Goal: Task Accomplishment & Management: Use online tool/utility

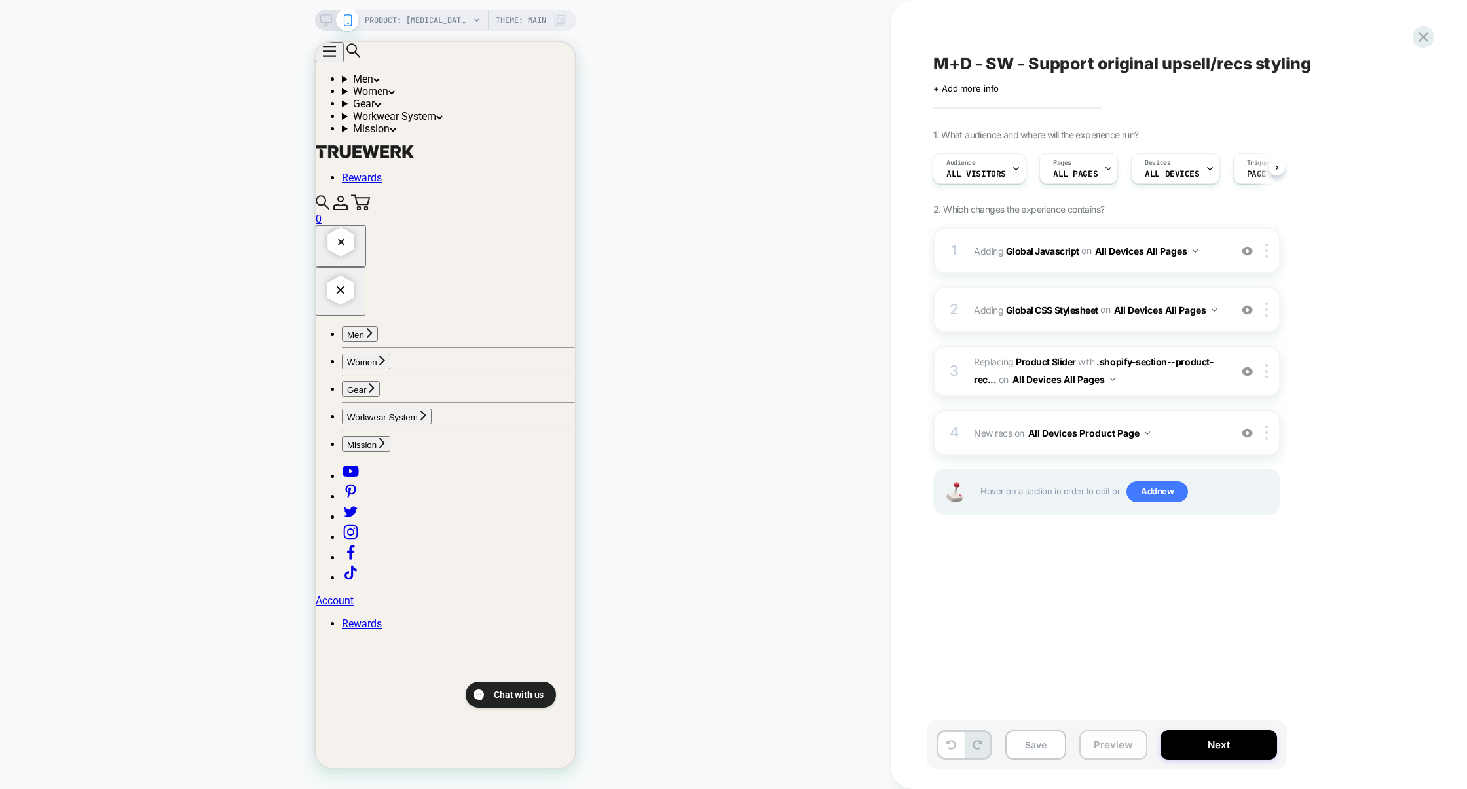
click at [1111, 734] on button "Preview" at bounding box center [1113, 744] width 68 height 29
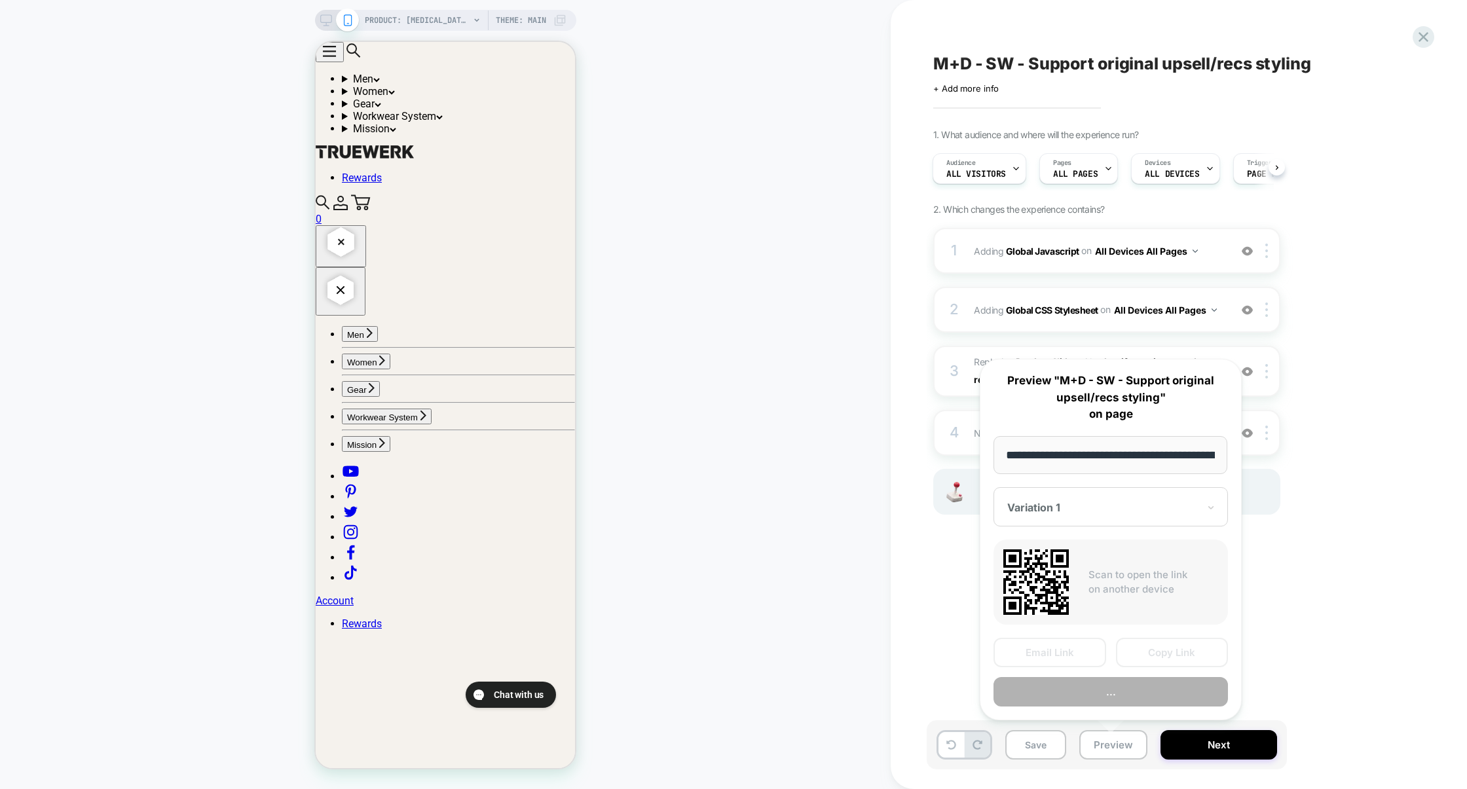
click at [1116, 695] on button "..." at bounding box center [1111, 691] width 234 height 29
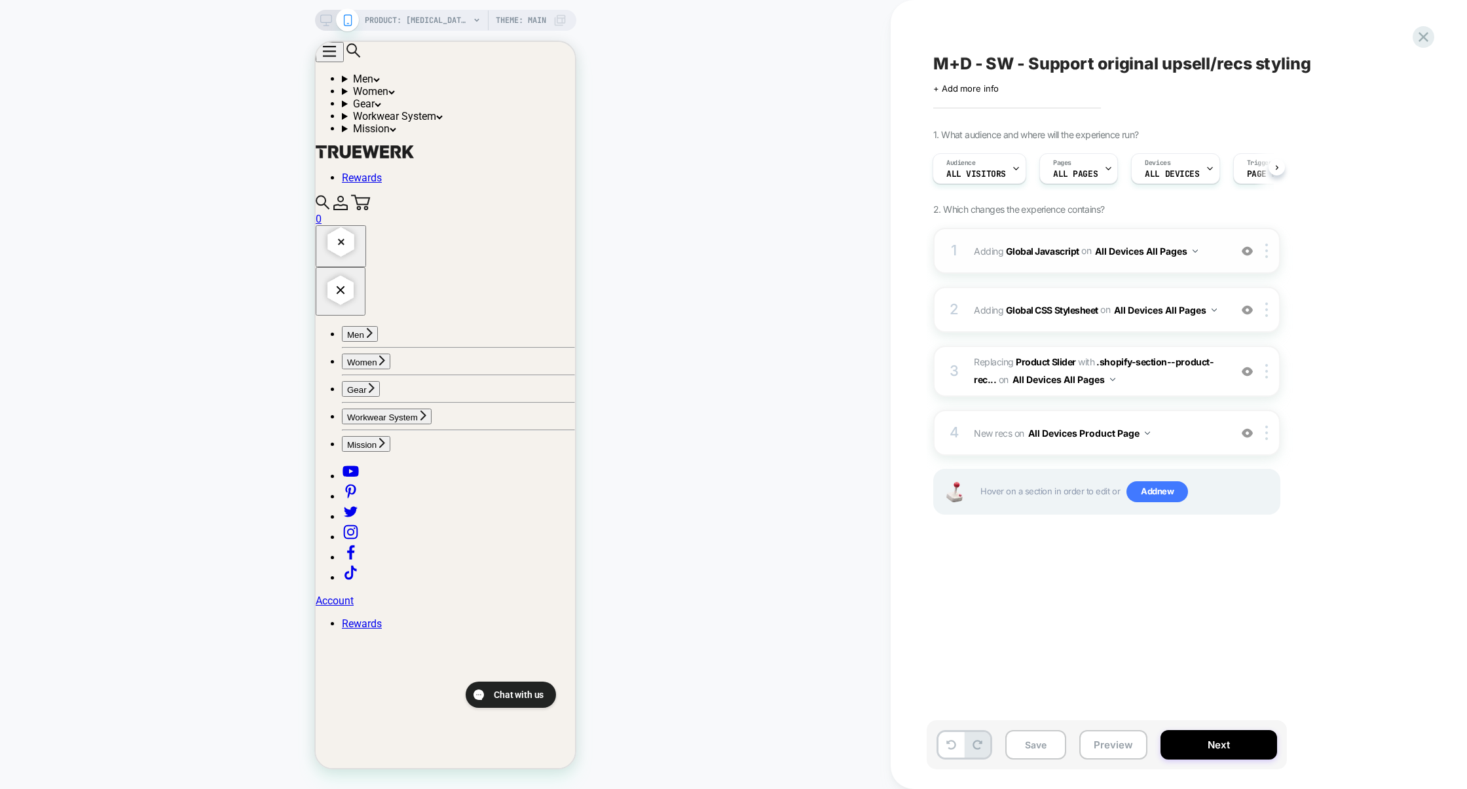
click at [1034, 268] on div "1 Adding Global Javascript on All Devices All Pages Add Before Add After Target…" at bounding box center [1106, 251] width 347 height 46
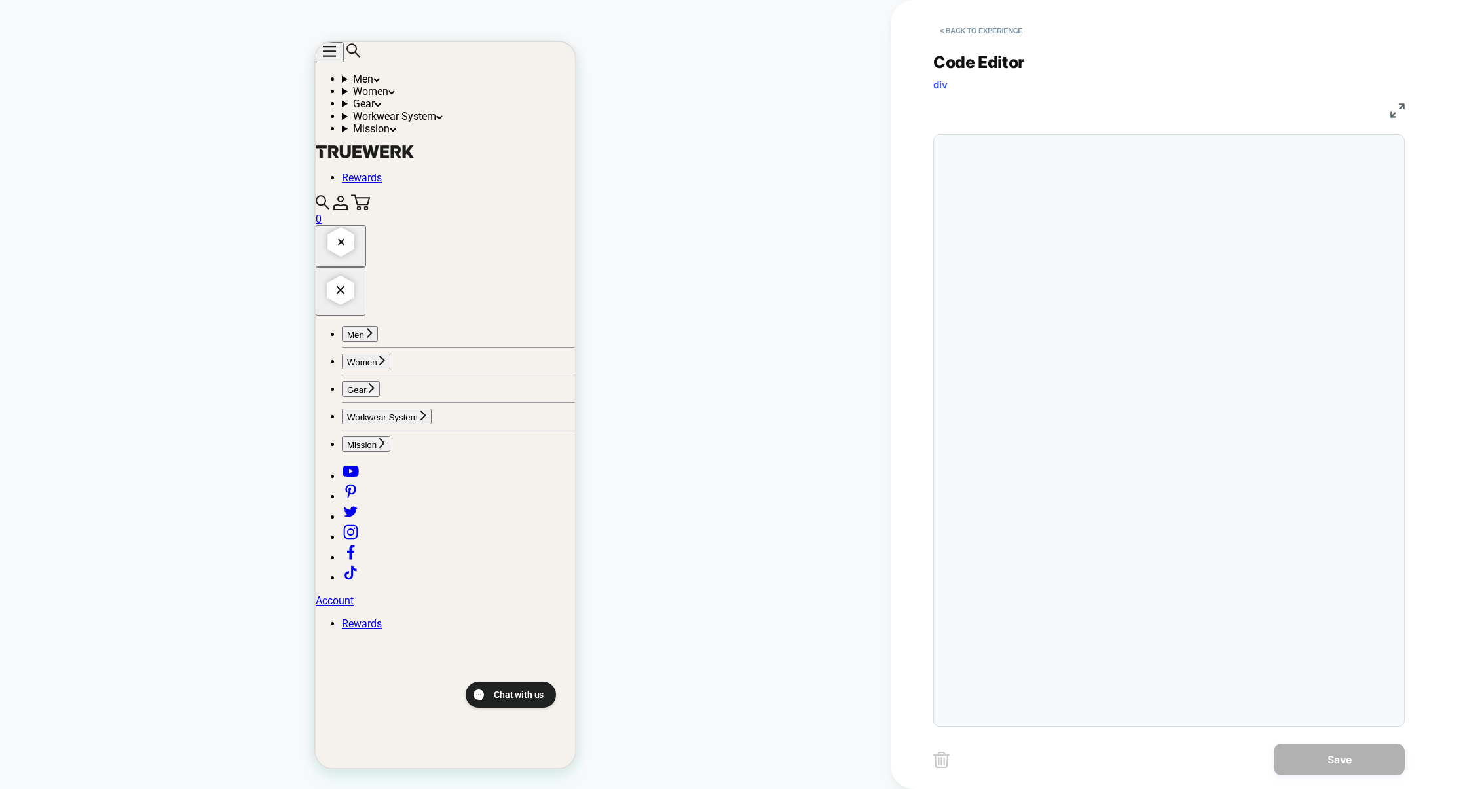
scroll to position [177, 0]
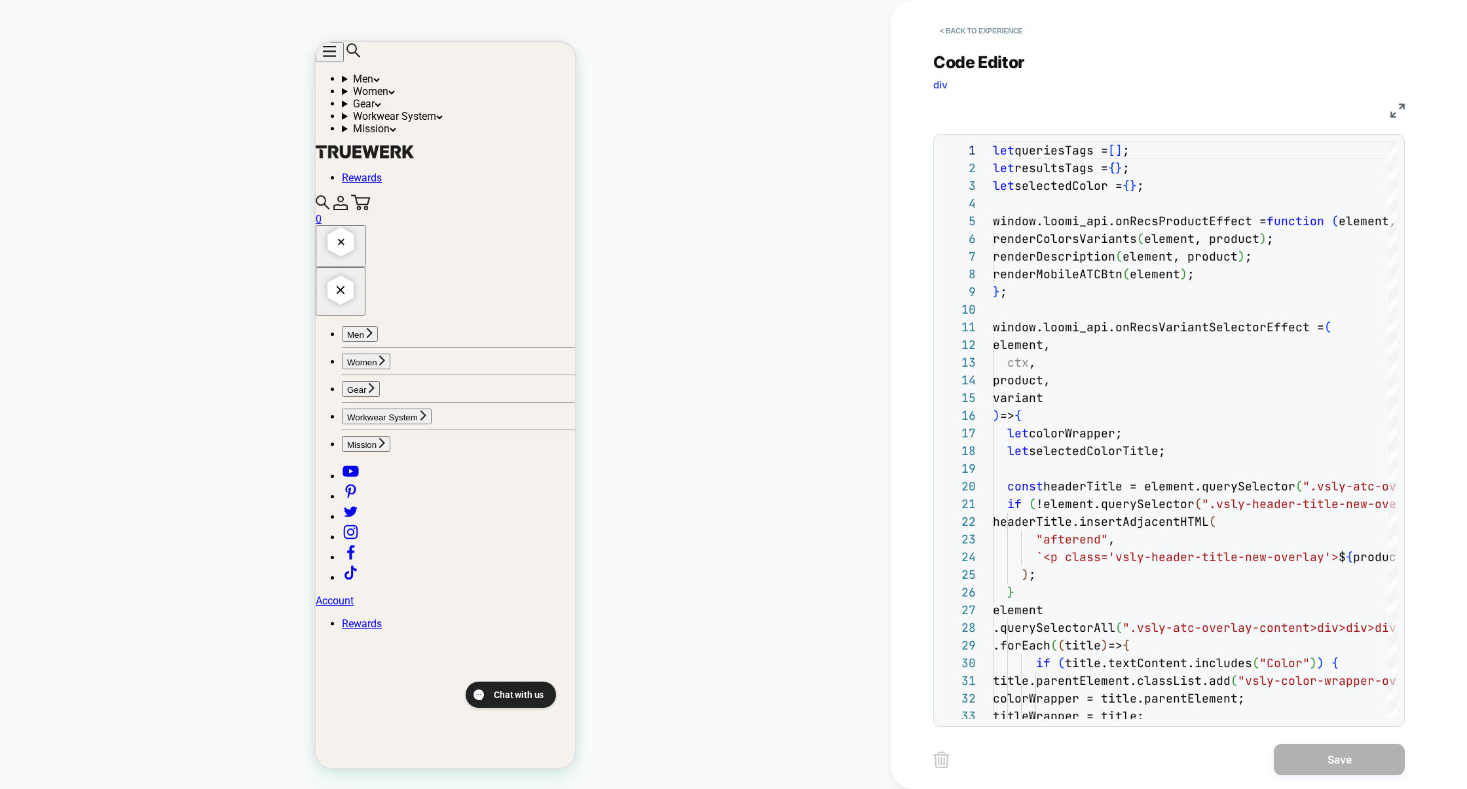
click at [1397, 107] on img at bounding box center [1398, 110] width 14 height 14
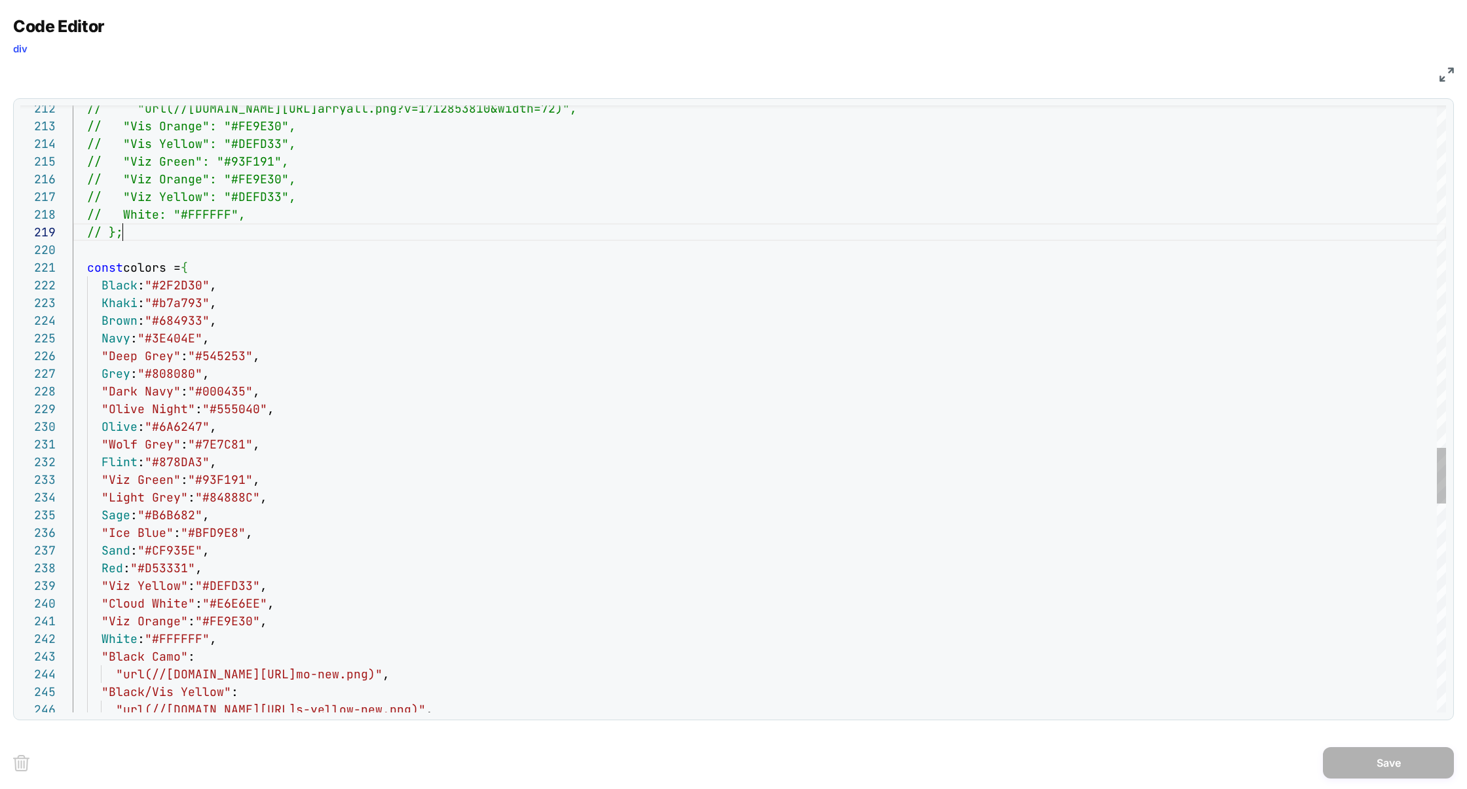
drag, startPoint x: 160, startPoint y: 237, endPoint x: 160, endPoint y: 217, distance: 19.7
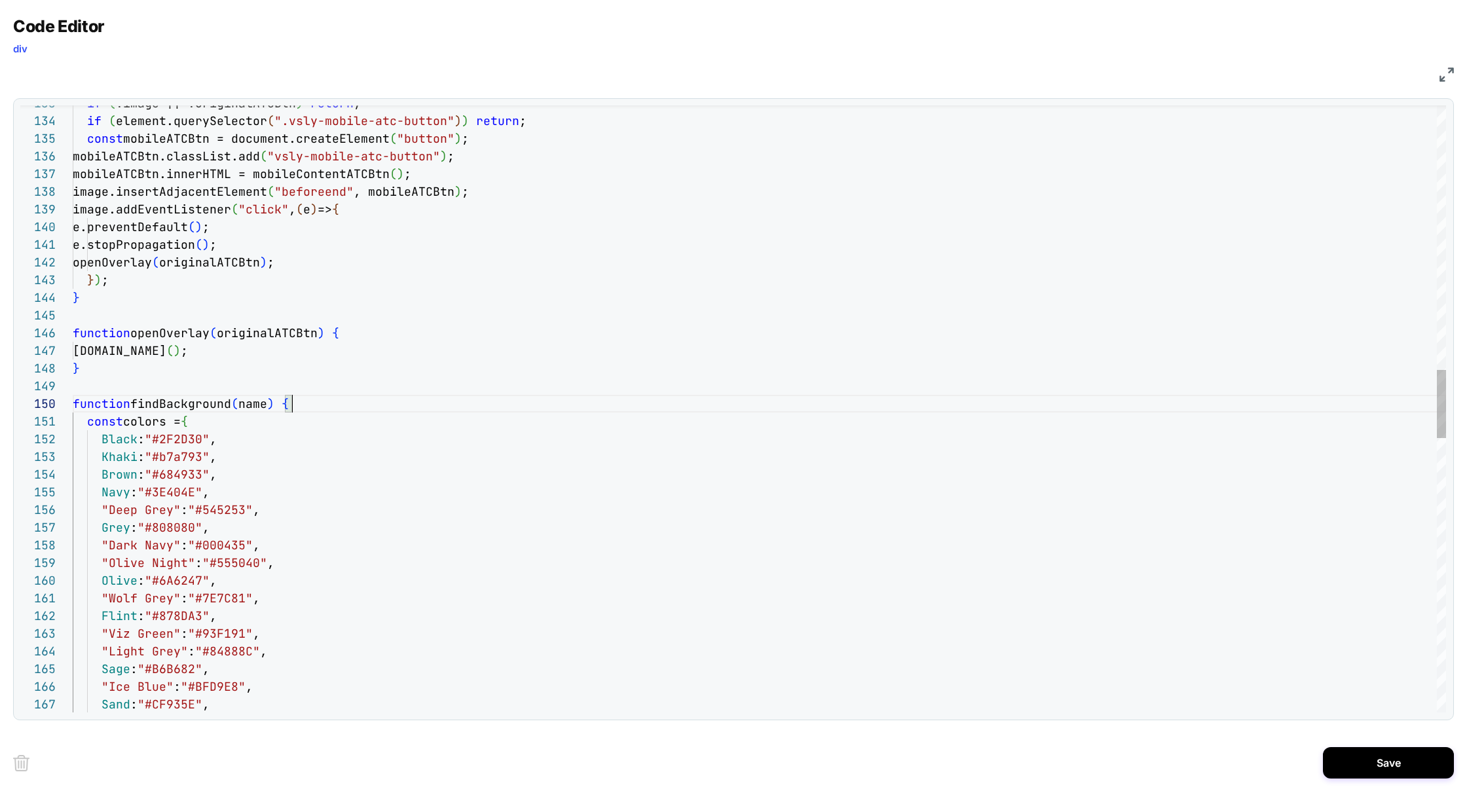
scroll to position [159, 219]
click at [212, 422] on div "function findBackground ( name ) { } originalATCBtn.click ( ) ; function openOv…" at bounding box center [760, 451] width 1374 height 5382
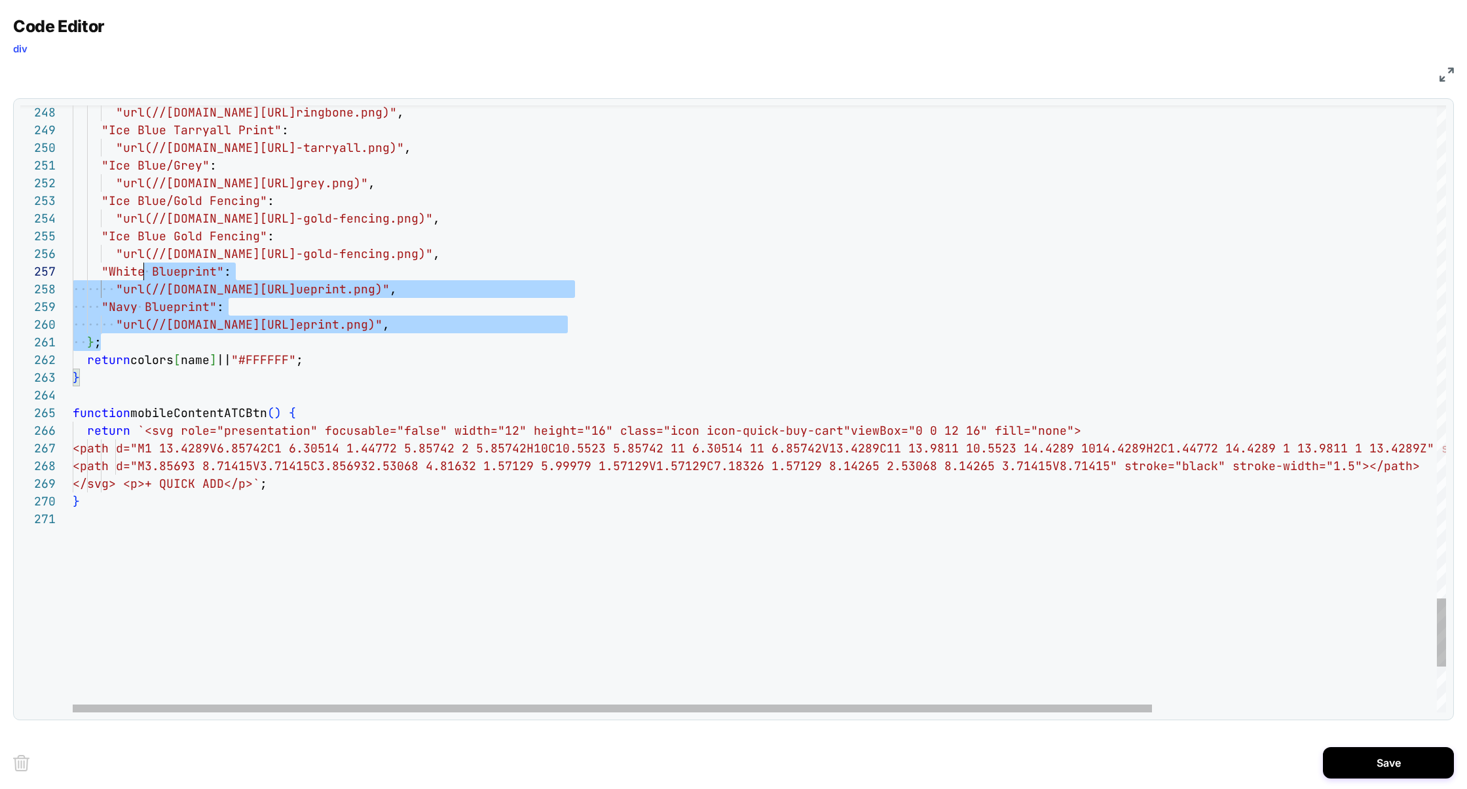
scroll to position [106, 71]
drag, startPoint x: 138, startPoint y: 343, endPoint x: 142, endPoint y: 264, distance: 78.7
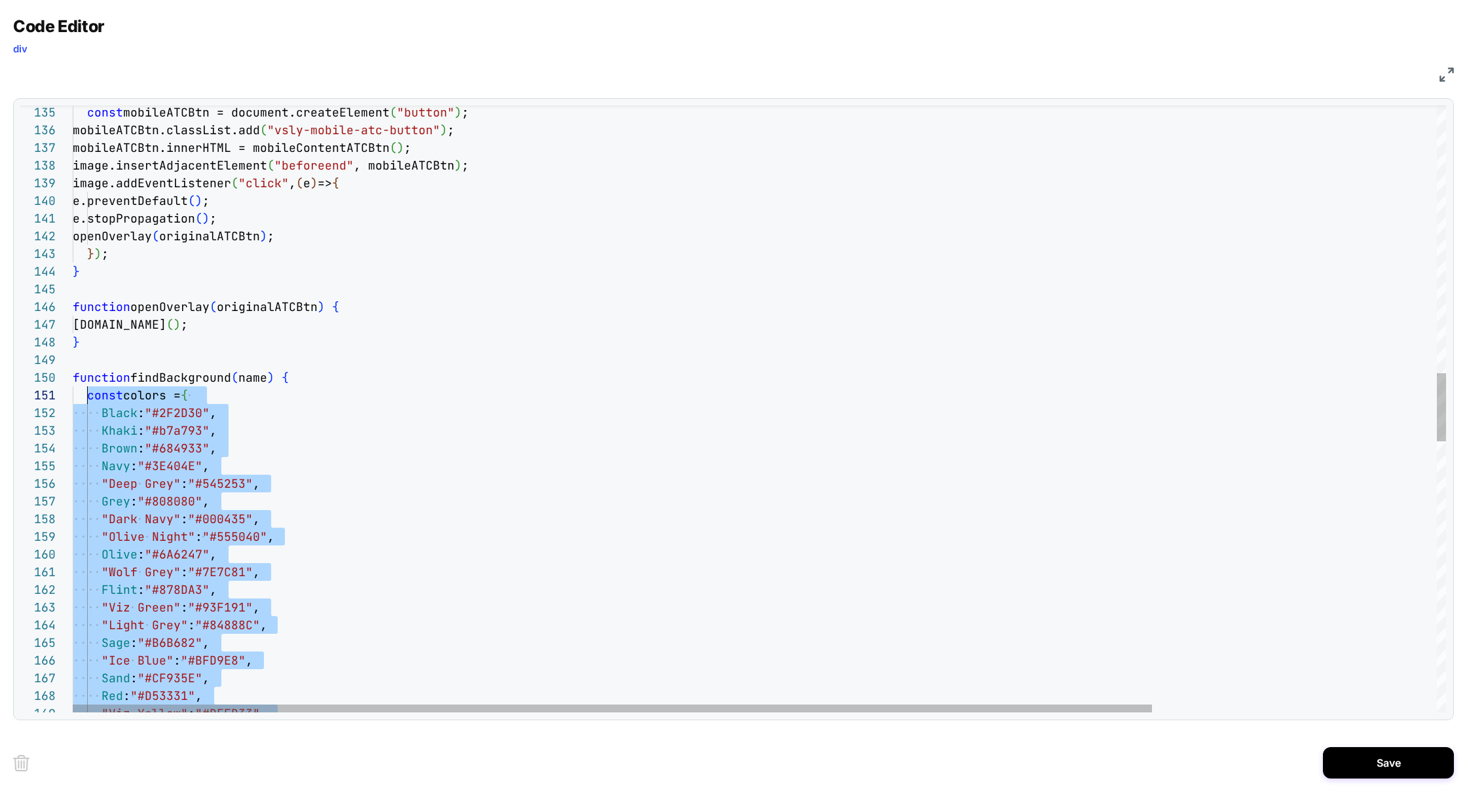
scroll to position [0, 14]
click at [89, 396] on div "Red : "#D53331" , "Viz Yellow" : "#DEFD33" , Sage : "#B6B682" , "Ice Blue" : "#…" at bounding box center [940, 425] width 1735 height 5382
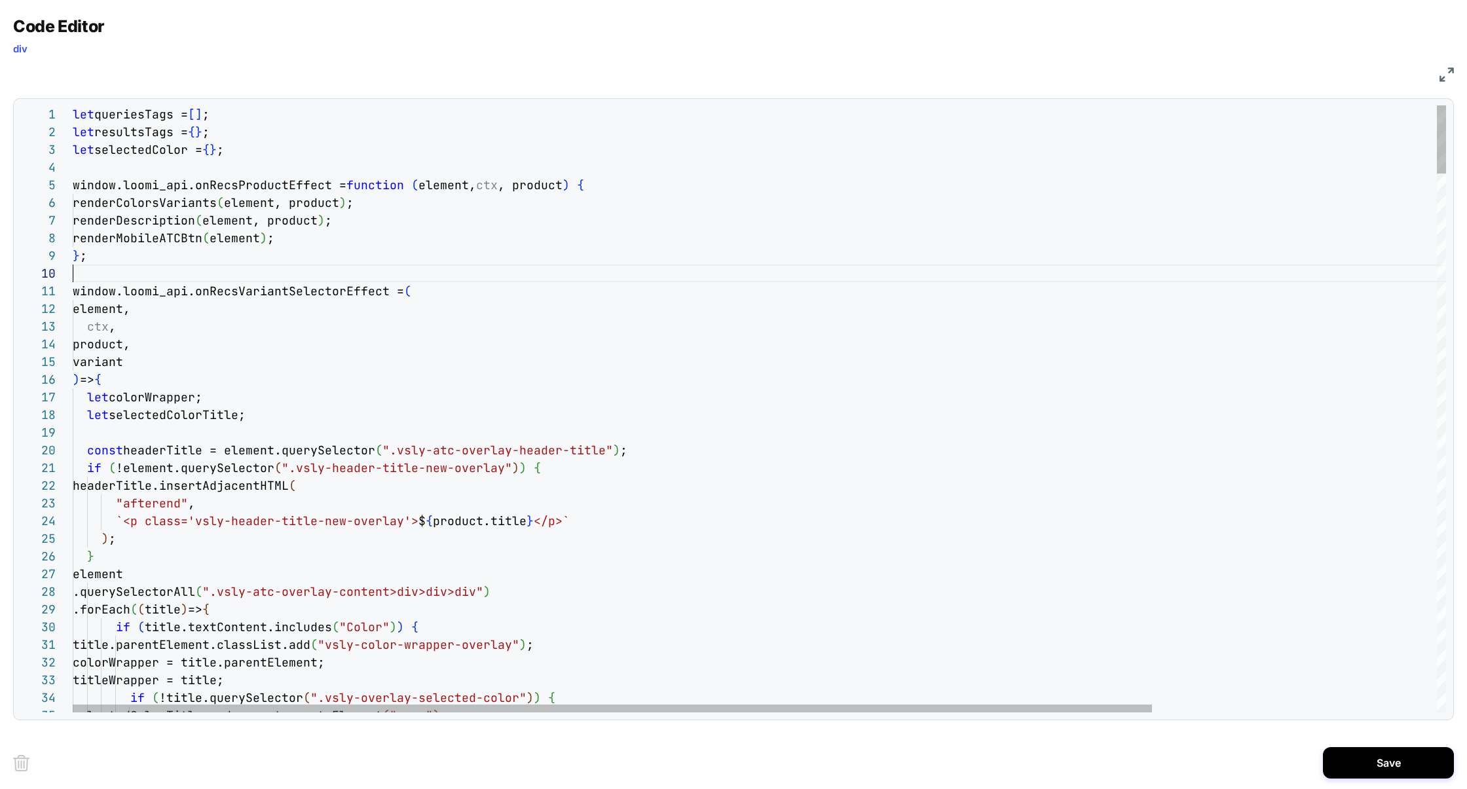
scroll to position [159, 0]
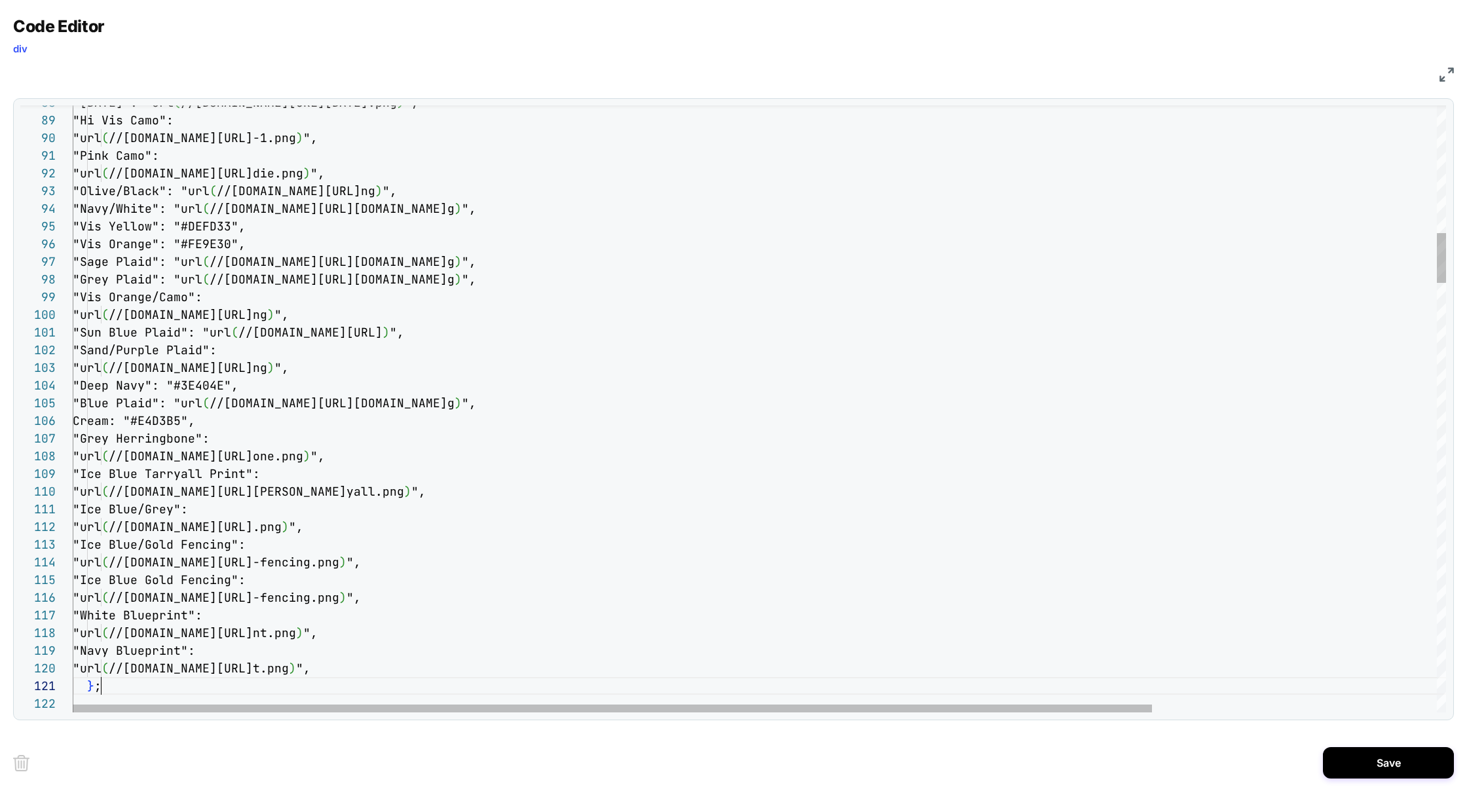
scroll to position [0, 28]
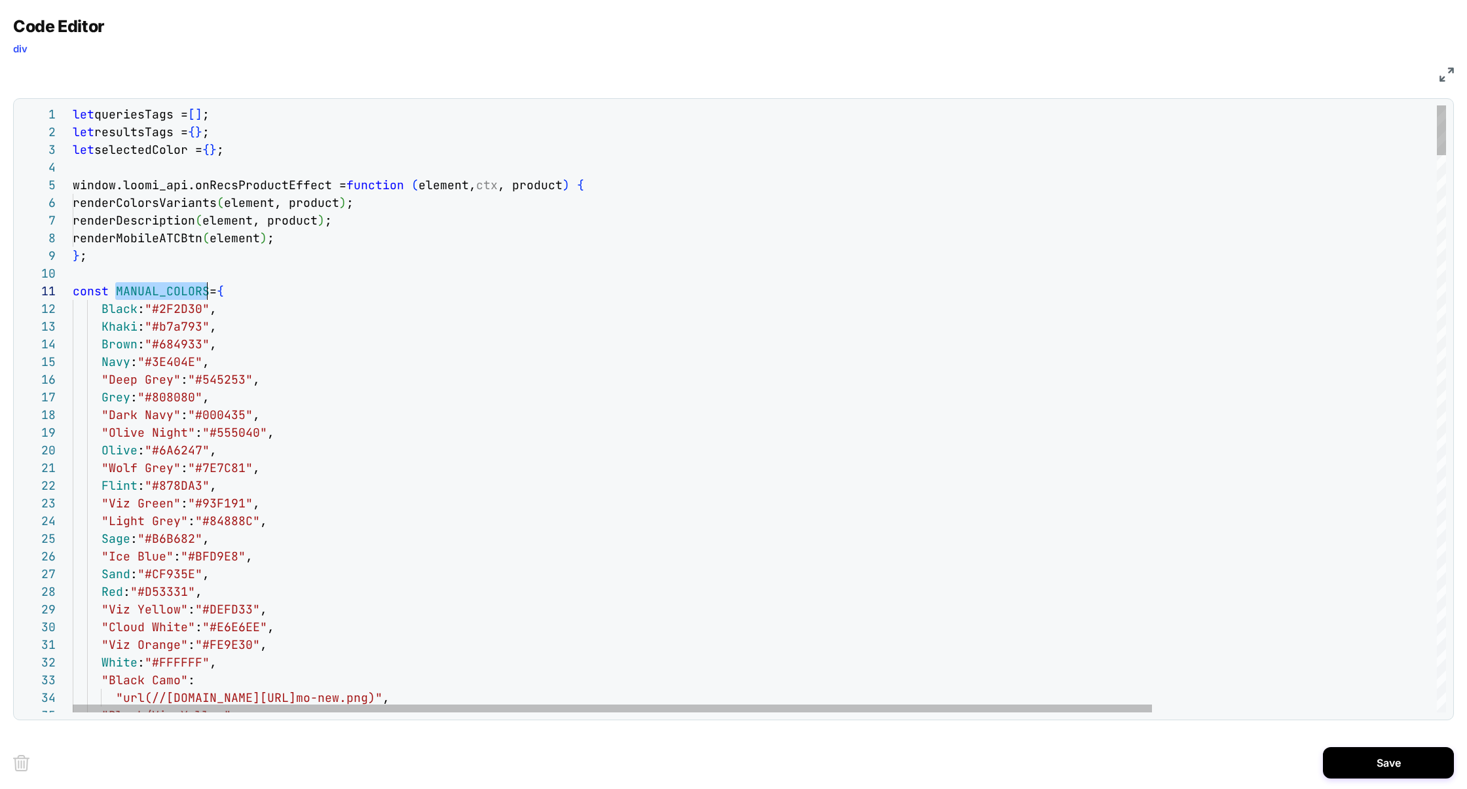
scroll to position [0, 134]
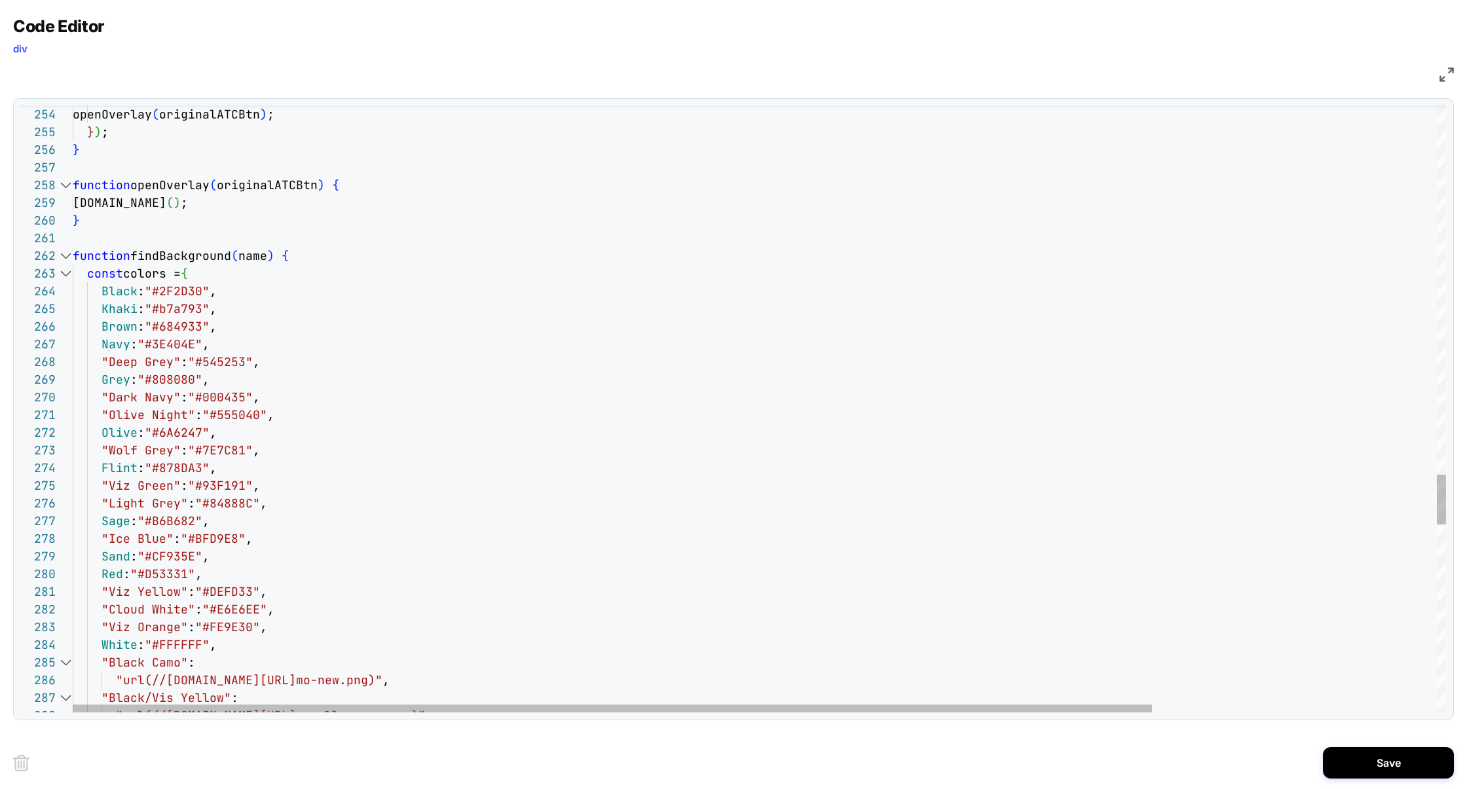
click at [66, 273] on div at bounding box center [65, 274] width 17 height 18
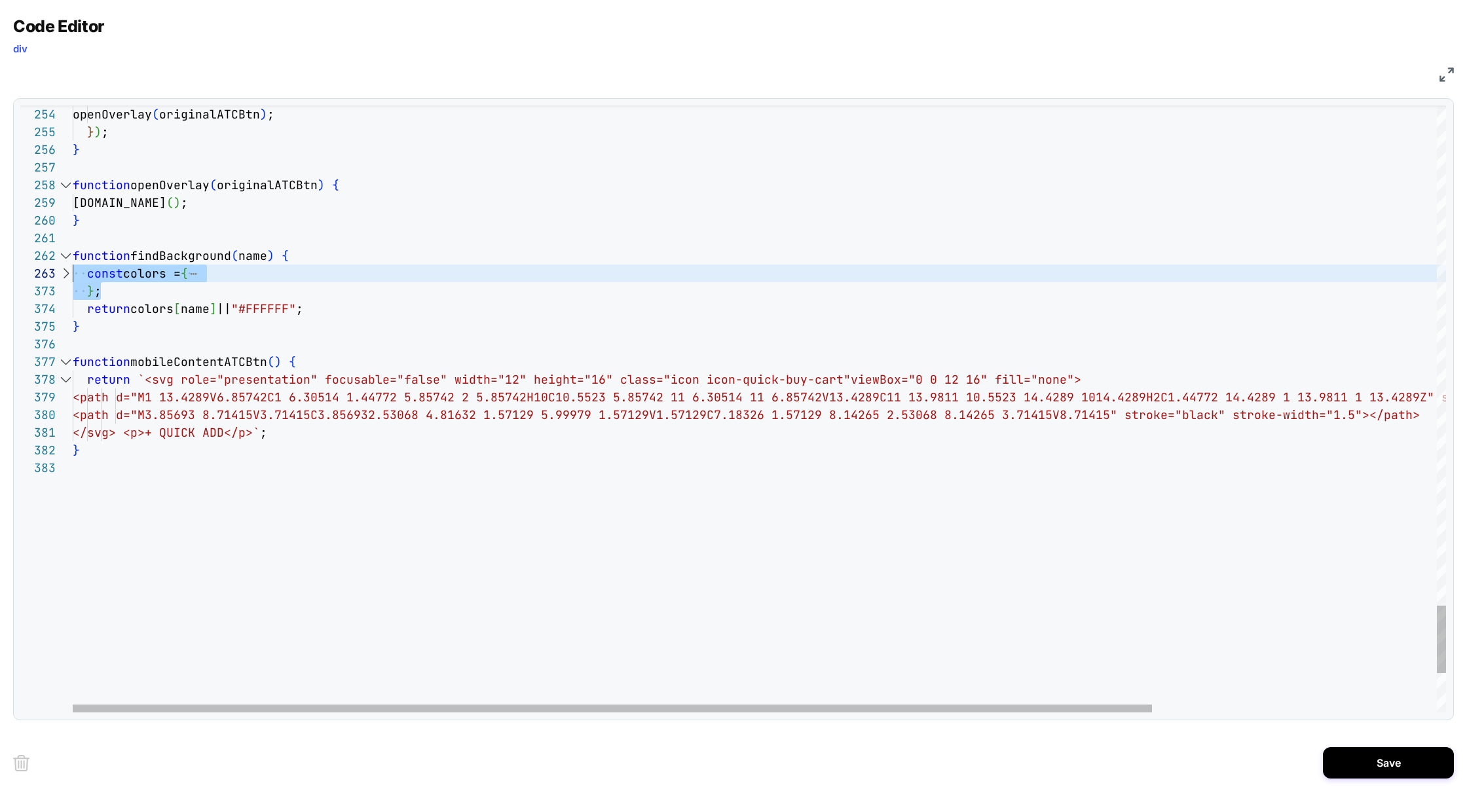
scroll to position [35, 0]
drag, startPoint x: 132, startPoint y: 288, endPoint x: 51, endPoint y: 280, distance: 81.0
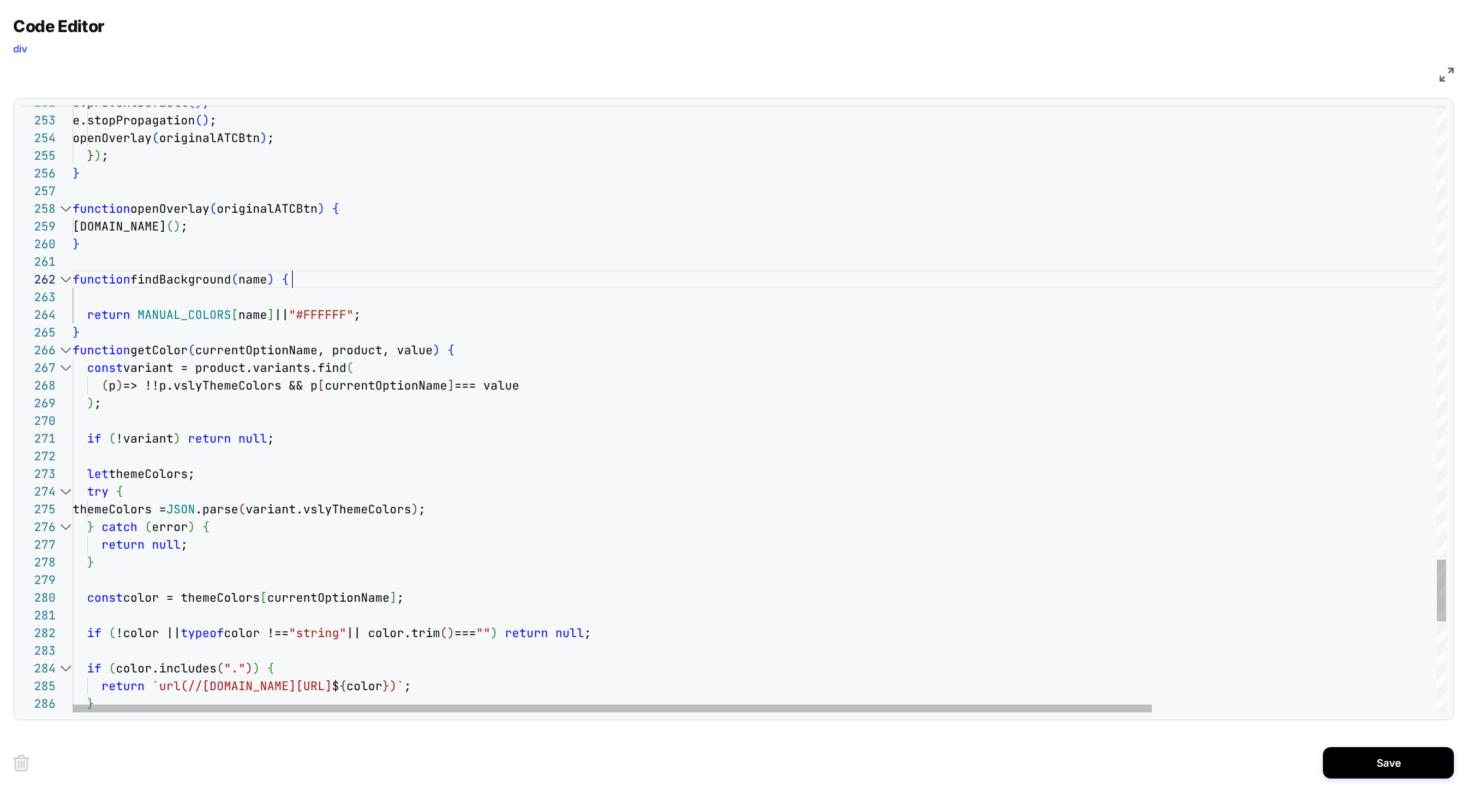
scroll to position [17, 219]
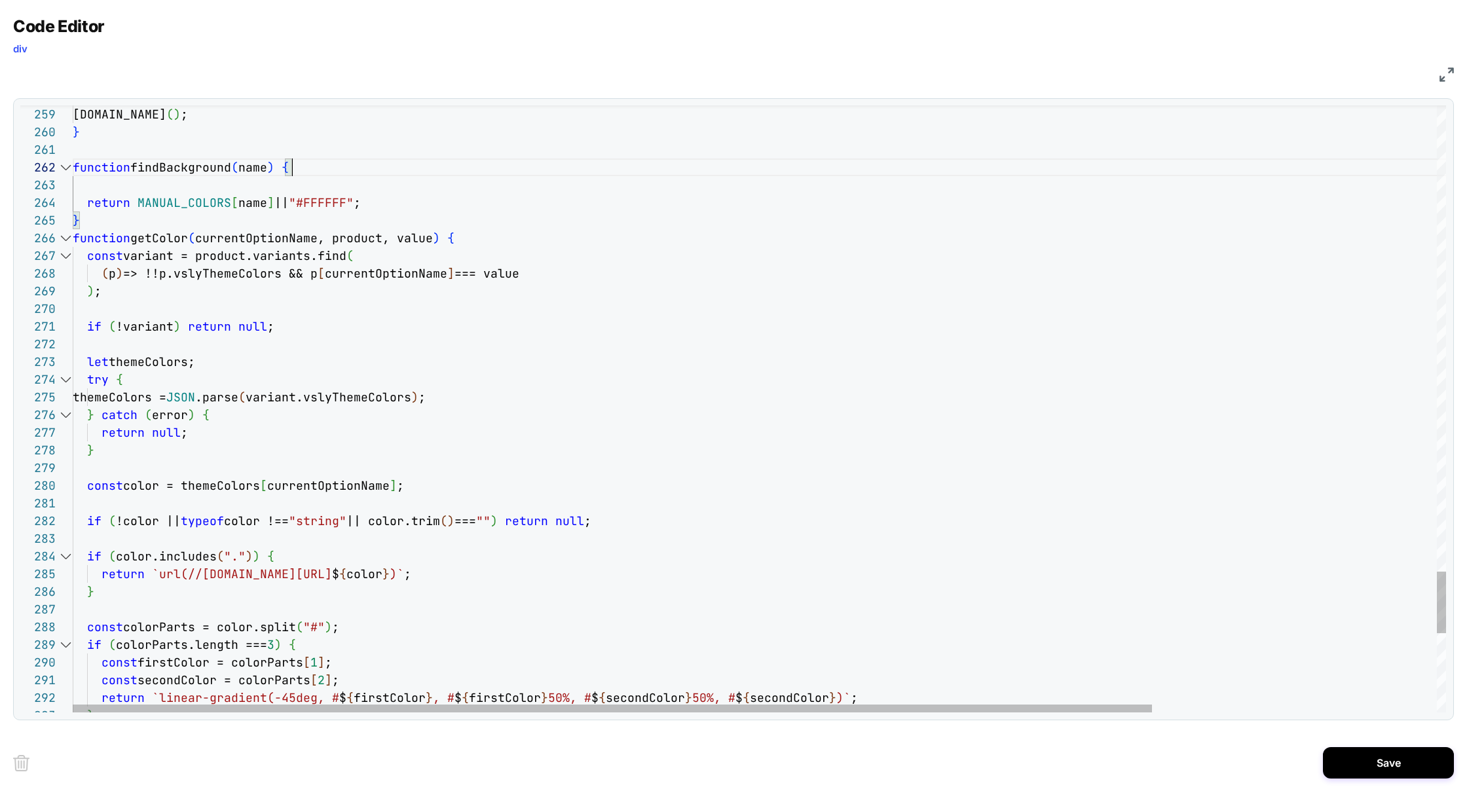
scroll to position [88, 381]
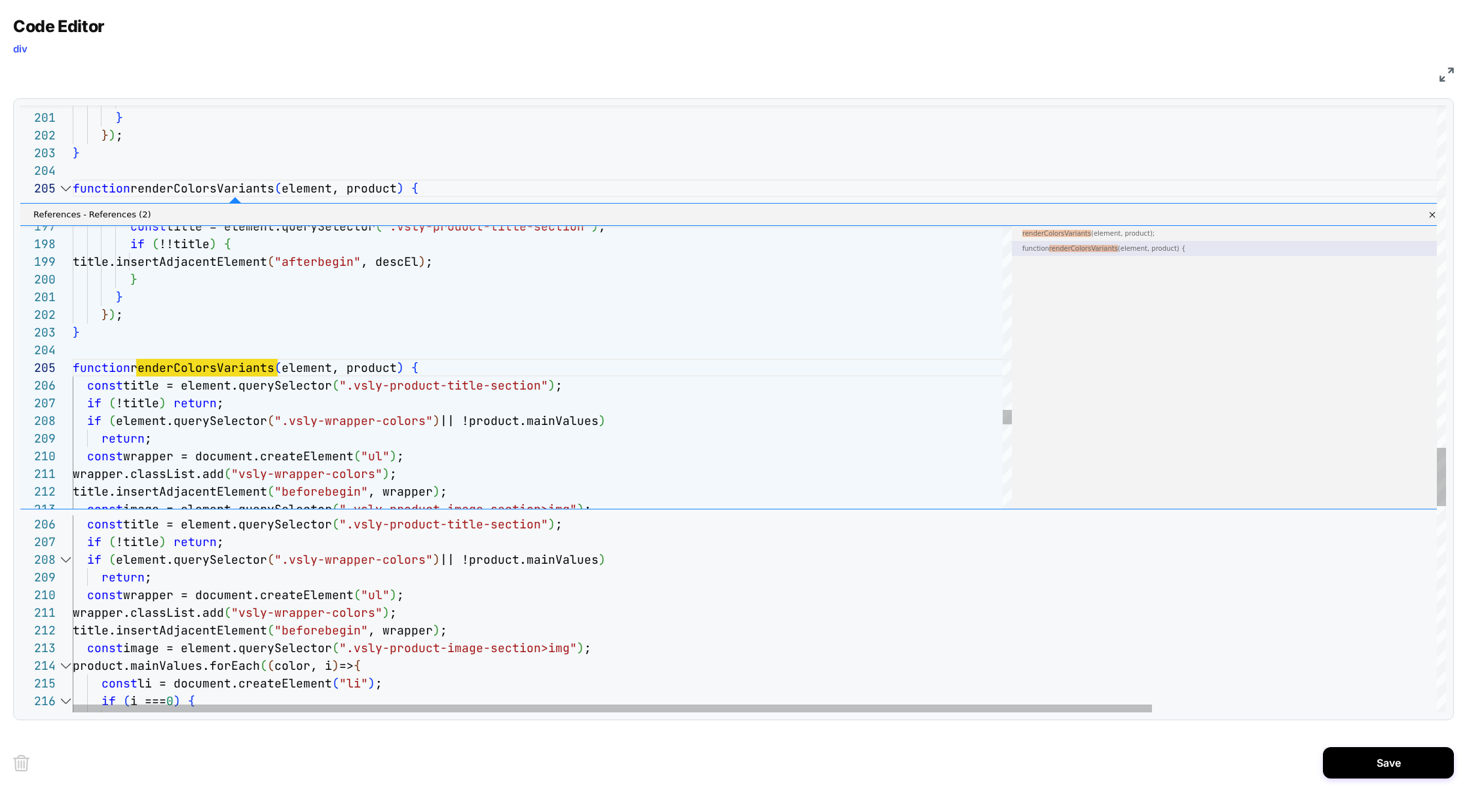
scroll to position [177, 64]
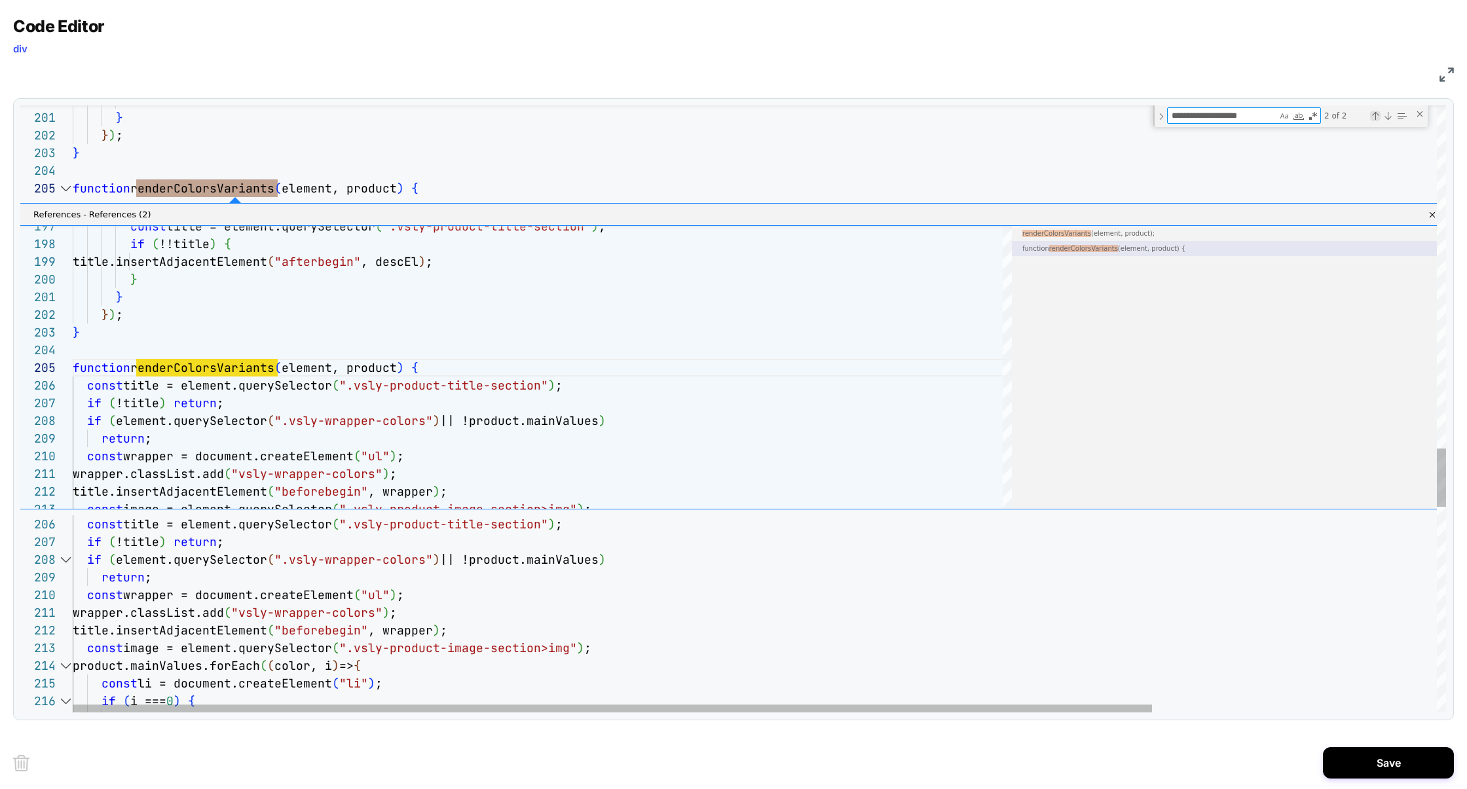
click at [1372, 115] on div "Previous Match (⇧Enter)" at bounding box center [1375, 116] width 10 height 10
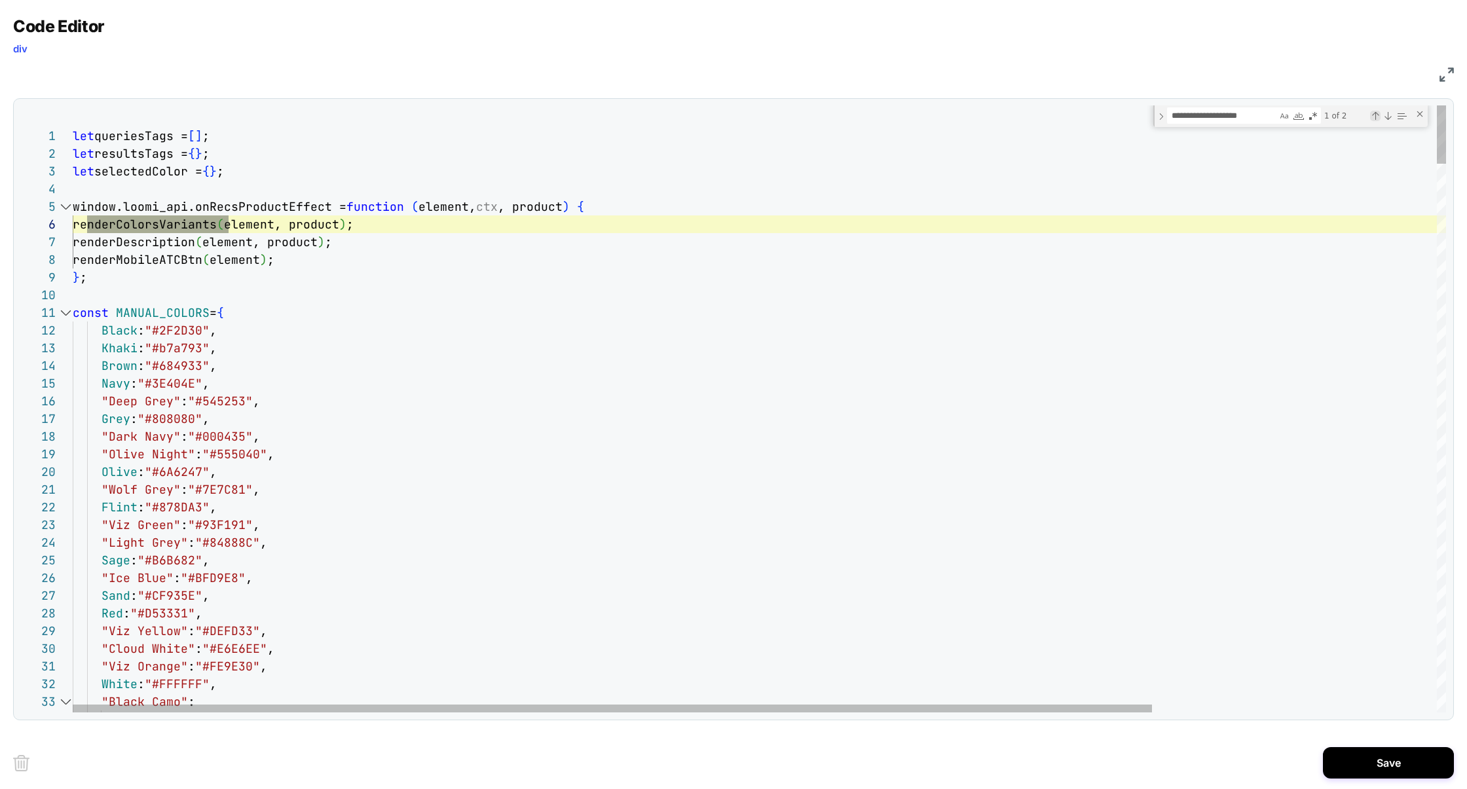
scroll to position [177, 156]
click at [1389, 117] on div "Next Match (Enter)" at bounding box center [1388, 116] width 10 height 10
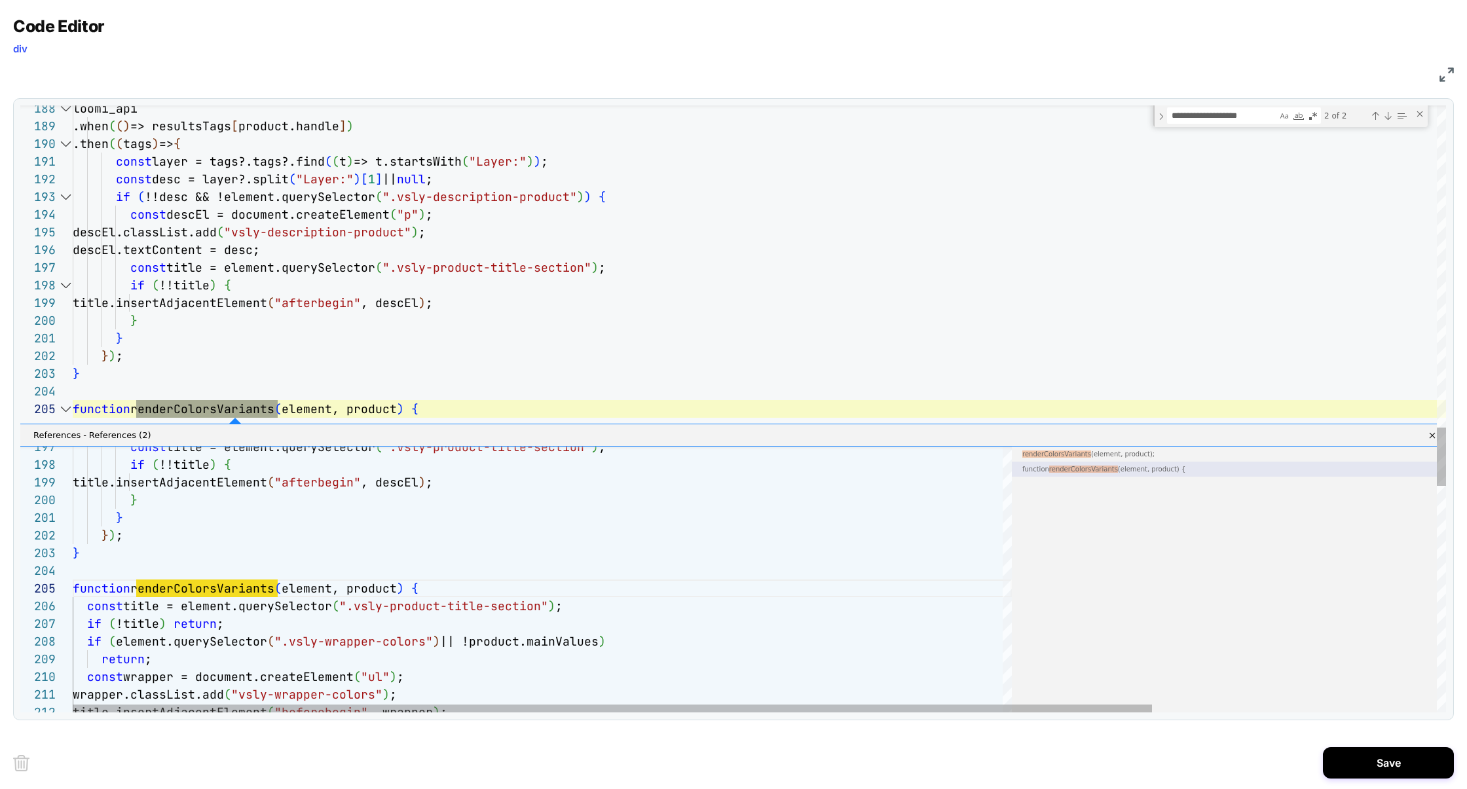
click at [1431, 433] on link "Close" at bounding box center [1430, 435] width 10 height 10
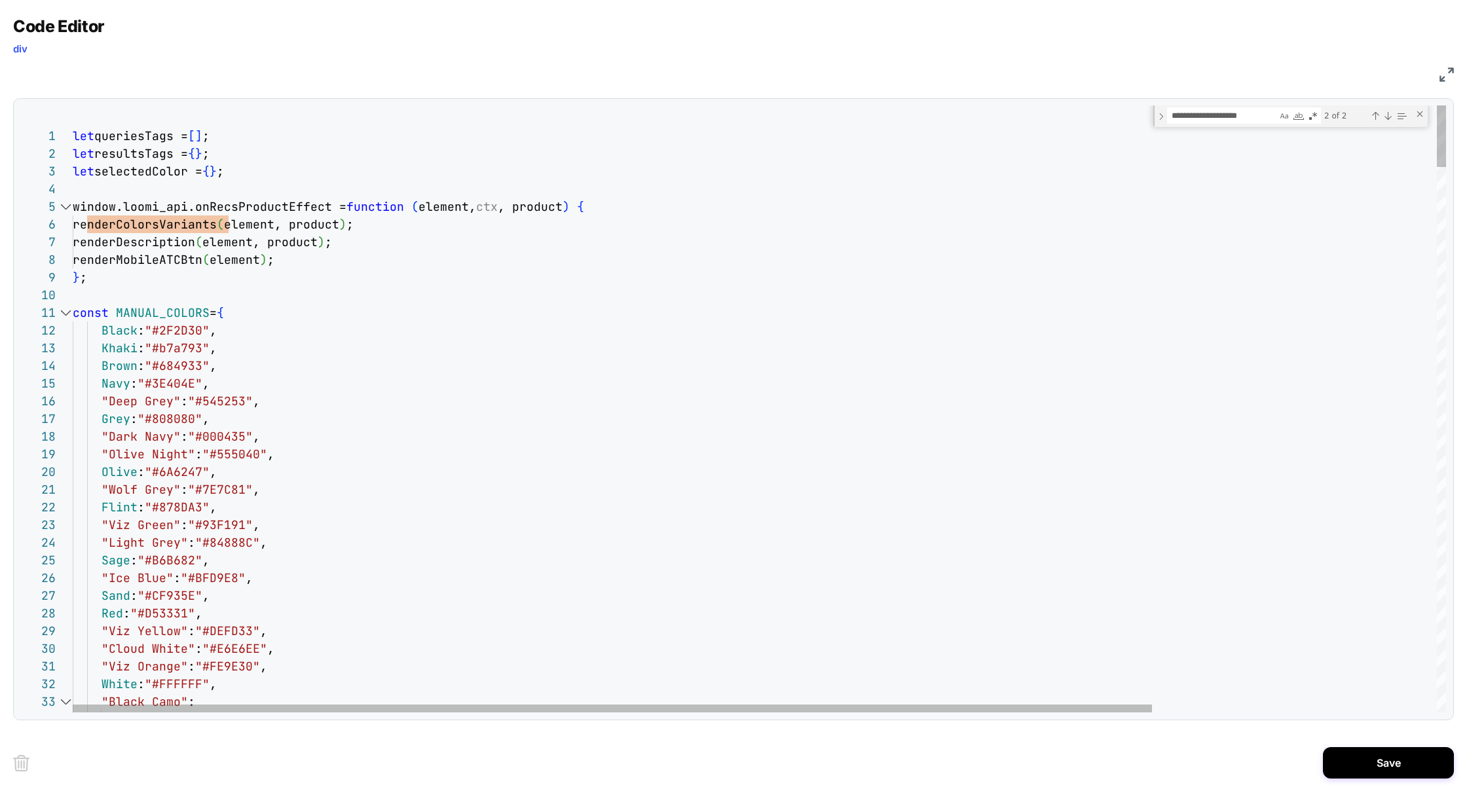
scroll to position [0, 0]
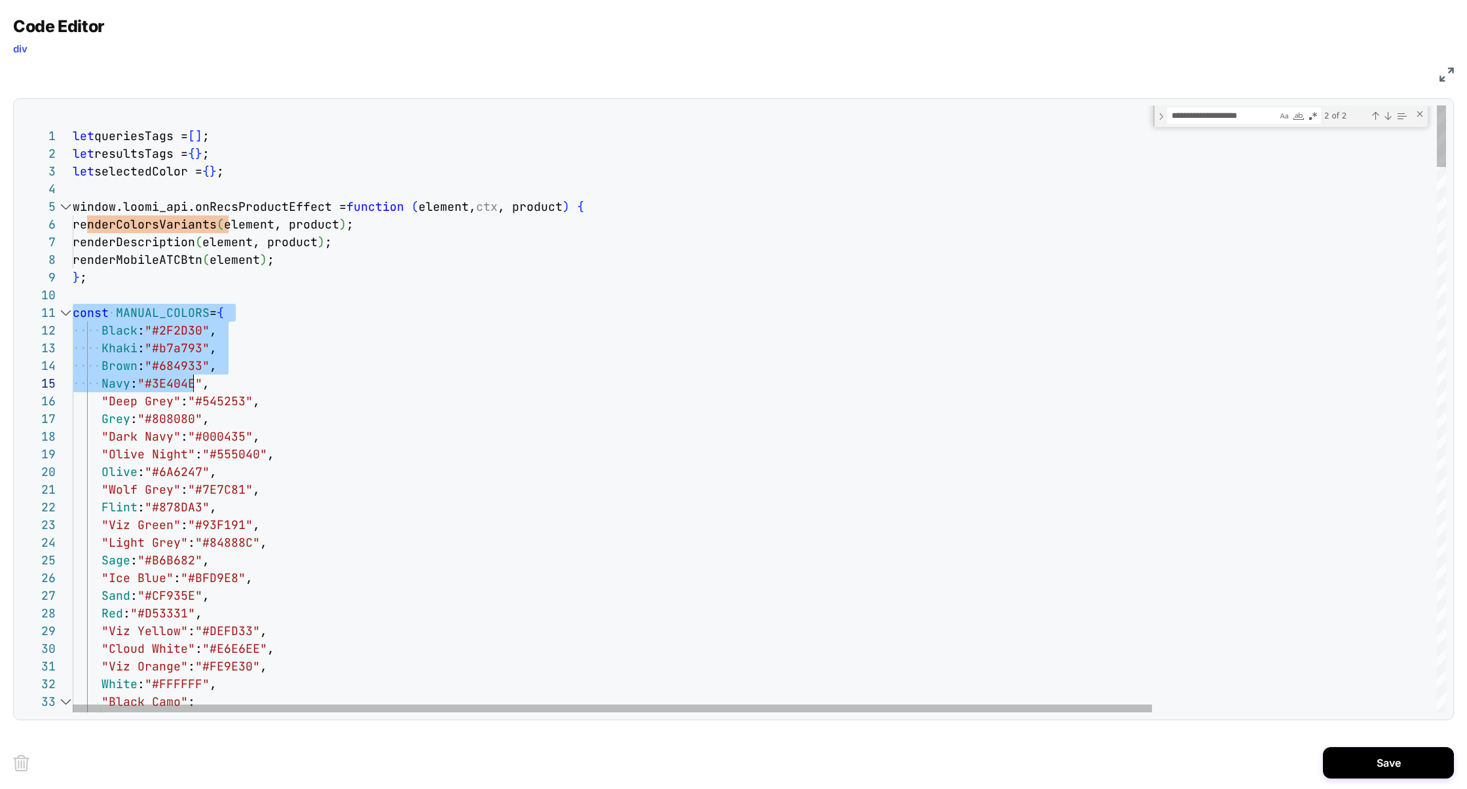
drag, startPoint x: 76, startPoint y: 316, endPoint x: 198, endPoint y: 392, distance: 143.9
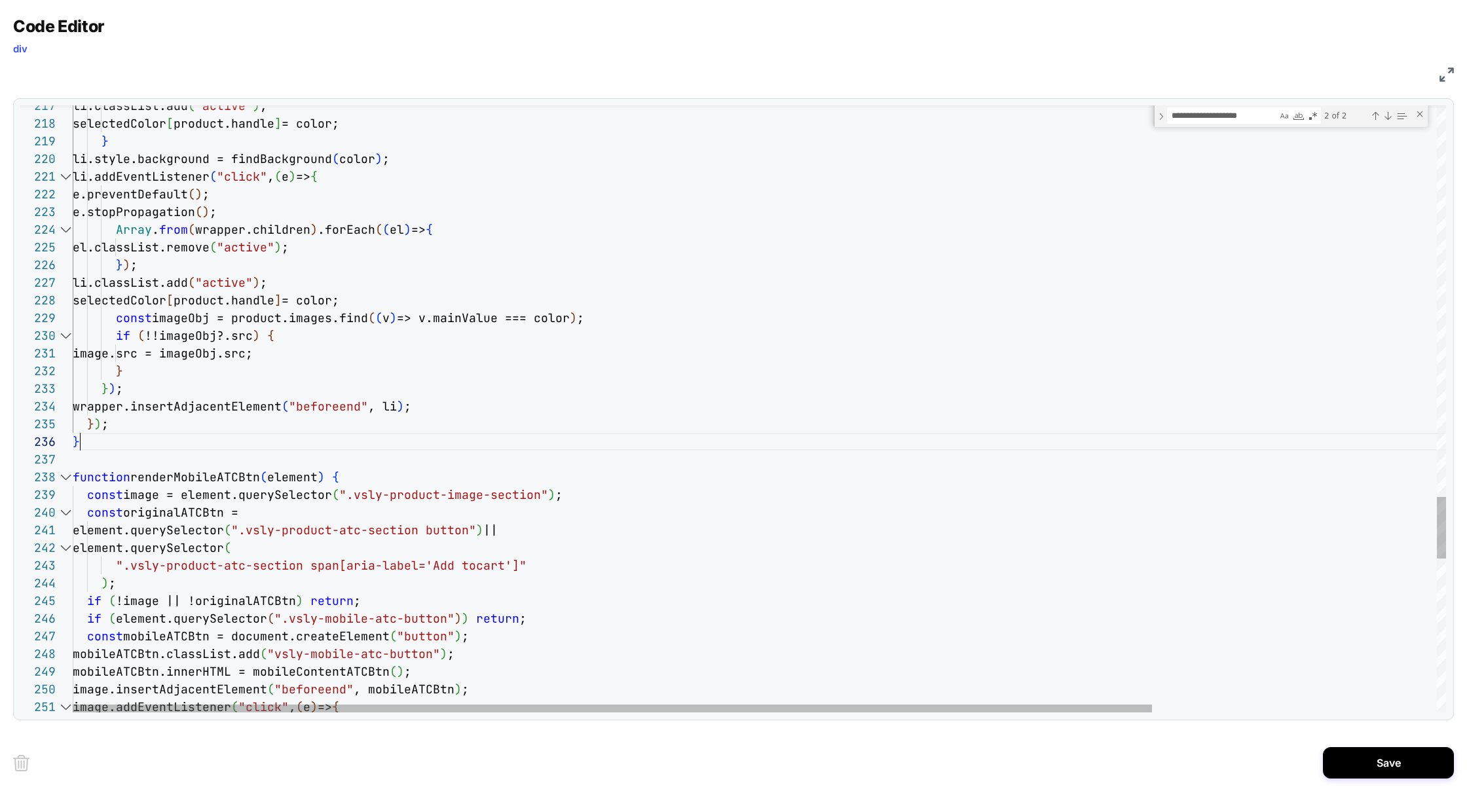
scroll to position [88, 7]
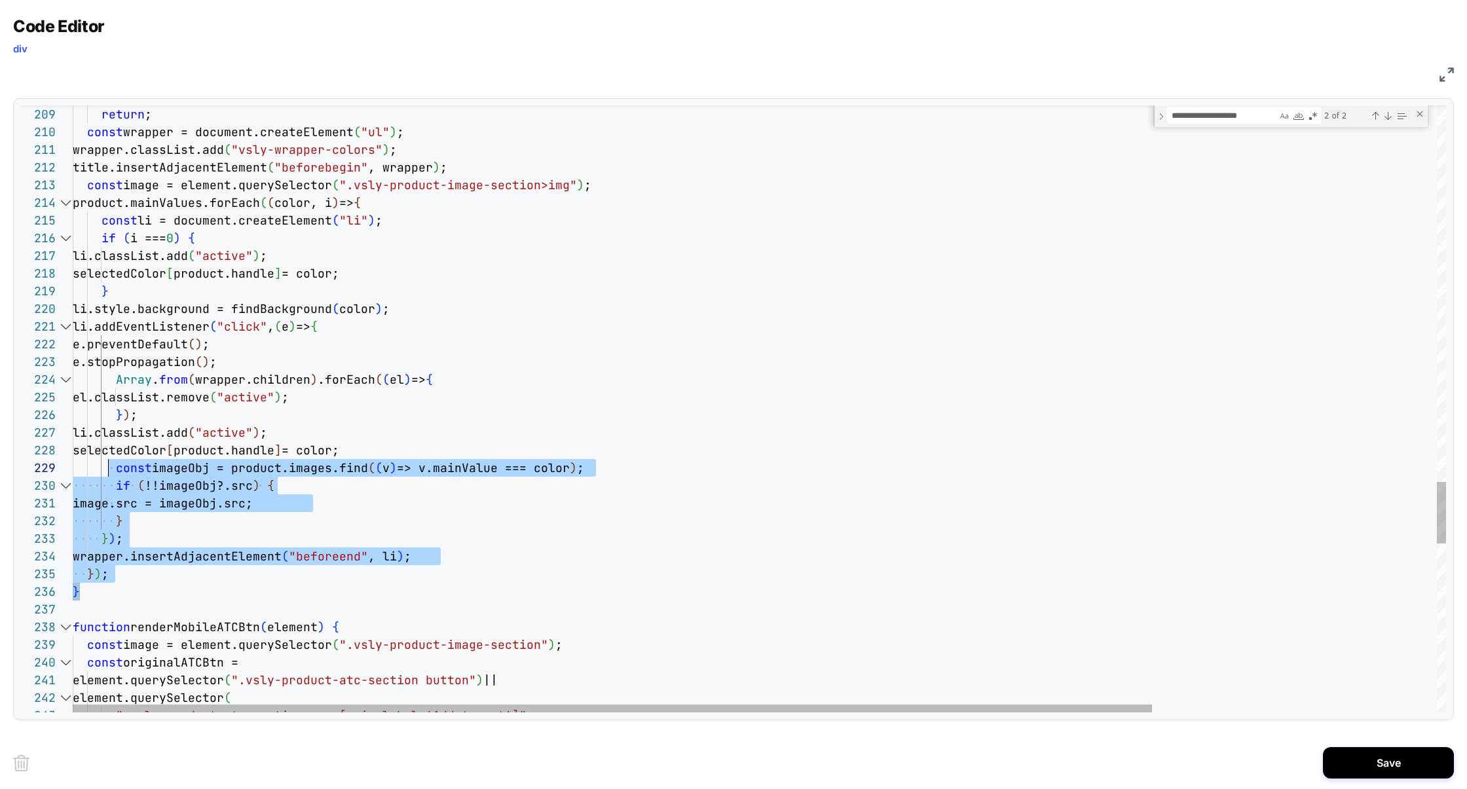
scroll to position [53, 43]
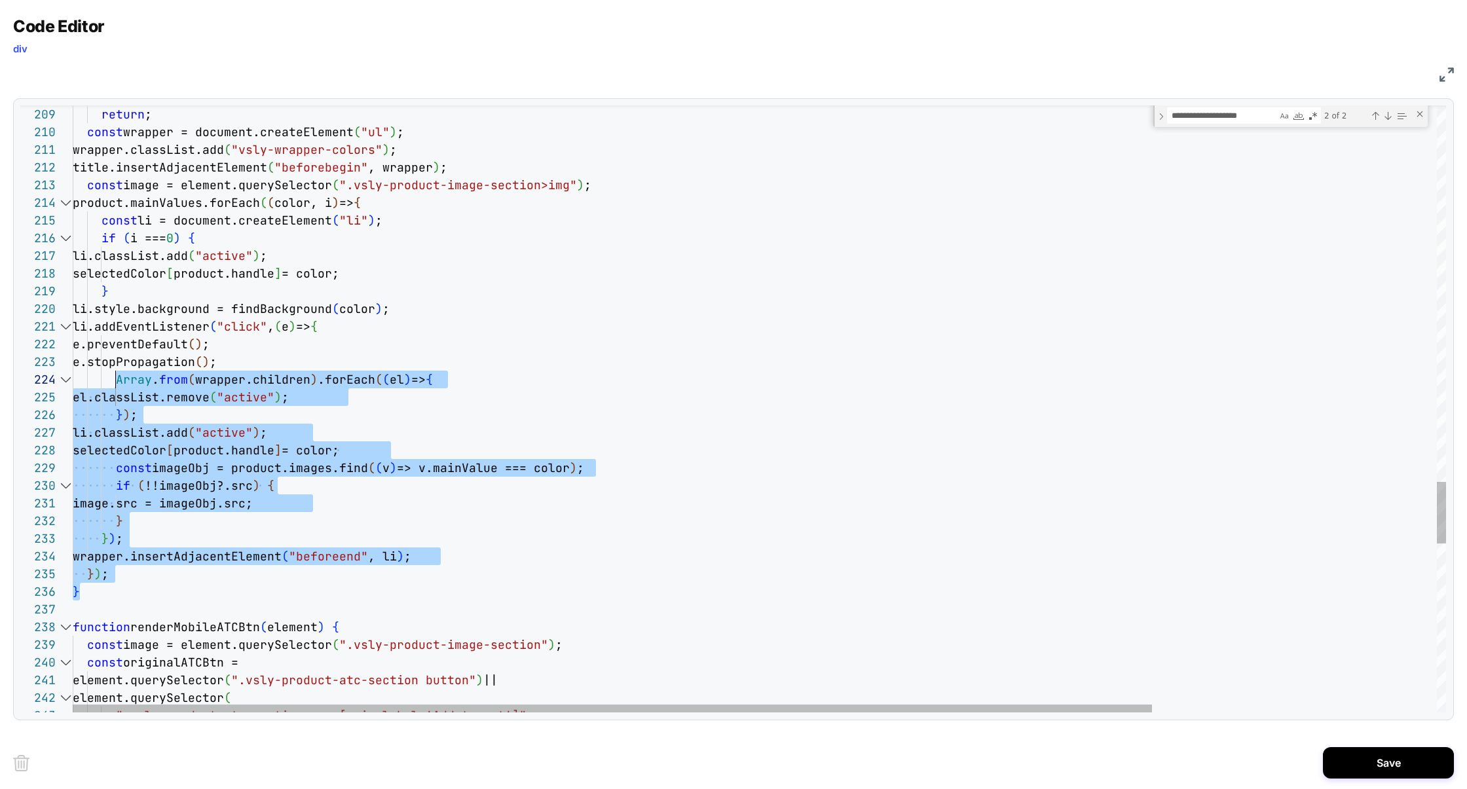
drag, startPoint x: 104, startPoint y: 599, endPoint x: 118, endPoint y: 373, distance: 227.1
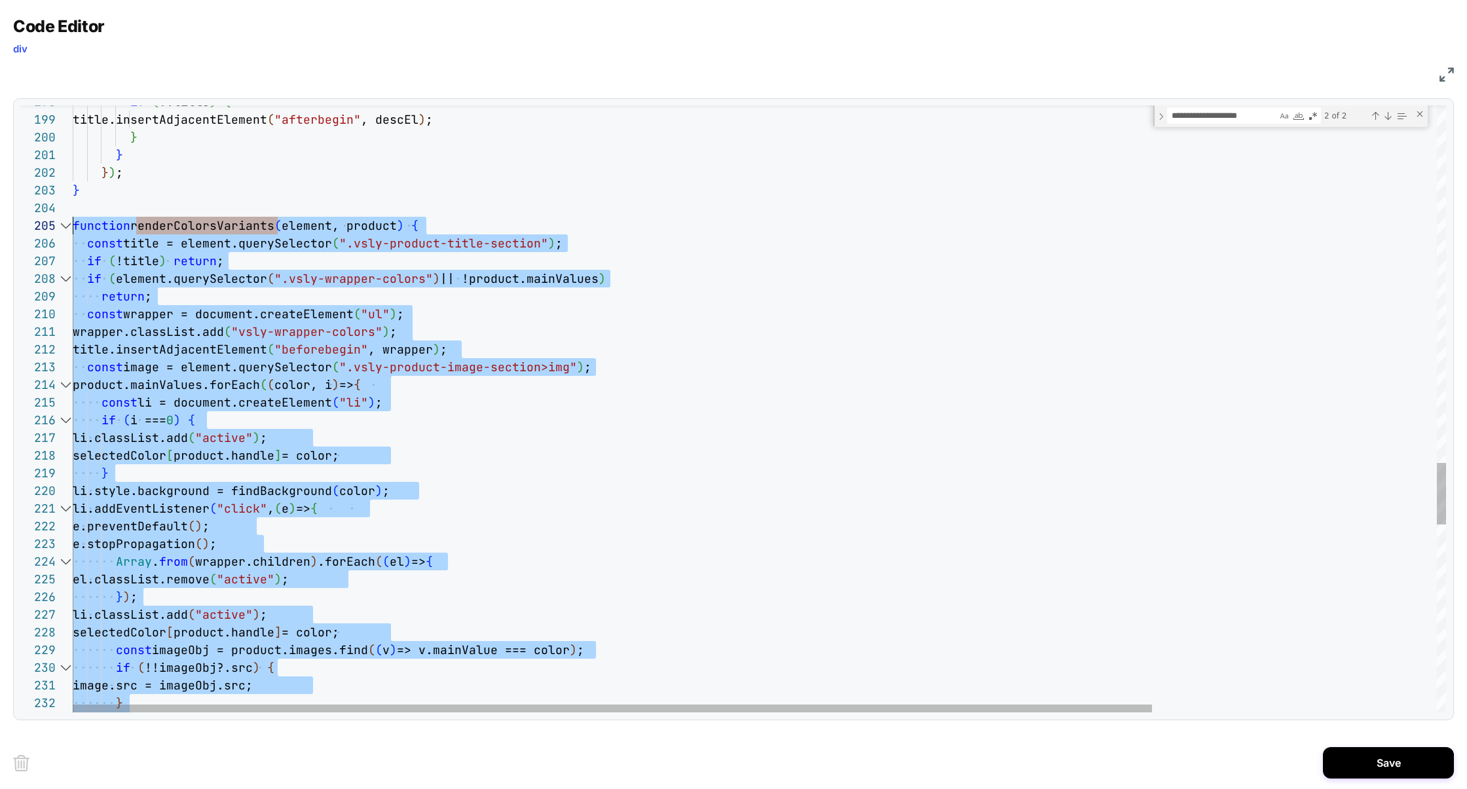
scroll to position [71, 0]
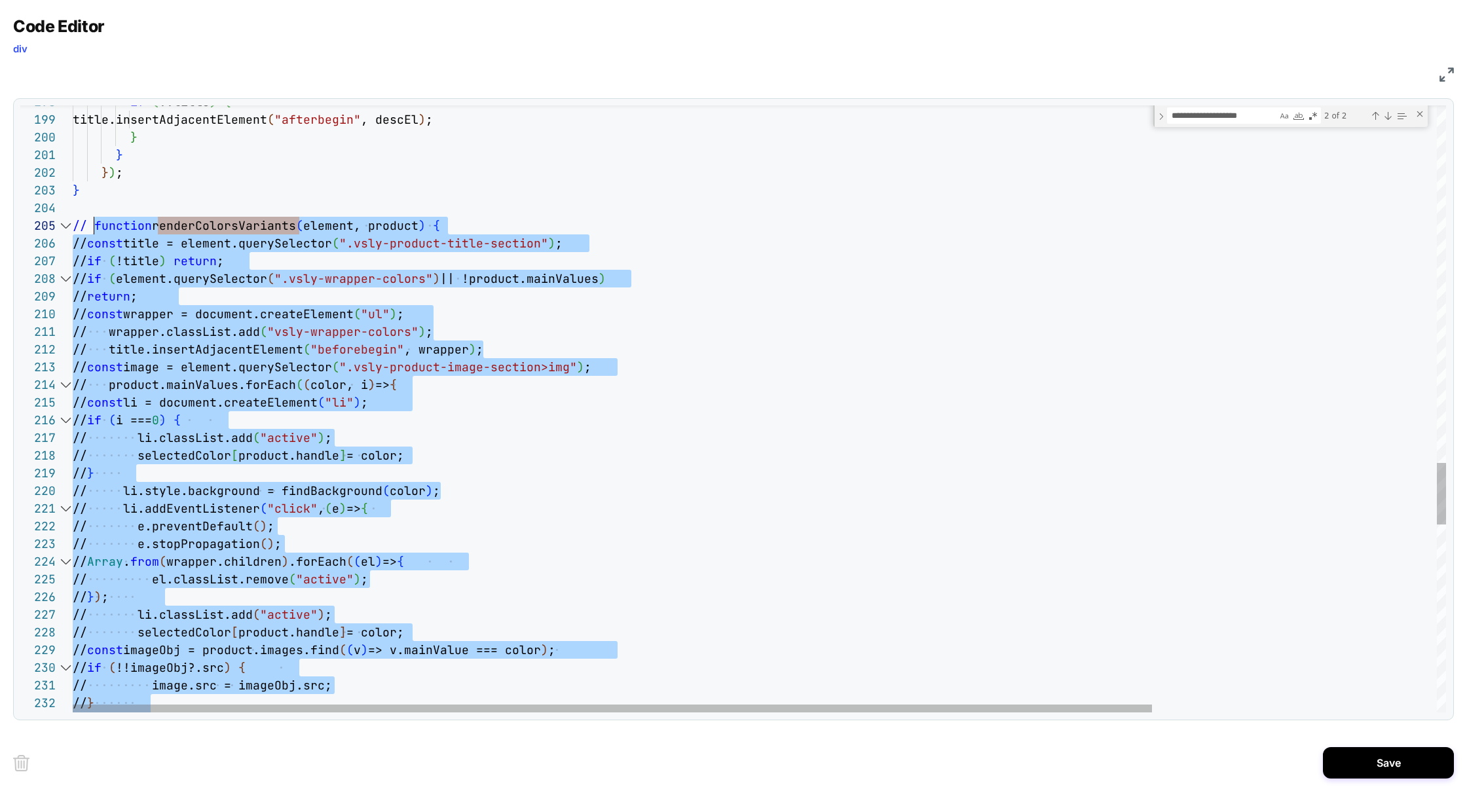
scroll to position [71, 21]
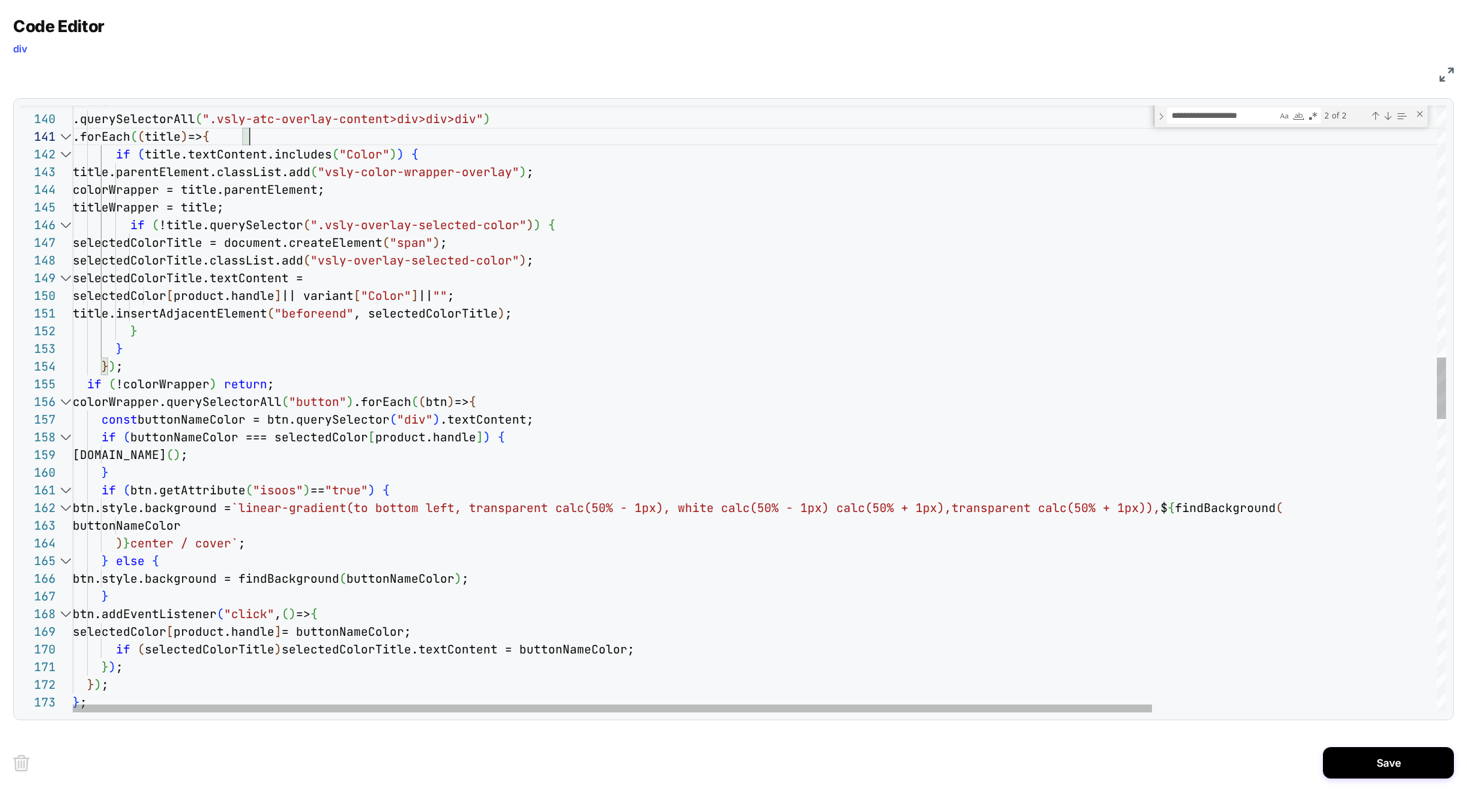
click at [507, 402] on div "if ( !colorWrapper ) return ; } ) ; } } title.insertAdjacentElement ( "beforeen…" at bounding box center [940, 615] width 1735 height 5970
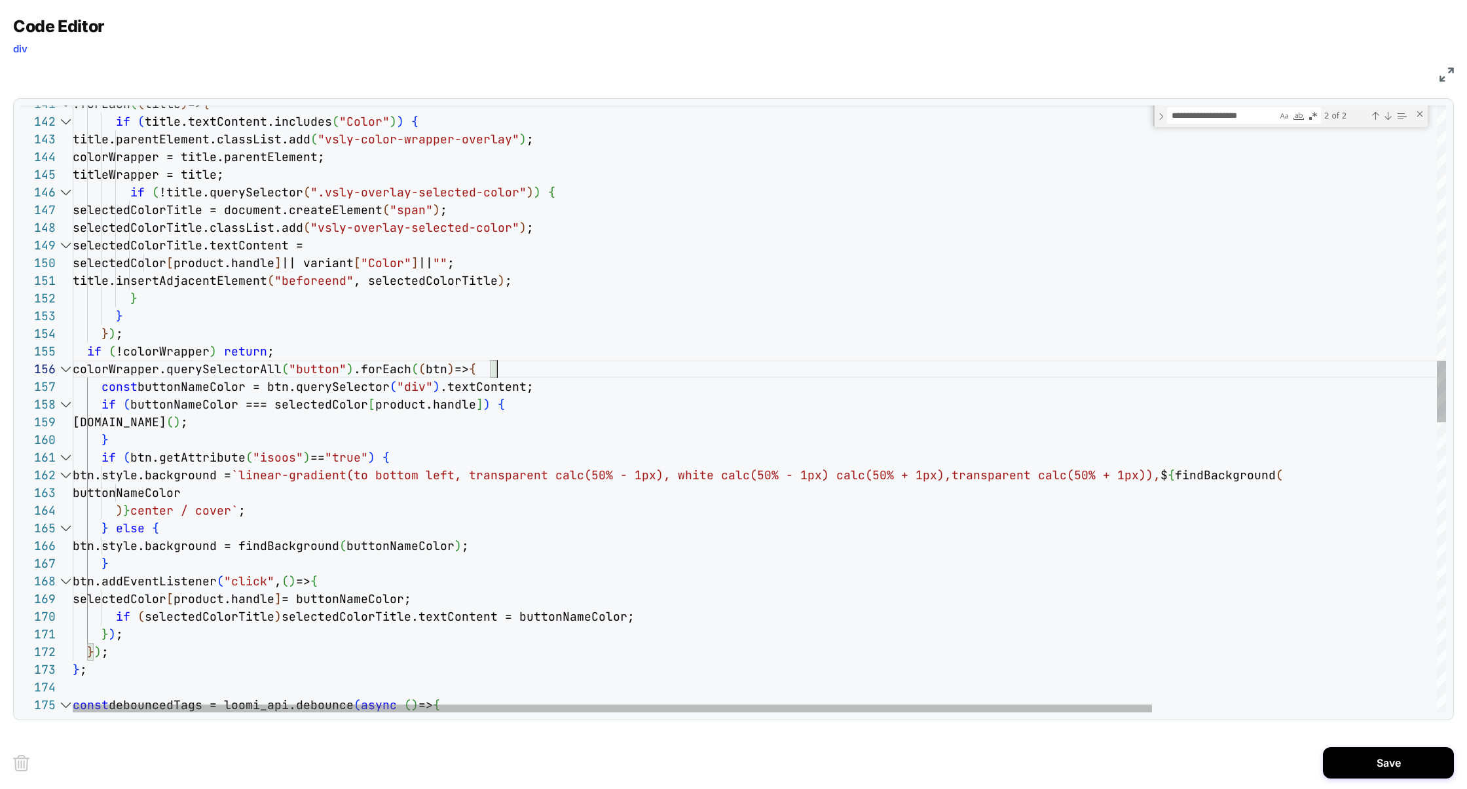
type textarea "**********"
click at [318, 541] on div "if ( !colorWrapper ) return ; } ) ; } } title.insertAdjacentElement ( "beforeen…" at bounding box center [940, 582] width 1735 height 5970
type textarea "**********"
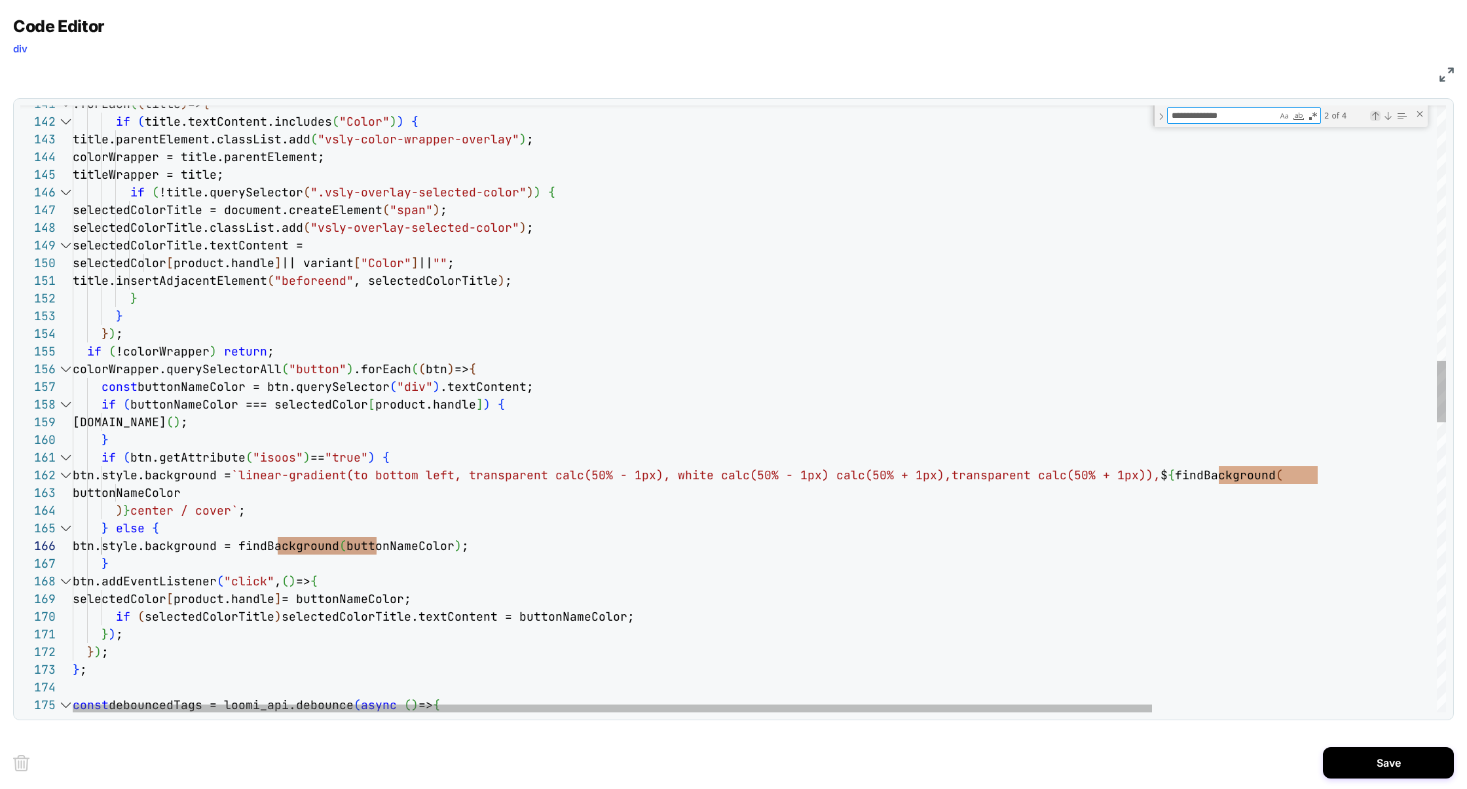
click at [1378, 116] on div "Previous Match (⇧Enter)" at bounding box center [1375, 116] width 10 height 10
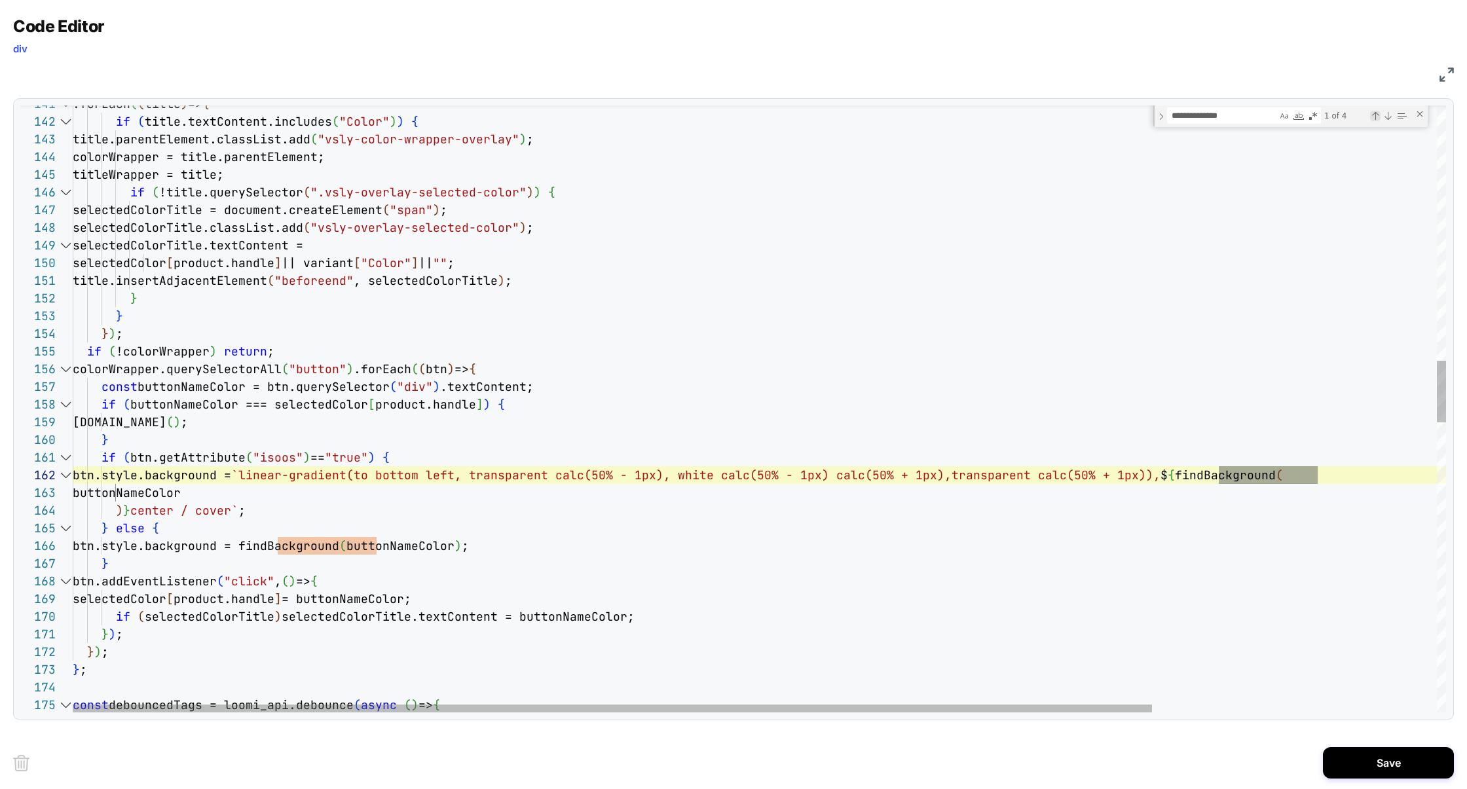
click at [1378, 116] on div "Previous Match (⇧Enter)" at bounding box center [1375, 116] width 10 height 10
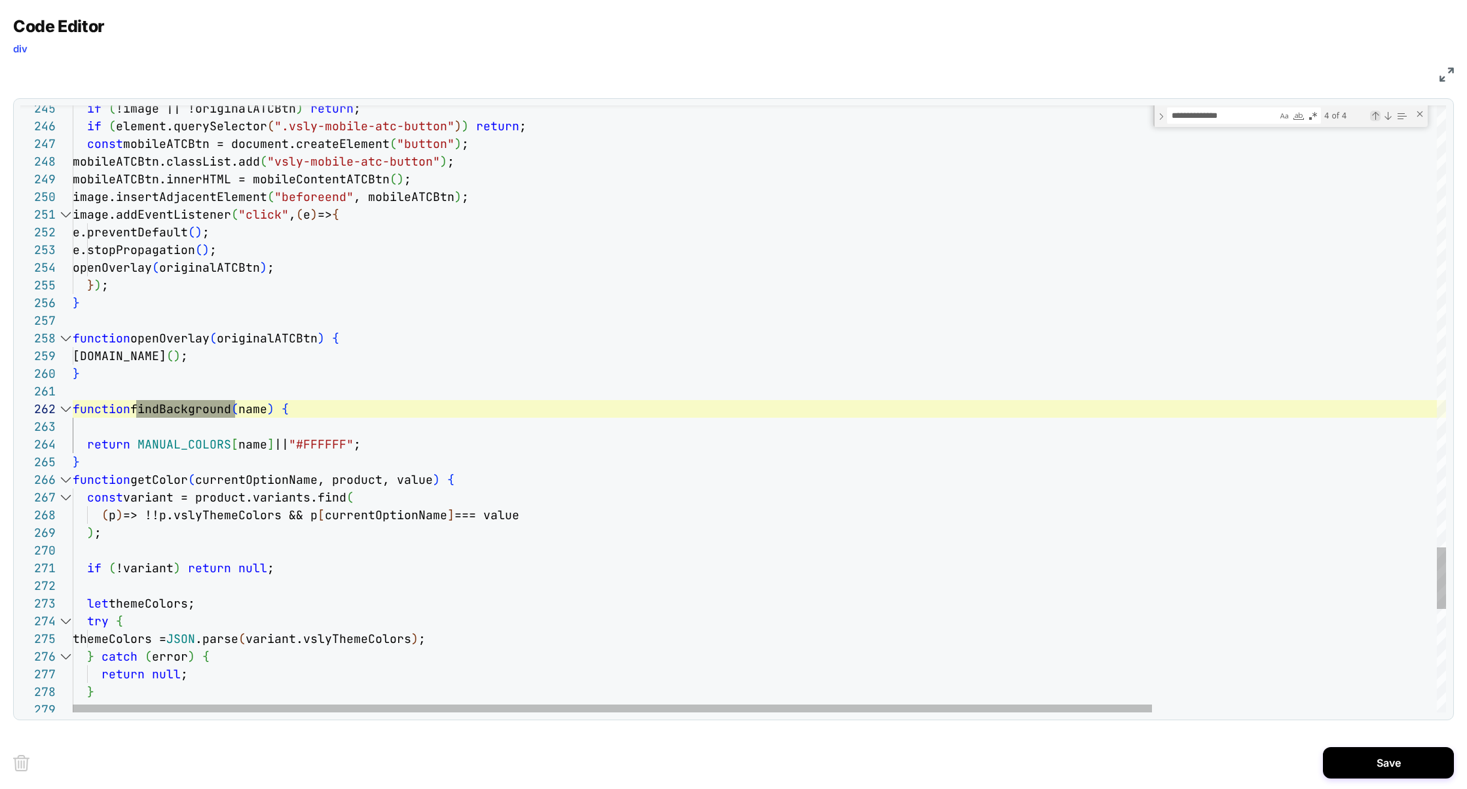
click at [1378, 116] on div "Previous Match (⇧Enter)" at bounding box center [1375, 116] width 10 height 10
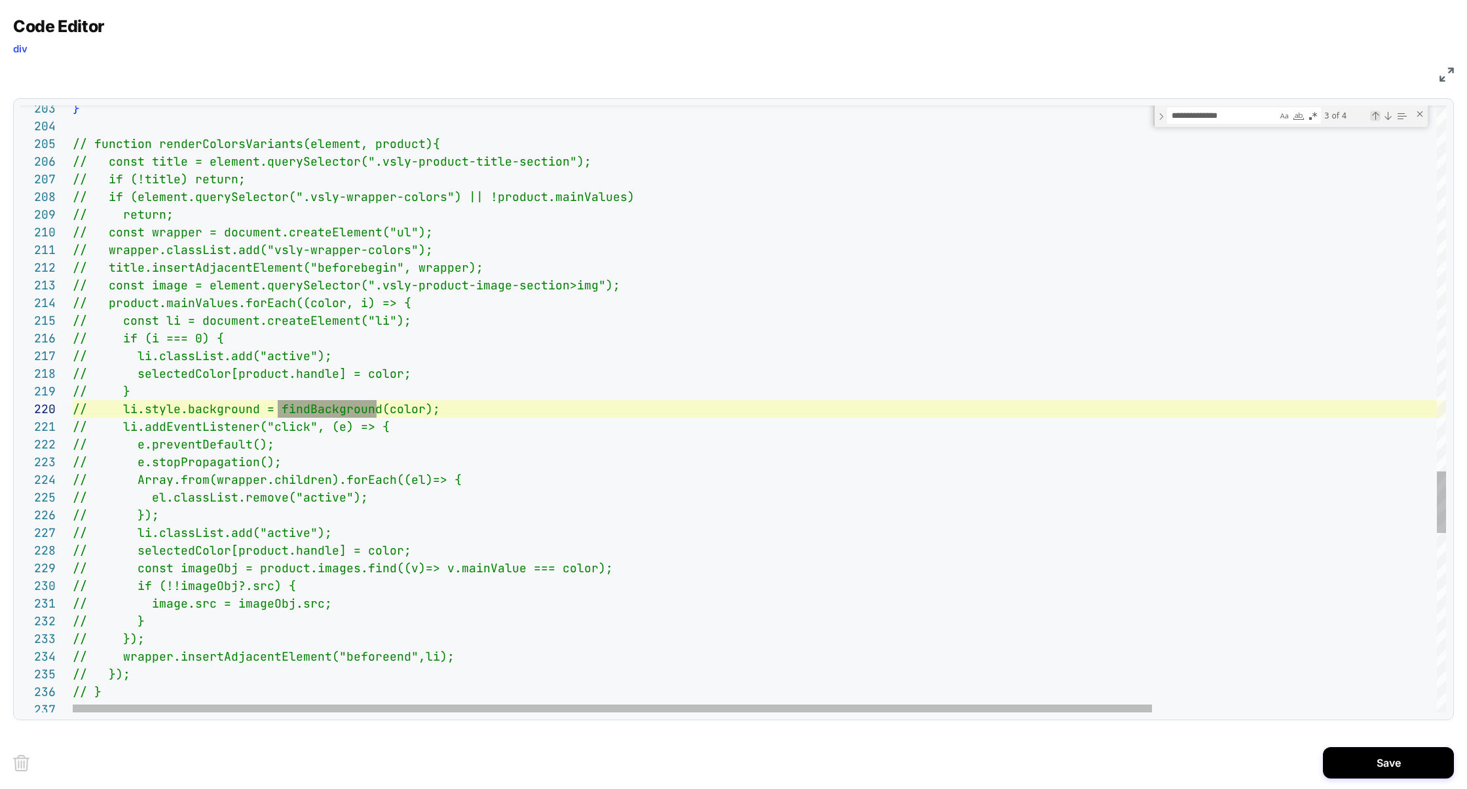
scroll to position [177, 304]
click at [1391, 116] on div "Next Match (Enter)" at bounding box center [1388, 116] width 10 height 10
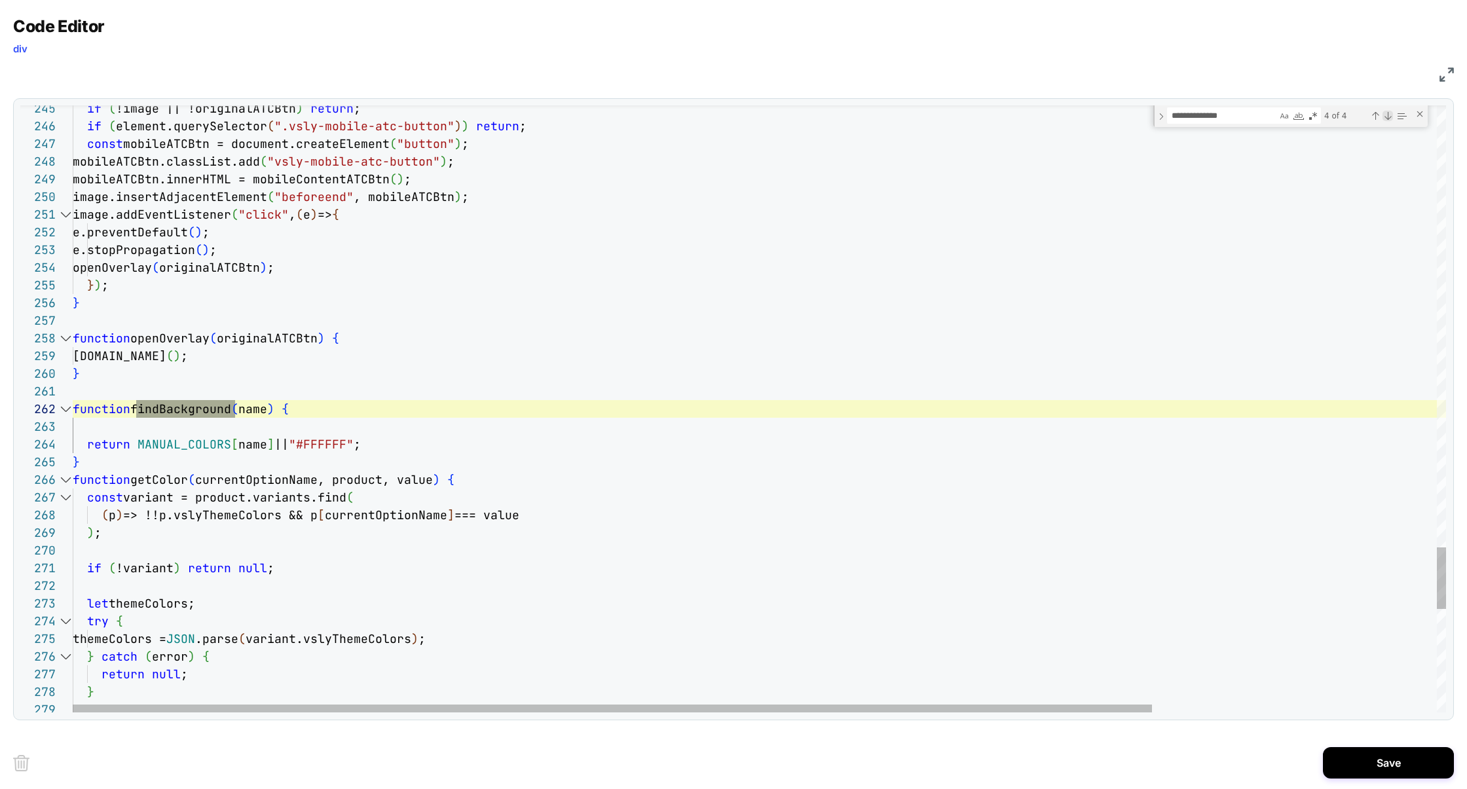
click at [1391, 116] on div "Next Match (Enter)" at bounding box center [1388, 116] width 10 height 10
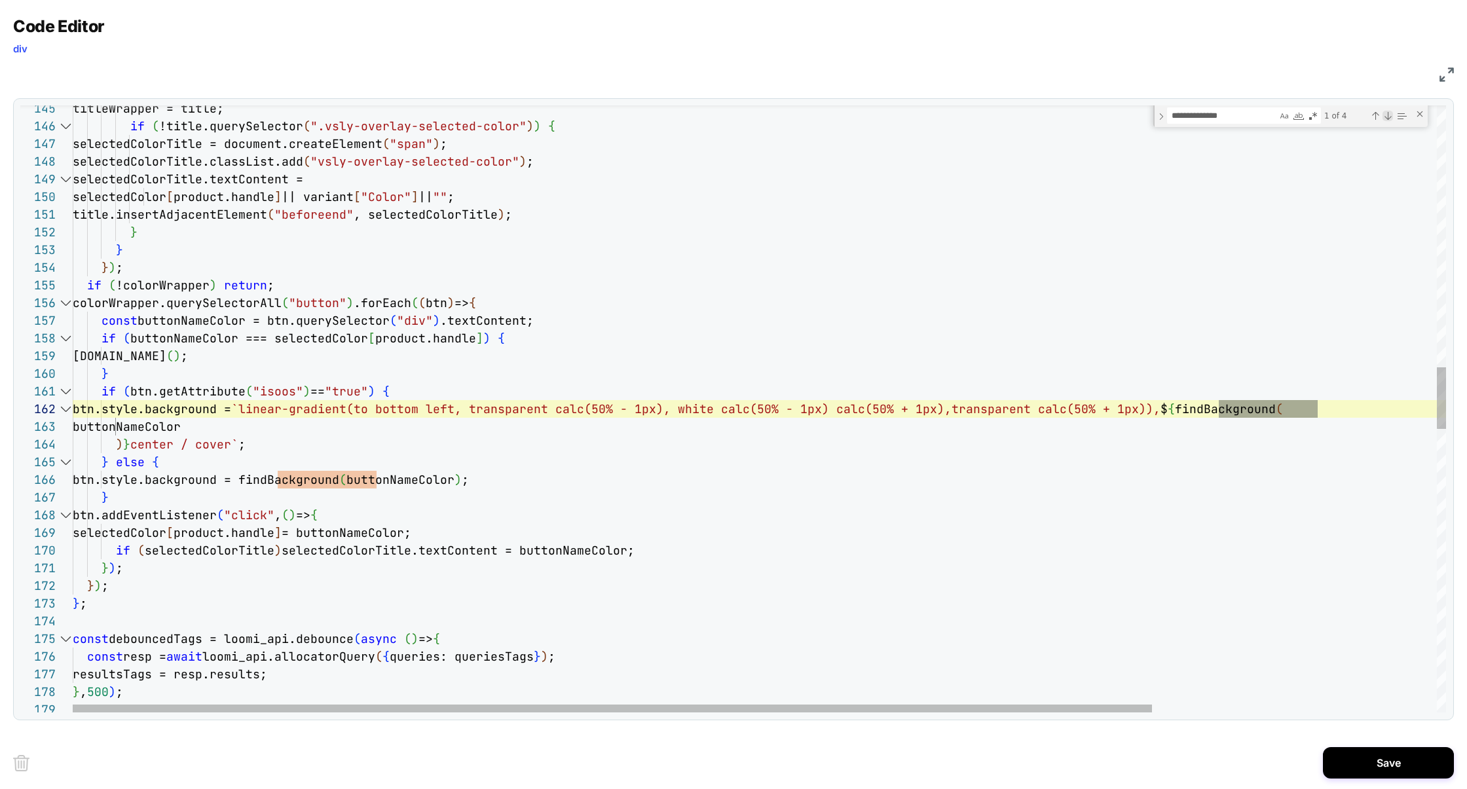
scroll to position [177, 1245]
click at [1391, 116] on div "Next Match (Enter)" at bounding box center [1388, 116] width 10 height 10
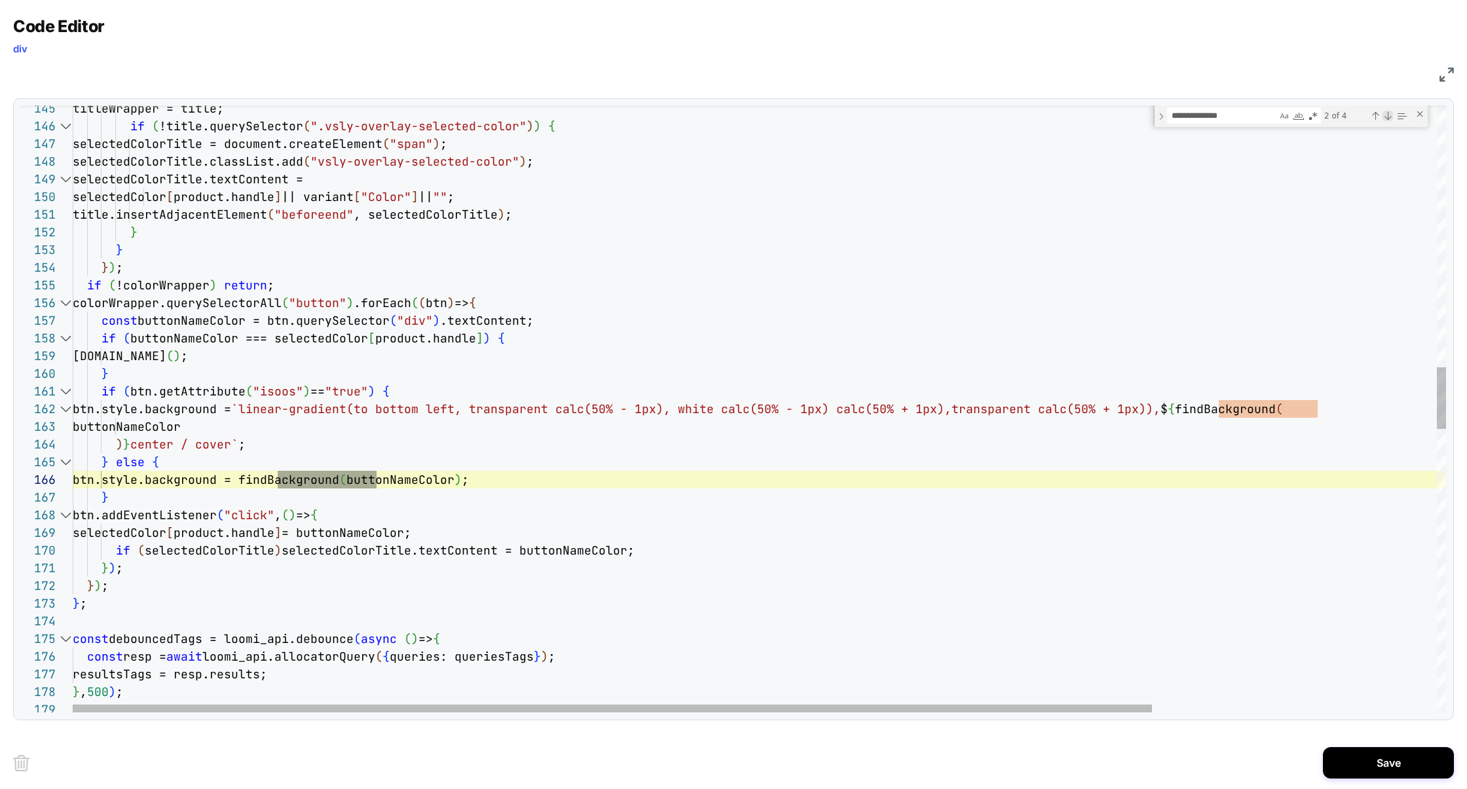
scroll to position [177, 304]
click at [1391, 116] on div "Next Match (Enter)" at bounding box center [1388, 116] width 10 height 10
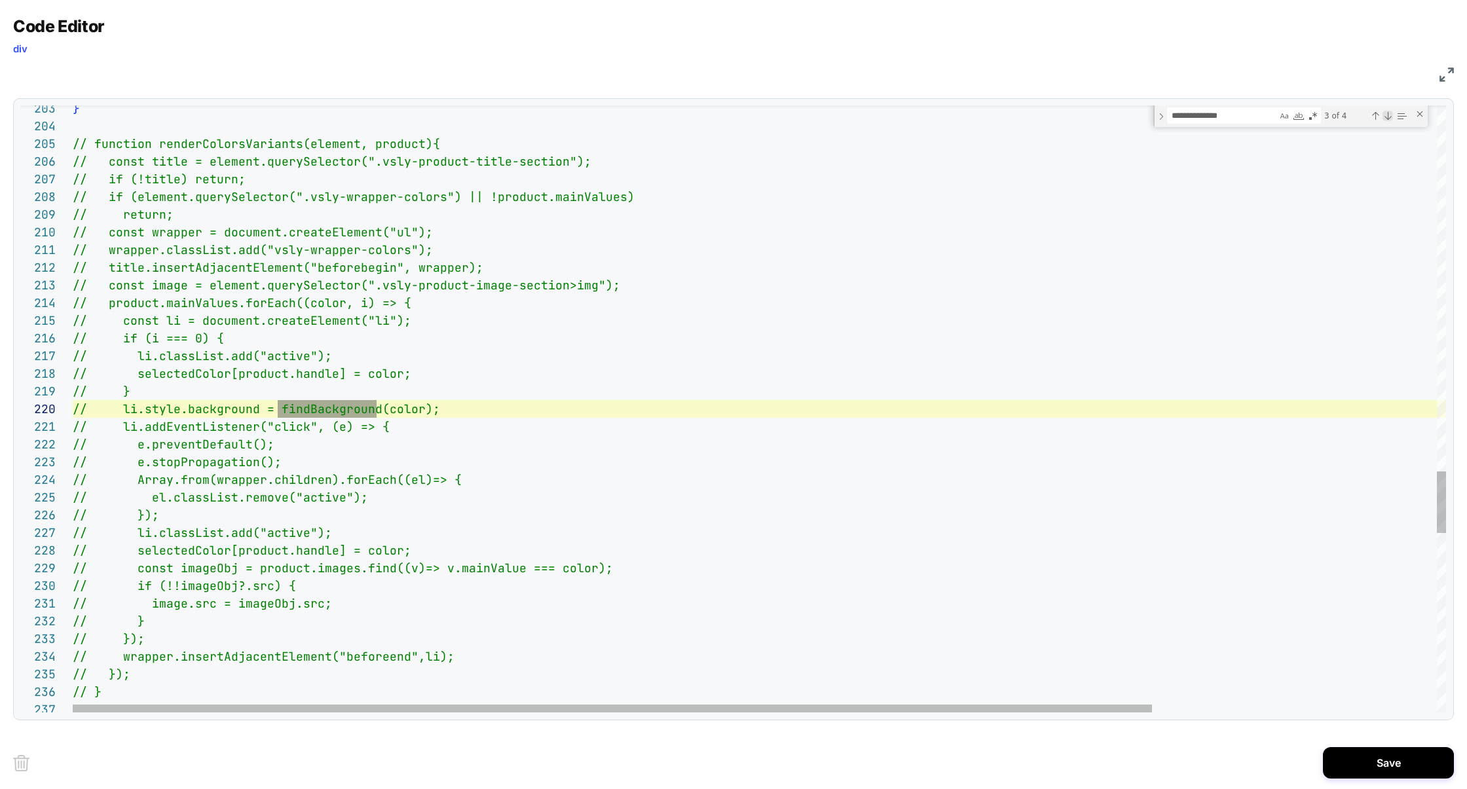
click at [1391, 116] on div "Next Match (Enter)" at bounding box center [1388, 116] width 10 height 10
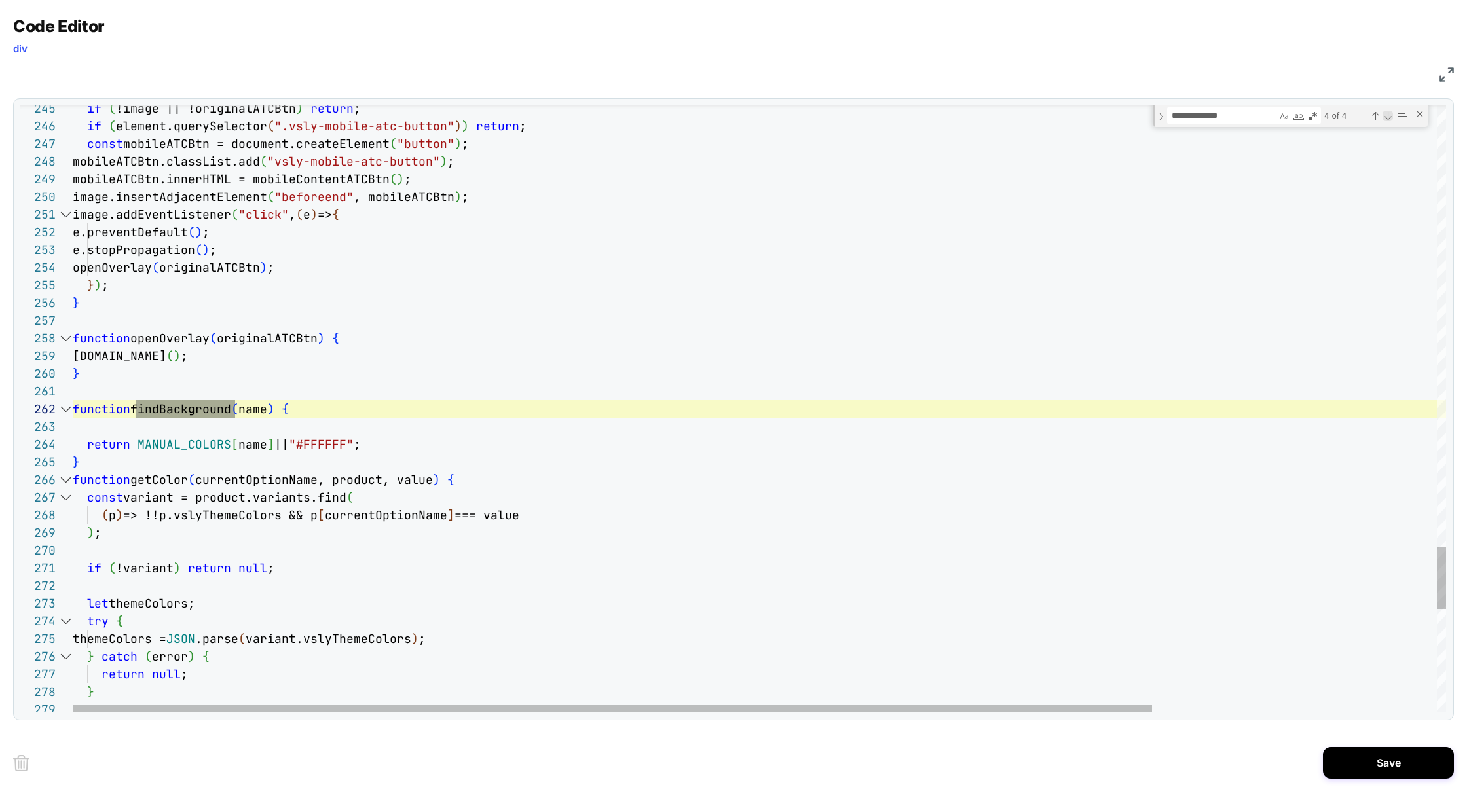
click at [1391, 116] on div "Next Match (Enter)" at bounding box center [1388, 116] width 10 height 10
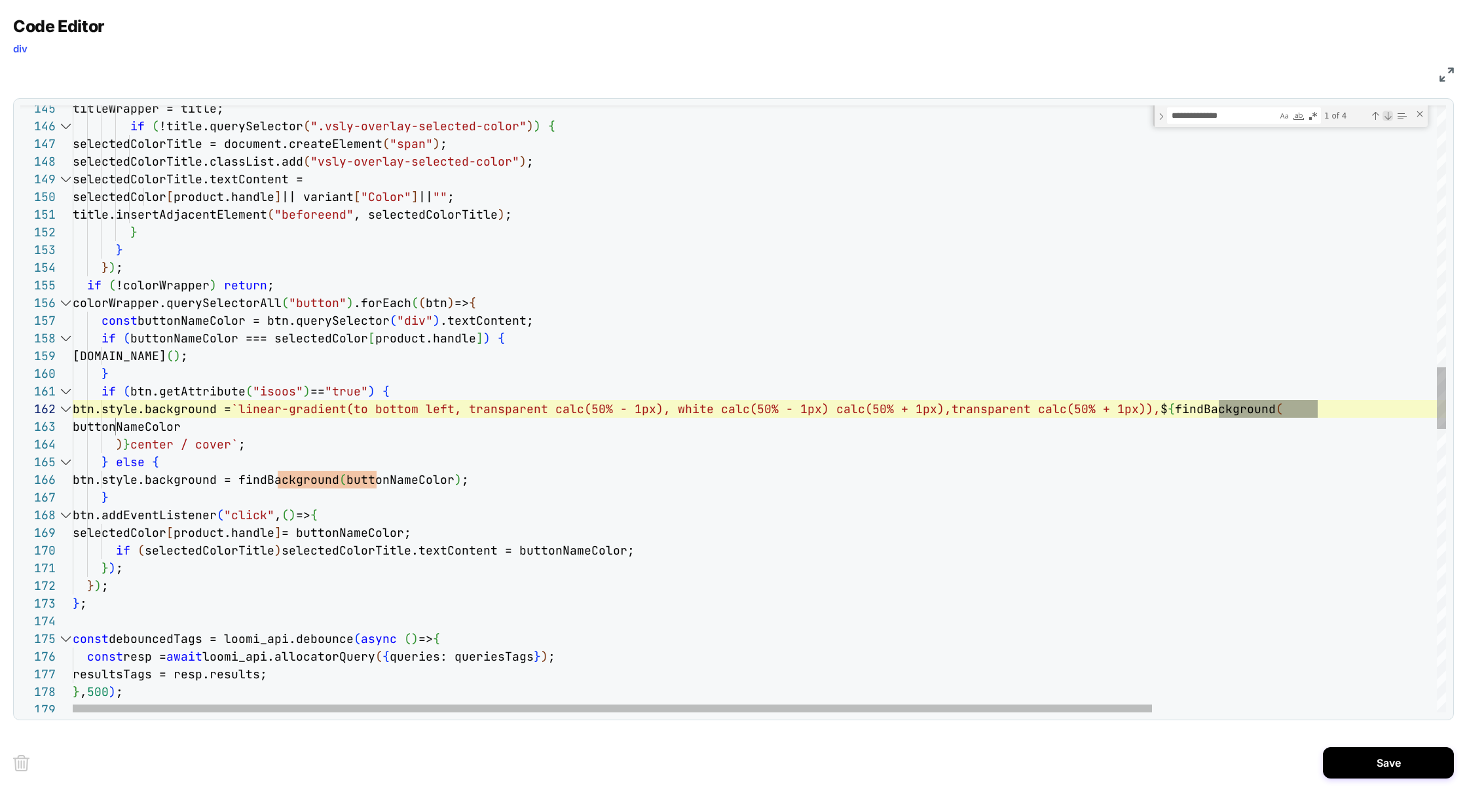
scroll to position [177, 1245]
click at [1374, 117] on div "Previous Match (⇧Enter)" at bounding box center [1375, 116] width 10 height 10
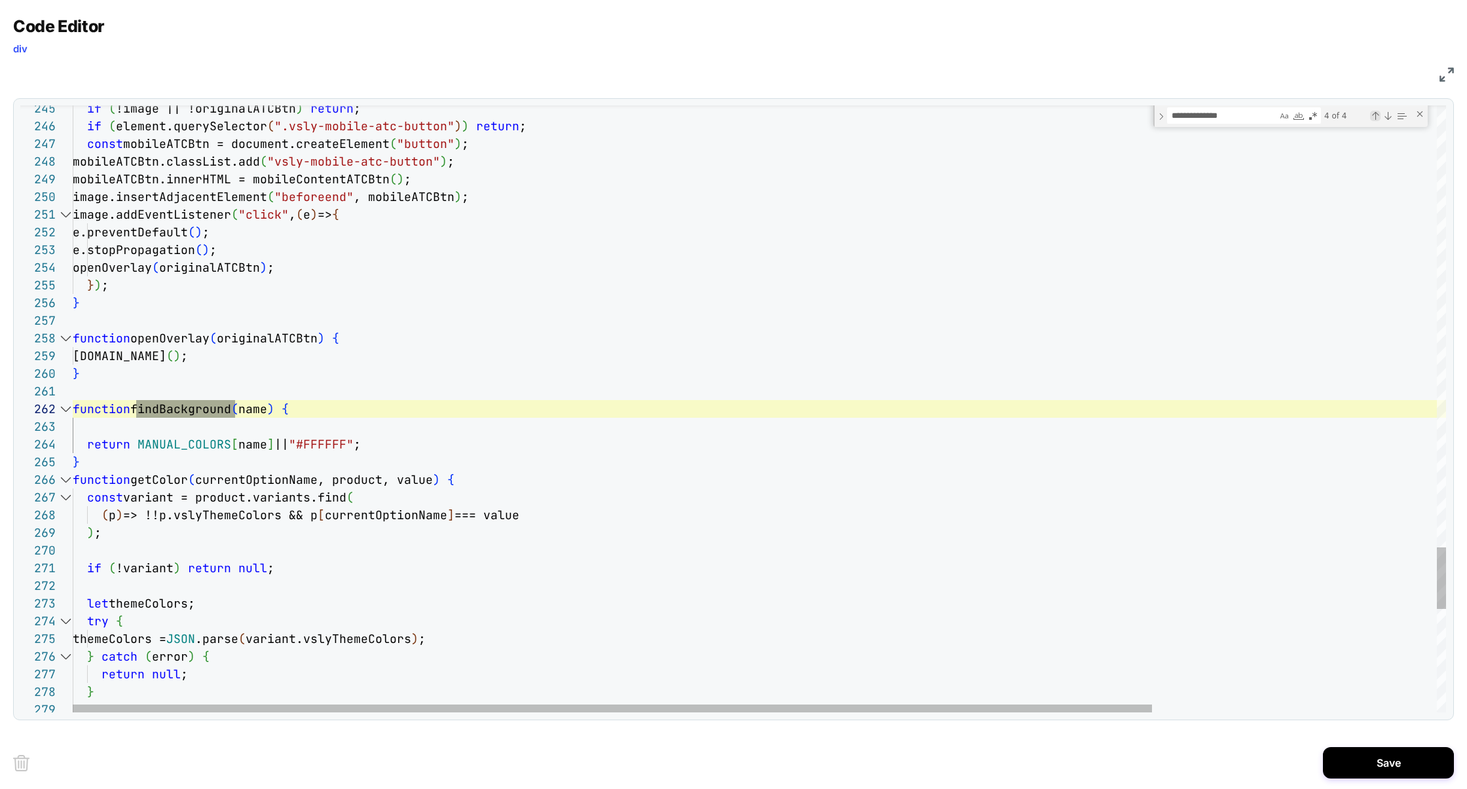
scroll to position [177, 162]
click at [1378, 116] on div "Previous Match (⇧Enter)" at bounding box center [1375, 116] width 10 height 10
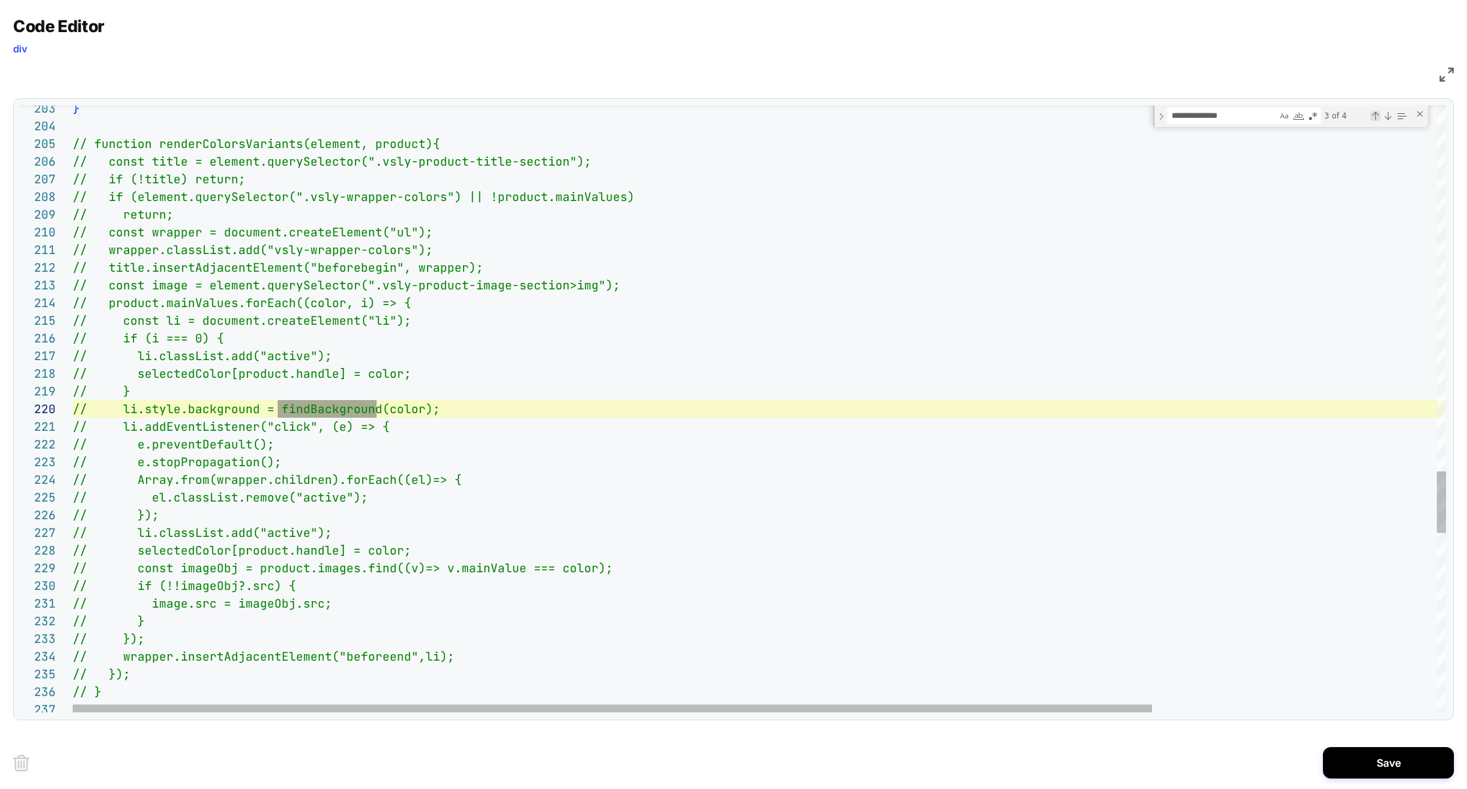
click at [1378, 116] on div "Previous Match (⇧Enter)" at bounding box center [1375, 116] width 10 height 10
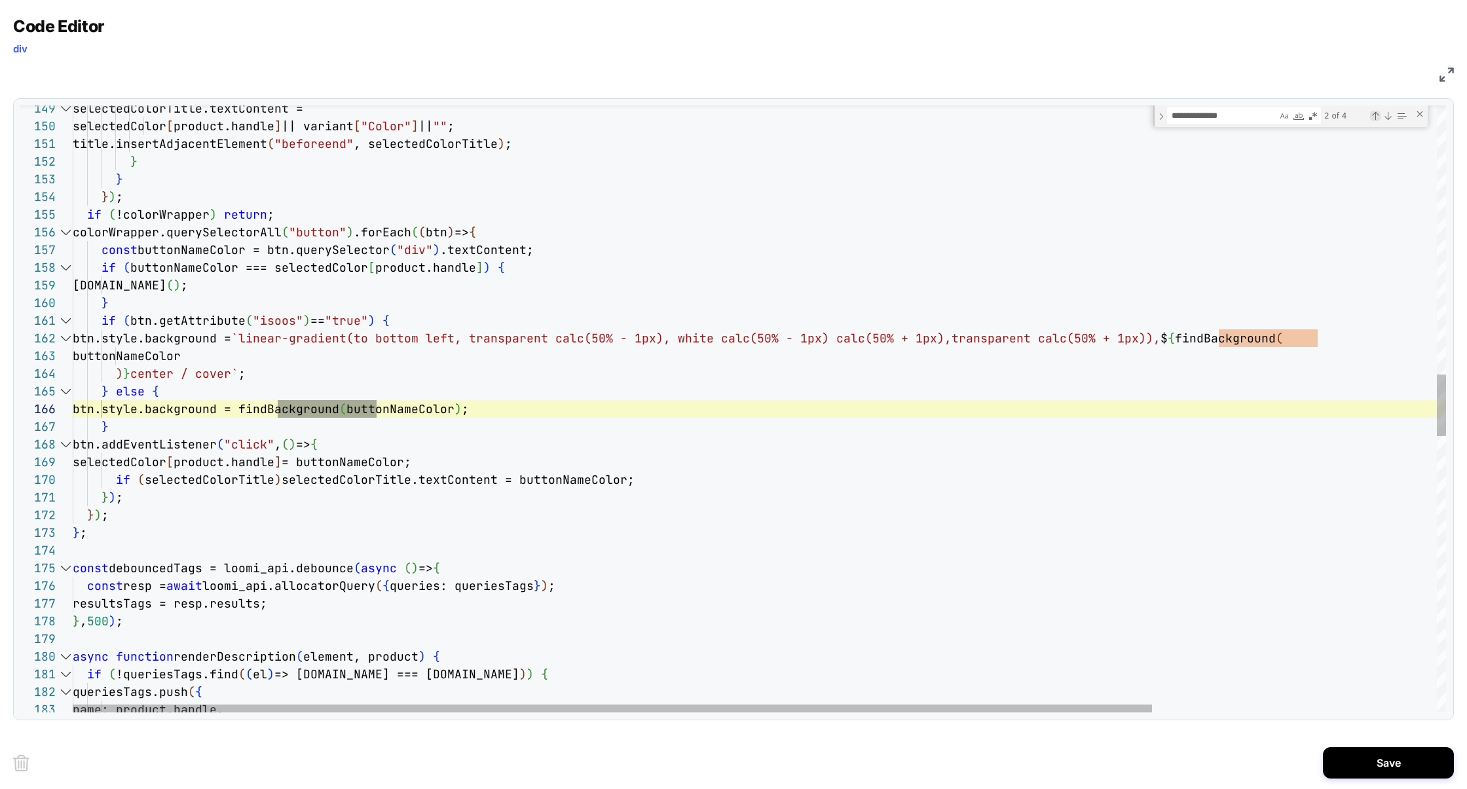
click at [1378, 116] on div "Previous Match (⇧Enter)" at bounding box center [1375, 116] width 10 height 10
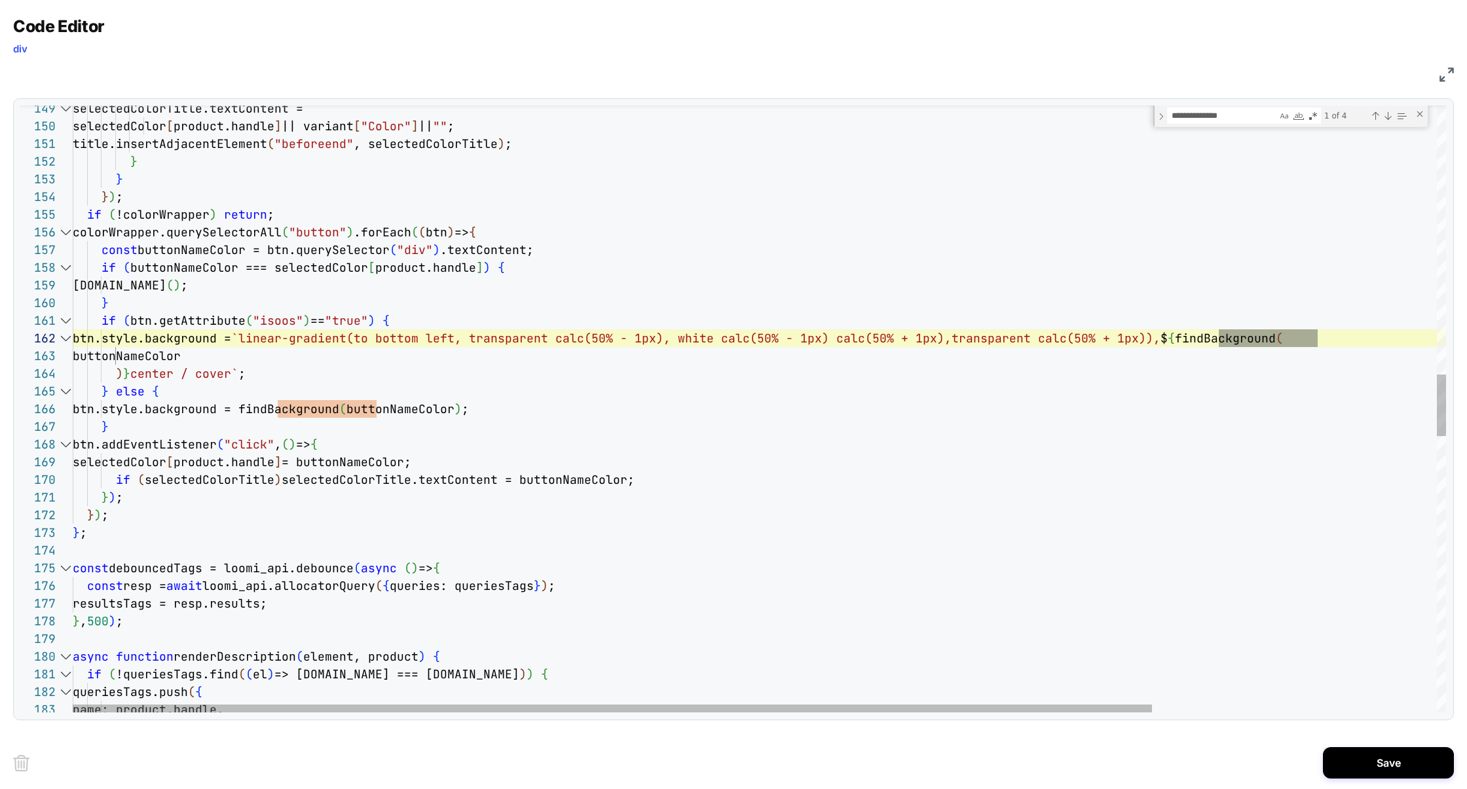
scroll to position [159, 35]
click at [171, 306] on div "selectedColorTitle.textContent = selectedColor [ product.handle ] || variant [ …" at bounding box center [940, 445] width 1735 height 5970
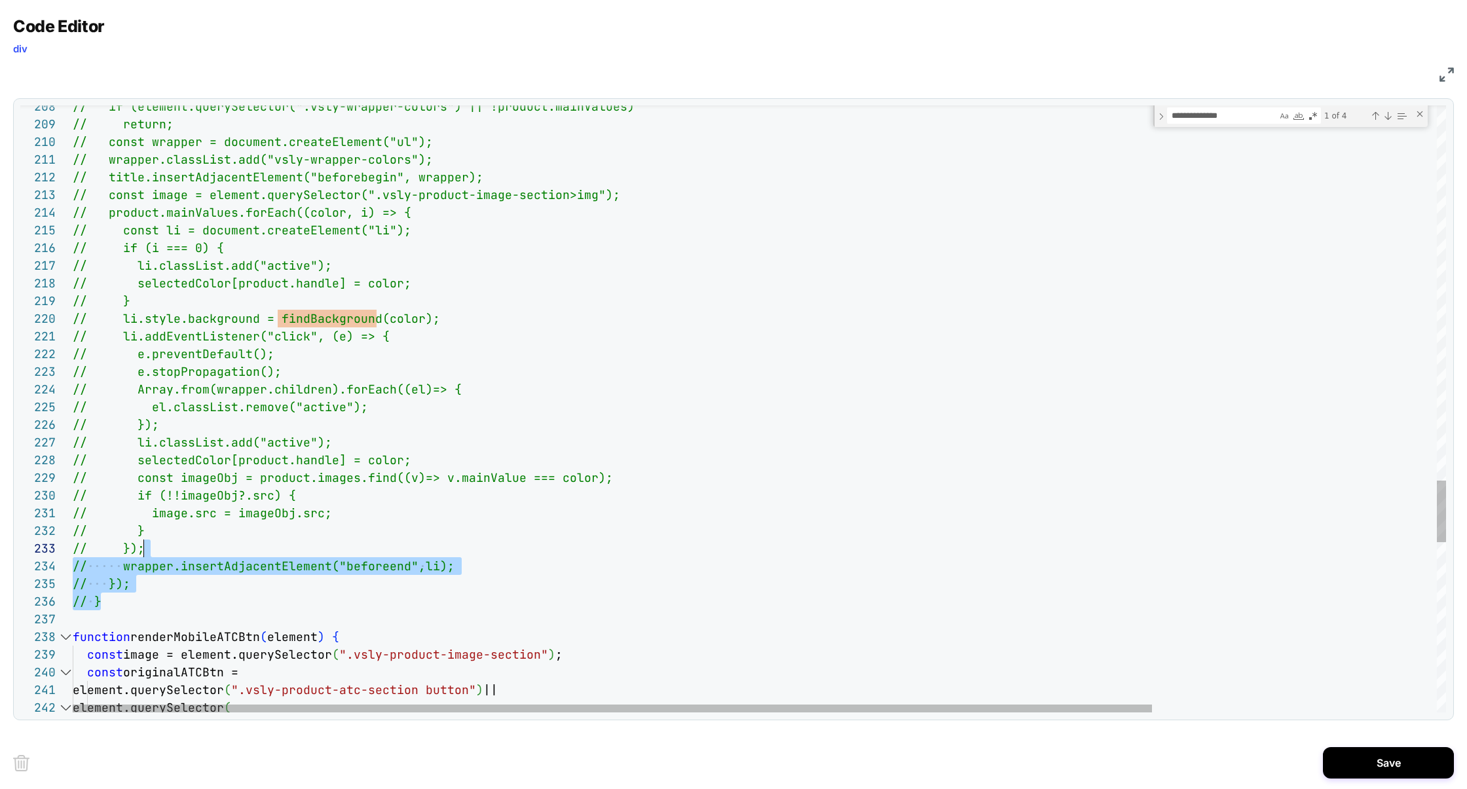
scroll to position [0, 71]
drag, startPoint x: 143, startPoint y: 599, endPoint x: 148, endPoint y: 505, distance: 94.4
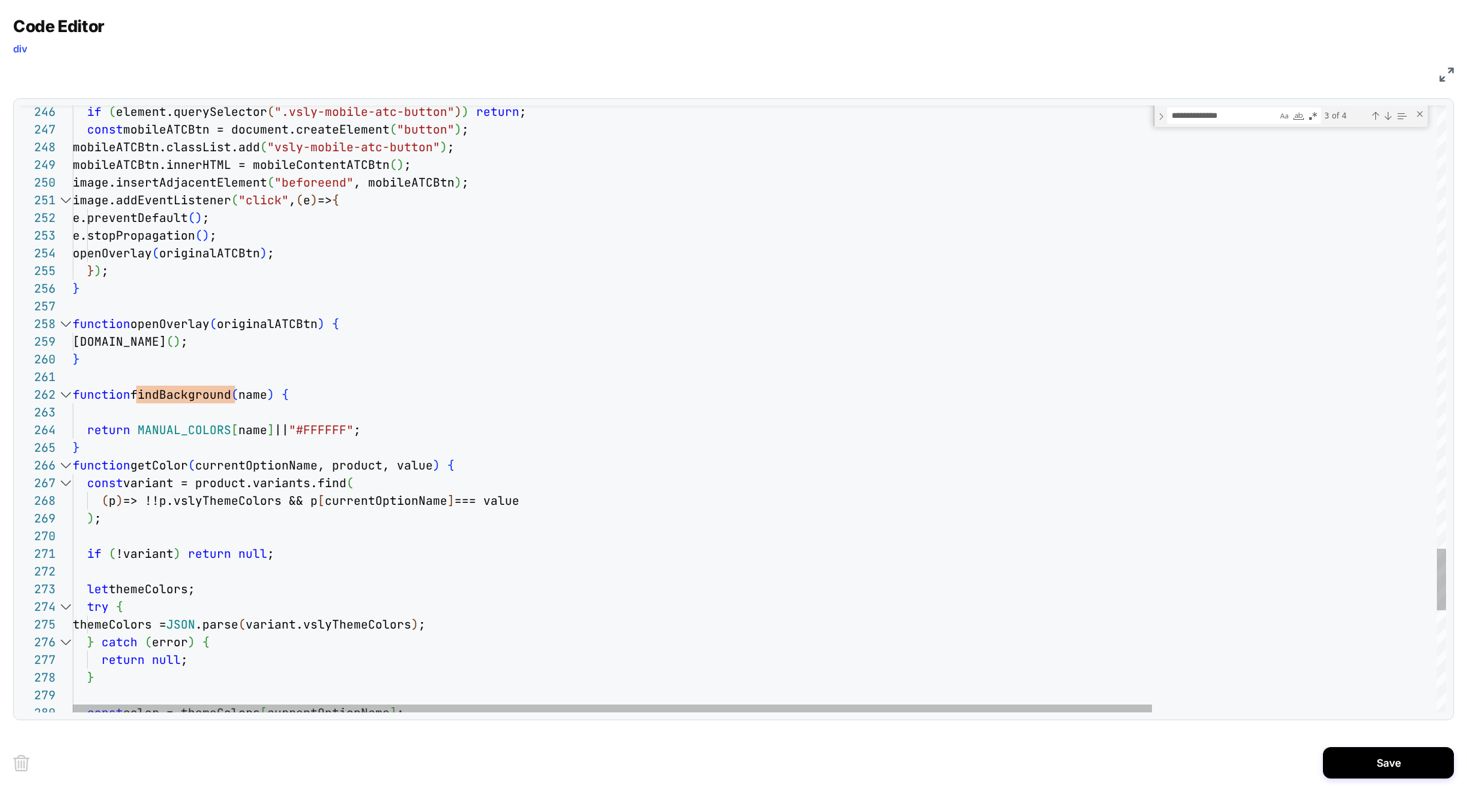
type textarea "**********"
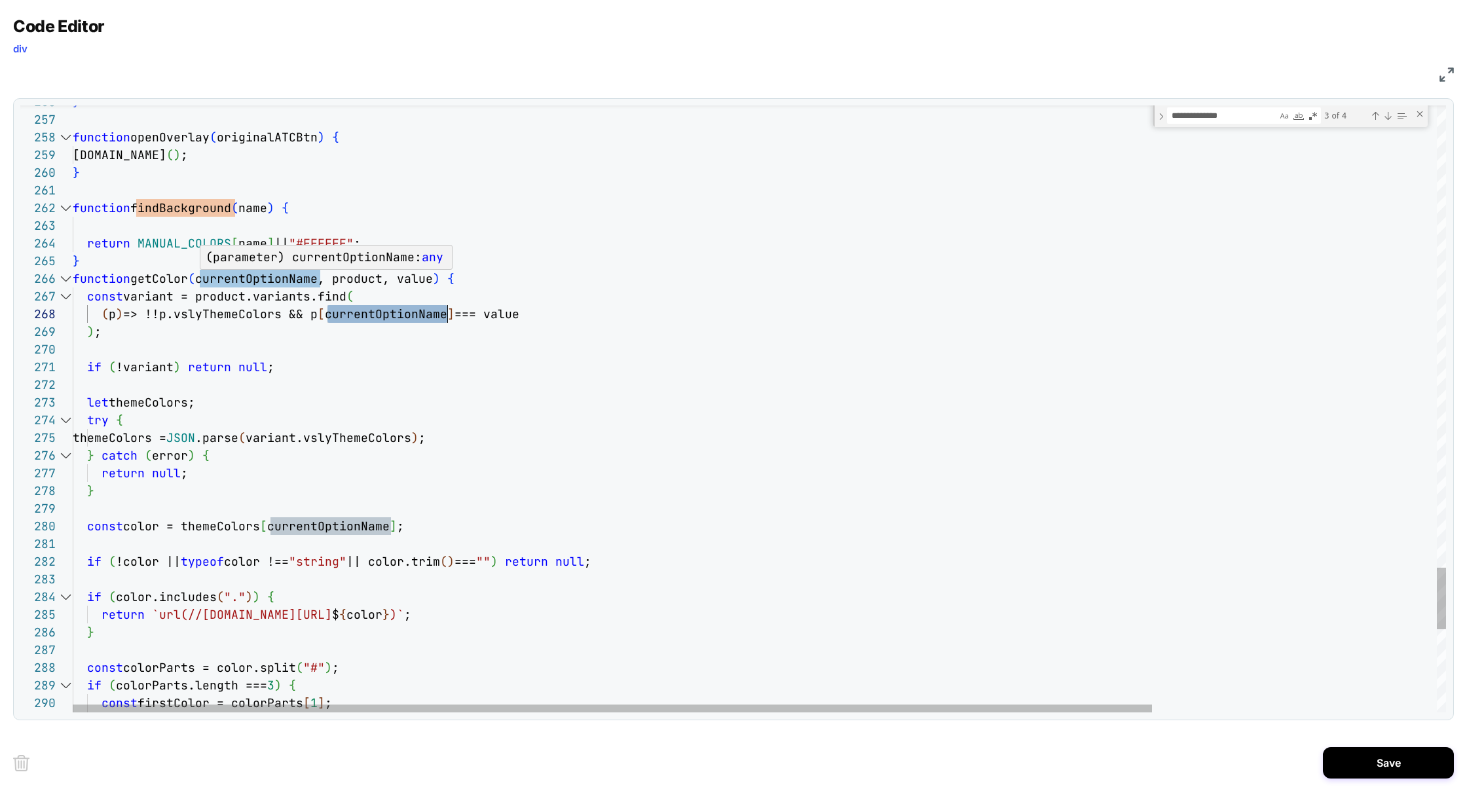
type textarea "**********"
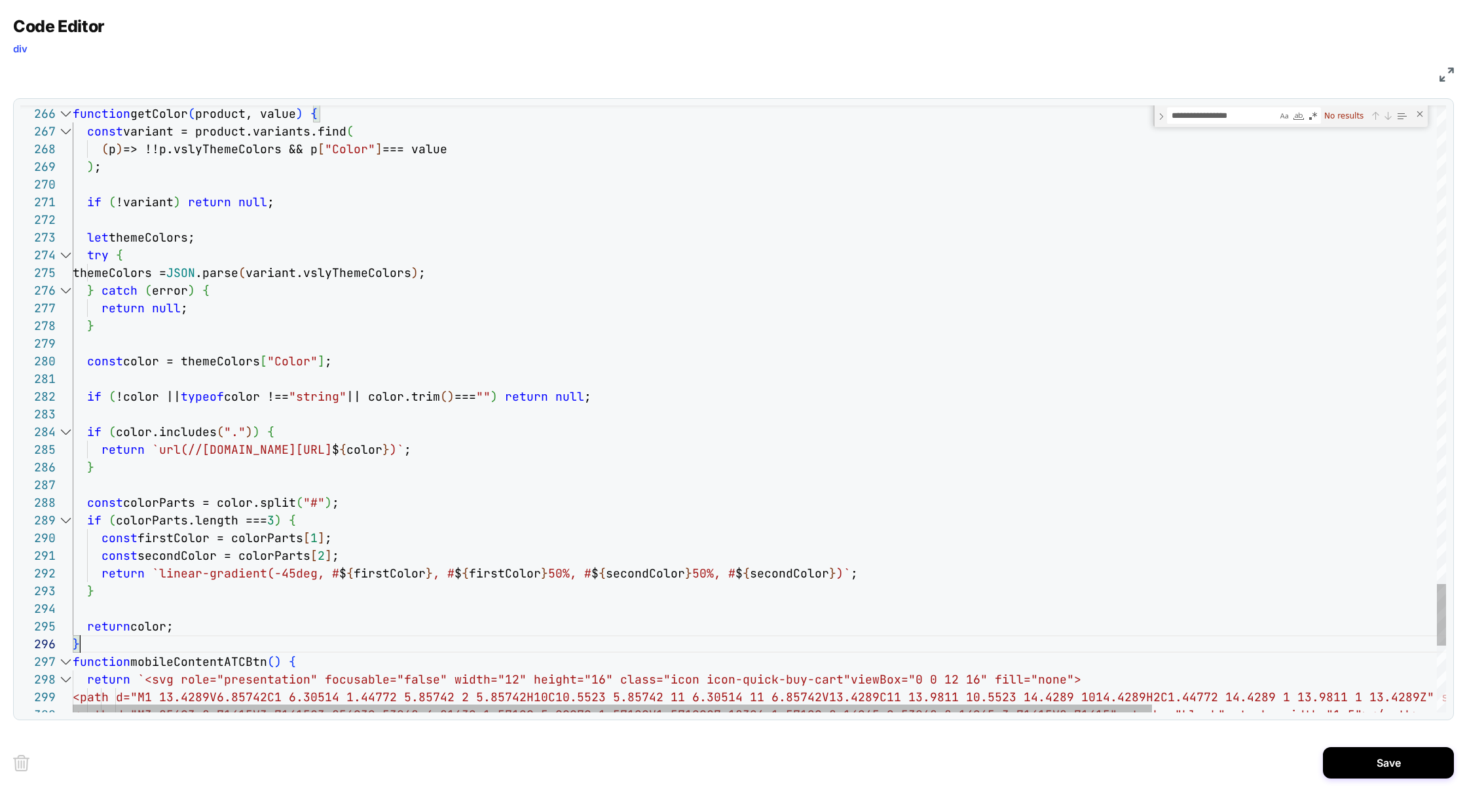
scroll to position [35, 0]
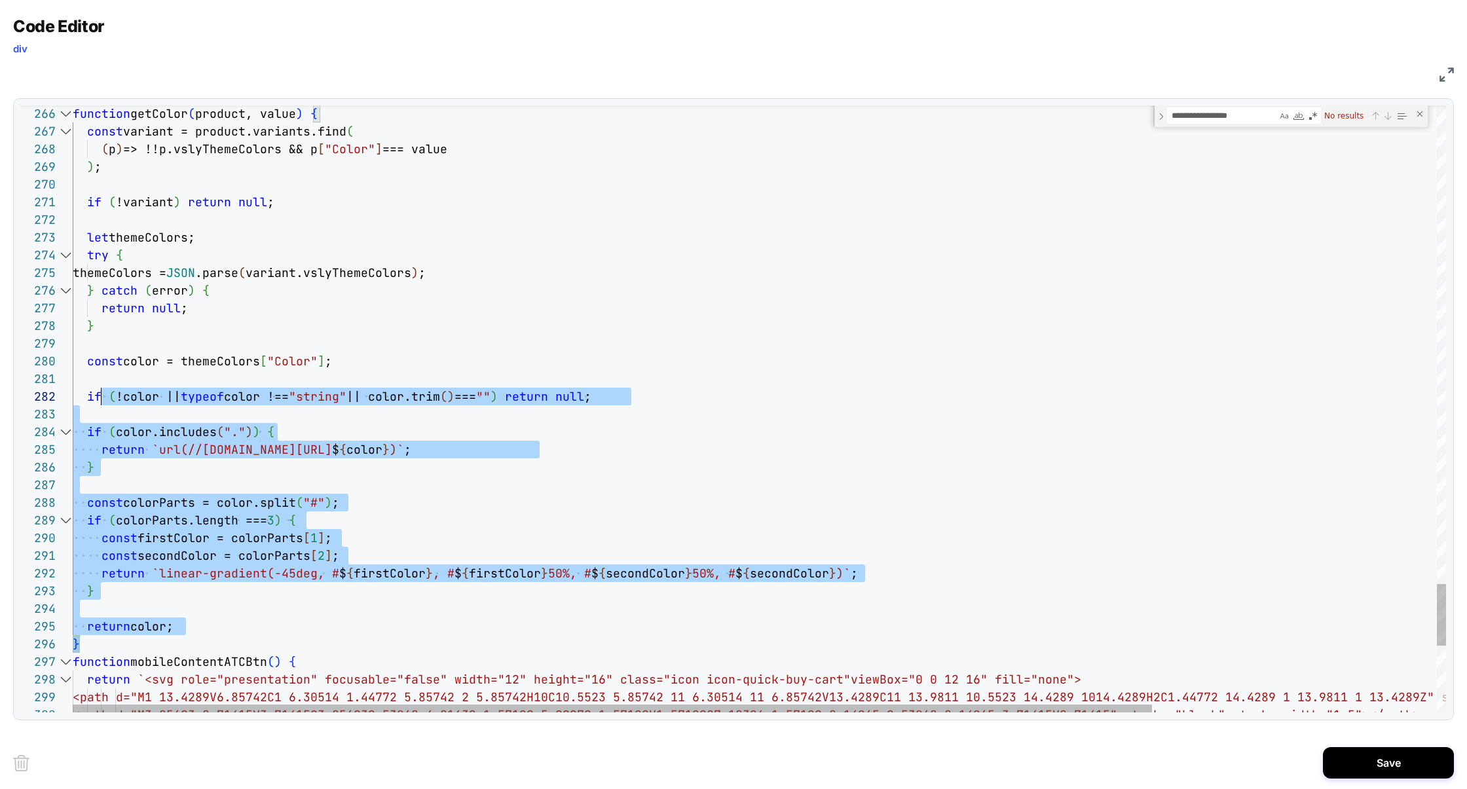
drag, startPoint x: 100, startPoint y: 643, endPoint x: 103, endPoint y: 384, distance: 258.1
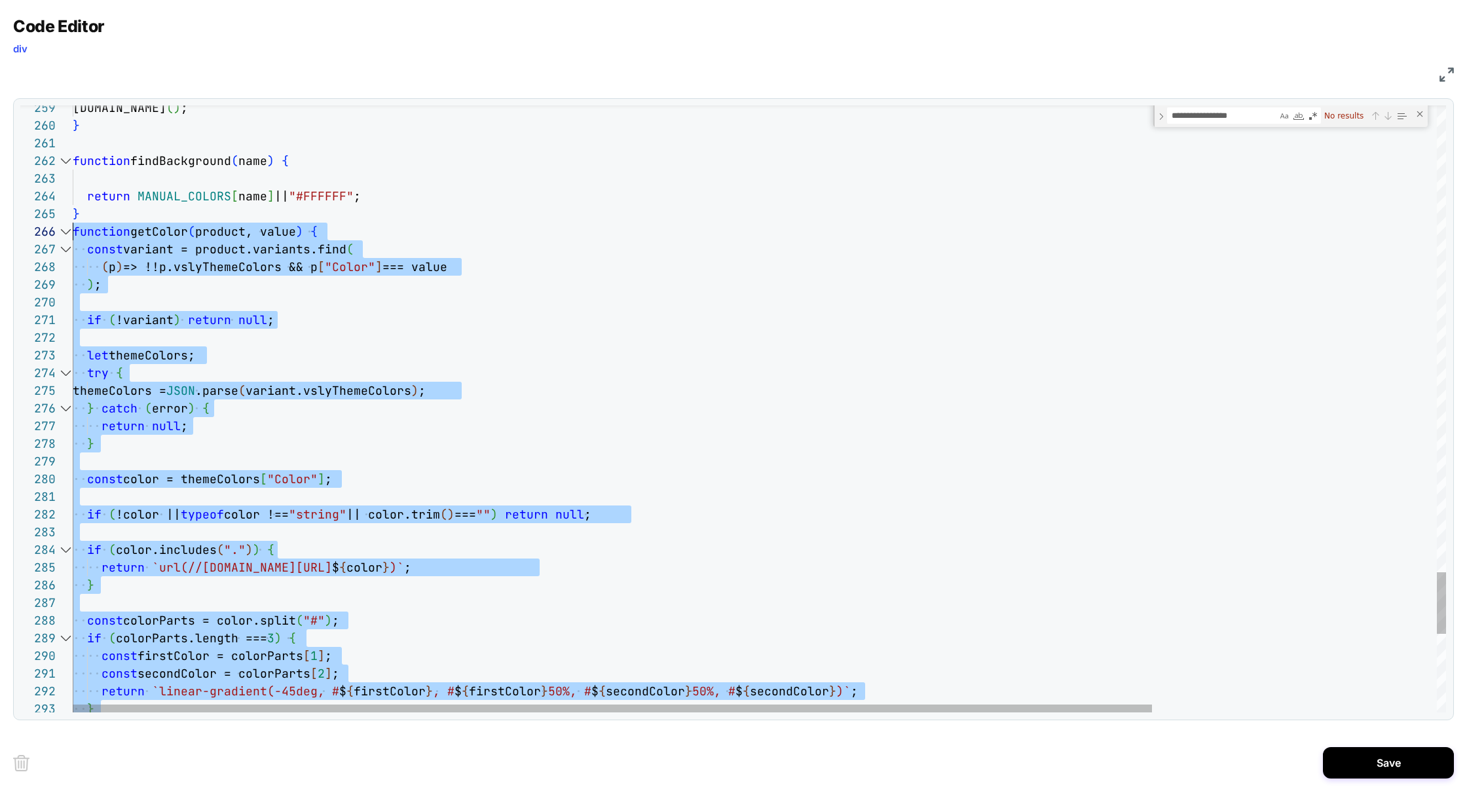
scroll to position [88, 0]
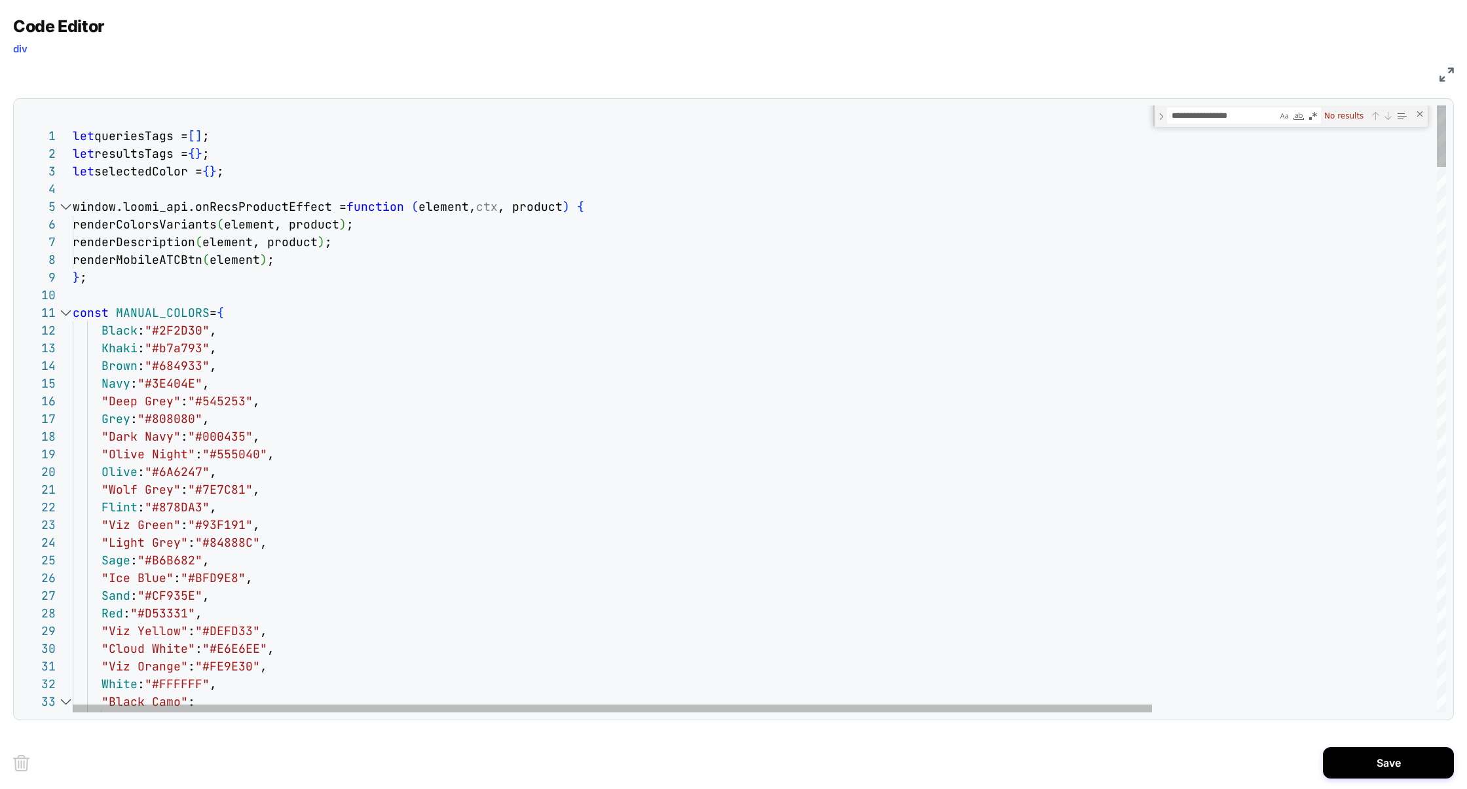
click at [66, 314] on div at bounding box center [65, 313] width 17 height 18
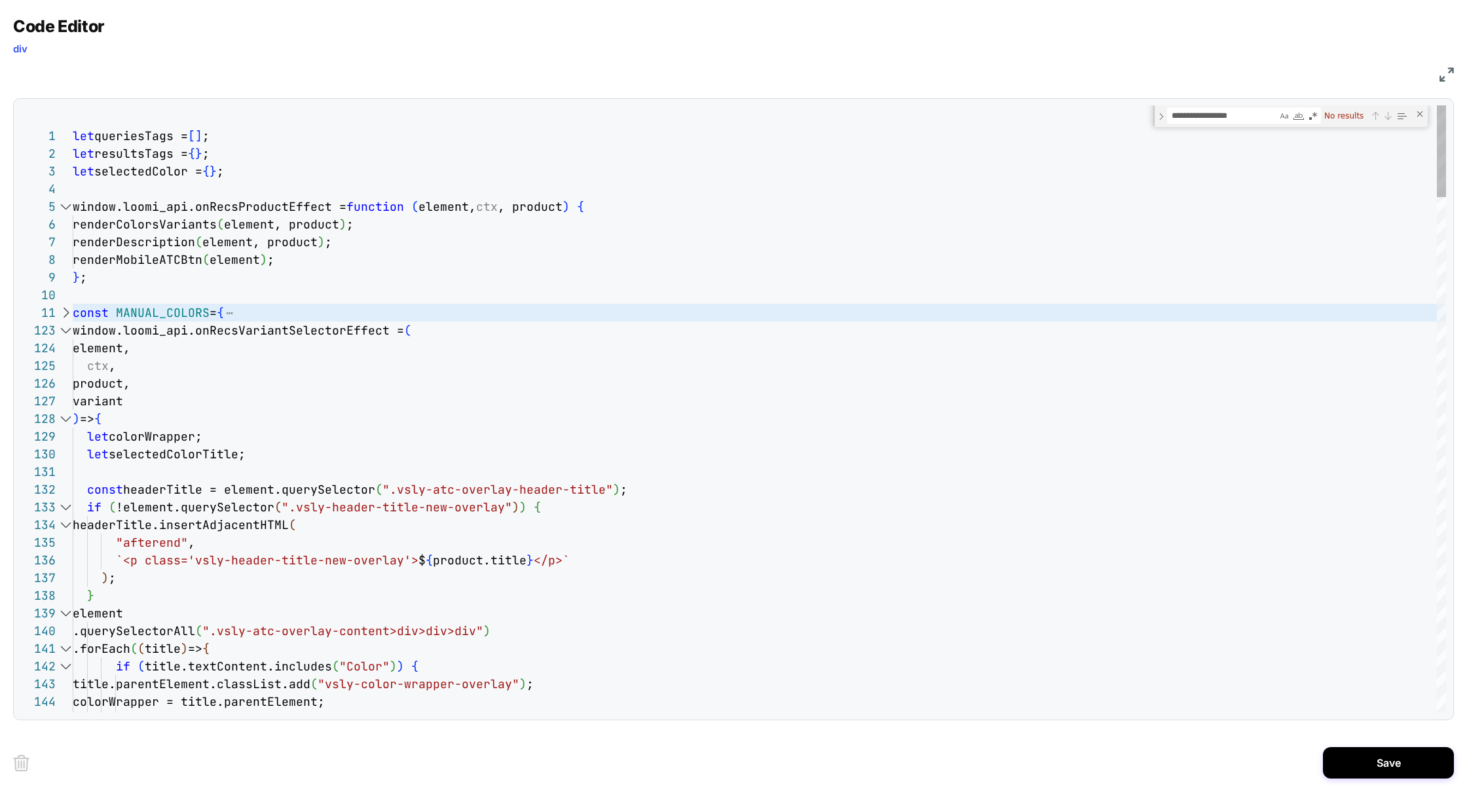
click at [69, 312] on div at bounding box center [65, 313] width 17 height 18
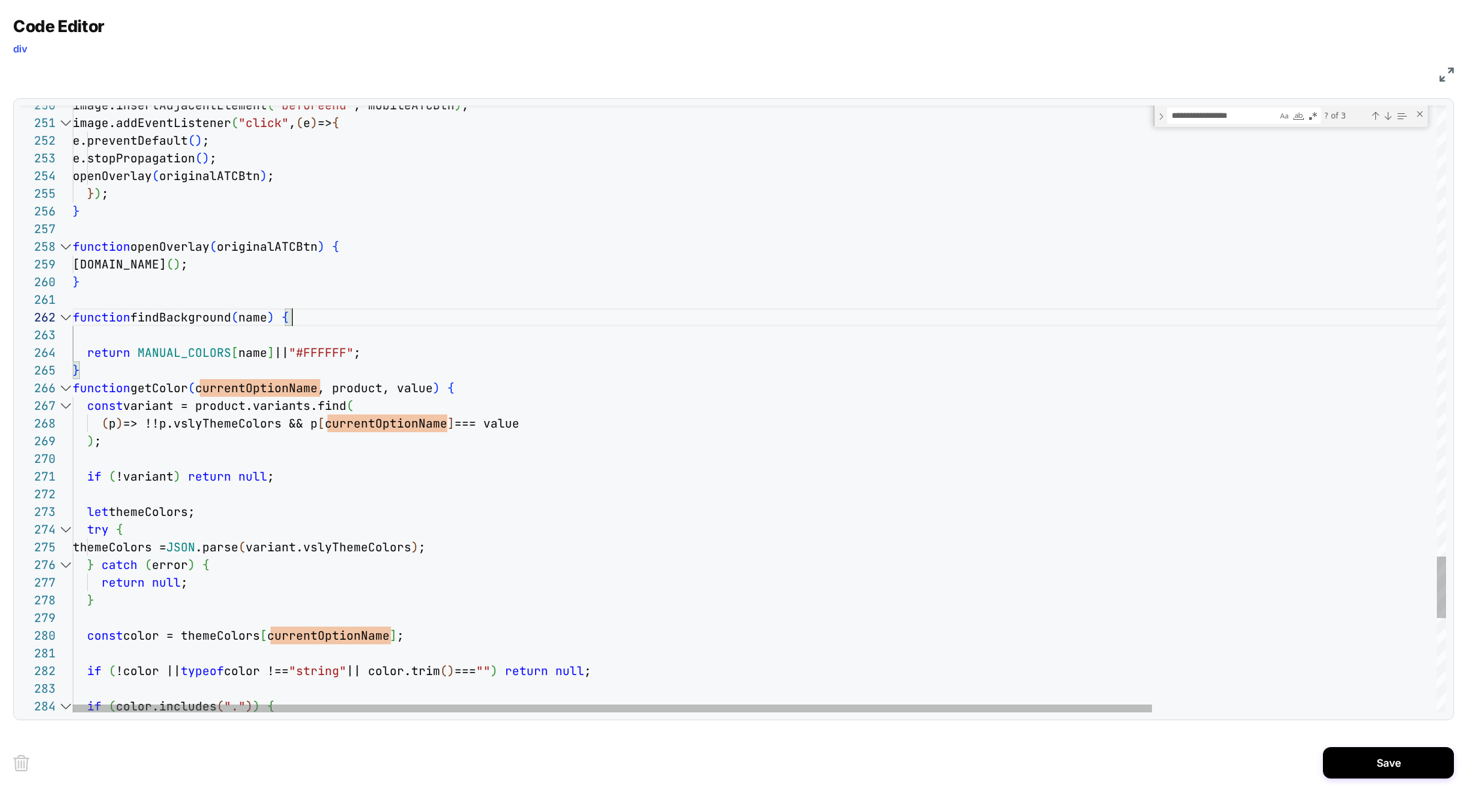
scroll to position [17, 219]
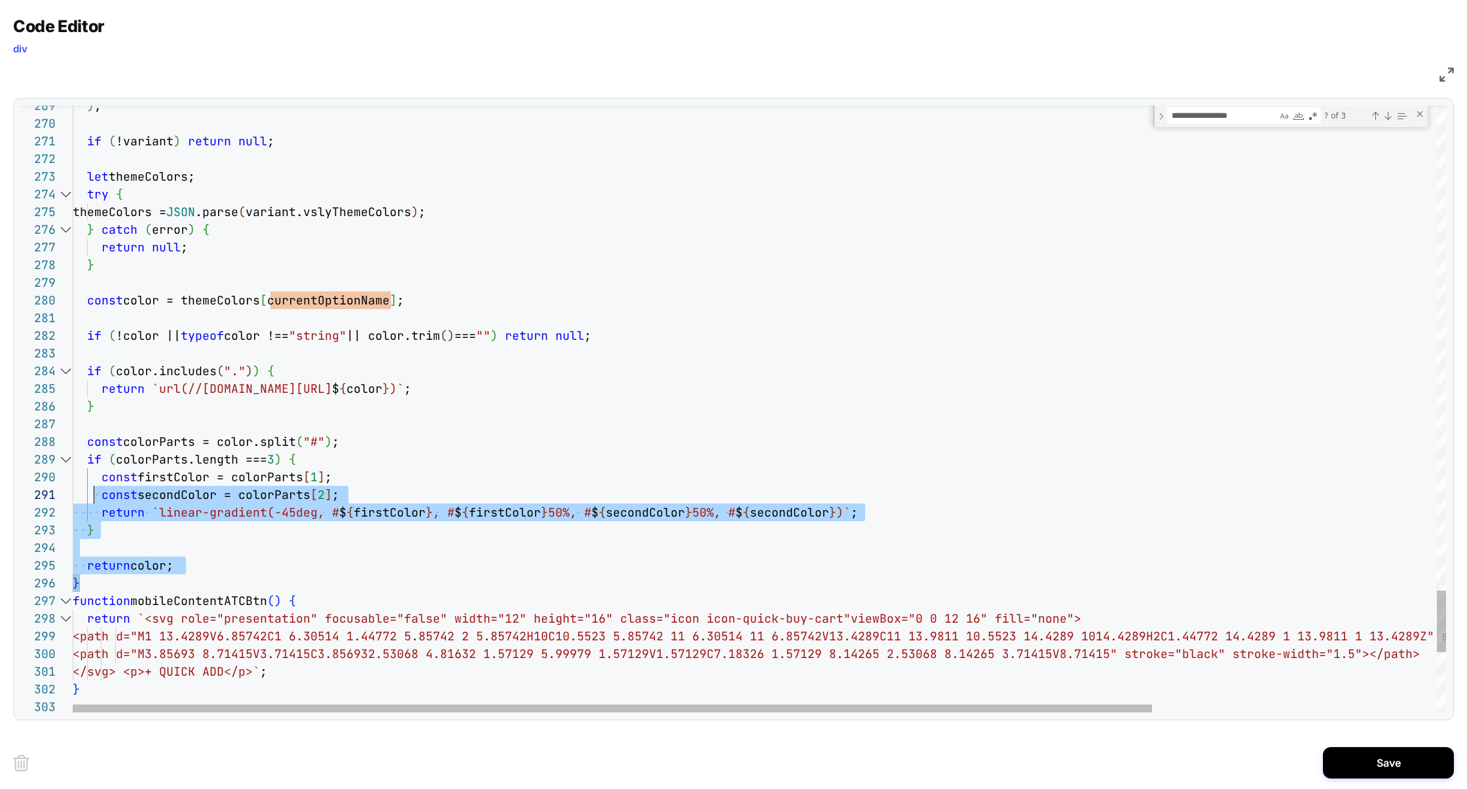
scroll to position [106, 0]
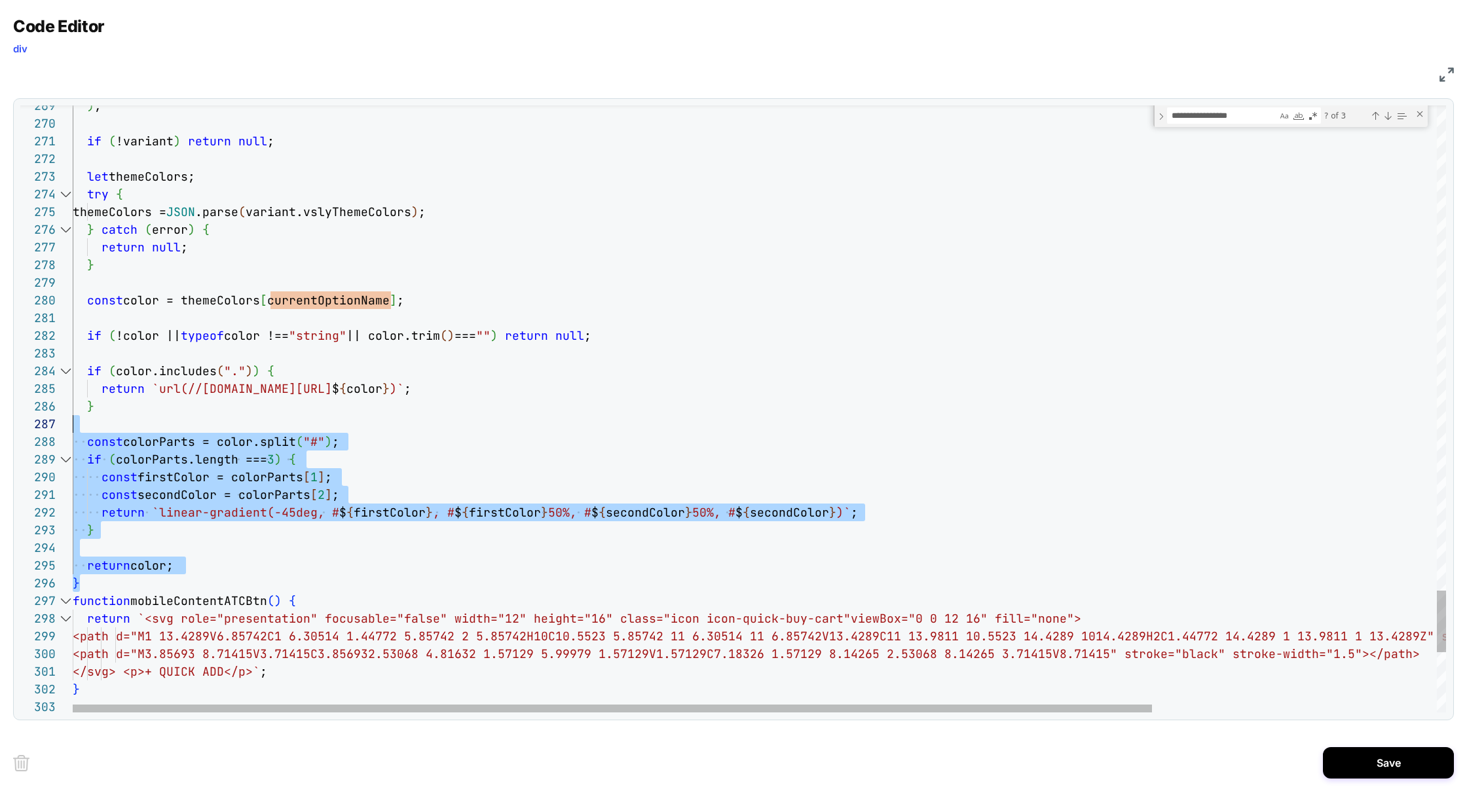
drag, startPoint x: 93, startPoint y: 578, endPoint x: 92, endPoint y: 426, distance: 152.0
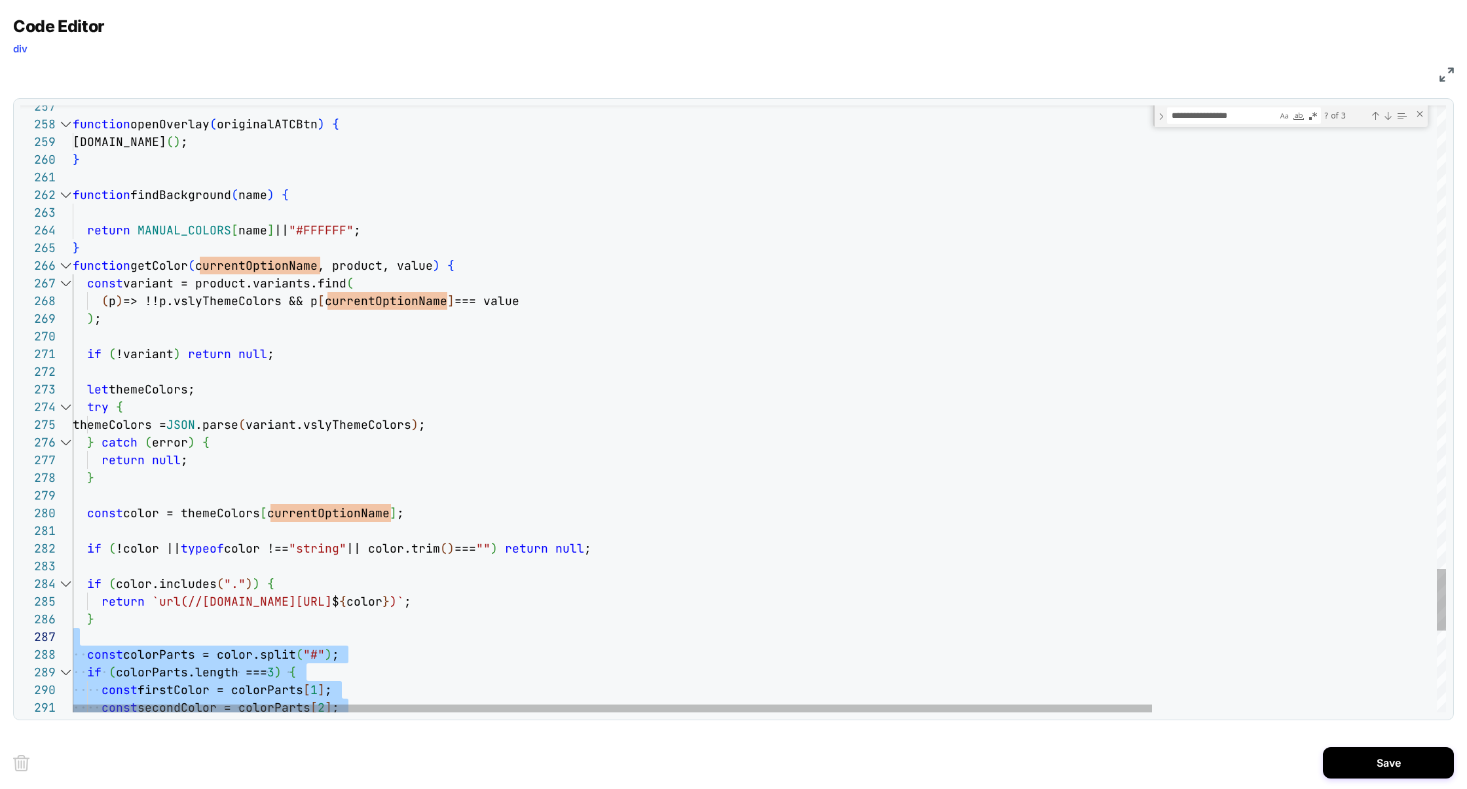
scroll to position [88, 7]
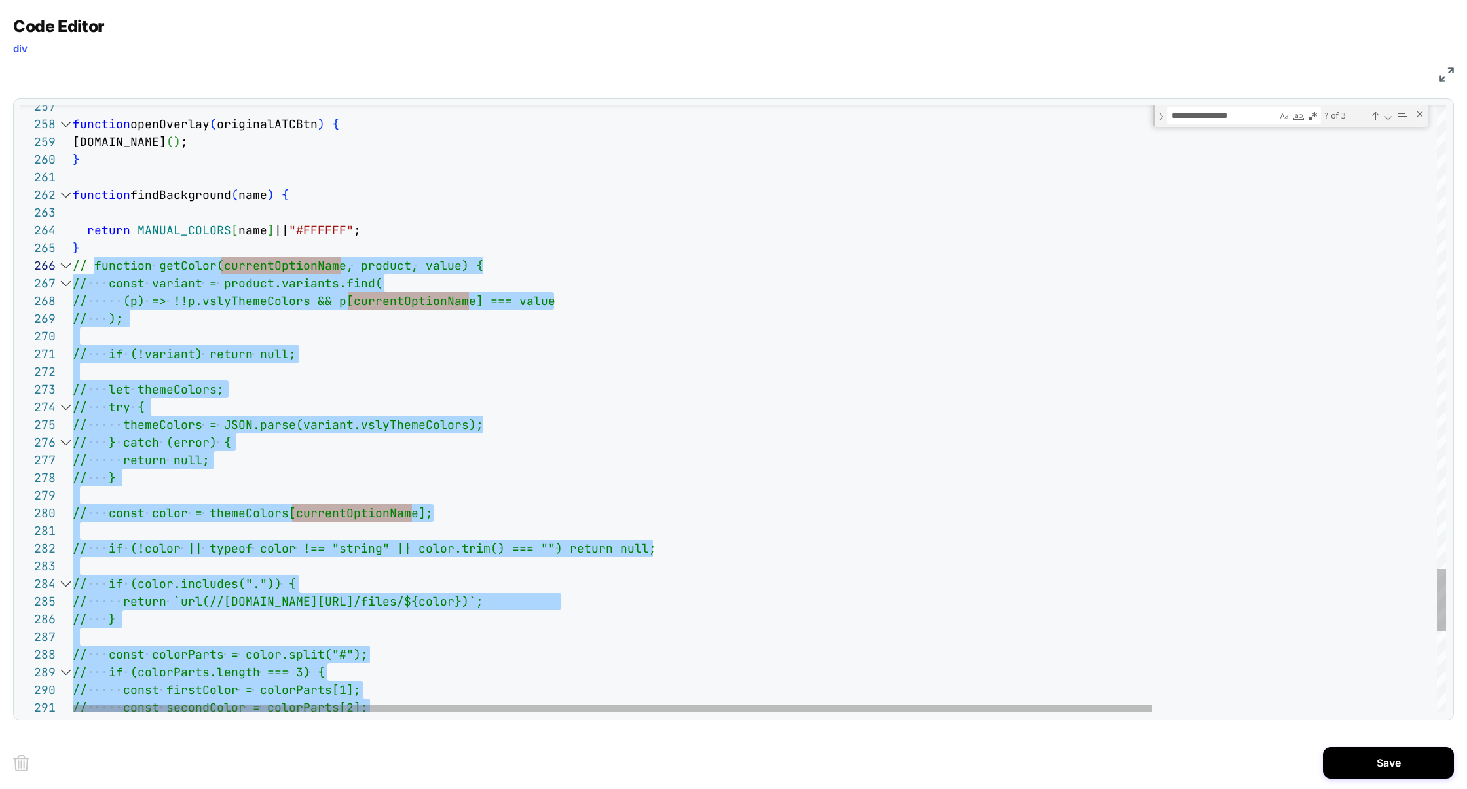
scroll to position [88, 21]
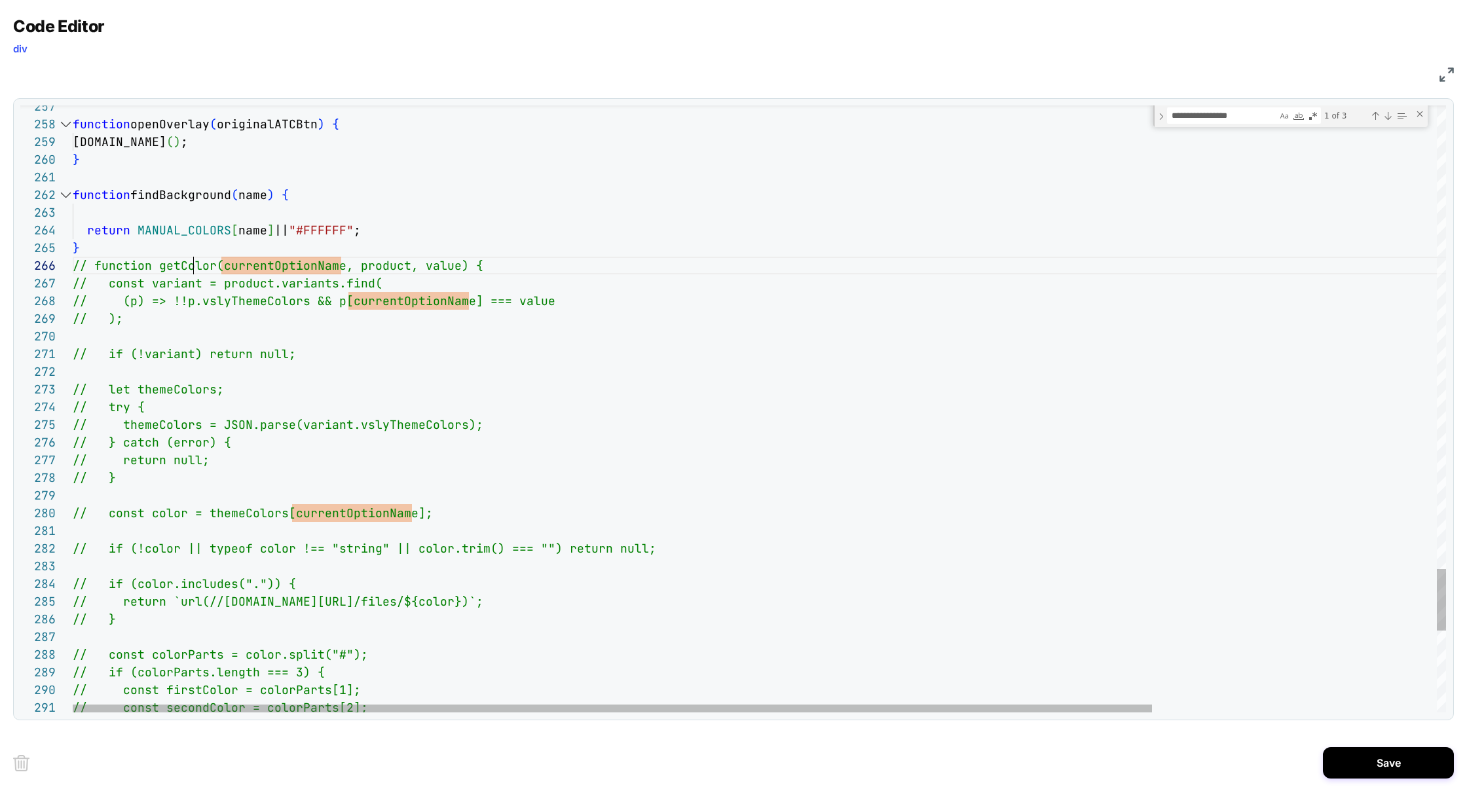
scroll to position [88, 141]
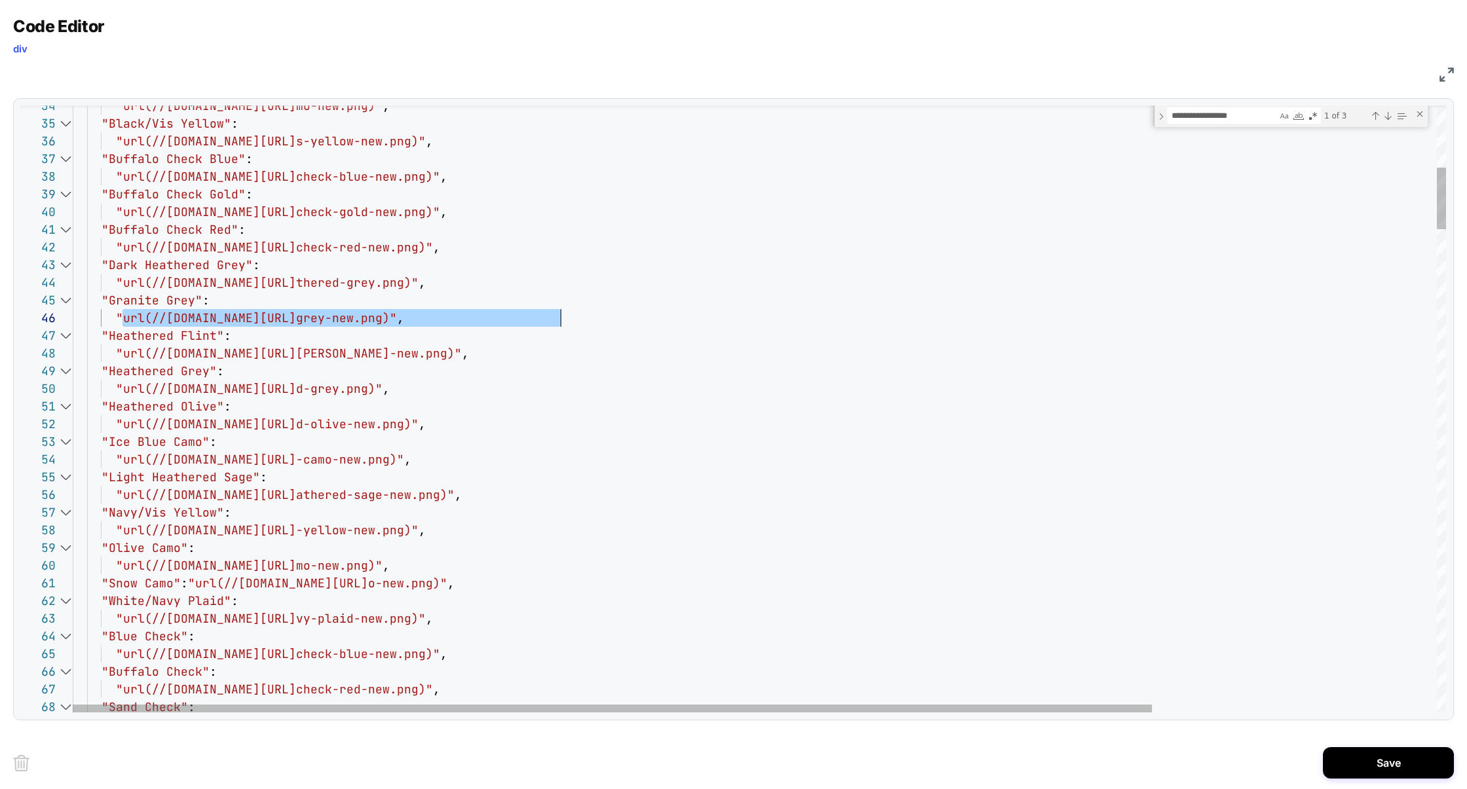
scroll to position [88, 488]
drag, startPoint x: 123, startPoint y: 319, endPoint x: 559, endPoint y: 316, distance: 435.6
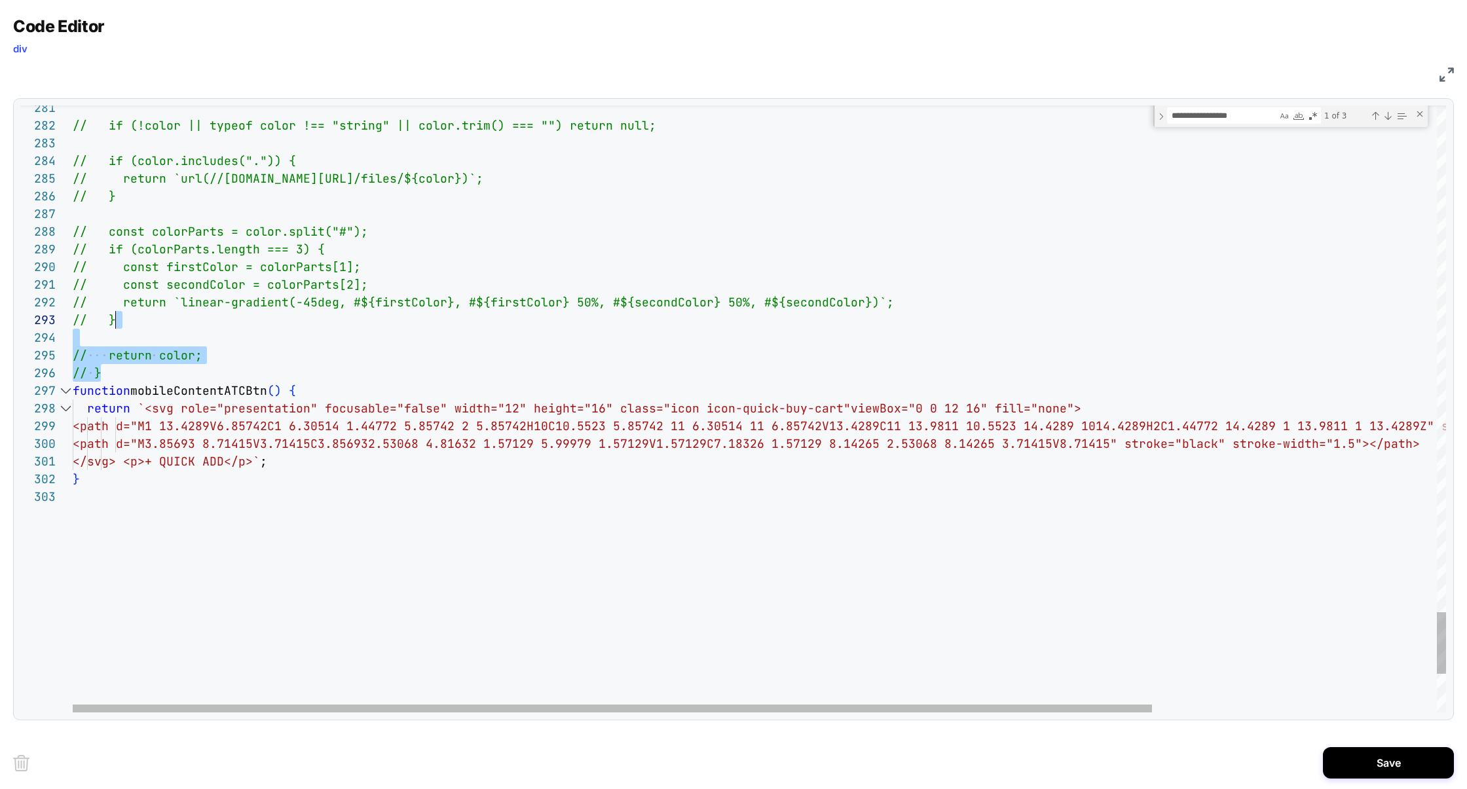
drag, startPoint x: 117, startPoint y: 373, endPoint x: 121, endPoint y: 299, distance: 74.1
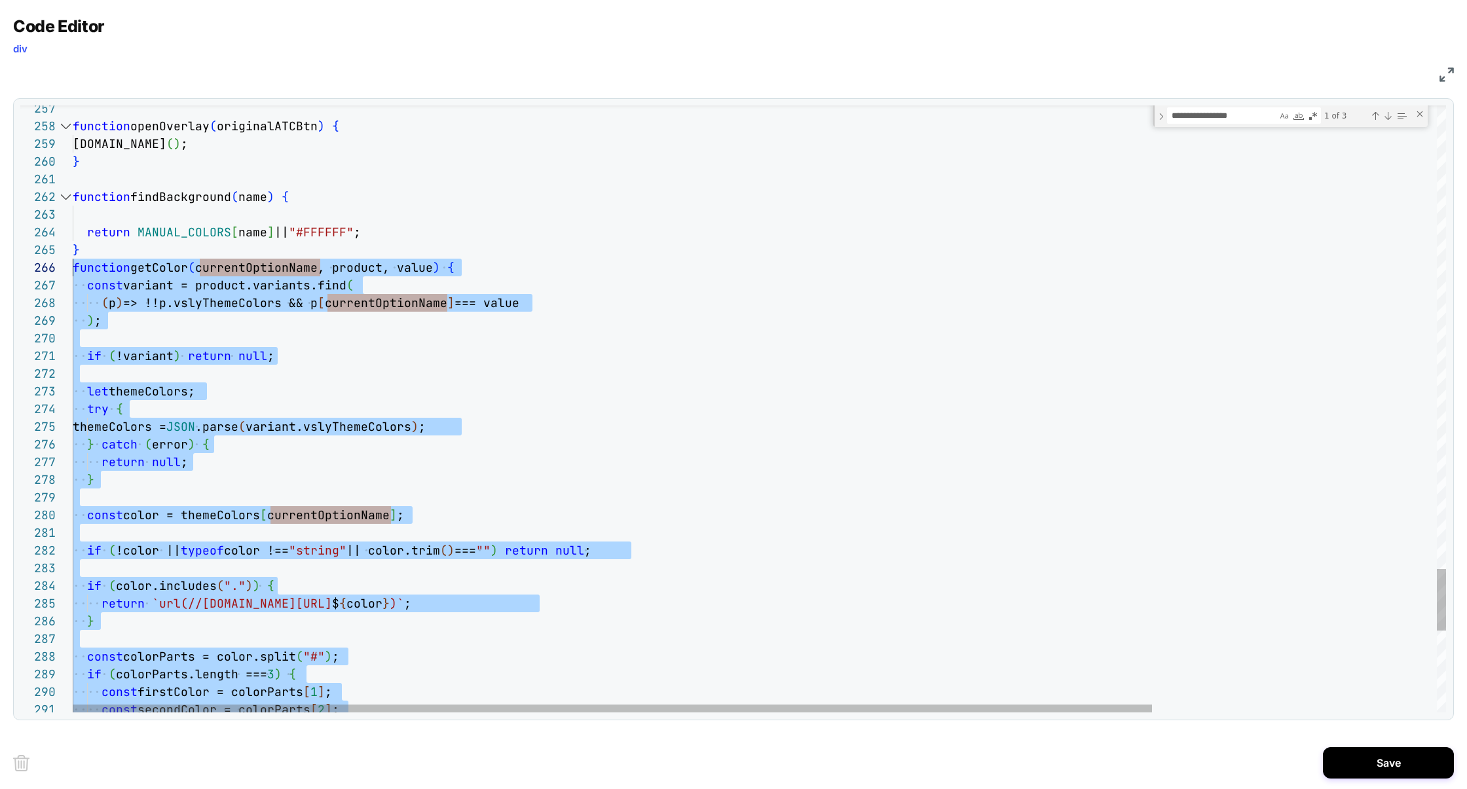
scroll to position [88, 0]
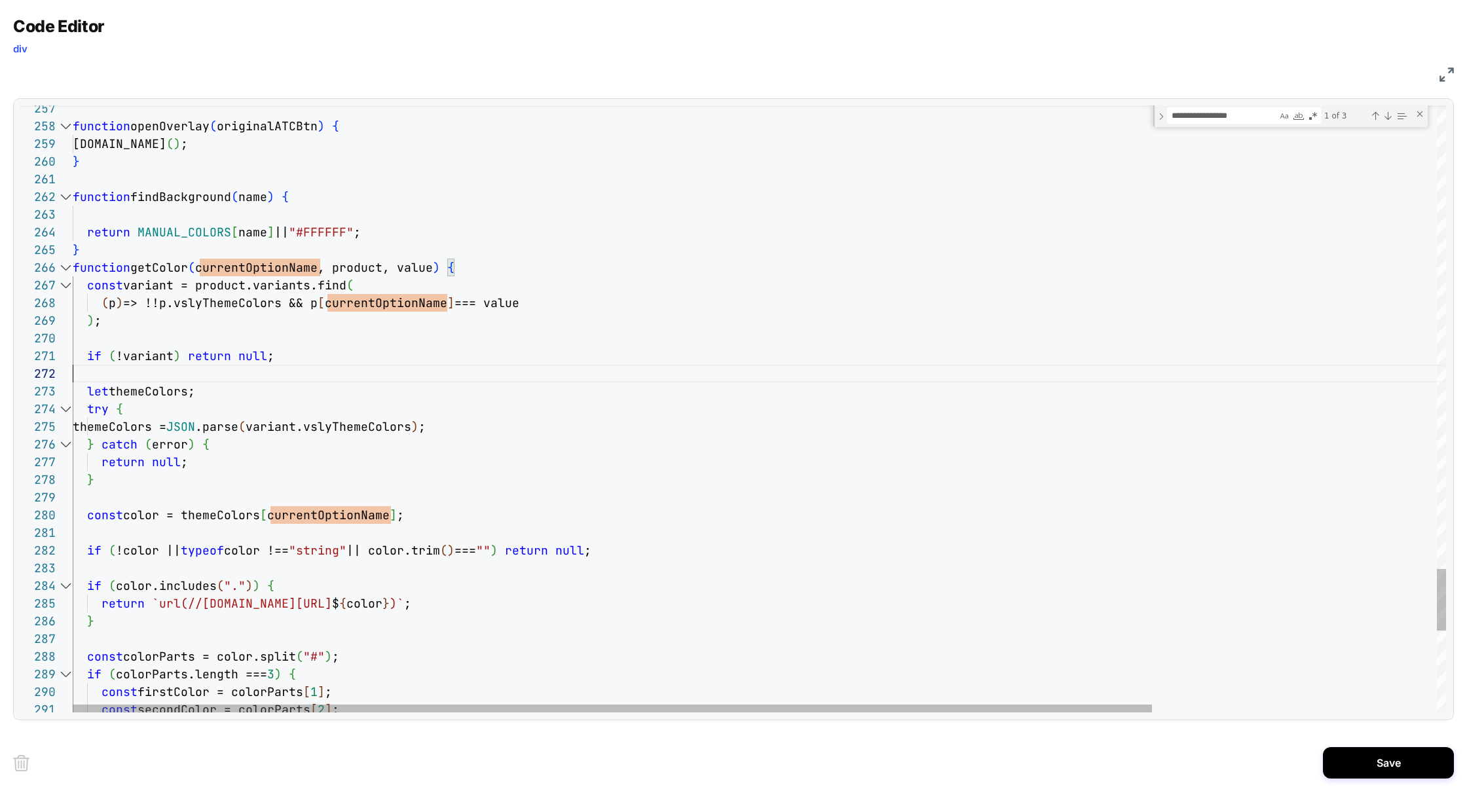
scroll to position [17, 0]
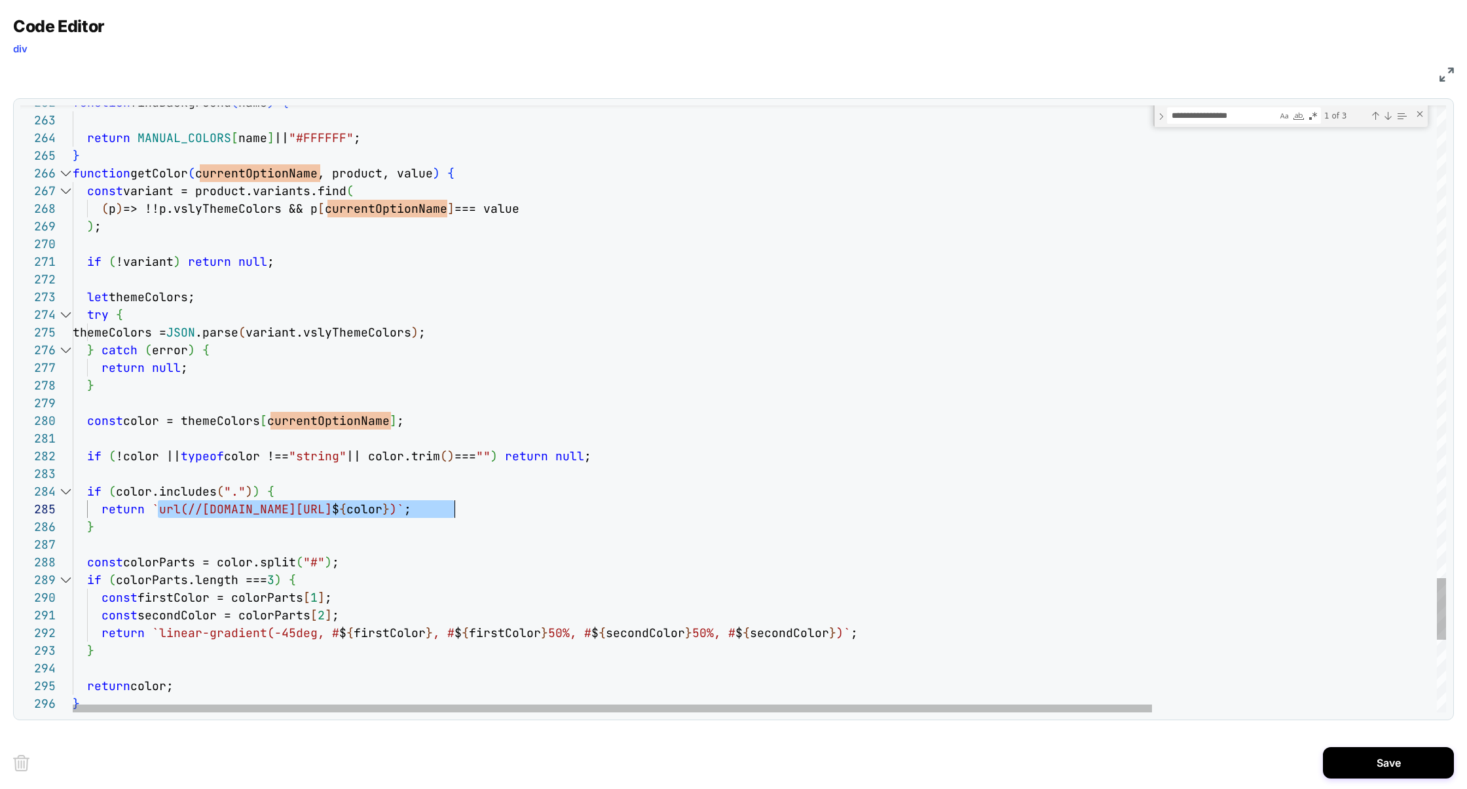
drag, startPoint x: 159, startPoint y: 513, endPoint x: 451, endPoint y: 508, distance: 292.2
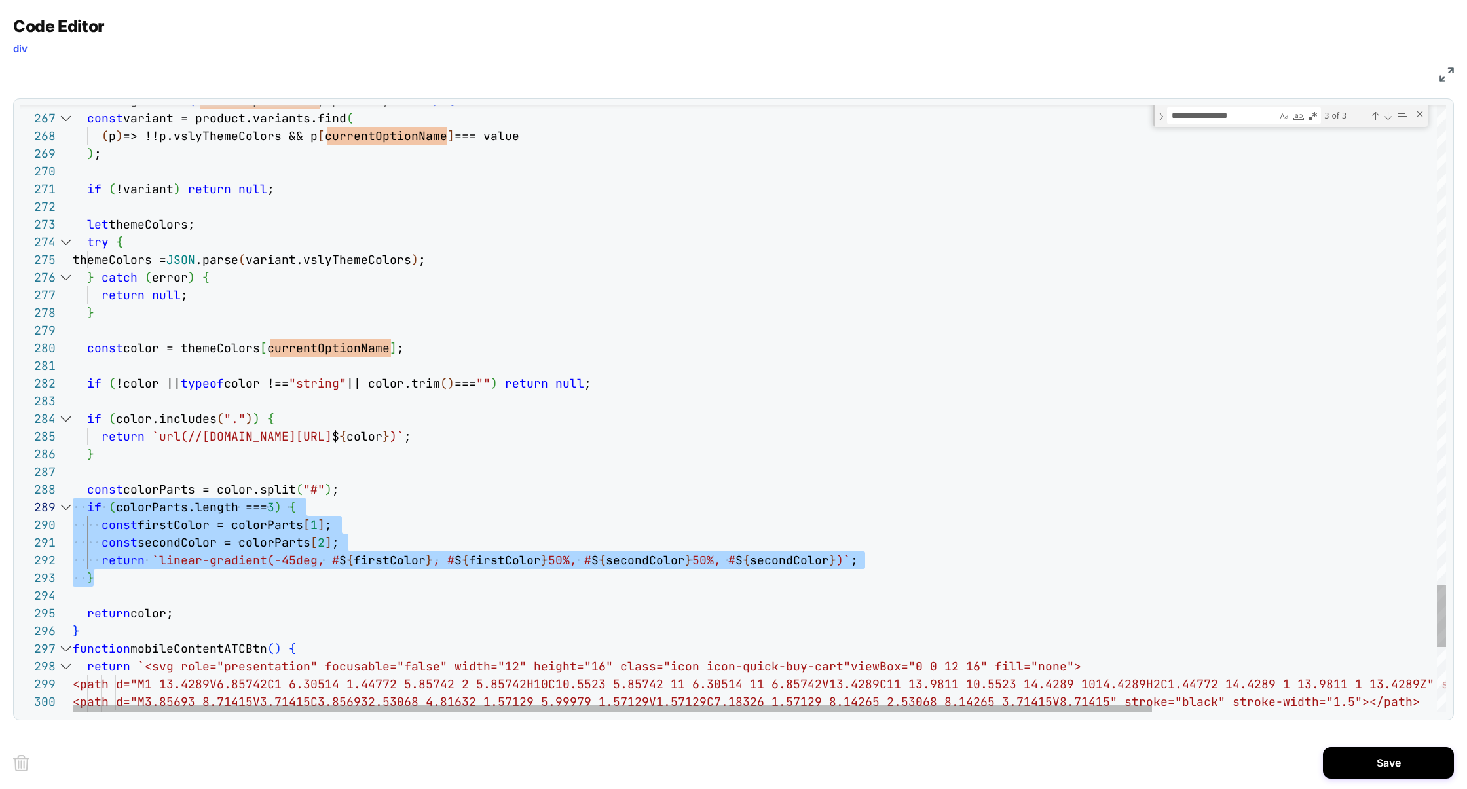
scroll to position [124, 0]
drag, startPoint x: 114, startPoint y: 577, endPoint x: 20, endPoint y: 483, distance: 133.4
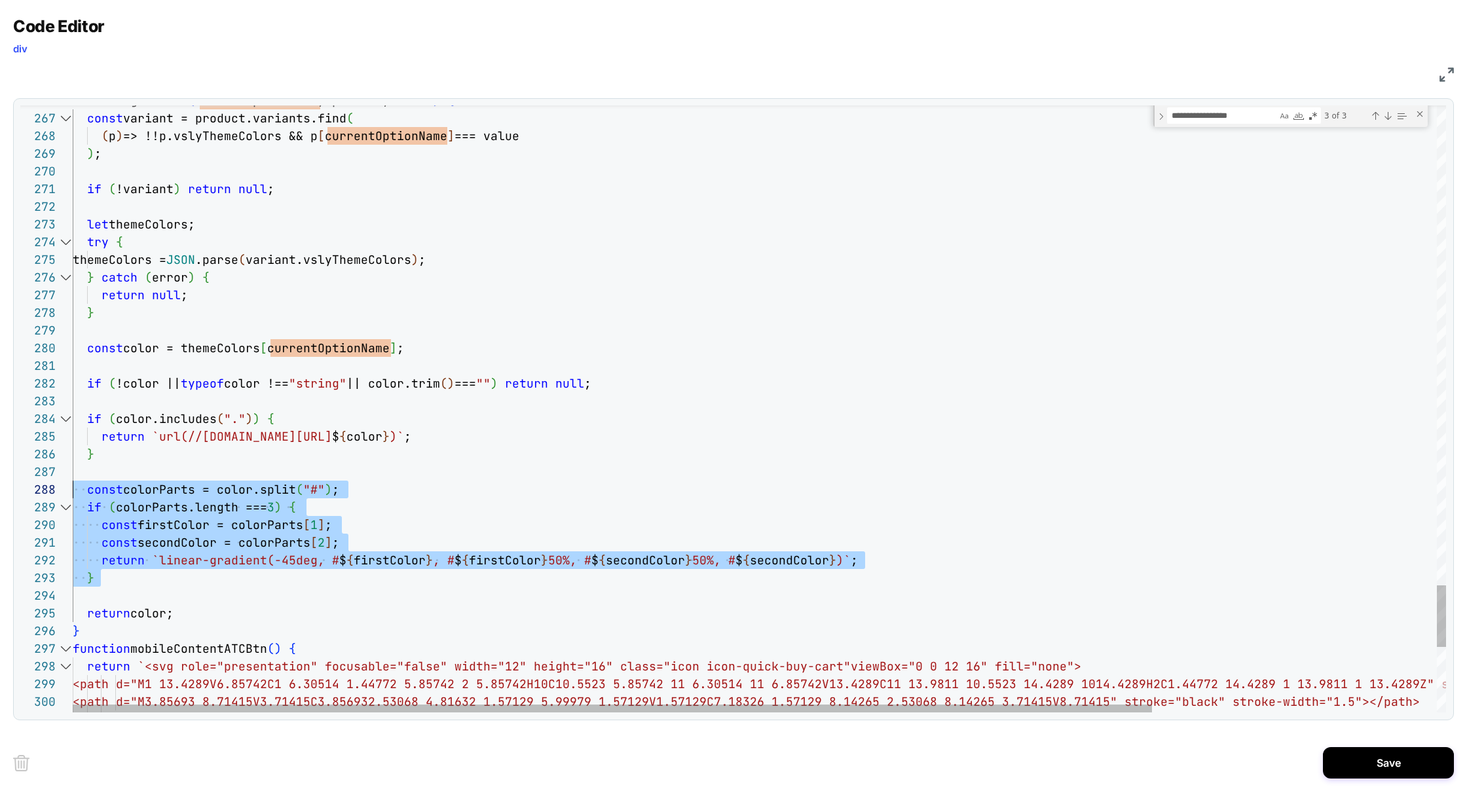
scroll to position [124, 0]
drag, startPoint x: 162, startPoint y: 595, endPoint x: 62, endPoint y: 496, distance: 140.8
click at [64, 496] on div "281 282 283 284 285 286 280 279 278 277 275 276 274 272 273 271 269 270 268 266…" at bounding box center [733, 408] width 1426 height 607
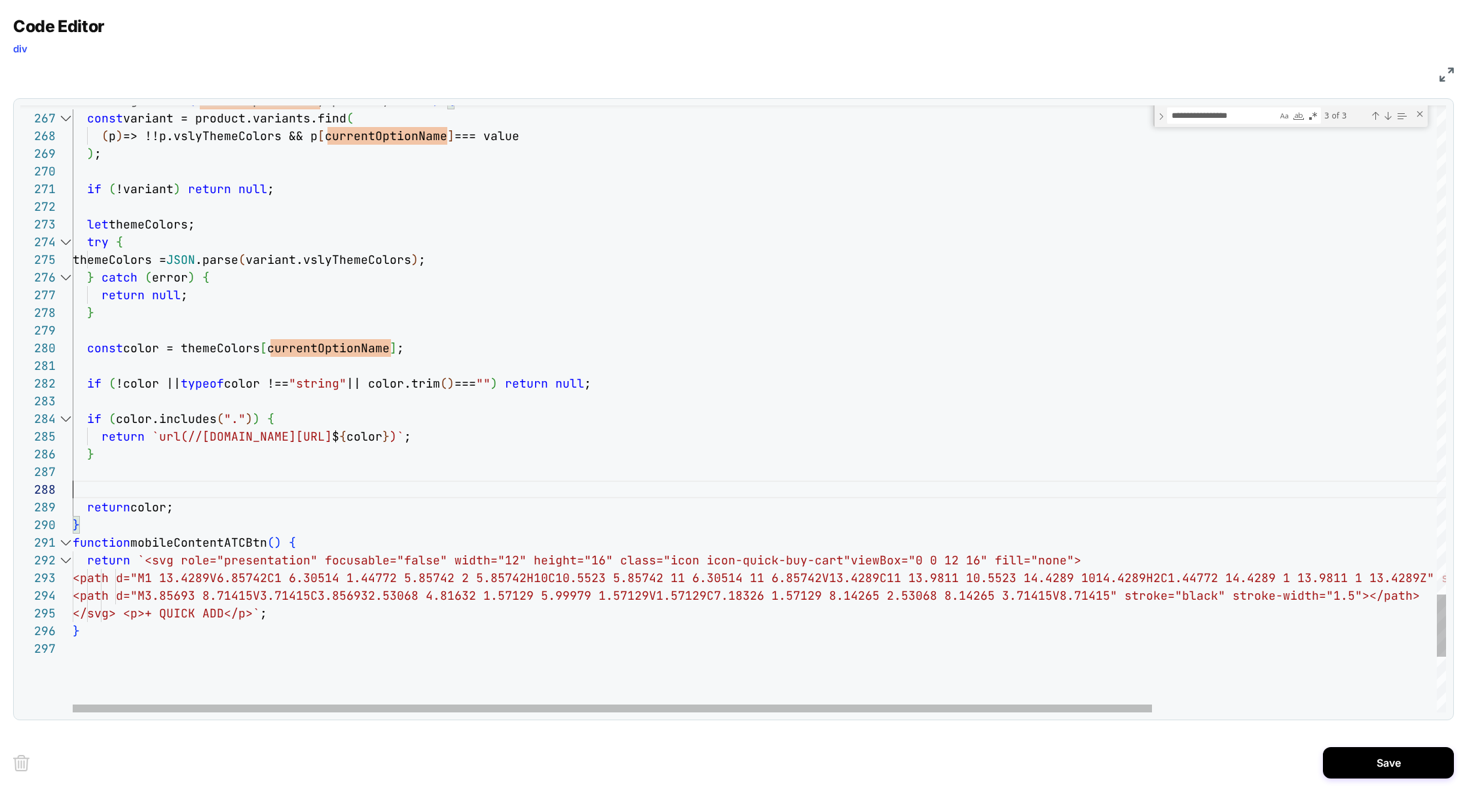
scroll to position [106, 0]
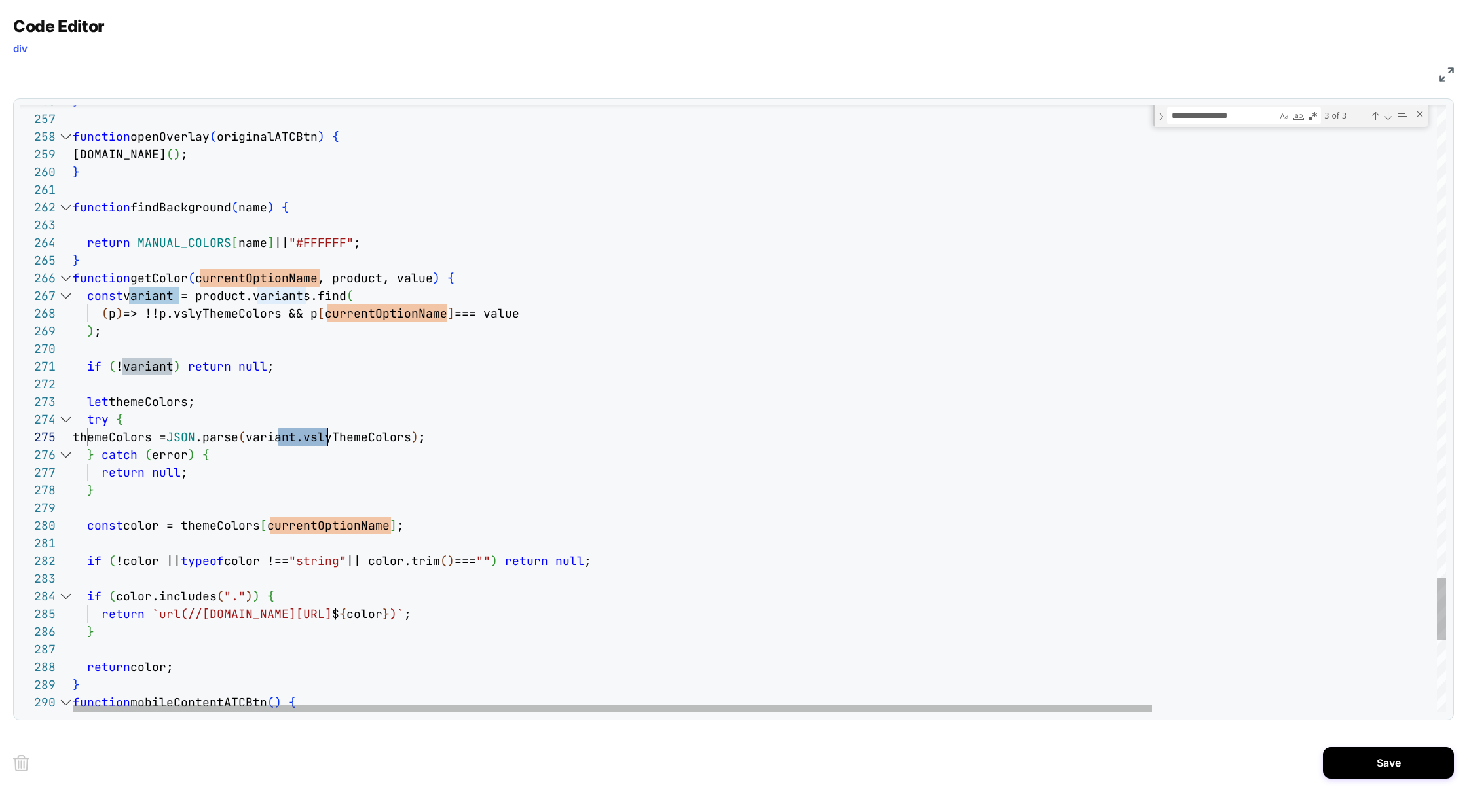
type textarea "**********"
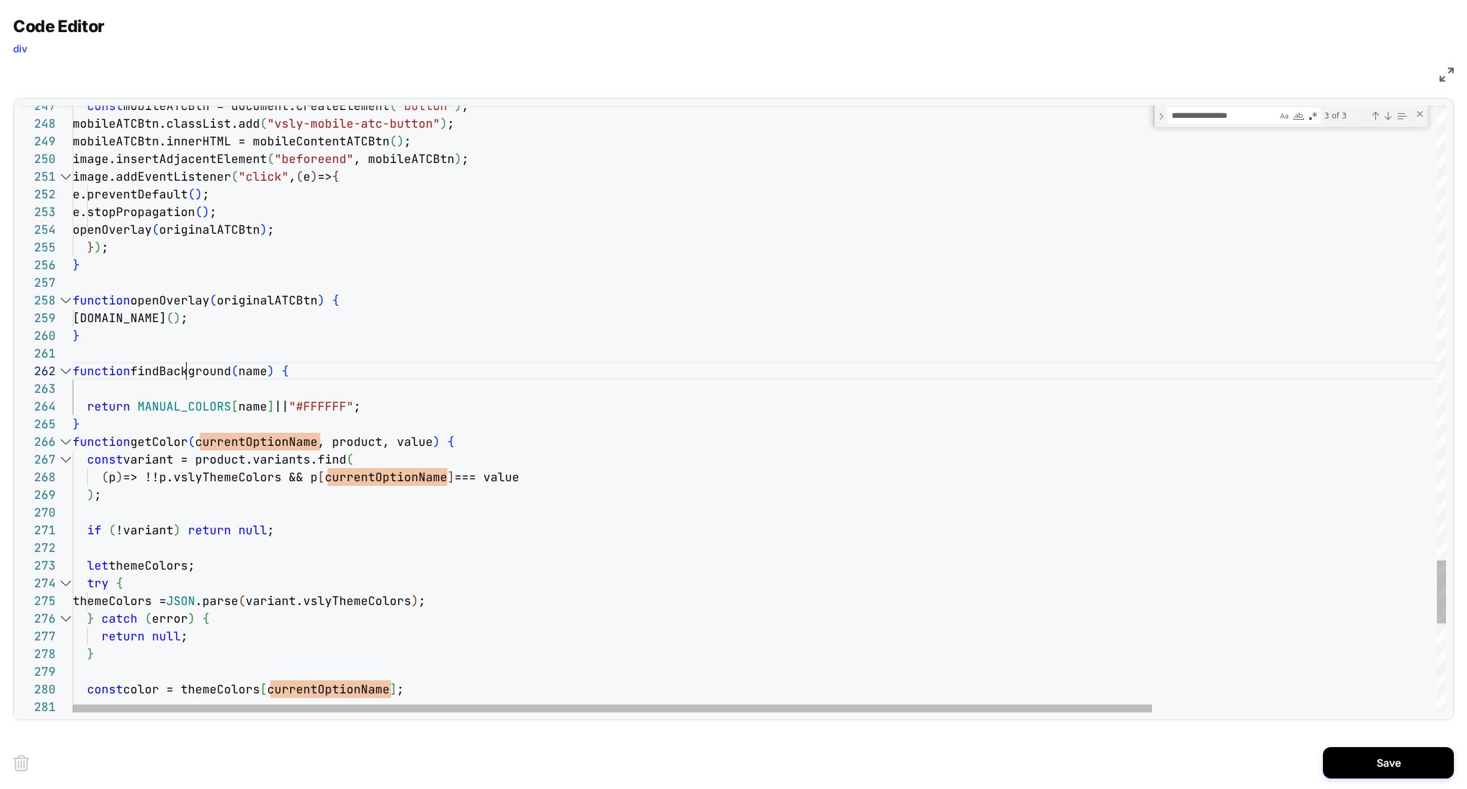
type textarea "**********"
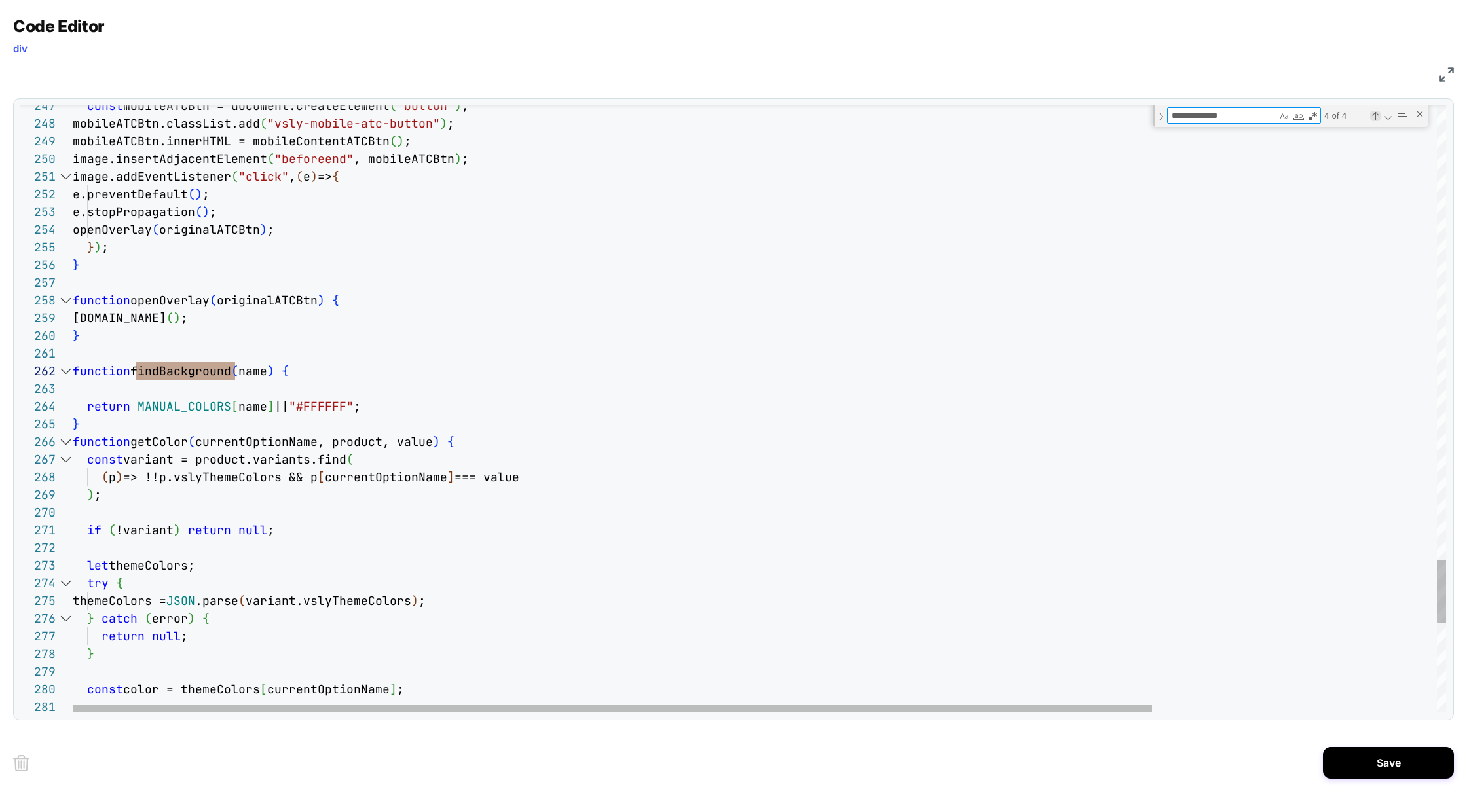
click at [1377, 116] on div "Previous Match (⇧Enter)" at bounding box center [1375, 116] width 10 height 10
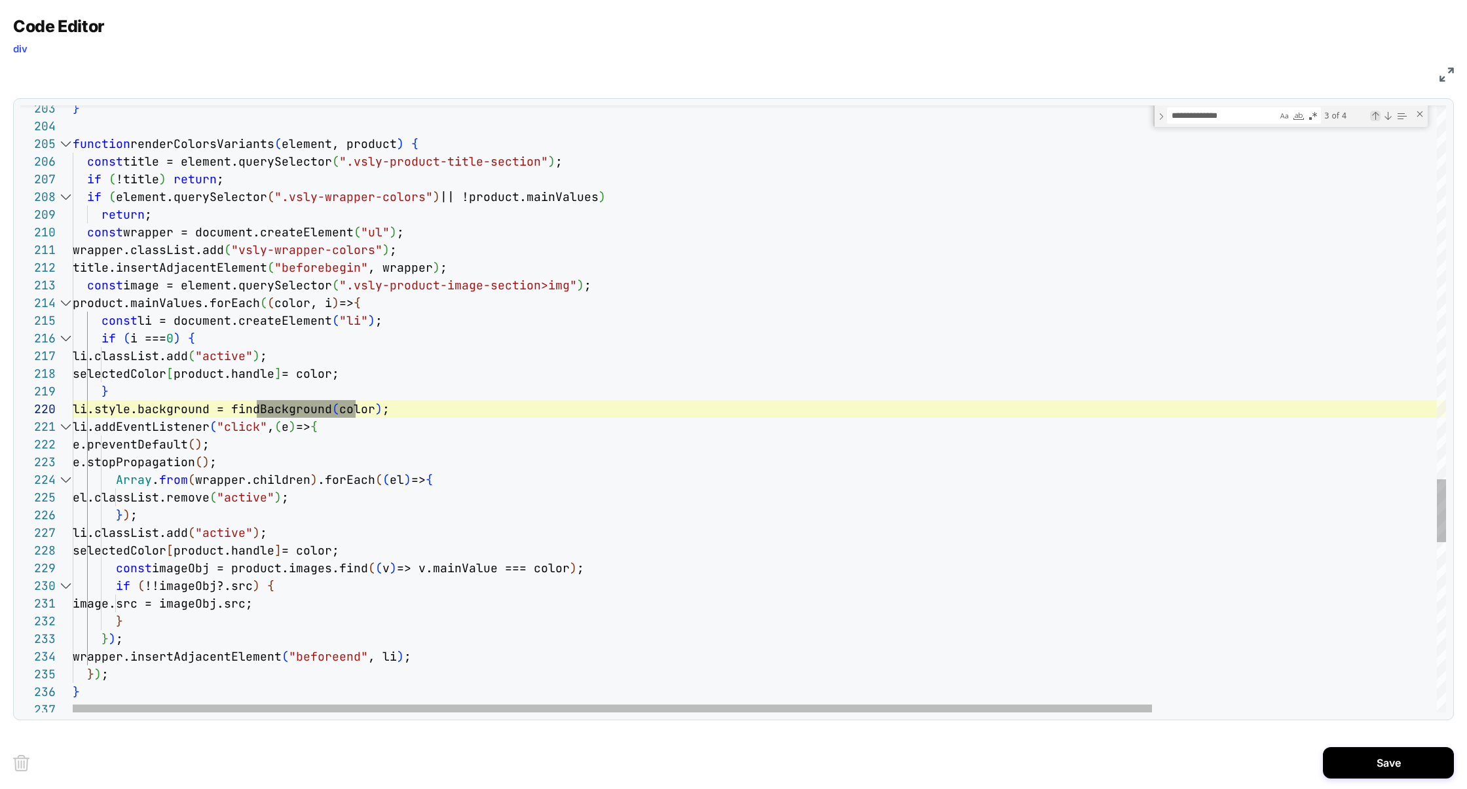
scroll to position [177, 283]
click at [1376, 116] on div "Previous Match (⇧Enter)" at bounding box center [1375, 116] width 10 height 10
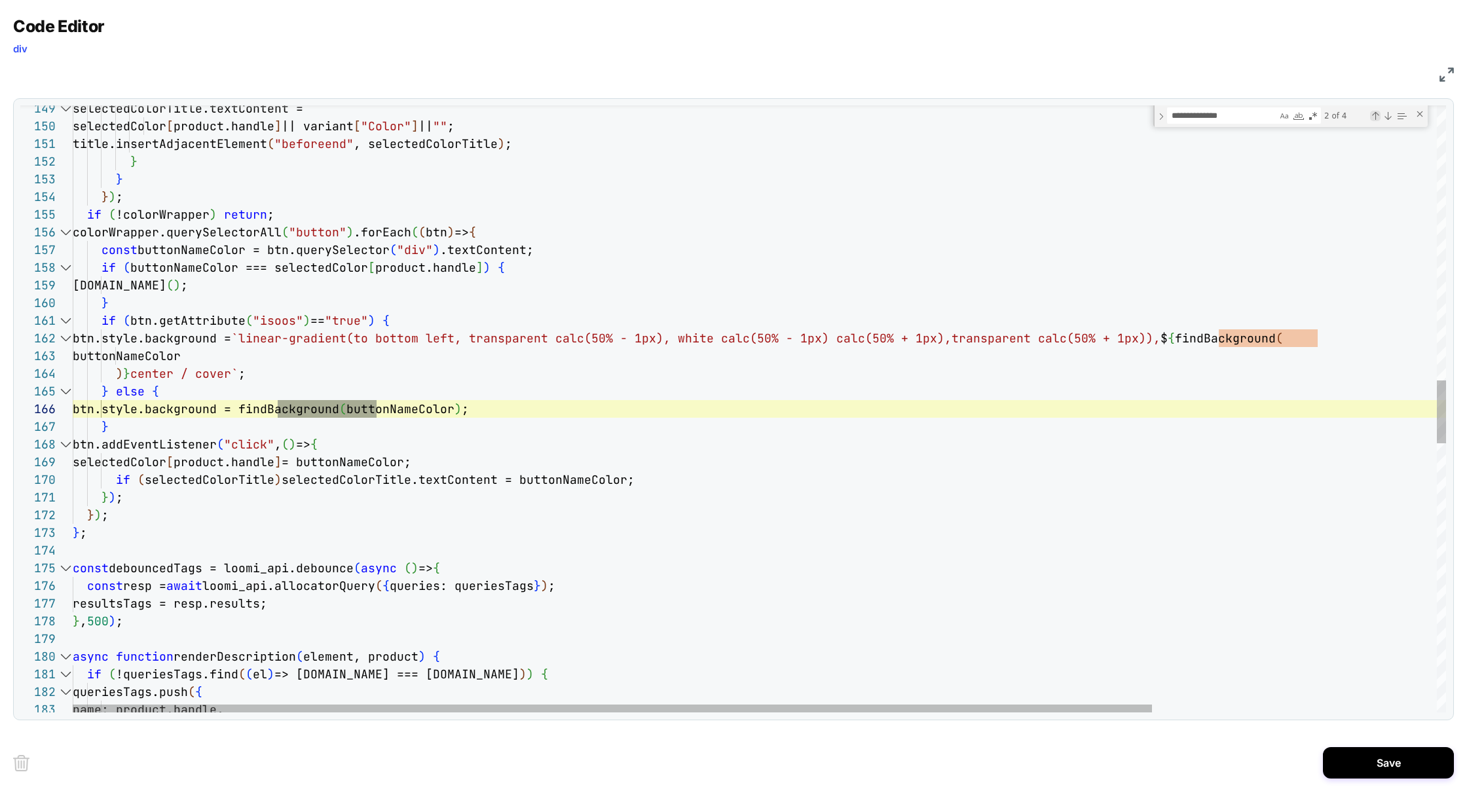
scroll to position [177, 304]
click at [1387, 117] on div "Next Match (Enter)" at bounding box center [1388, 116] width 10 height 10
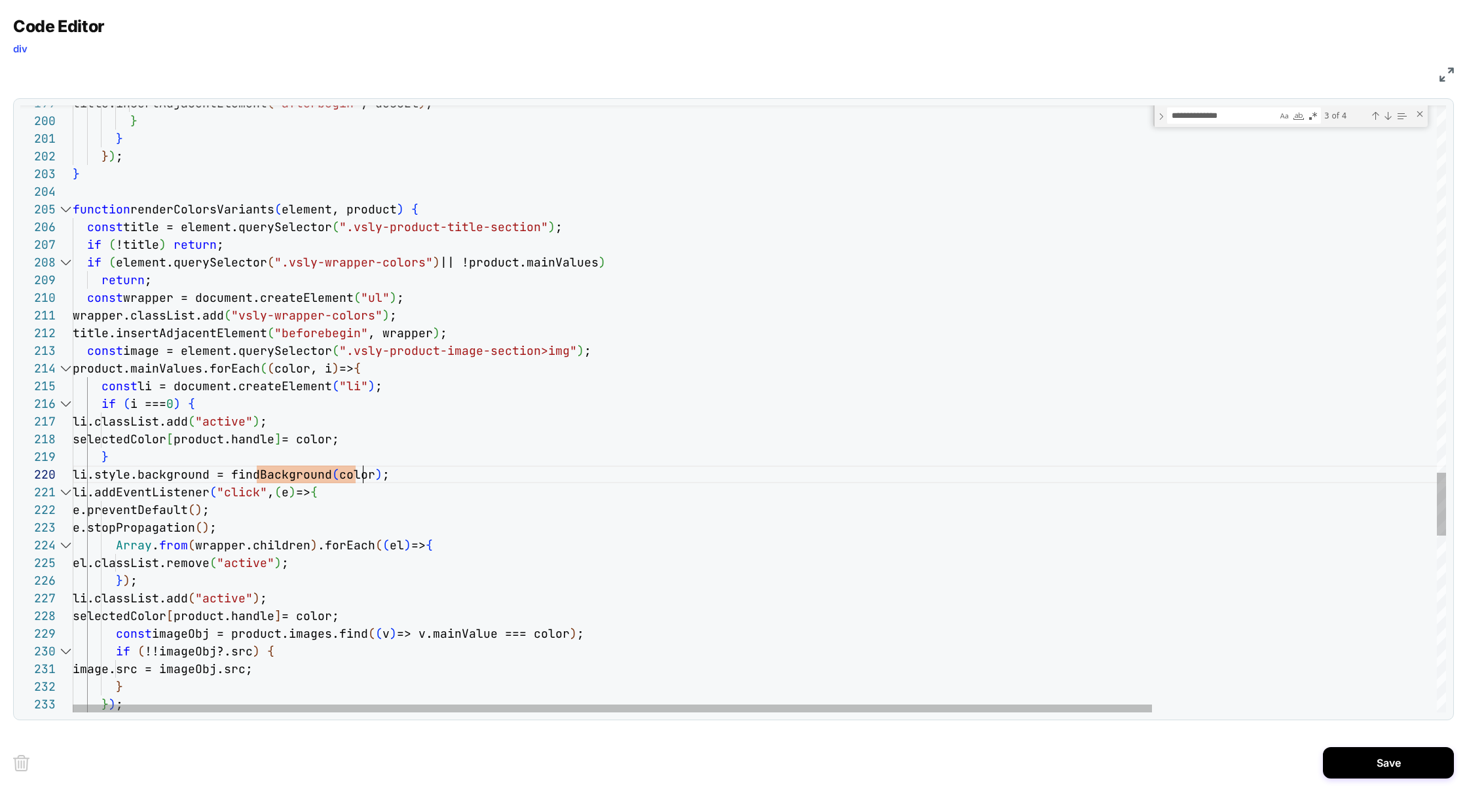
scroll to position [159, 290]
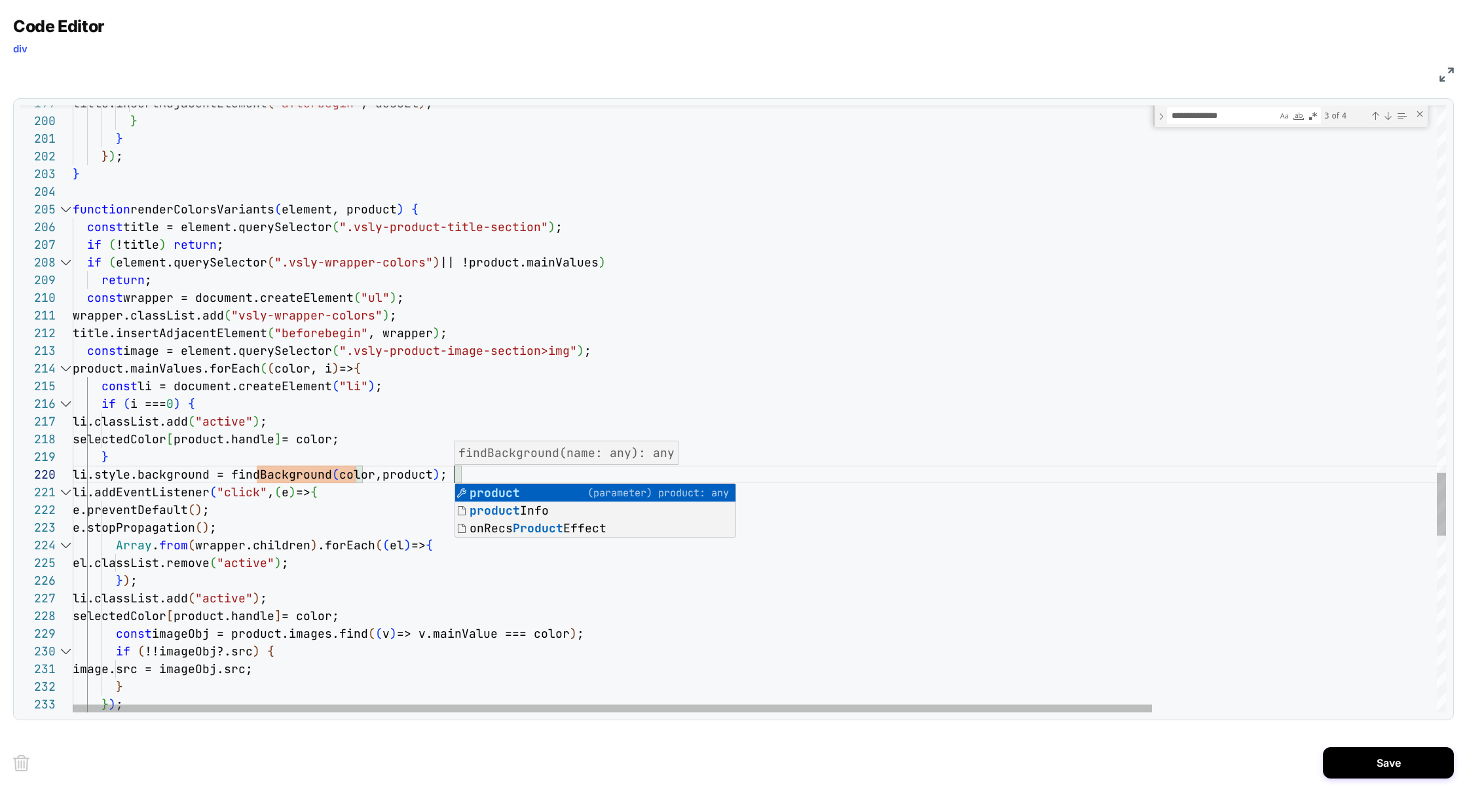
scroll to position [159, 381]
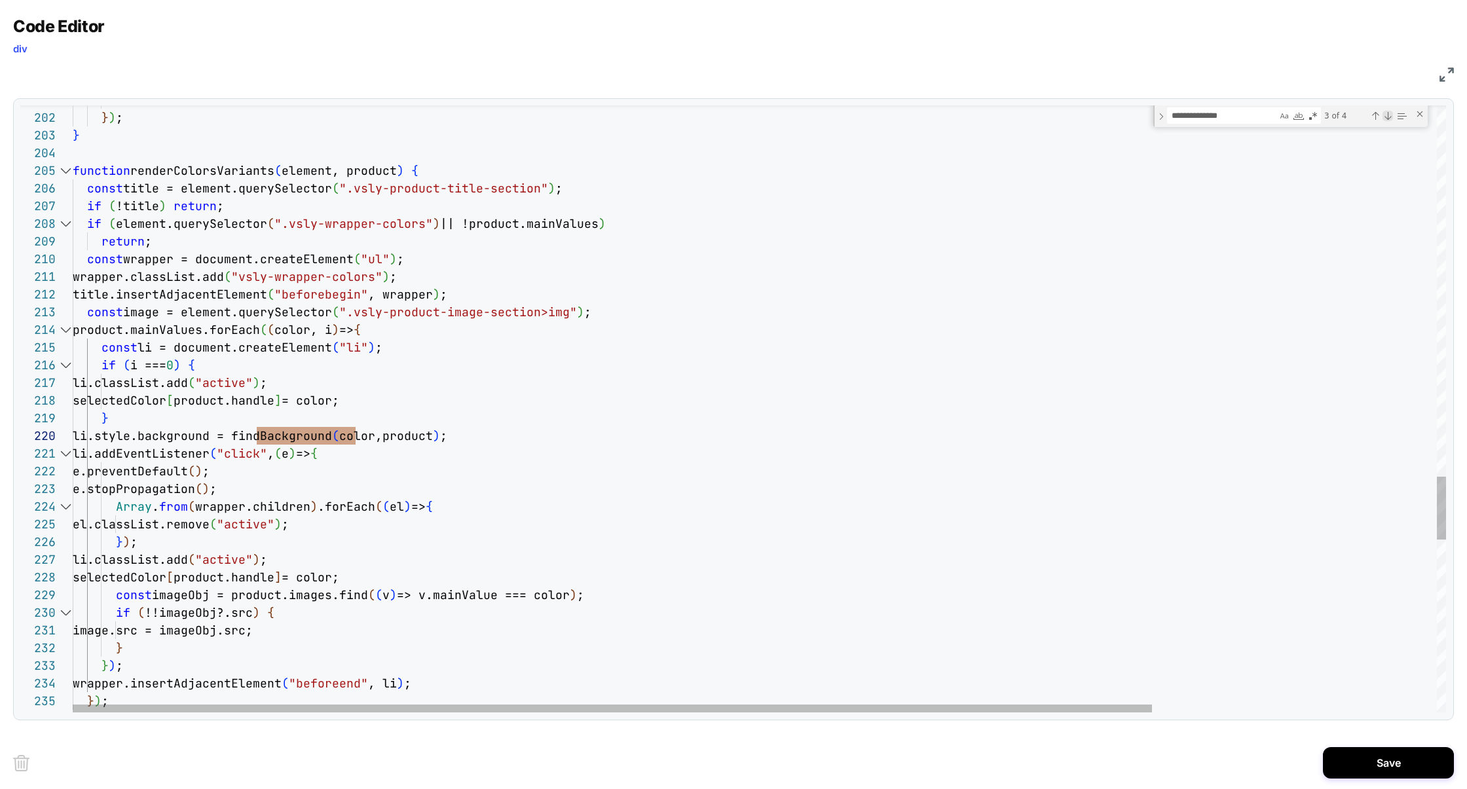
click at [1389, 119] on div "Next Match (Enter)" at bounding box center [1388, 116] width 10 height 10
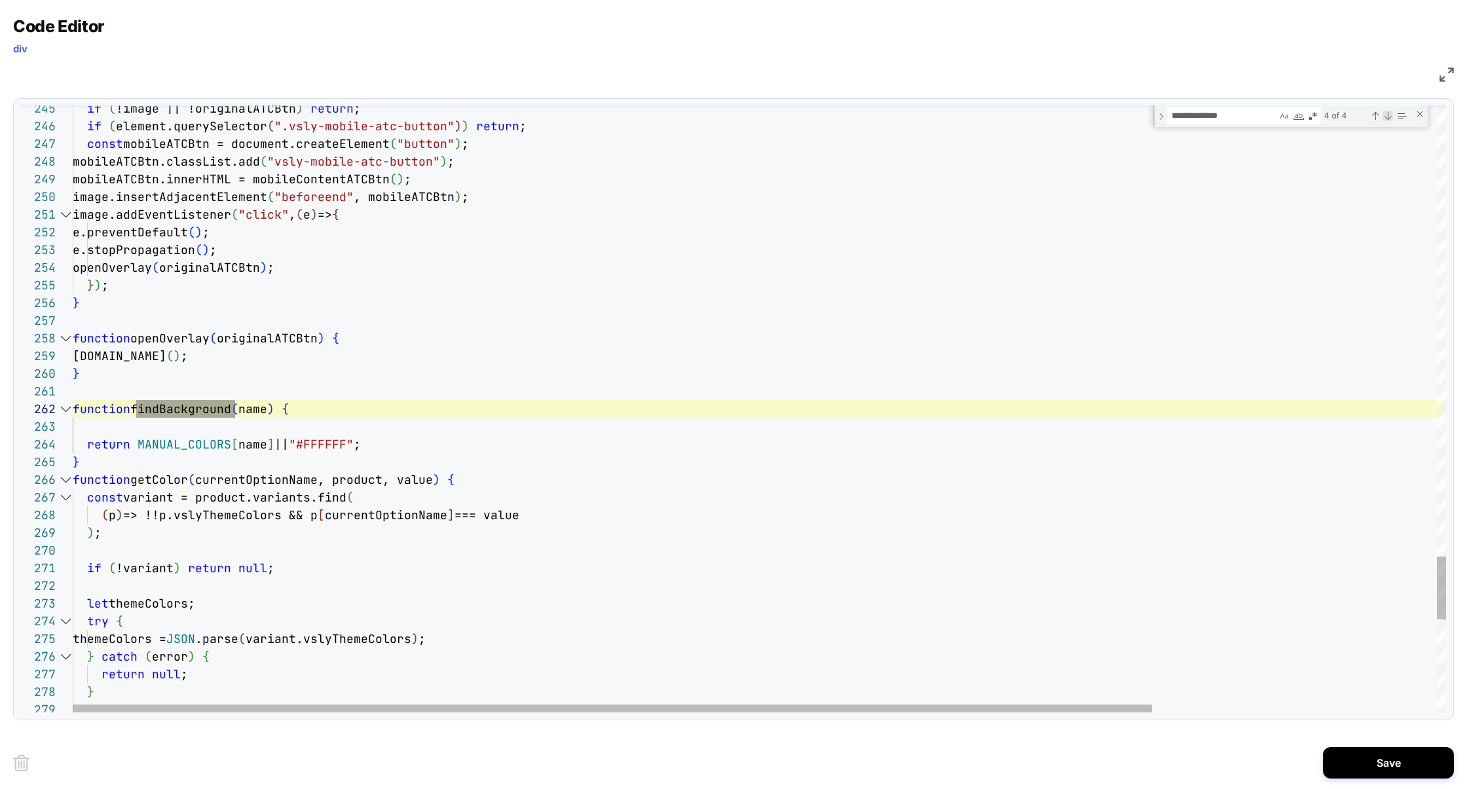
click at [1387, 119] on div "Next Match (Enter)" at bounding box center [1388, 116] width 10 height 10
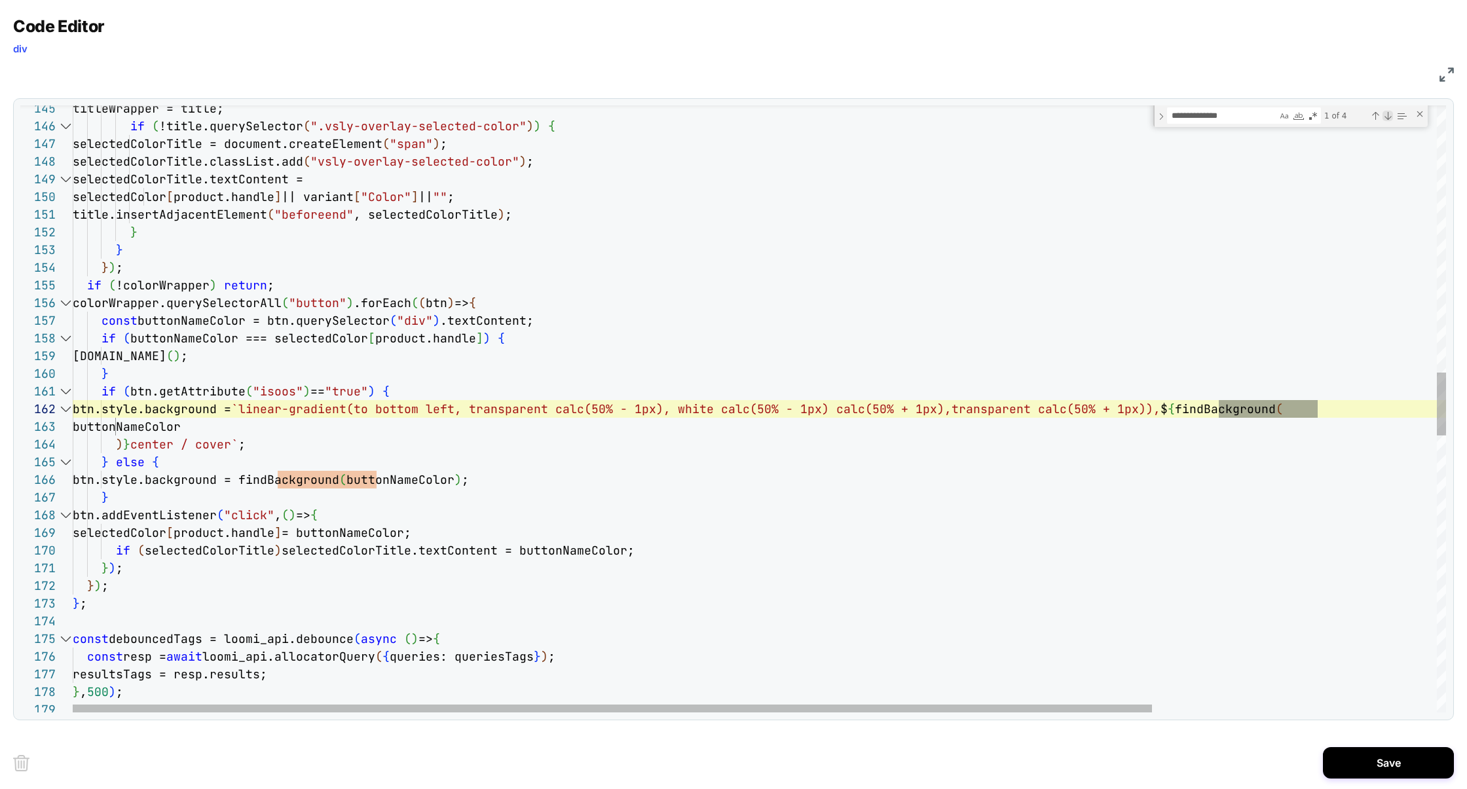
scroll to position [177, 1245]
click at [1387, 119] on div "Next Match (Enter)" at bounding box center [1388, 116] width 10 height 10
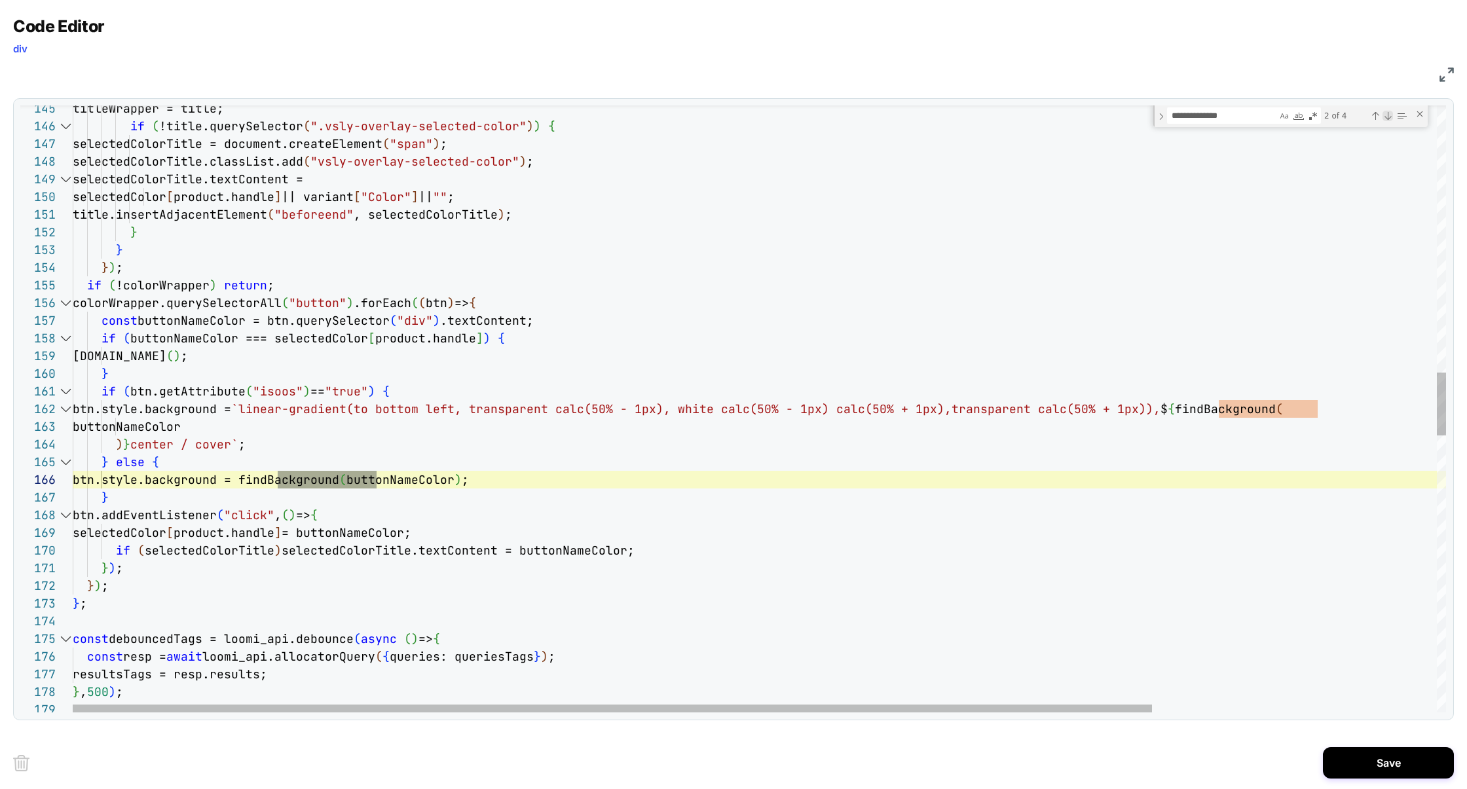
click at [1387, 119] on div "Next Match (Enter)" at bounding box center [1388, 116] width 10 height 10
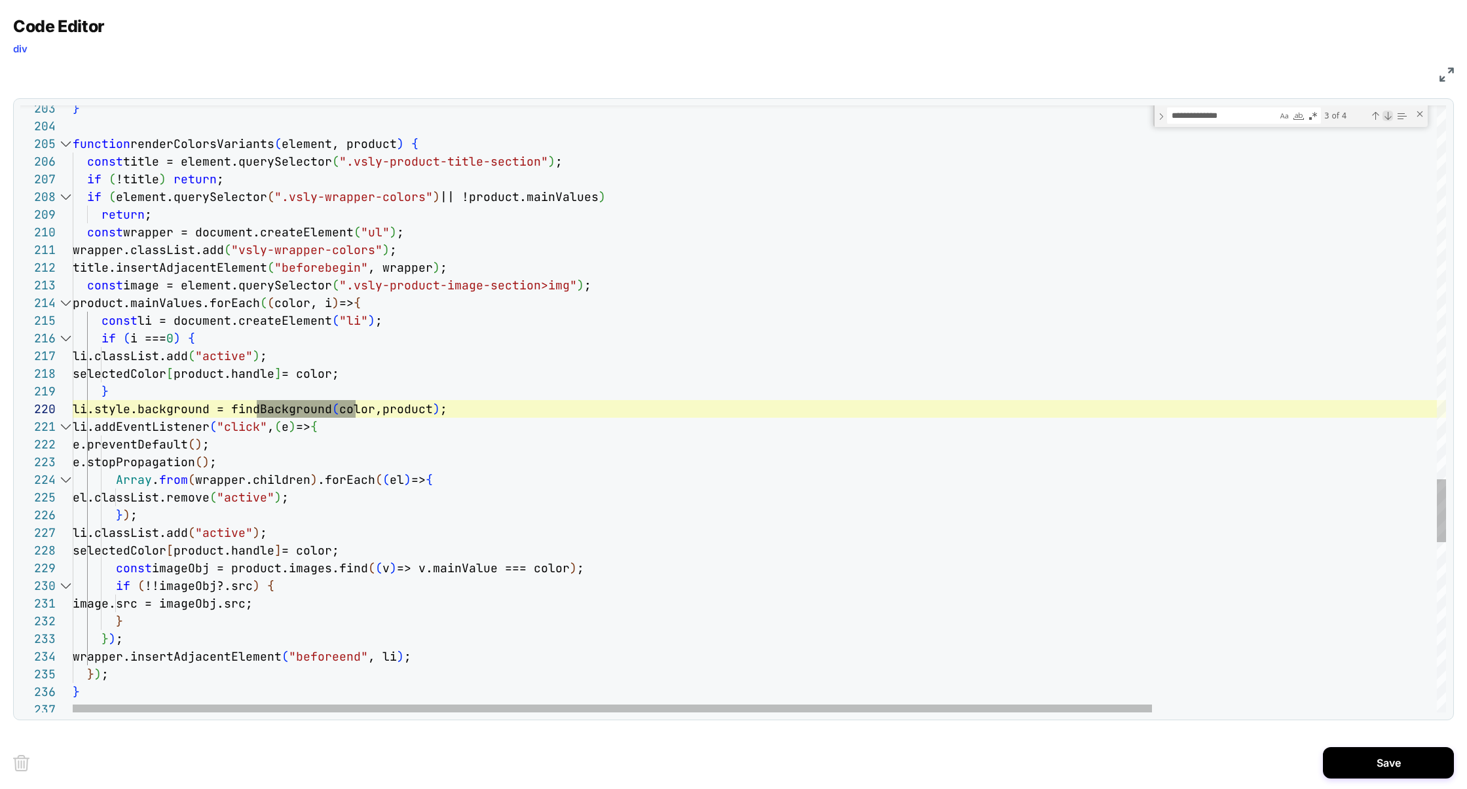
click at [1387, 119] on div "Next Match (Enter)" at bounding box center [1388, 116] width 10 height 10
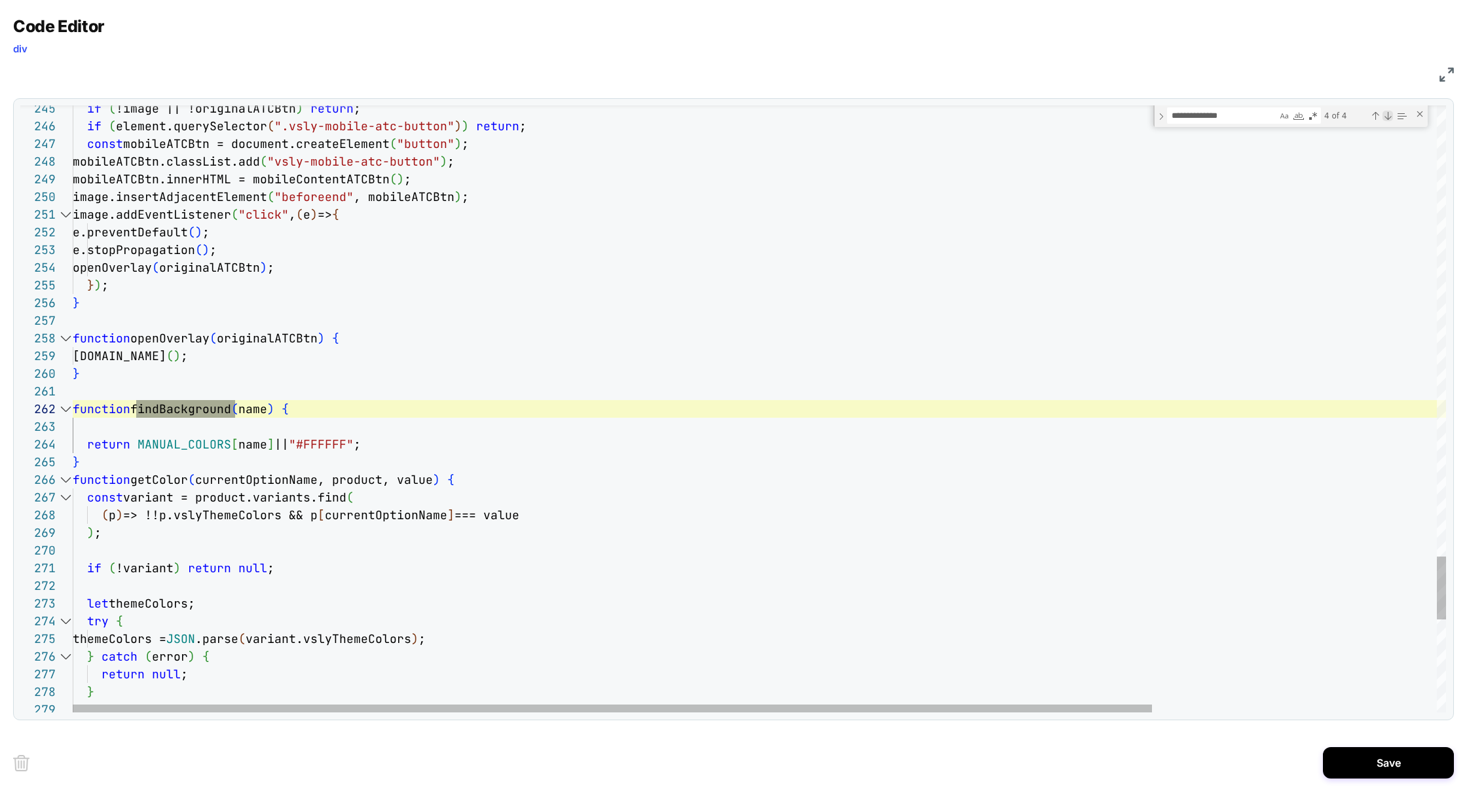
click at [1387, 119] on div "Next Match (Enter)" at bounding box center [1388, 116] width 10 height 10
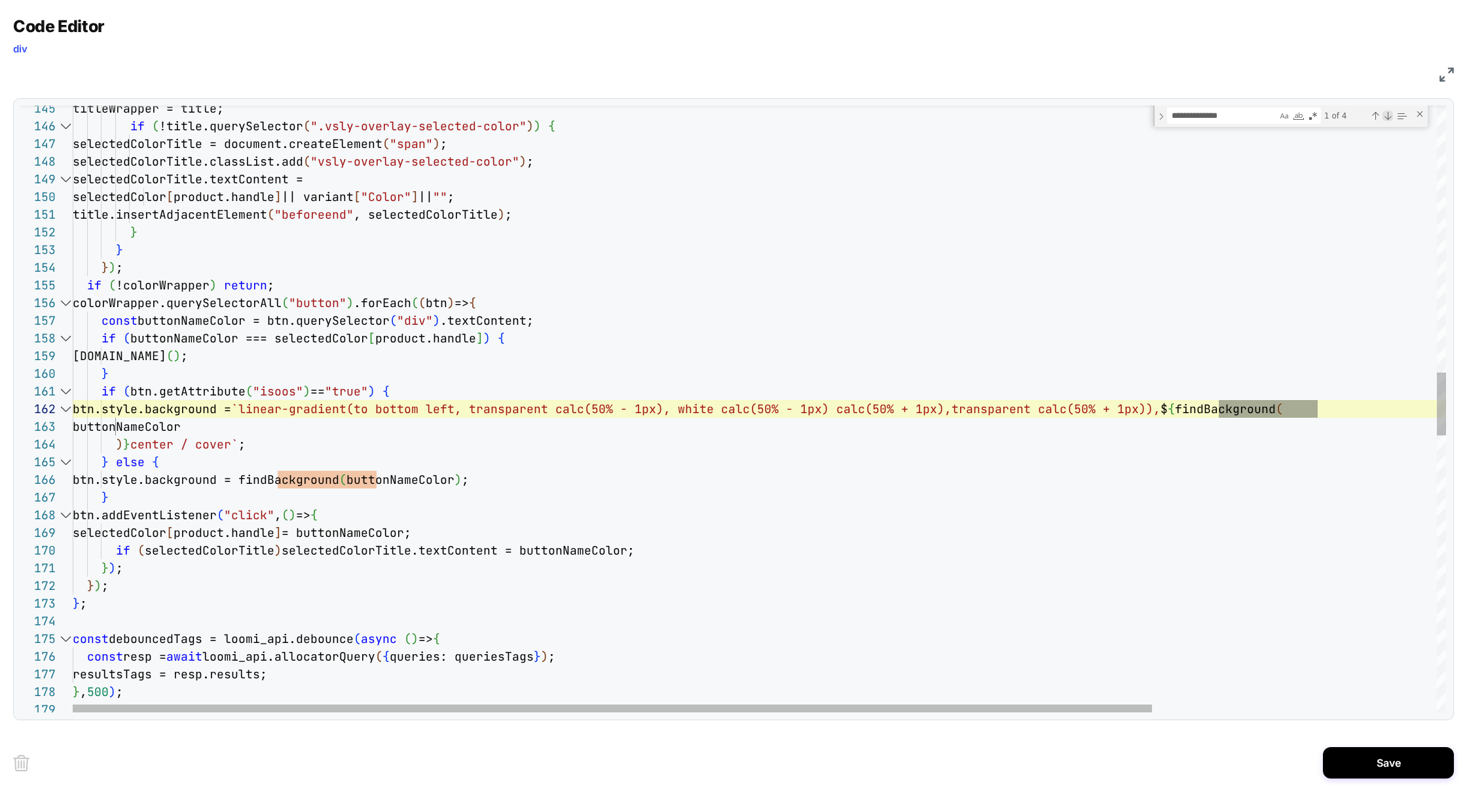
scroll to position [177, 1245]
click at [1387, 119] on div "Next Match (Enter)" at bounding box center [1388, 116] width 10 height 10
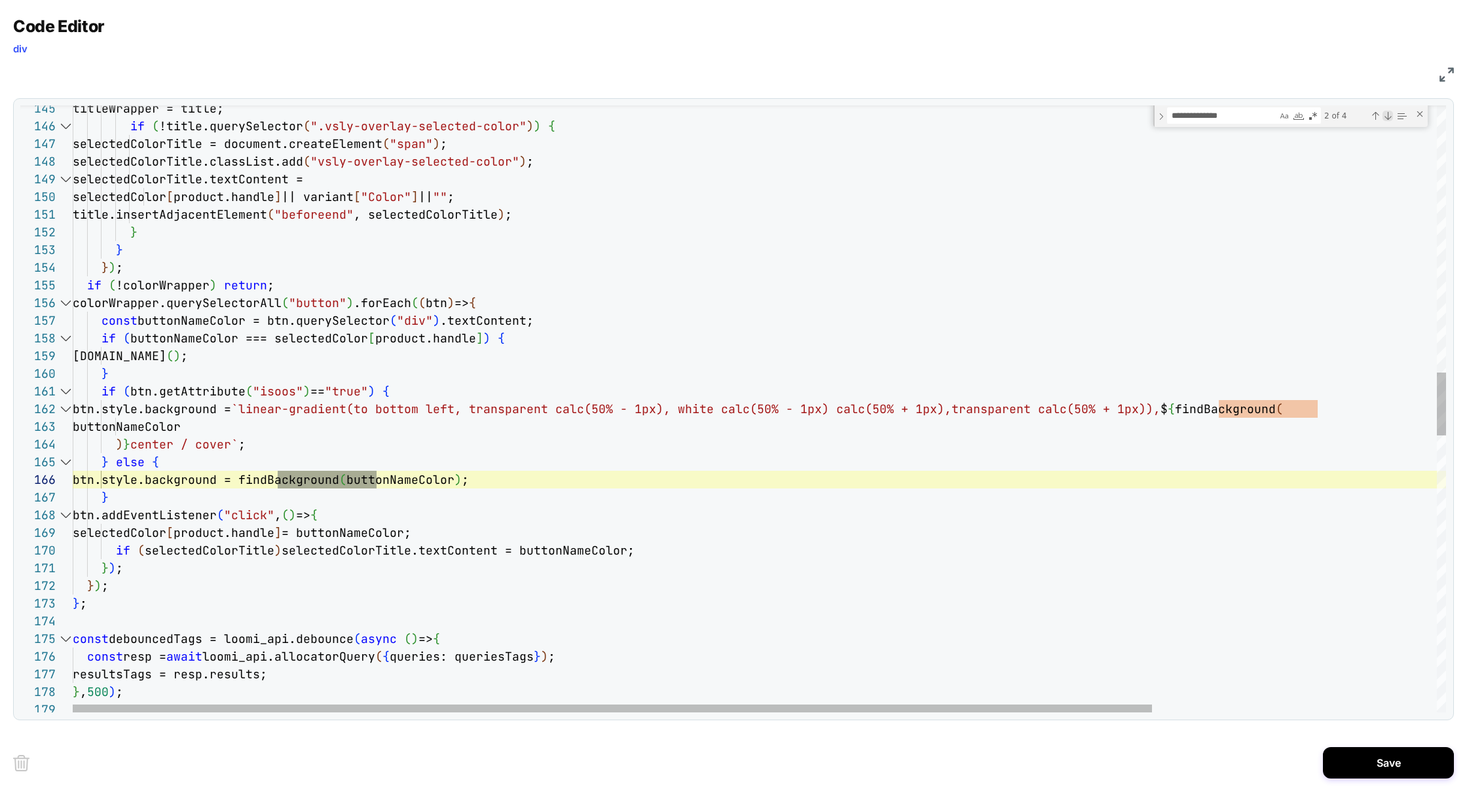
click at [1387, 119] on div "Next Match (Enter)" at bounding box center [1388, 116] width 10 height 10
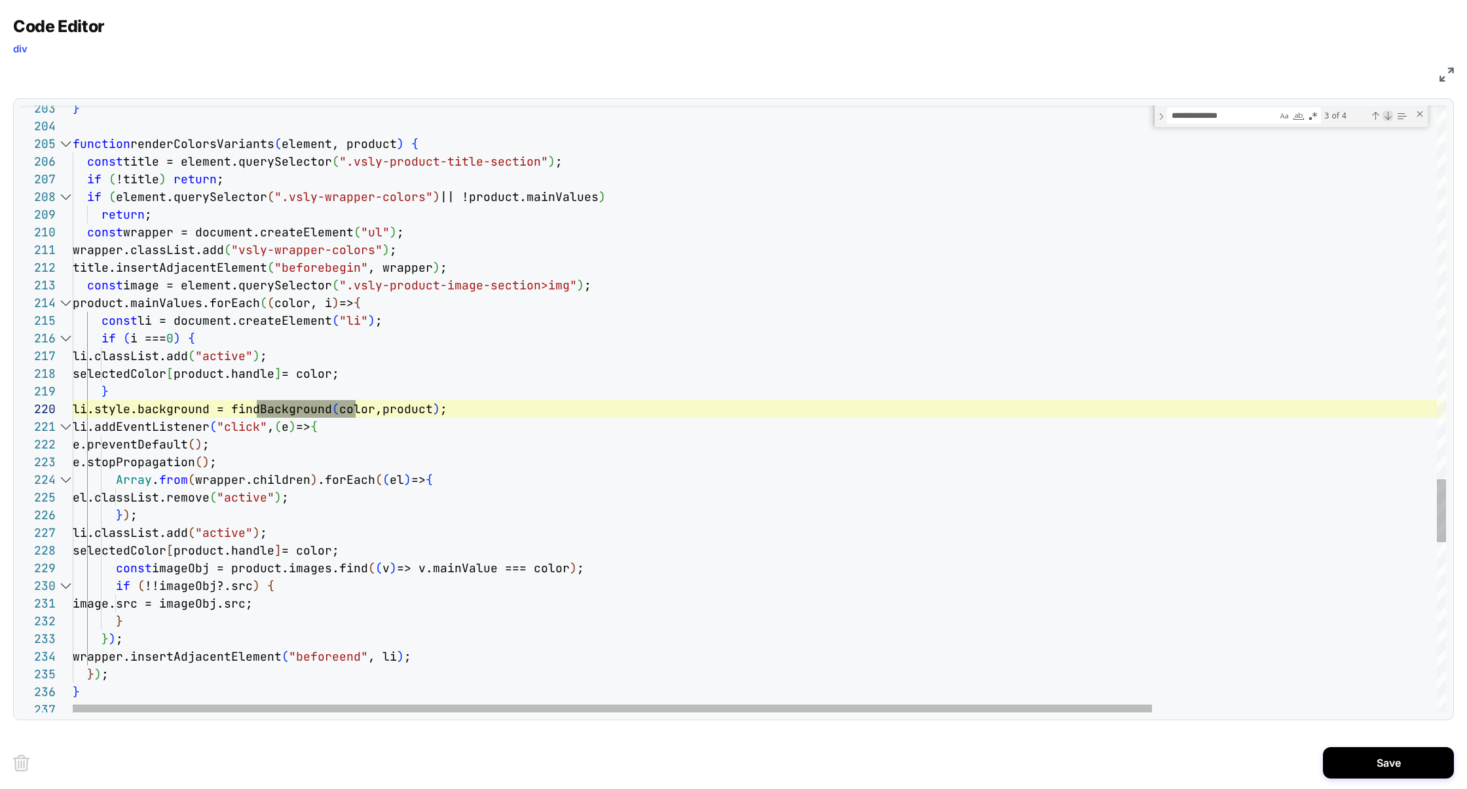
click at [1387, 119] on div "Next Match (Enter)" at bounding box center [1388, 116] width 10 height 10
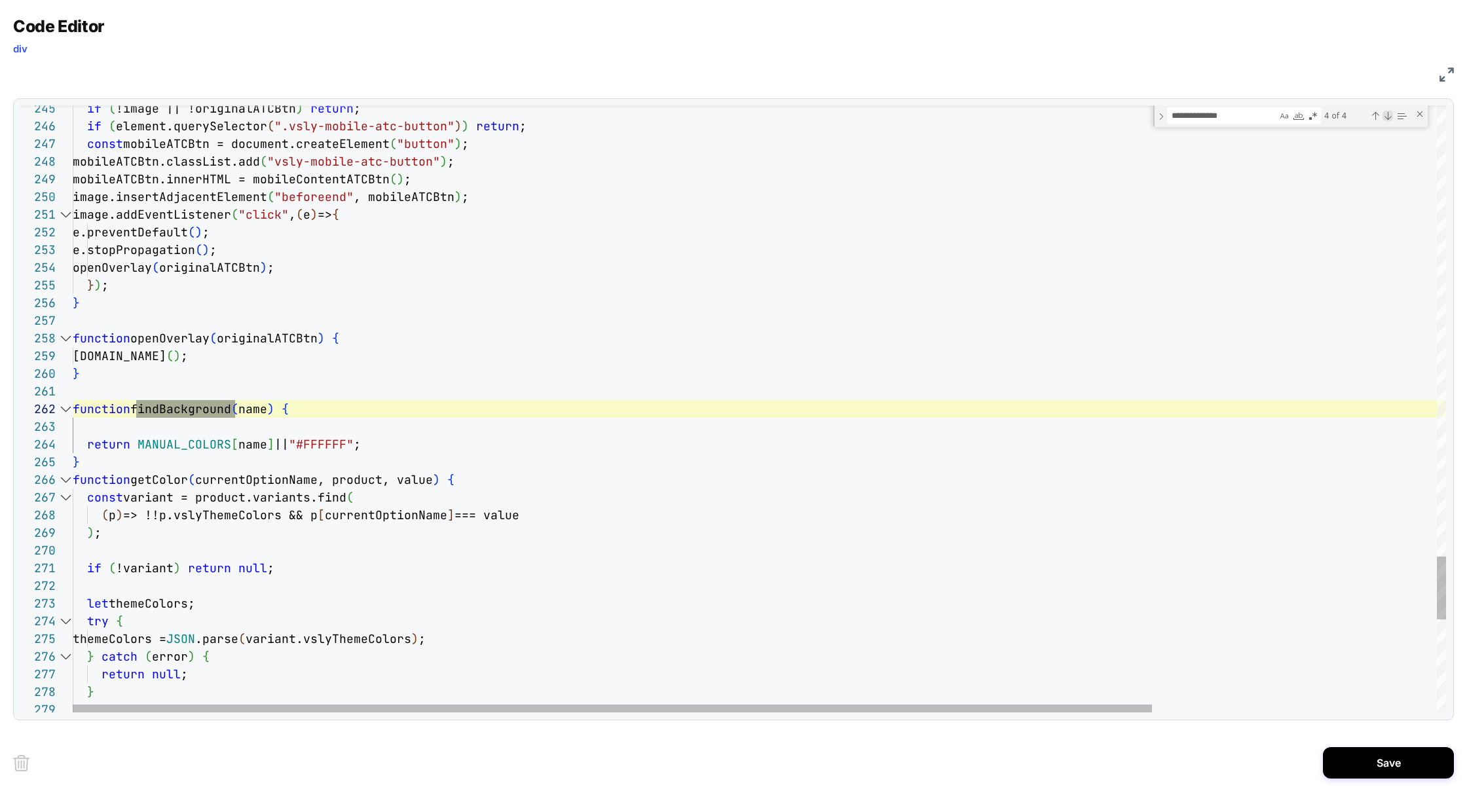
click at [1387, 119] on div "Next Match (Enter)" at bounding box center [1388, 116] width 10 height 10
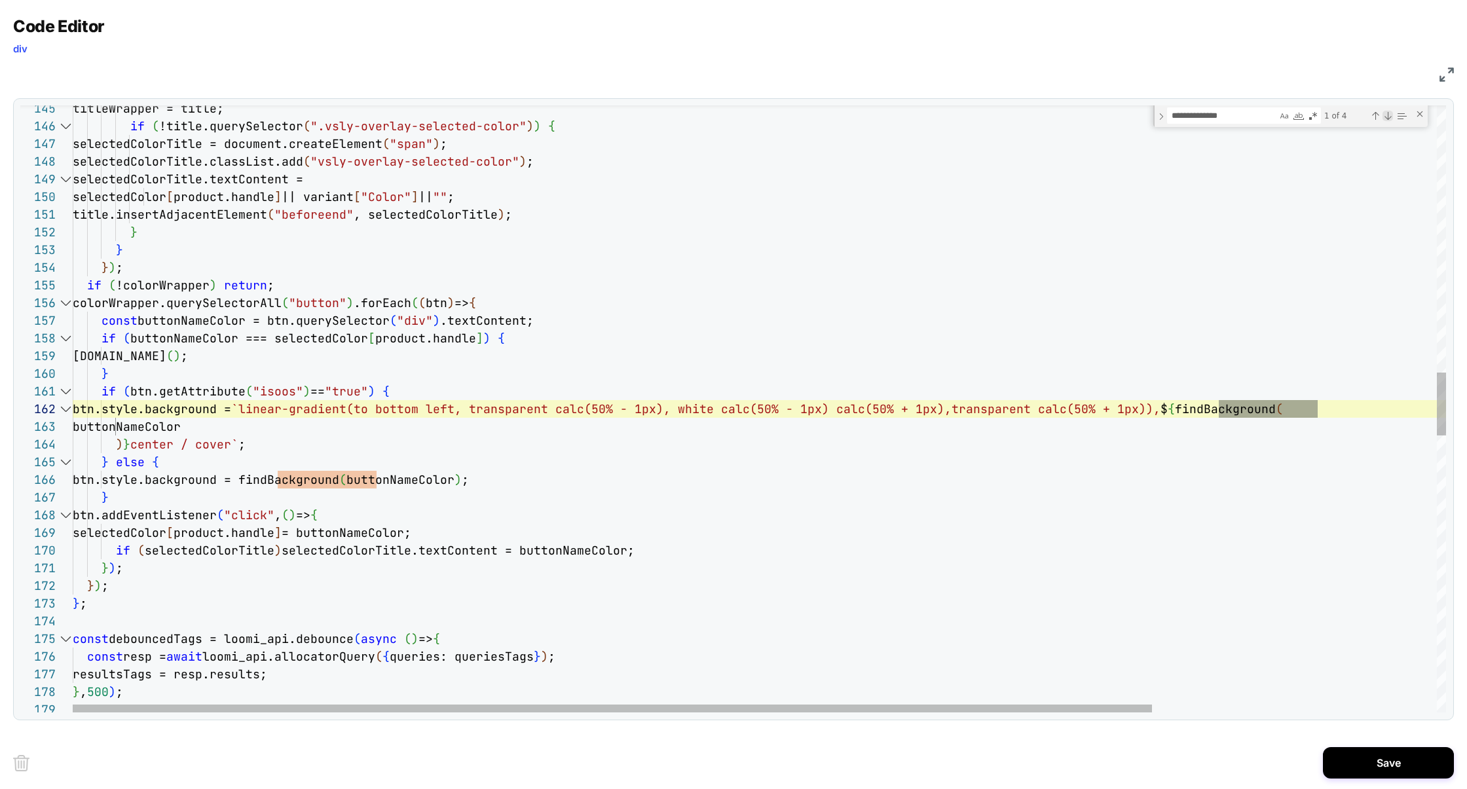
scroll to position [177, 1245]
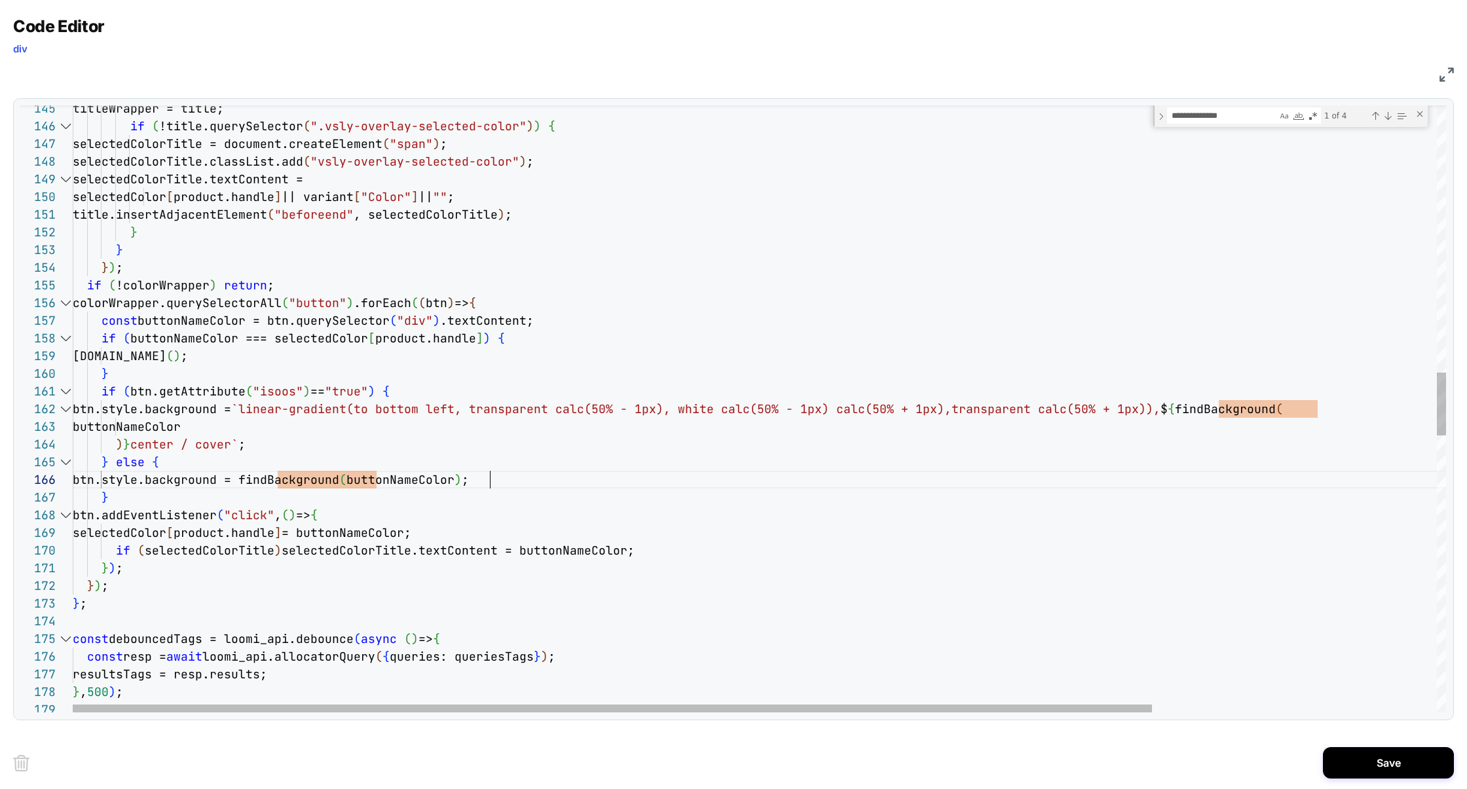
click at [489, 478] on div "titleWrapper = title; if ( !title.querySelector ( ".vsly-overlay-selected-color…" at bounding box center [940, 454] width 1735 height 5846
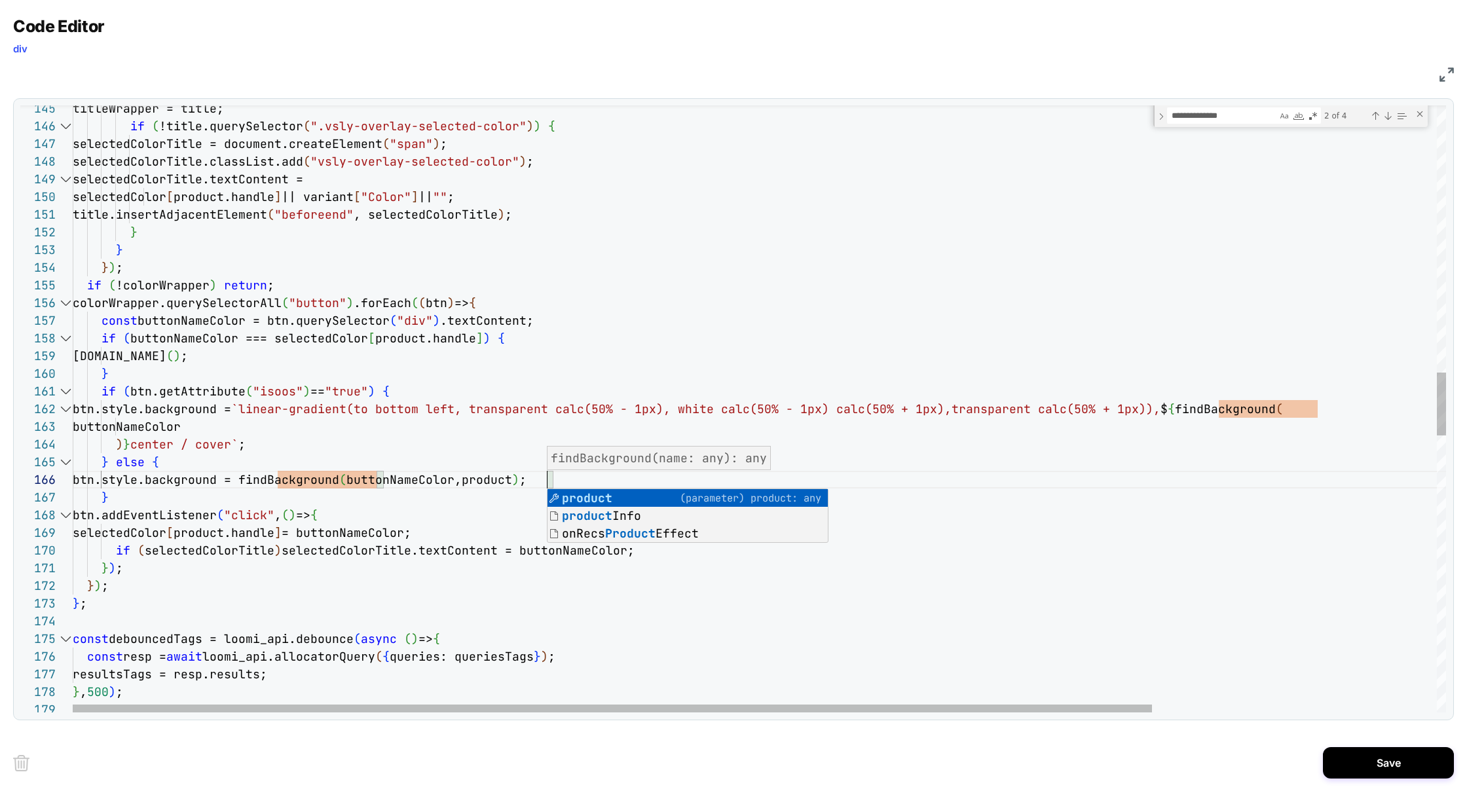
scroll to position [88, 474]
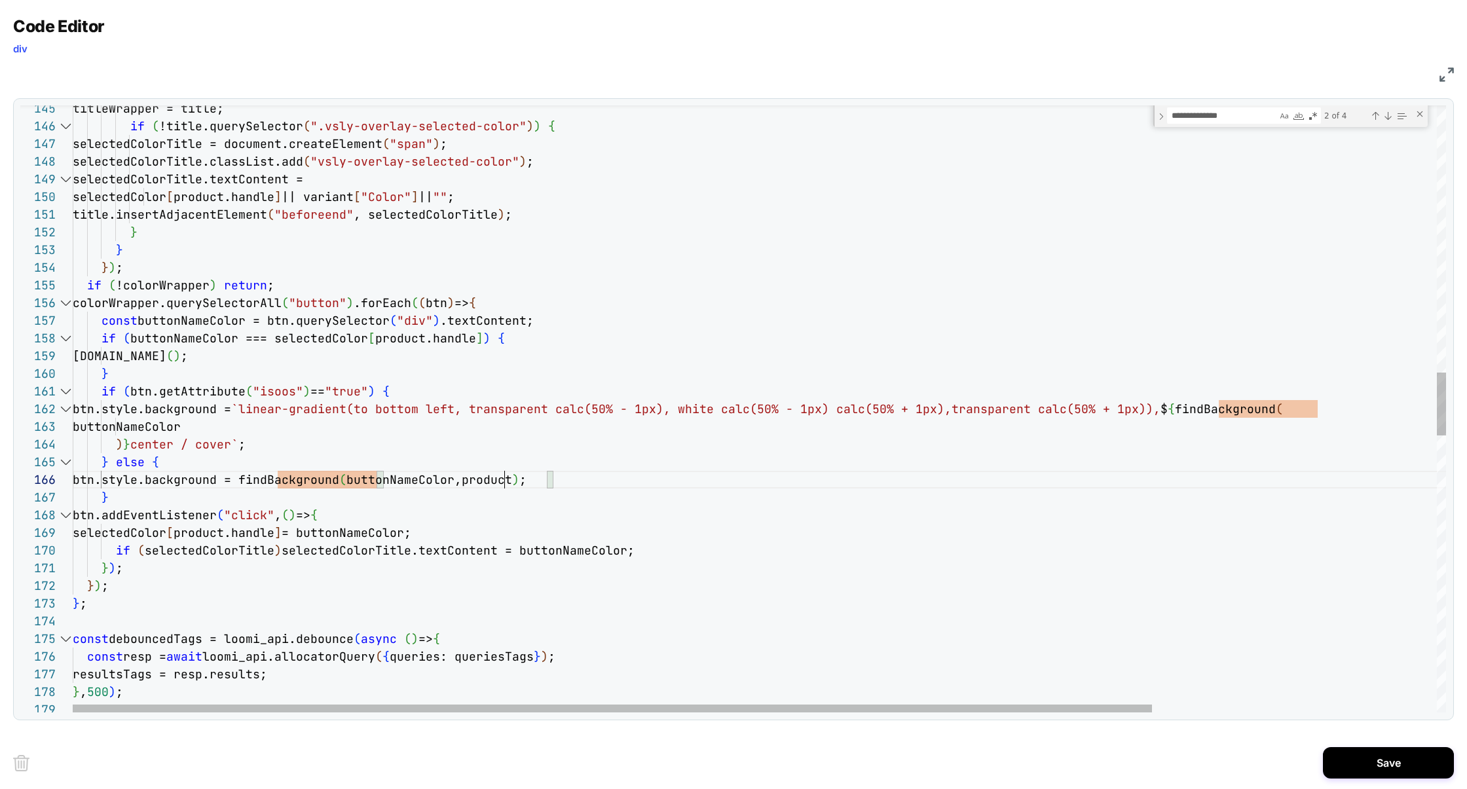
click at [505, 480] on div "titleWrapper = title; if ( !title.querySelector ( ".vsly-overlay-selected-color…" at bounding box center [940, 454] width 1735 height 5846
click at [513, 479] on div "titleWrapper = title; if ( !title.querySelector ( ".vsly-overlay-selected-color…" at bounding box center [940, 454] width 1735 height 5846
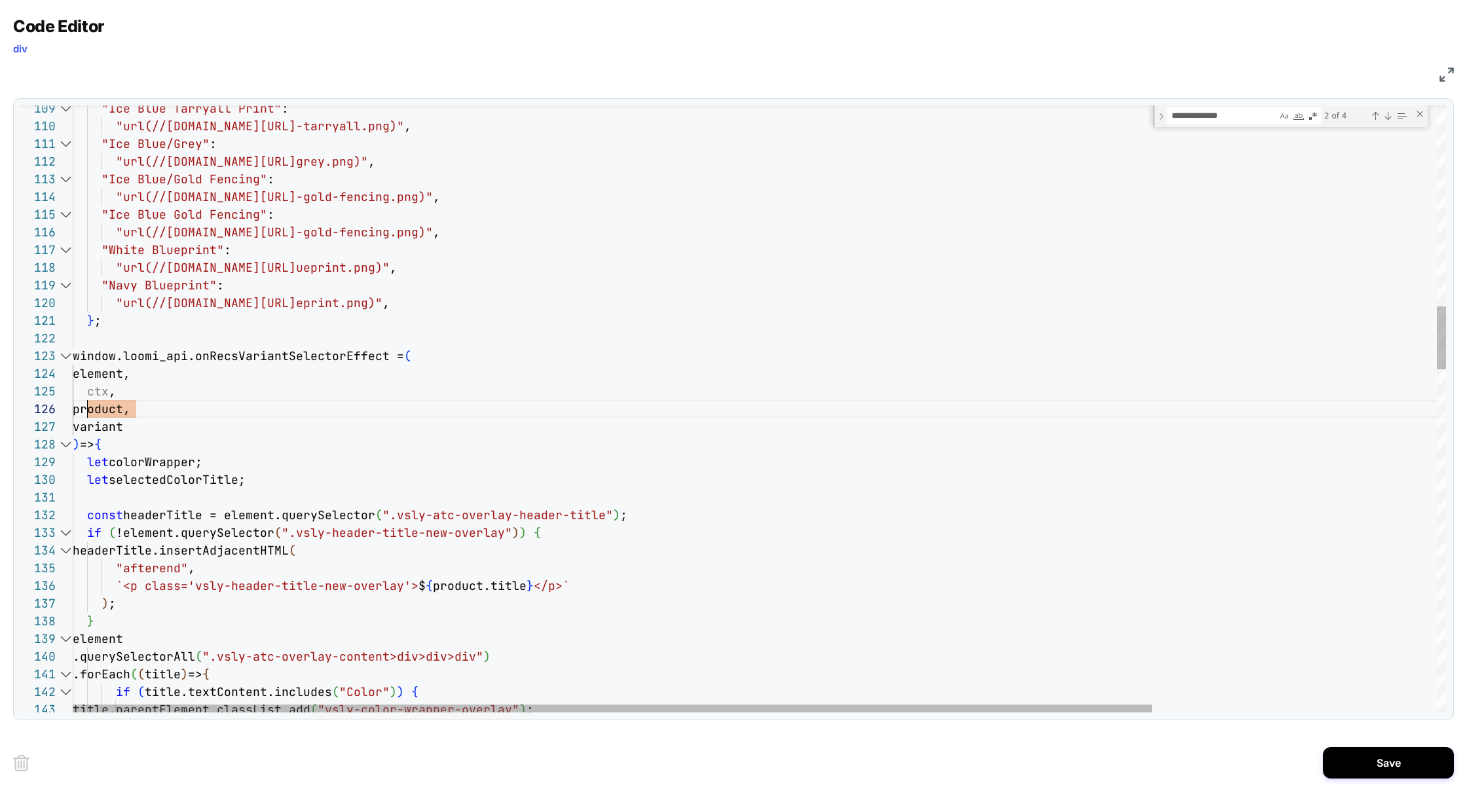
scroll to position [88, 14]
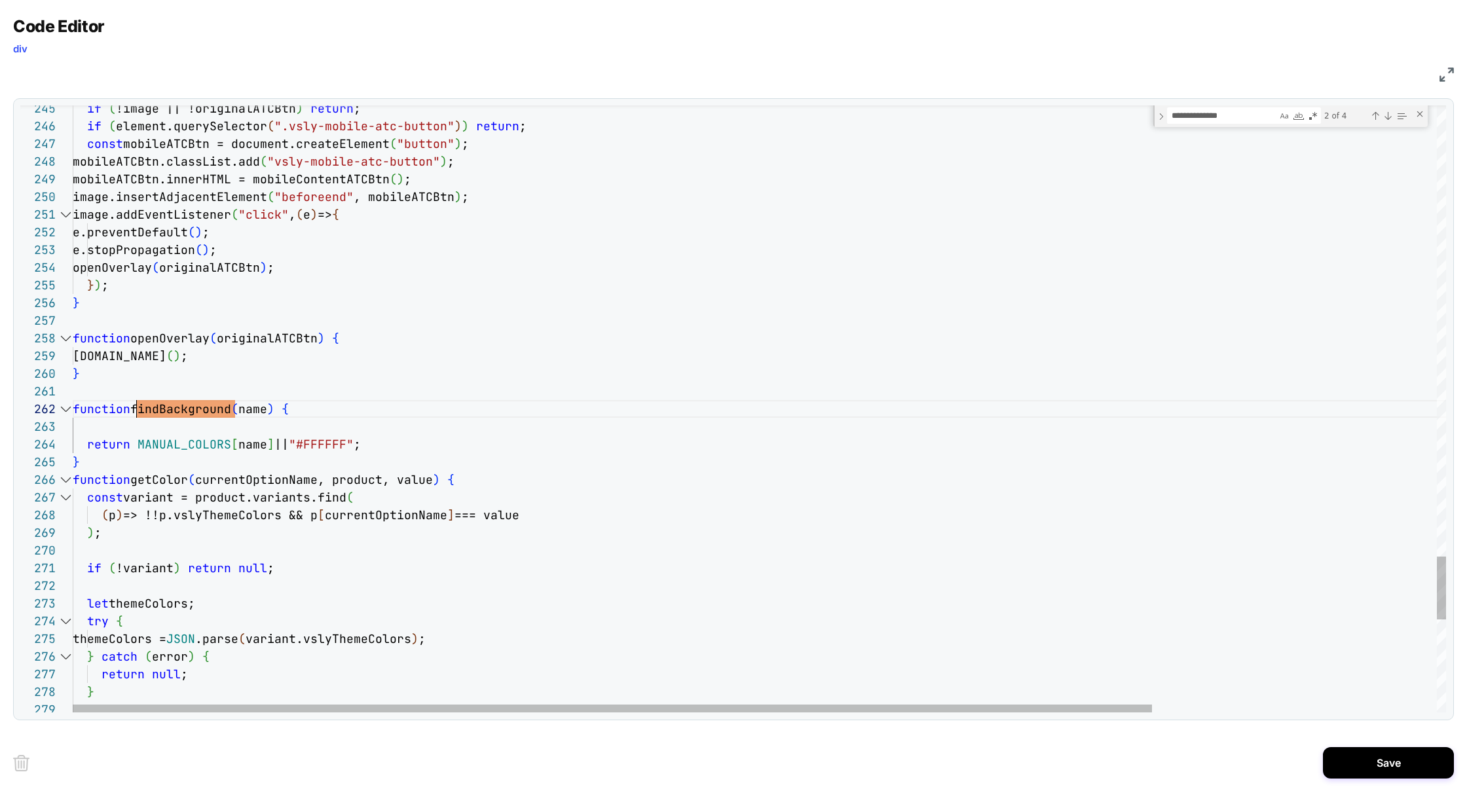
scroll to position [17, 64]
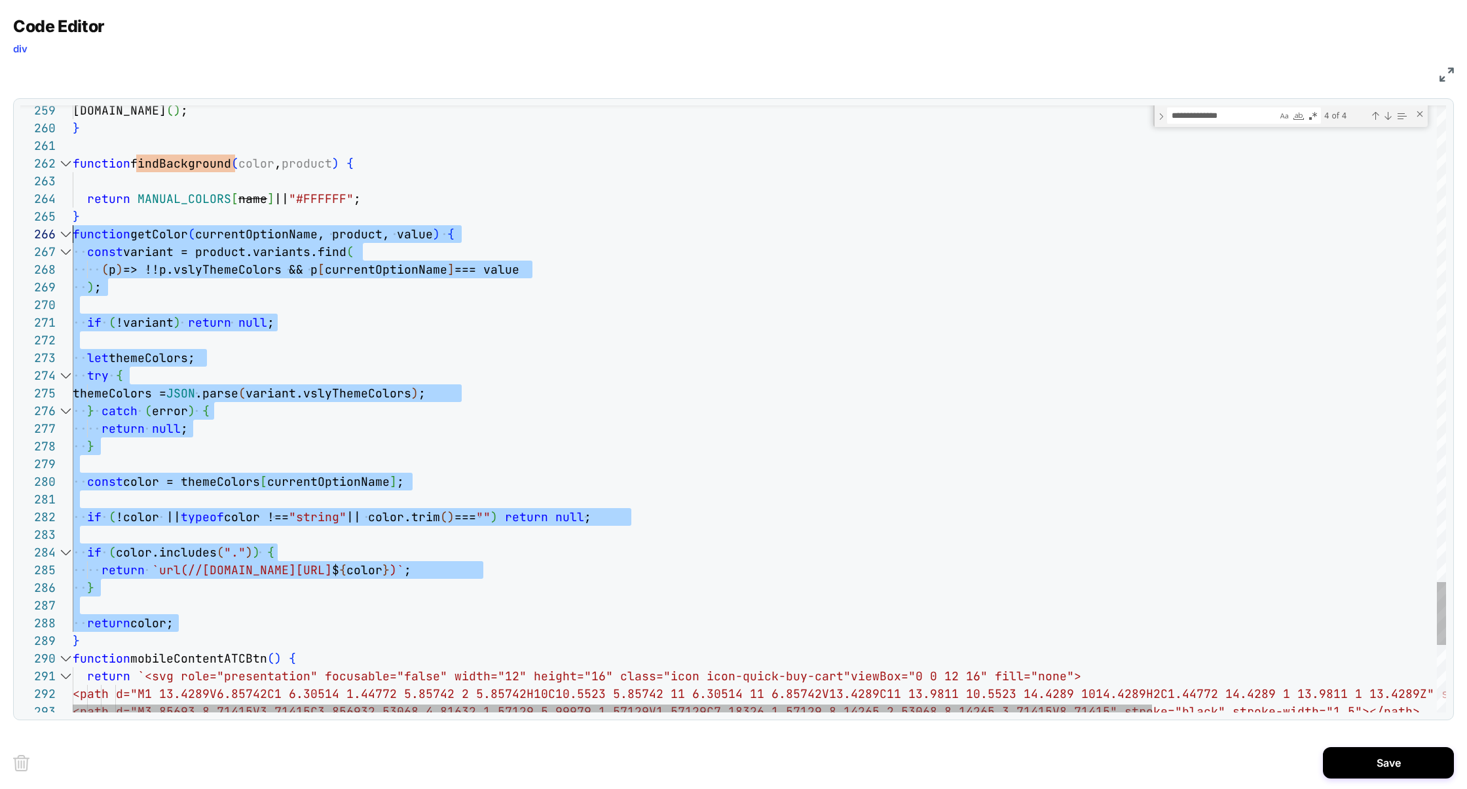
scroll to position [106, 0]
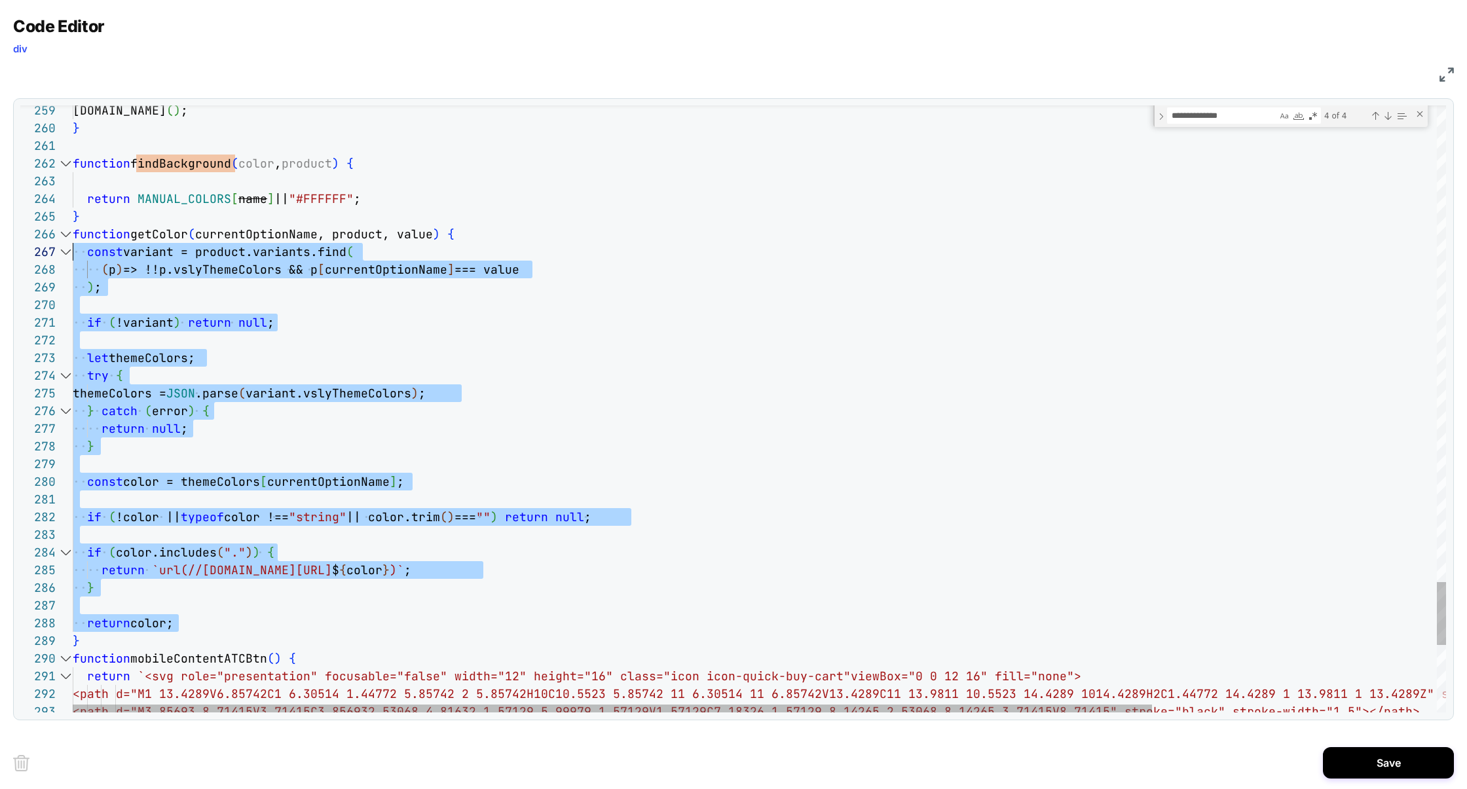
drag, startPoint x: 198, startPoint y: 625, endPoint x: 14, endPoint y: 248, distance: 419.8
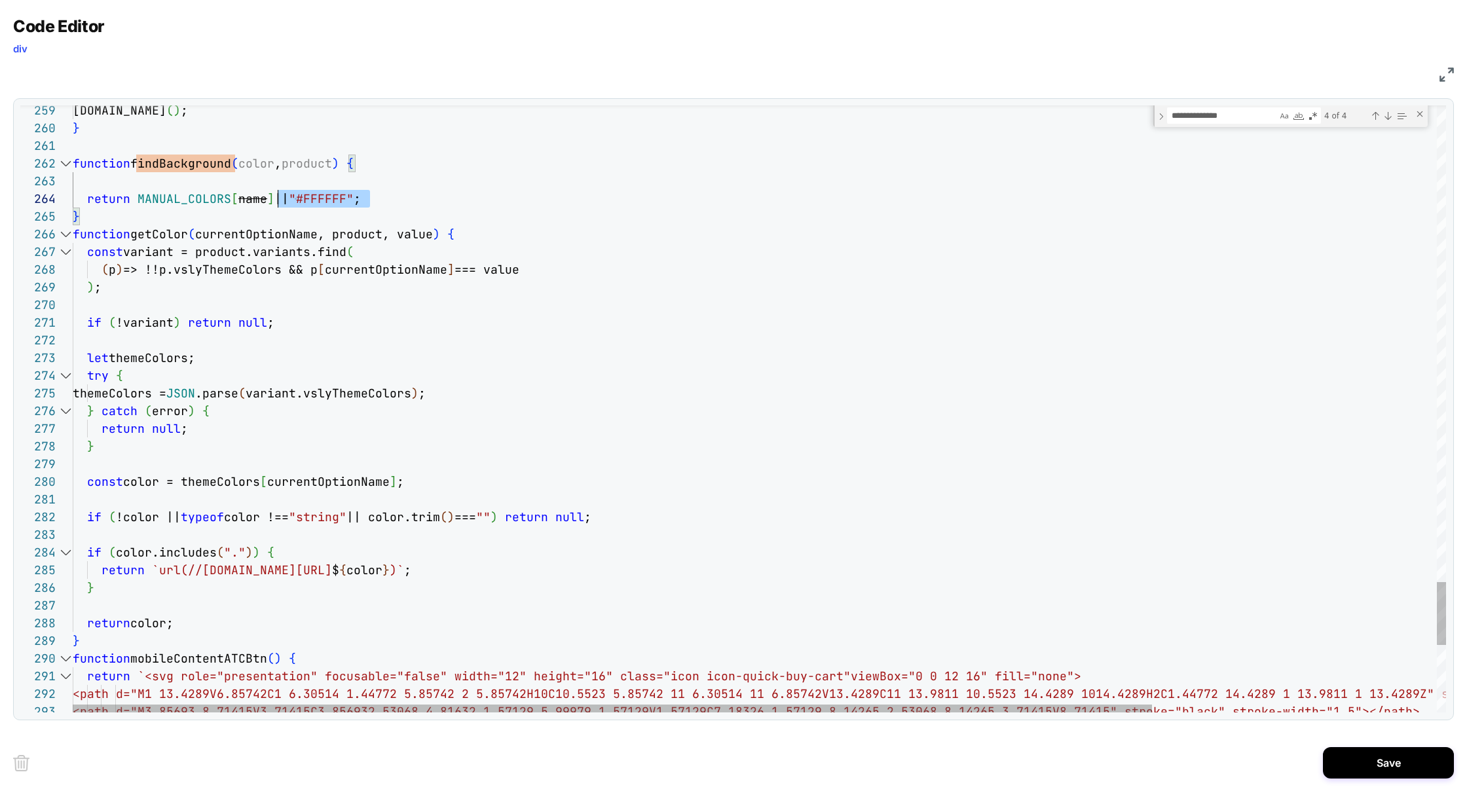
scroll to position [35, 0]
drag, startPoint x: 377, startPoint y: 198, endPoint x: 44, endPoint y: 177, distance: 334.1
click at [43, 178] on div "259 260 261 262 263 264 265 266 267 268 269 270 271 272 273 274 275 276 277 278…" at bounding box center [733, 408] width 1426 height 607
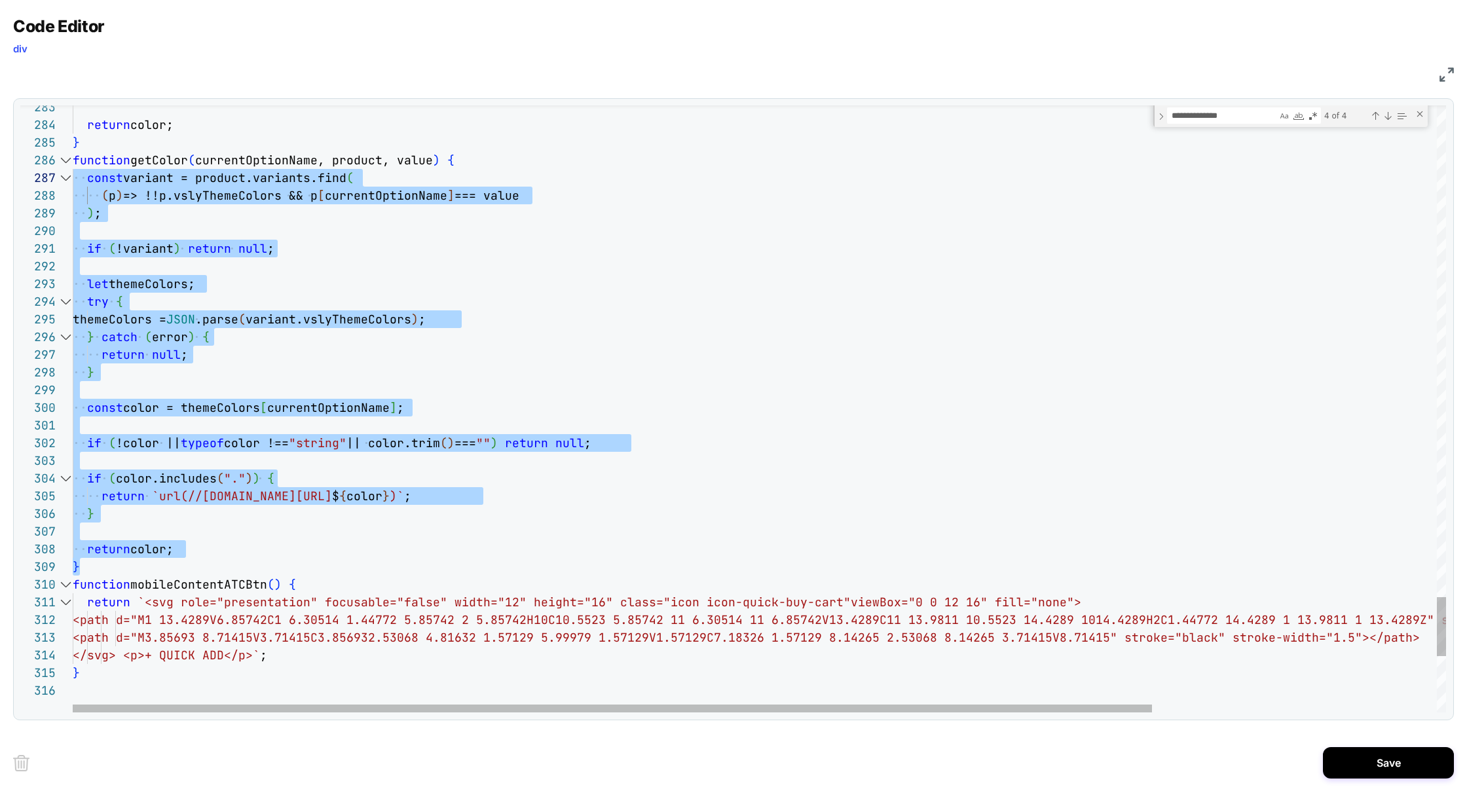
scroll to position [88, 0]
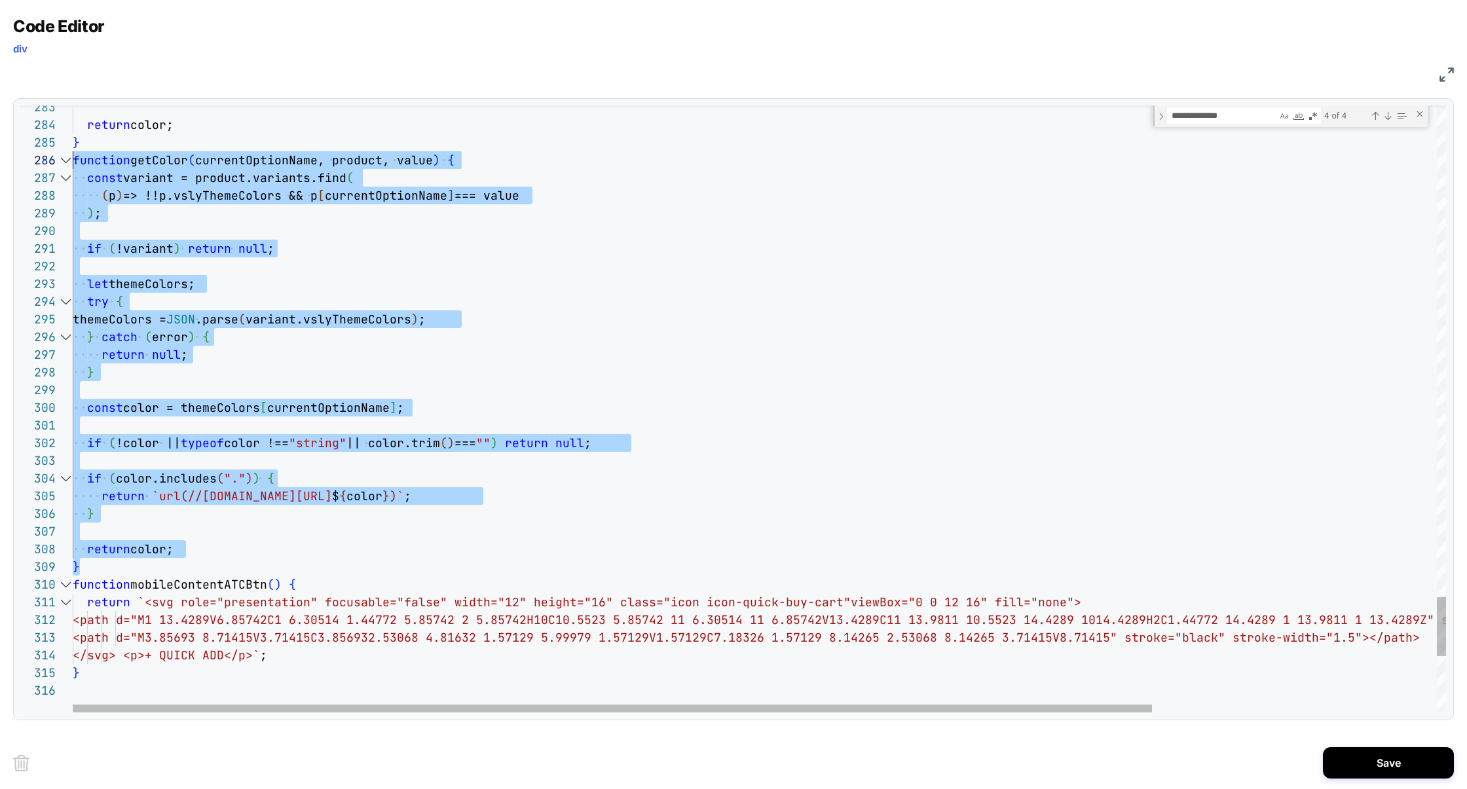
drag, startPoint x: 93, startPoint y: 568, endPoint x: 71, endPoint y: 168, distance: 400.8
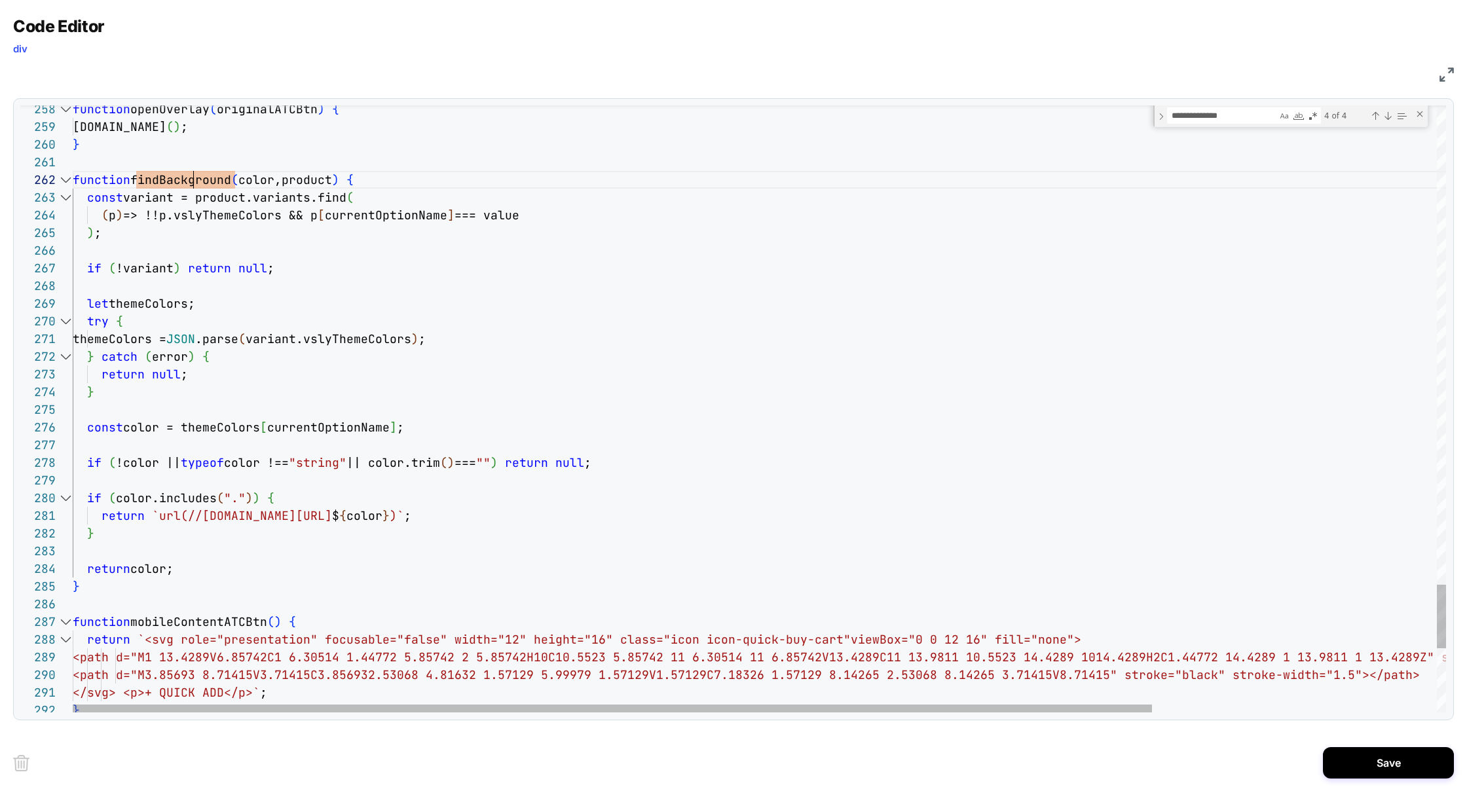
click at [1377, 119] on div "Previous Match (⇧Enter)" at bounding box center [1375, 116] width 10 height 10
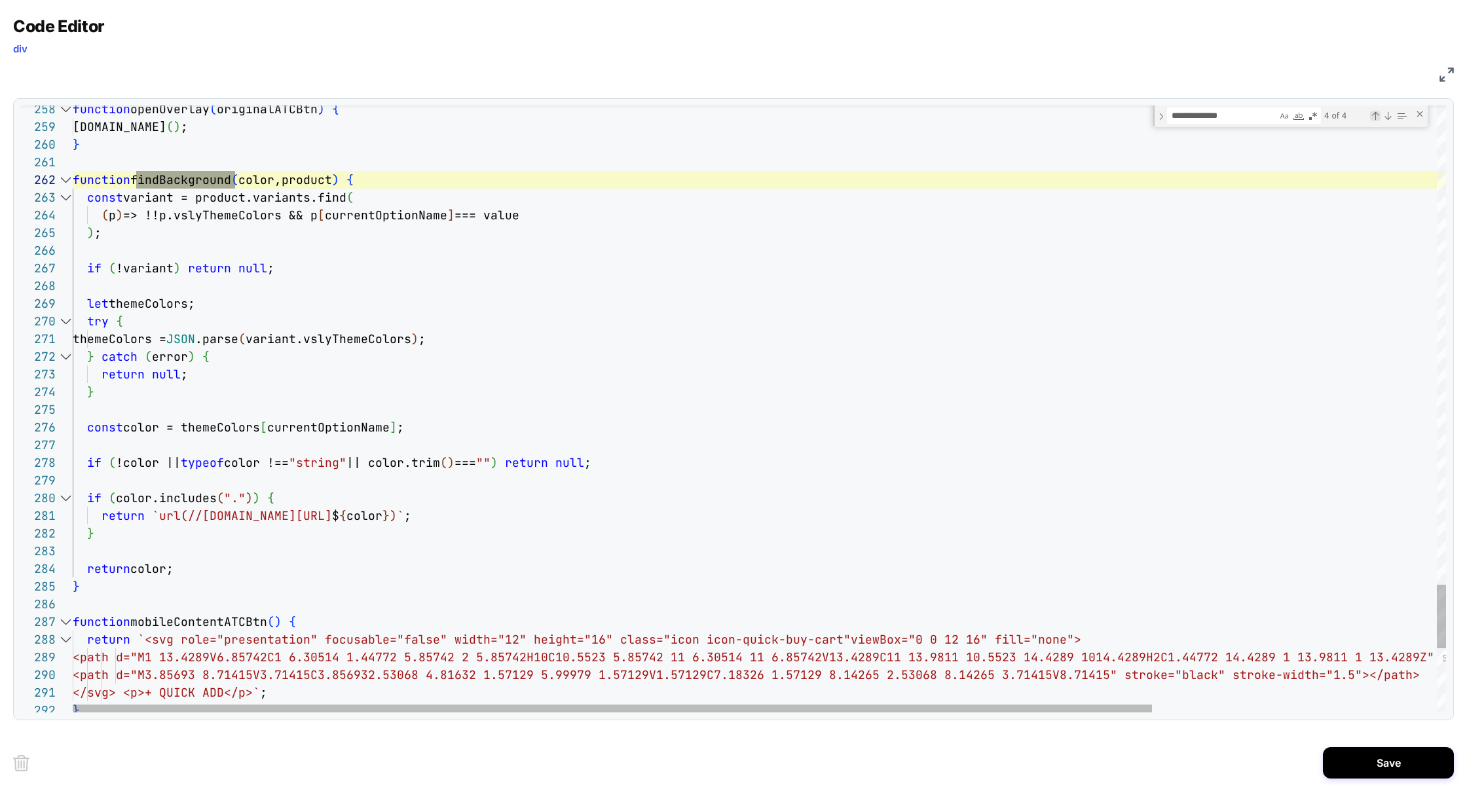
click at [1377, 118] on div "Previous Match (⇧Enter)" at bounding box center [1375, 116] width 10 height 10
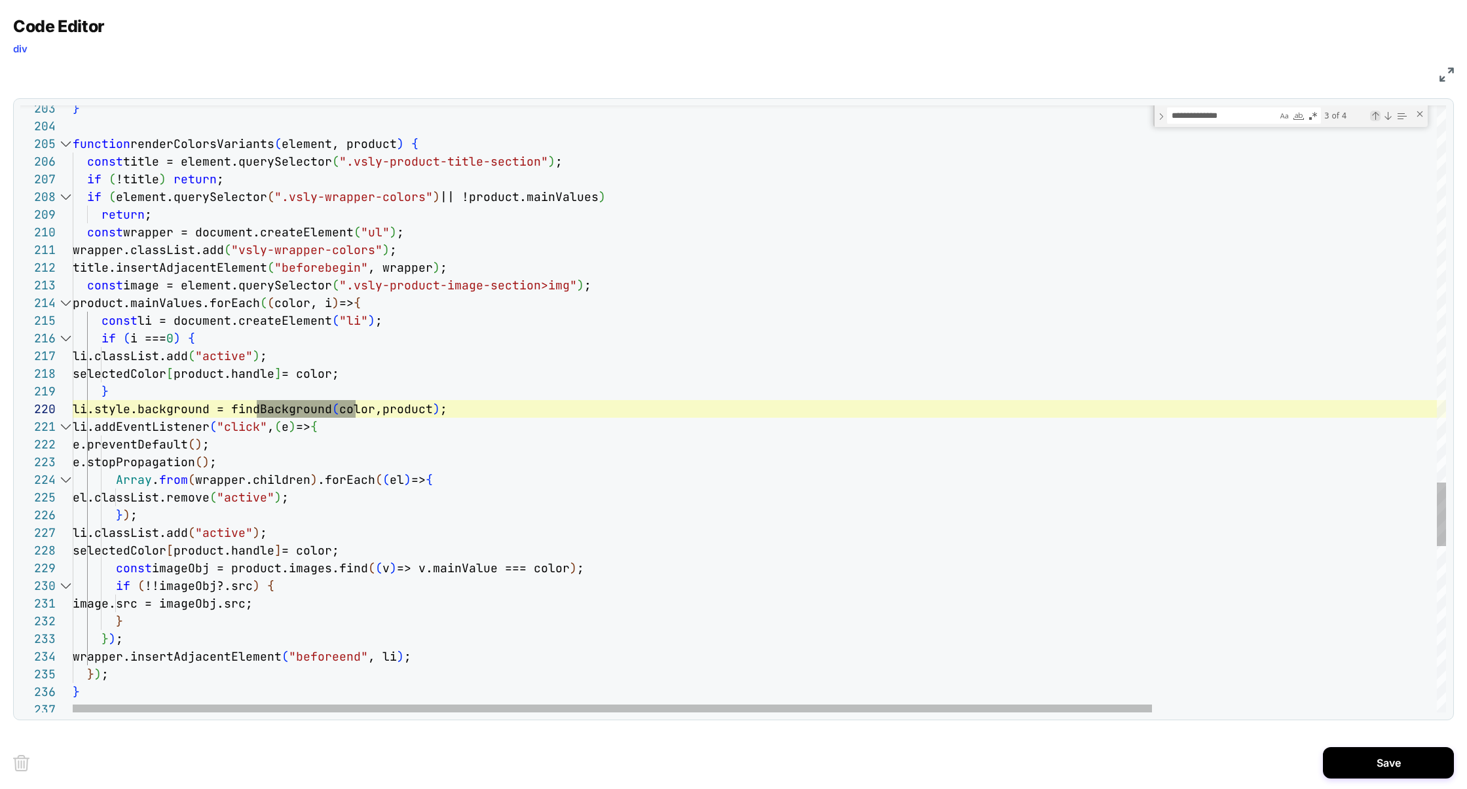
scroll to position [0, 283]
click at [1391, 117] on div "Next Match (Enter)" at bounding box center [1388, 116] width 10 height 10
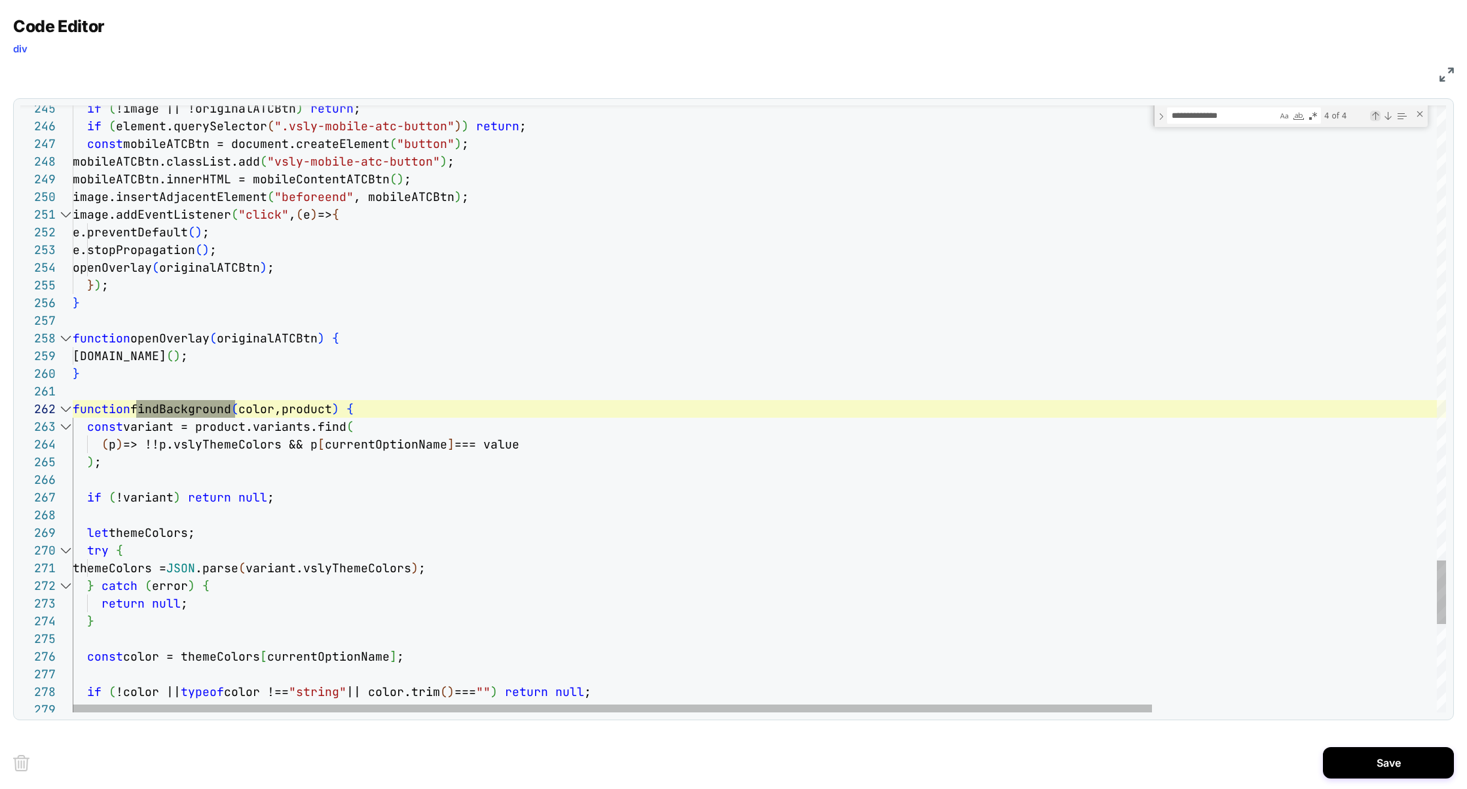
click at [1377, 117] on div "Previous Match (⇧Enter)" at bounding box center [1375, 116] width 10 height 10
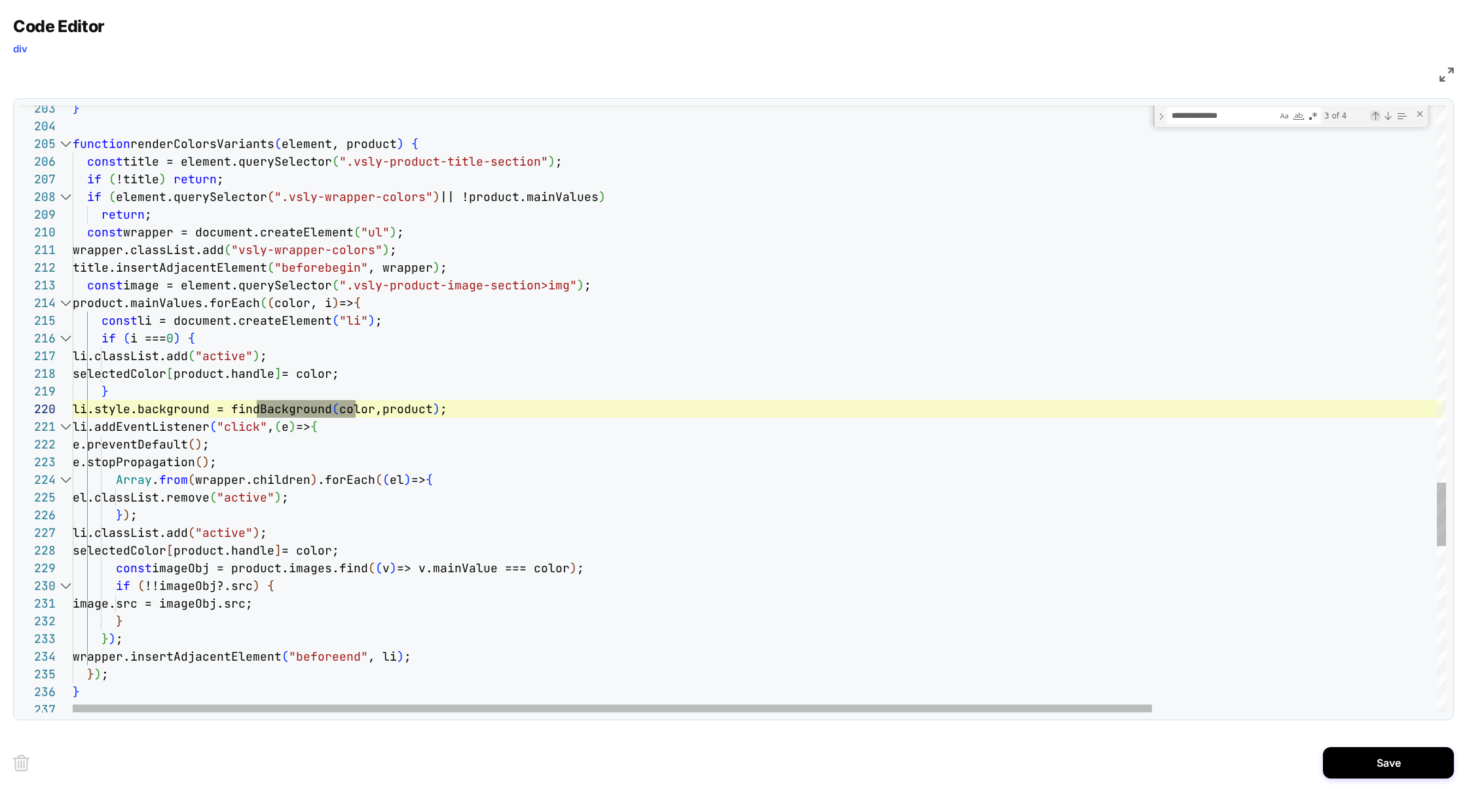
click at [1377, 117] on div "Previous Match (⇧Enter)" at bounding box center [1375, 116] width 10 height 10
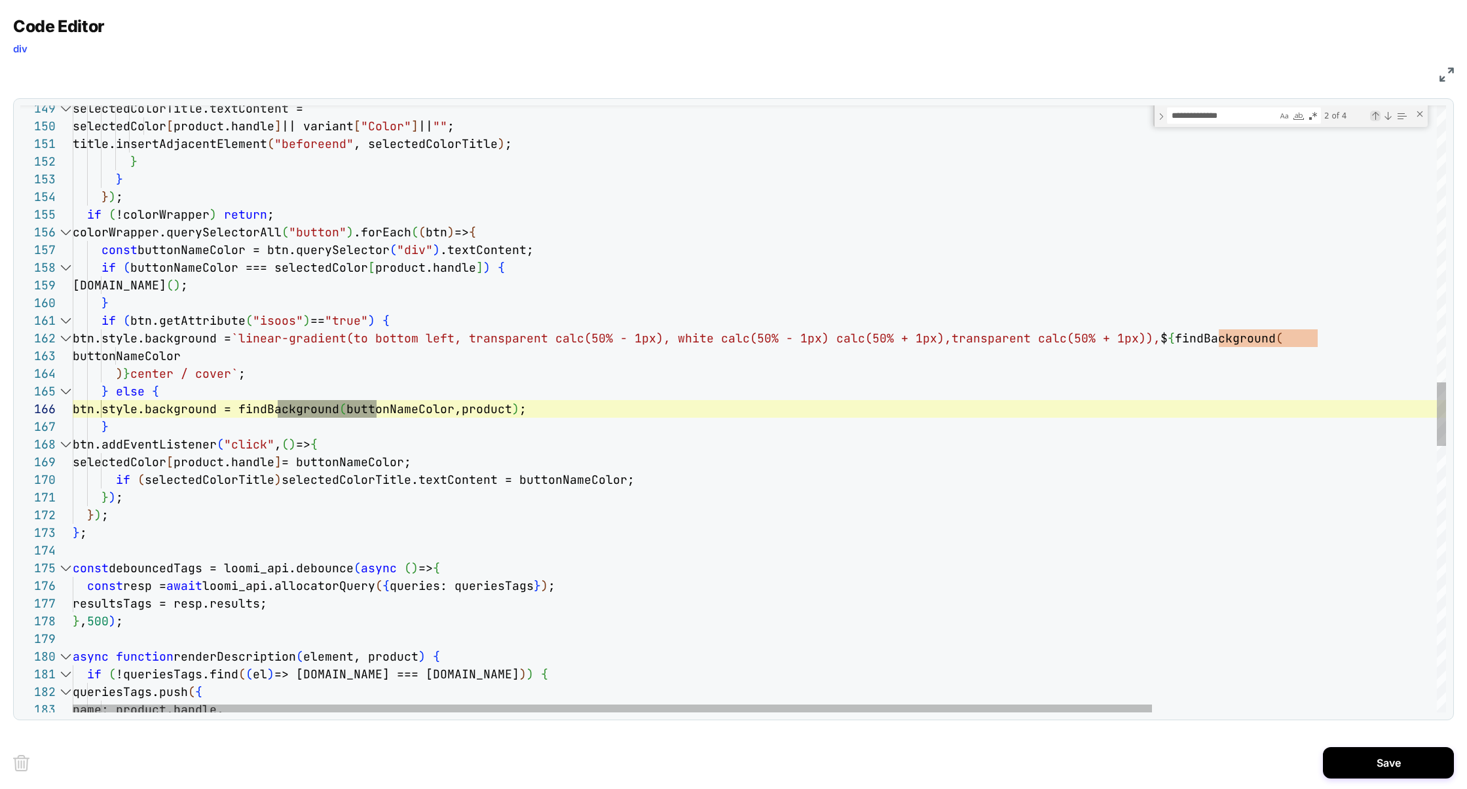
click at [1377, 117] on div "Previous Match (⇧Enter)" at bounding box center [1375, 116] width 10 height 10
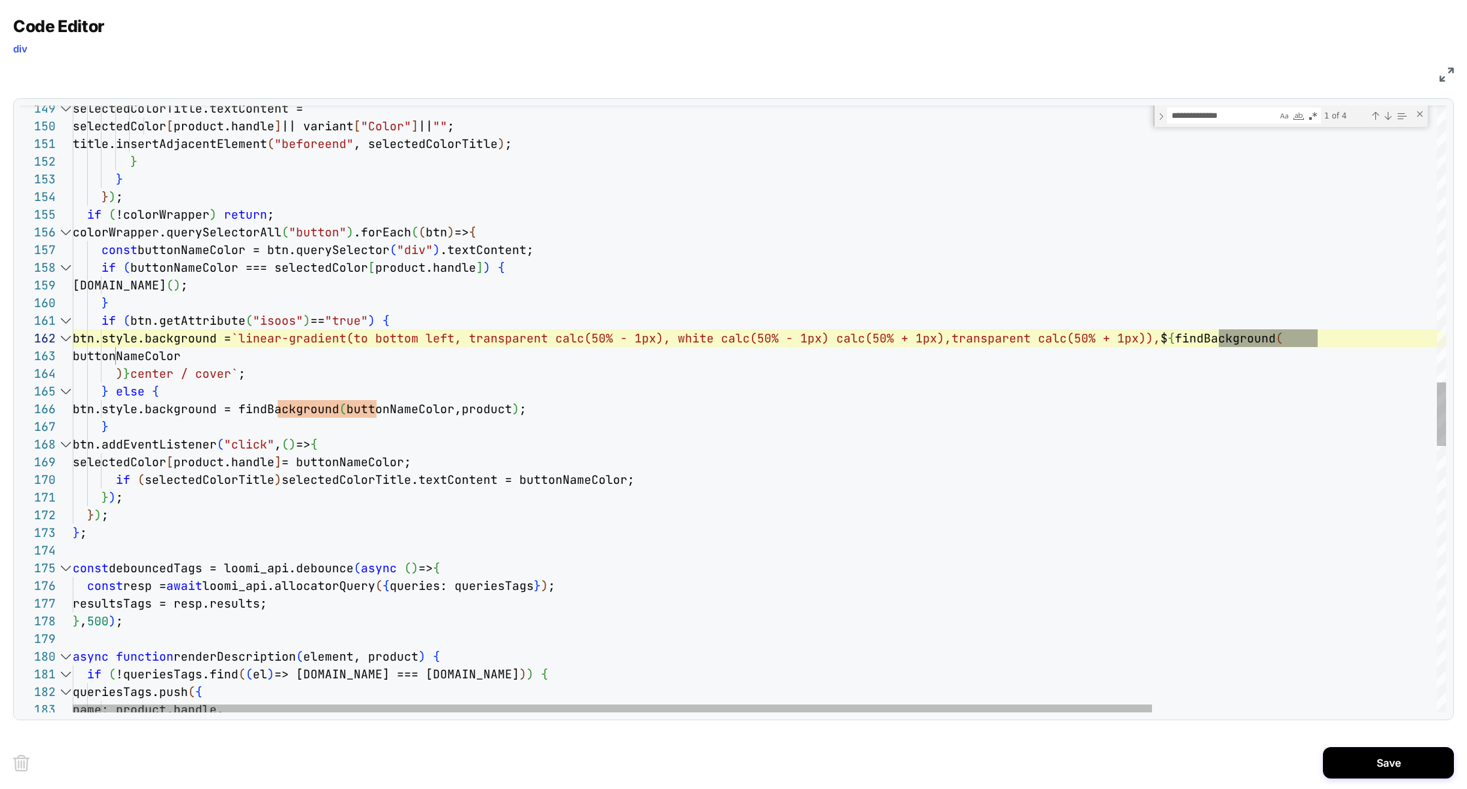
scroll to position [159, 35]
click at [181, 301] on div "selectedColorTitle.textContent = selectedColor [ product.handle ] || variant [ …" at bounding box center [940, 356] width 1735 height 5793
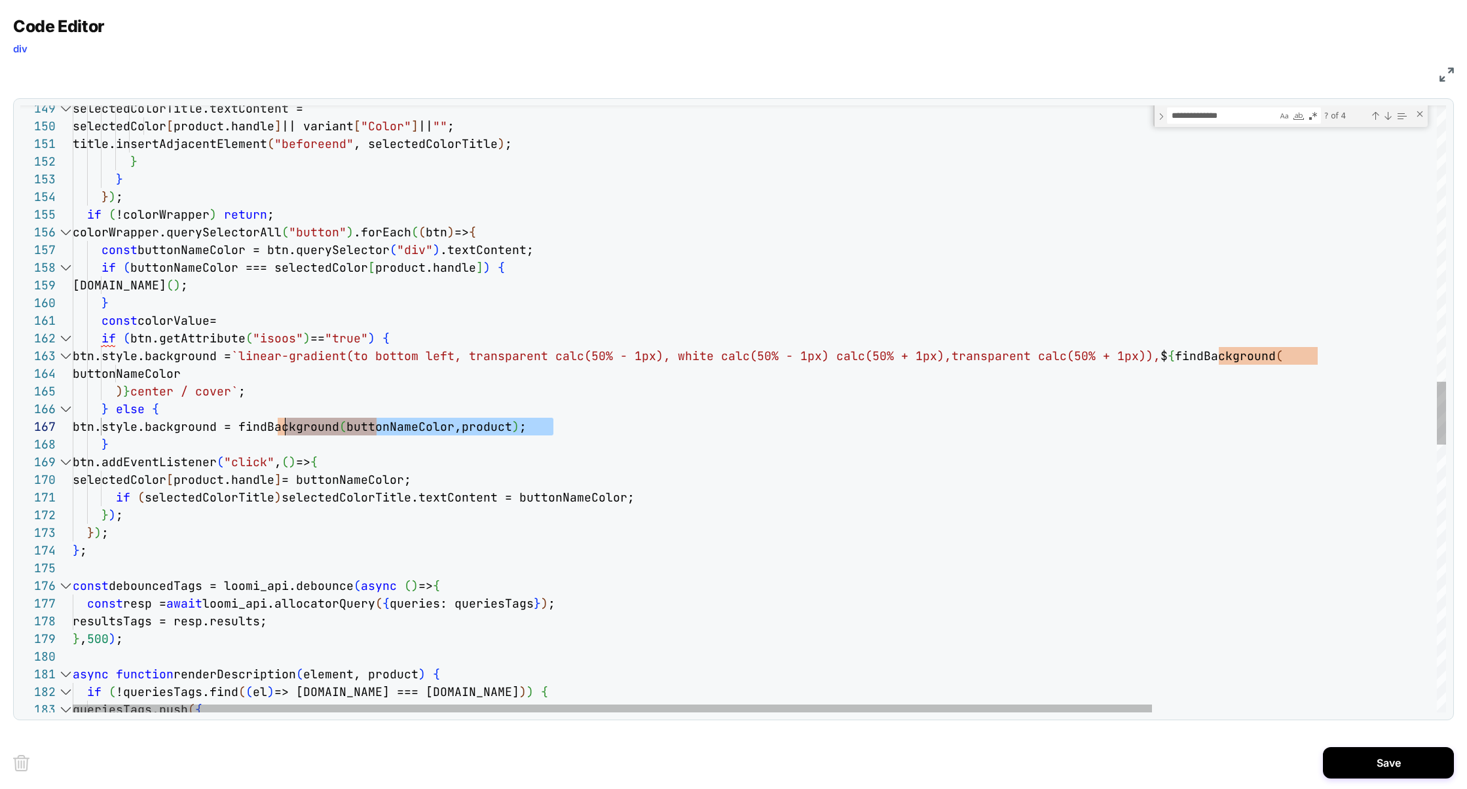
scroll to position [106, 205]
drag, startPoint x: 556, startPoint y: 426, endPoint x: 280, endPoint y: 426, distance: 275.8
click at [280, 426] on span "btn.style.background = findBackground ( buttonNameColor,product ) ;" at bounding box center [300, 426] width 454 height 15
click at [236, 328] on div "selectedColorTitle.textContent = selectedColor [ product.handle ] || variant [ …" at bounding box center [940, 365] width 1735 height 5811
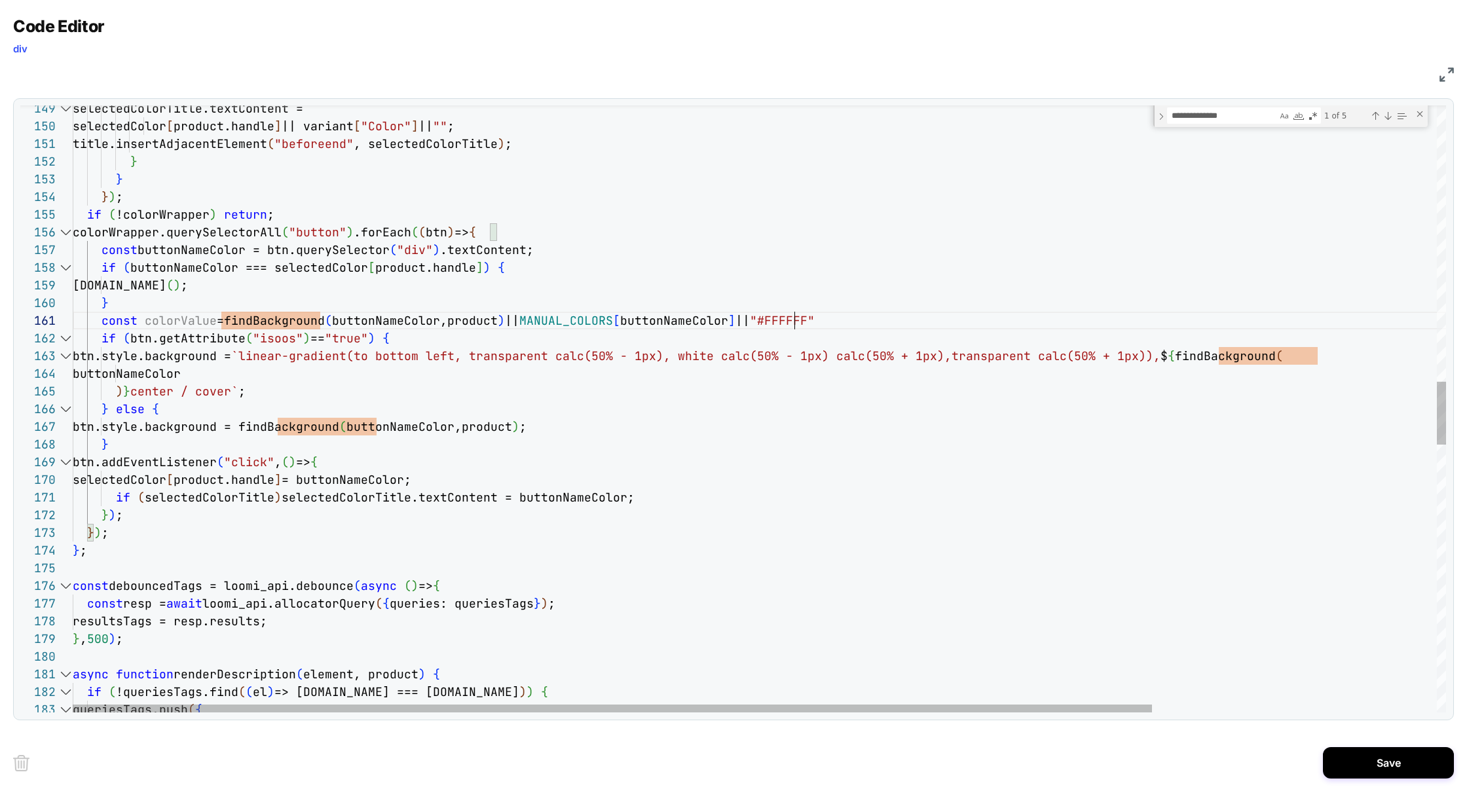
scroll to position [0, 722]
click at [844, 310] on div "selectedColorTitle.textContent = selectedColor [ product.handle ] || variant [ …" at bounding box center [940, 365] width 1735 height 5811
click at [178, 326] on div "selectedColorTitle.textContent = selectedColor [ product.handle ] || variant [ …" at bounding box center [940, 365] width 1735 height 5811
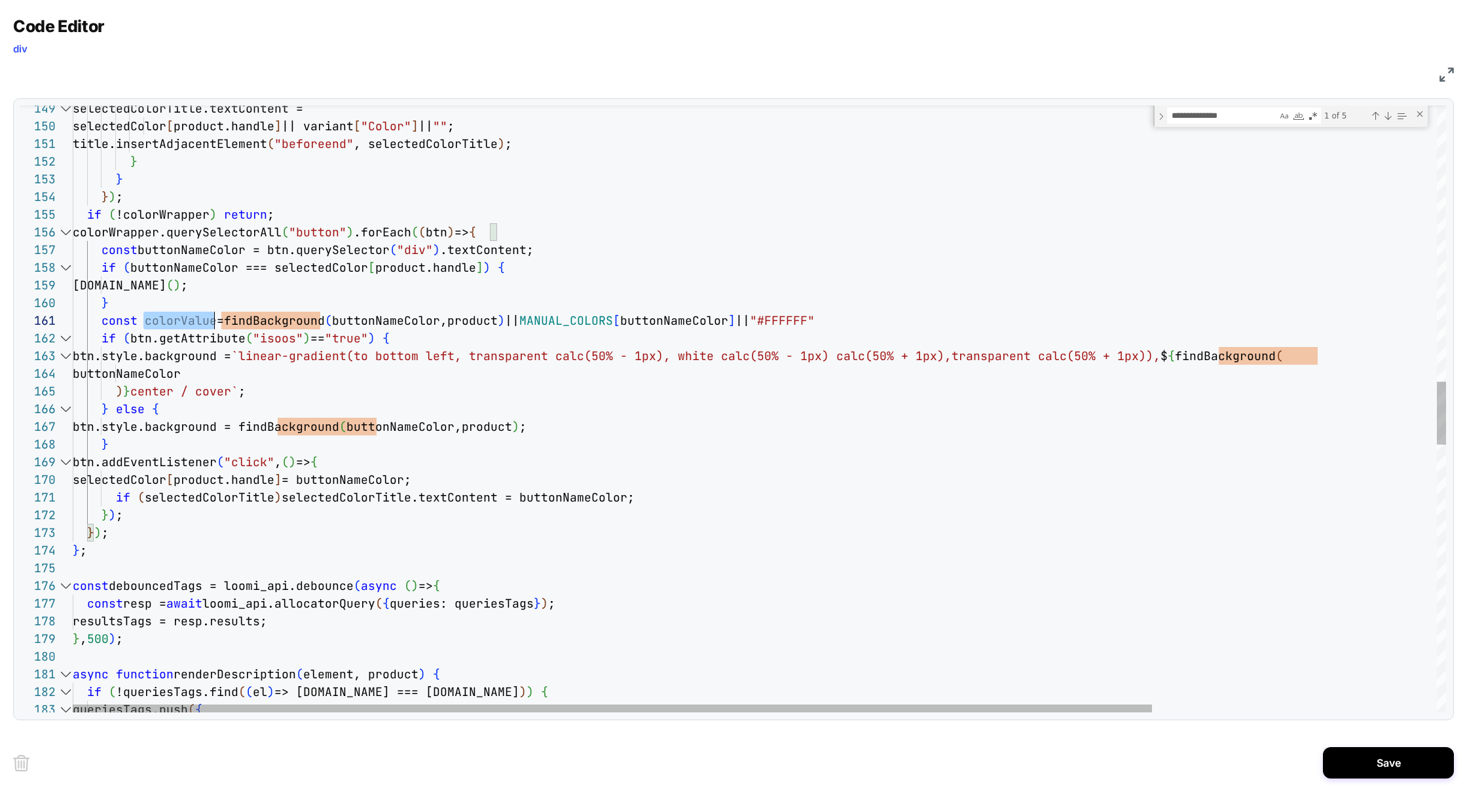
click at [178, 326] on div "selectedColorTitle.textContent = selectedColor [ product.handle ] || variant [ …" at bounding box center [940, 365] width 1735 height 5811
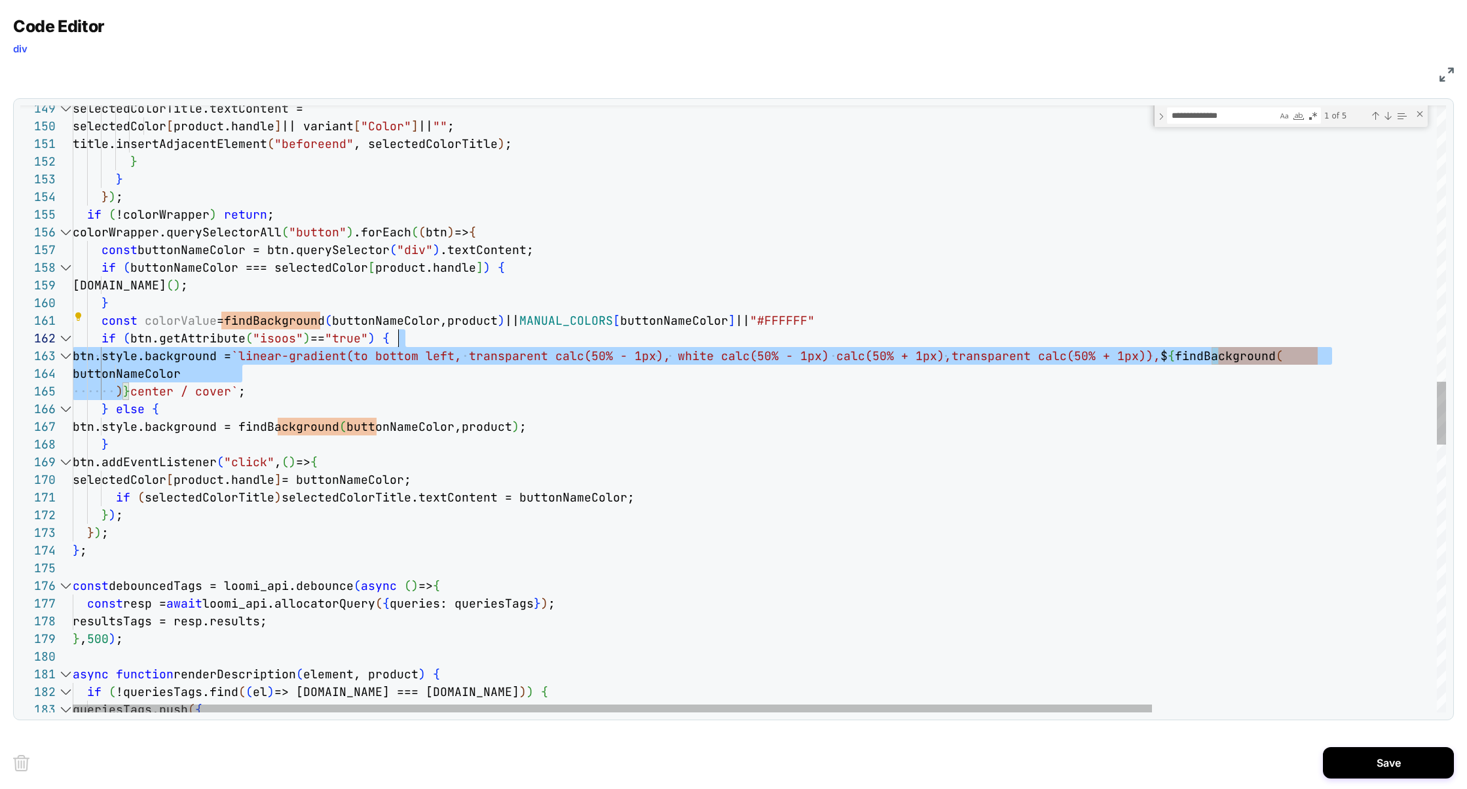
scroll to position [0, 728]
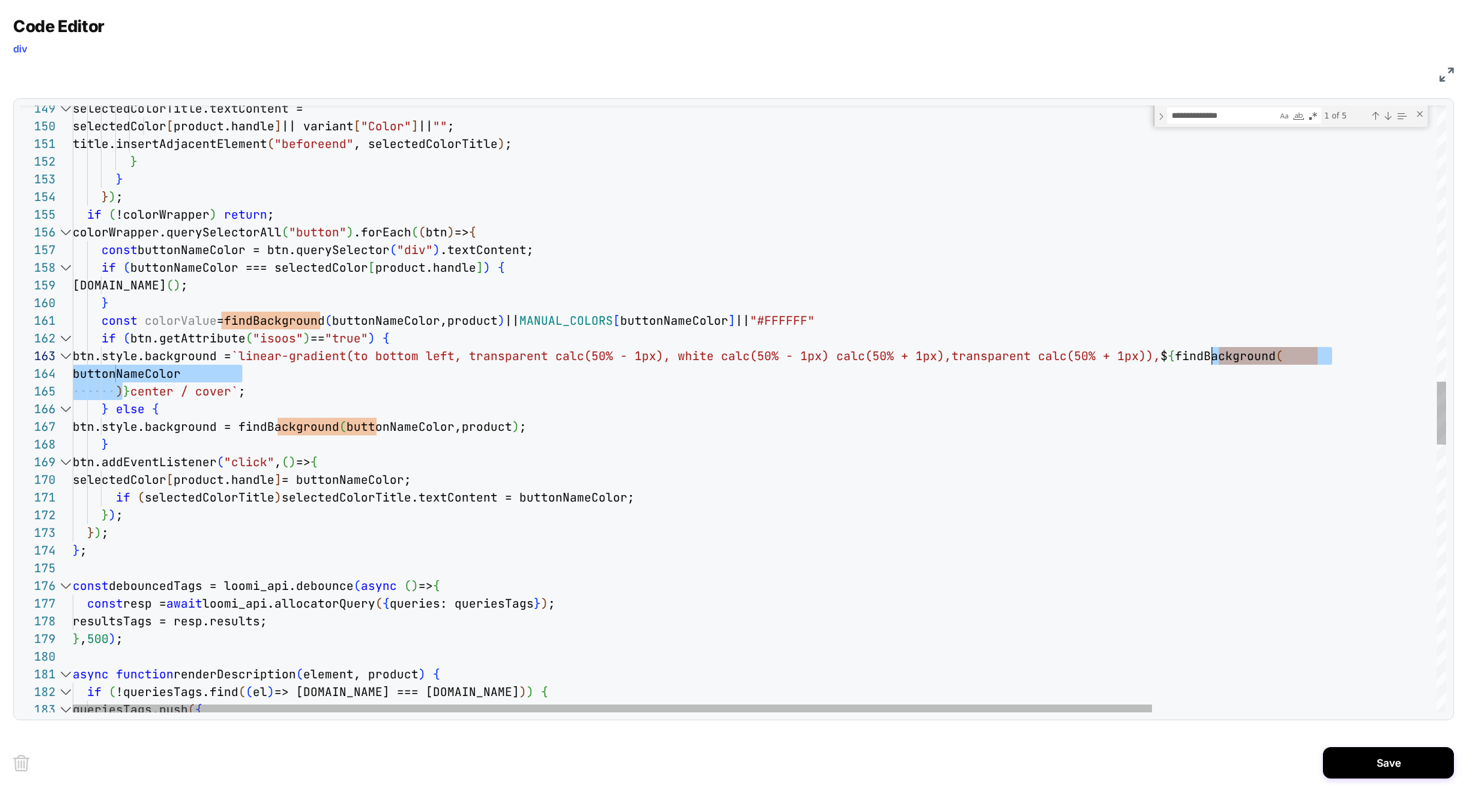
drag, startPoint x: 124, startPoint y: 392, endPoint x: 1214, endPoint y: 363, distance: 1091.0
click at [1214, 363] on div "selectedColorTitle.textContent = selectedColor [ product.handle ] || variant [ …" at bounding box center [940, 365] width 1735 height 5811
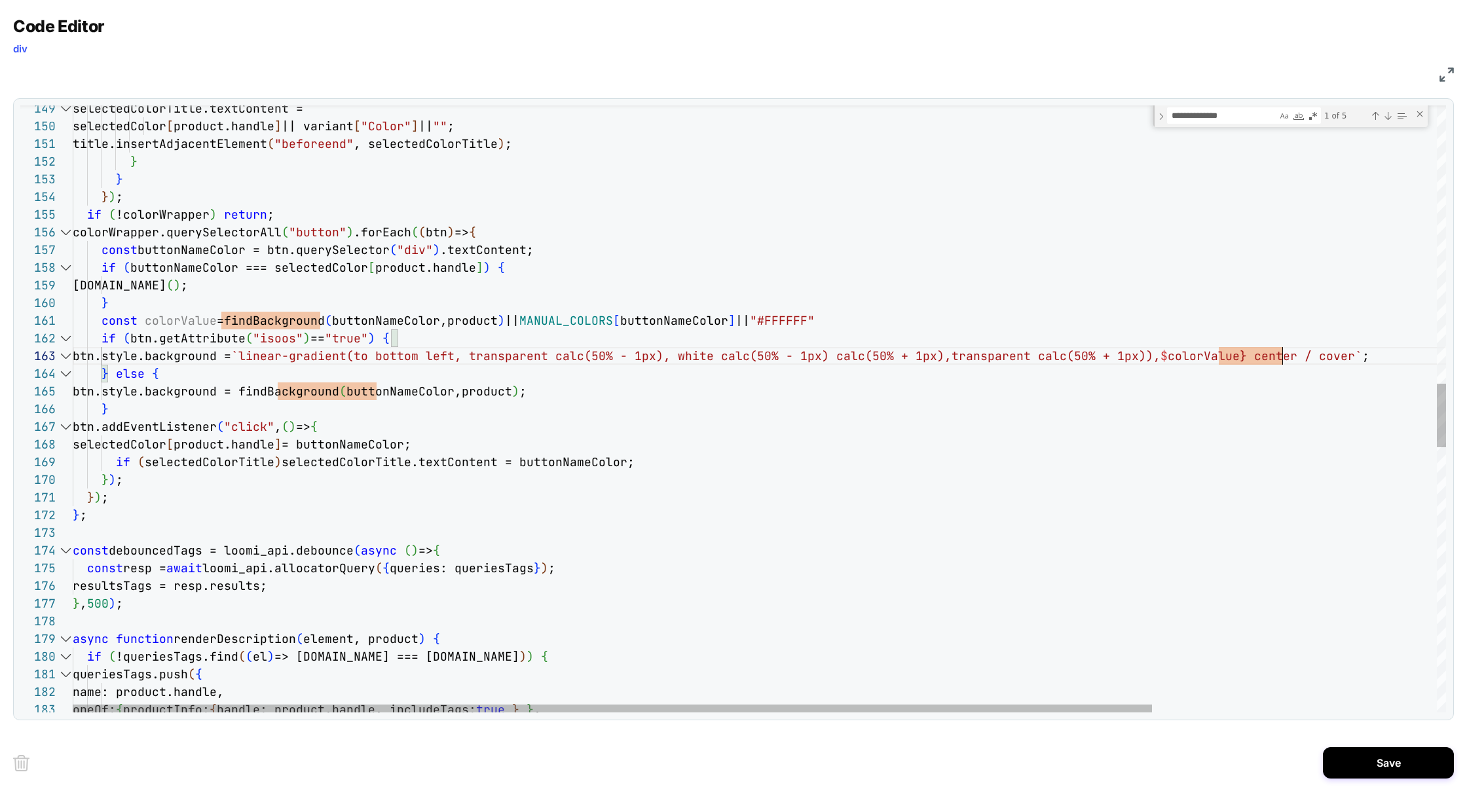
scroll to position [35, 1209]
click at [1214, 356] on div "selectedColorTitle.textContent = selectedColor [ product.handle ] || variant [ …" at bounding box center [940, 347] width 1735 height 5775
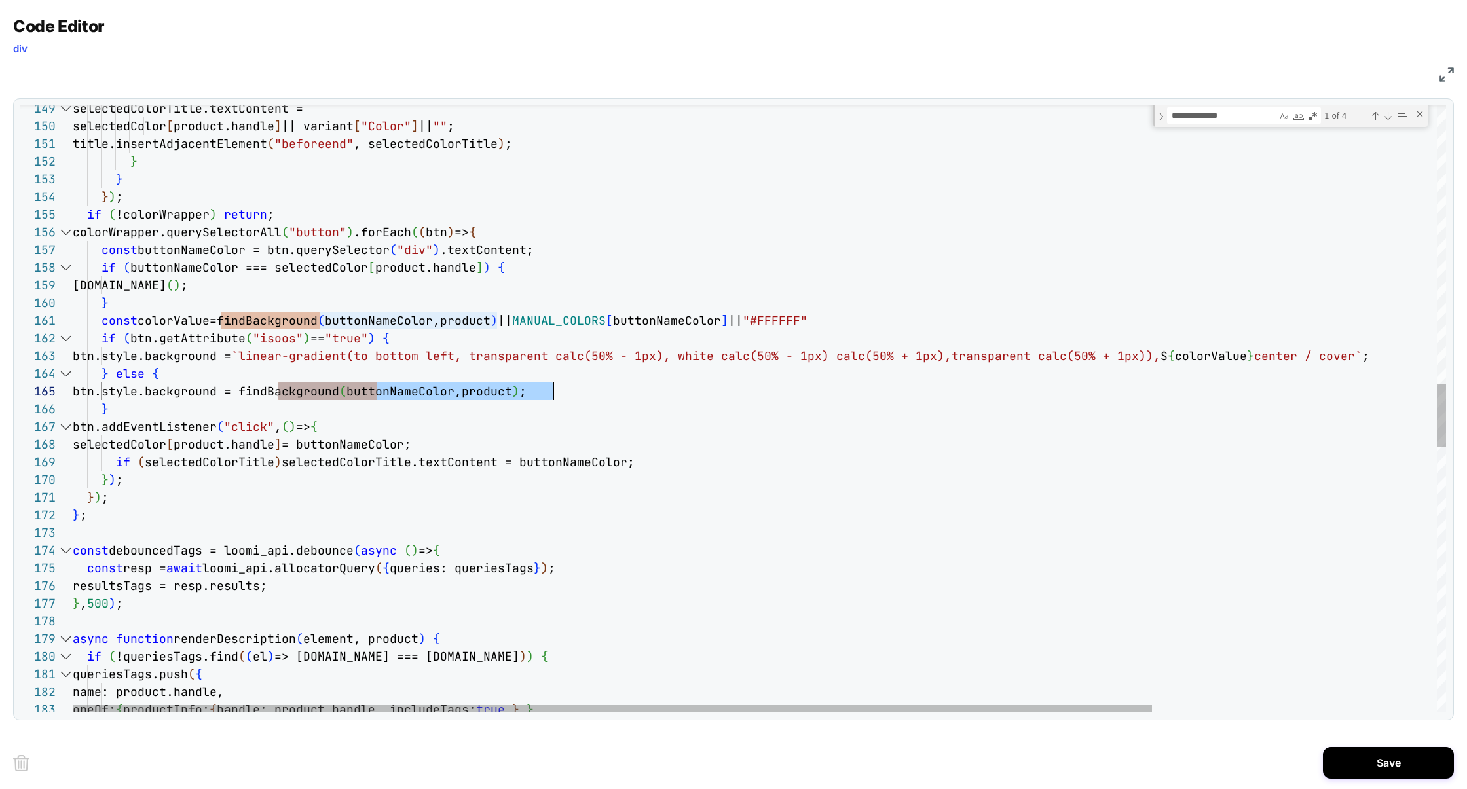
drag, startPoint x: 280, startPoint y: 391, endPoint x: 552, endPoint y: 389, distance: 271.8
click at [552, 389] on div "selectedColorTitle.textContent = selectedColor [ product.handle ] || variant [ …" at bounding box center [940, 347] width 1735 height 5775
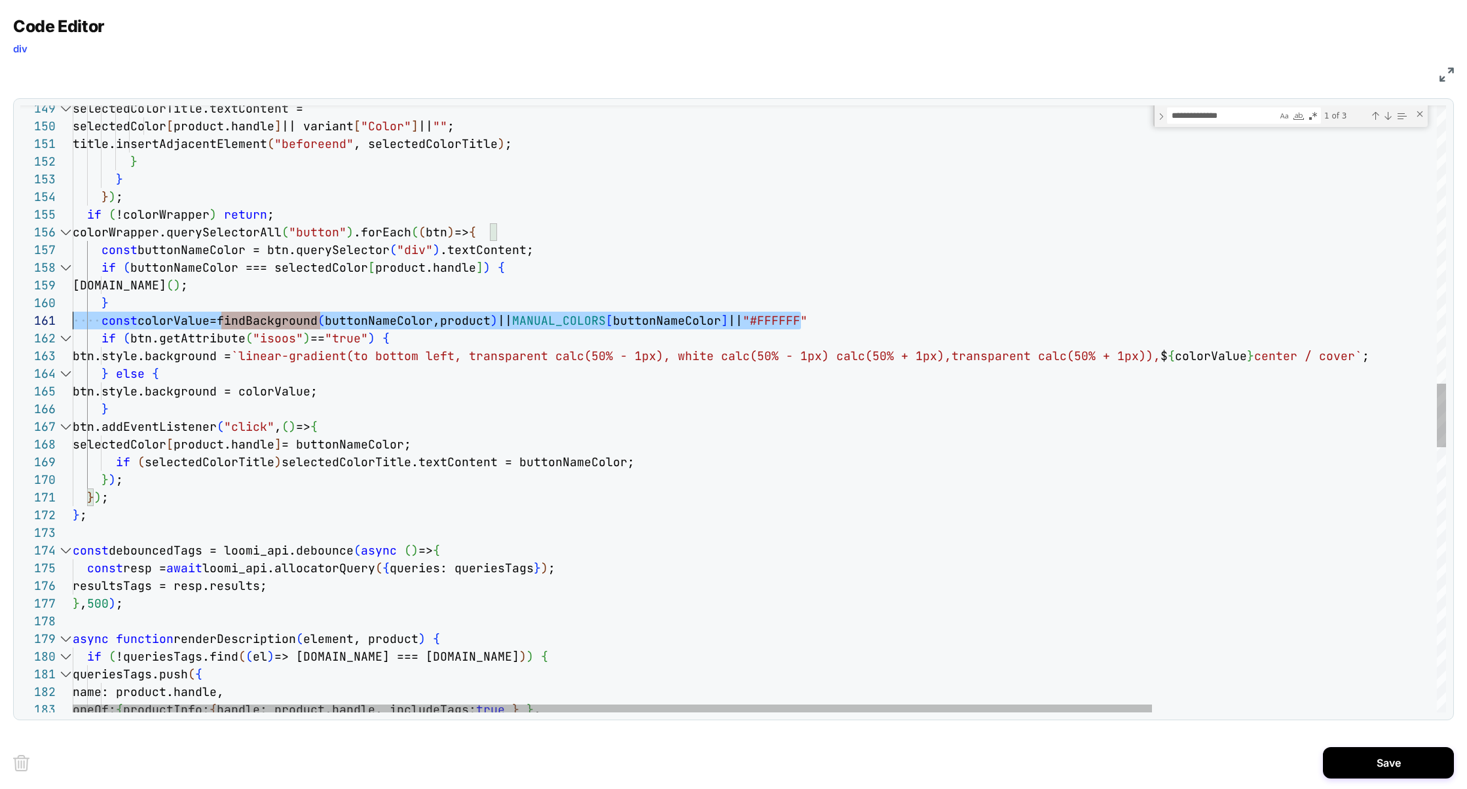
scroll to position [0, 0]
drag, startPoint x: 838, startPoint y: 321, endPoint x: 1, endPoint y: 322, distance: 836.5
click at [73, 322] on div "selectedColorTitle.textContent = selectedColor [ product.handle ] || variant [ …" at bounding box center [940, 347] width 1735 height 5775
click at [253, 319] on div "selectedColorTitle.textContent = selectedColor [ product.handle ] || variant [ …" at bounding box center [940, 347] width 1735 height 5775
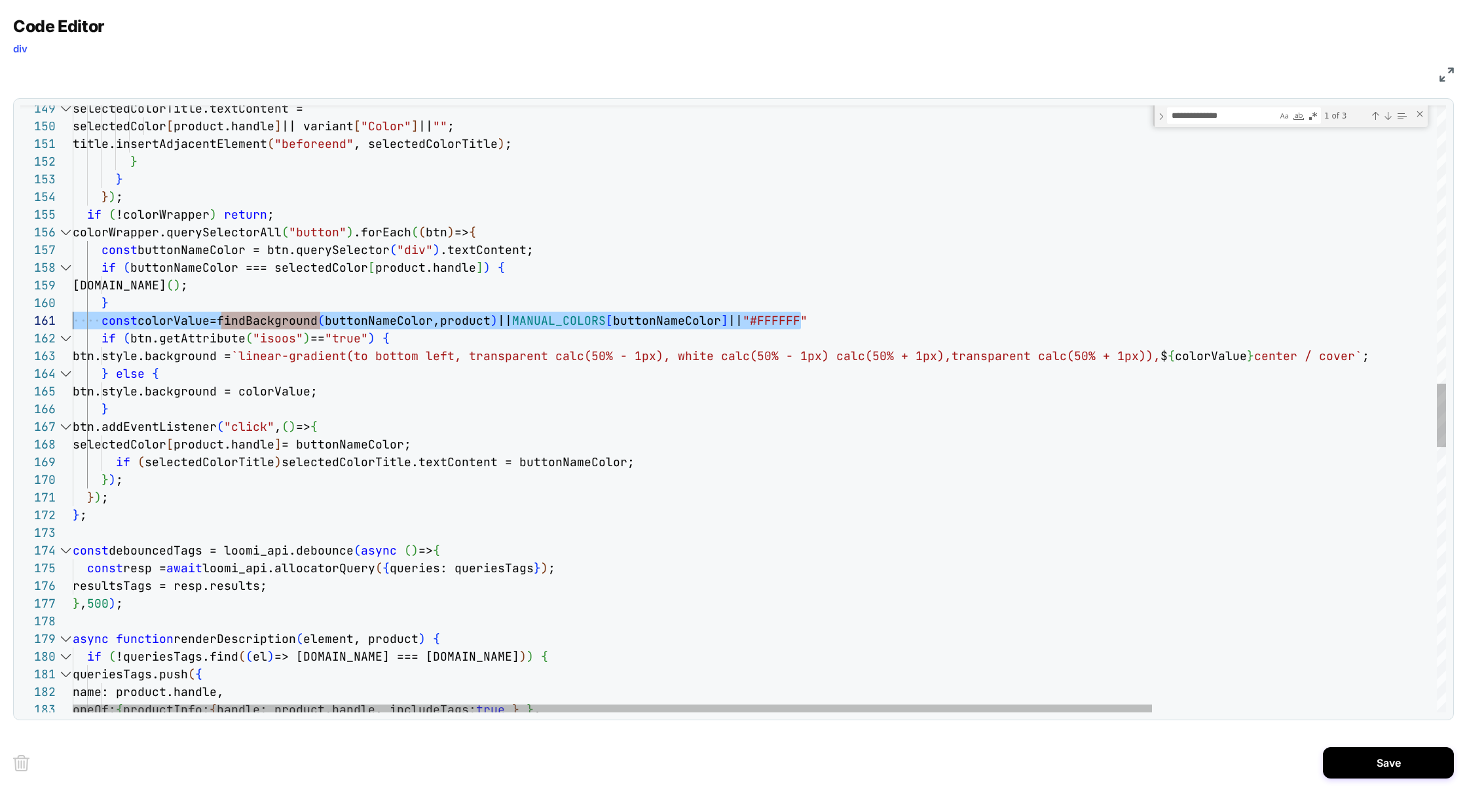
scroll to position [0, 248]
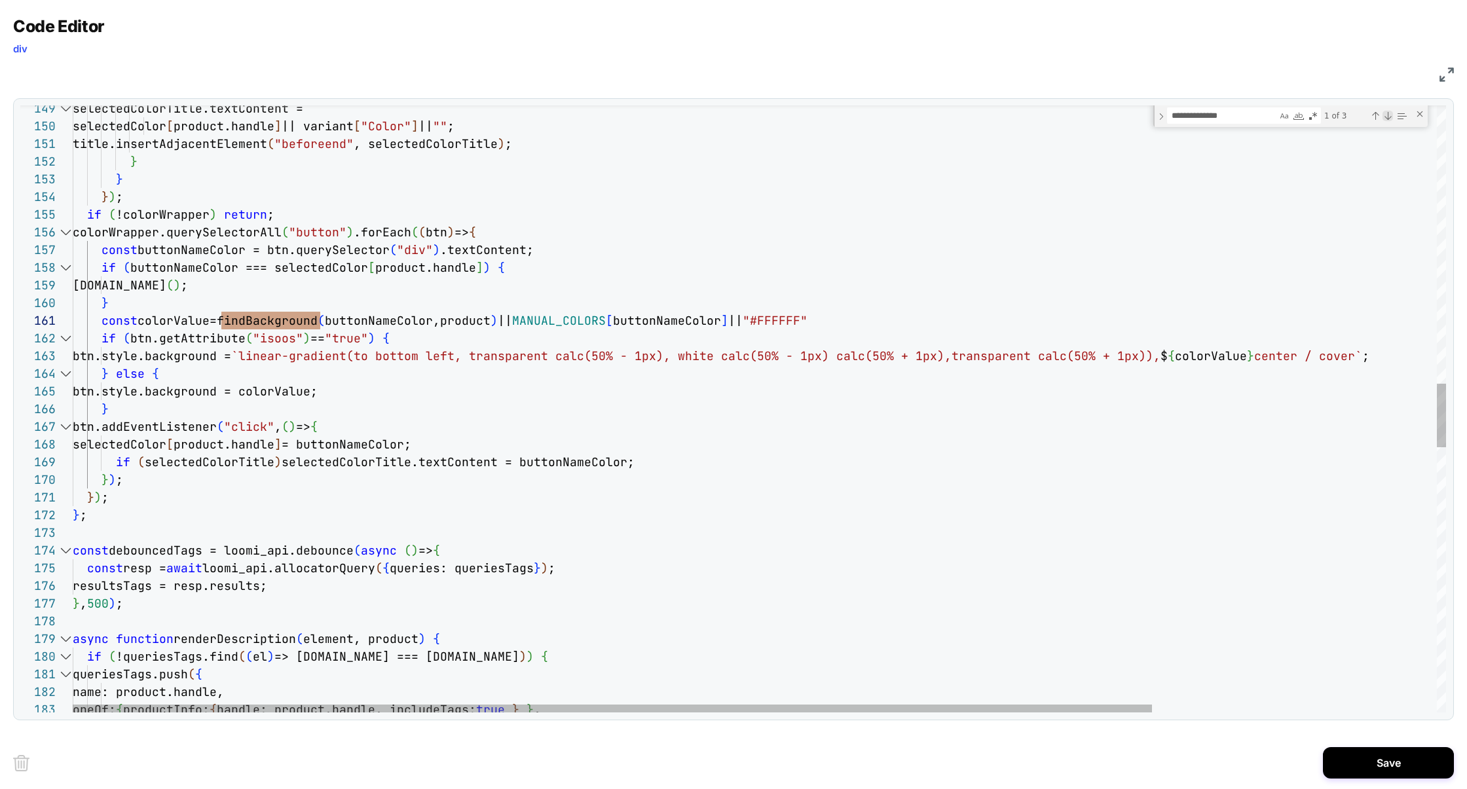
click at [1391, 117] on div "Next Match (Enter)" at bounding box center [1388, 116] width 10 height 10
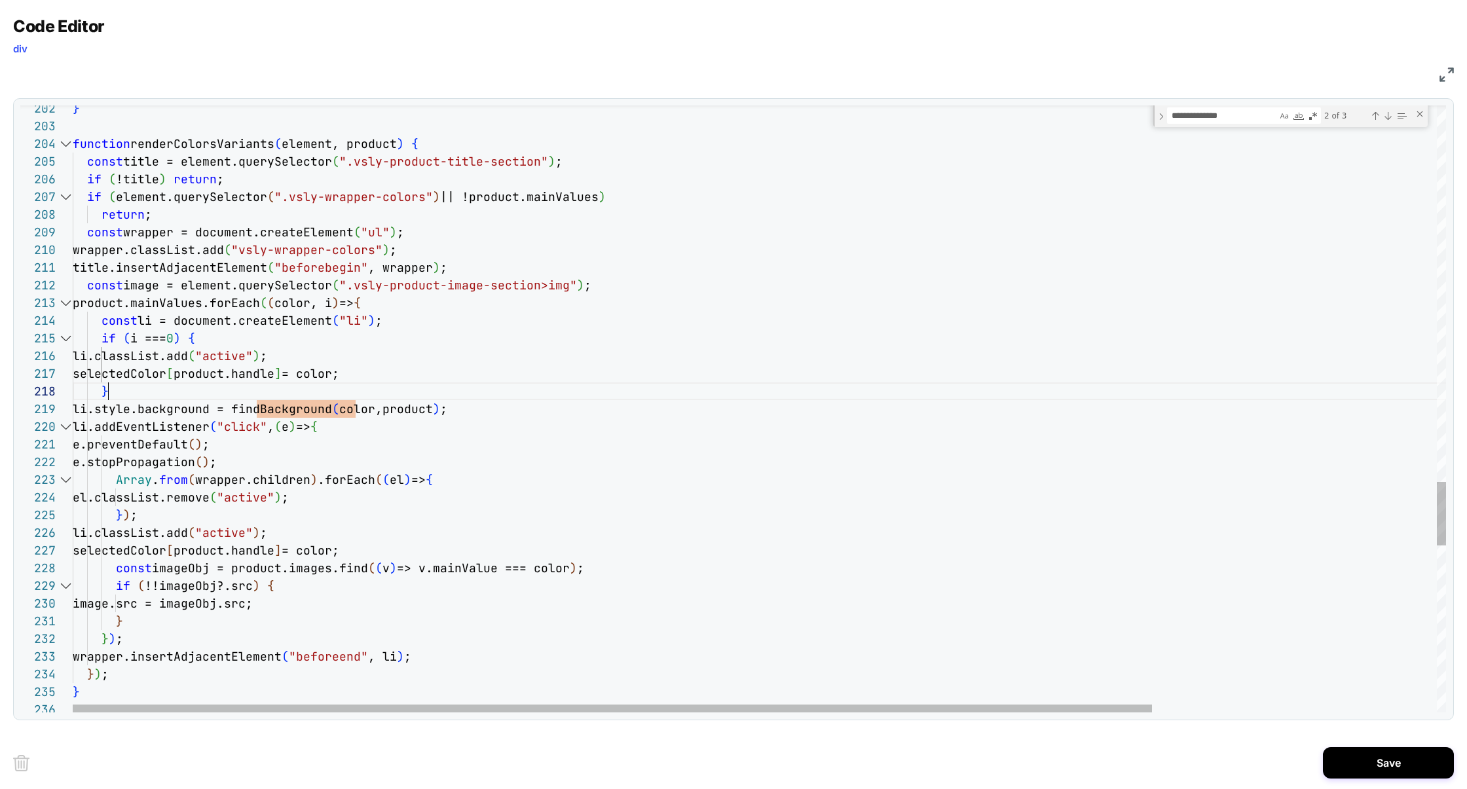
scroll to position [124, 35]
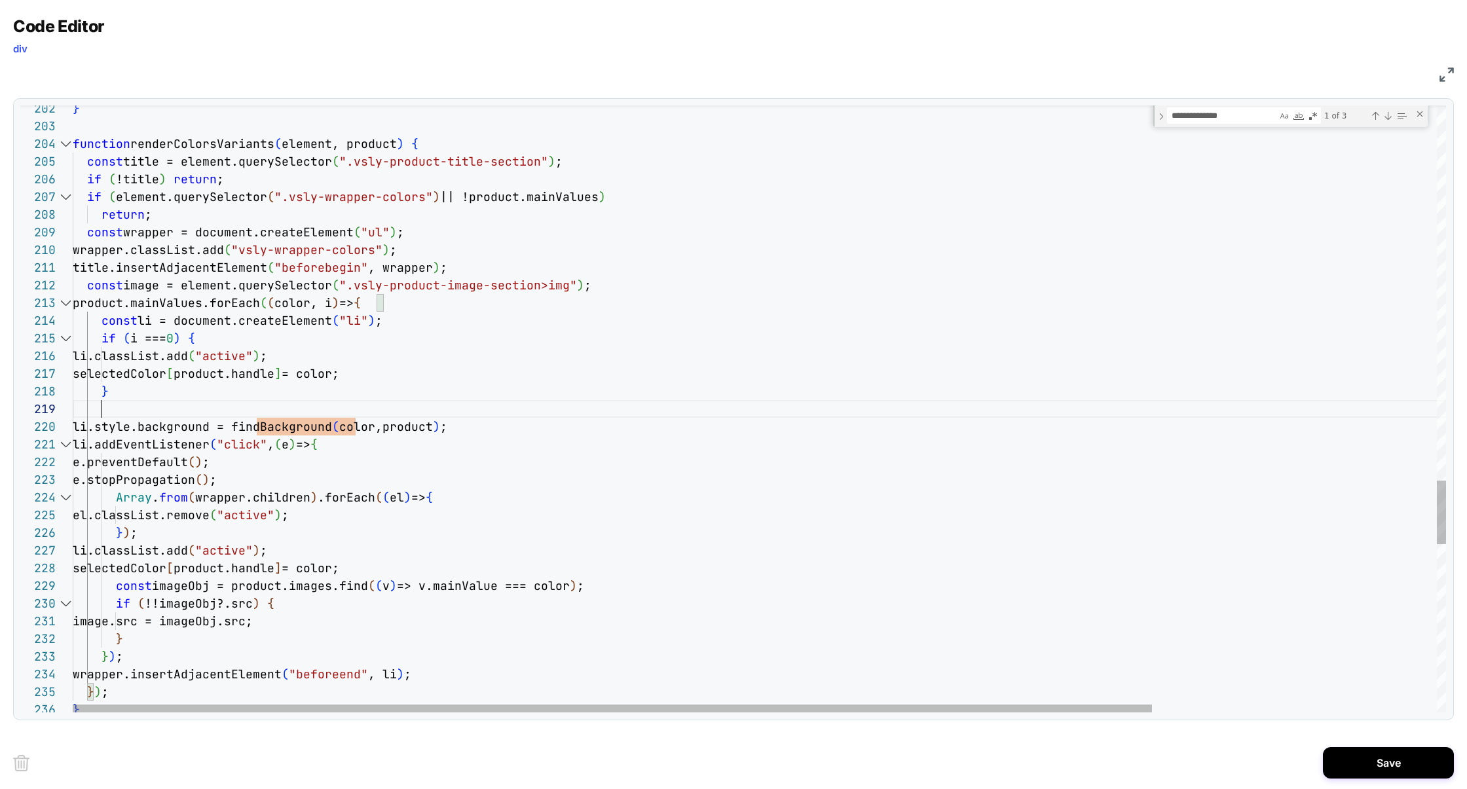
scroll to position [141, 28]
type textarea "**********"
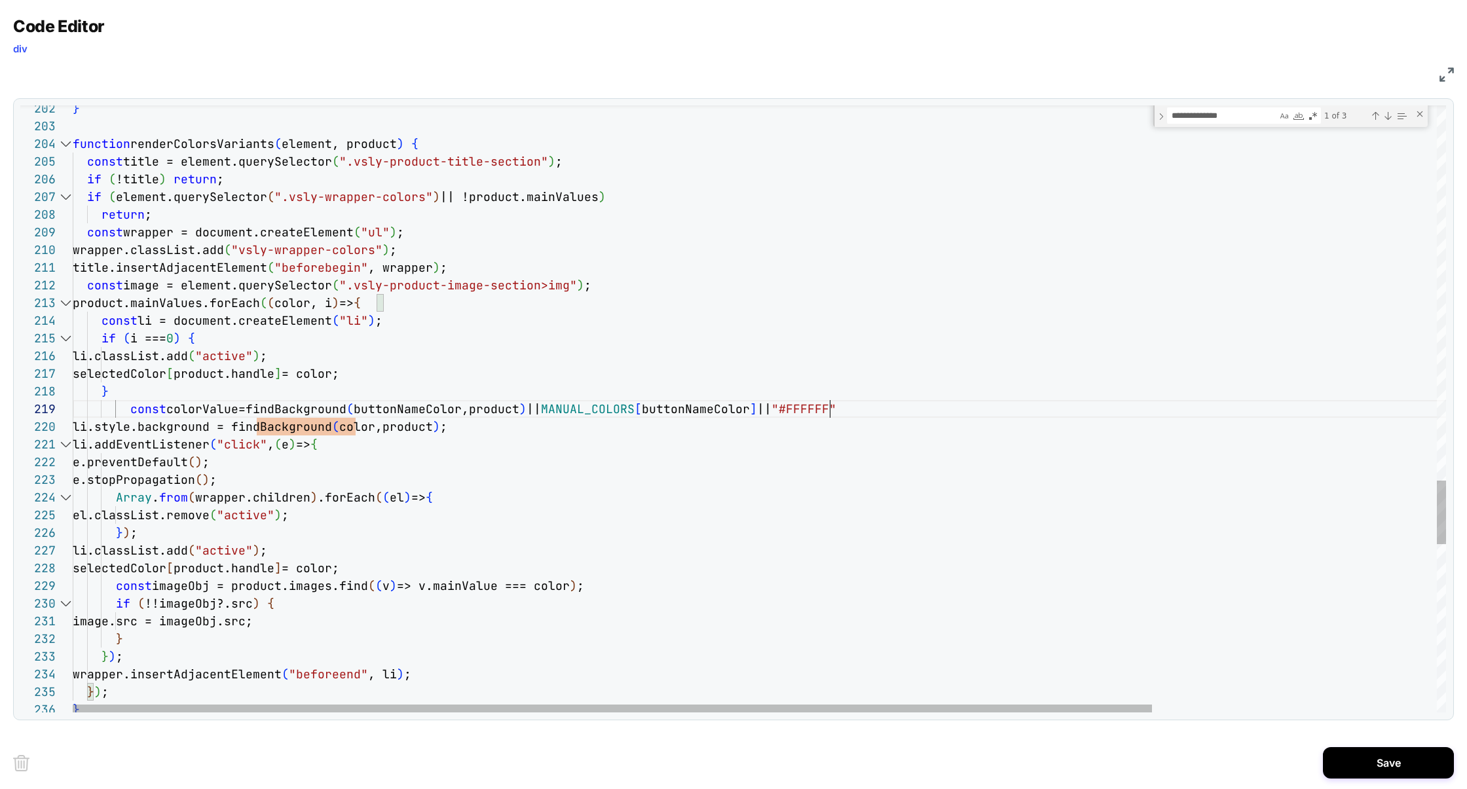
scroll to position [141, 756]
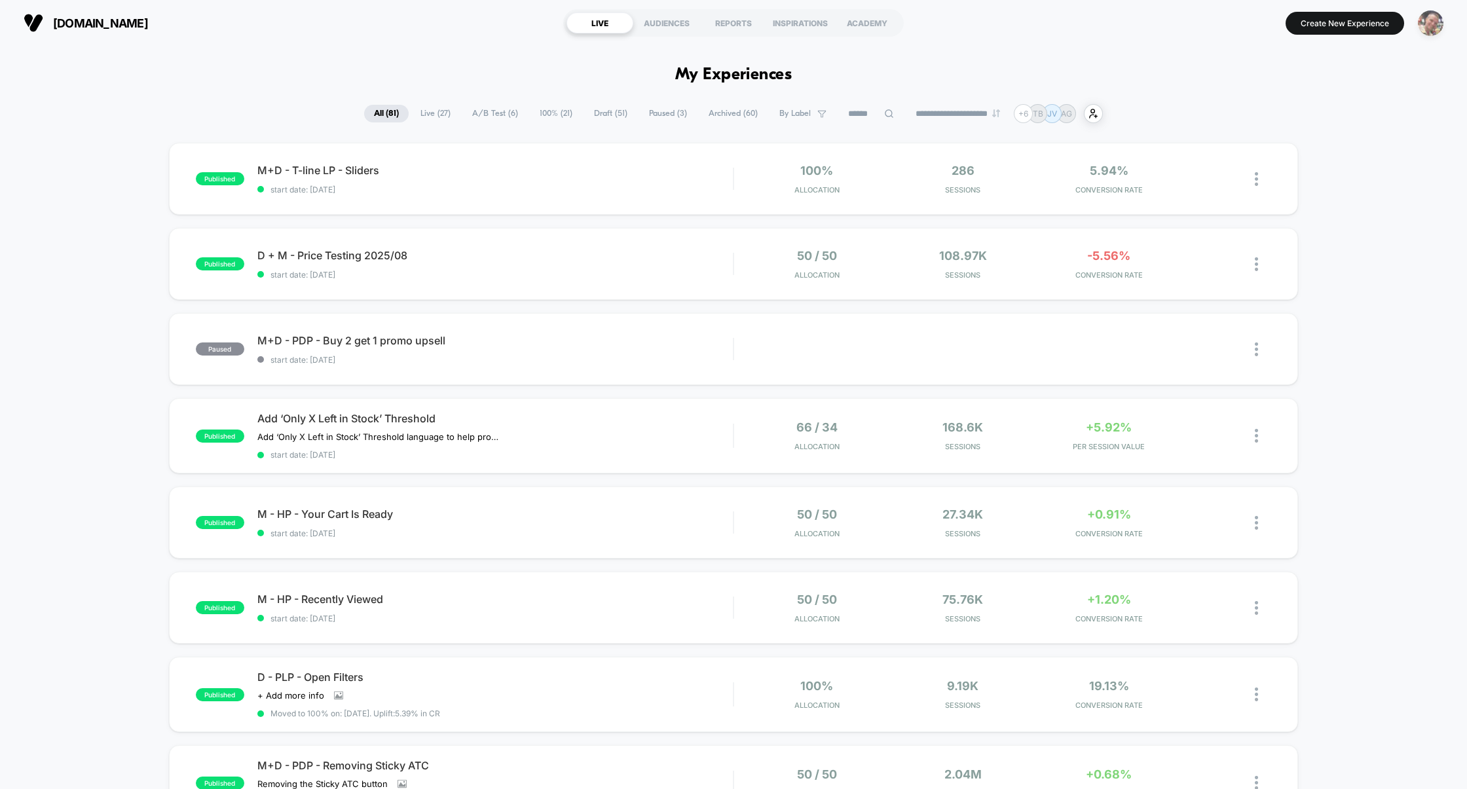
click at [1433, 26] on img "button" at bounding box center [1431, 23] width 26 height 26
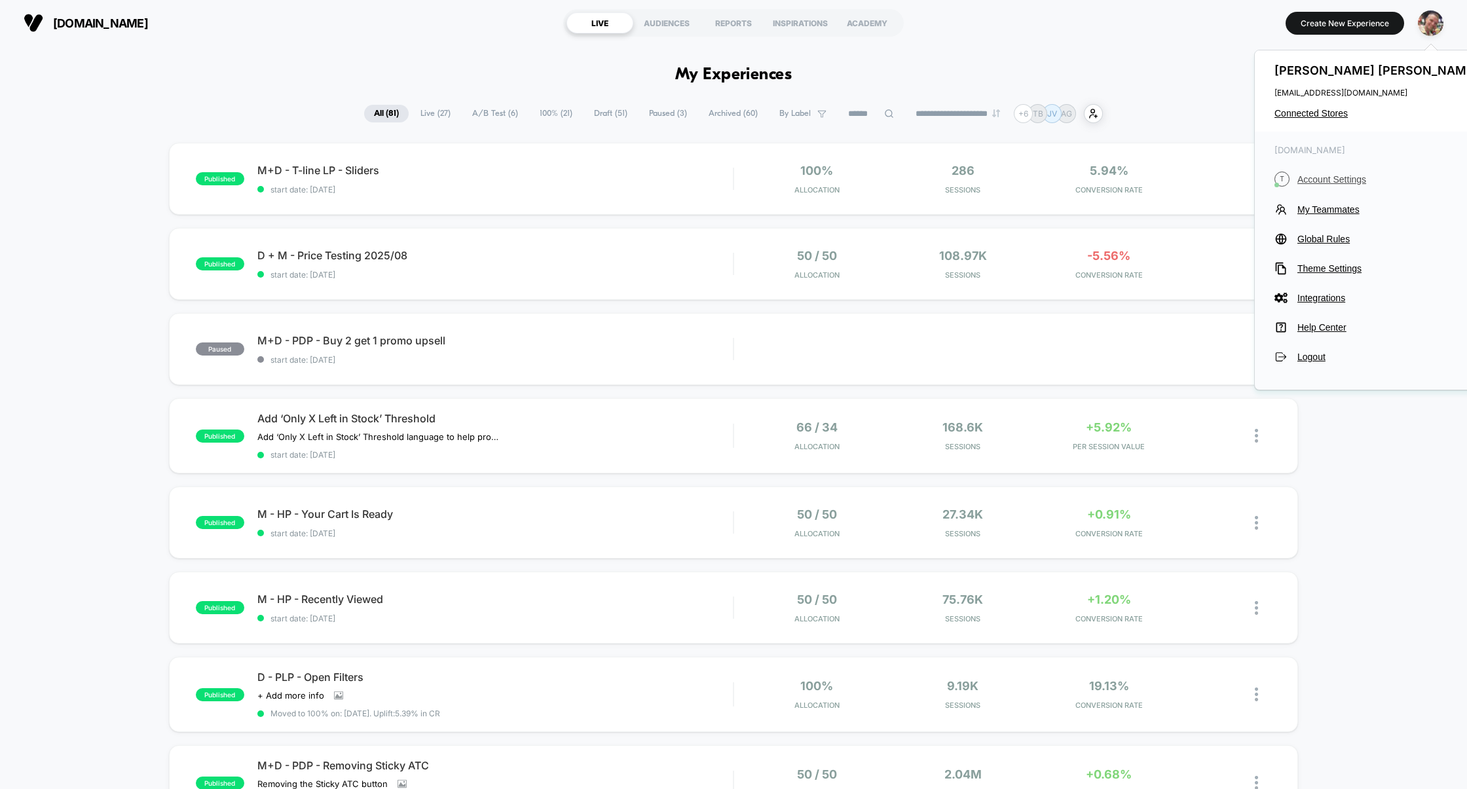
click at [1338, 178] on span "Account Settings" at bounding box center [1390, 179] width 184 height 10
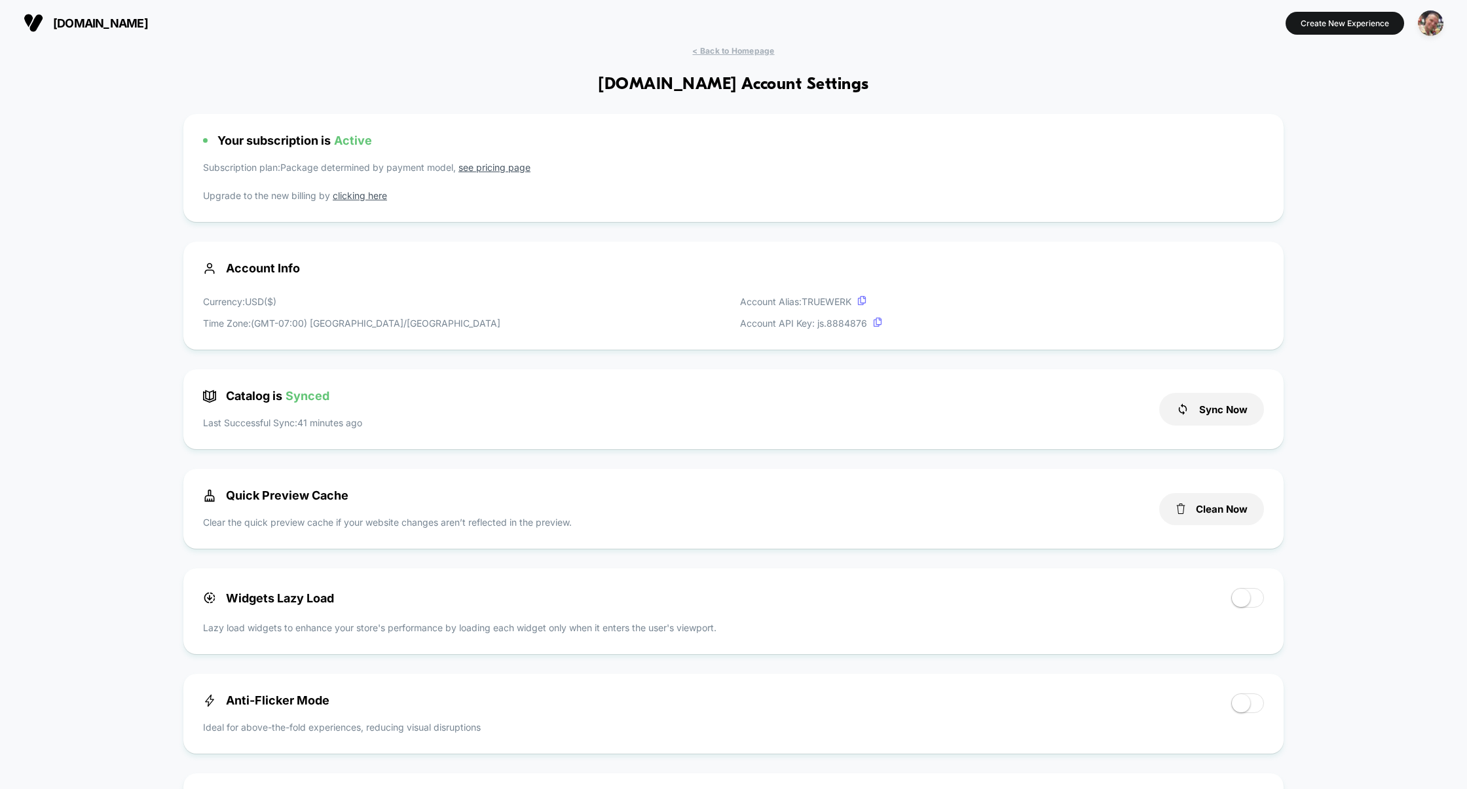
scroll to position [40, 0]
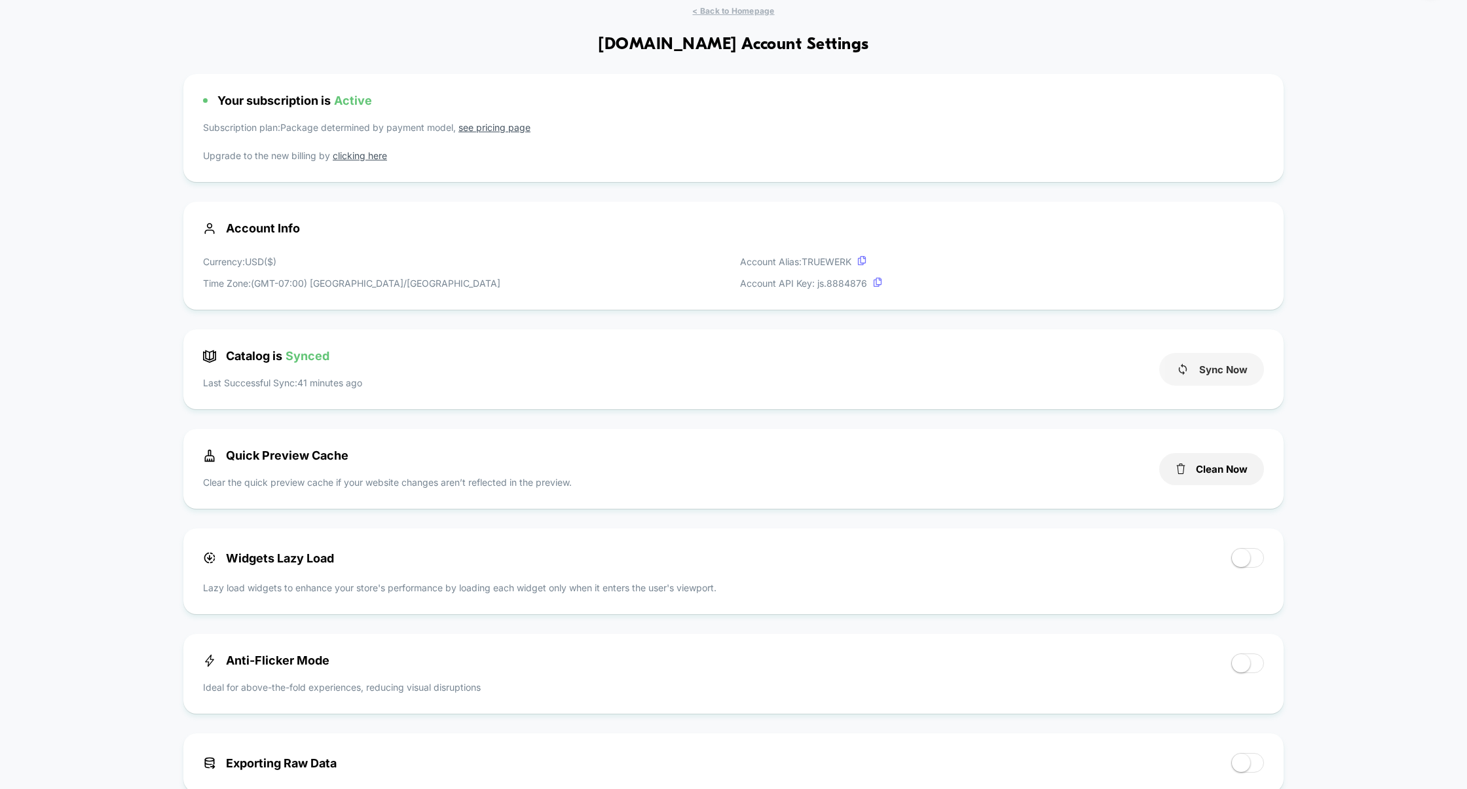
click at [1246, 367] on button "Sync Now" at bounding box center [1211, 369] width 105 height 33
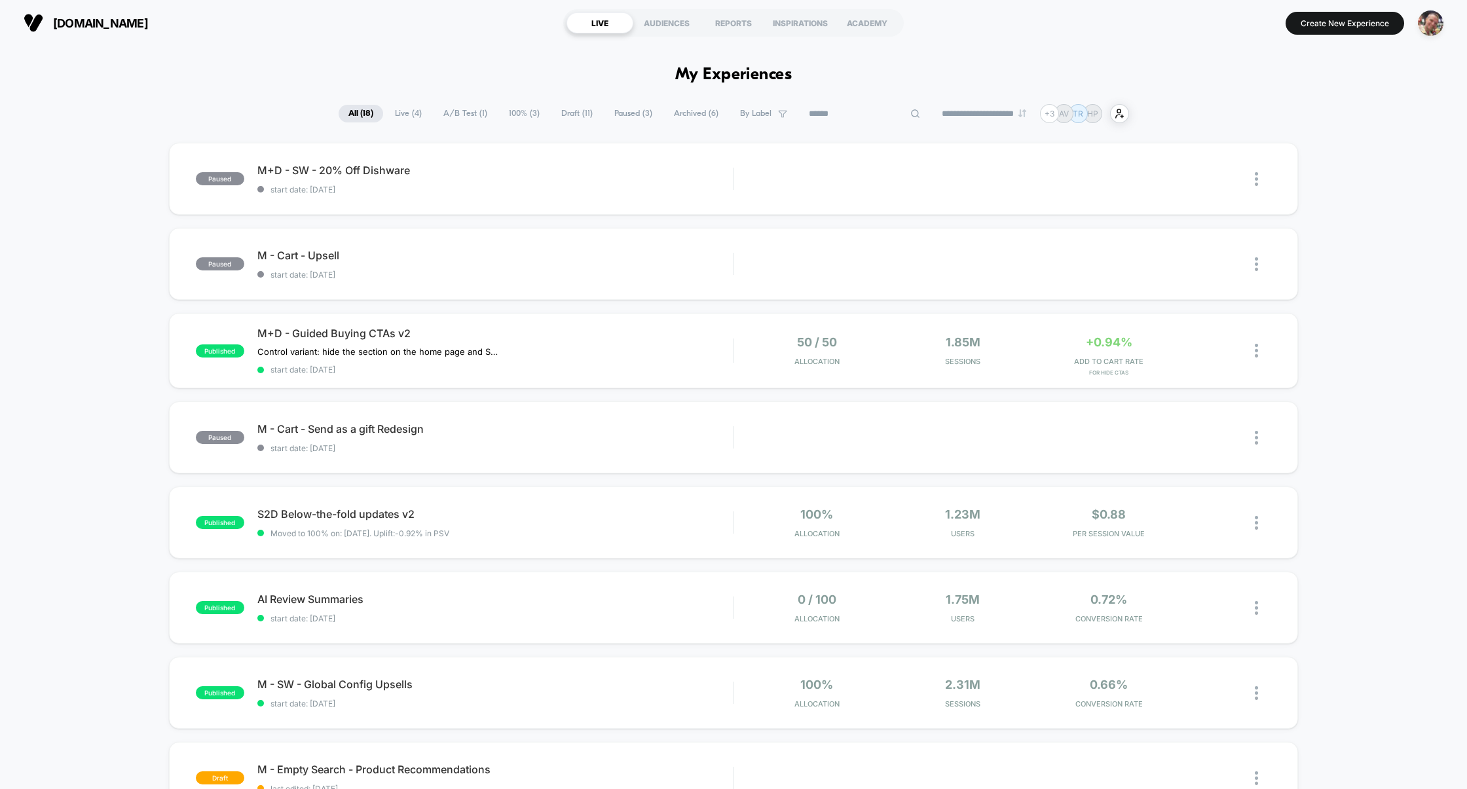
click at [853, 113] on input at bounding box center [864, 114] width 131 height 16
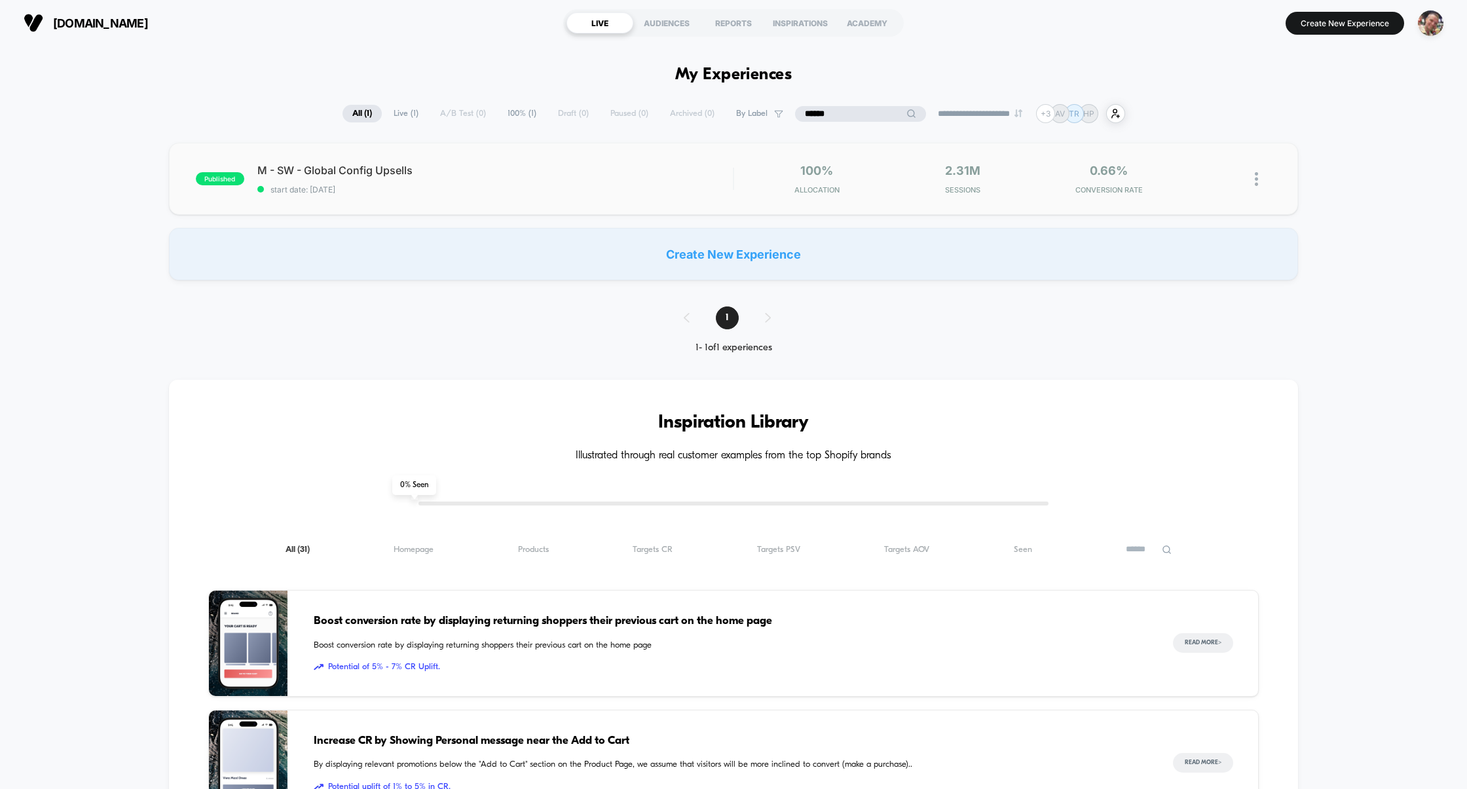
type input "******"
click at [481, 197] on div "published M - SW - Global Config Upsells start date: 6/23/2025 100% Allocation …" at bounding box center [734, 179] width 1130 height 72
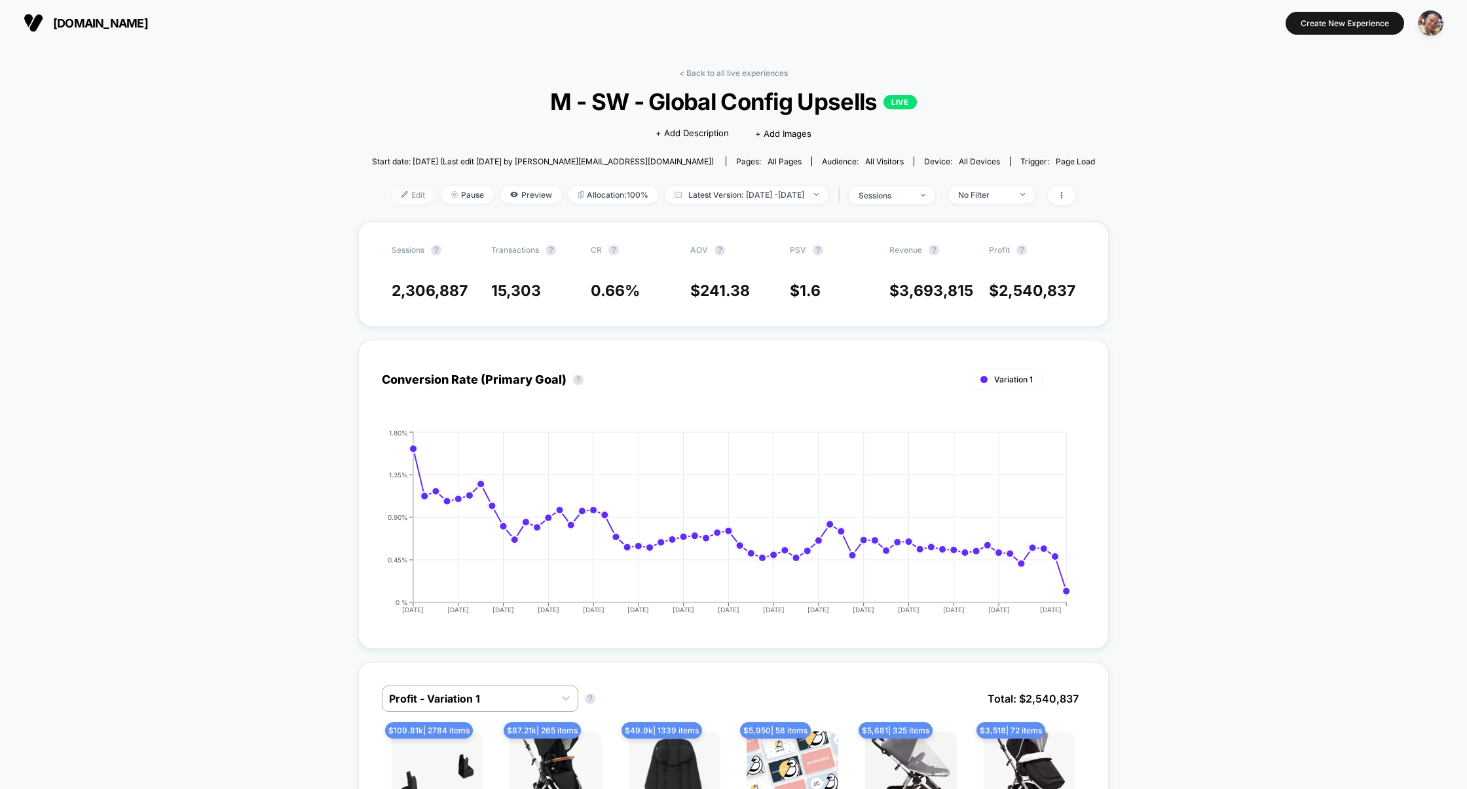
click at [402, 191] on img at bounding box center [405, 194] width 7 height 7
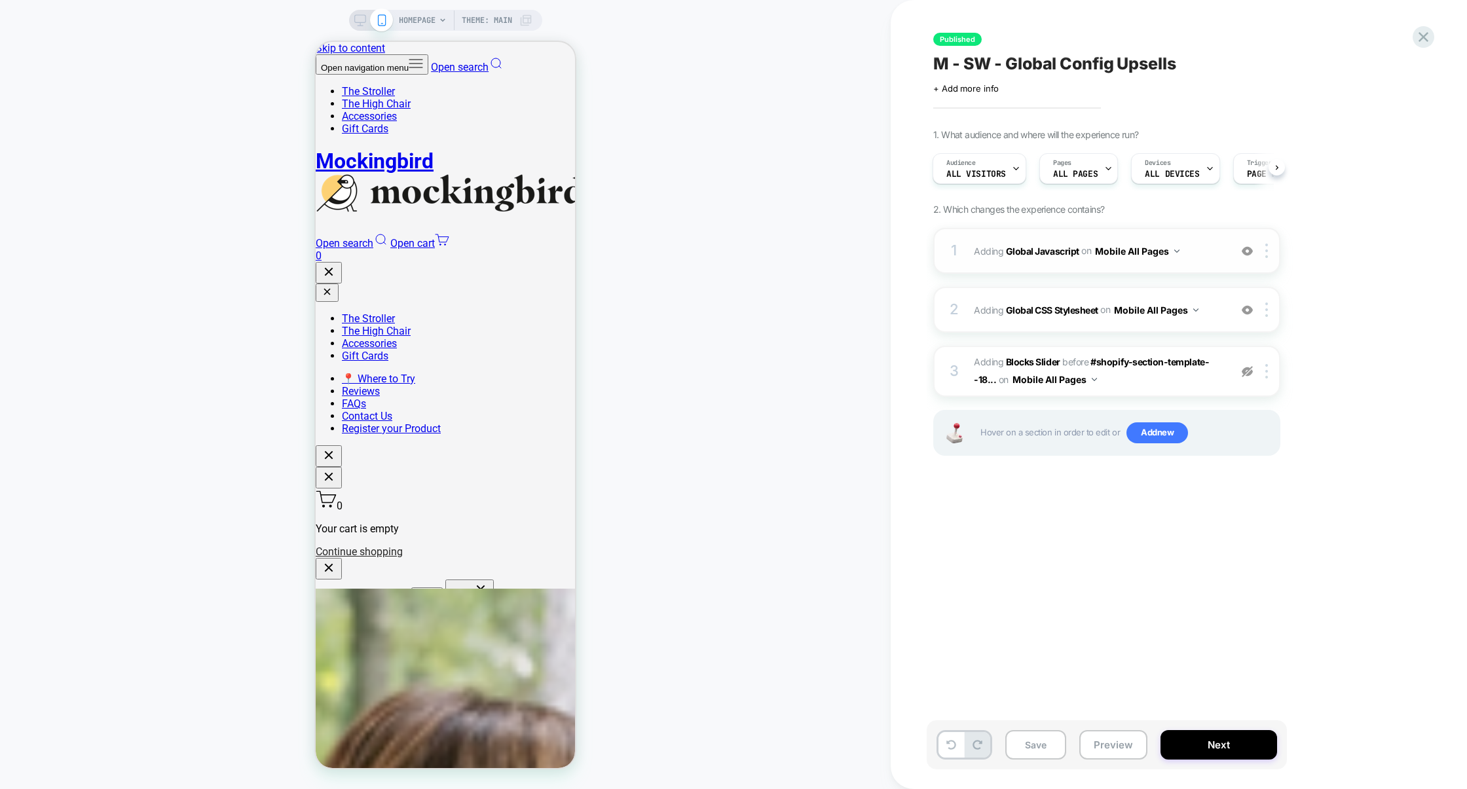
click at [1057, 273] on div "1 Adding Global Javascript on Mobile All Pages Add Before Add After Copy to Des…" at bounding box center [1106, 251] width 347 height 46
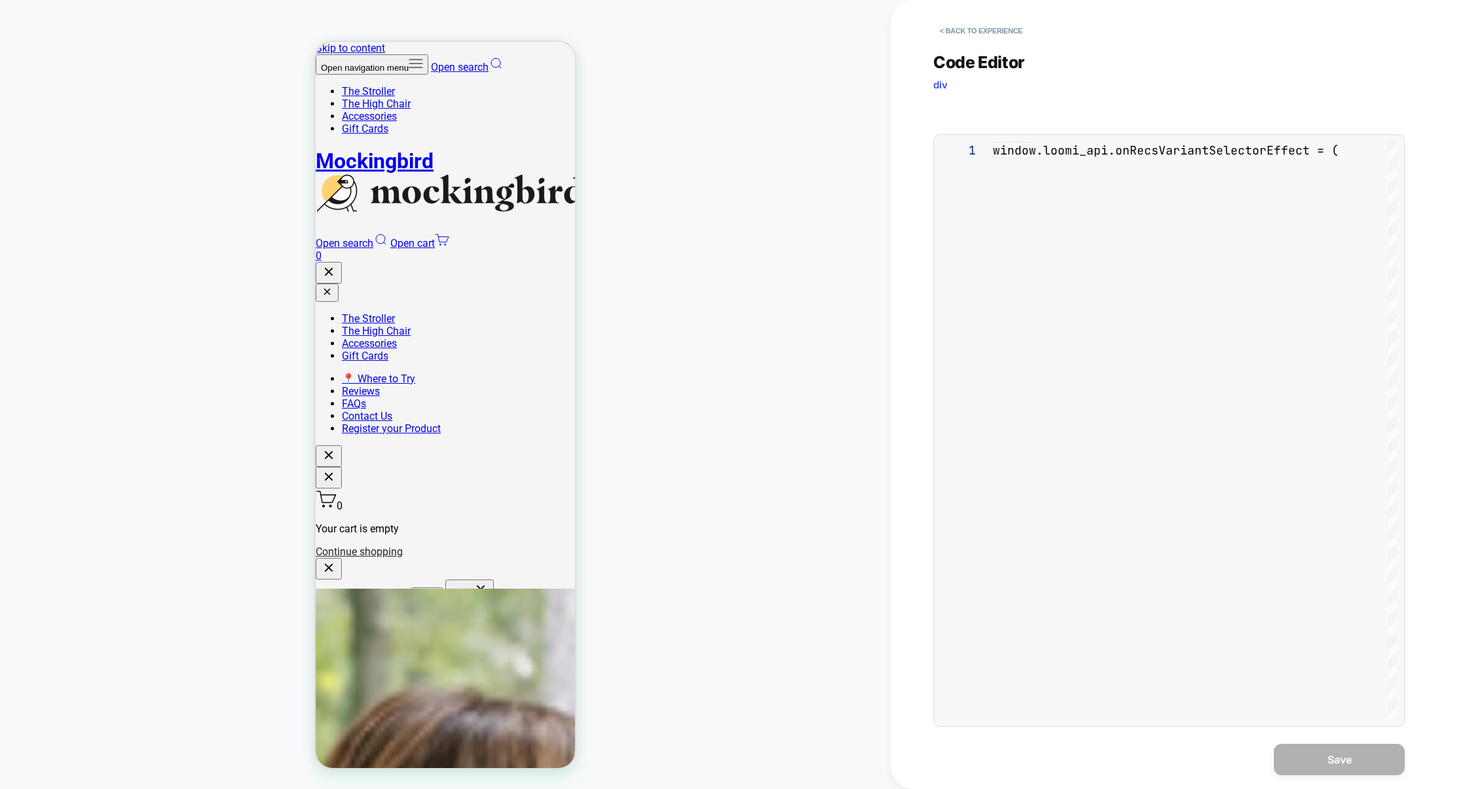
scroll to position [177, 0]
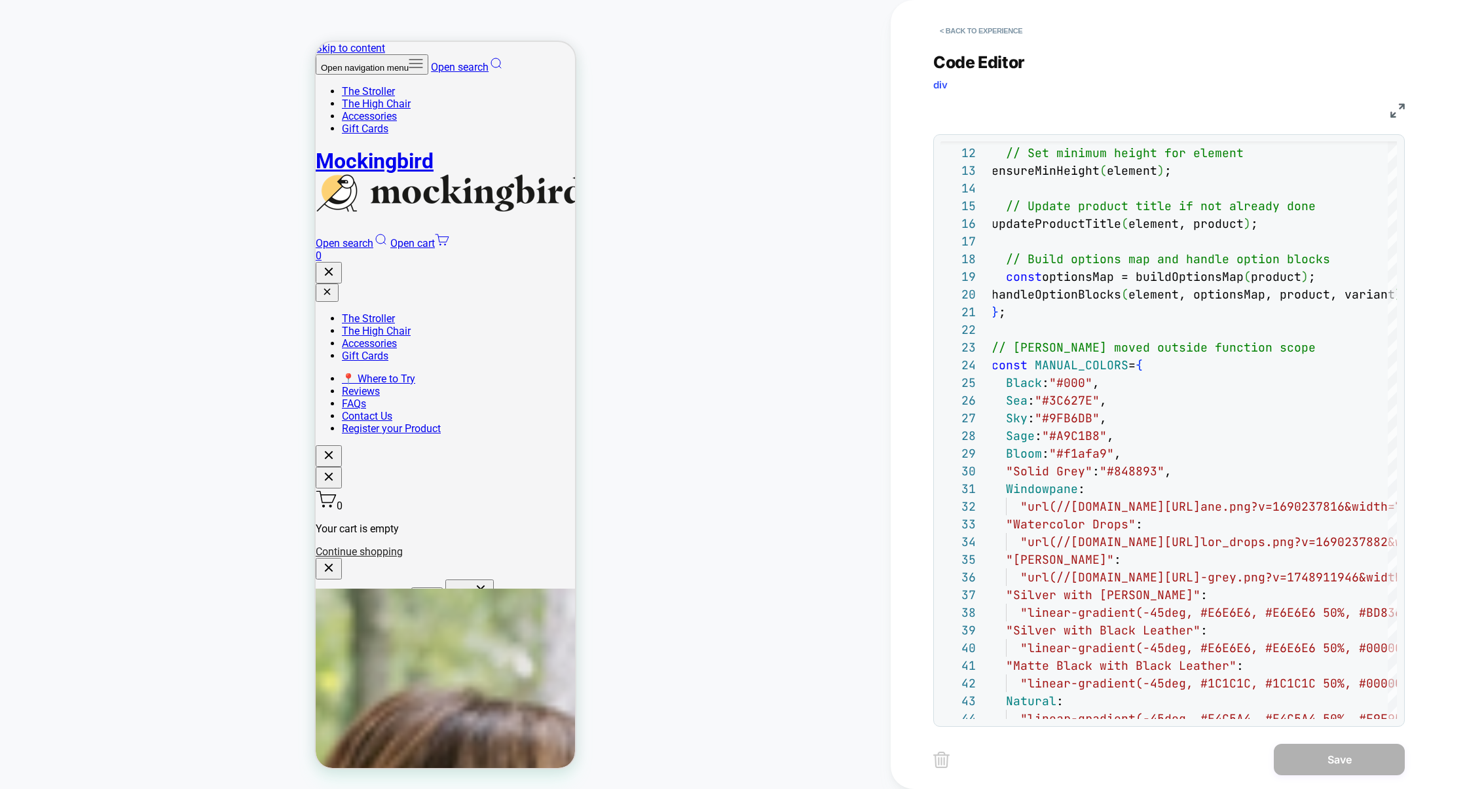
click at [1393, 111] on img at bounding box center [1398, 110] width 14 height 14
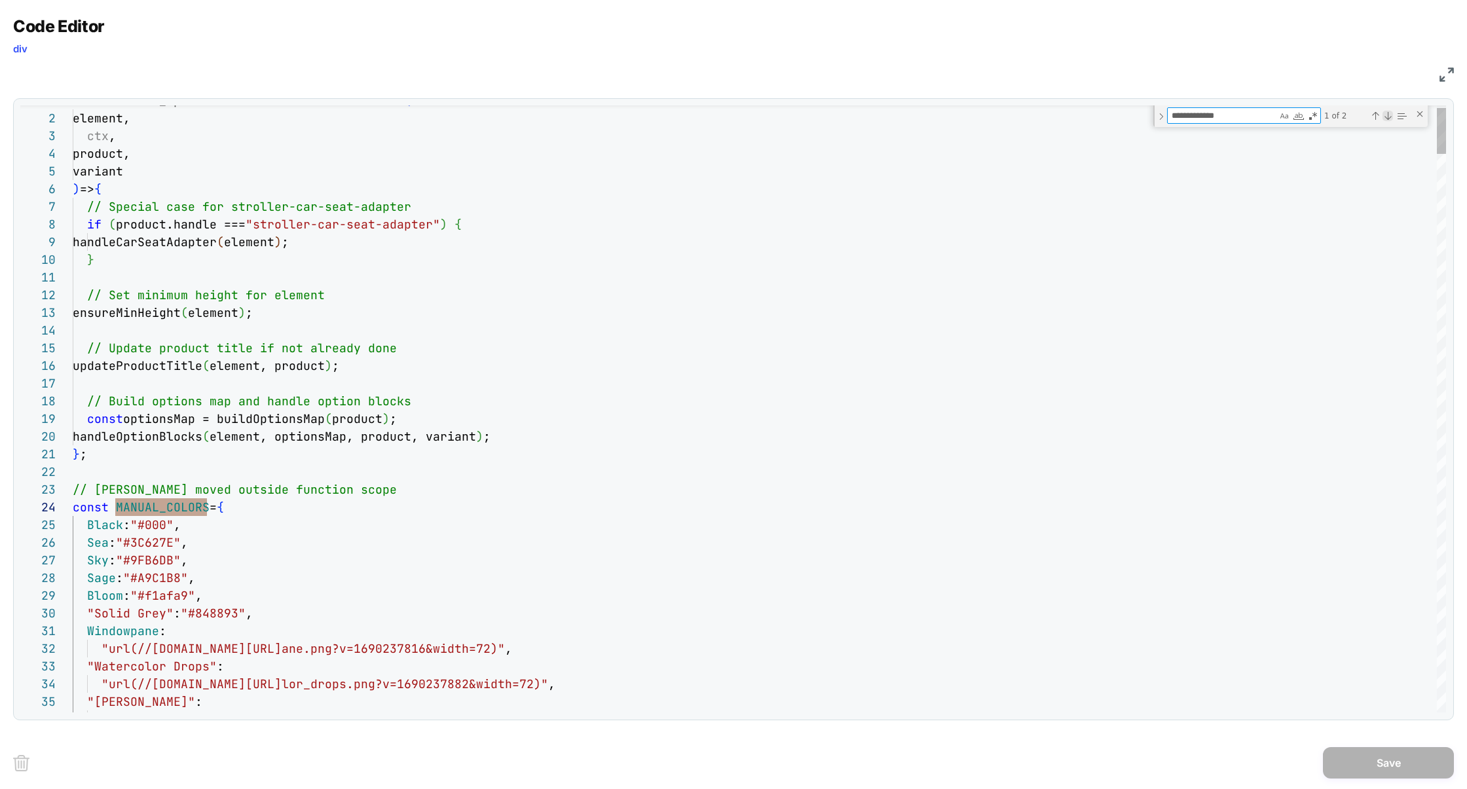
click at [1387, 119] on div "Next Match (Enter)" at bounding box center [1388, 116] width 10 height 10
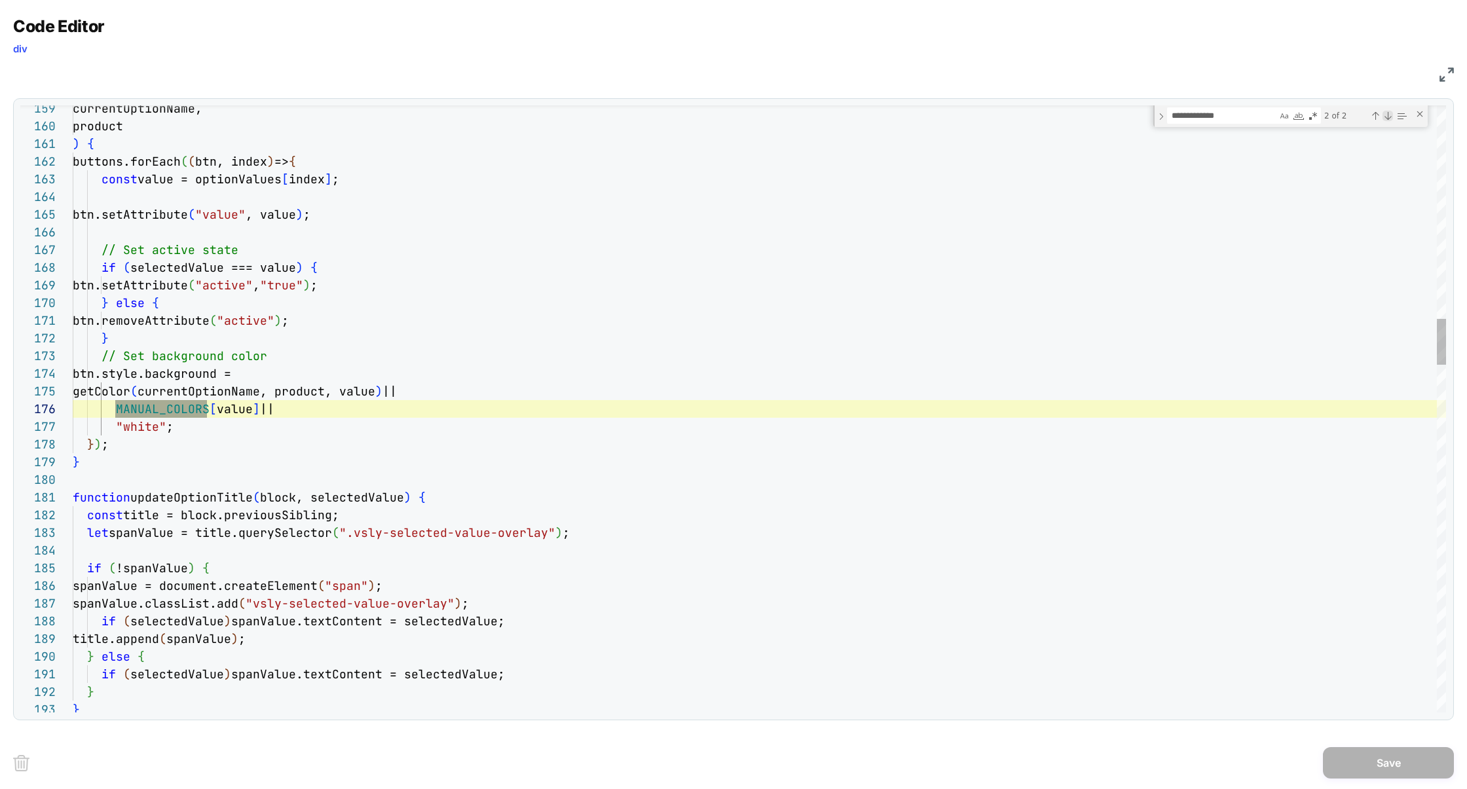
scroll to position [177, 134]
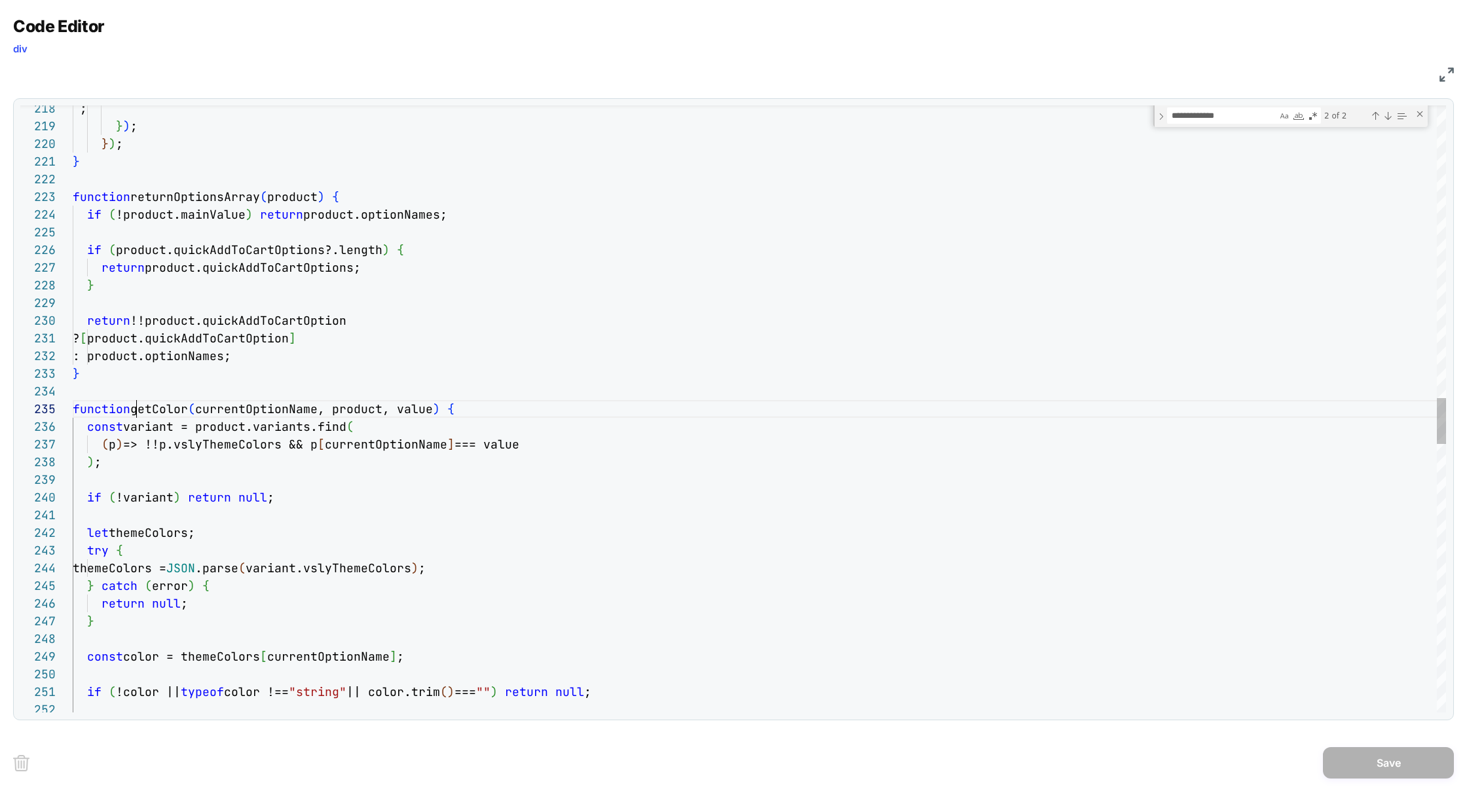
scroll to position [71, 381]
click at [460, 413] on div "` ; } ) ; } ) ; } function returnOptionsArray ( product ) { if ( !product.mainV…" at bounding box center [760, 250] width 1374 height 8021
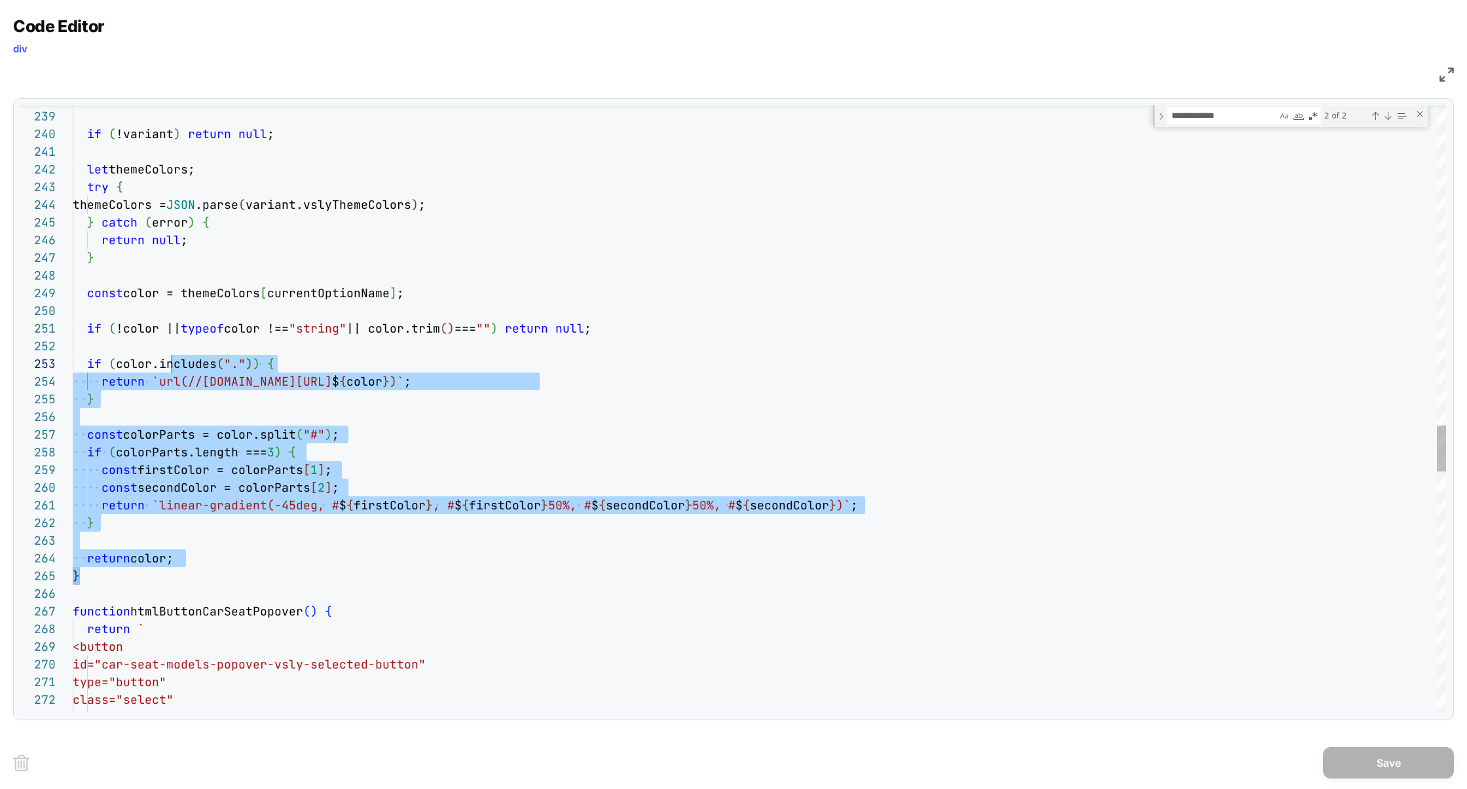
drag, startPoint x: 132, startPoint y: 575, endPoint x: 173, endPoint y: 370, distance: 209.0
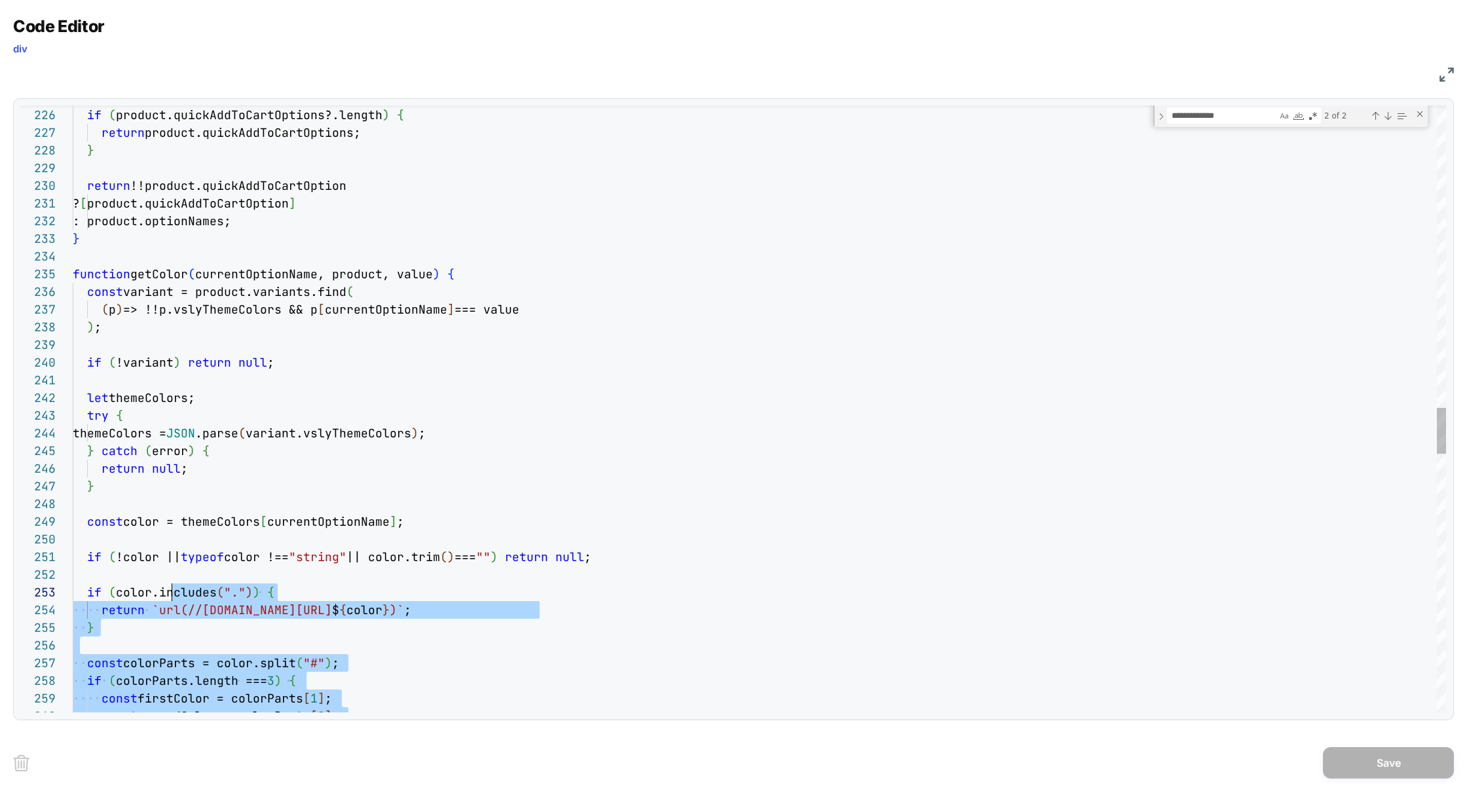
click at [75, 280] on div "if ( !variant ) return null ; let themeColors; try { themeColors = JSON .parse …" at bounding box center [760, 115] width 1374 height 8021
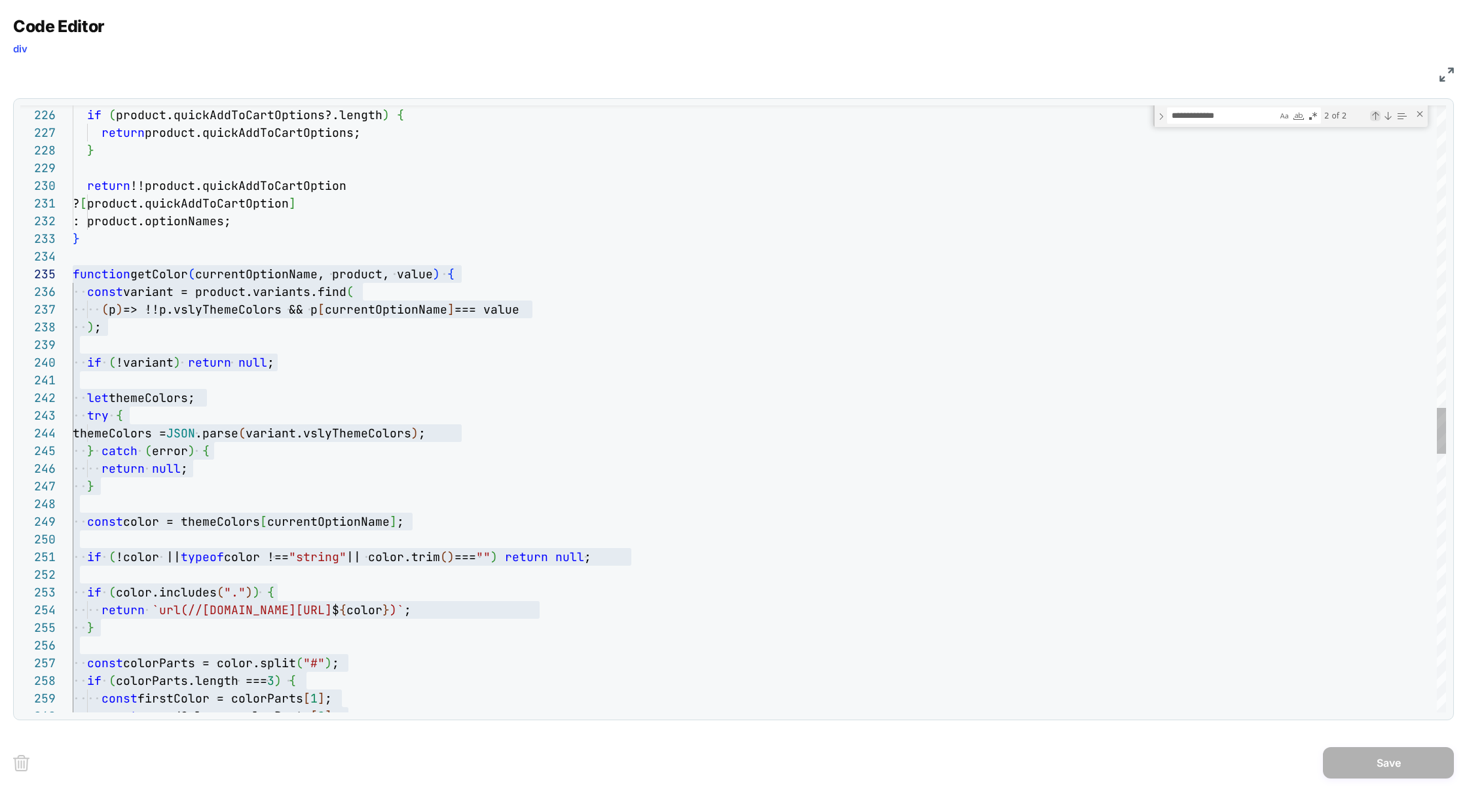
click at [1374, 119] on div "Previous Match (⇧Enter)" at bounding box center [1375, 116] width 10 height 10
type textarea "**********"
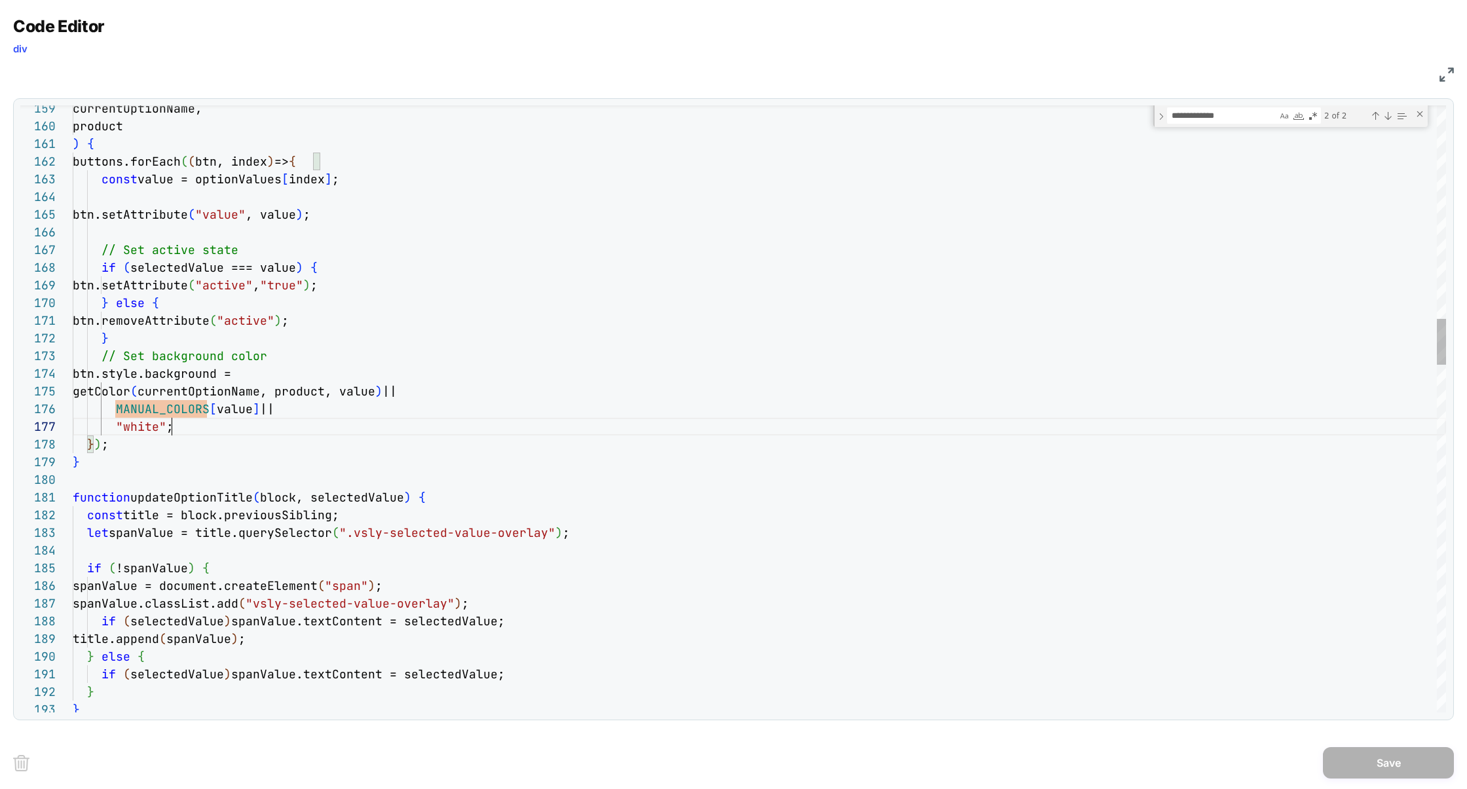
scroll to position [53, 0]
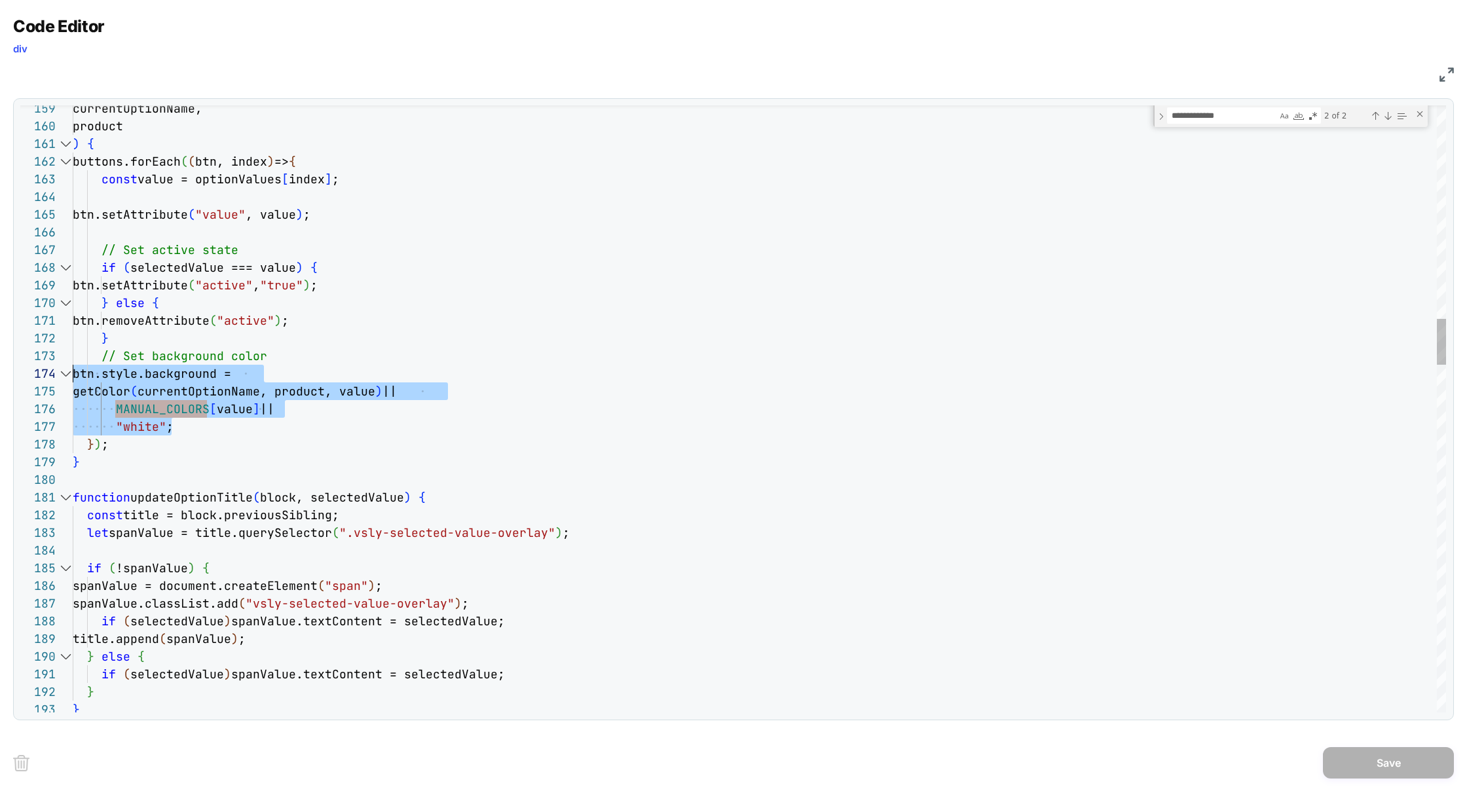
drag, startPoint x: 223, startPoint y: 430, endPoint x: 56, endPoint y: 377, distance: 174.6
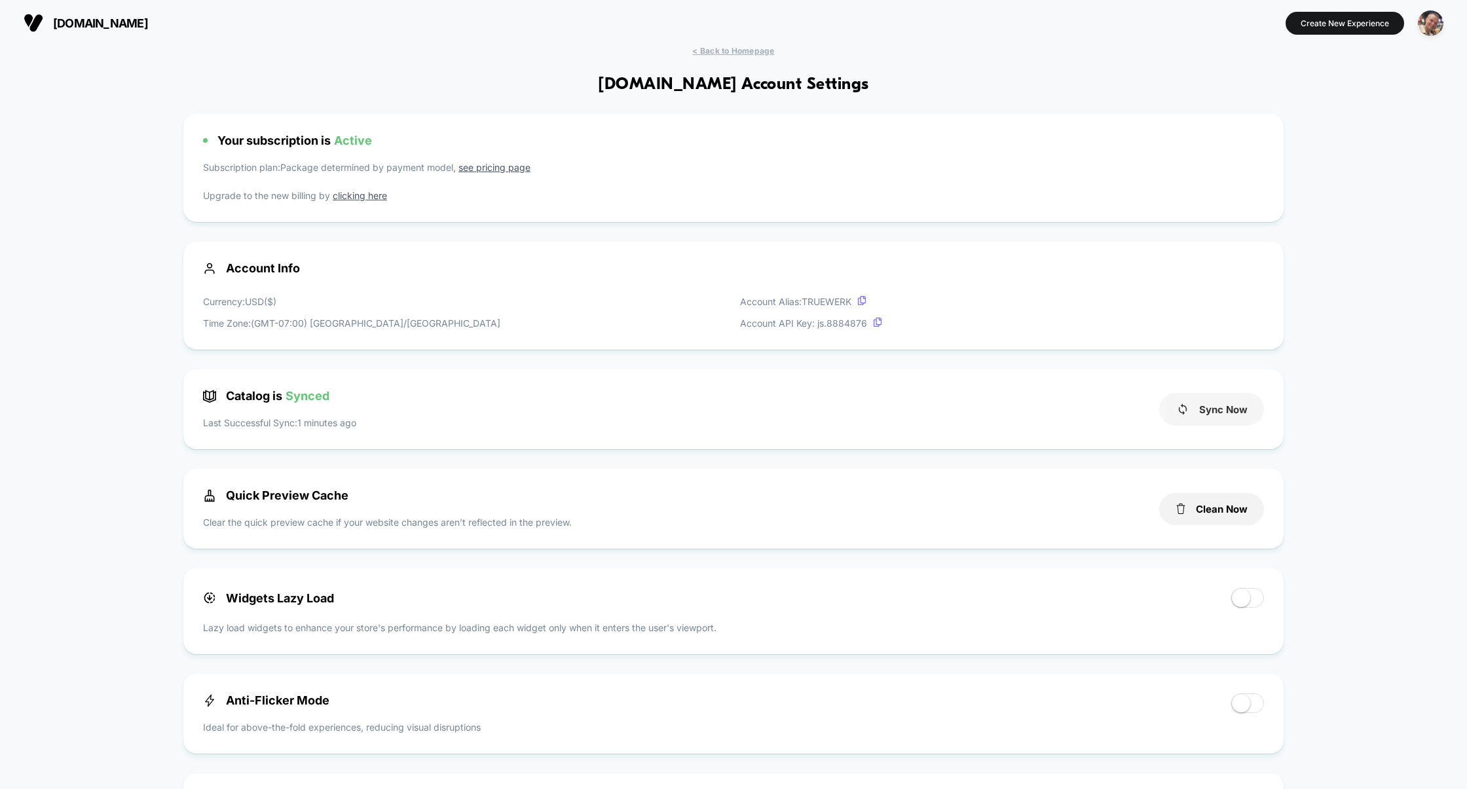
scroll to position [177, 0]
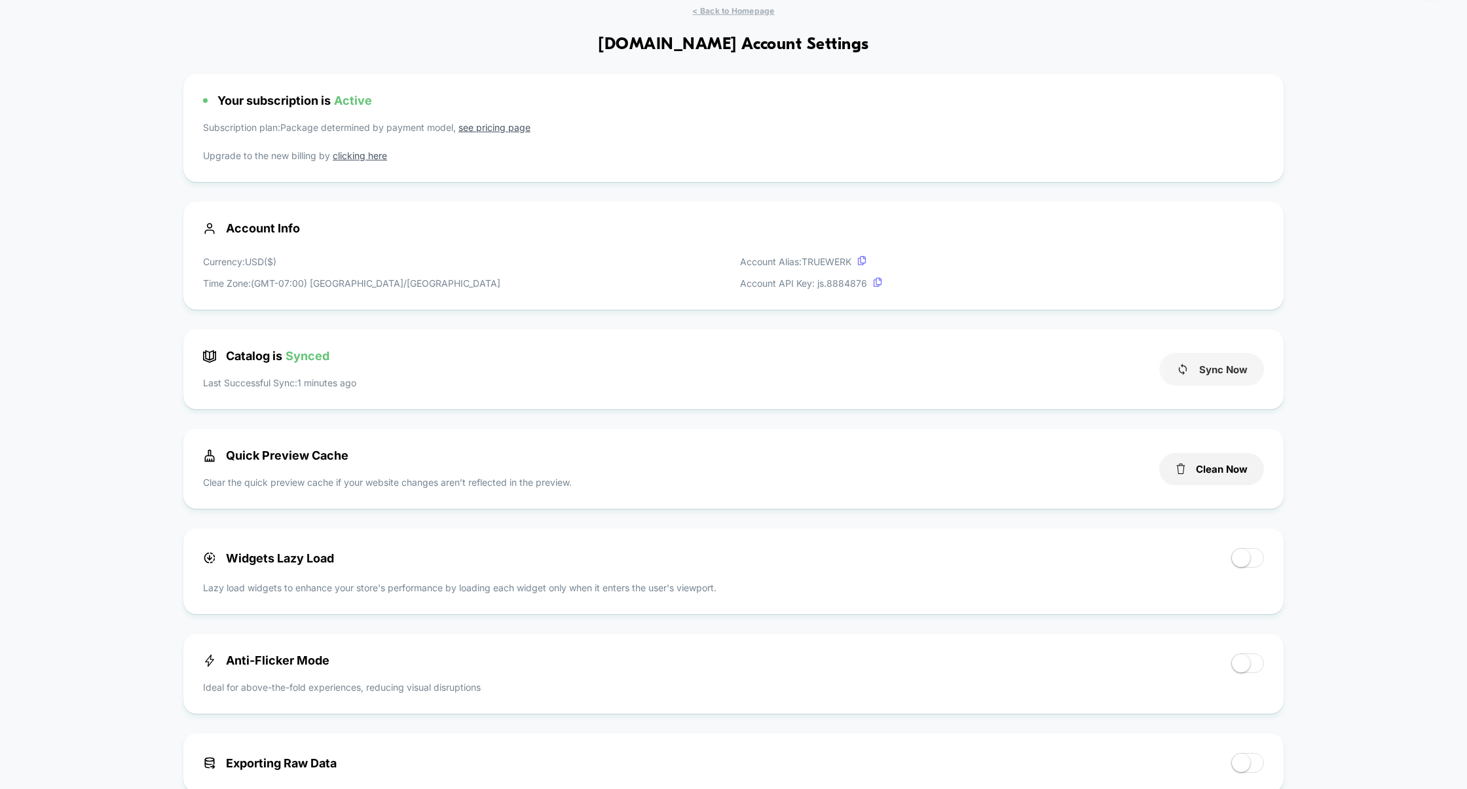
click at [1218, 369] on button "Sync Now" at bounding box center [1211, 369] width 105 height 33
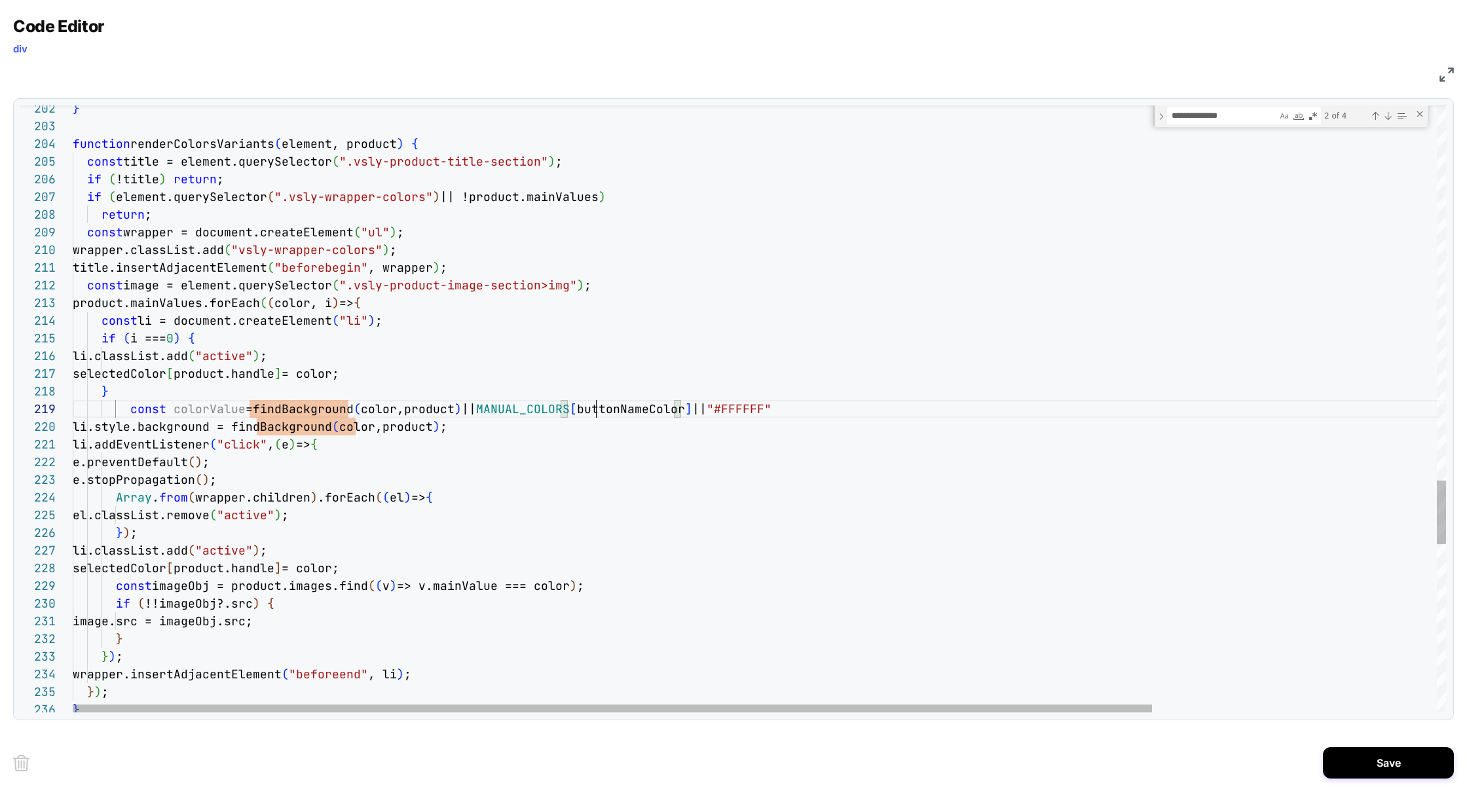
drag, startPoint x: 362, startPoint y: 427, endPoint x: 450, endPoint y: 427, distance: 88.4
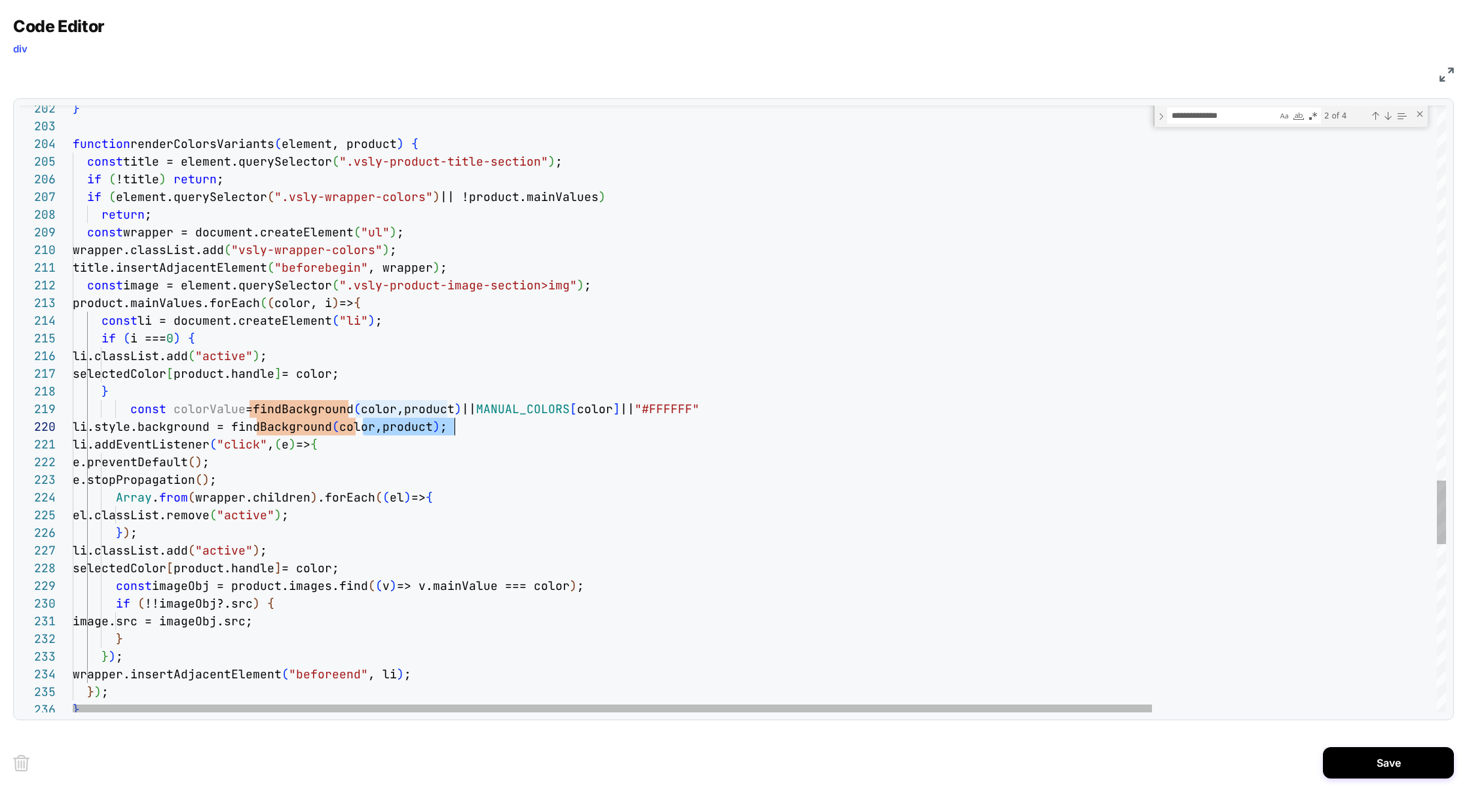
click at [447, 427] on span "li.style.background = findBackground ( color,product ) ;" at bounding box center [260, 426] width 375 height 15
drag, startPoint x: 257, startPoint y: 429, endPoint x: 511, endPoint y: 424, distance: 253.5
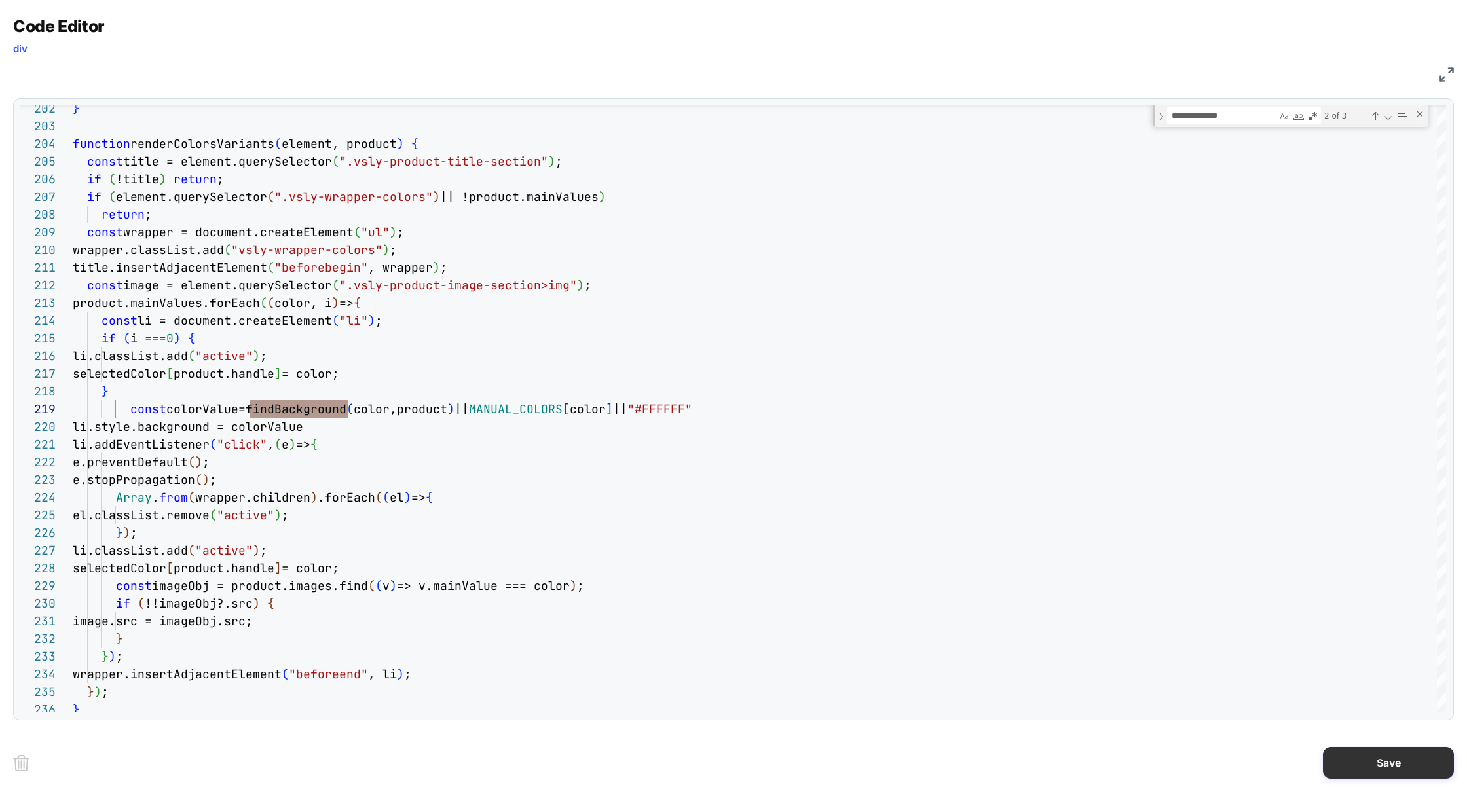
type textarea "**********"
click at [1388, 758] on button "Save" at bounding box center [1388, 762] width 131 height 31
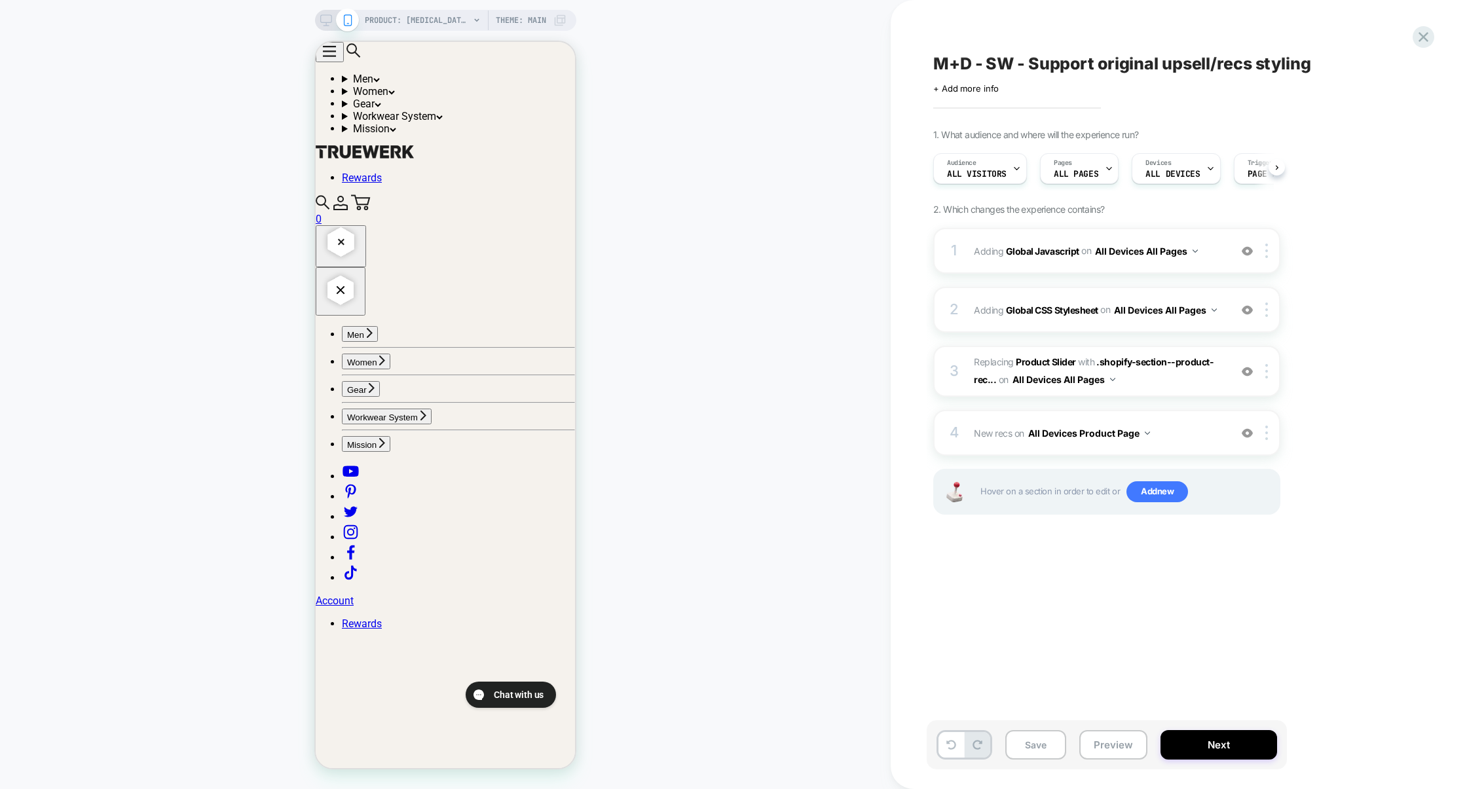
scroll to position [0, 1]
click at [1106, 736] on button "Preview" at bounding box center [1113, 744] width 68 height 29
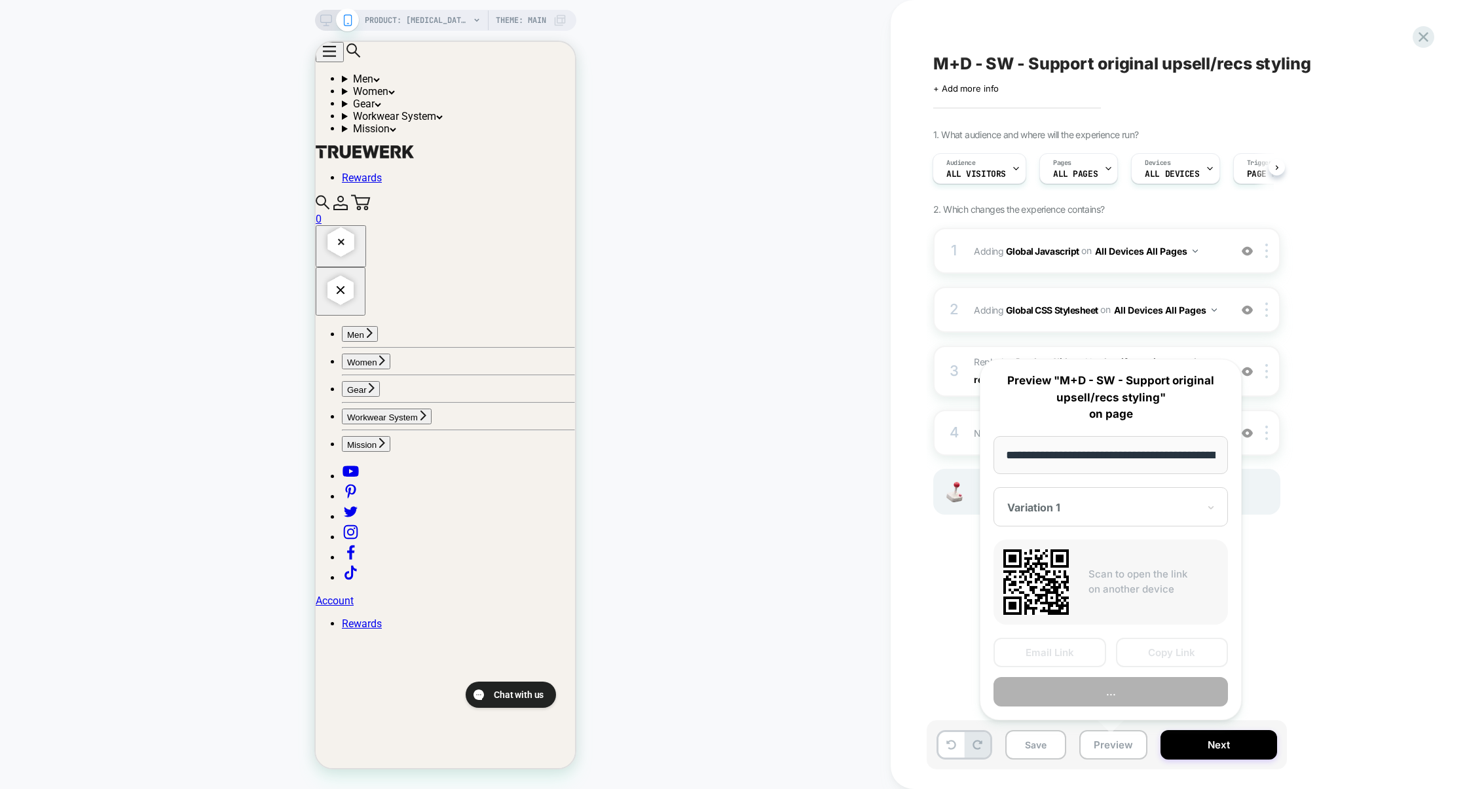
scroll to position [0, 214]
click at [1114, 690] on button "..." at bounding box center [1111, 691] width 234 height 29
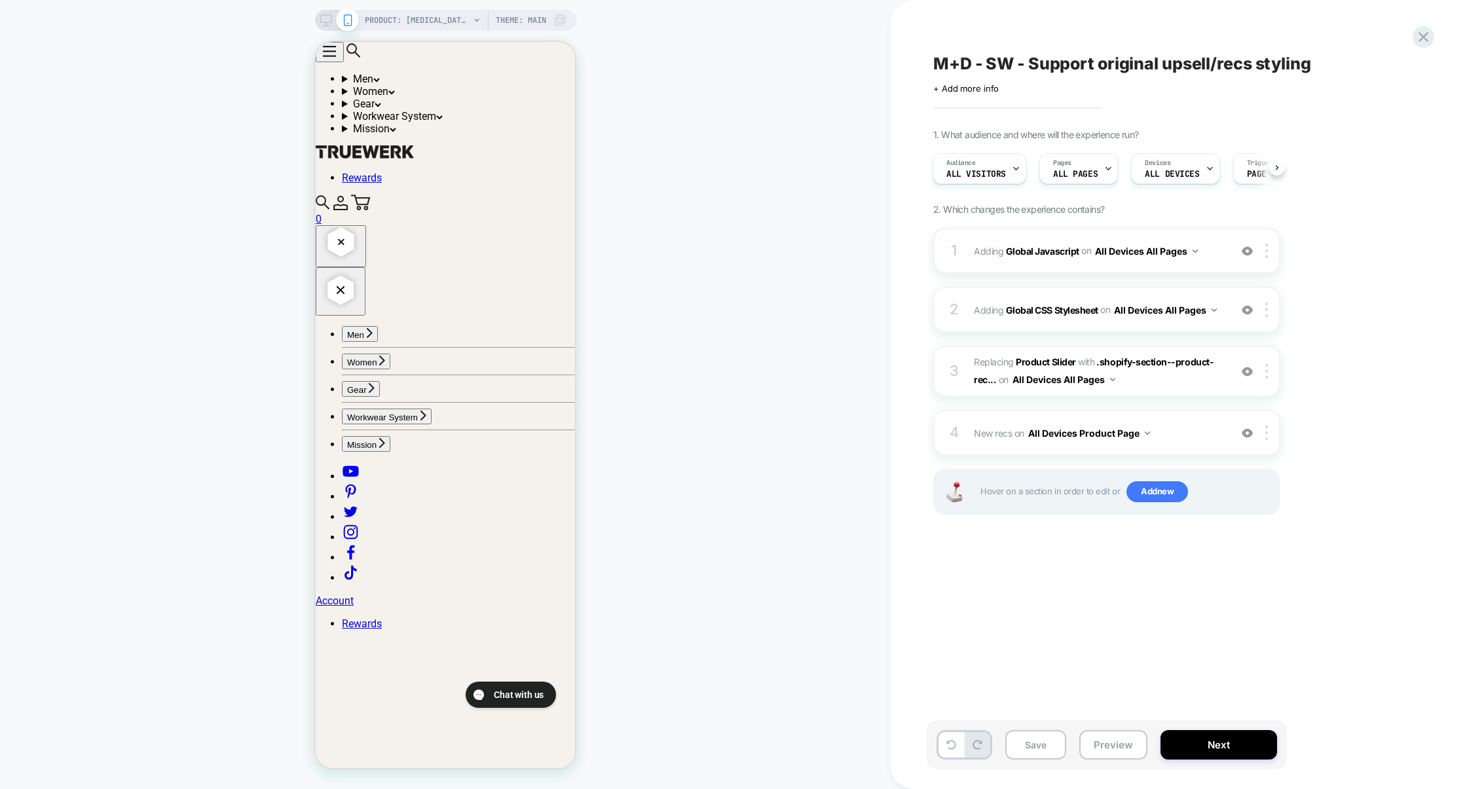
click at [1085, 270] on div "1 Adding Global Javascript on All Devices All Pages Add Before Add After Target…" at bounding box center [1106, 251] width 347 height 46
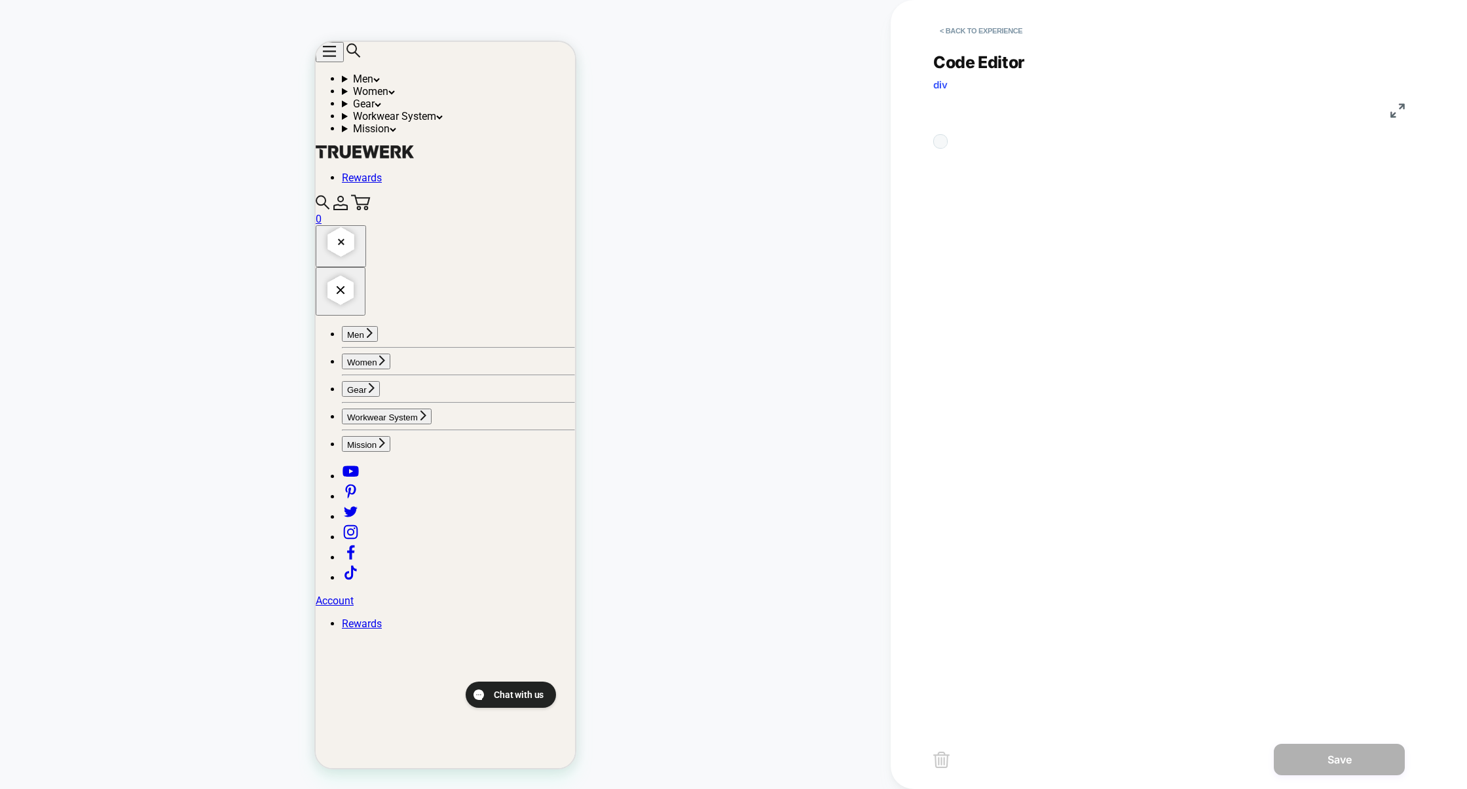
scroll to position [177, 0]
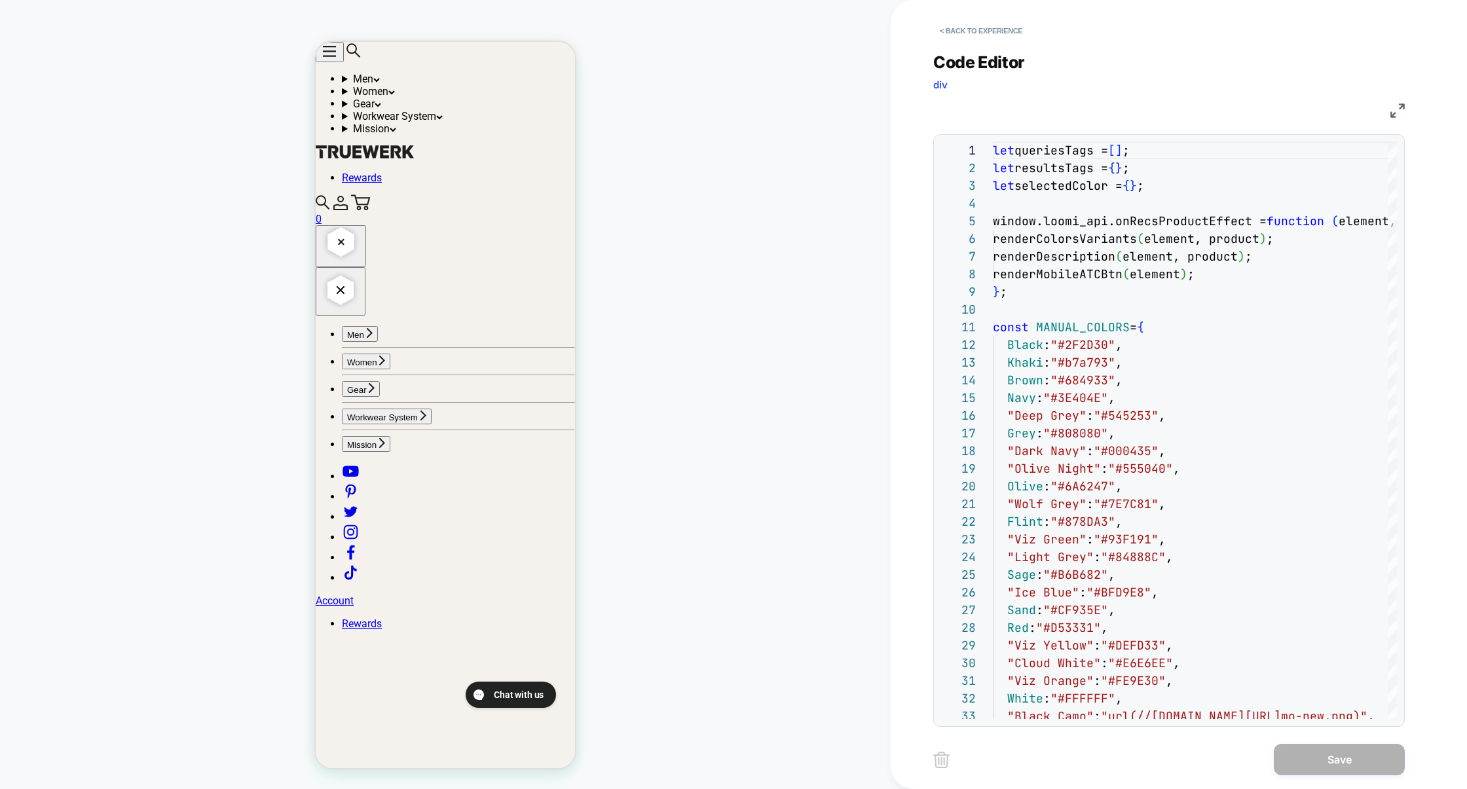
click at [1398, 100] on div "JS" at bounding box center [1169, 109] width 472 height 22
click at [1398, 105] on img at bounding box center [1398, 110] width 14 height 14
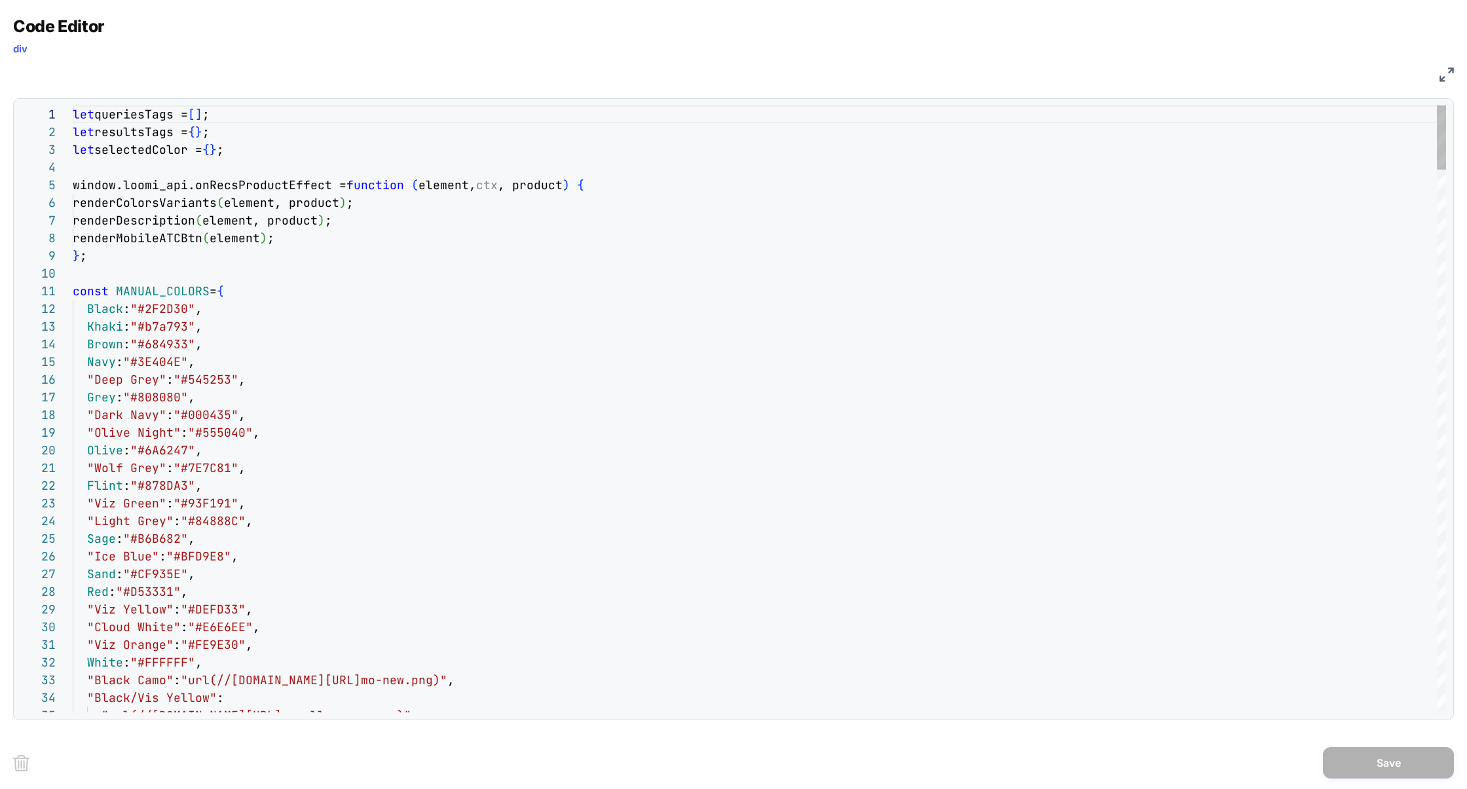
type textarea "**********"
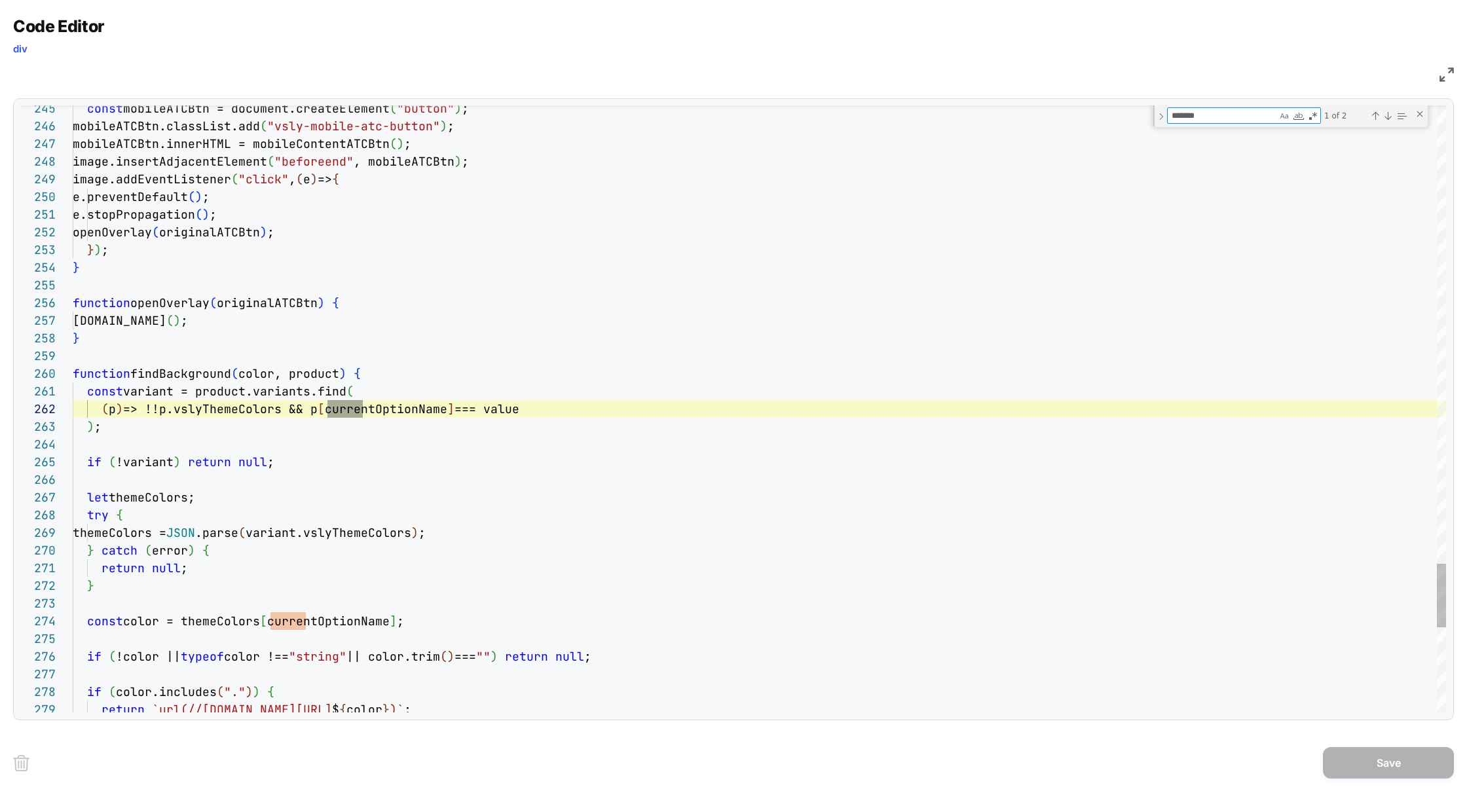
scroll to position [177, 304]
type textarea "*******"
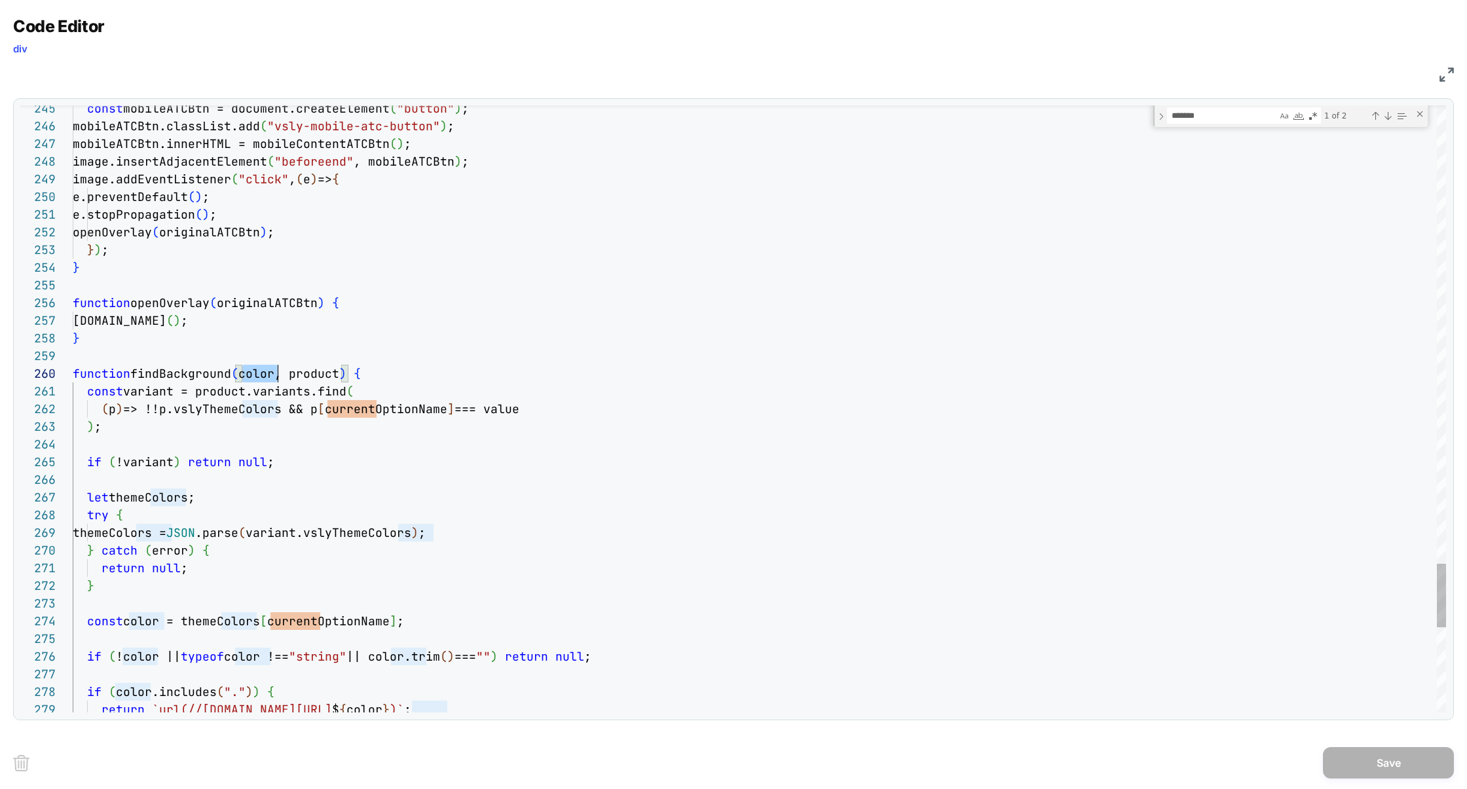
type textarea "**********"
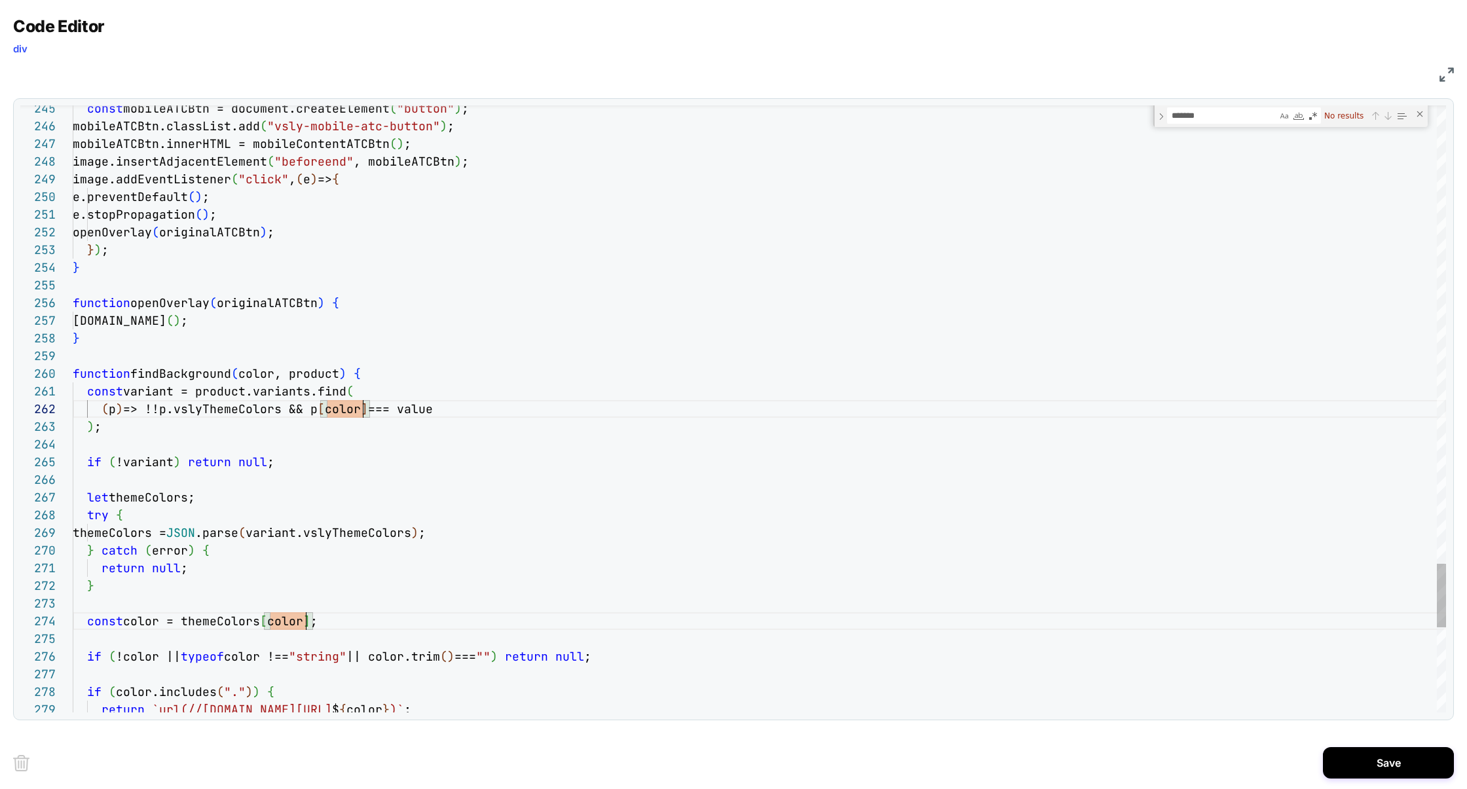
scroll to position [17, 290]
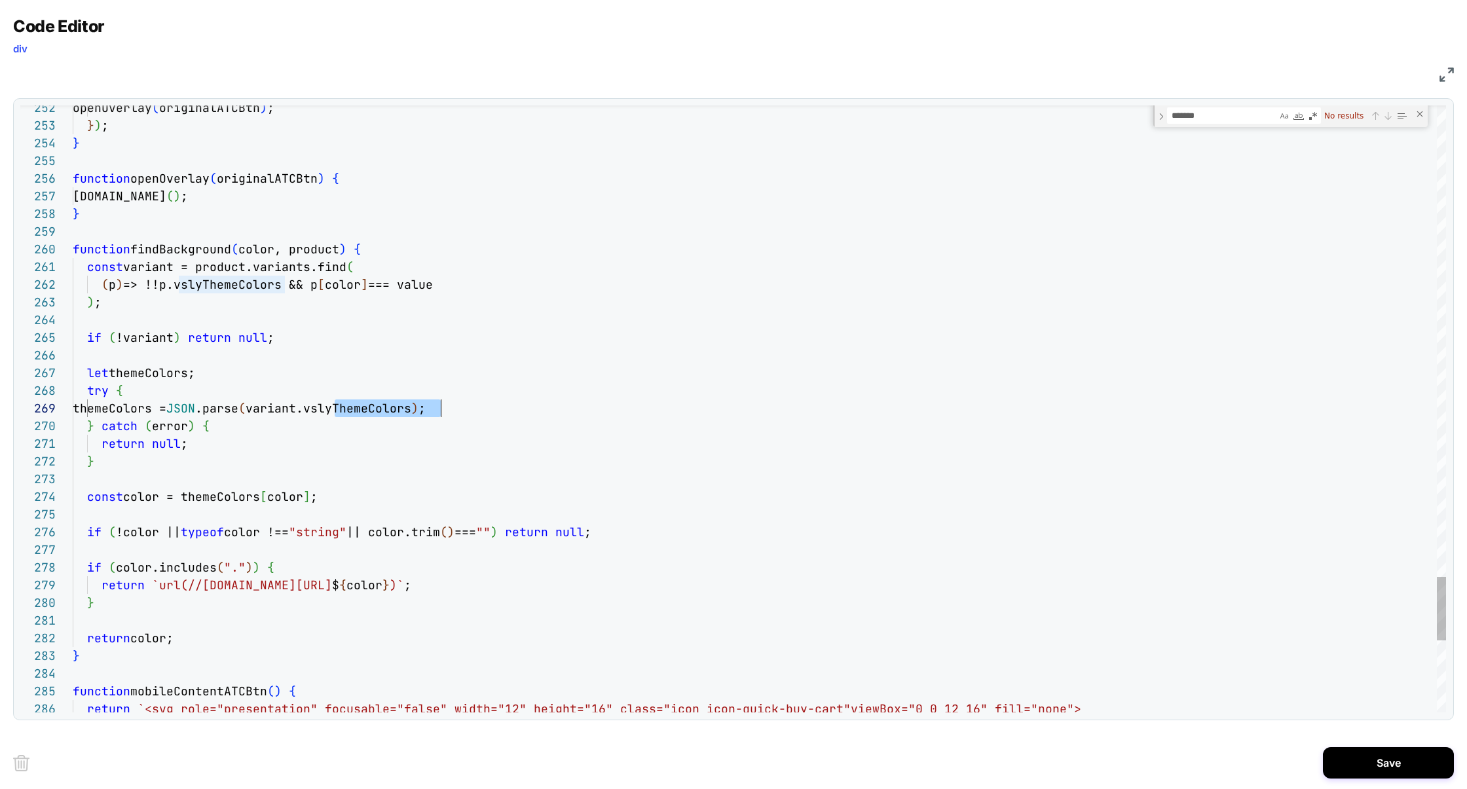
scroll to position [17, 21]
click at [1390, 768] on button "Save" at bounding box center [1388, 762] width 131 height 31
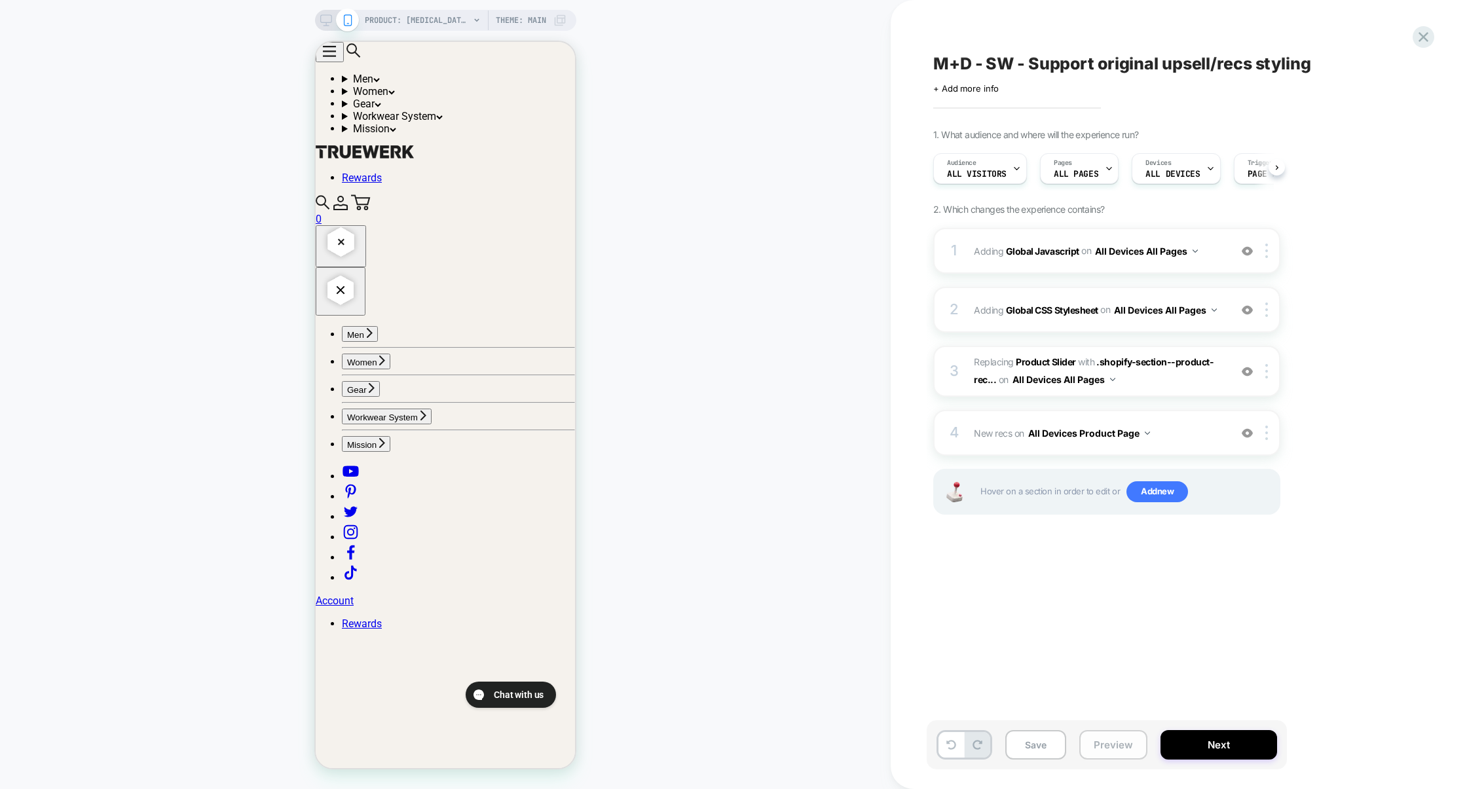
click at [1048, 747] on button "Save" at bounding box center [1035, 744] width 61 height 29
click at [1084, 747] on button "Preview" at bounding box center [1113, 744] width 68 height 29
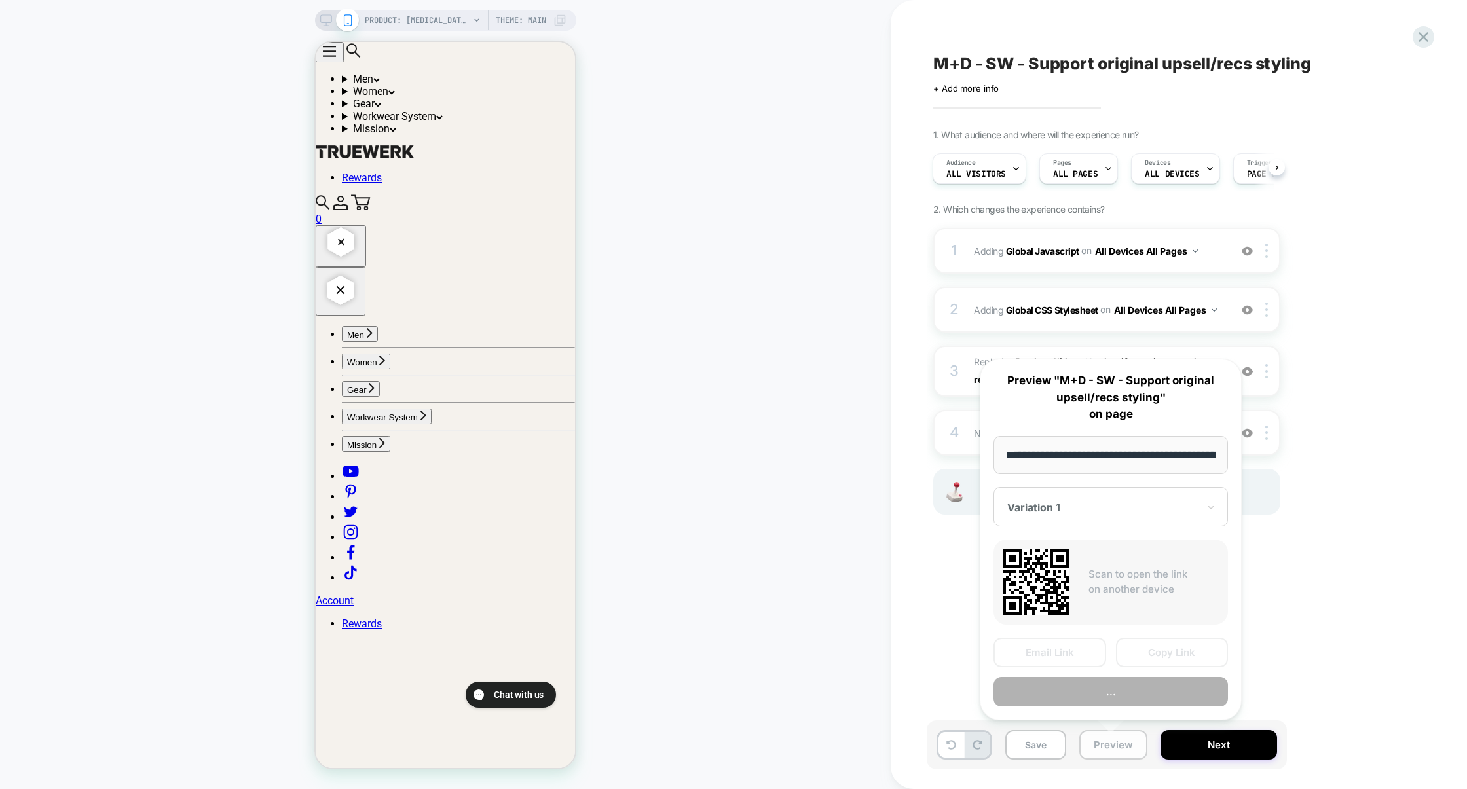
scroll to position [0, 214]
click at [1098, 696] on button "Preview" at bounding box center [1111, 691] width 234 height 29
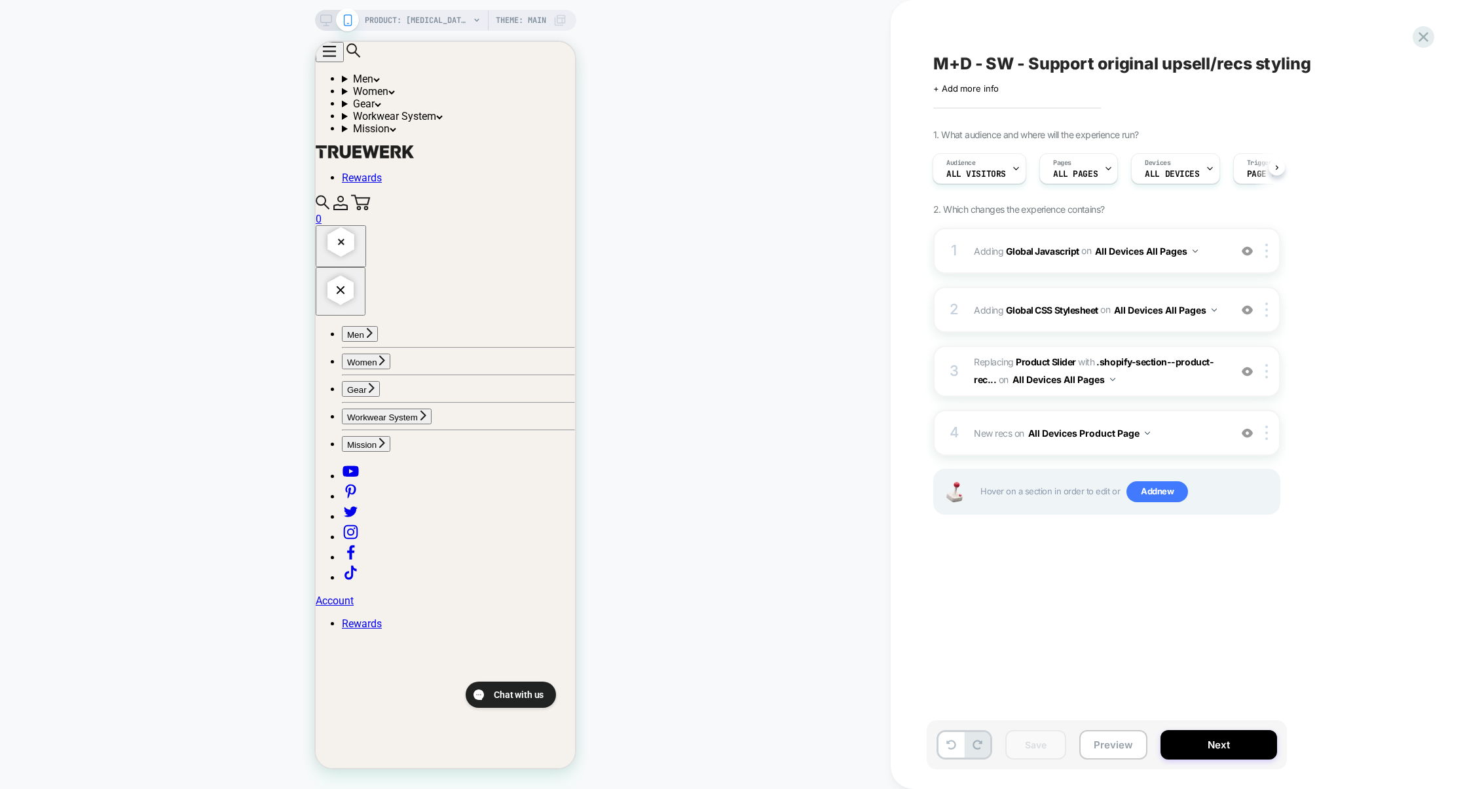
click at [1100, 274] on div "1 Adding Global Javascript on All Devices All Pages Add Before Add After Target…" at bounding box center [1106, 388] width 347 height 320
click at [1100, 274] on div "1 Adding Global Javascript on All Devices All Pages Add Before Add After Target…" at bounding box center [1106, 251] width 347 height 46
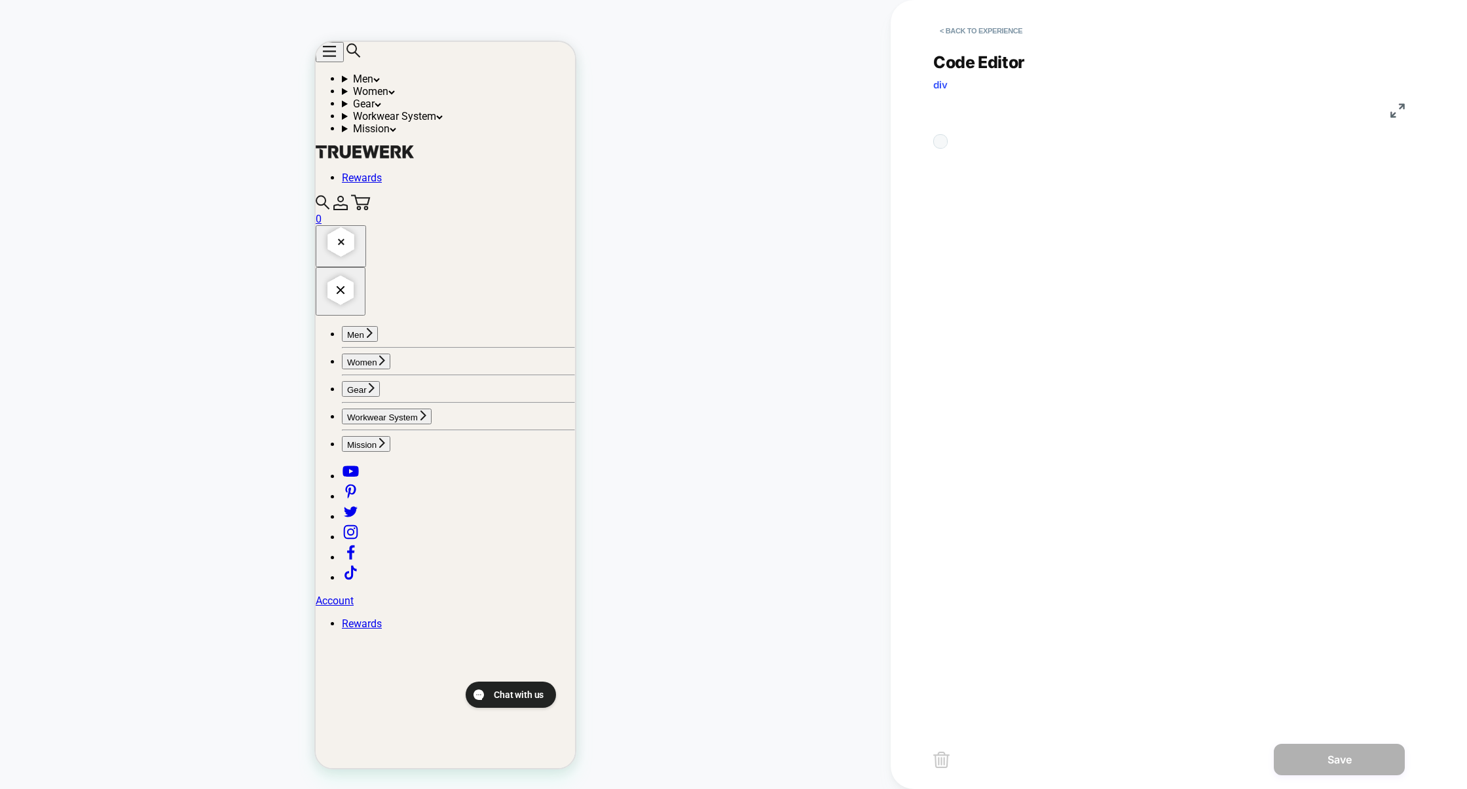
scroll to position [177, 0]
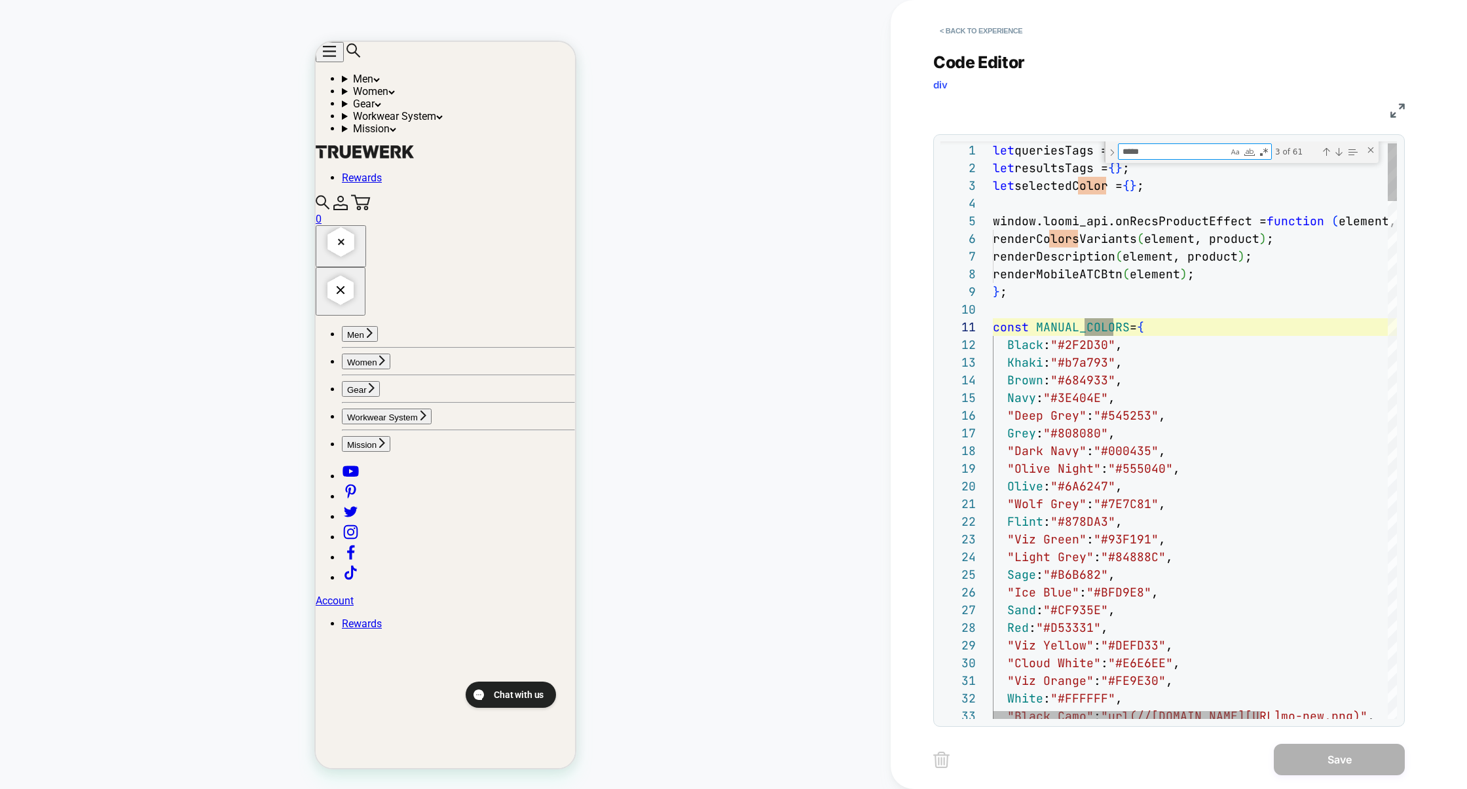
scroll to position [177, 127]
drag, startPoint x: 1163, startPoint y: 151, endPoint x: 1110, endPoint y: 151, distance: 53.1
click at [1110, 151] on div "***** color 3 of 61" at bounding box center [1241, 152] width 274 height 22
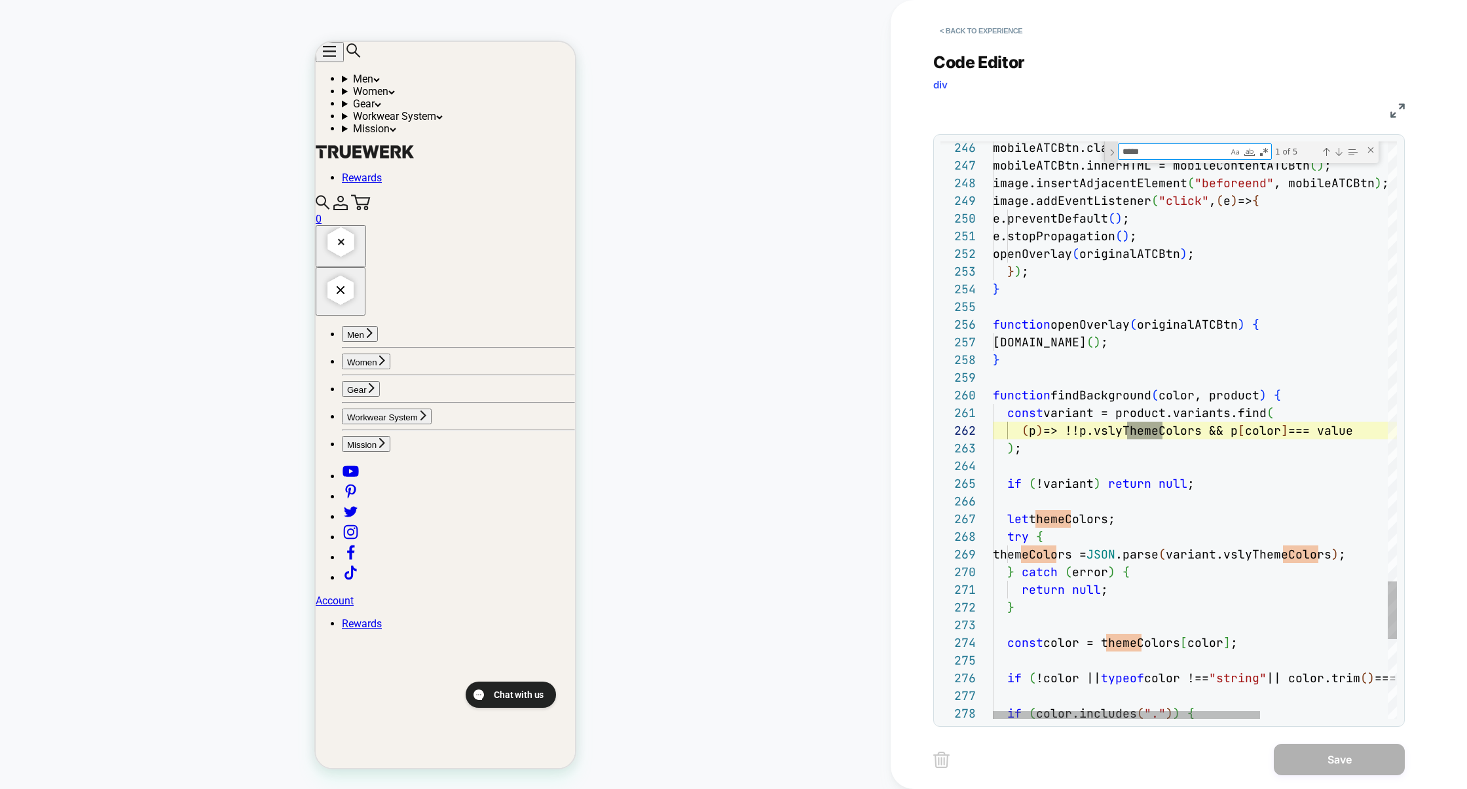
scroll to position [177, 169]
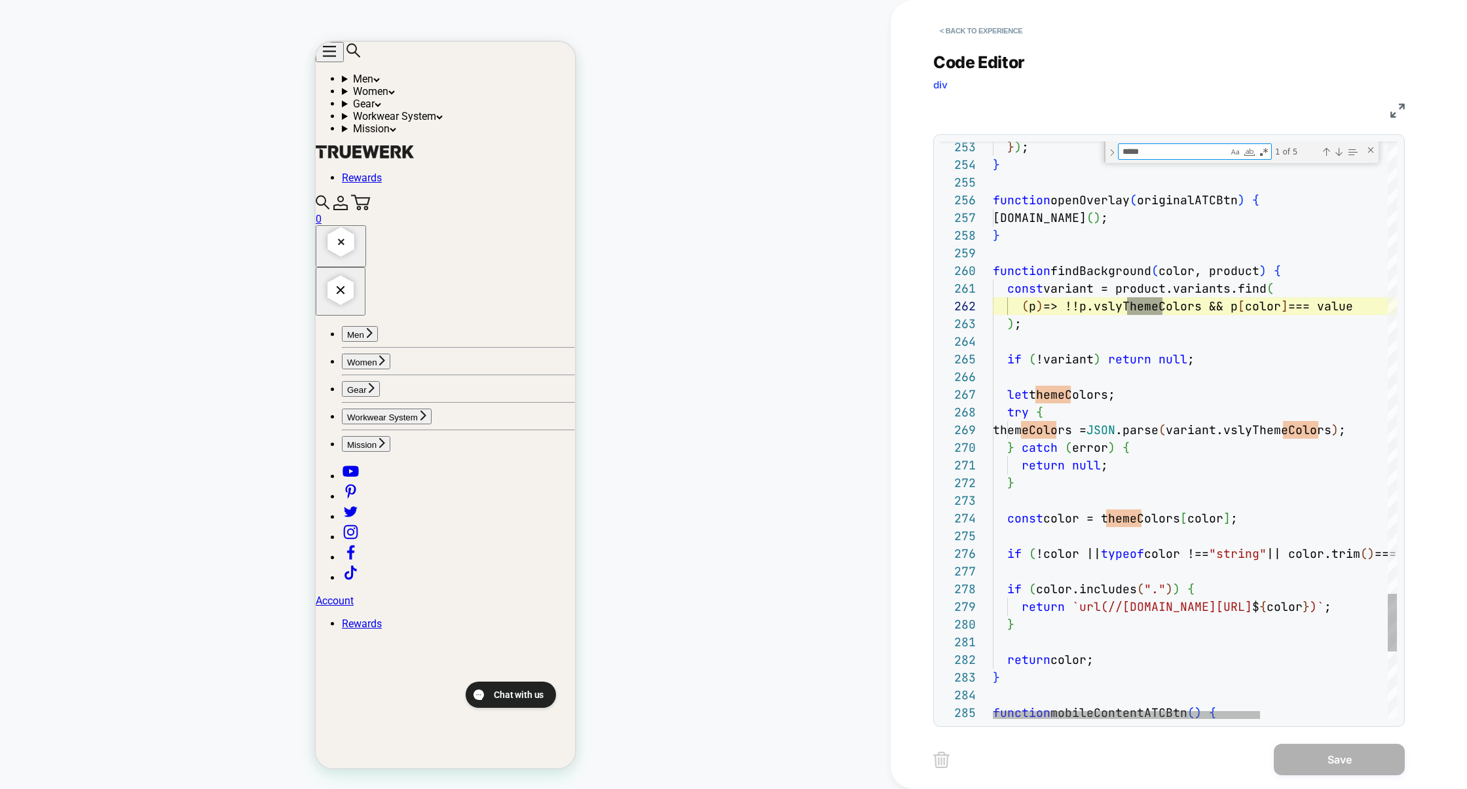
type textarea "*****"
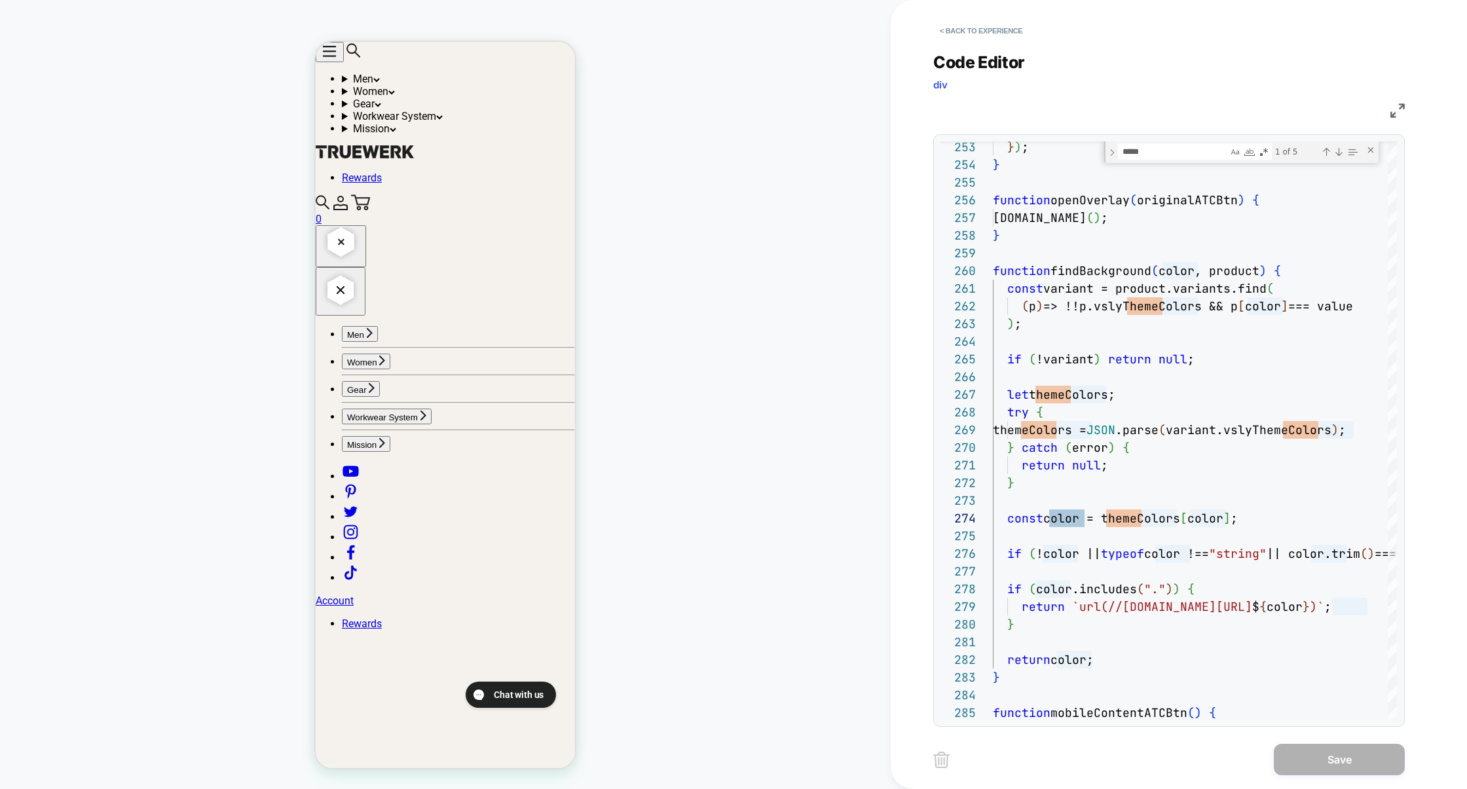
click at [1394, 115] on img at bounding box center [1398, 110] width 14 height 14
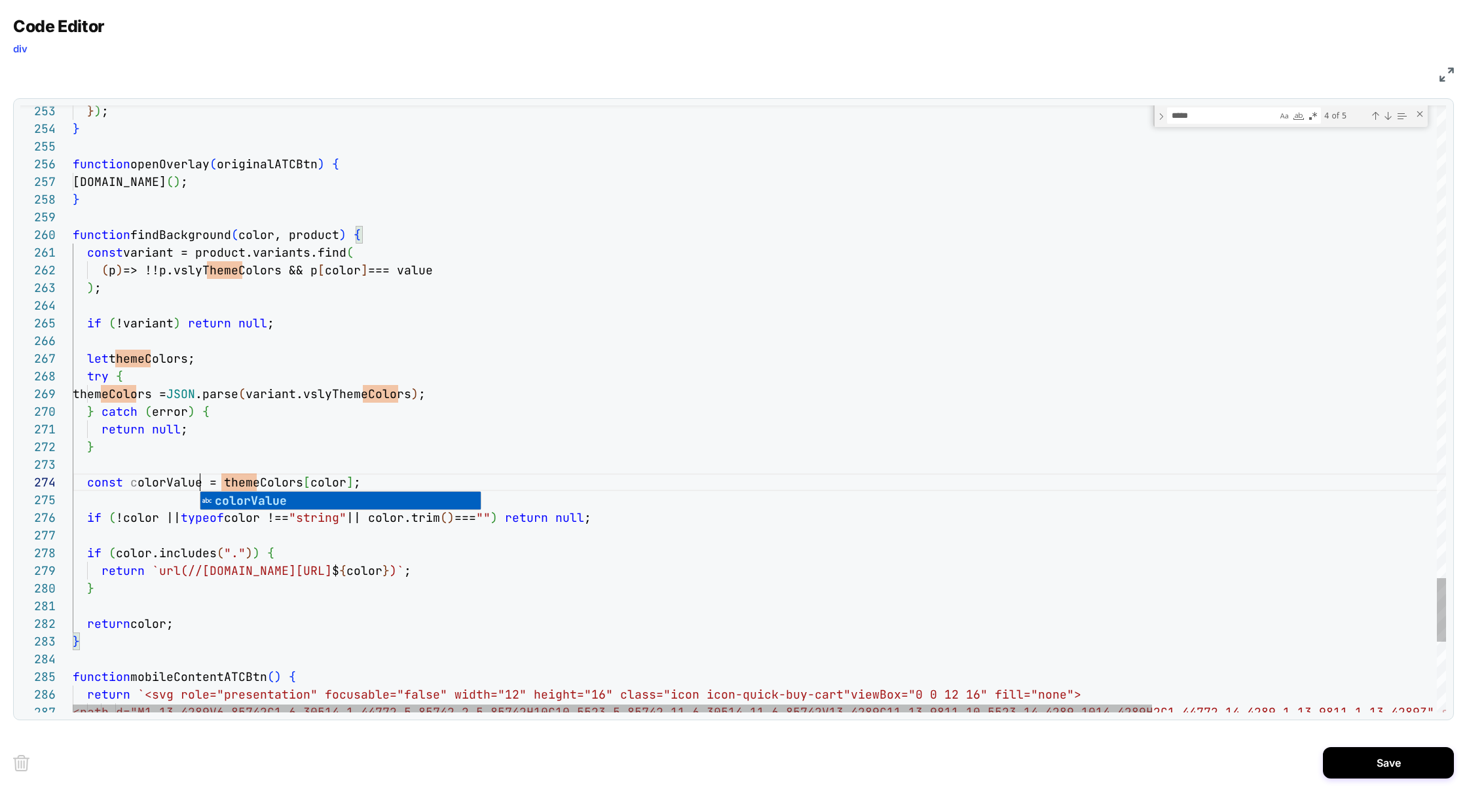
scroll to position [53, 127]
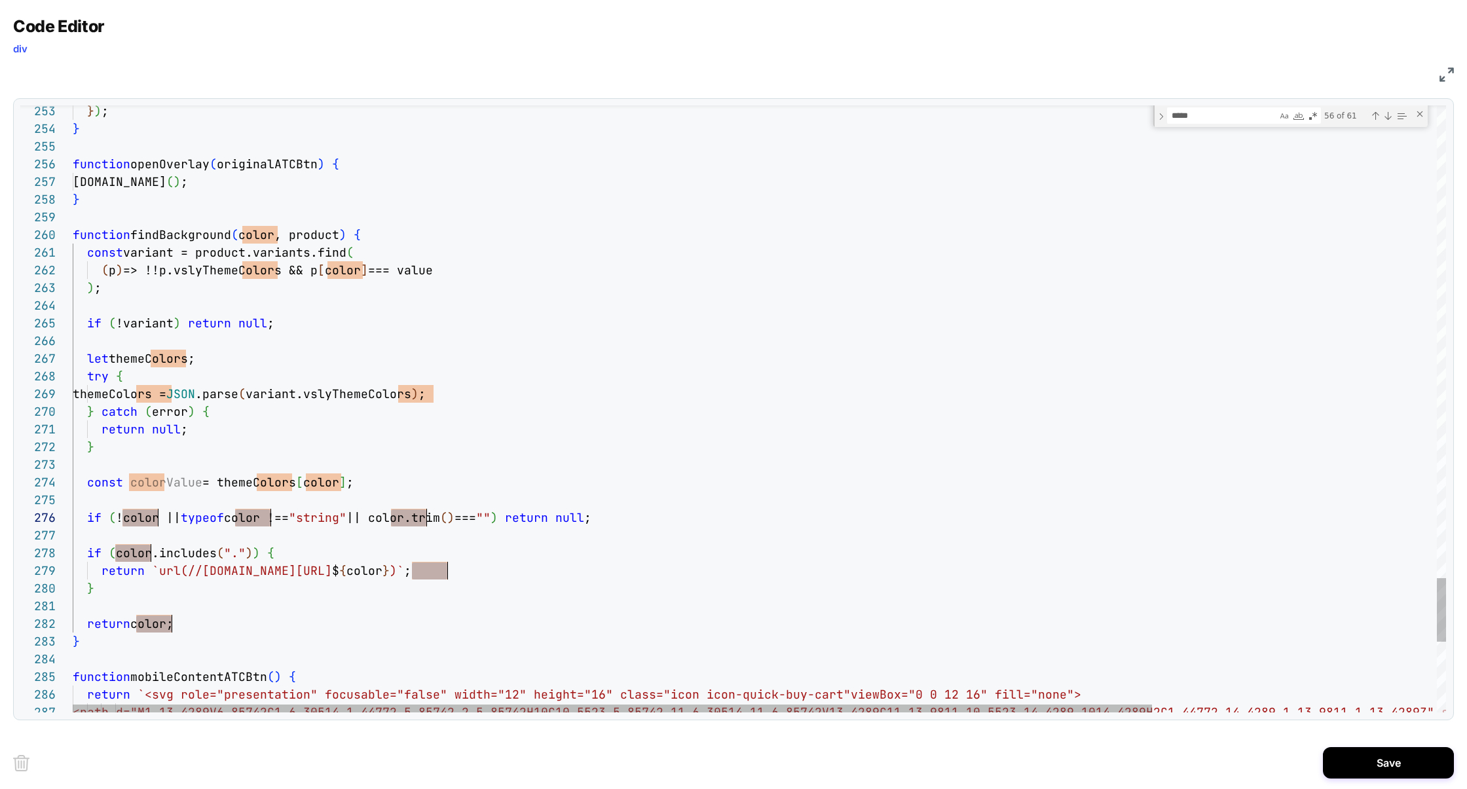
scroll to position [88, 121]
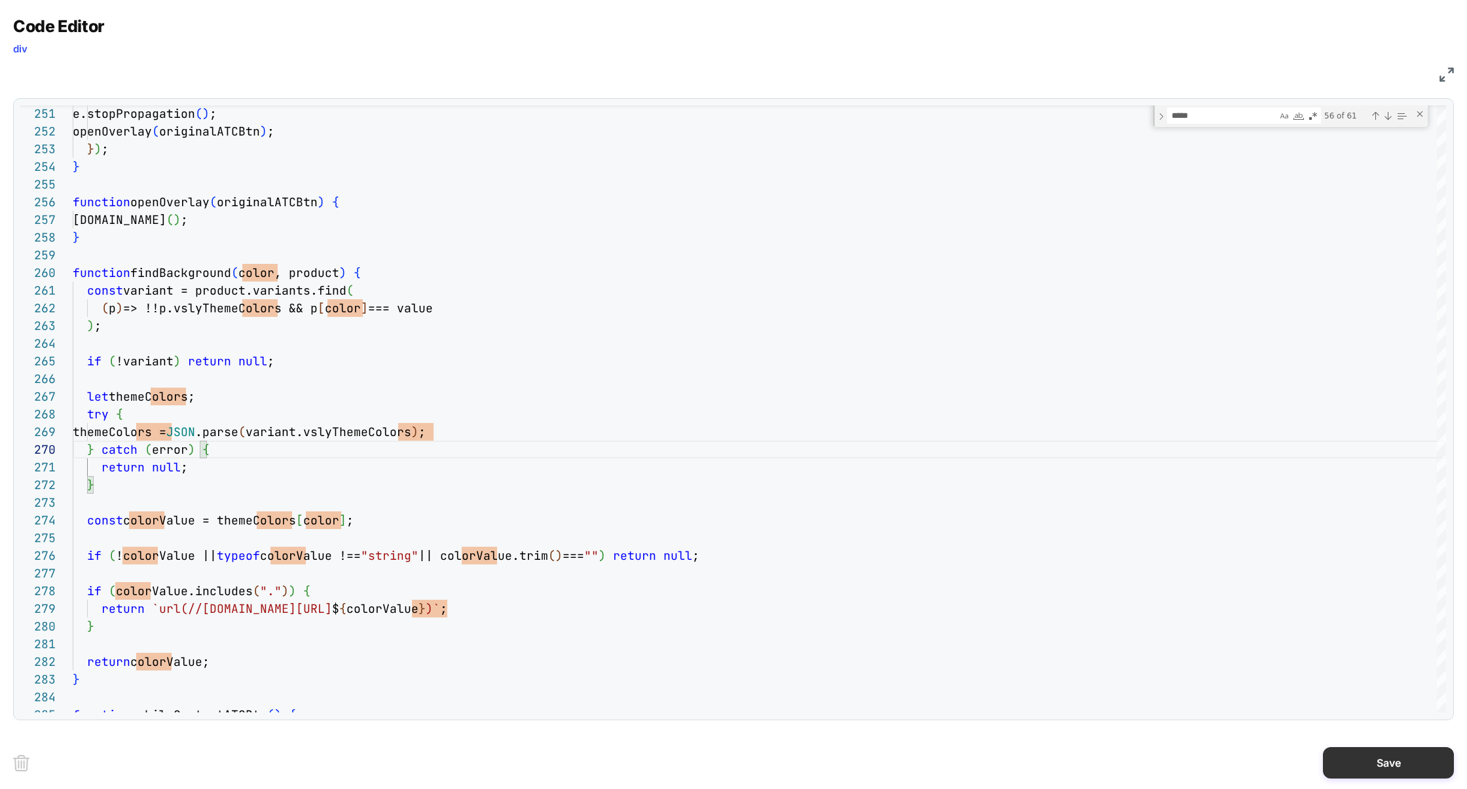
type textarea "**********"
click at [1367, 753] on button "Save" at bounding box center [1388, 762] width 131 height 31
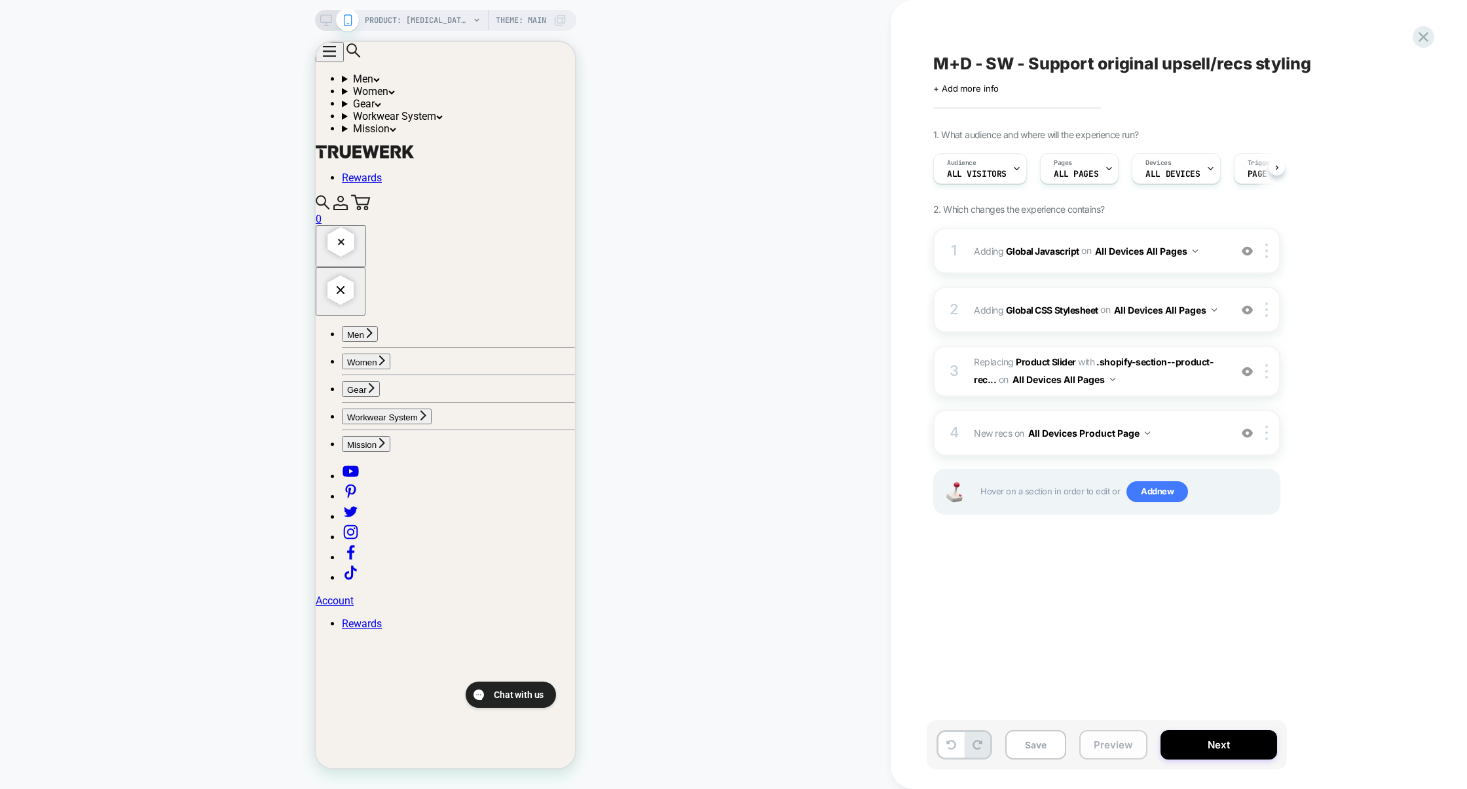
scroll to position [0, 1]
click at [1094, 744] on button "Preview" at bounding box center [1113, 744] width 68 height 29
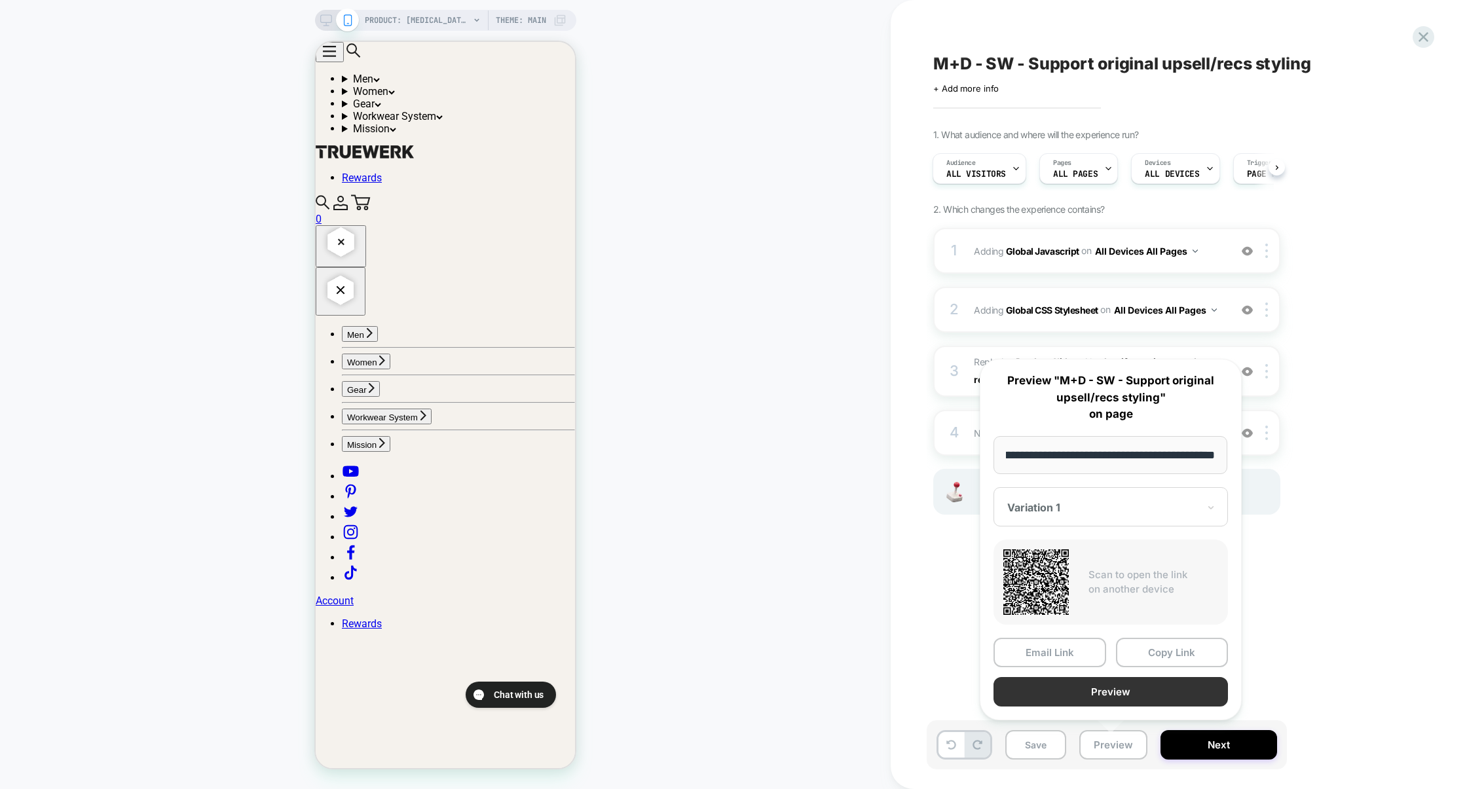
scroll to position [0, 0]
click at [1110, 694] on button "Preview" at bounding box center [1111, 691] width 234 height 29
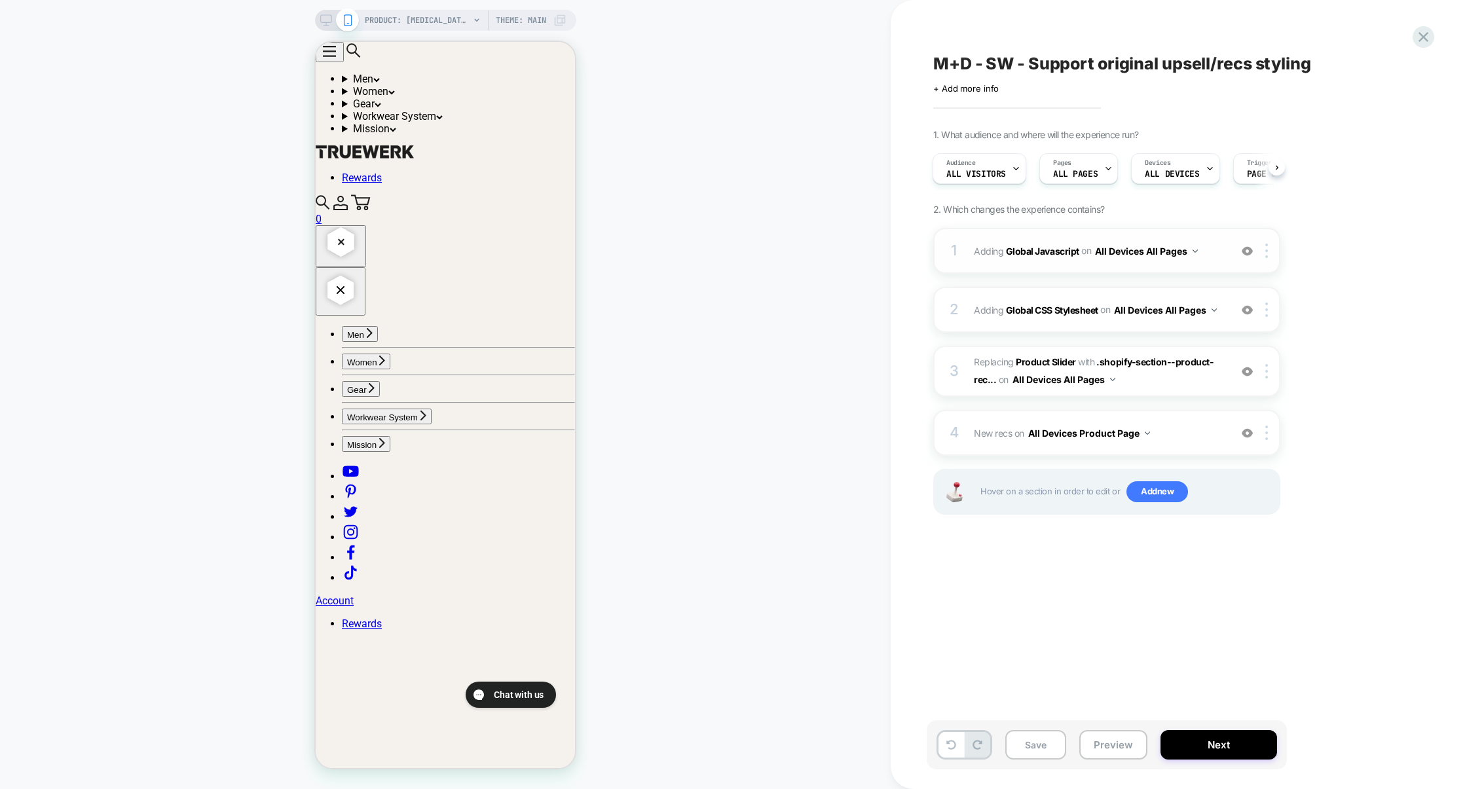
click at [1049, 269] on div "1 Adding Global Javascript on All Devices All Pages Add Before Add After Target…" at bounding box center [1106, 251] width 347 height 46
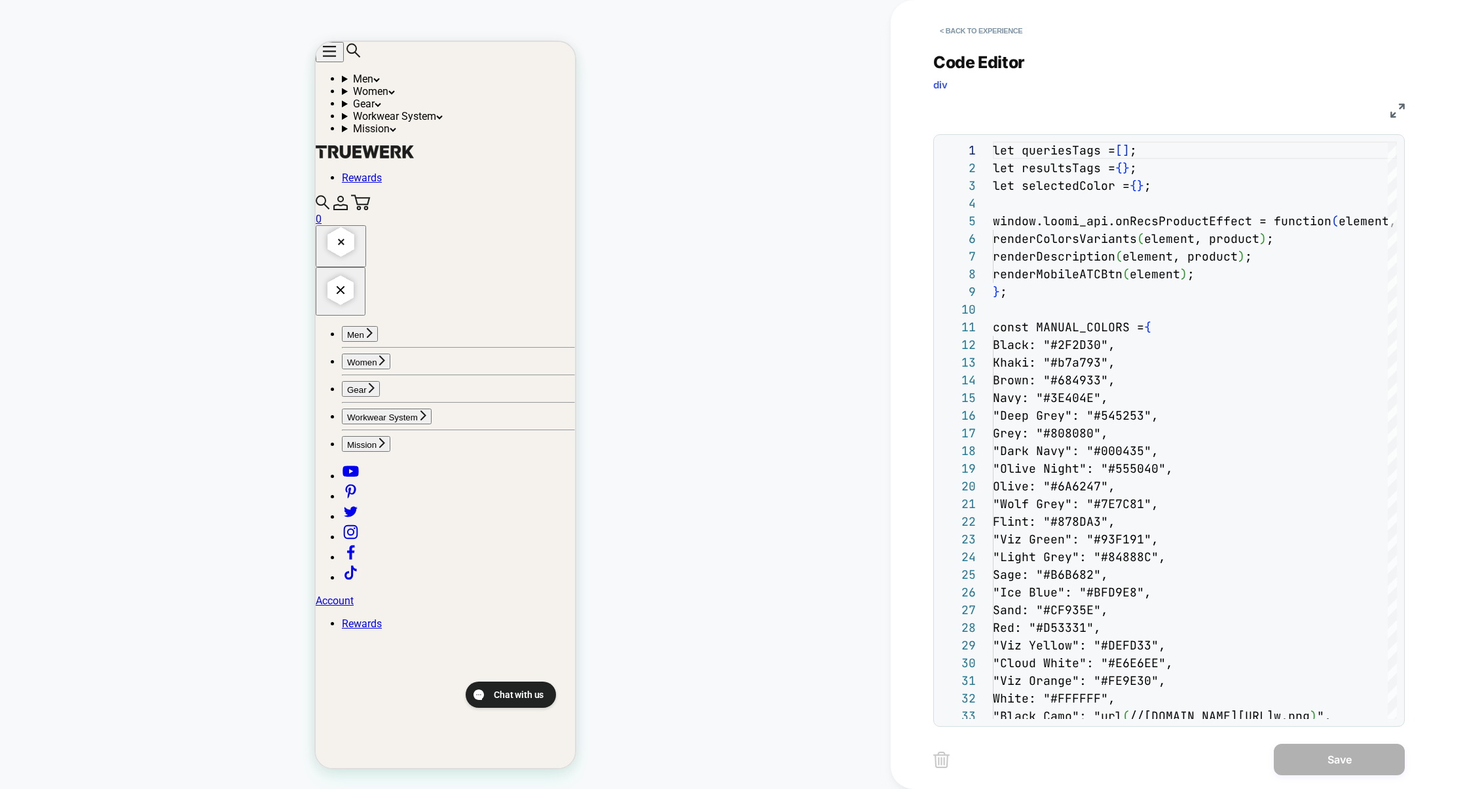
scroll to position [177, 0]
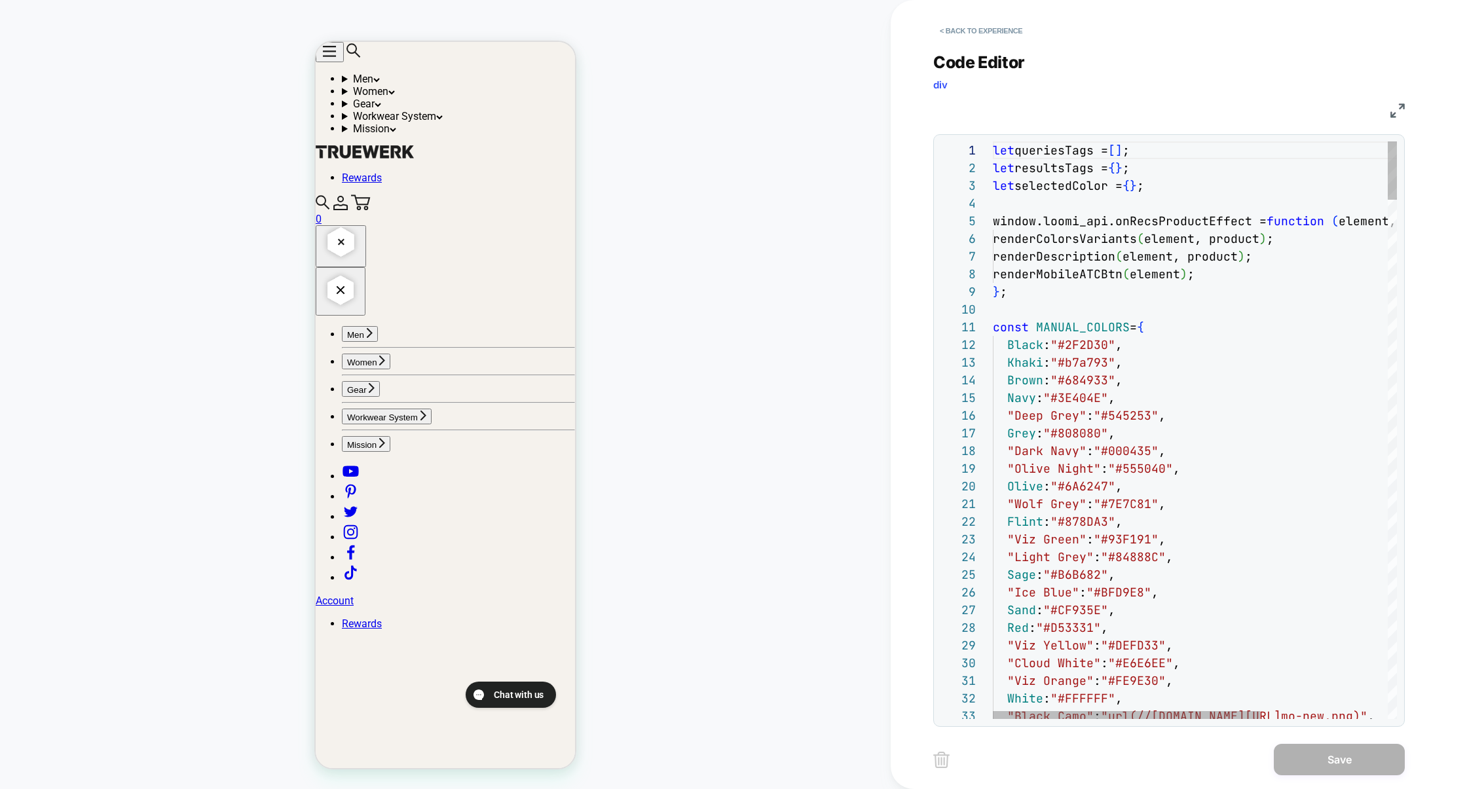
click at [1403, 109] on img at bounding box center [1398, 110] width 14 height 14
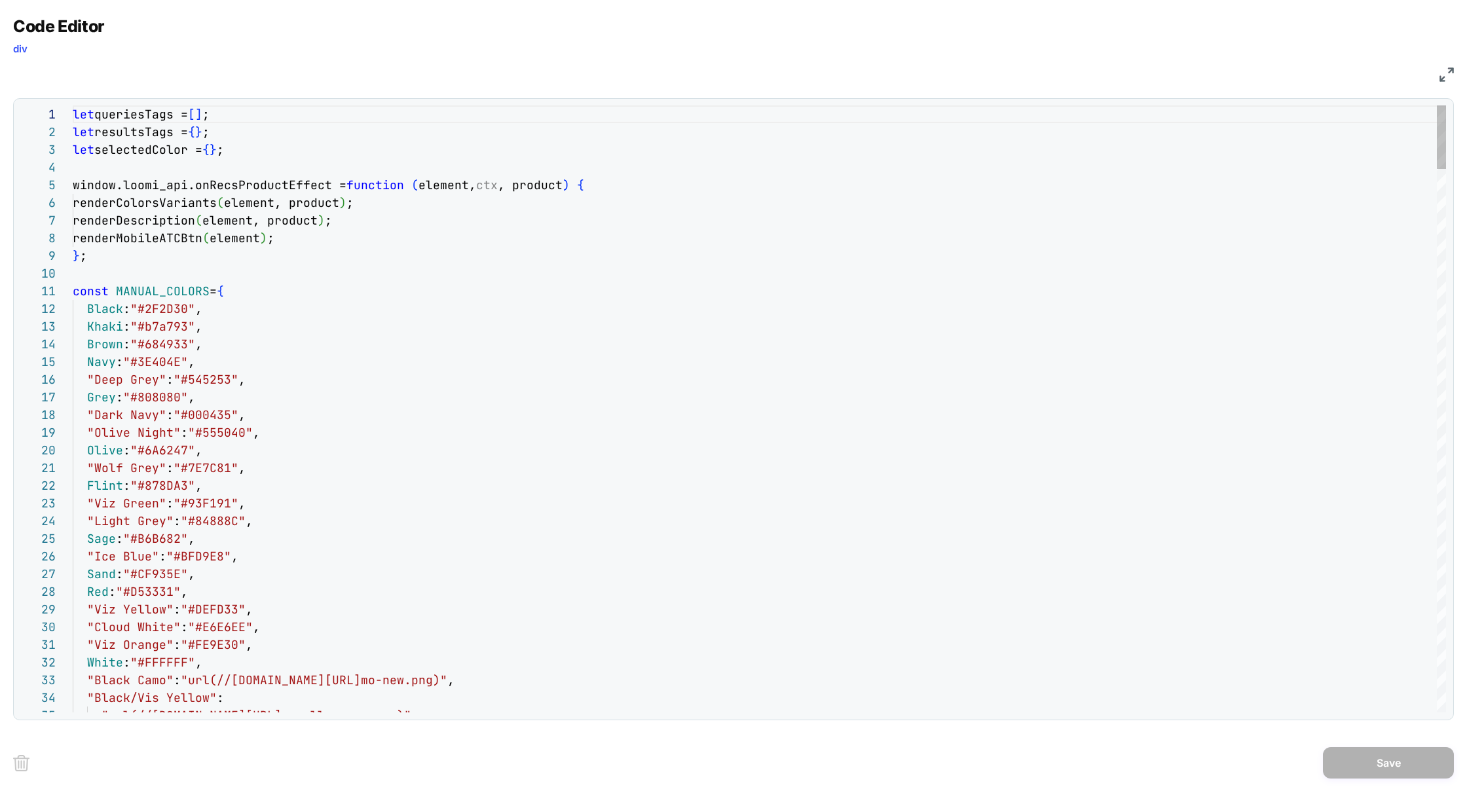
type textarea "**********"
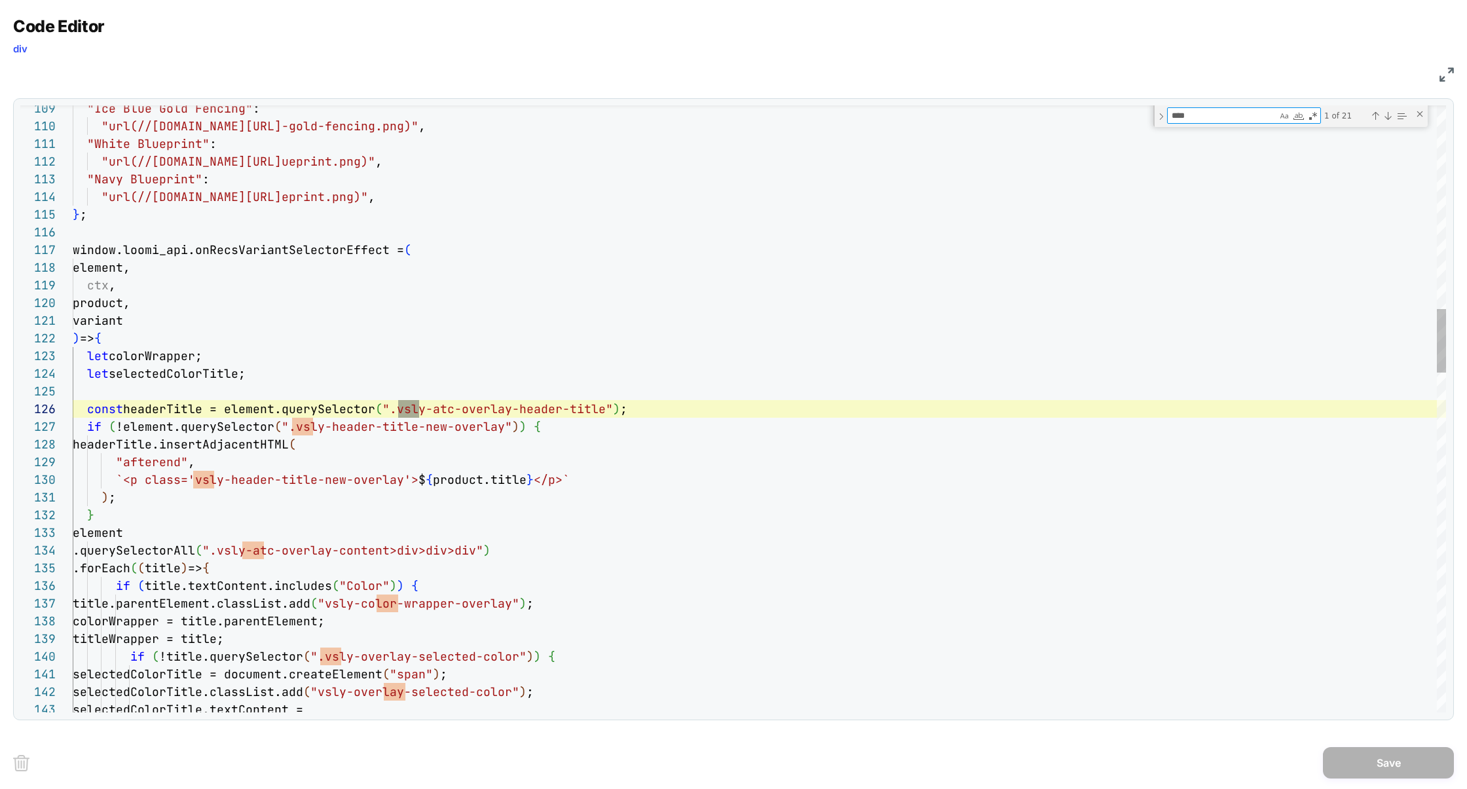
scroll to position [177, 354]
click at [1183, 115] on textarea "****" at bounding box center [1222, 115] width 109 height 15
click at [1184, 115] on textarea "****" at bounding box center [1222, 115] width 109 height 15
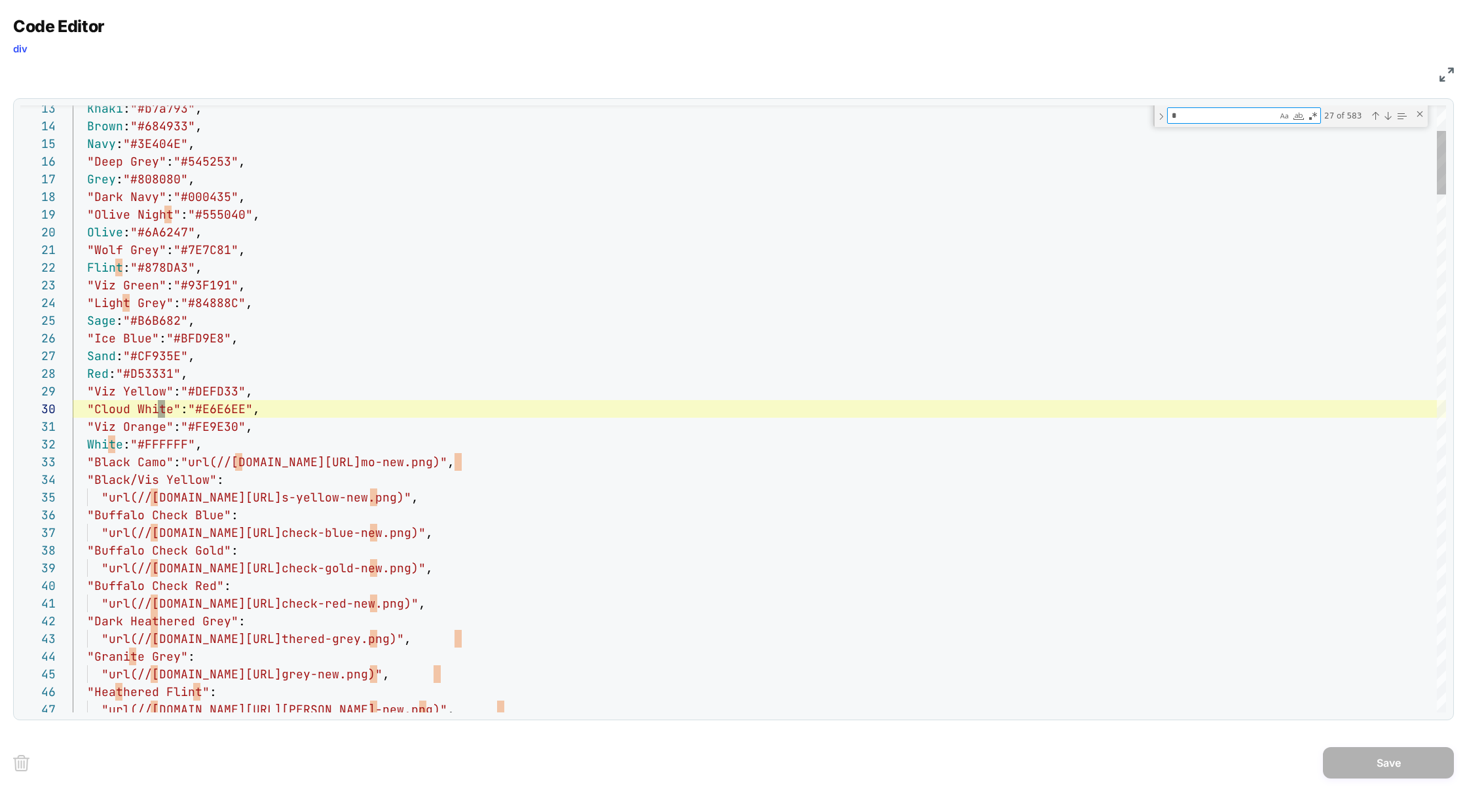
scroll to position [177, 92]
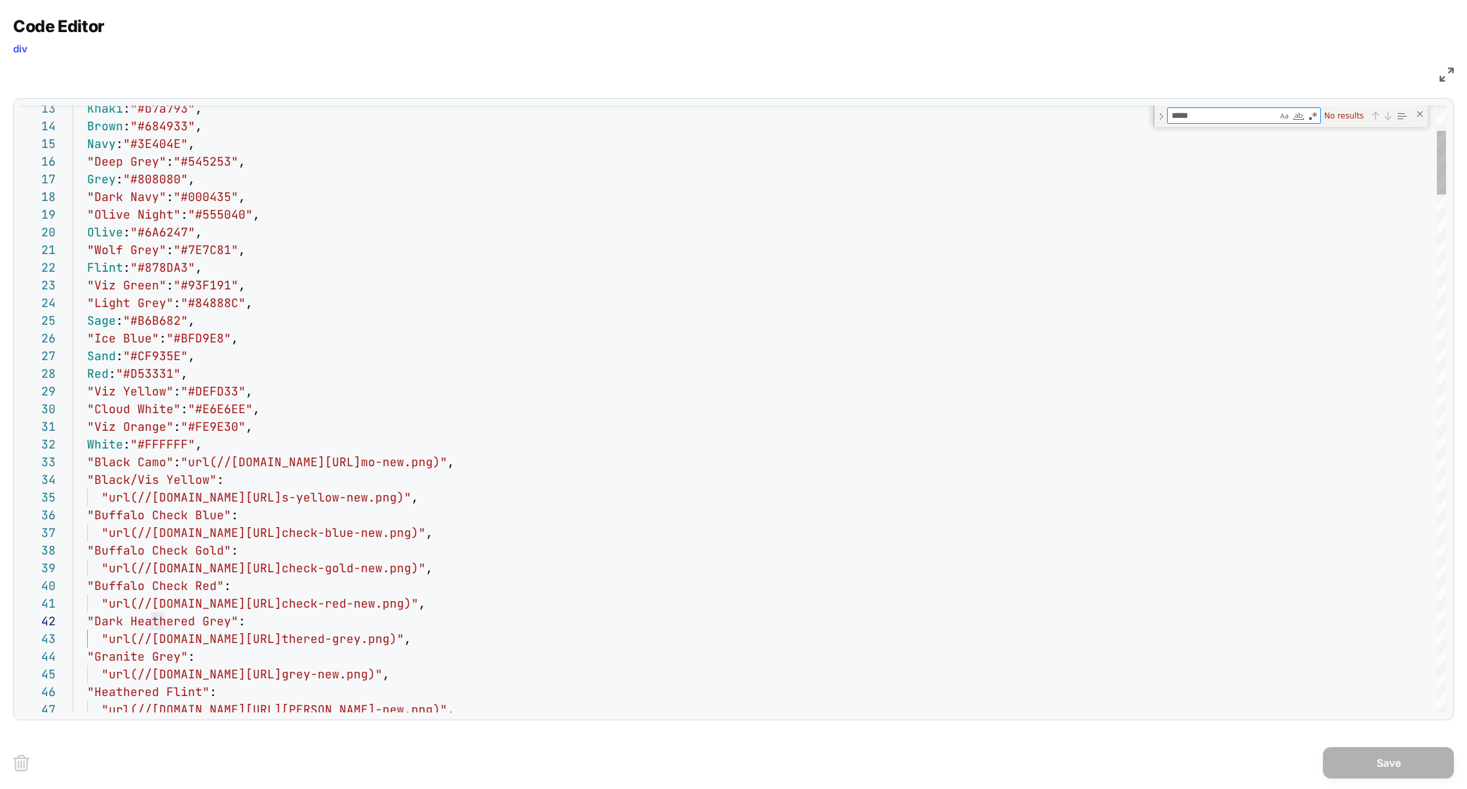
drag, startPoint x: 1215, startPoint y: 115, endPoint x: 1104, endPoint y: 115, distance: 110.7
click at [1104, 115] on div "13 14 15 16 17 18 19 20 21 22 23 24 25 26 27 28 29 30 31 32 33 34 35 36 37 38 3…" at bounding box center [733, 408] width 1426 height 607
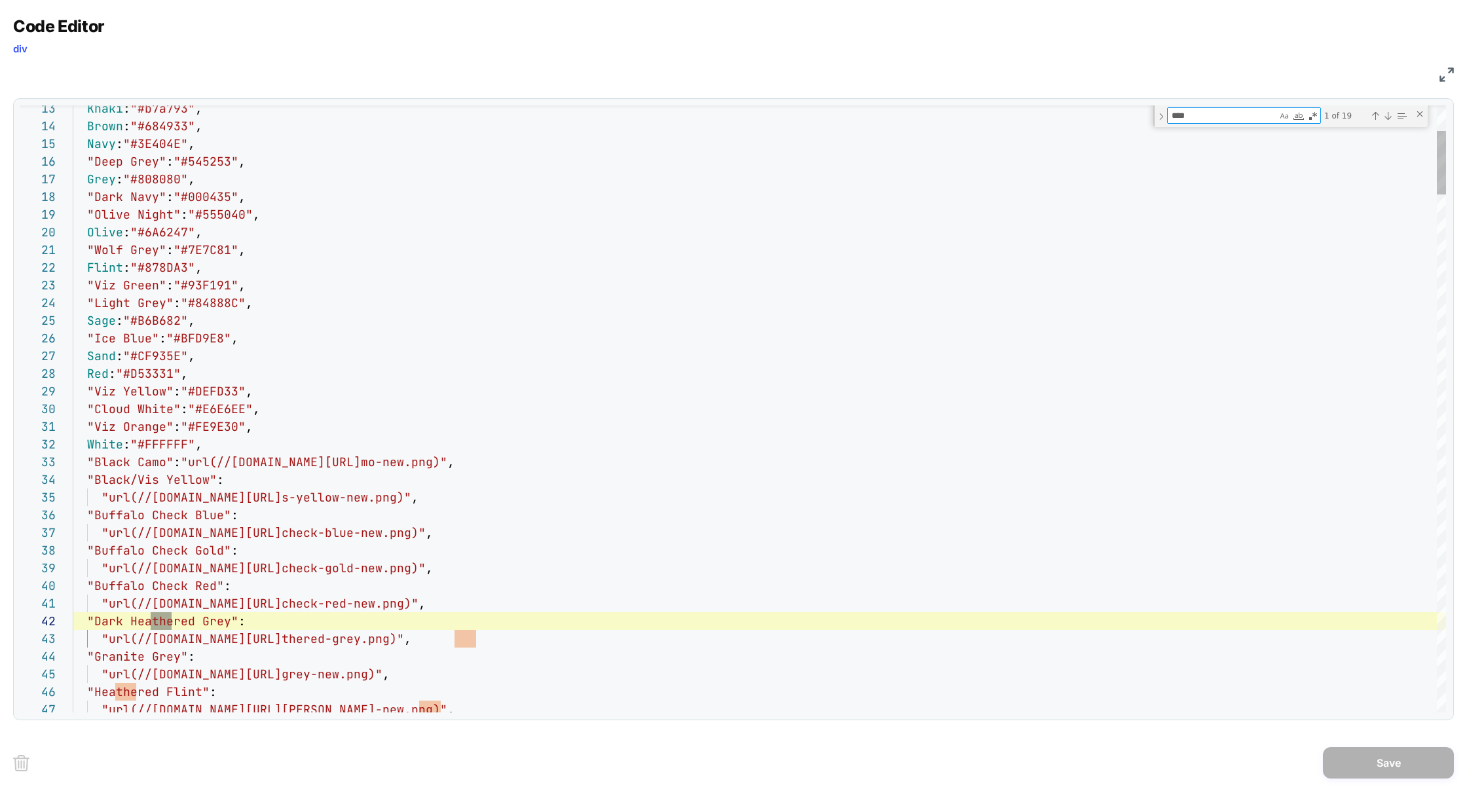
scroll to position [177, 162]
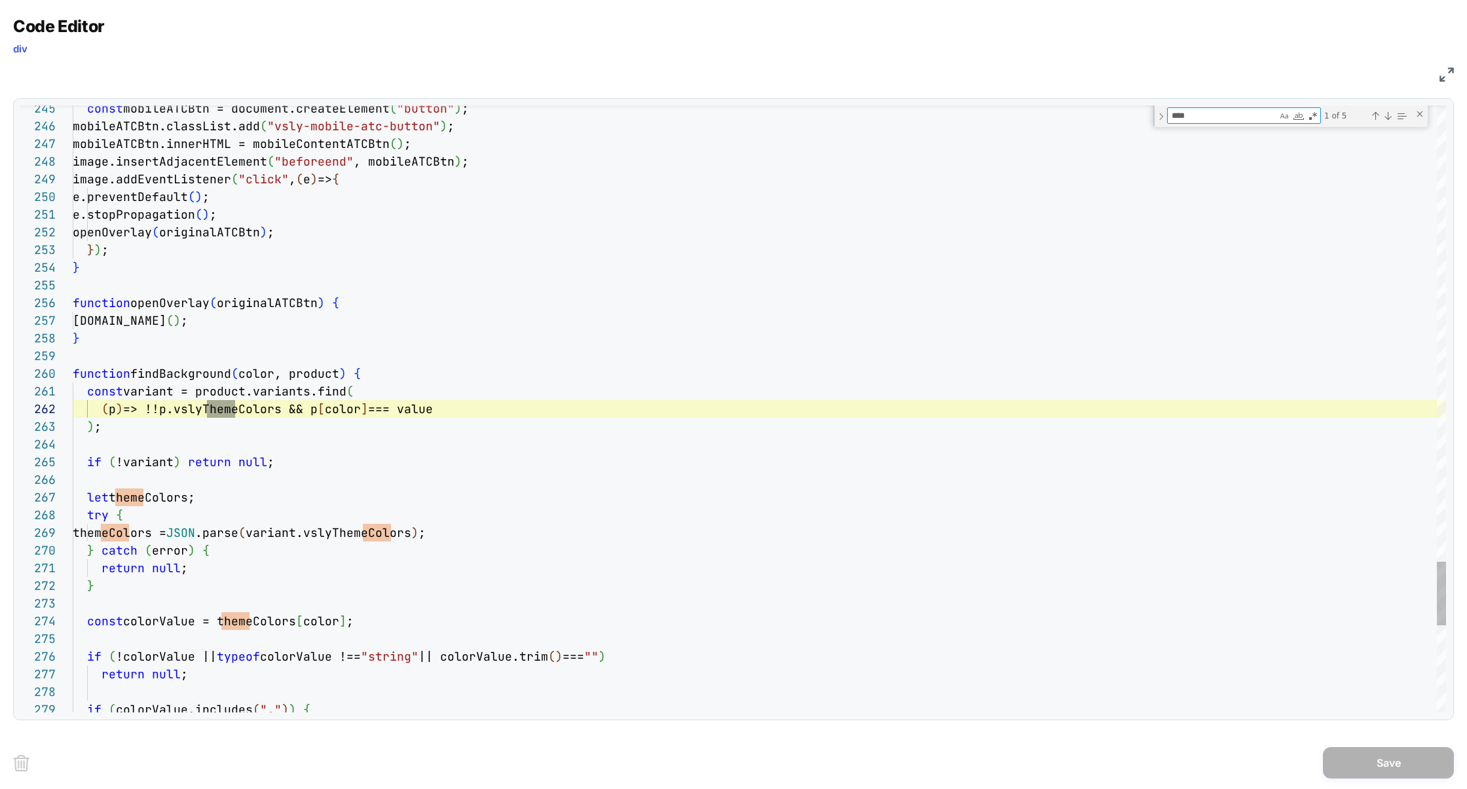
type textarea "****"
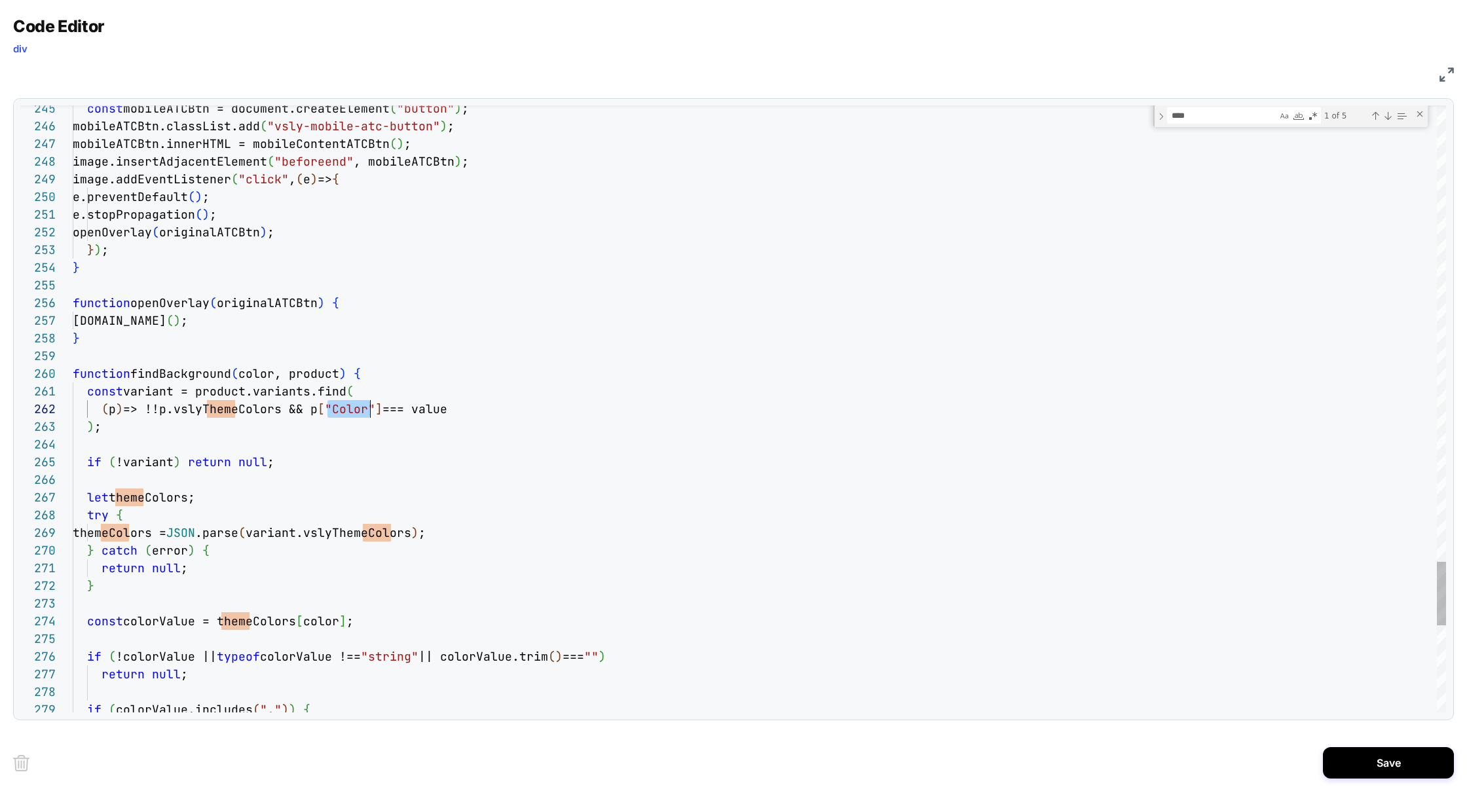
scroll to position [17, 304]
drag, startPoint x: 328, startPoint y: 410, endPoint x: 378, endPoint y: 409, distance: 49.8
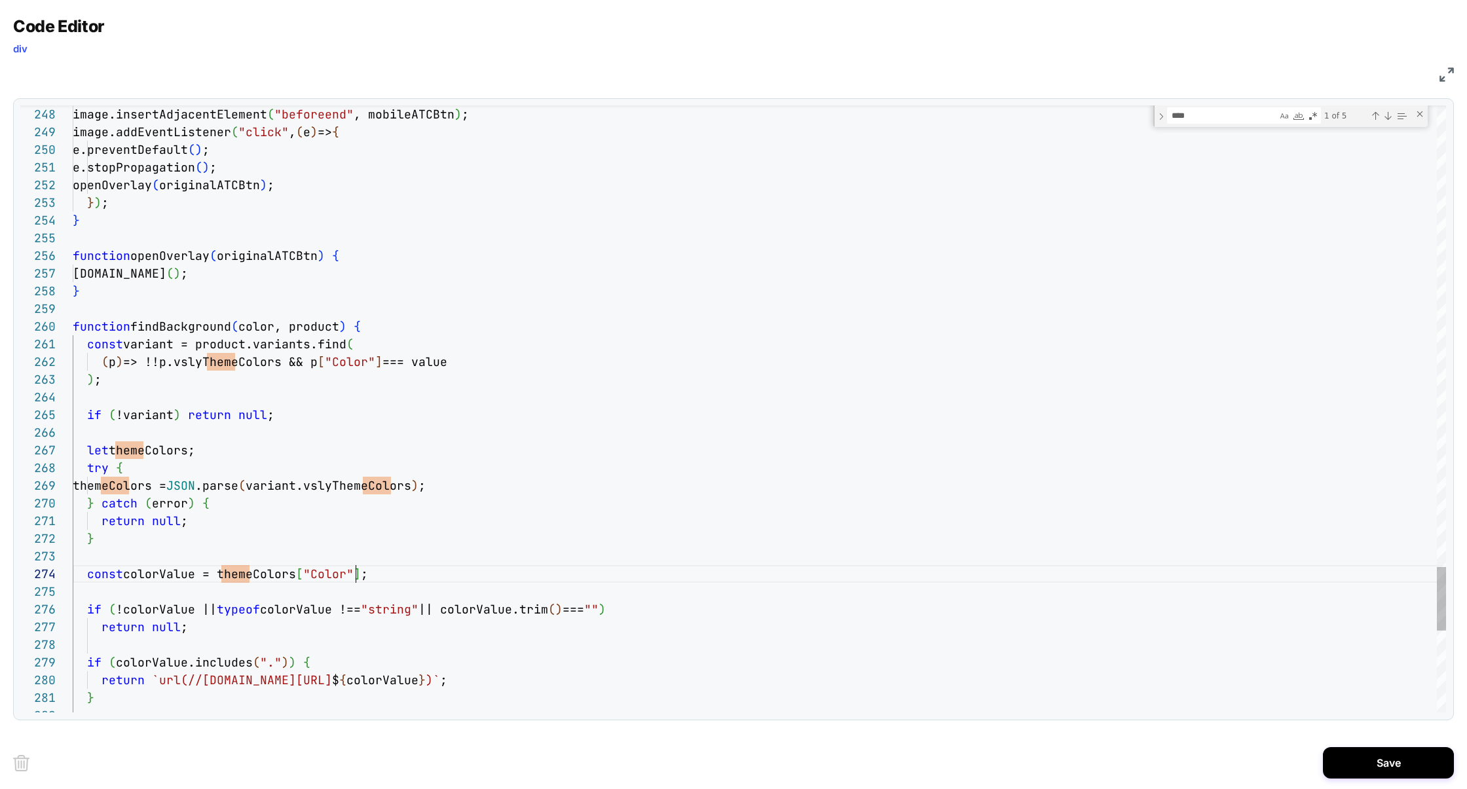
scroll to position [53, 283]
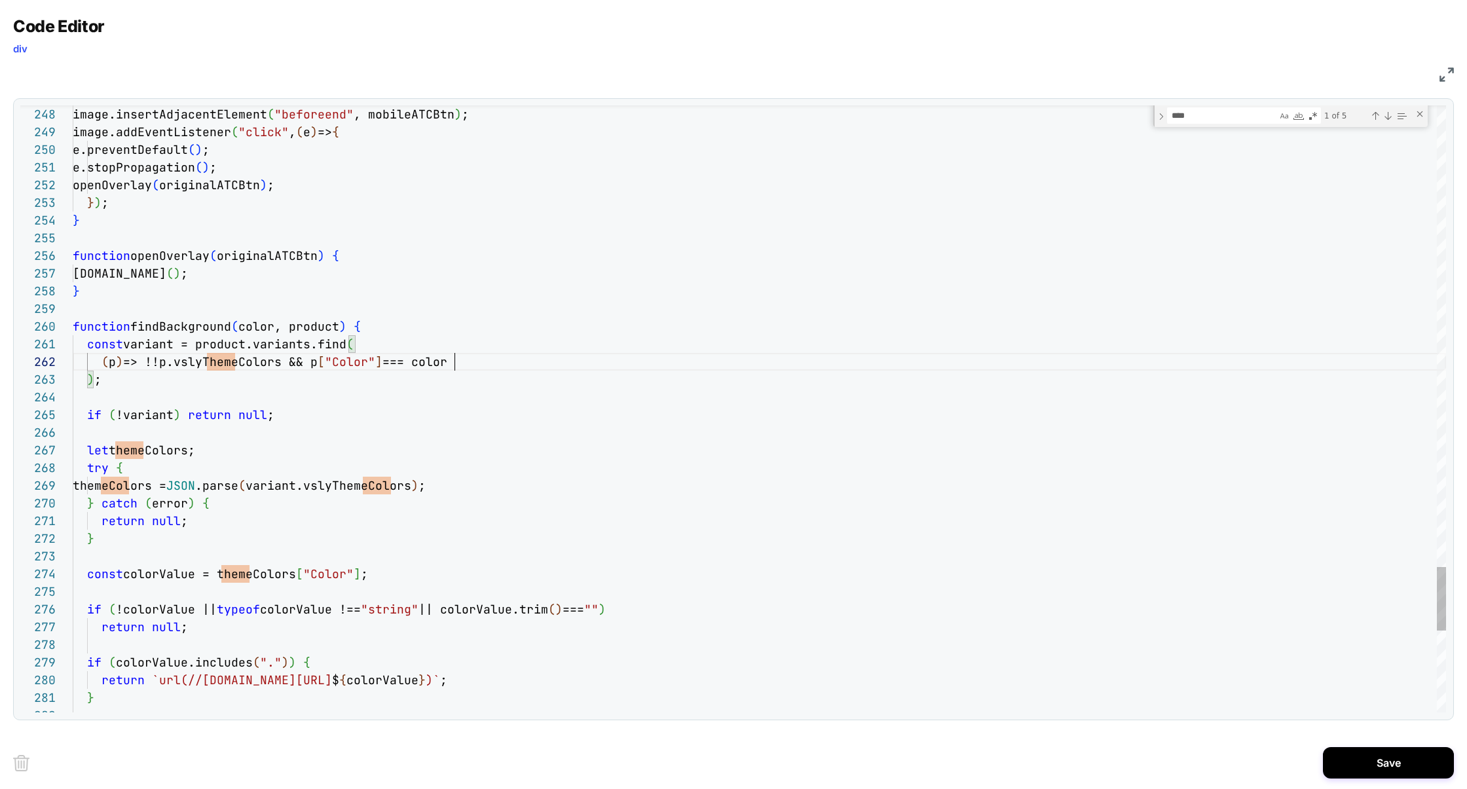
type textarea "**********"
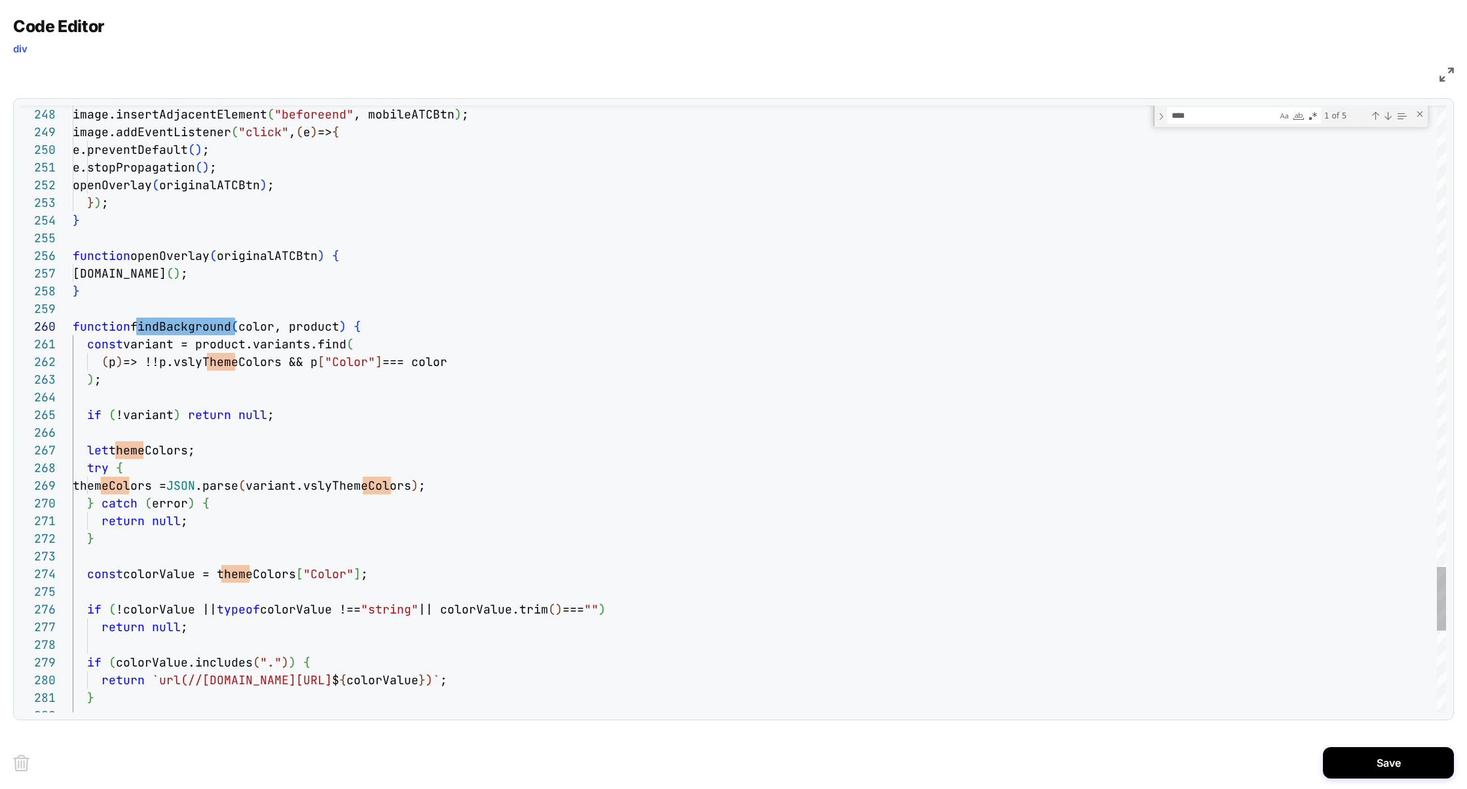
type textarea "**********"
click at [1371, 118] on div "Previous Match (⇧Enter)" at bounding box center [1375, 116] width 10 height 10
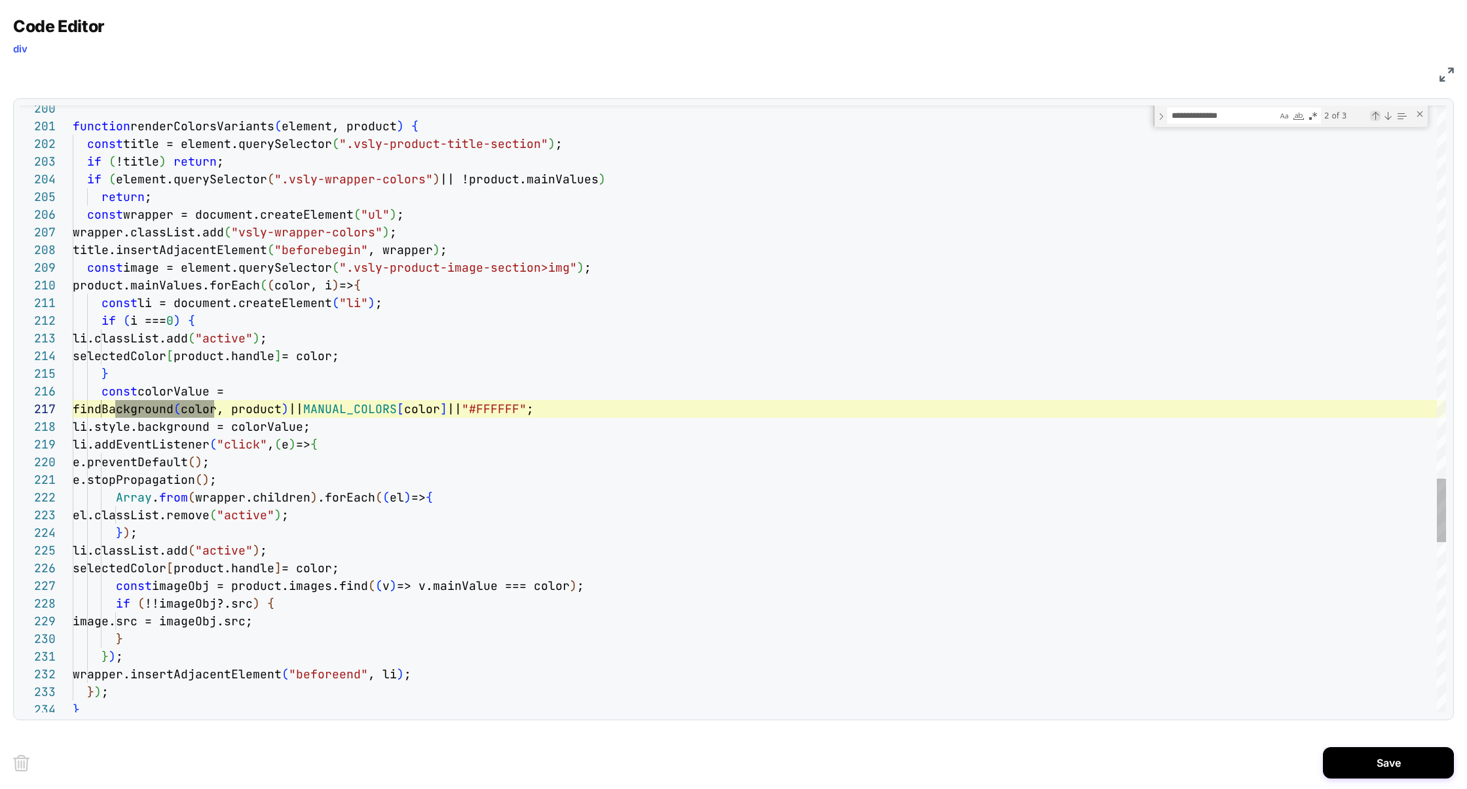
click at [1372, 119] on div "Previous Match (⇧Enter)" at bounding box center [1375, 116] width 10 height 10
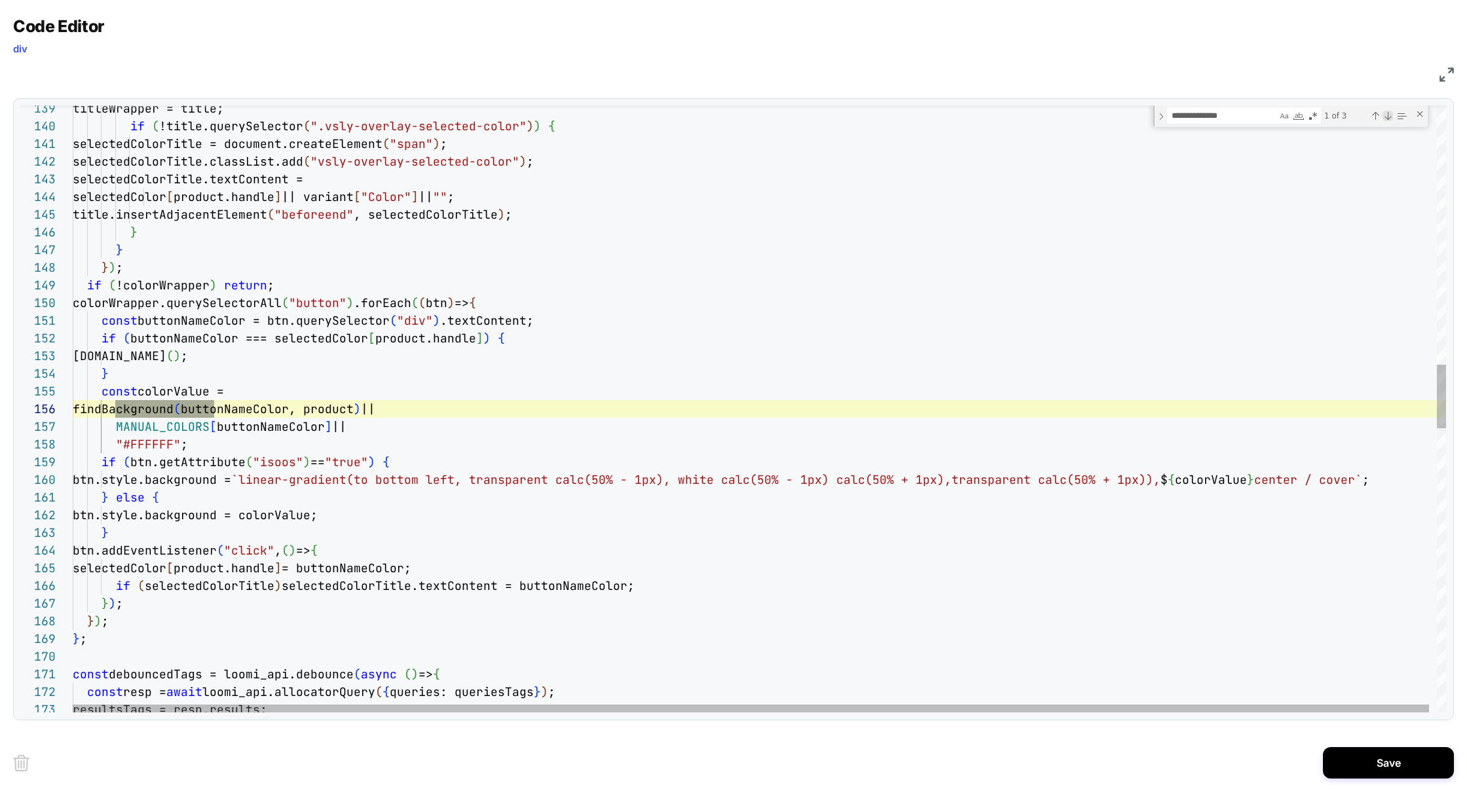
click at [1387, 117] on div "Next Match (Enter)" at bounding box center [1388, 116] width 10 height 10
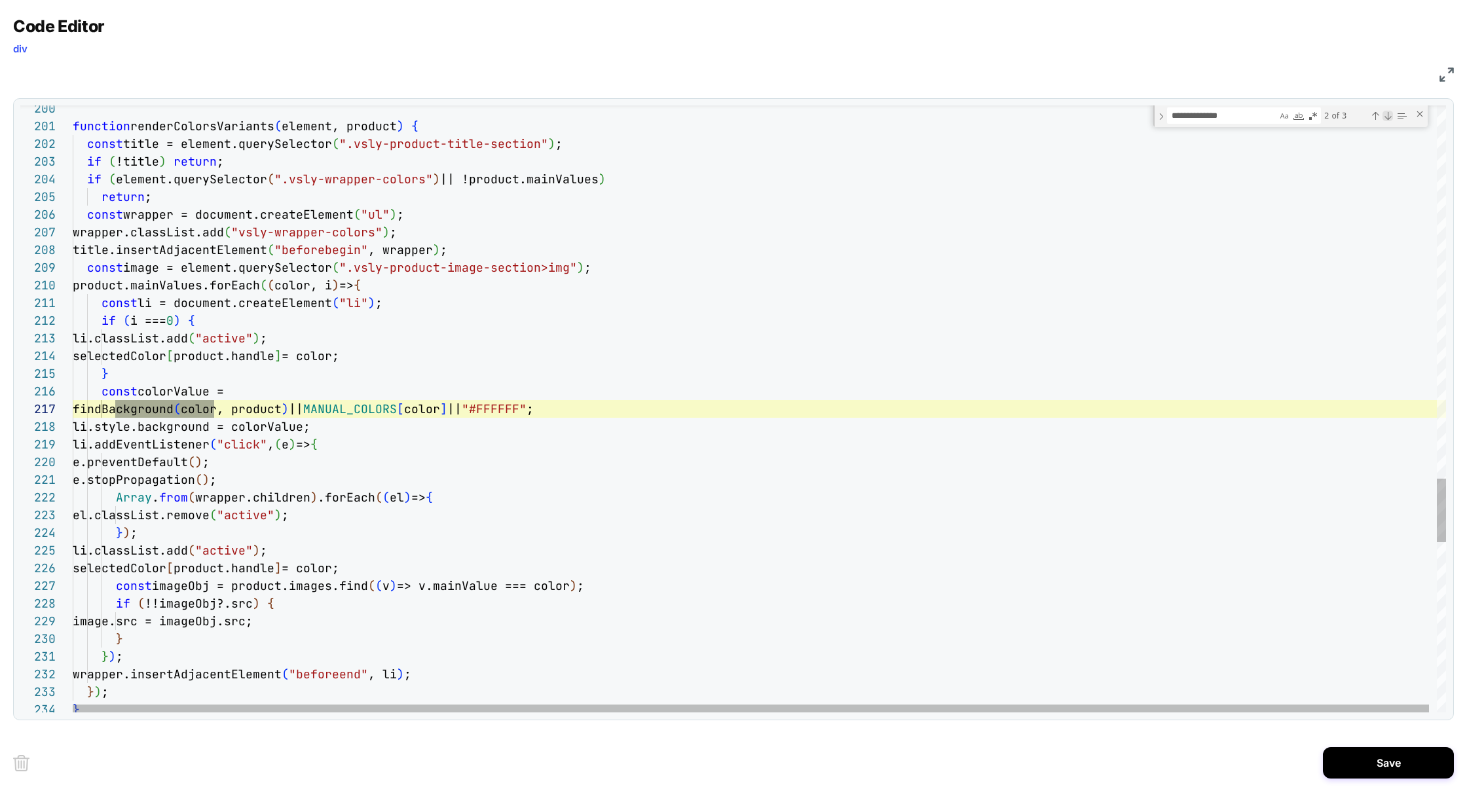
click at [1386, 117] on div "Next Match (Enter)" at bounding box center [1388, 116] width 10 height 10
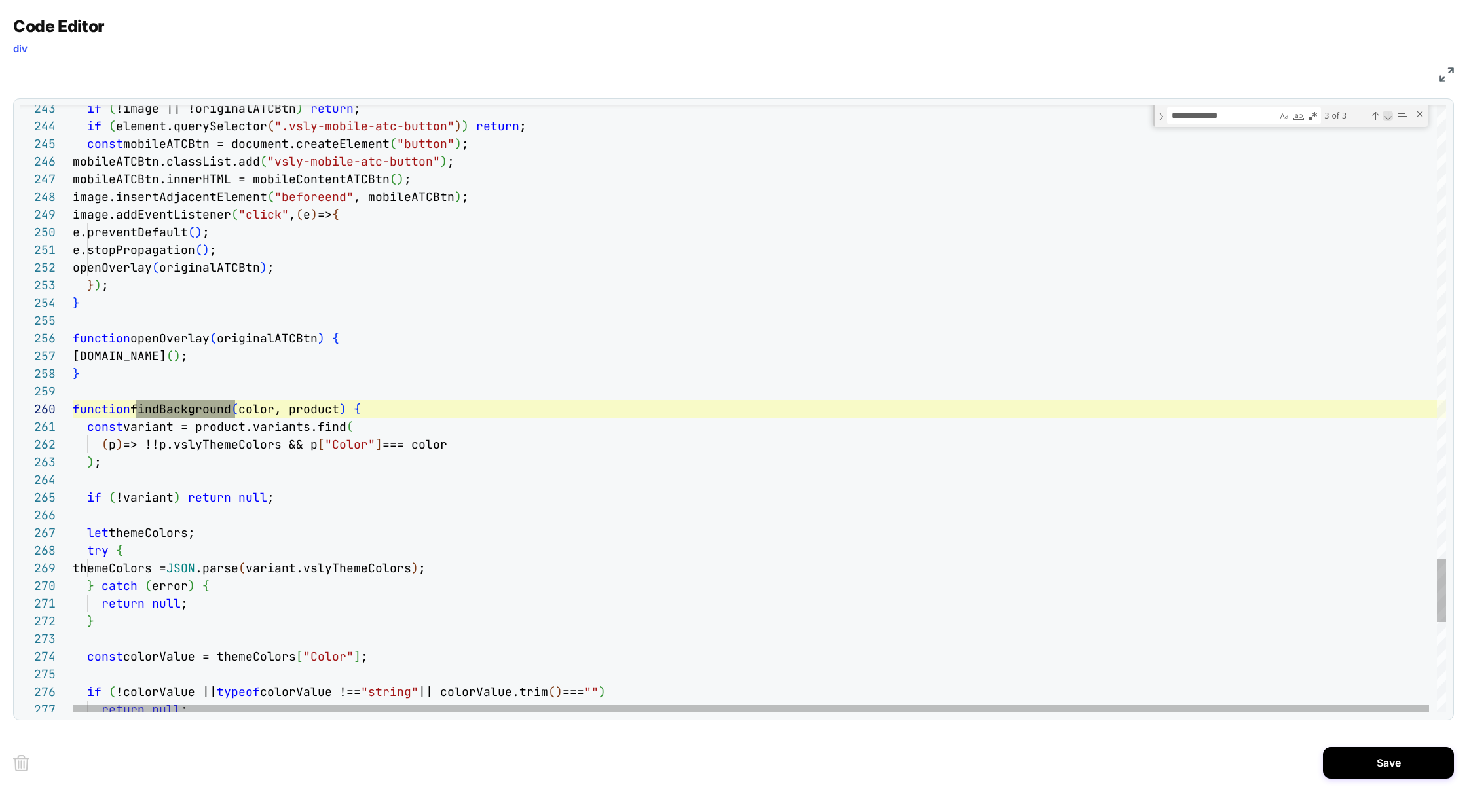
scroll to position [177, 162]
click at [1387, 117] on div "Next Match (Enter)" at bounding box center [1388, 116] width 10 height 10
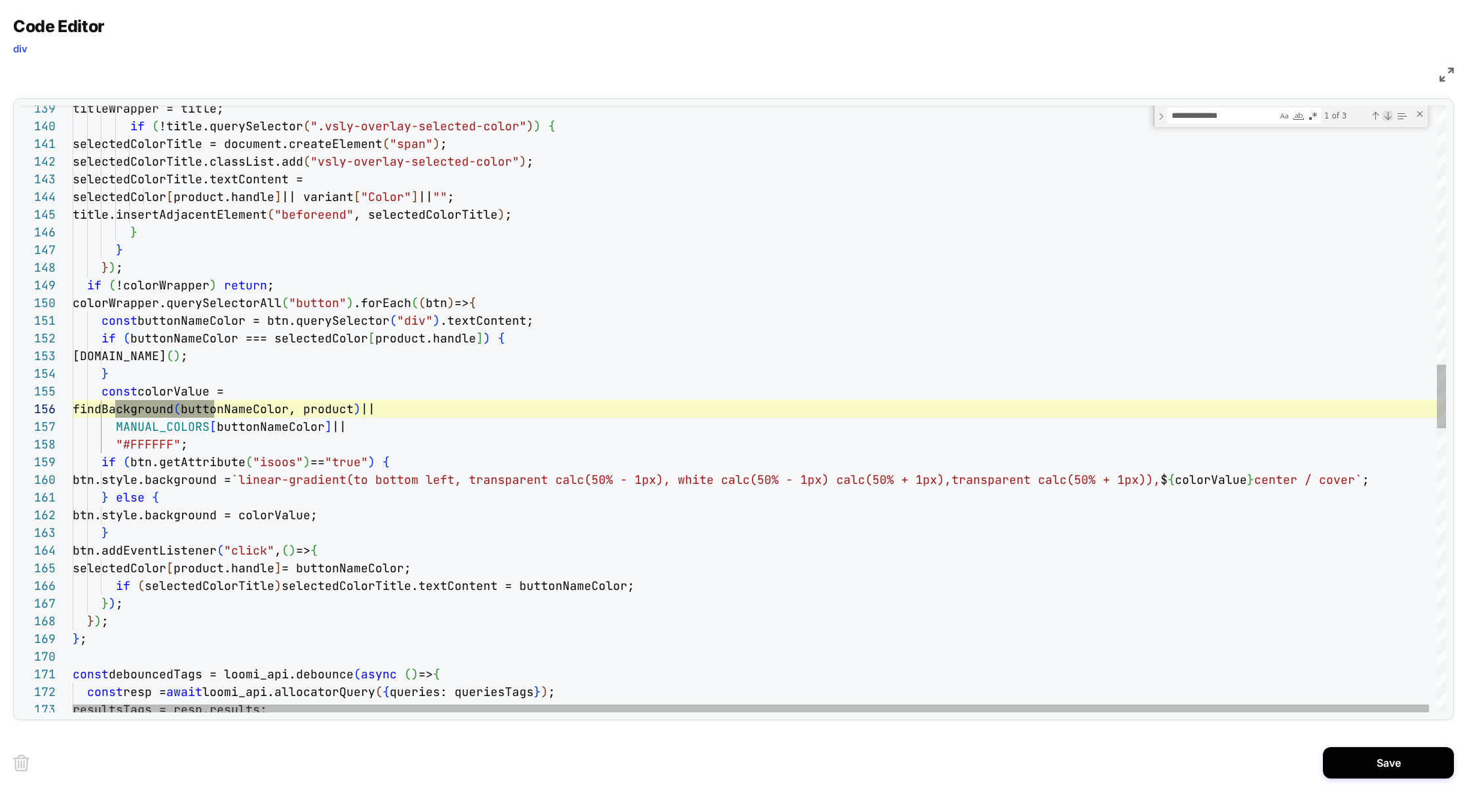
scroll to position [177, 141]
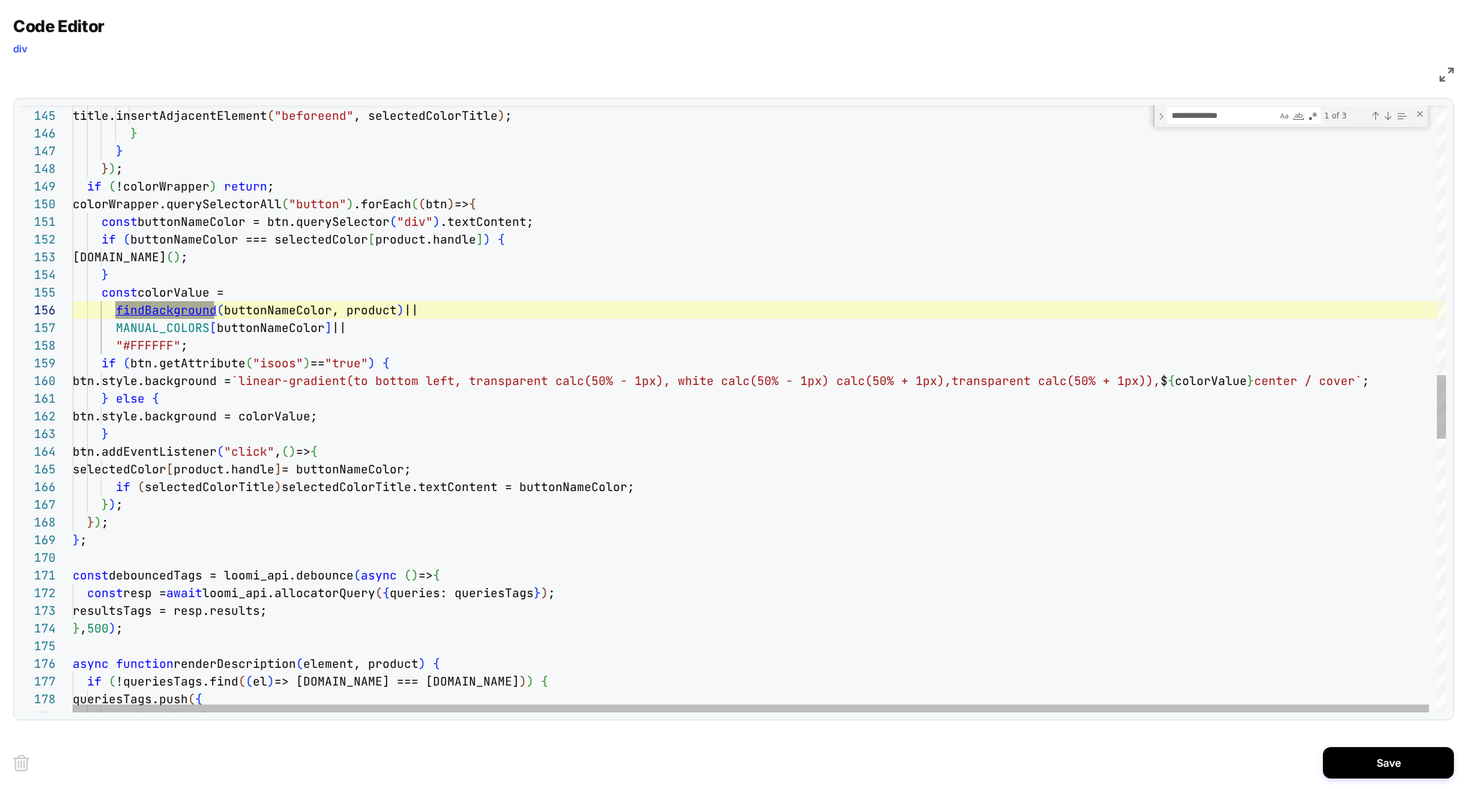
click at [185, 309] on div "title.insertAdjacentElement ( "beforeend" , selectedColorTitle ) ; } } } ) ; if…" at bounding box center [763, 425] width 1381 height 5775
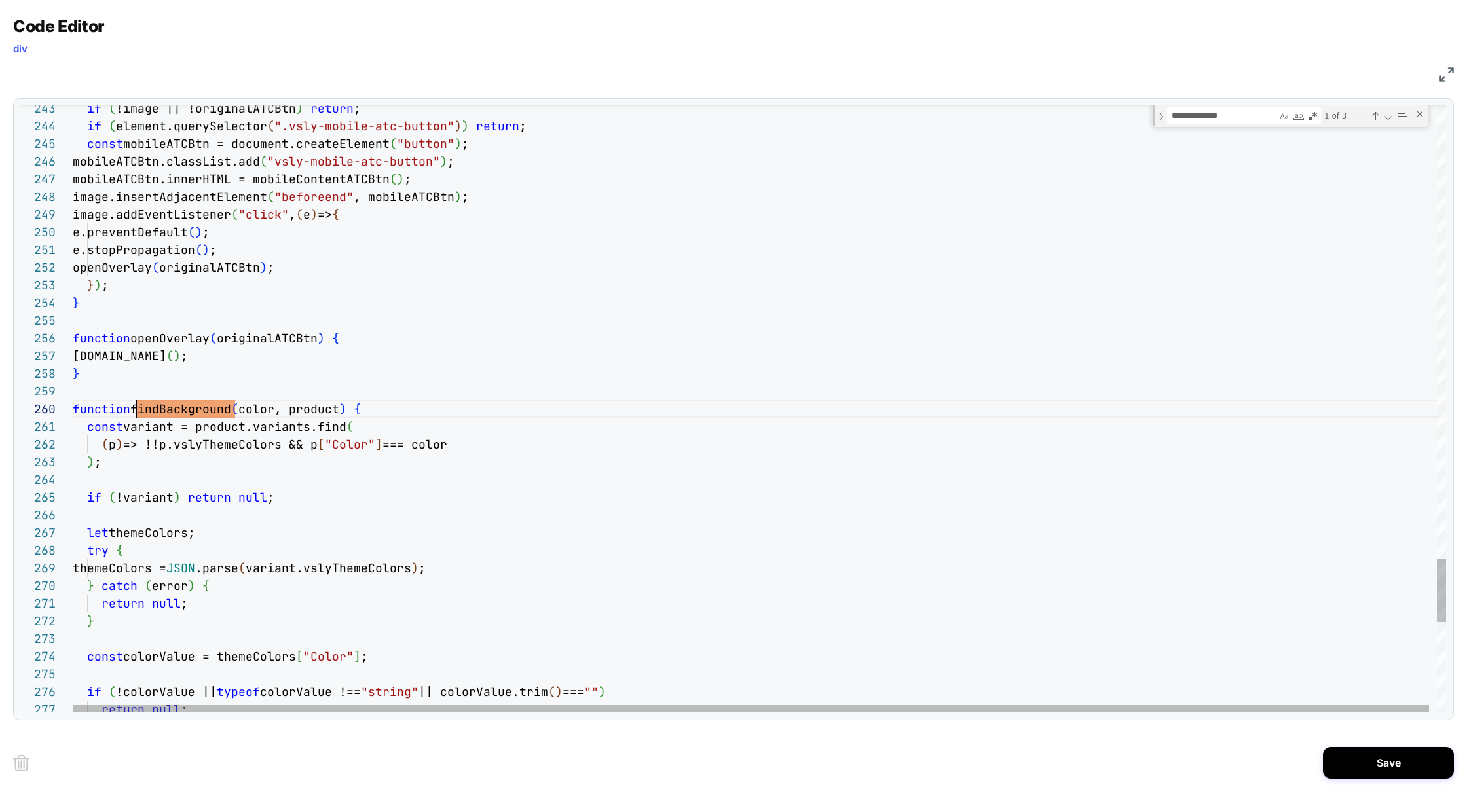
scroll to position [159, 64]
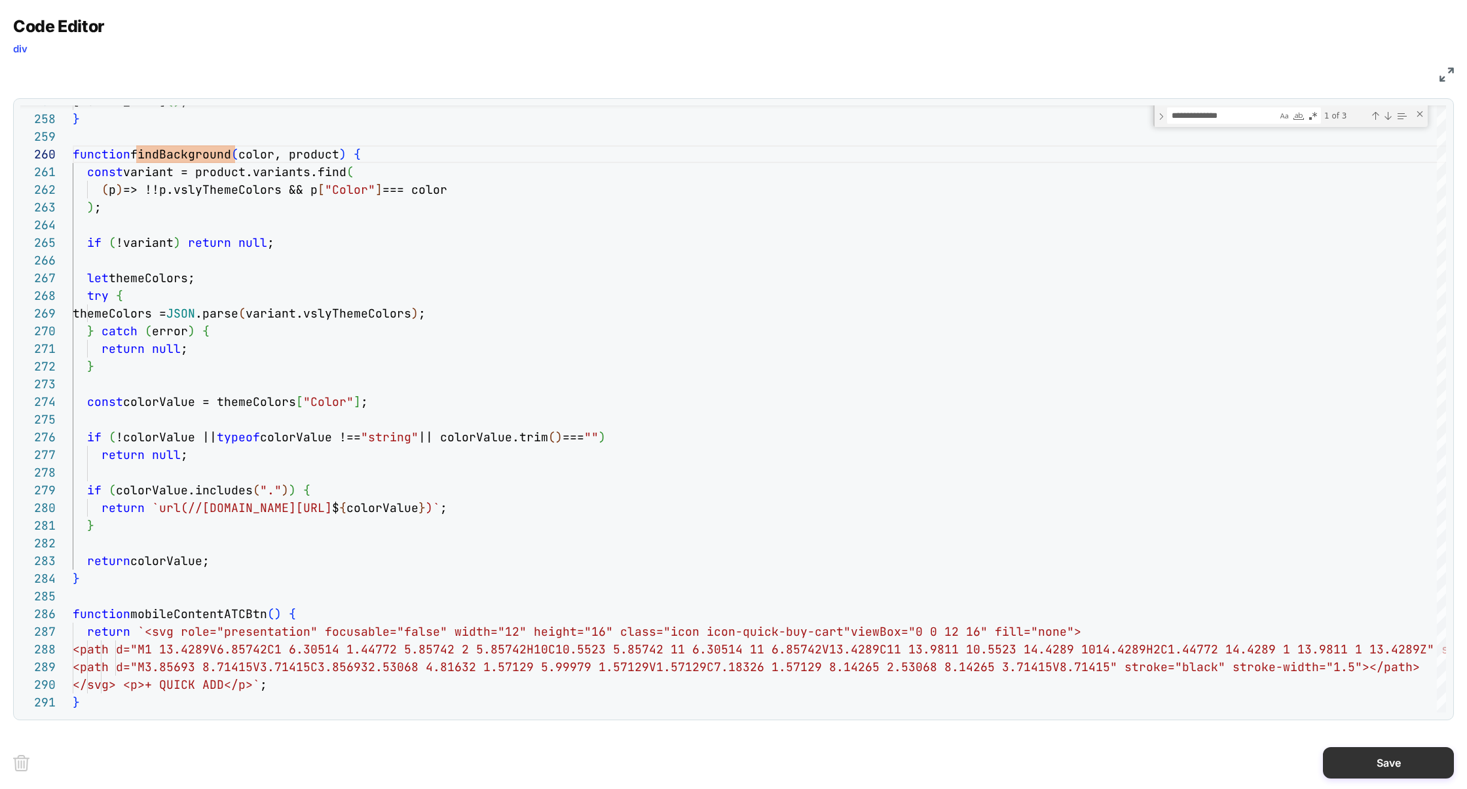
click at [1367, 771] on button "Save" at bounding box center [1388, 762] width 131 height 31
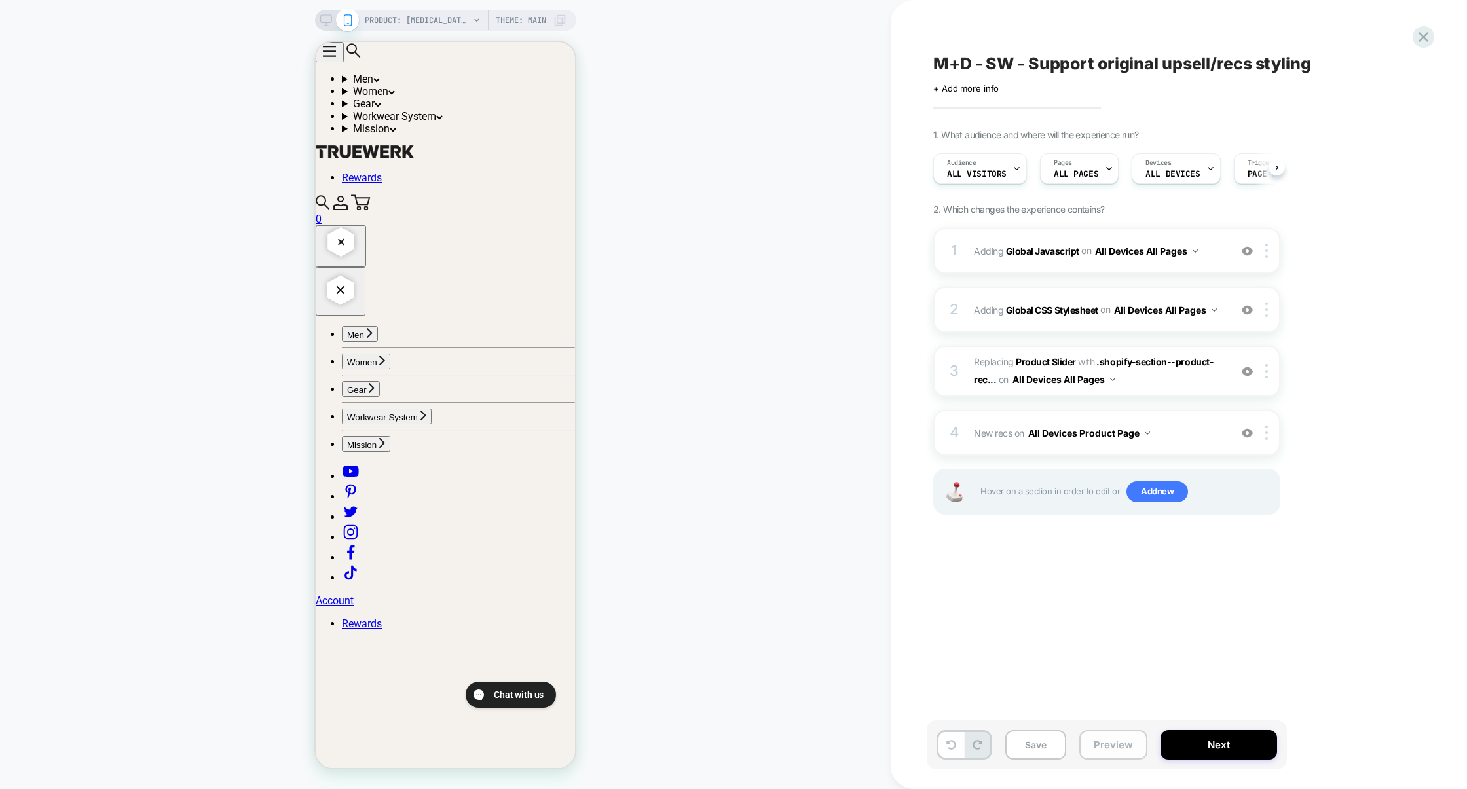
click at [1117, 750] on button "Preview" at bounding box center [1113, 744] width 68 height 29
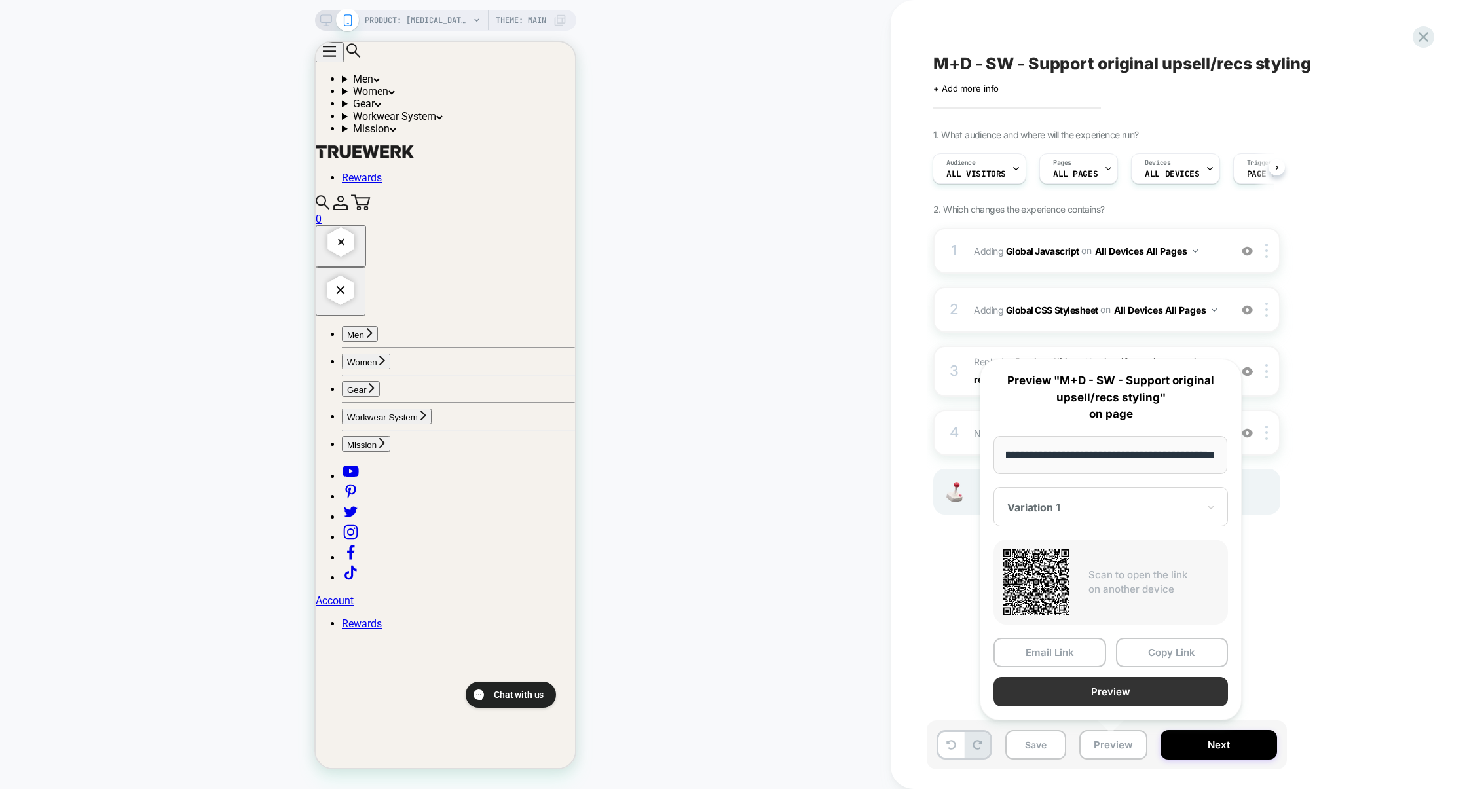
scroll to position [0, 0]
click at [1121, 689] on button "Preview" at bounding box center [1111, 691] width 234 height 29
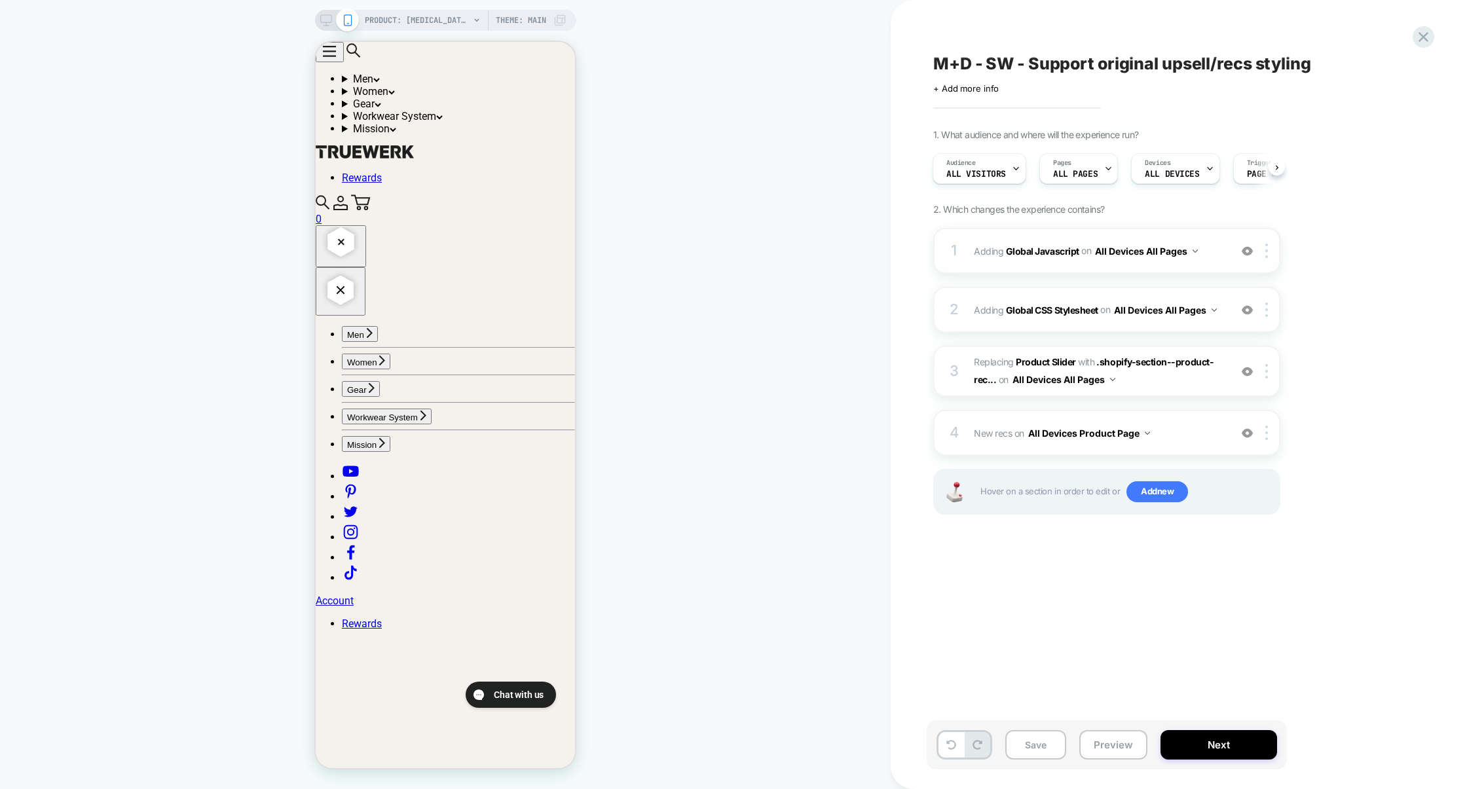
click at [1047, 263] on div "1 Adding Global Javascript on All Devices All Pages Add Before Add After Target…" at bounding box center [1106, 251] width 347 height 46
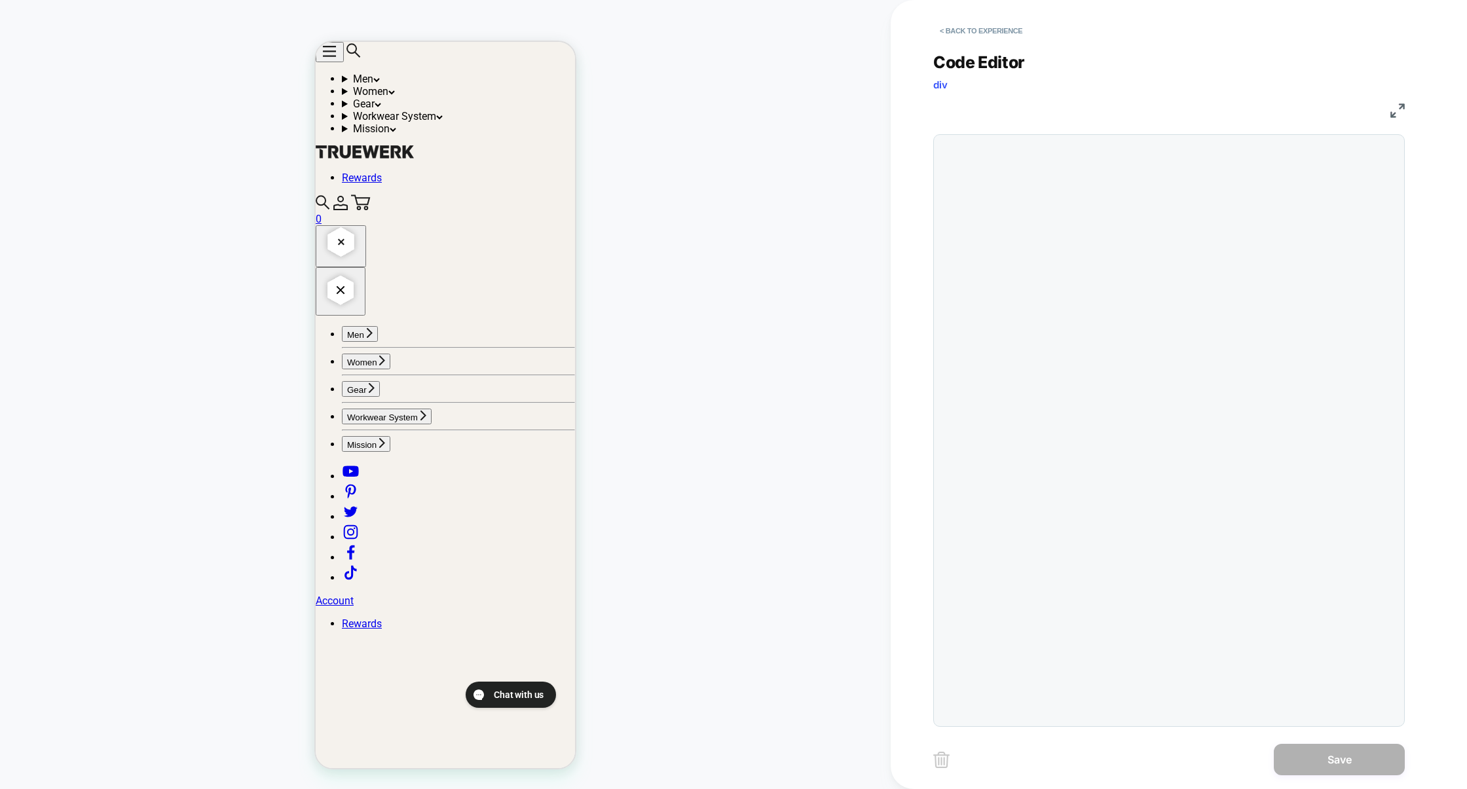
scroll to position [177, 0]
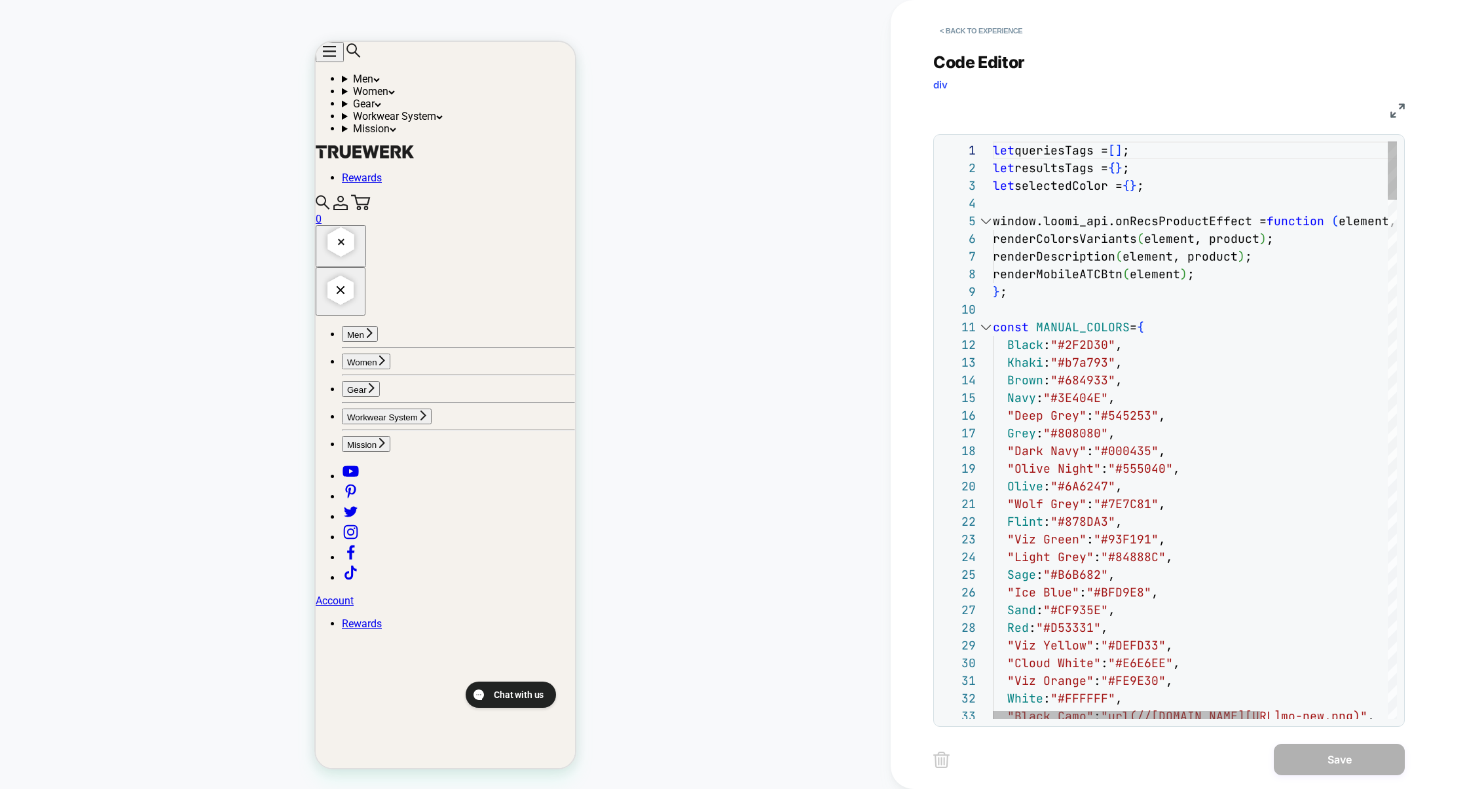
click at [986, 328] on div at bounding box center [985, 327] width 17 height 18
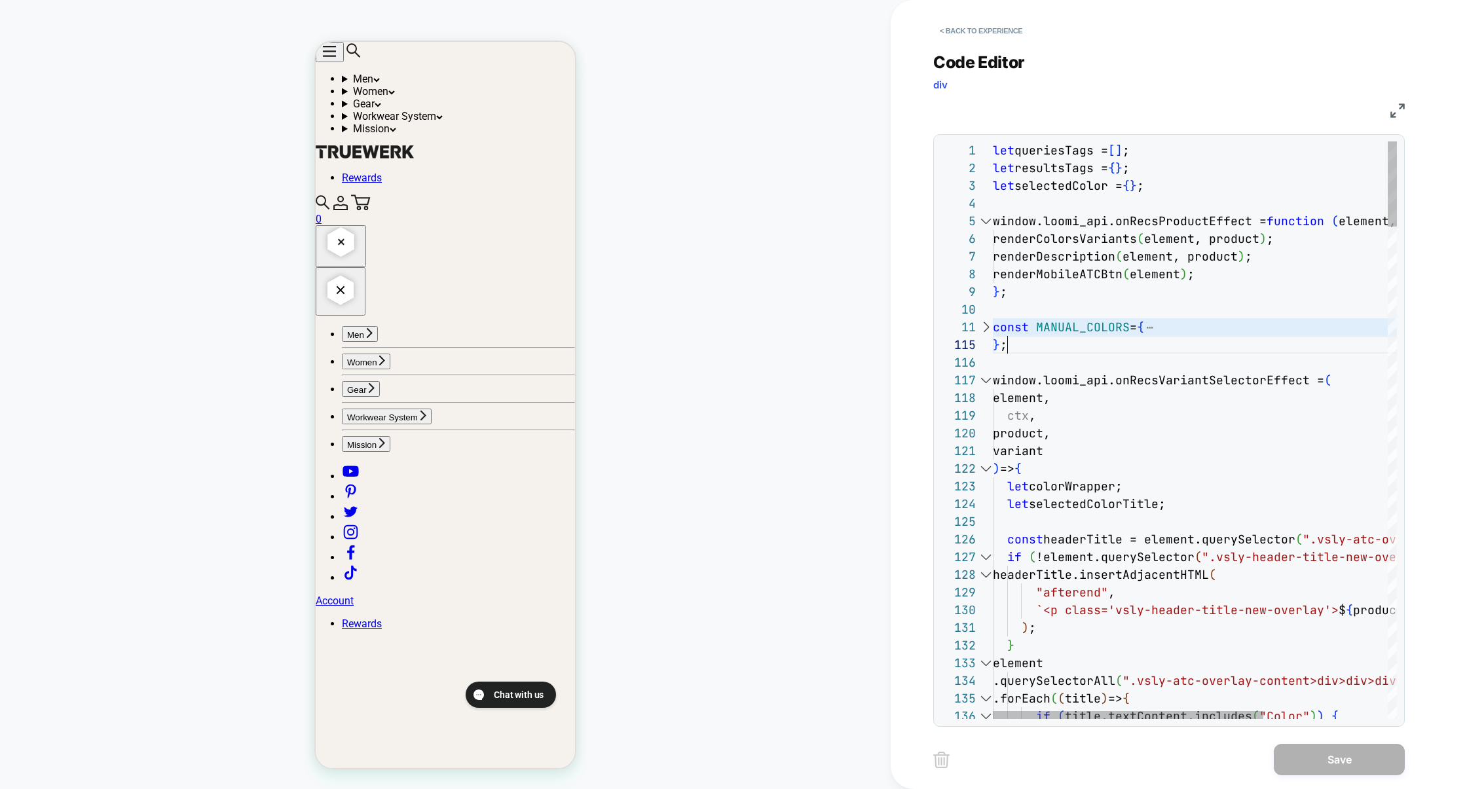
scroll to position [1644, 14]
click at [984, 328] on div at bounding box center [985, 327] width 17 height 18
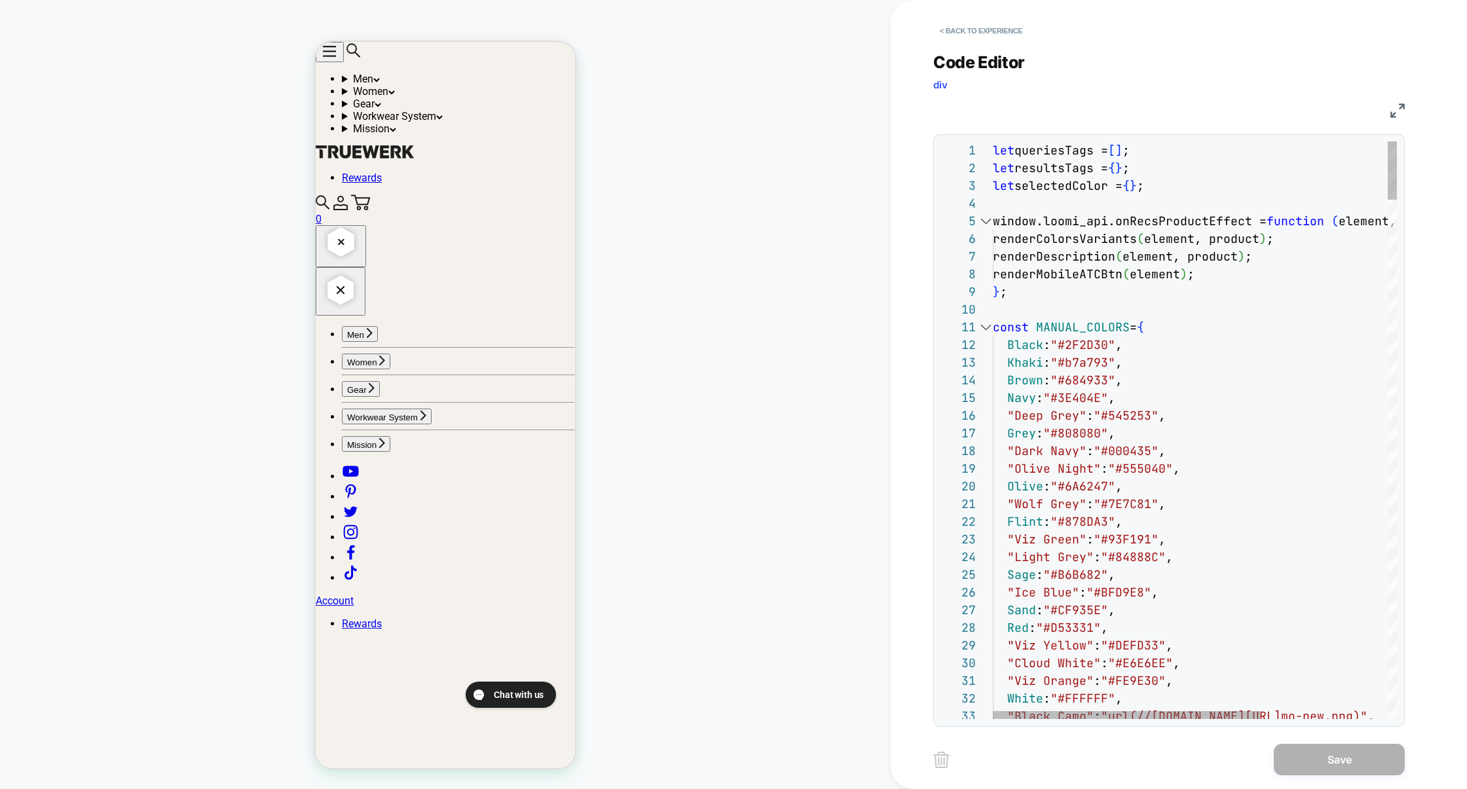
scroll to position [177, 14]
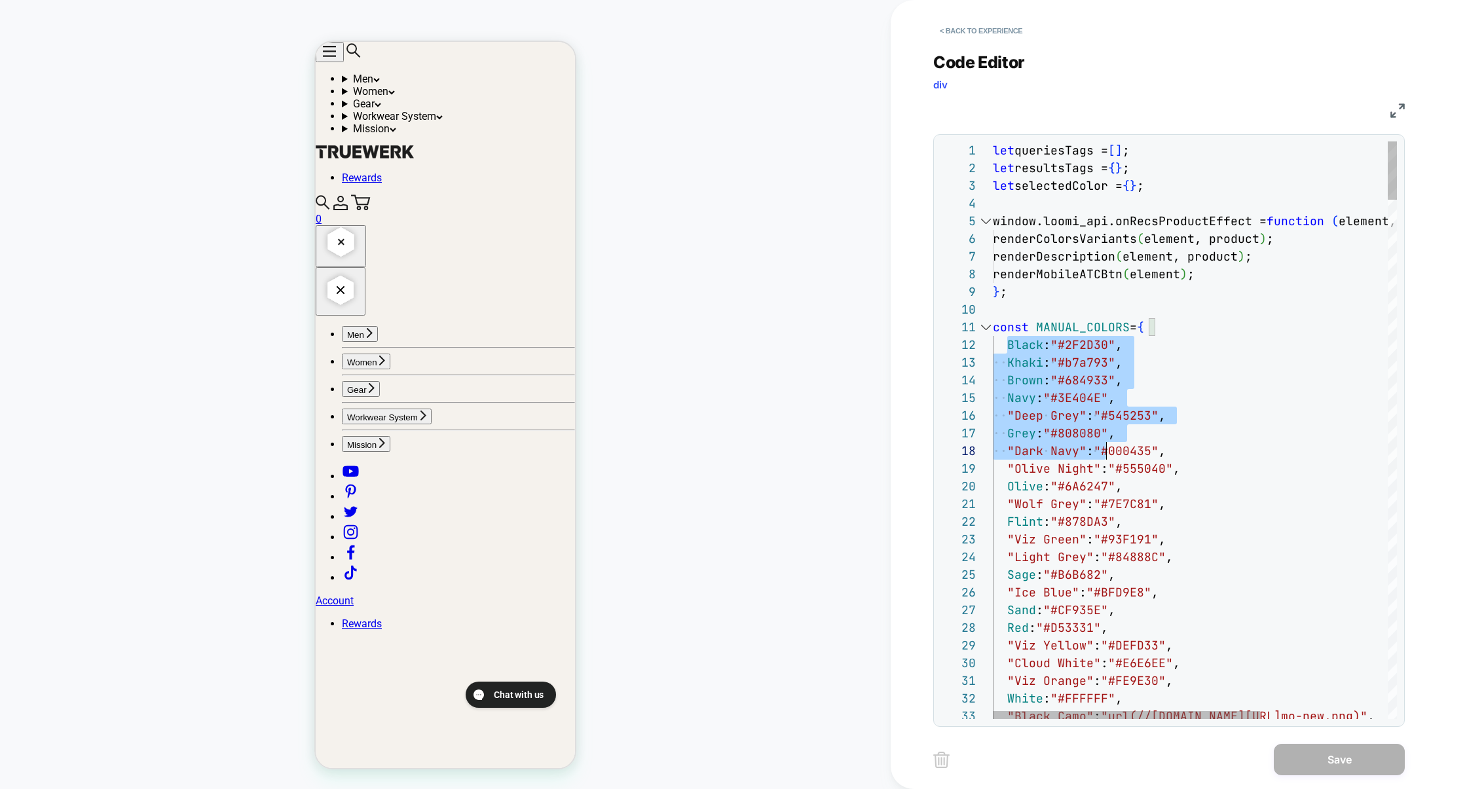
drag, startPoint x: 1005, startPoint y: 345, endPoint x: 1108, endPoint y: 449, distance: 146.4
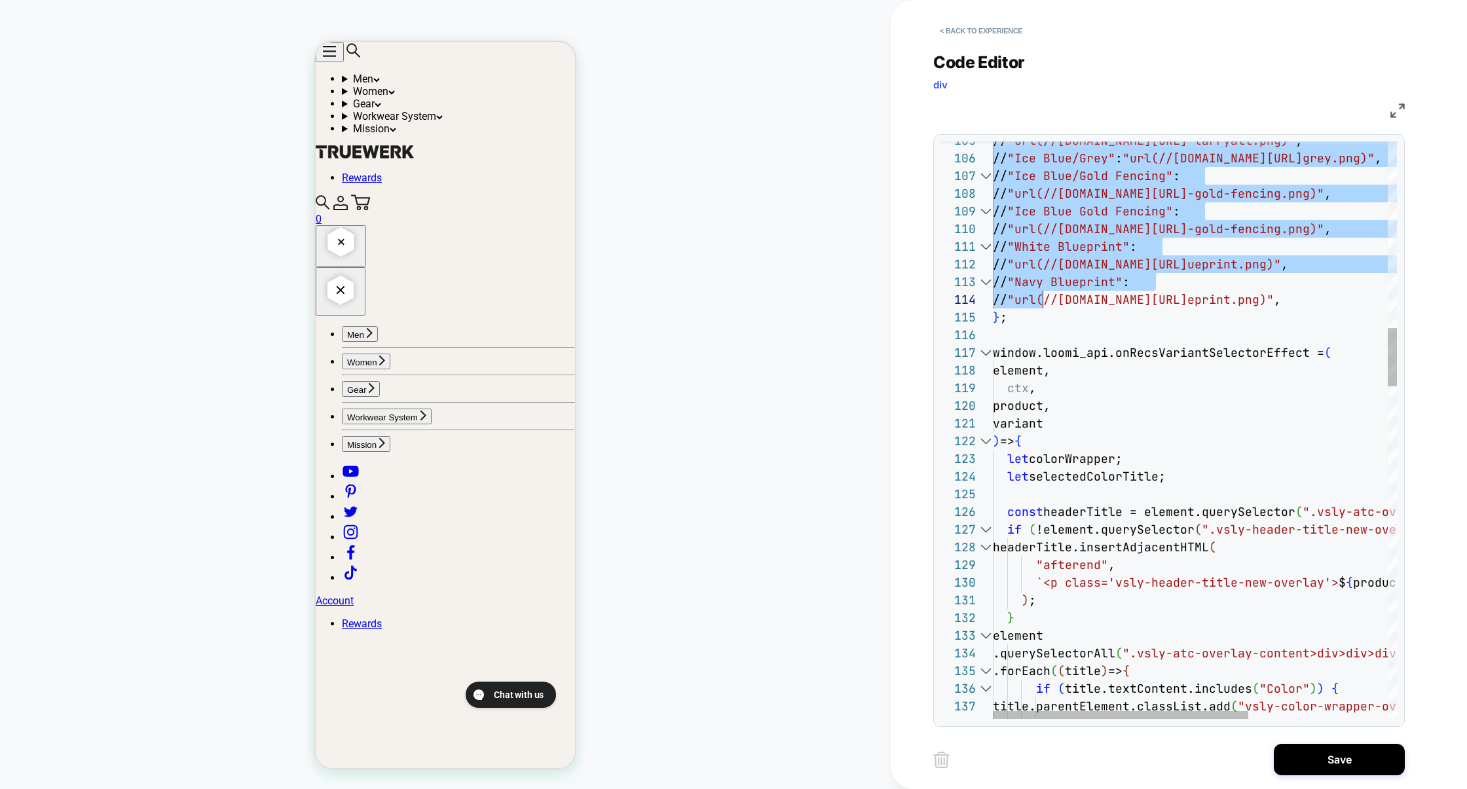
scroll to position [17, 50]
type textarea "**********"
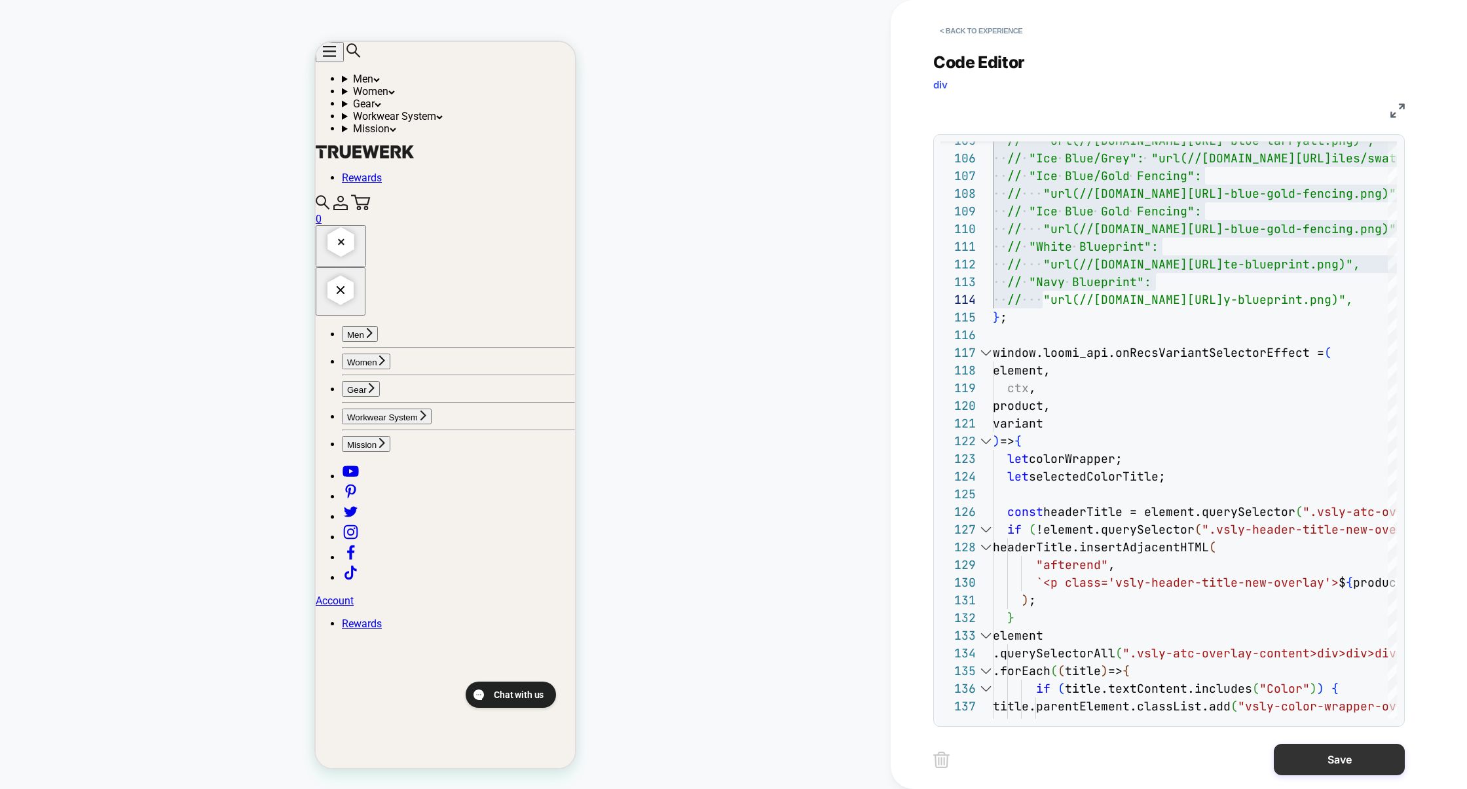
click at [1357, 760] on button "Save" at bounding box center [1339, 759] width 131 height 31
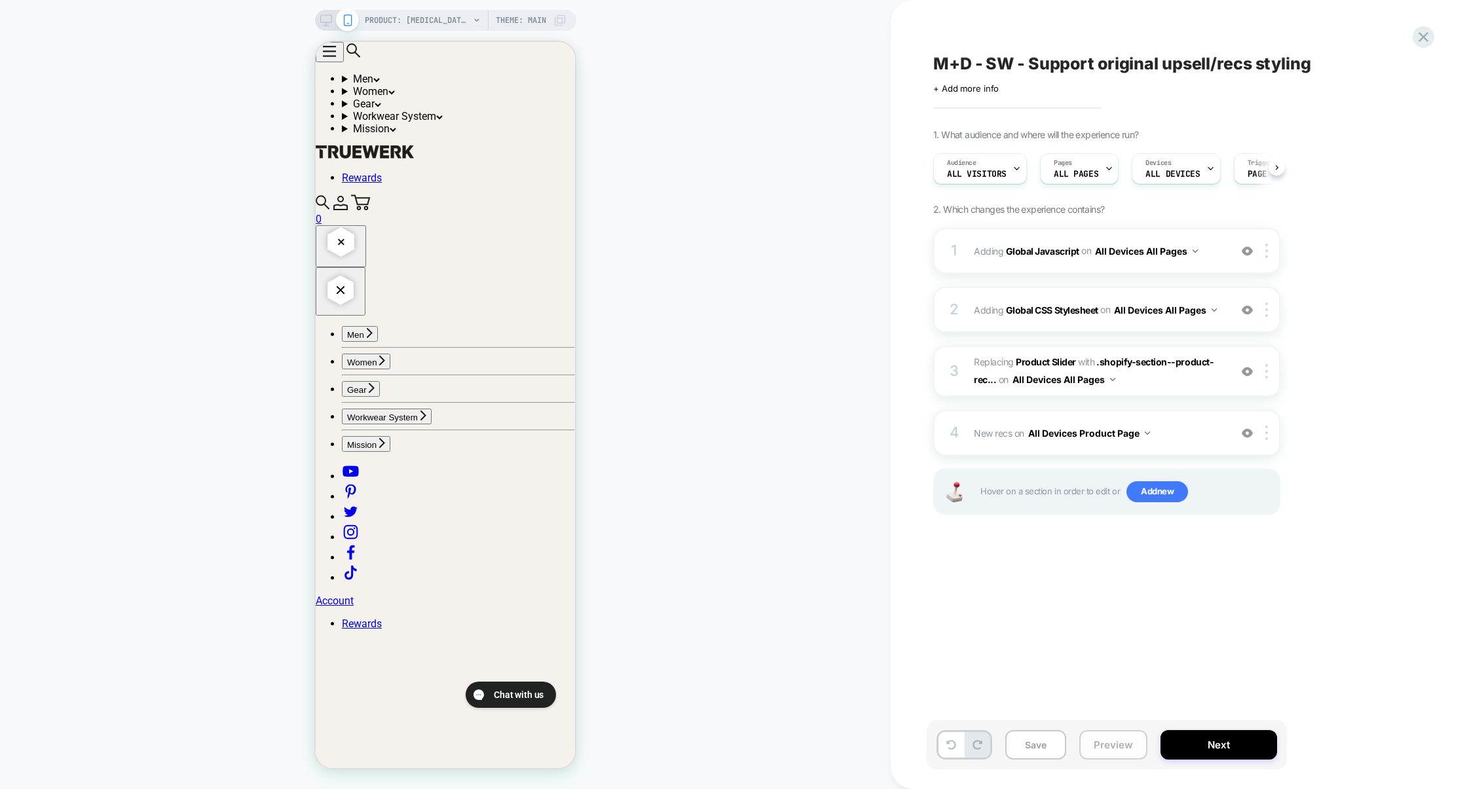
click at [1131, 736] on button "Preview" at bounding box center [1113, 744] width 68 height 29
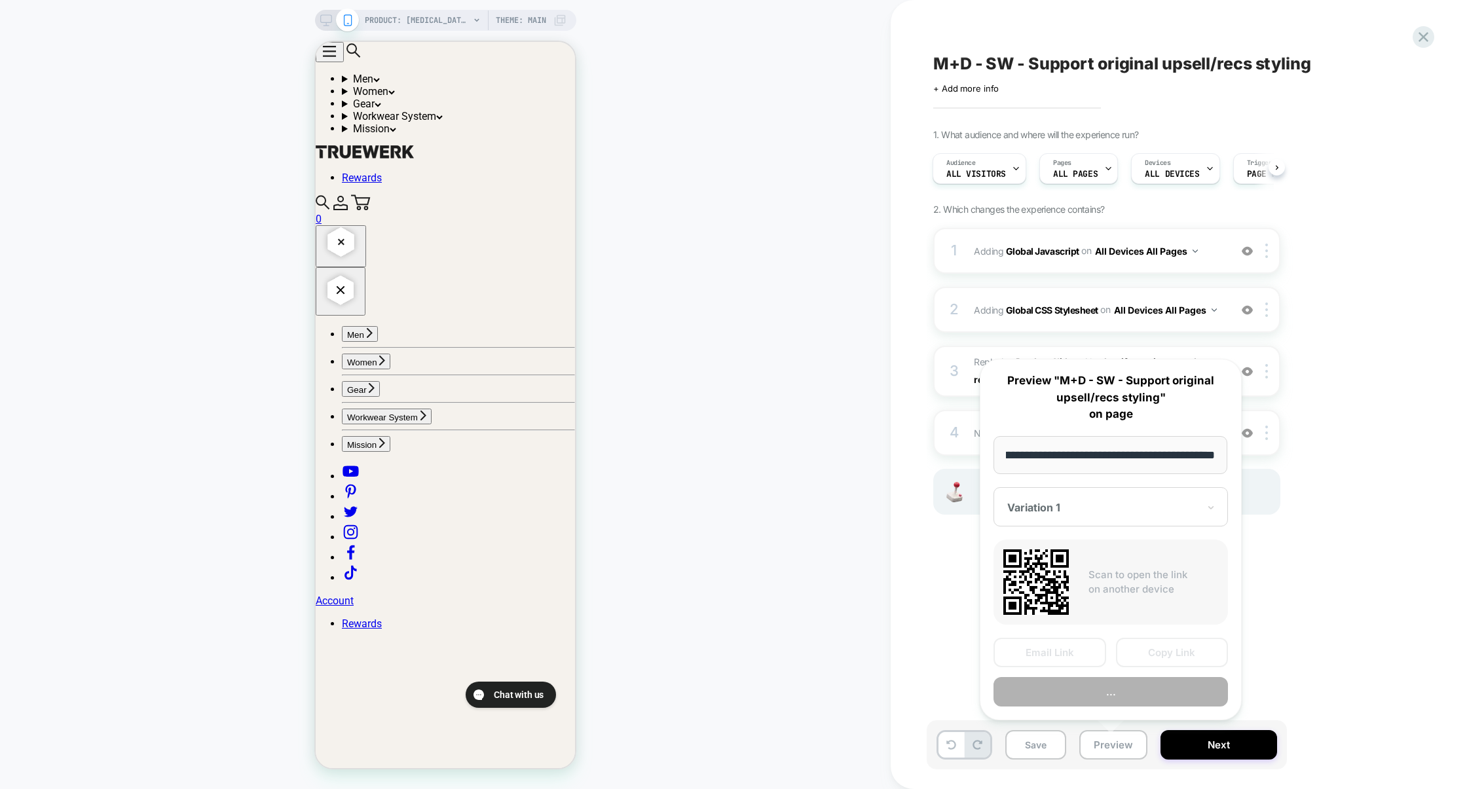
scroll to position [0, 0]
click at [1134, 694] on button "..." at bounding box center [1111, 691] width 234 height 29
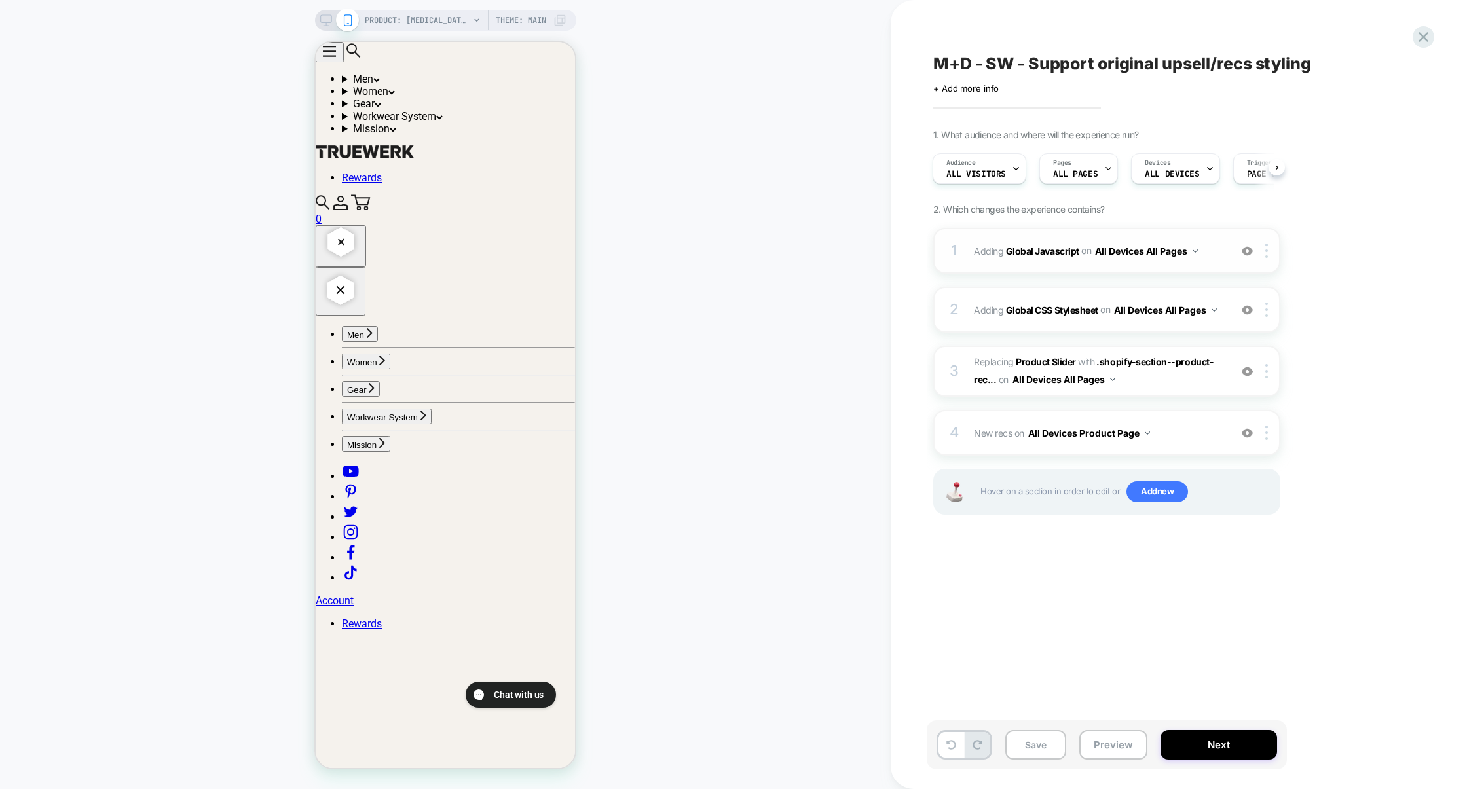
click at [1075, 269] on div "1 Adding Global Javascript on All Devices All Pages Add Before Add After Target…" at bounding box center [1106, 251] width 347 height 46
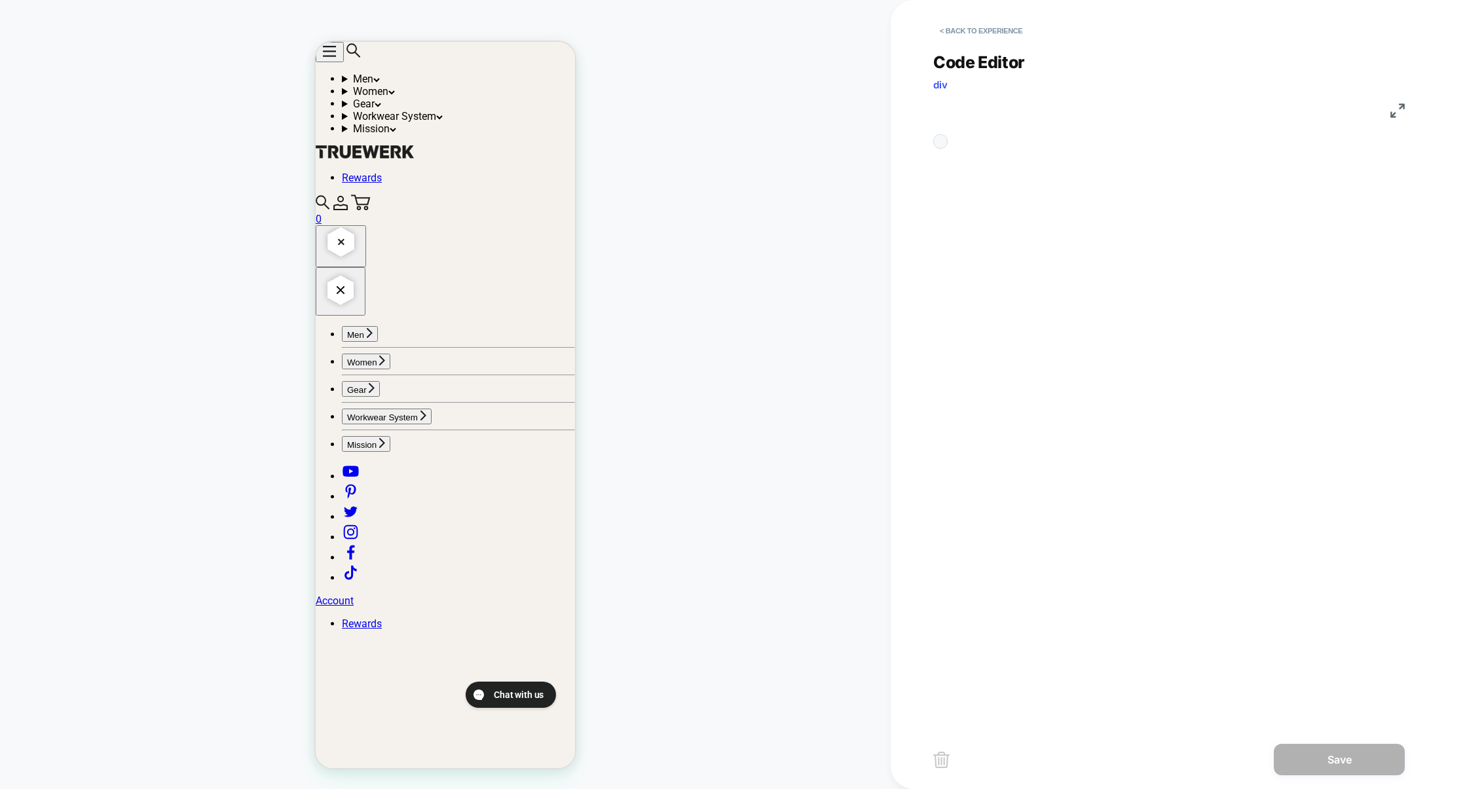
scroll to position [177, 0]
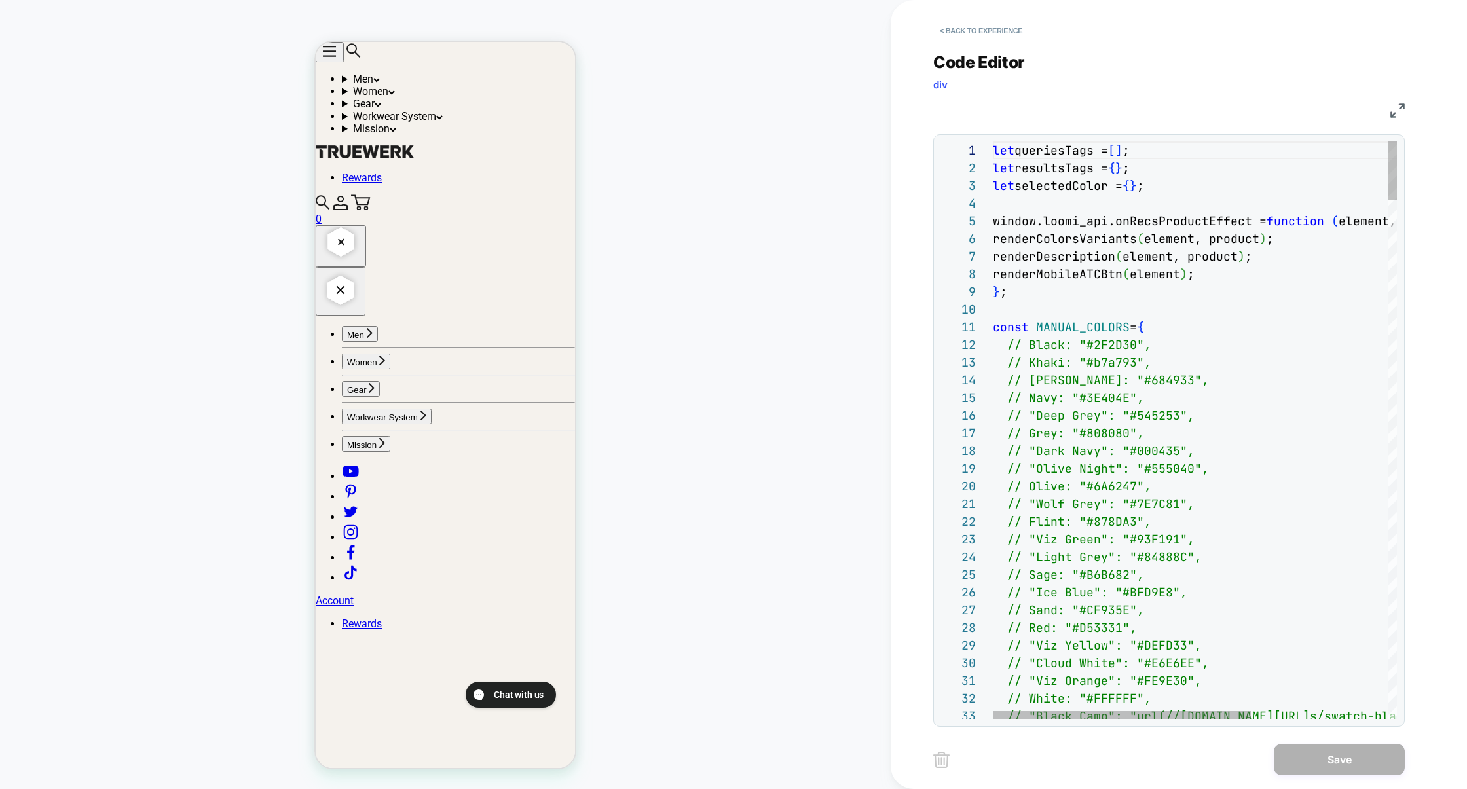
click at [1398, 109] on img at bounding box center [1398, 110] width 14 height 14
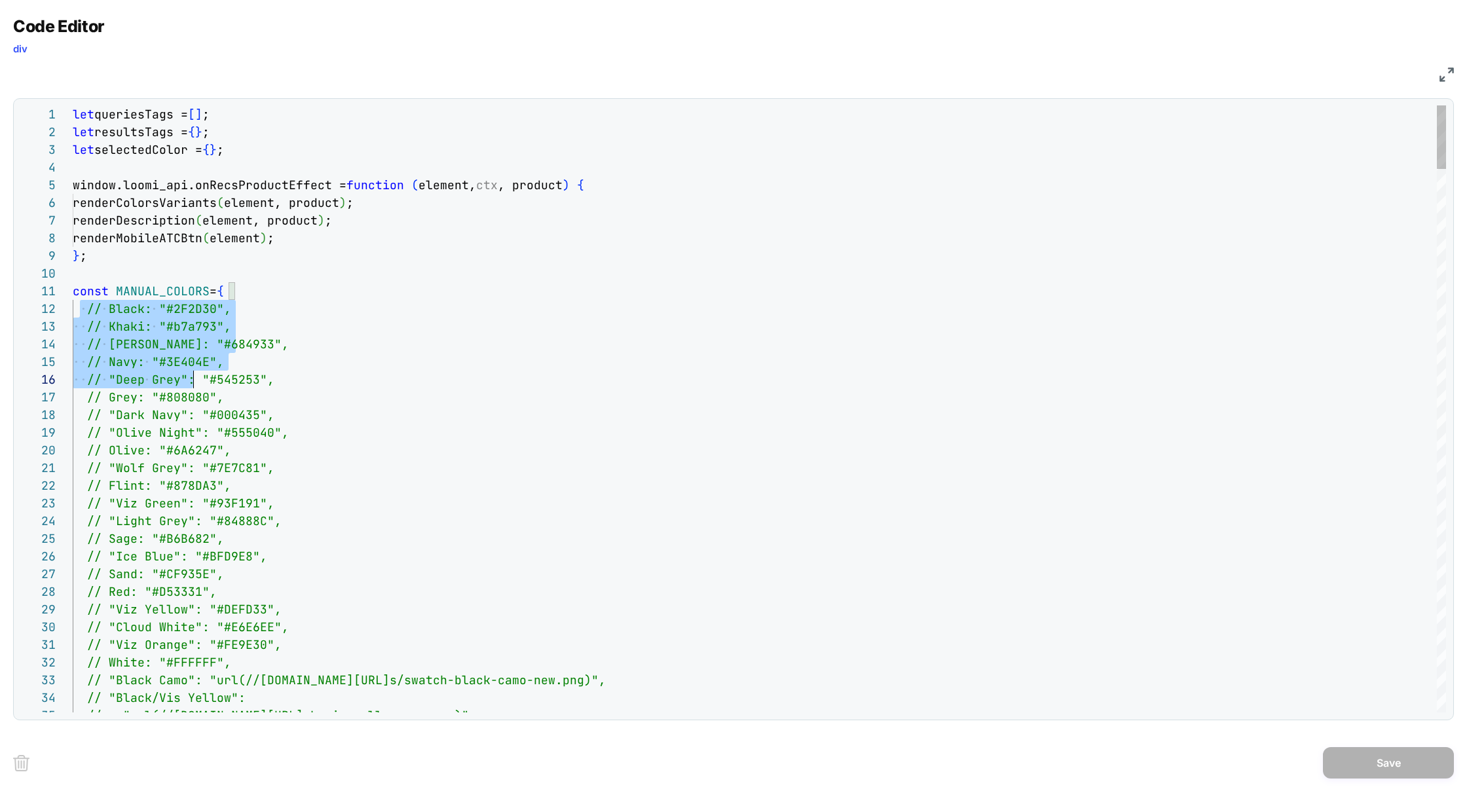
scroll to position [17, 156]
drag, startPoint x: 80, startPoint y: 312, endPoint x: 296, endPoint y: 496, distance: 283.9
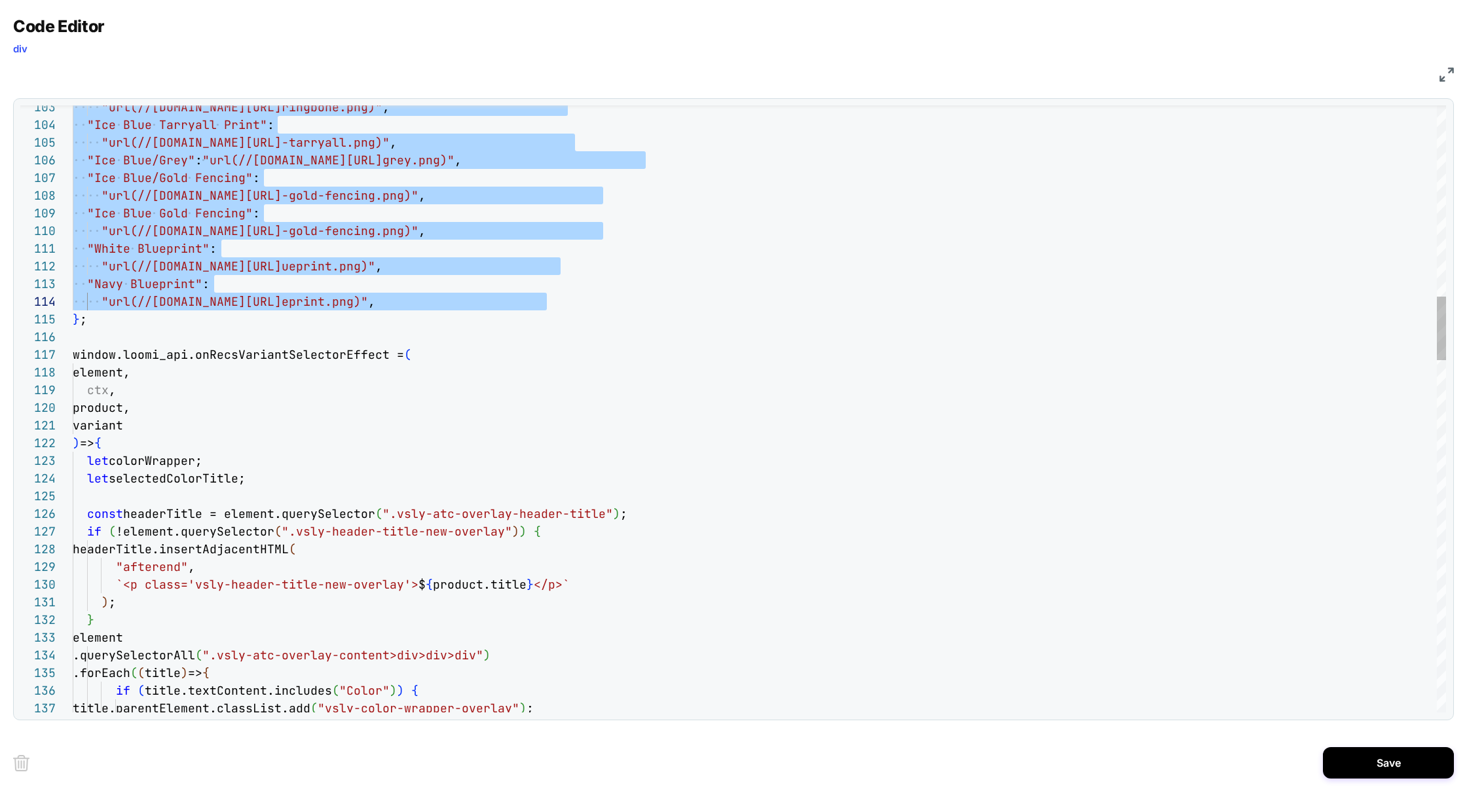
scroll to position [17, 480]
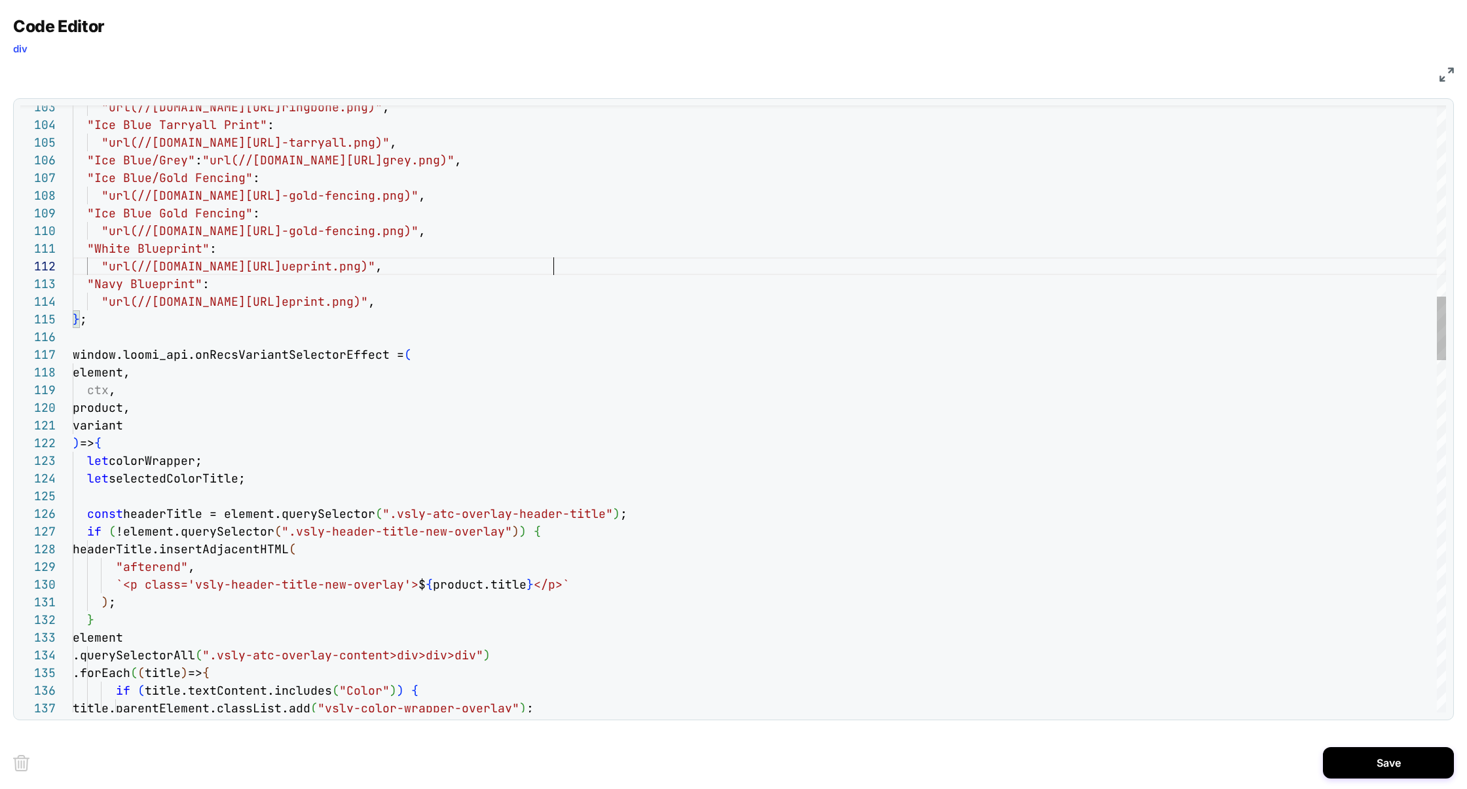
type textarea "**********"
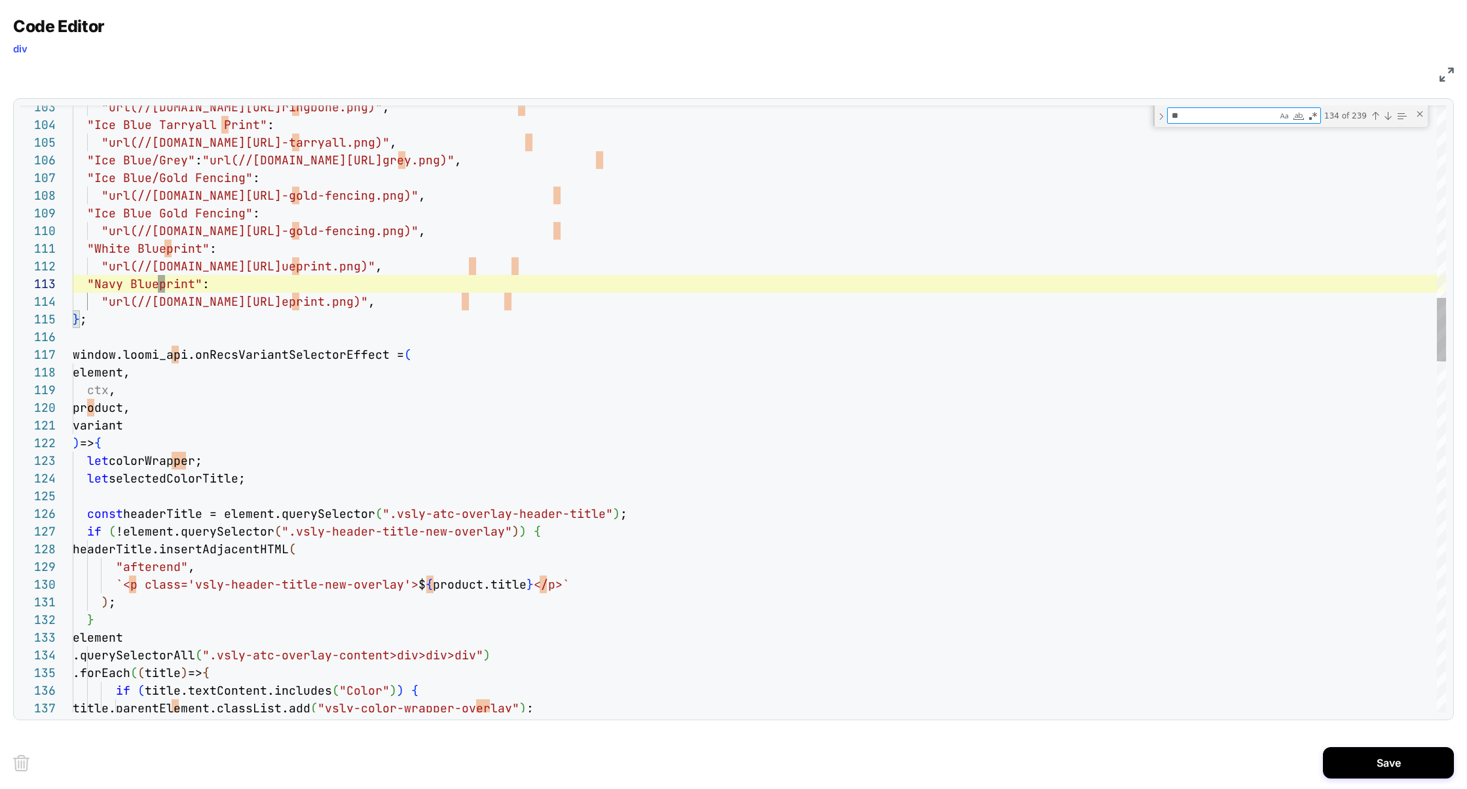
scroll to position [177, 113]
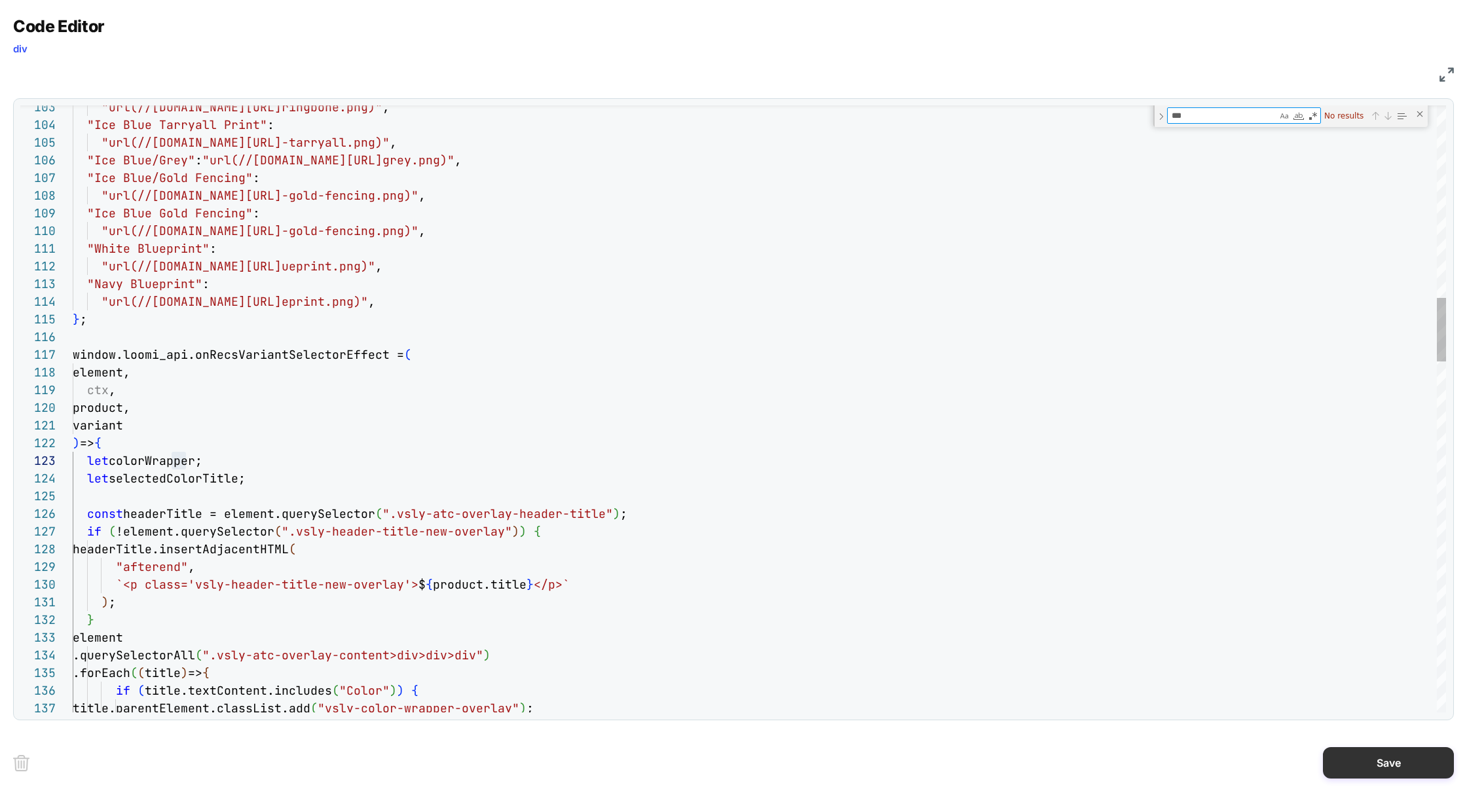
type textarea "***"
click at [1378, 767] on button "Save" at bounding box center [1388, 762] width 131 height 31
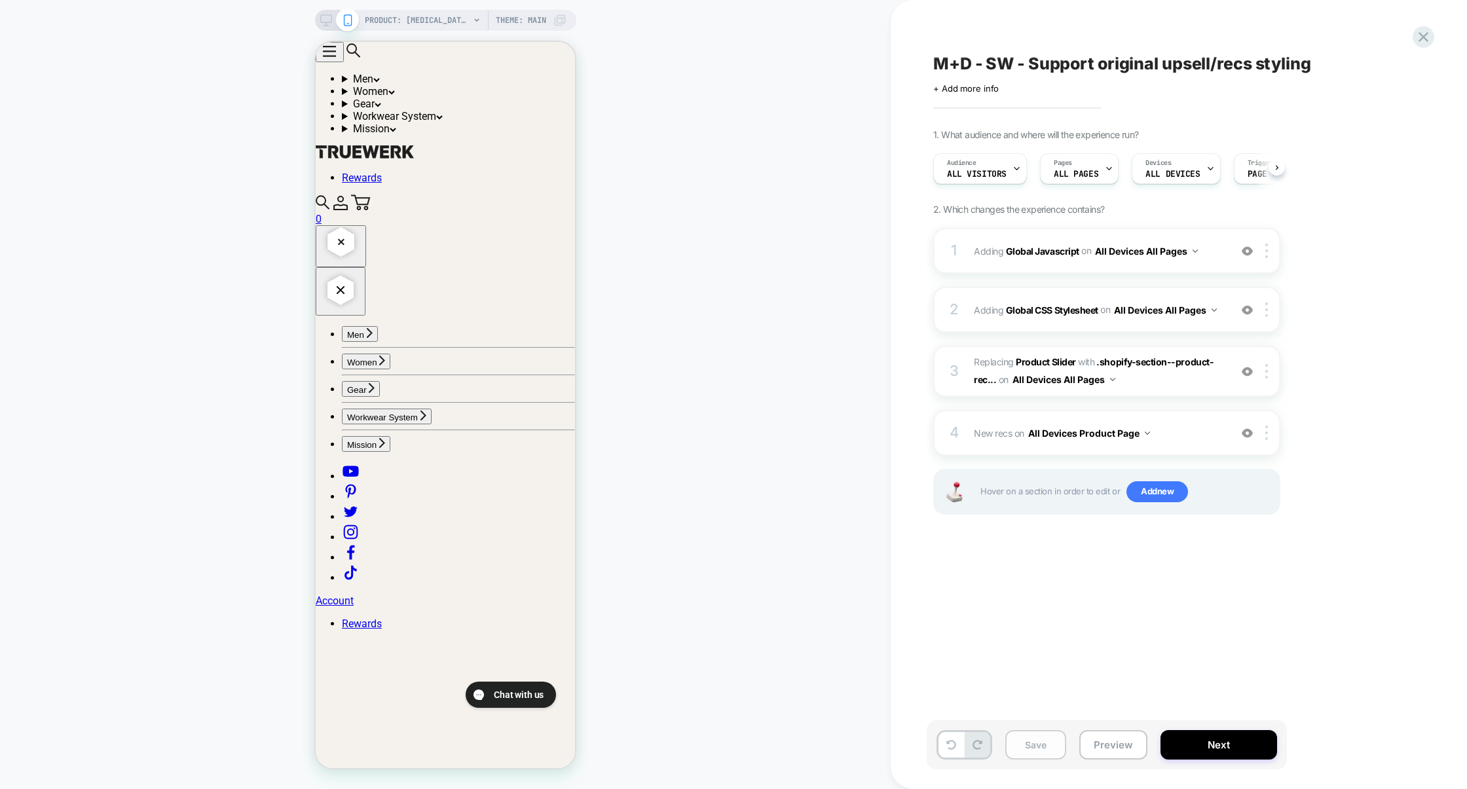
click at [1029, 745] on button "Save" at bounding box center [1035, 744] width 61 height 29
click at [1102, 746] on button "Preview" at bounding box center [1113, 744] width 68 height 29
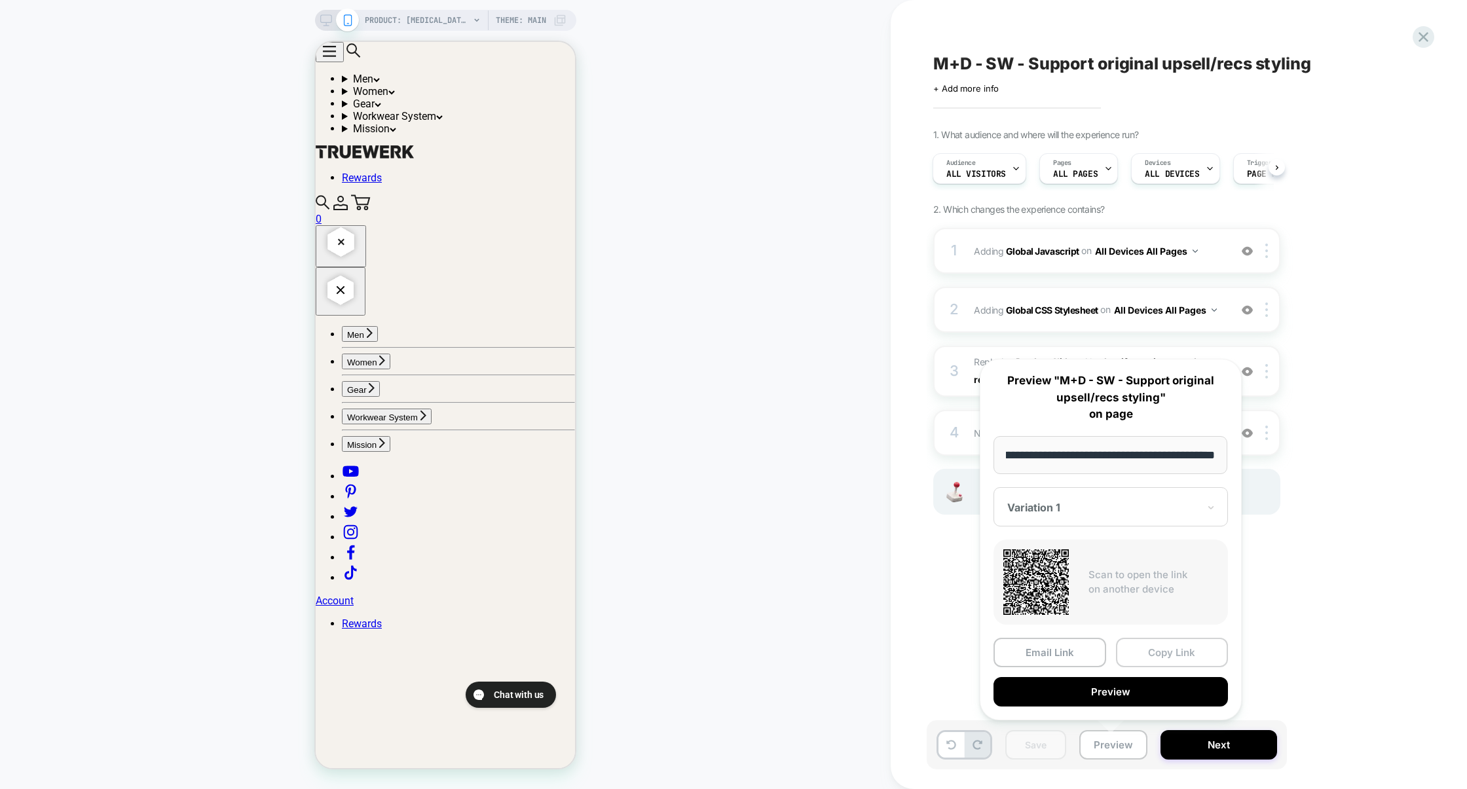
scroll to position [0, 0]
click at [1156, 656] on button "Copy Link" at bounding box center [1172, 652] width 113 height 29
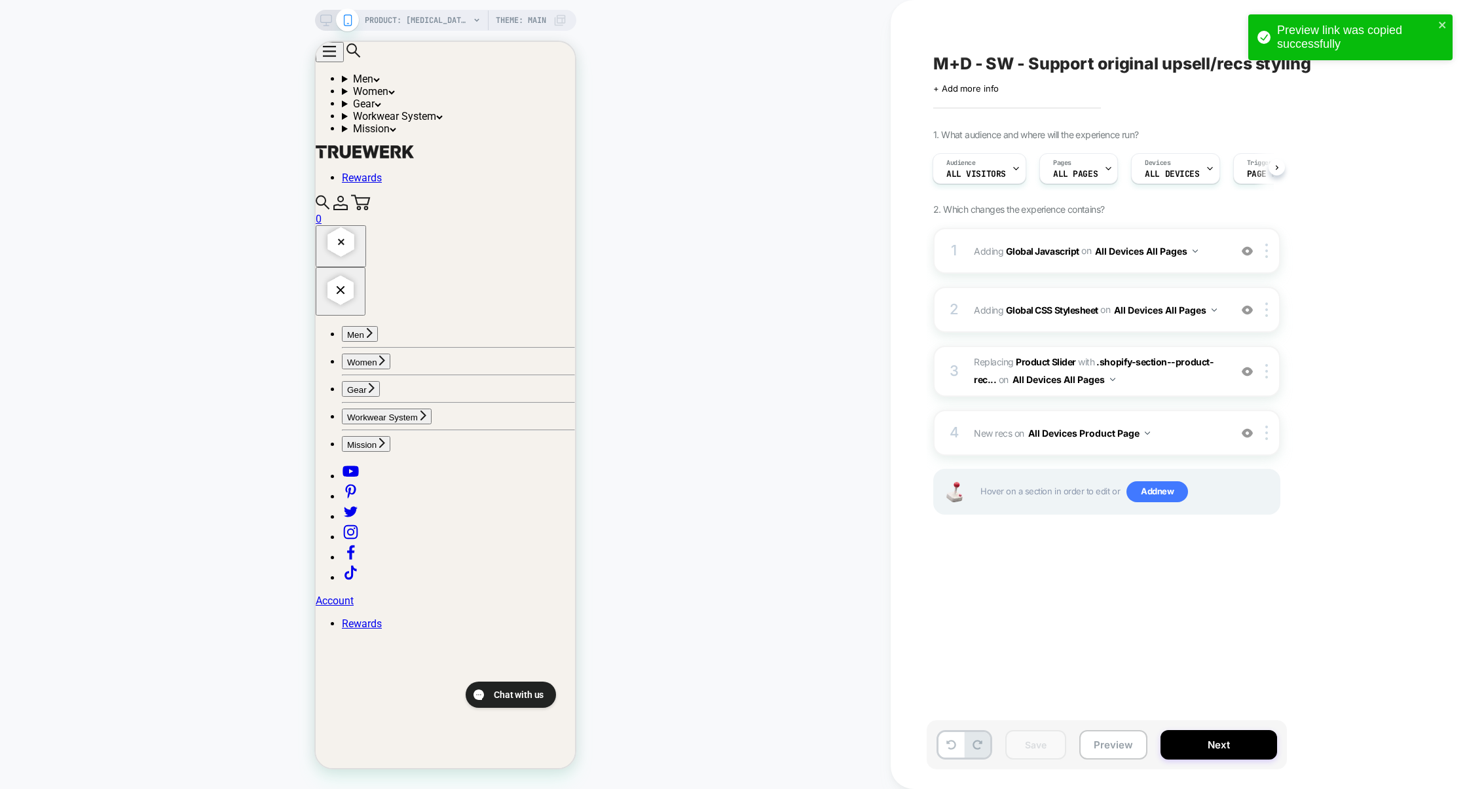
click at [1110, 765] on div "Save Preview Next" at bounding box center [1107, 745] width 360 height 49
click at [1116, 747] on button "Preview" at bounding box center [1113, 744] width 68 height 29
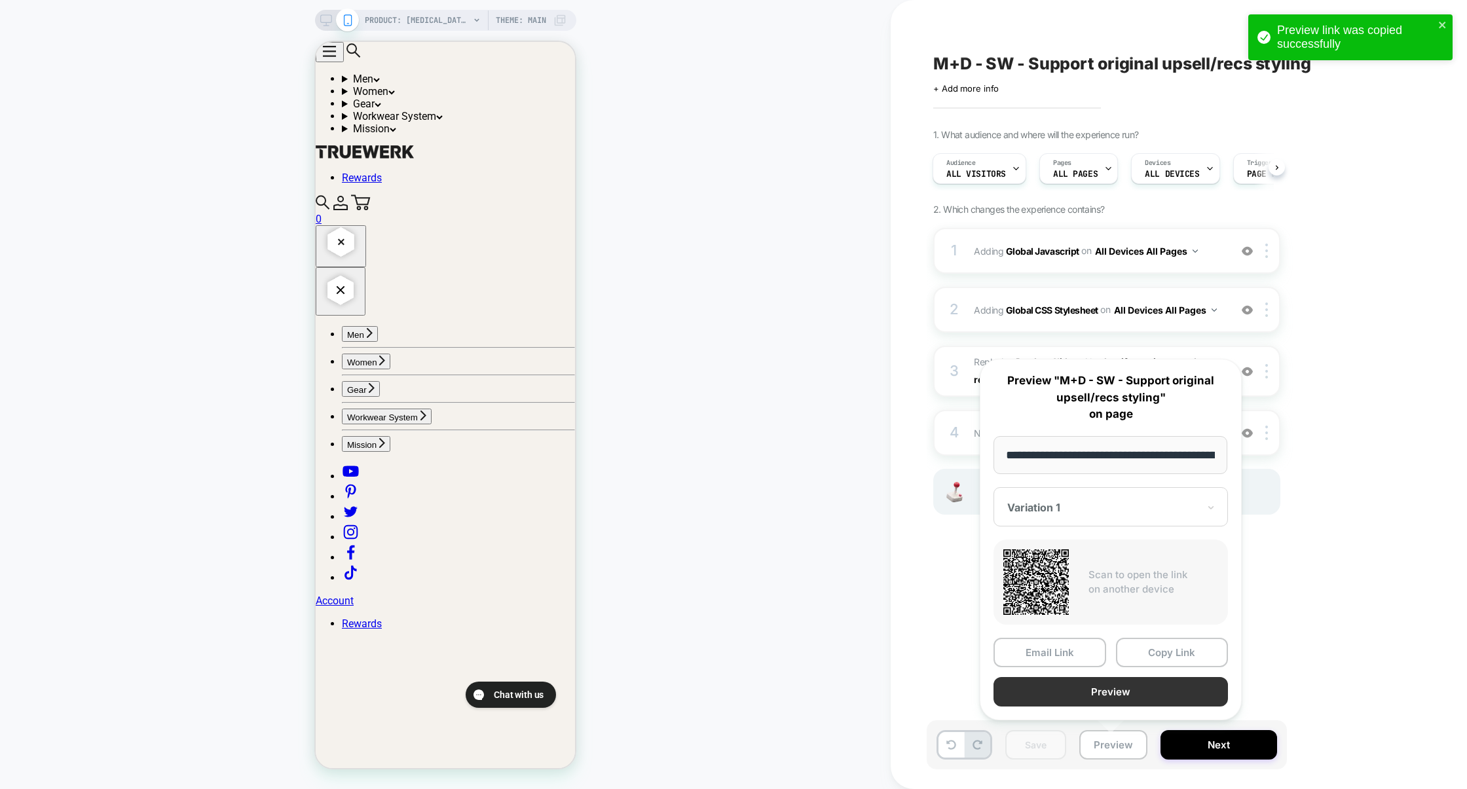
click at [1119, 689] on button "Preview" at bounding box center [1111, 691] width 234 height 29
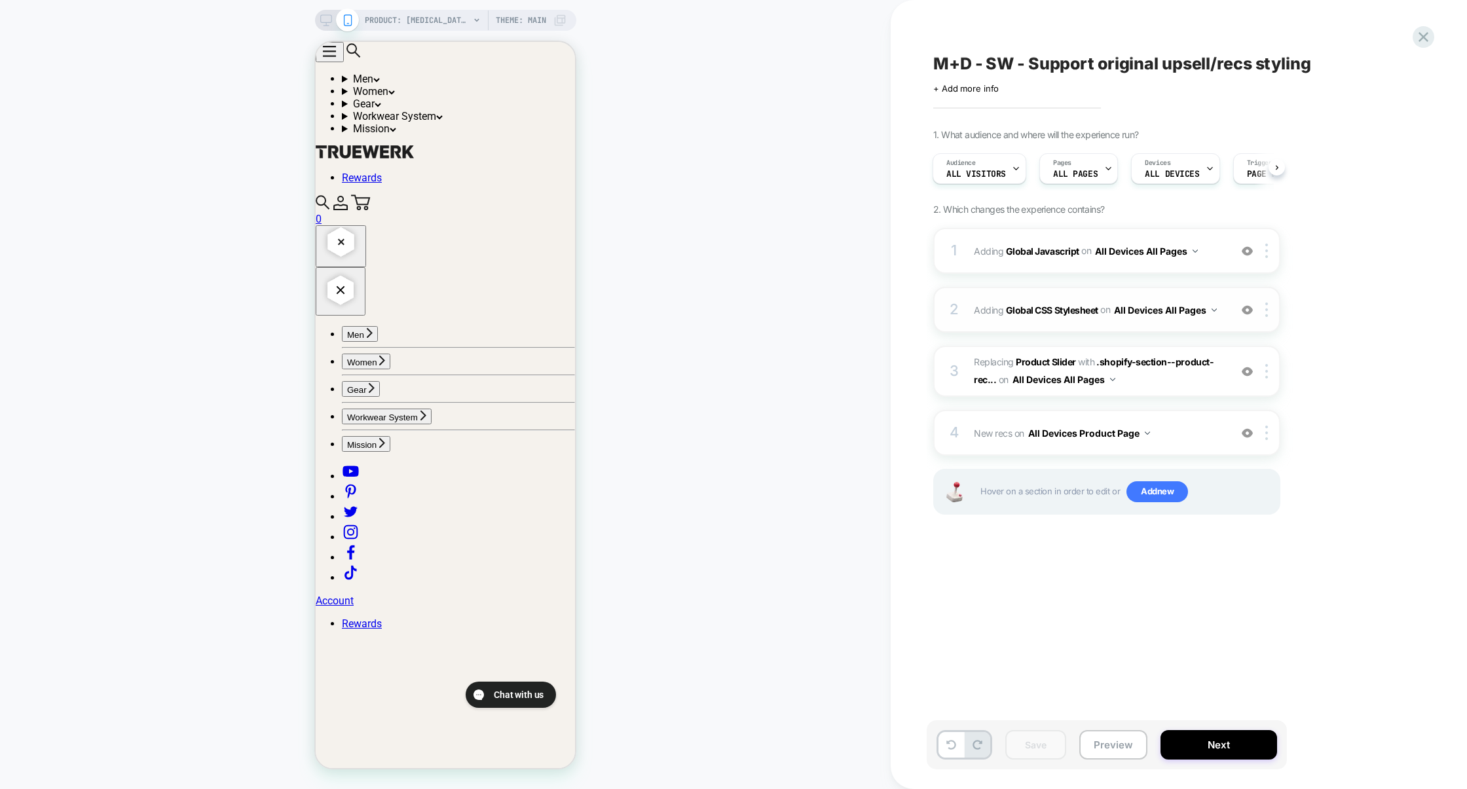
click at [1067, 326] on div "2 Adding Global CSS Stylesheet on All Devices All Pages Add Before Add After Ta…" at bounding box center [1106, 310] width 347 height 46
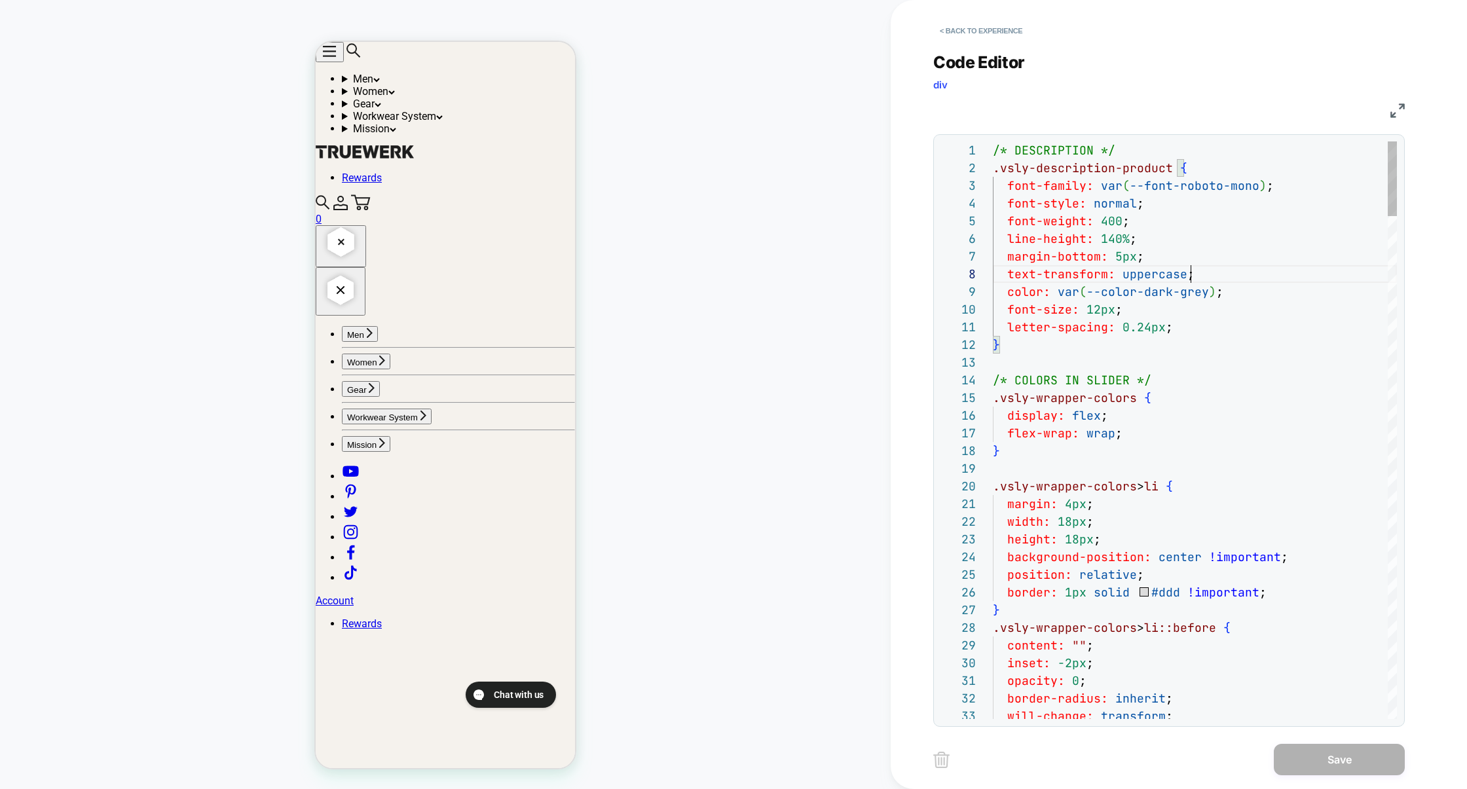
scroll to position [124, 198]
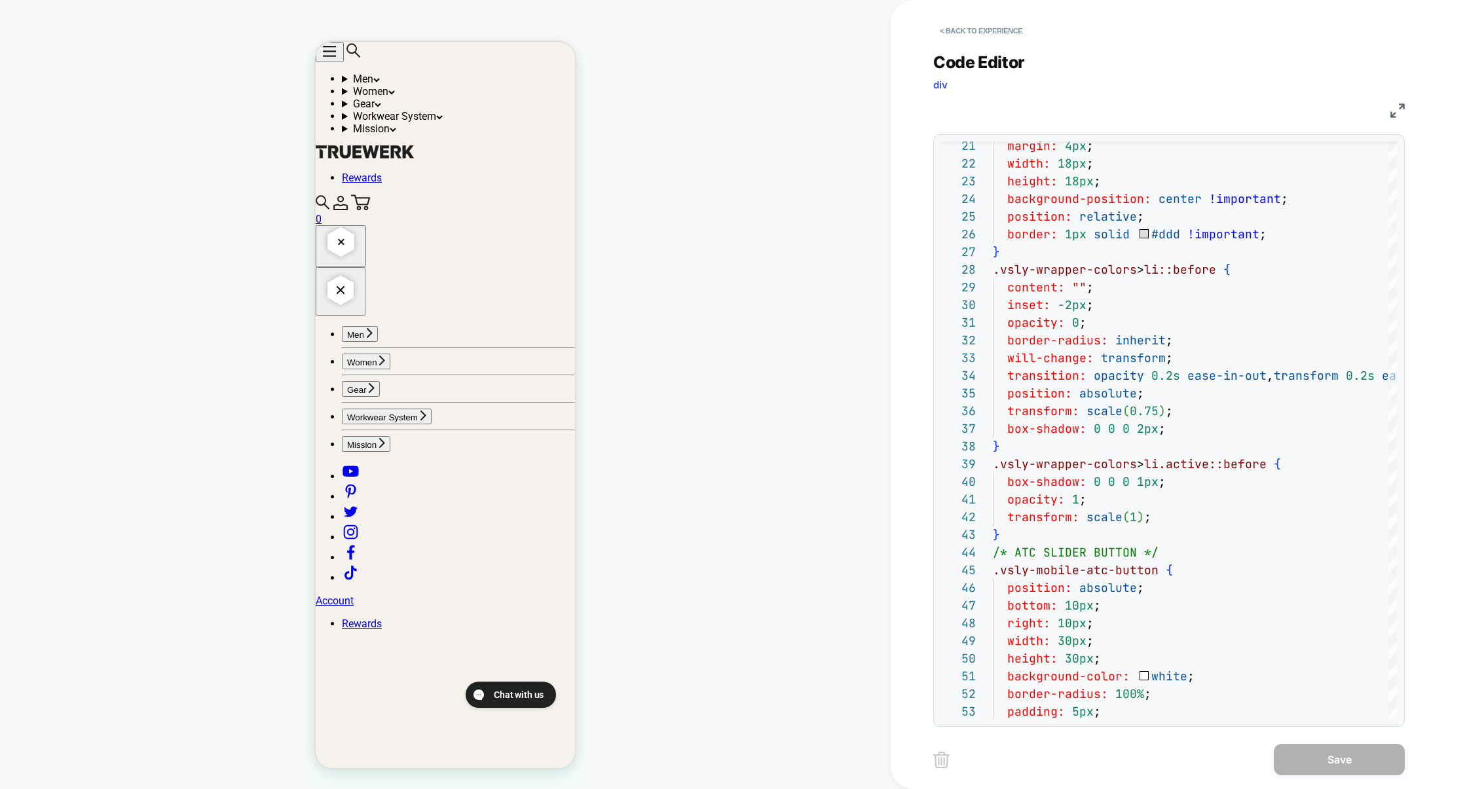
click at [1403, 120] on div "Code Editor div CSS 21 22 23 24 25 26 27 28 29 30 31 32 33 34 35 36 37 38 39 40…" at bounding box center [1169, 381] width 472 height 691
click at [1399, 115] on img at bounding box center [1398, 110] width 14 height 14
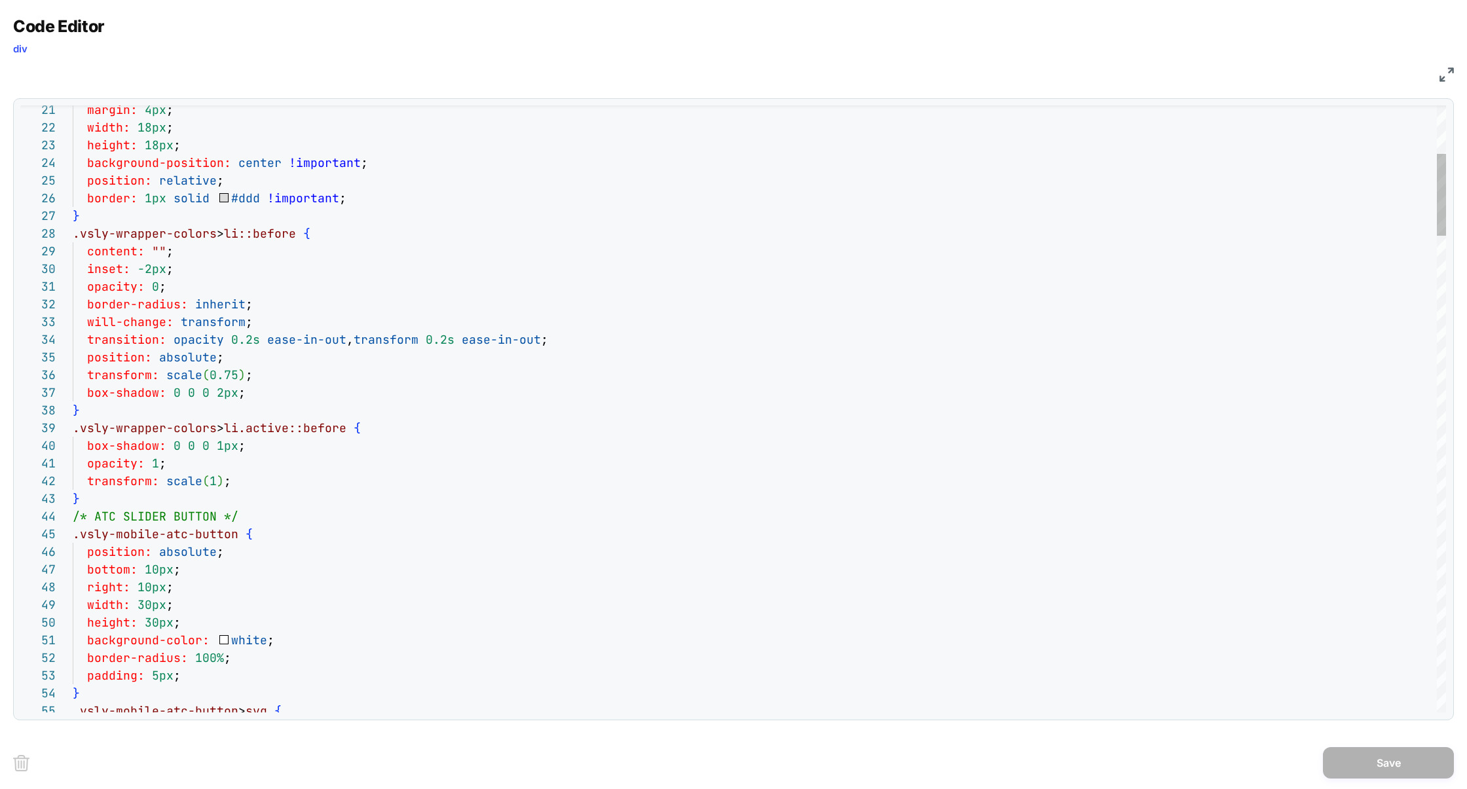
type textarea "**********"
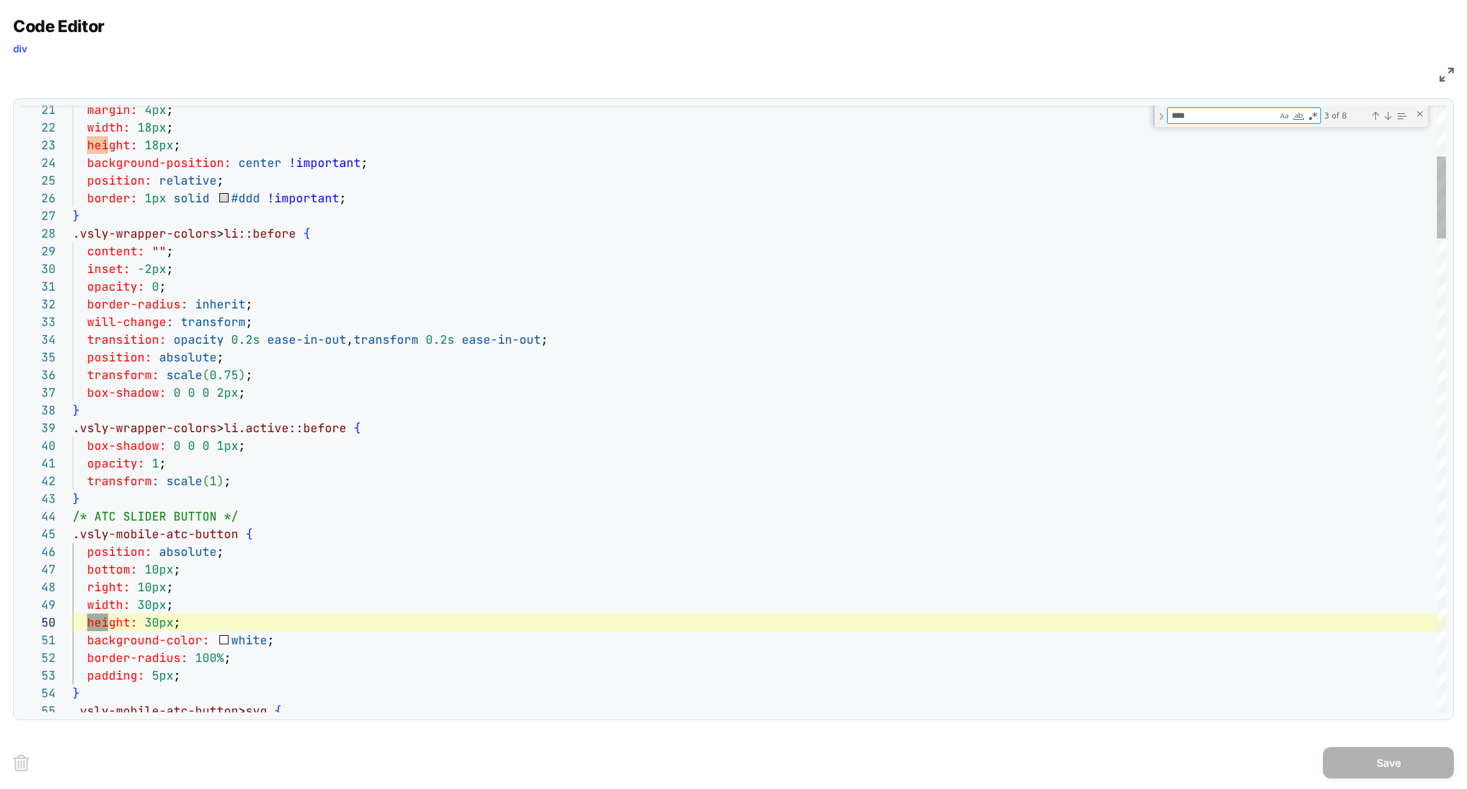
scroll to position [177, 50]
type textarea "*****"
click at [1374, 118] on div "Previous Match (⇧Enter)" at bounding box center [1375, 116] width 10 height 10
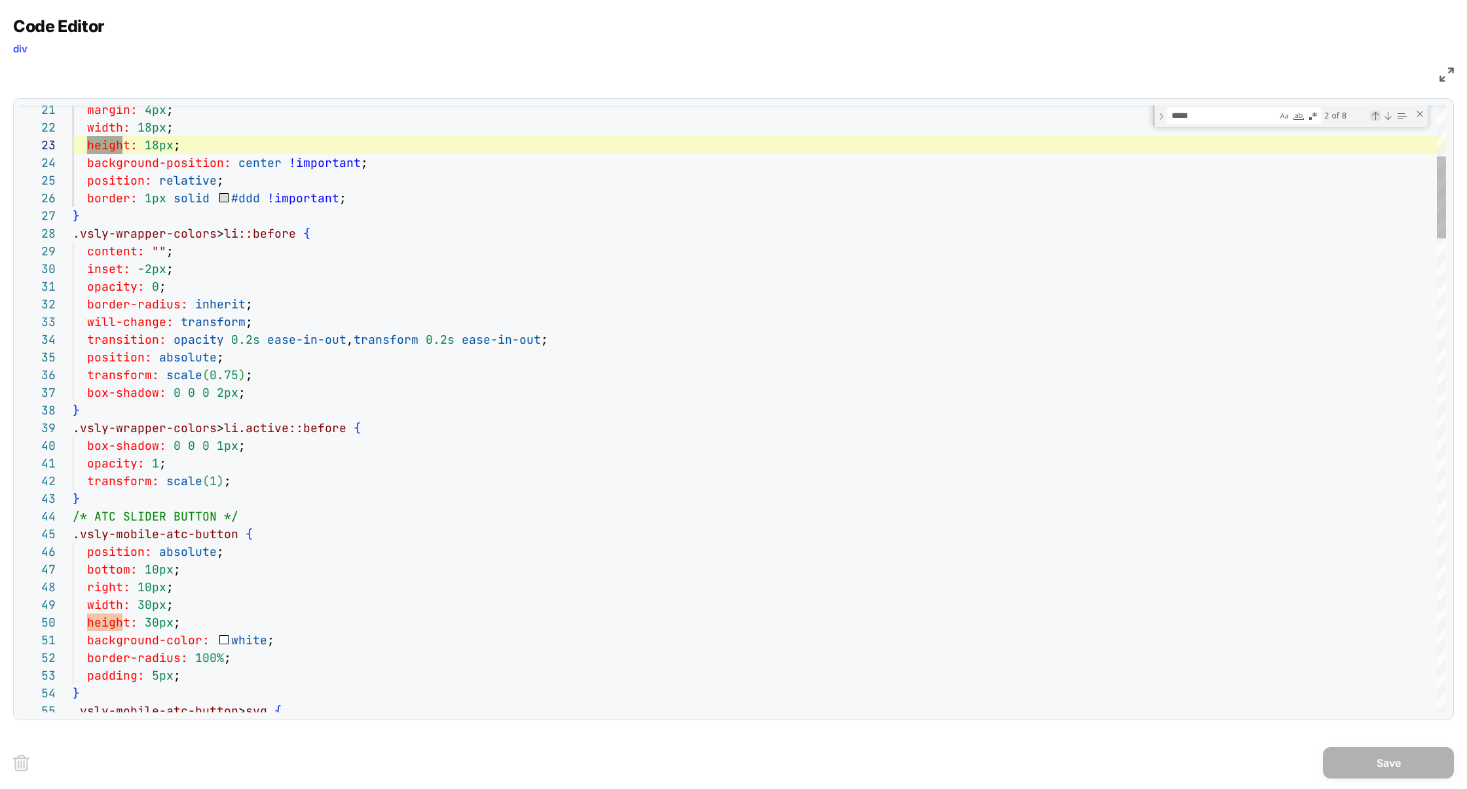
click at [1374, 118] on div "Previous Match (⇧Enter)" at bounding box center [1375, 116] width 10 height 10
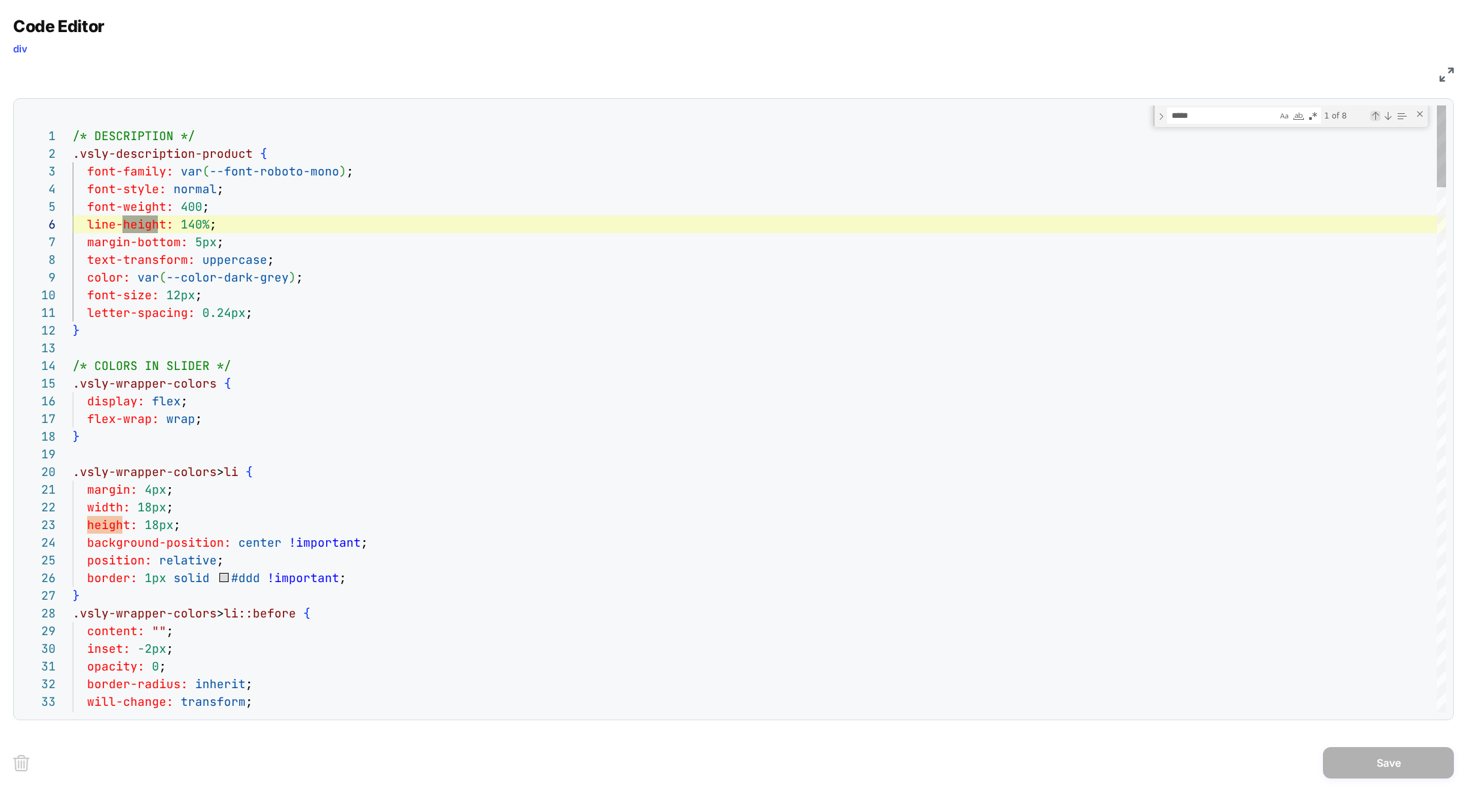
scroll to position [177, 85]
click at [1374, 118] on div "Previous Match (⇧Enter)" at bounding box center [1375, 116] width 10 height 10
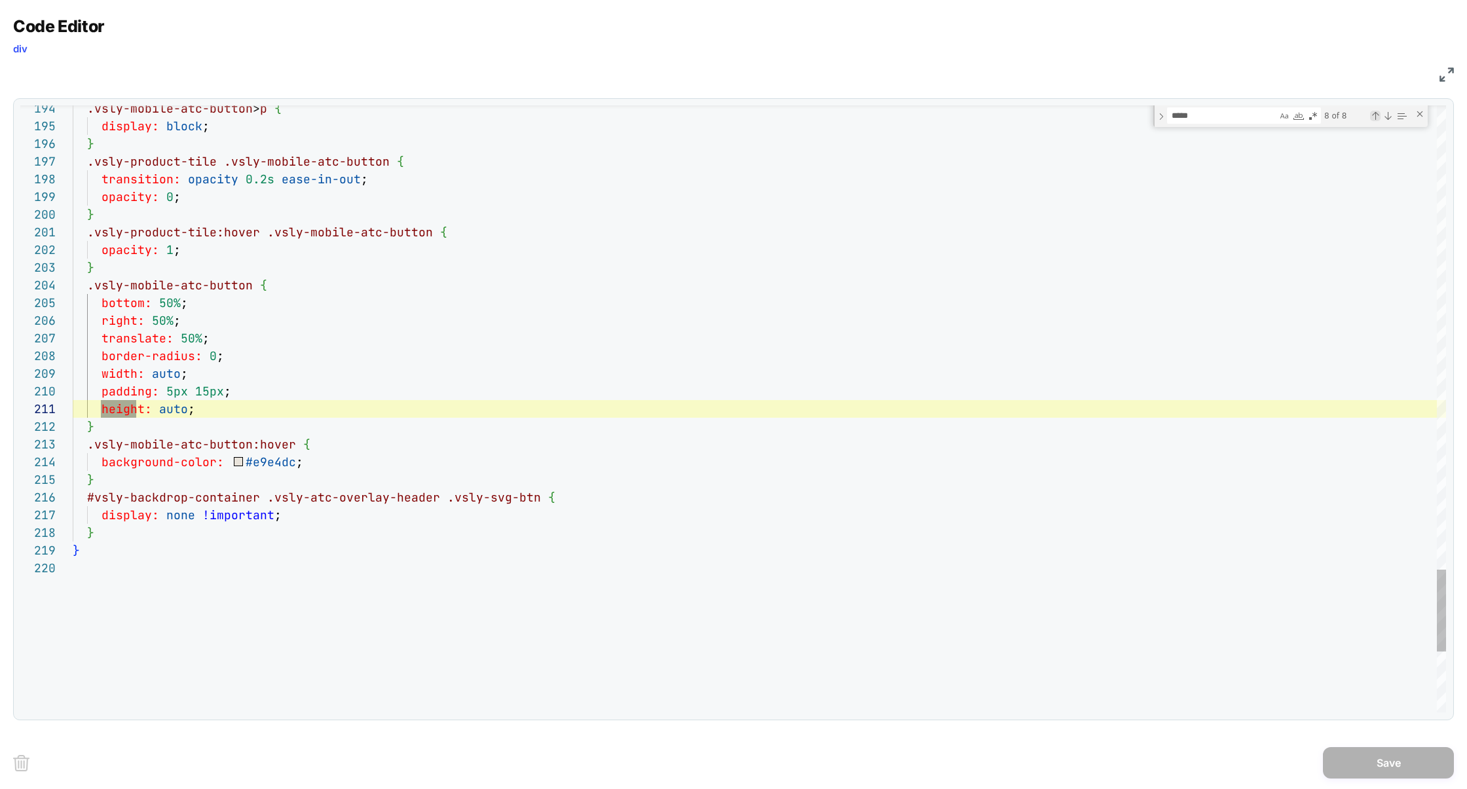
scroll to position [159, 64]
click at [1374, 118] on div "Previous Match (⇧Enter)" at bounding box center [1375, 116] width 10 height 10
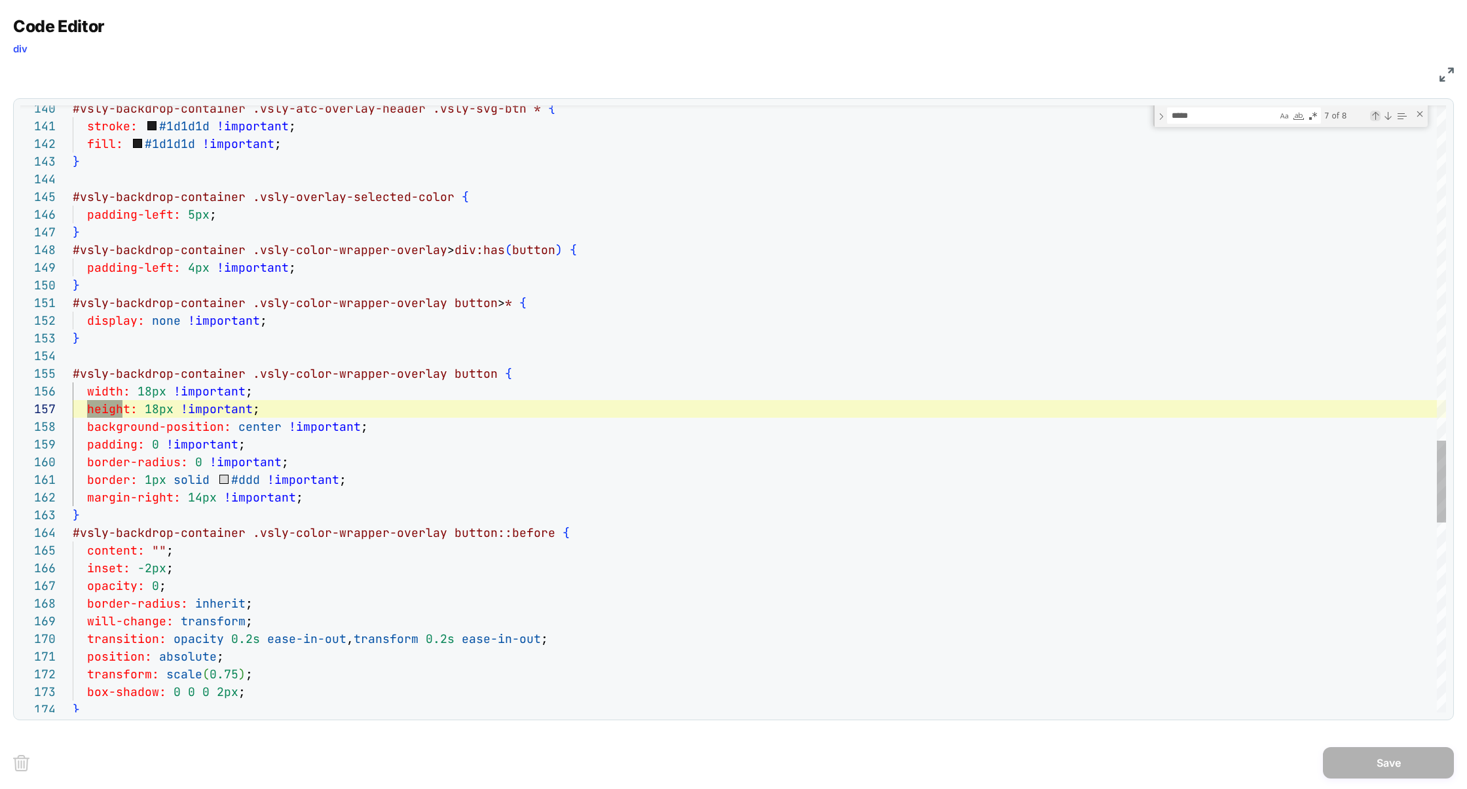
click at [1374, 118] on div "Previous Match (⇧Enter)" at bounding box center [1375, 116] width 10 height 10
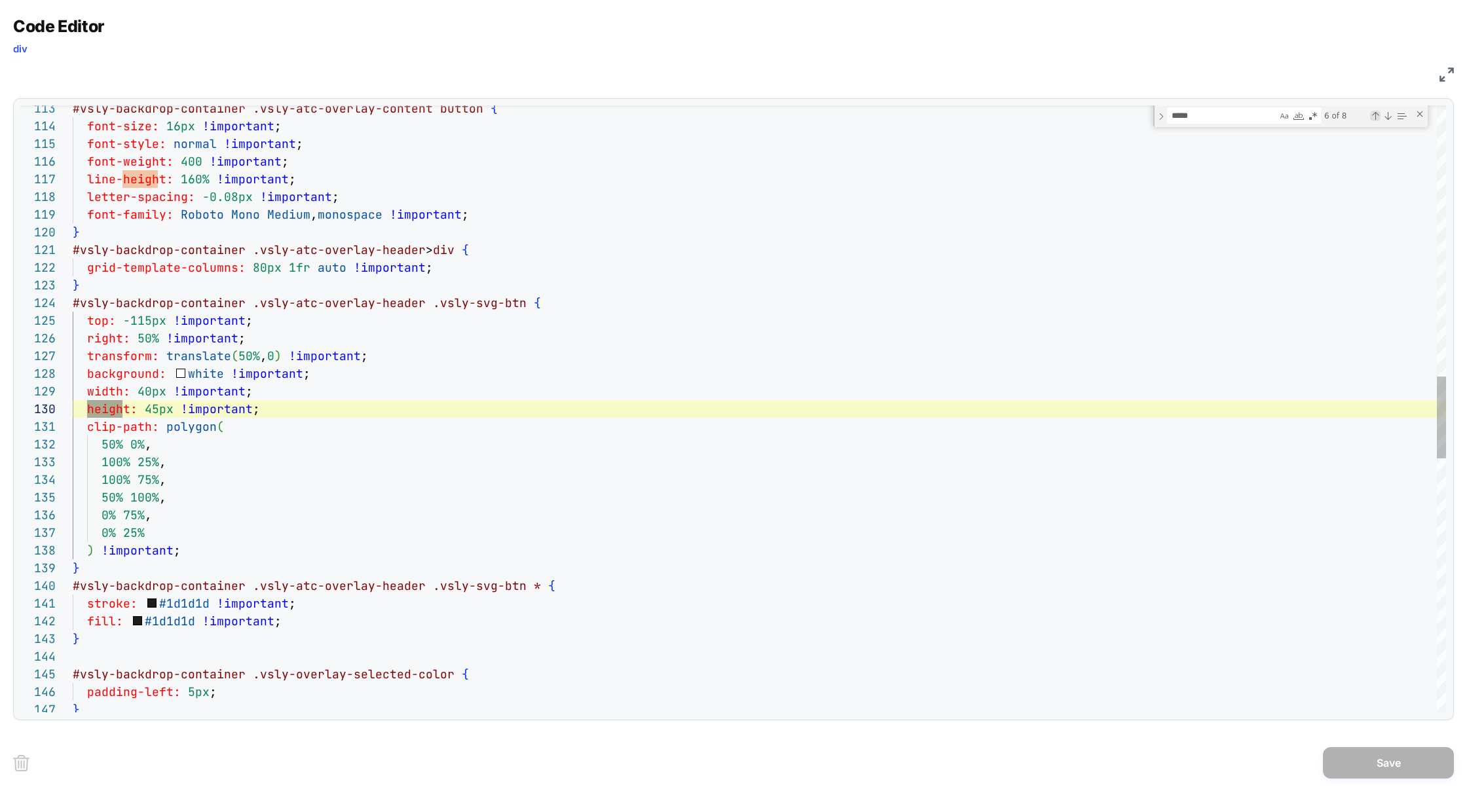
click at [1374, 118] on div "Previous Match (⇧Enter)" at bounding box center [1375, 116] width 10 height 10
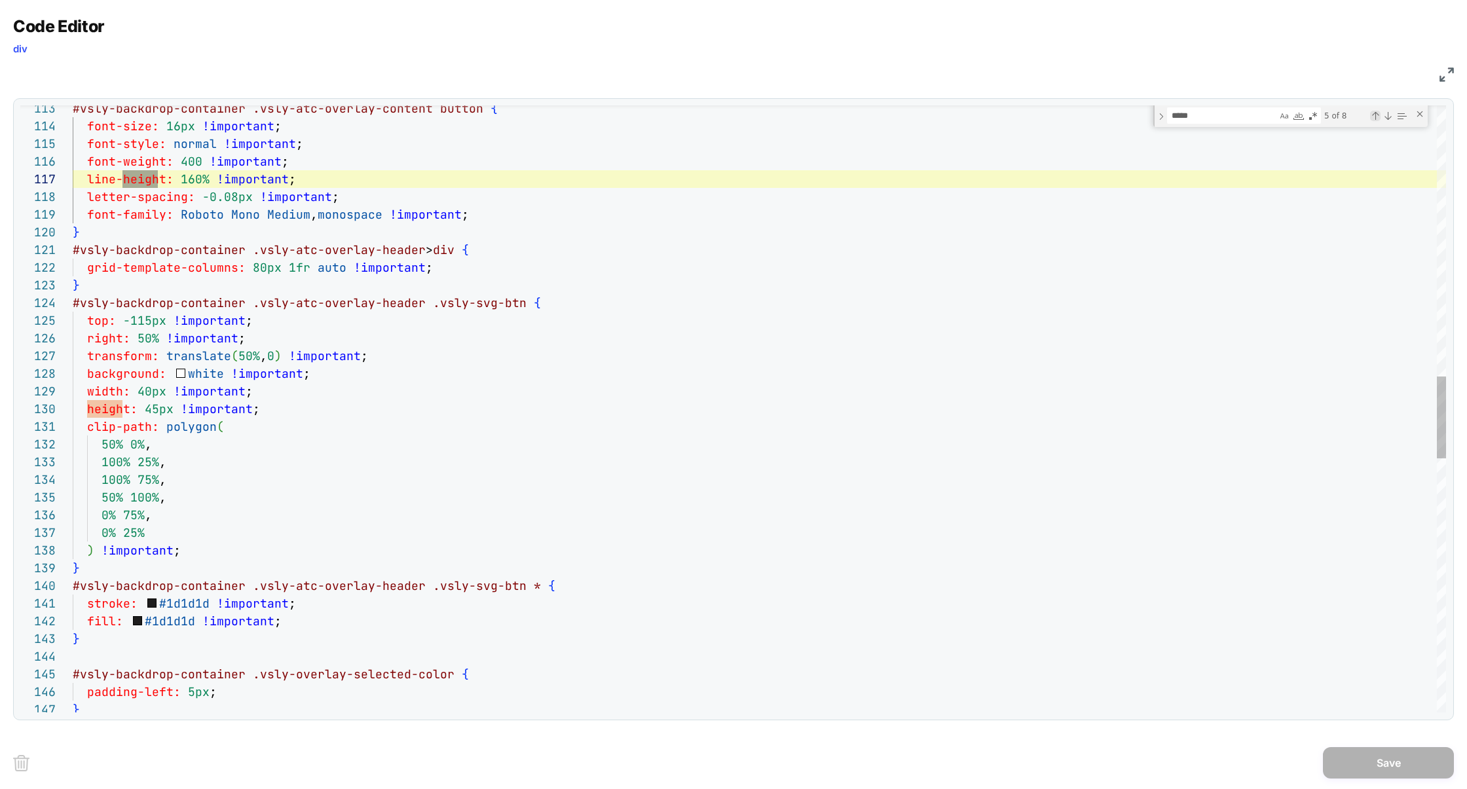
click at [1374, 118] on div "Previous Match (⇧Enter)" at bounding box center [1375, 116] width 10 height 10
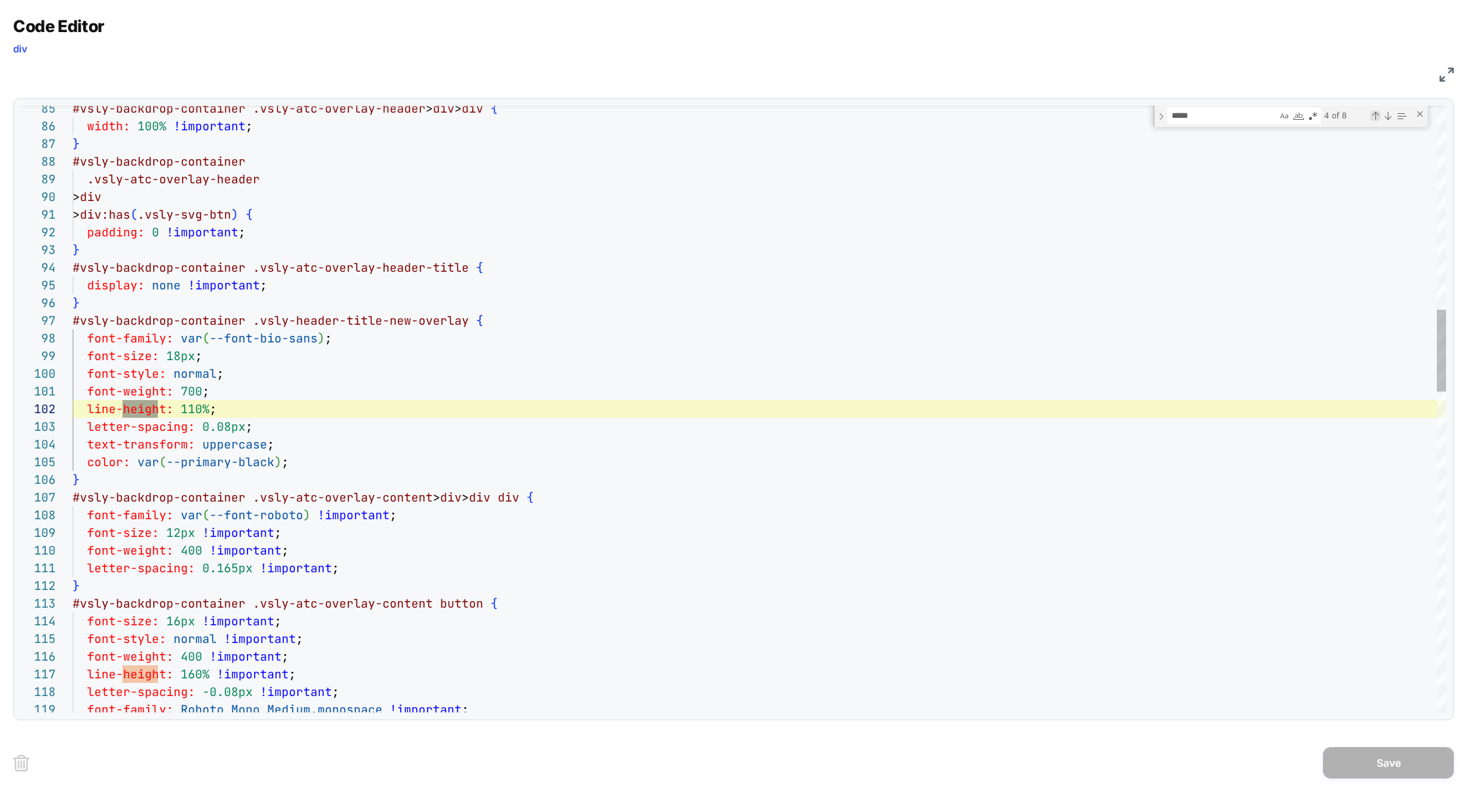
click at [1374, 118] on div "Previous Match (⇧Enter)" at bounding box center [1375, 116] width 10 height 10
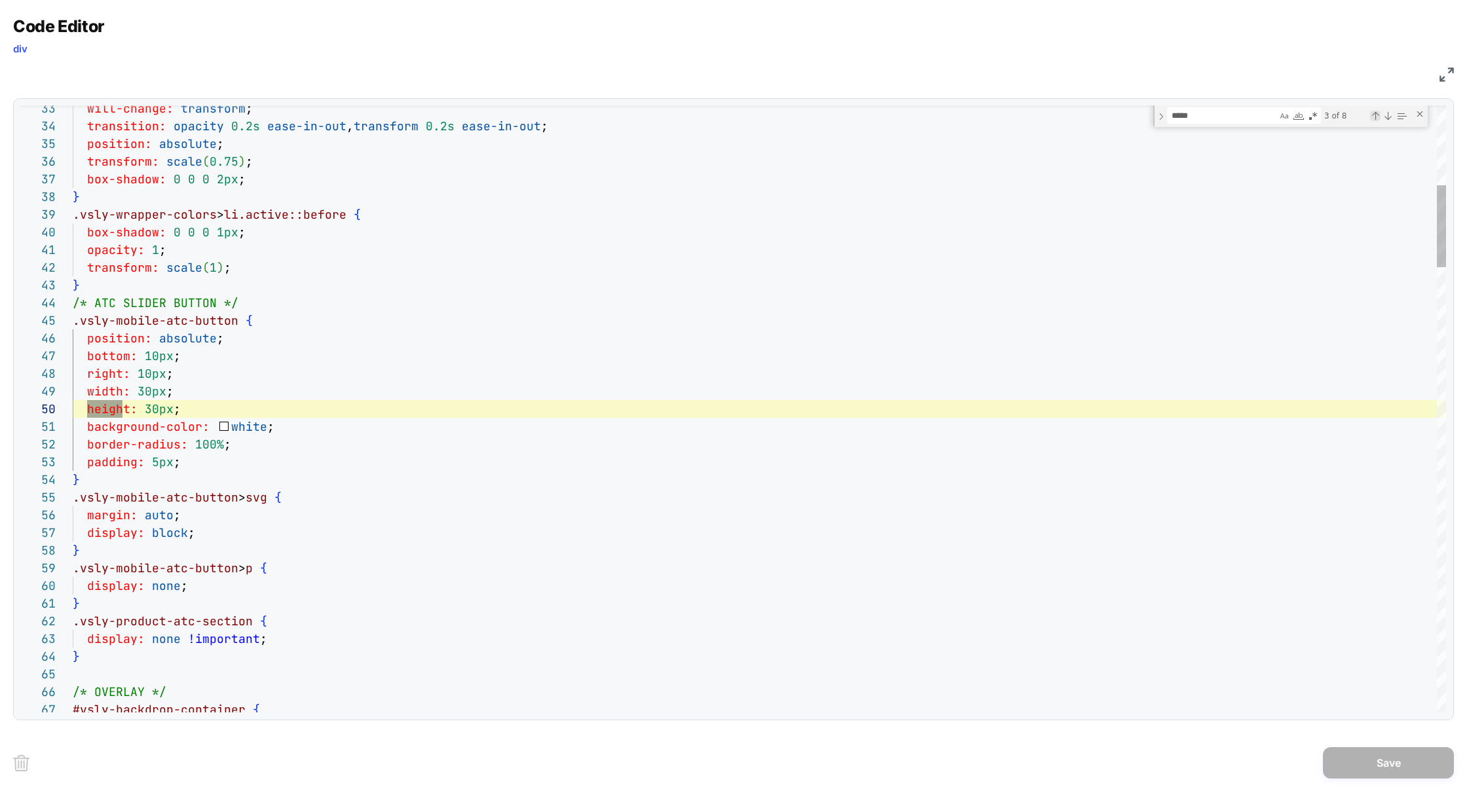
click at [1374, 118] on div "Previous Match (⇧Enter)" at bounding box center [1375, 116] width 10 height 10
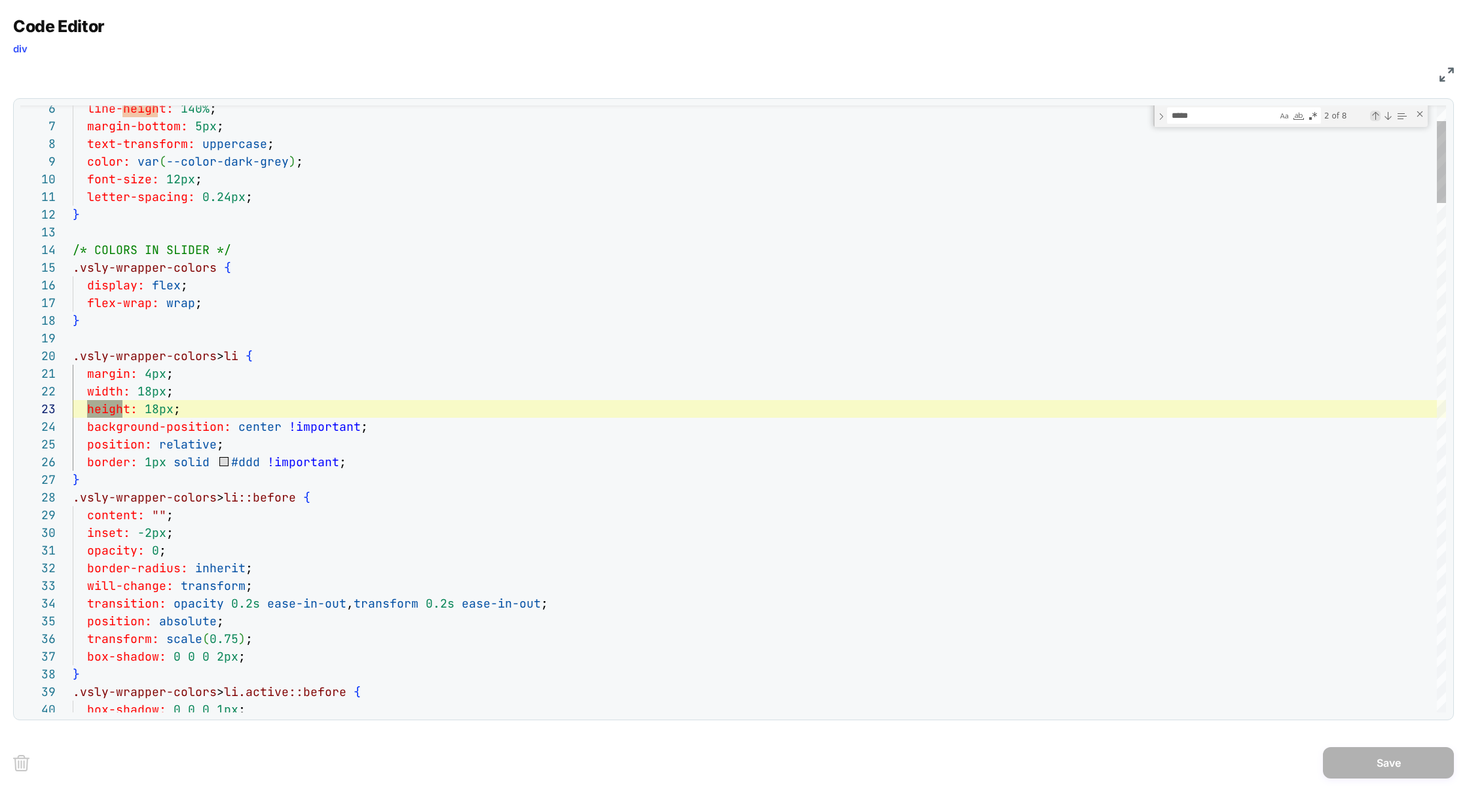
click at [1374, 118] on div "Previous Match (⇧Enter)" at bounding box center [1375, 116] width 10 height 10
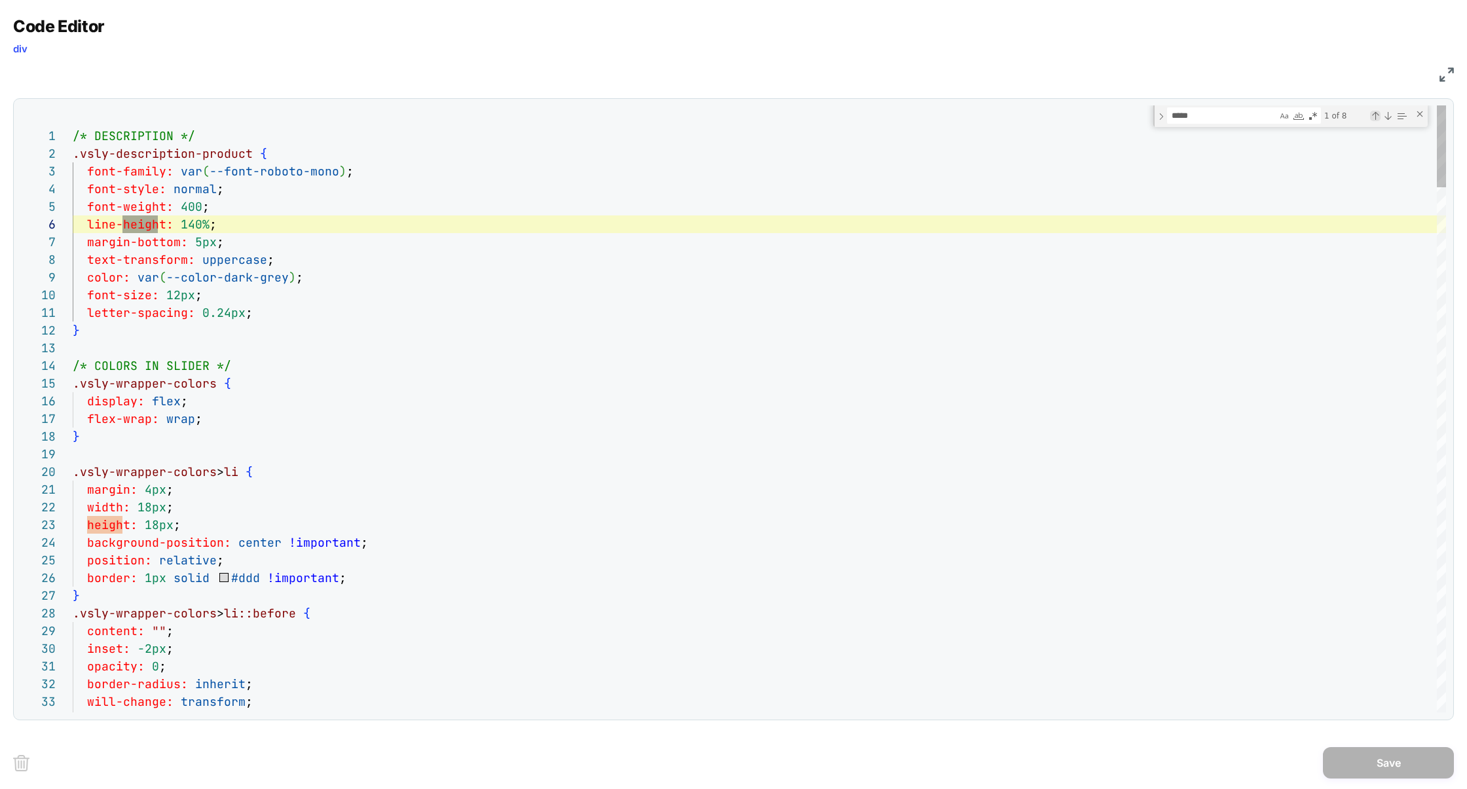
click at [1374, 118] on div "Previous Match (⇧Enter)" at bounding box center [1375, 116] width 10 height 10
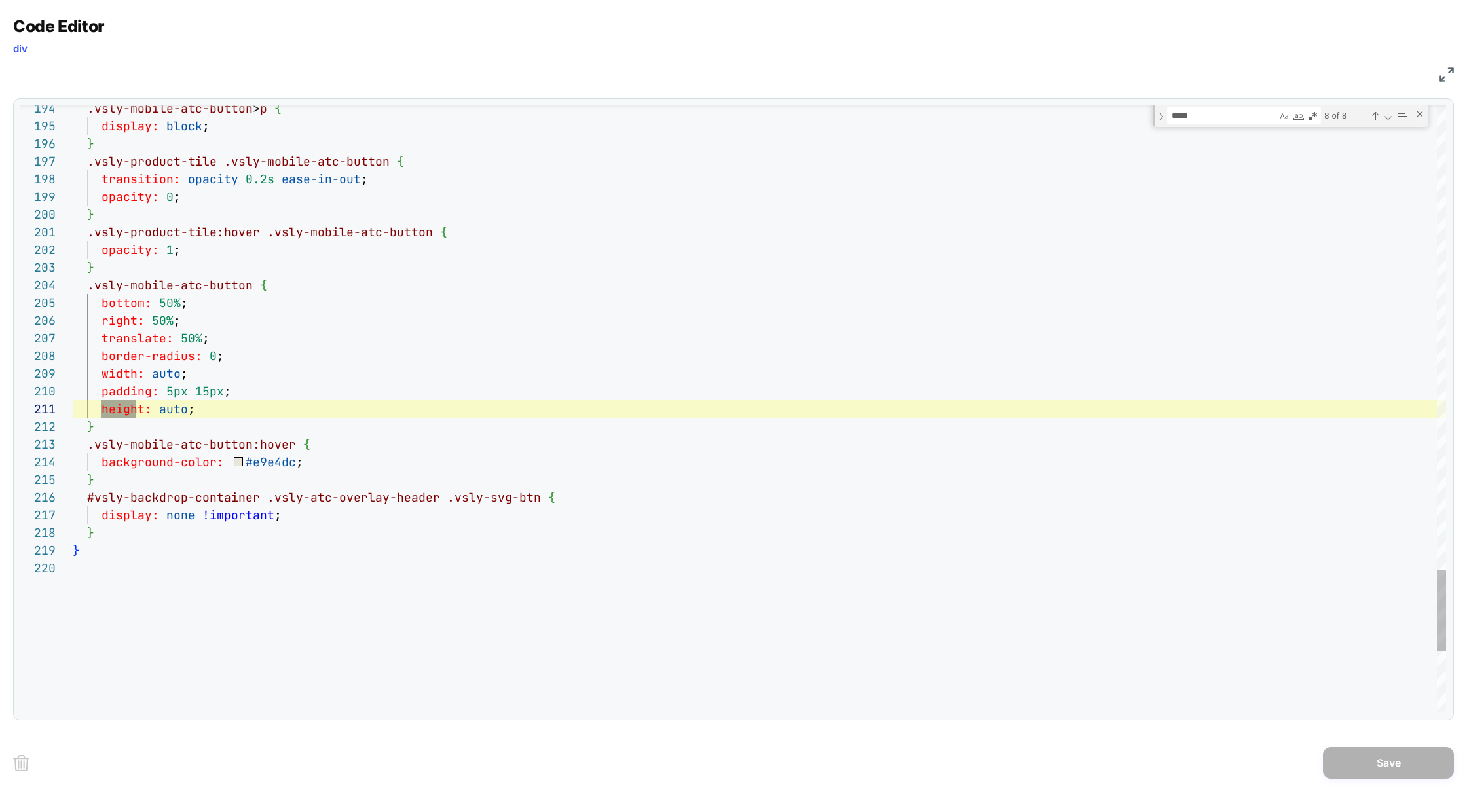
scroll to position [159, 0]
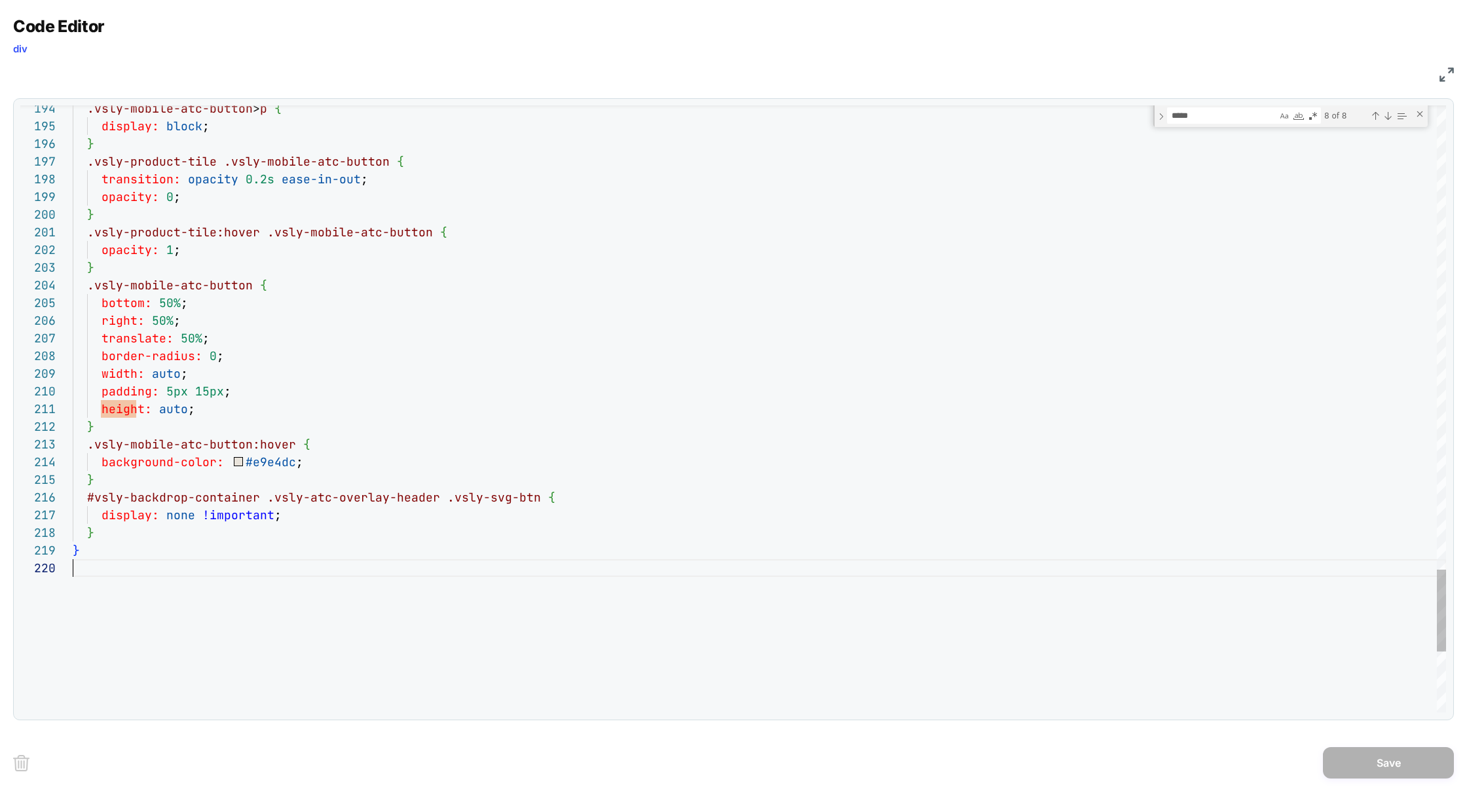
type textarea "**********"
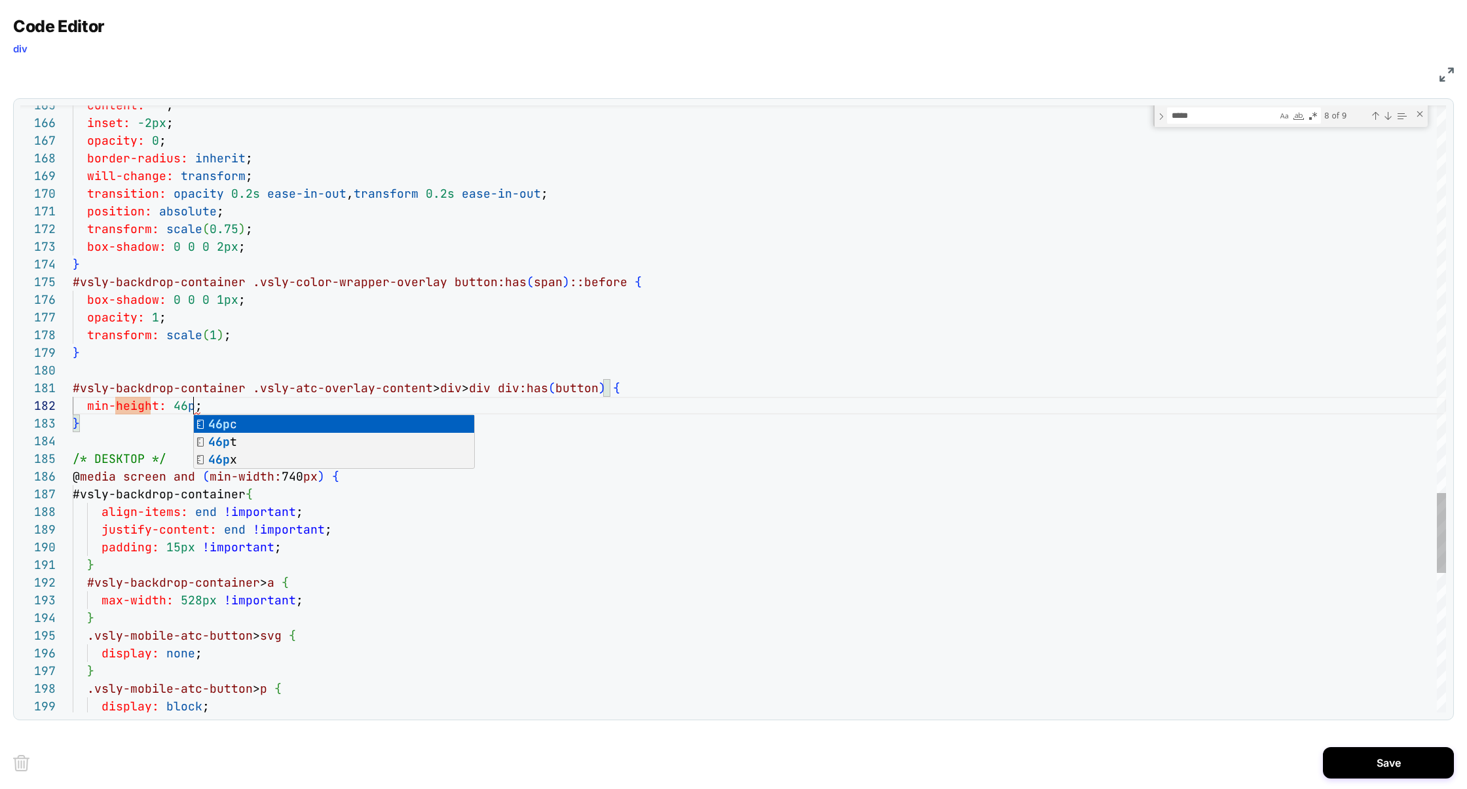
scroll to position [17, 127]
type textarea "**********"
click at [1389, 762] on button "Save" at bounding box center [1388, 762] width 131 height 31
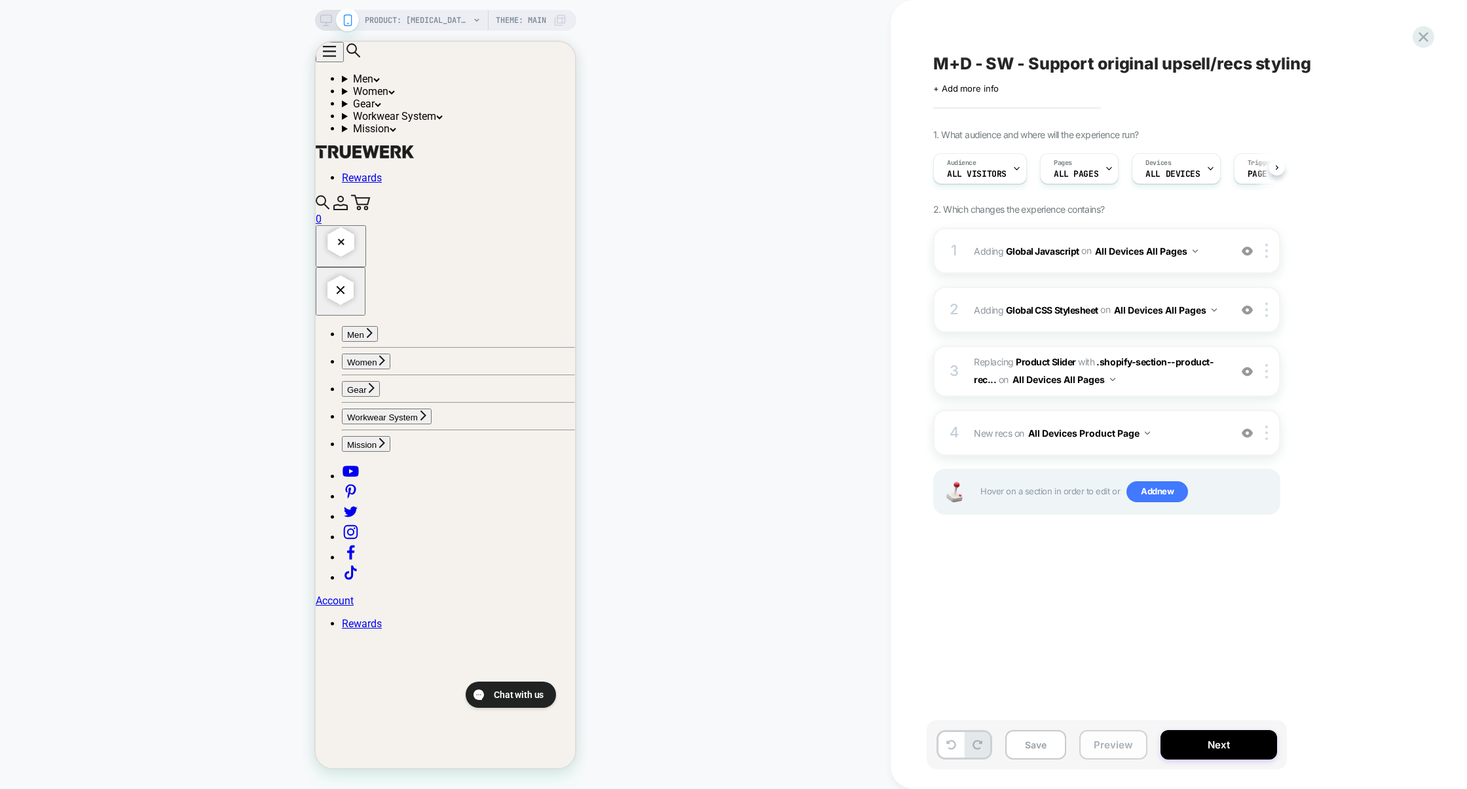
scroll to position [0, 1]
click at [1117, 749] on button "Preview" at bounding box center [1113, 744] width 68 height 29
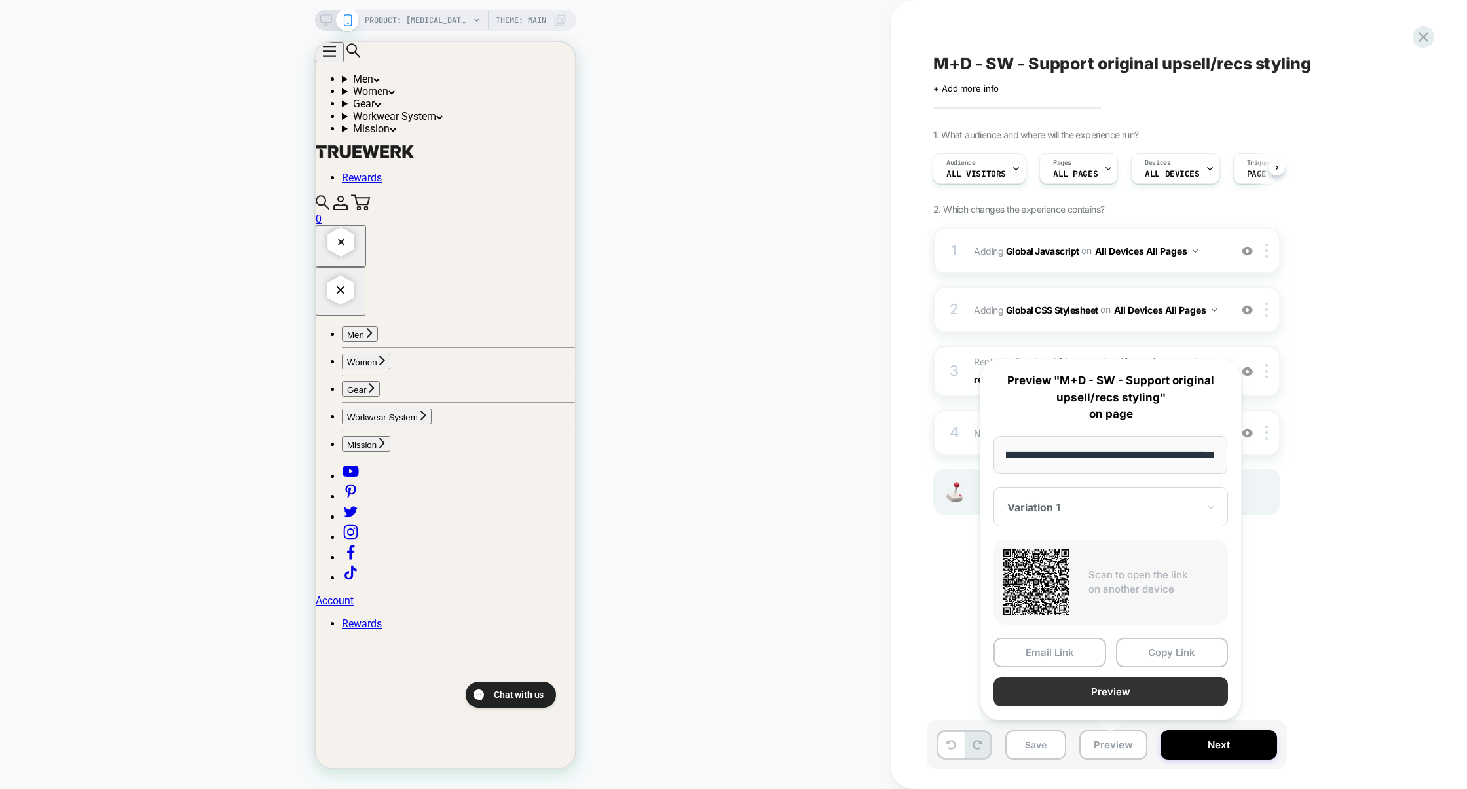
scroll to position [0, 0]
click at [1121, 697] on button "Preview" at bounding box center [1111, 691] width 234 height 29
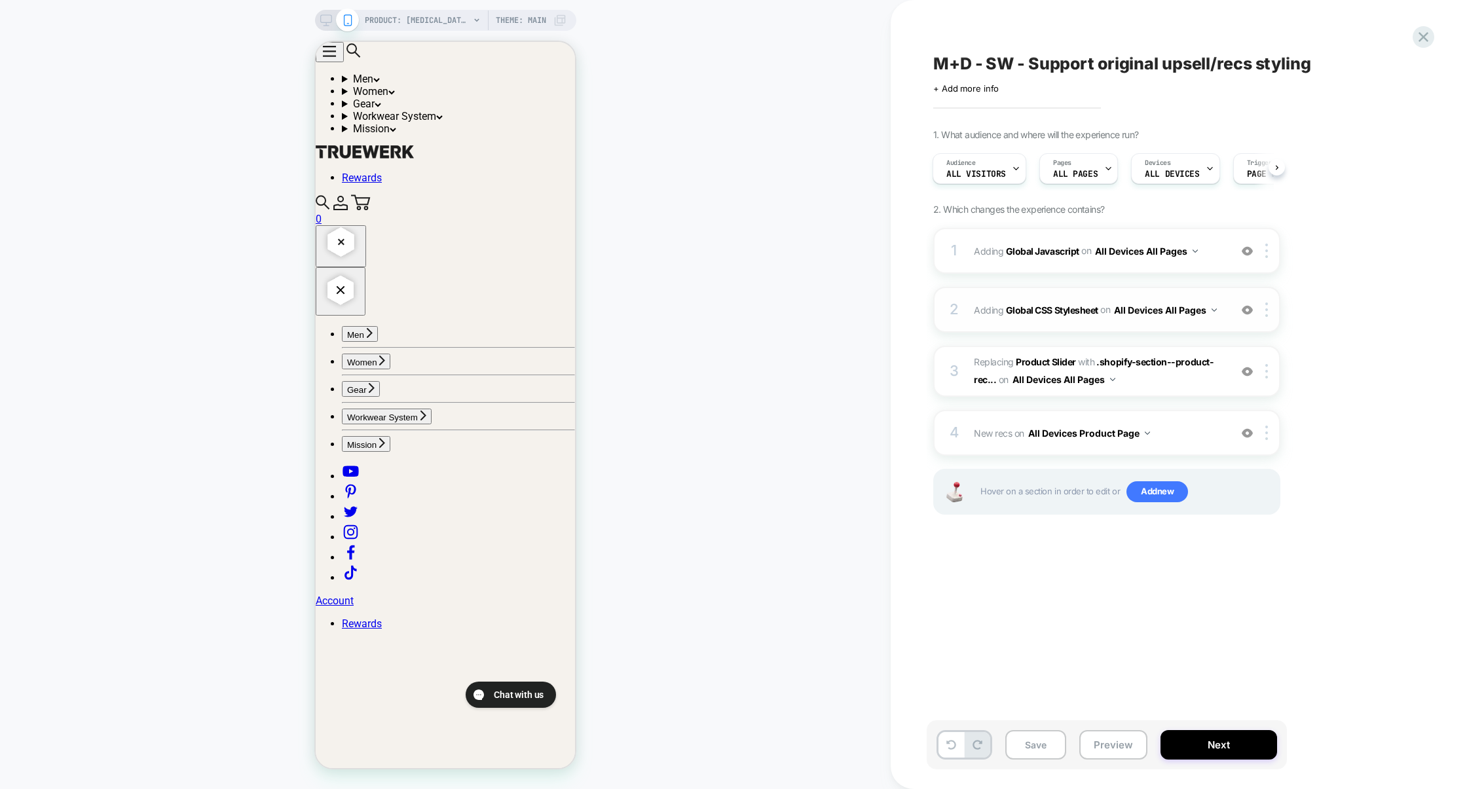
click at [1091, 329] on div "2 Adding Global CSS Stylesheet on All Devices All Pages Add Before Add After Ta…" at bounding box center [1106, 310] width 347 height 46
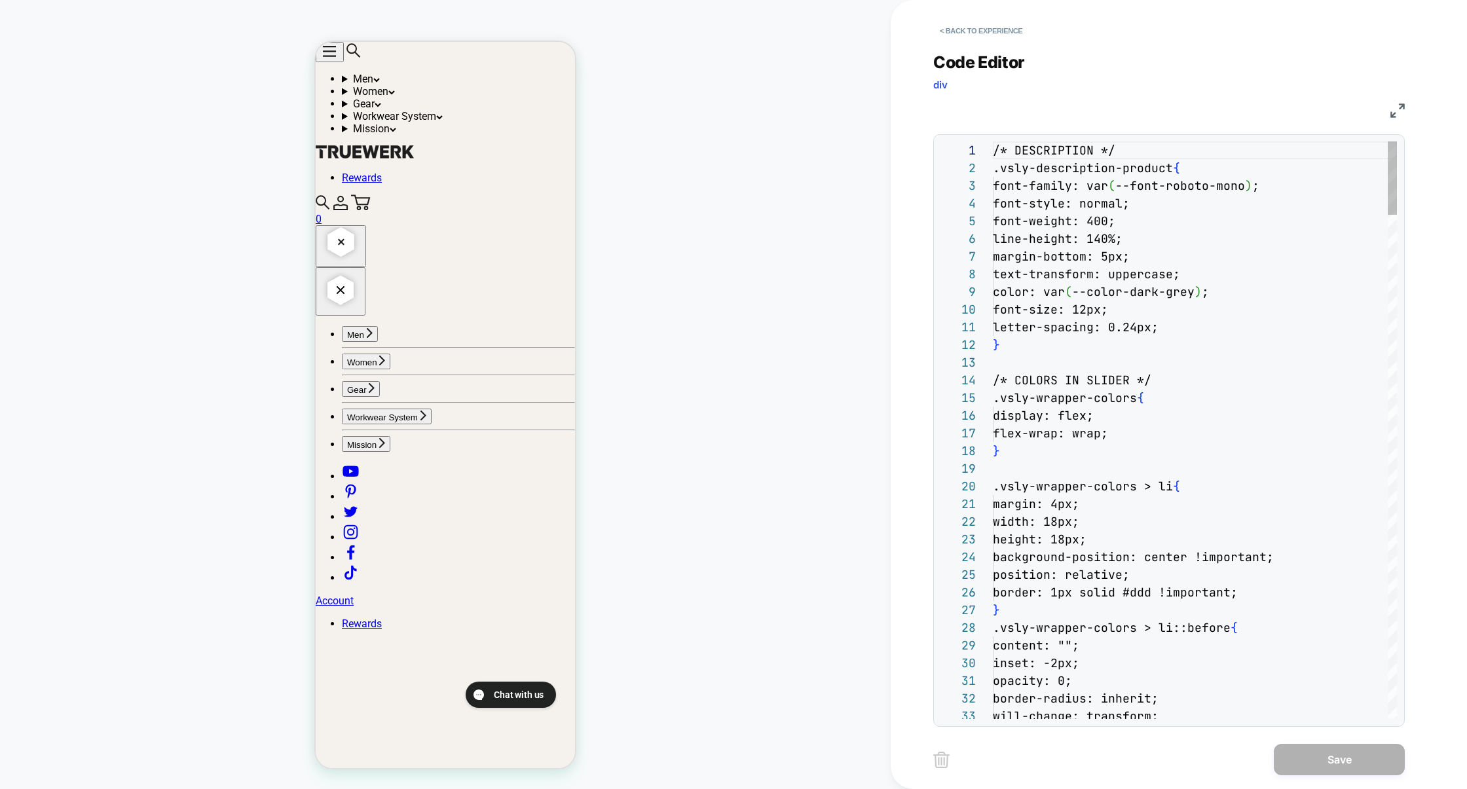
scroll to position [177, 0]
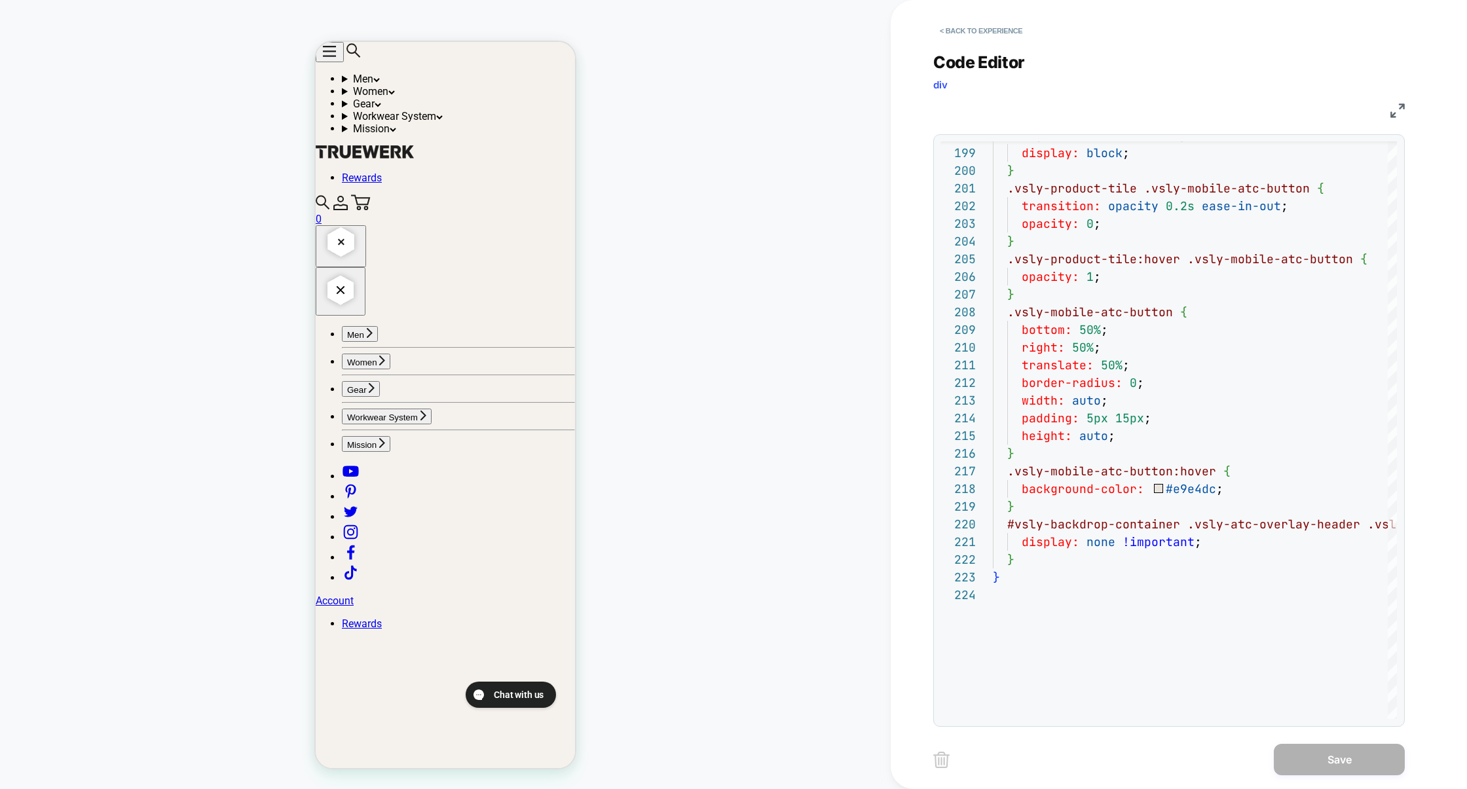
click at [1408, 108] on div "< Back to experience Code Editor div CSS 199 200 201 202 203 204 205 206 207 20…" at bounding box center [1178, 394] width 491 height 789
click at [1399, 108] on img at bounding box center [1398, 110] width 14 height 14
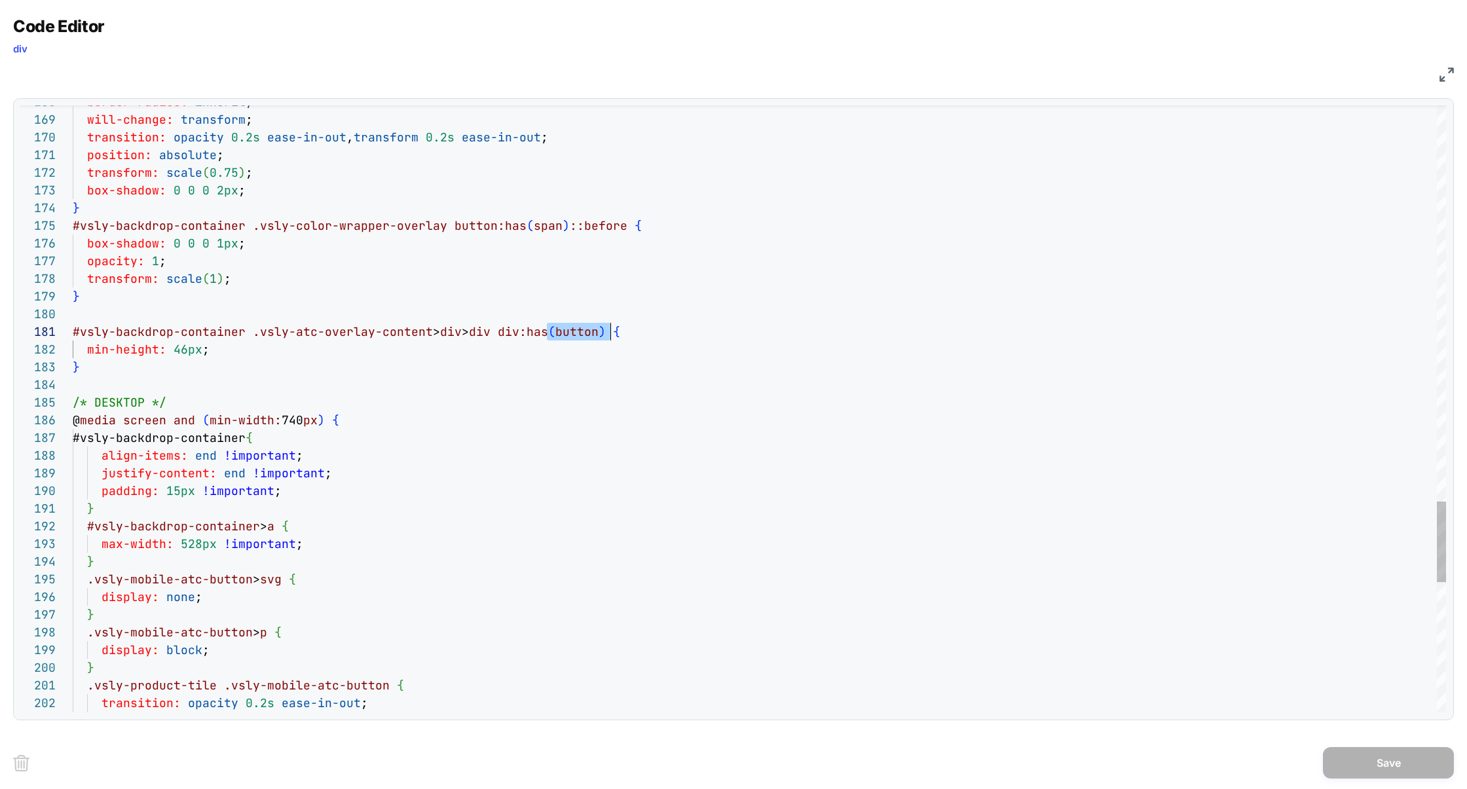
drag, startPoint x: 544, startPoint y: 333, endPoint x: 616, endPoint y: 333, distance: 71.4
click at [616, 333] on span "#vsly-backdrop-container .vsly-atc-overlay-content > div > div div:has ( button…" at bounding box center [347, 331] width 548 height 15
type textarea "**********"
click at [1370, 766] on button "Save" at bounding box center [1388, 762] width 131 height 31
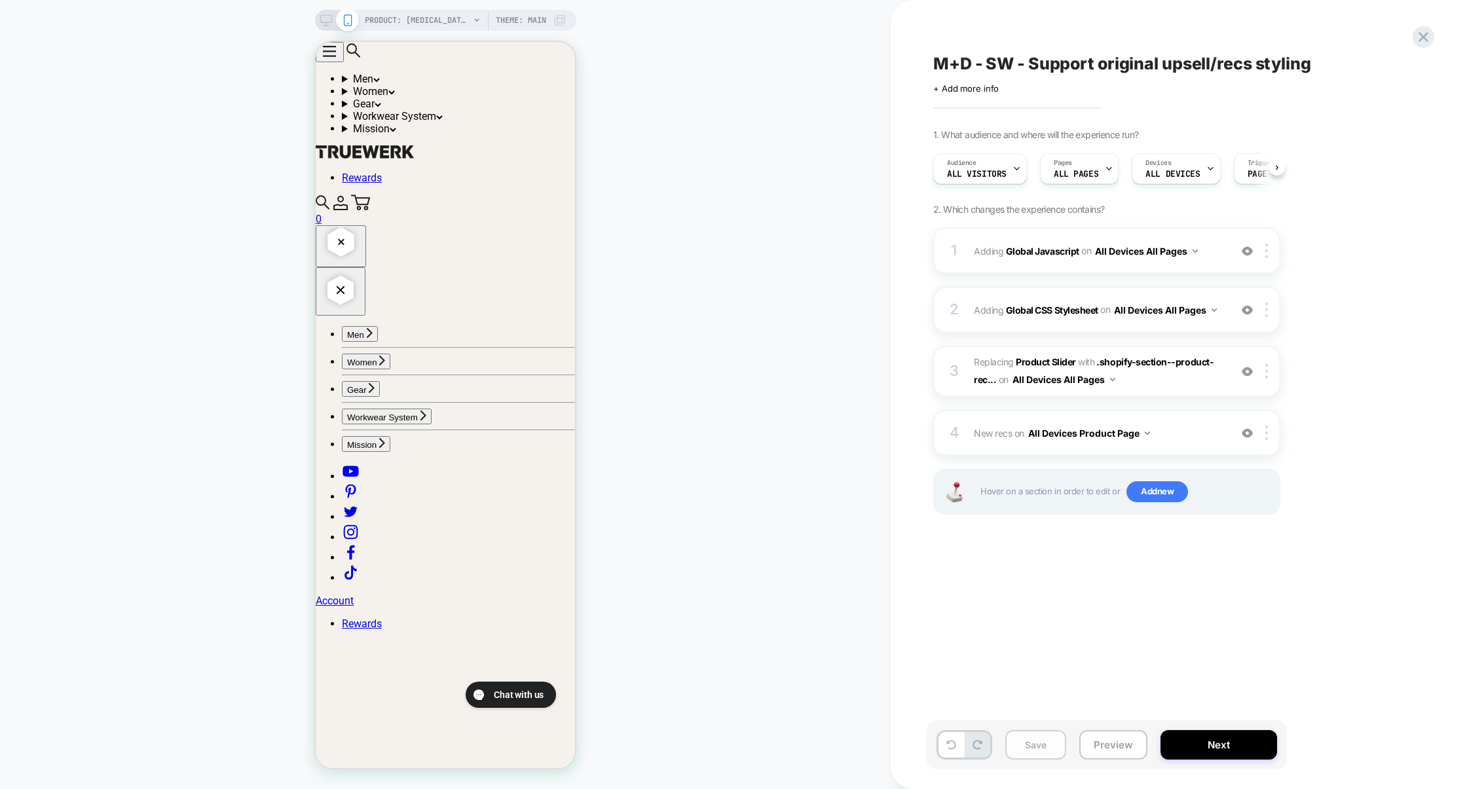
scroll to position [0, 1]
click at [1049, 746] on button "Save" at bounding box center [1035, 744] width 61 height 29
click at [1095, 746] on button "Preview" at bounding box center [1113, 744] width 68 height 29
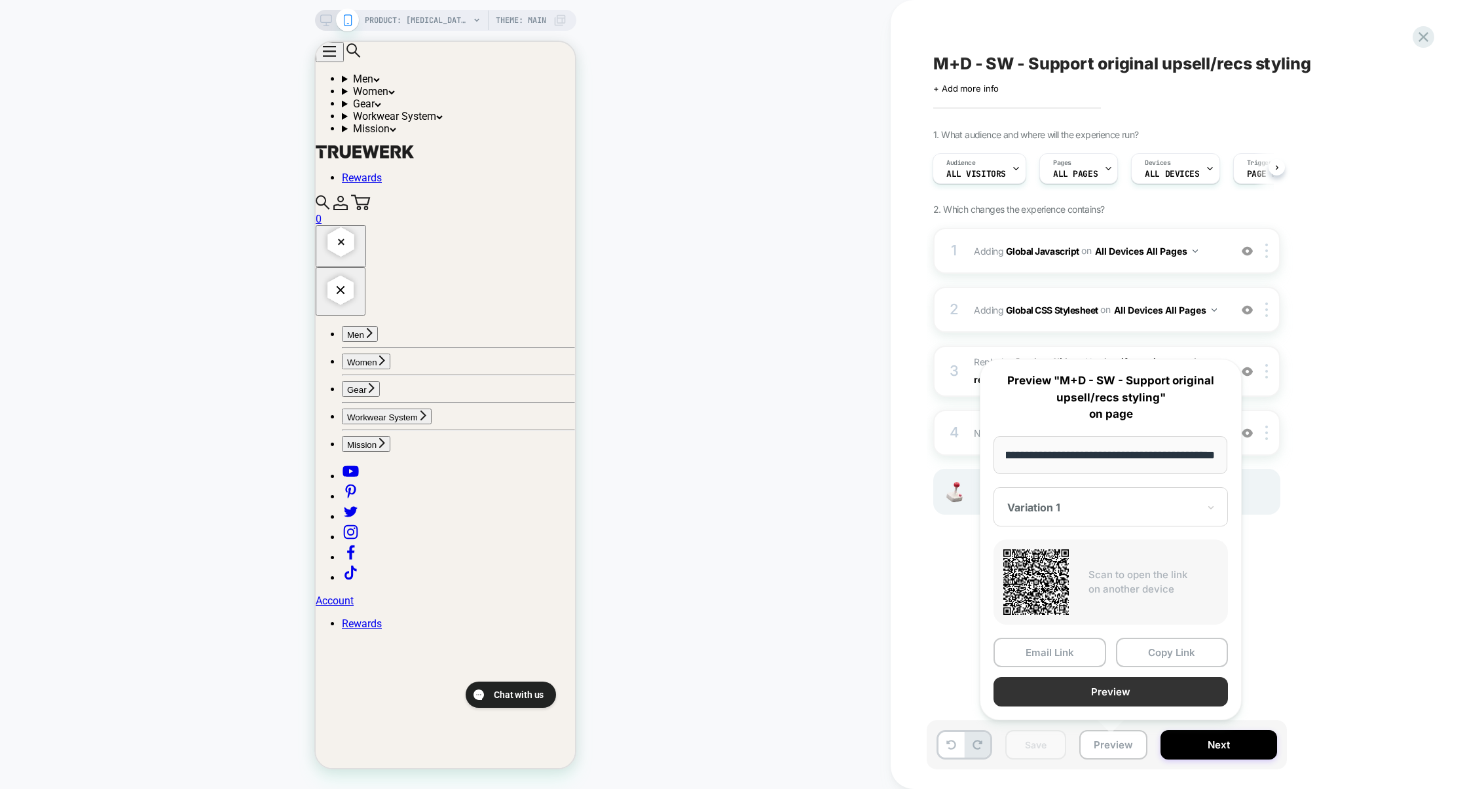
scroll to position [0, 0]
click at [1125, 701] on button "Preview" at bounding box center [1111, 691] width 234 height 29
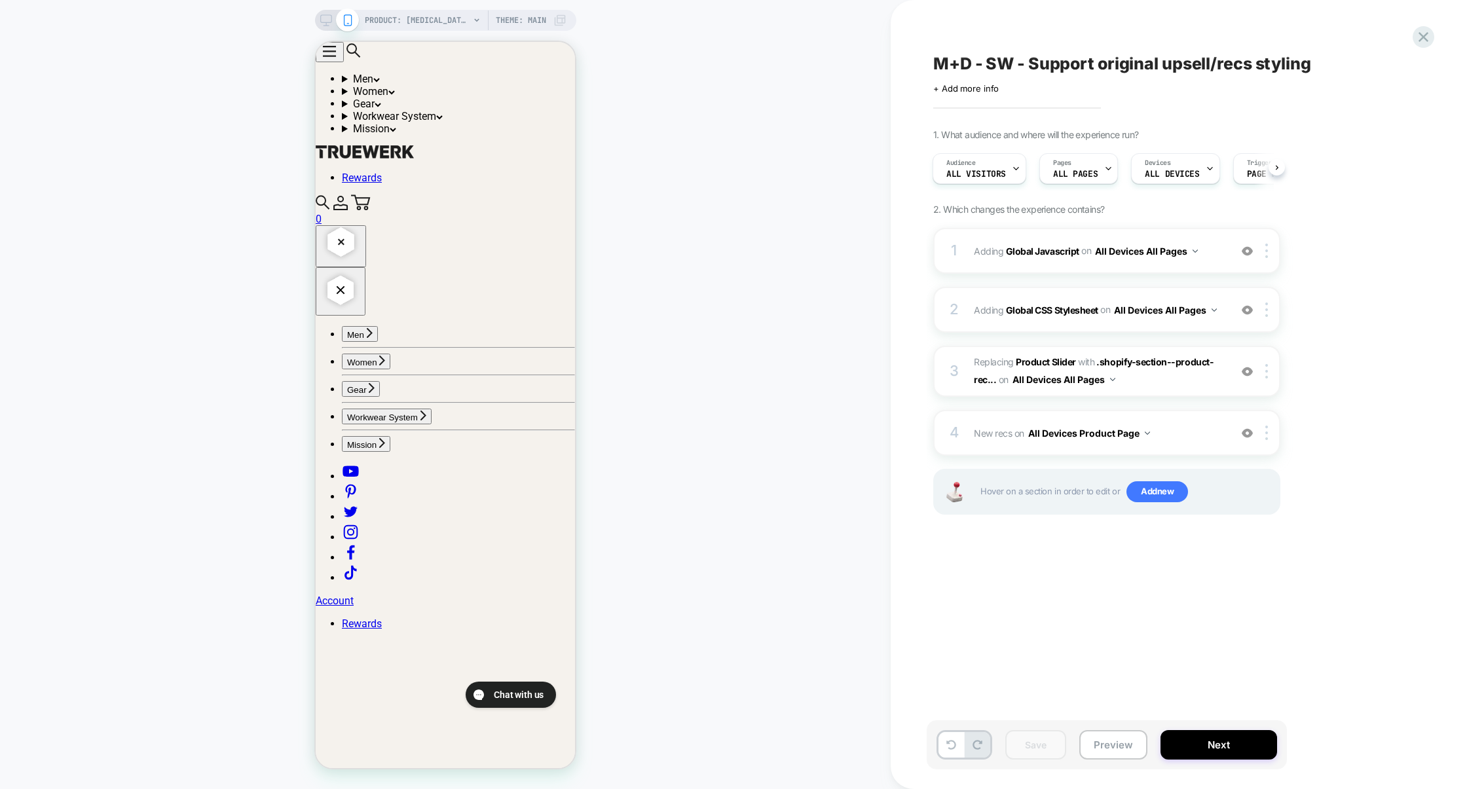
click at [1110, 729] on div "Save Preview Next" at bounding box center [1107, 745] width 360 height 49
click at [1115, 736] on button "Preview" at bounding box center [1113, 744] width 68 height 29
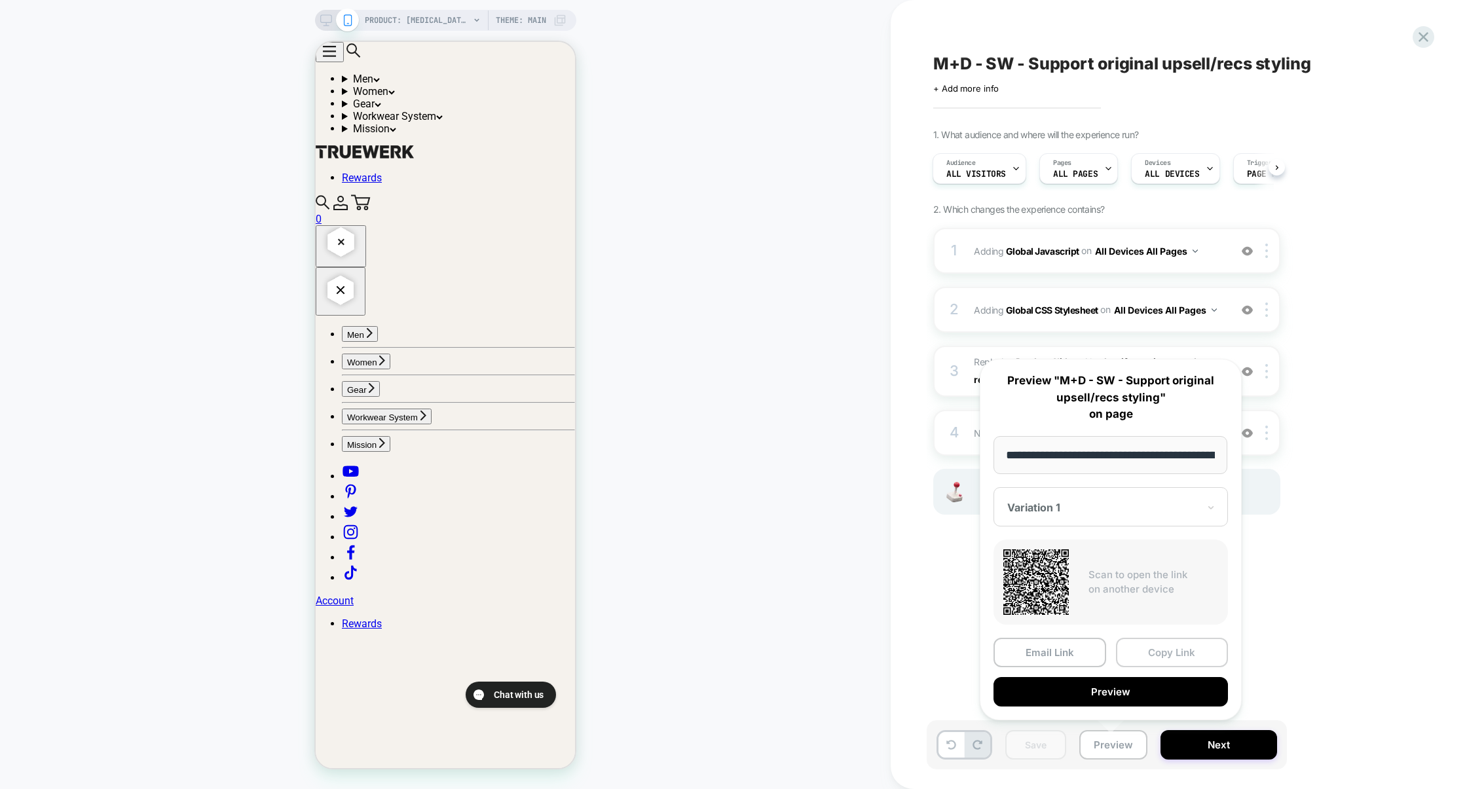
click at [1155, 652] on button "Copy Link" at bounding box center [1172, 652] width 113 height 29
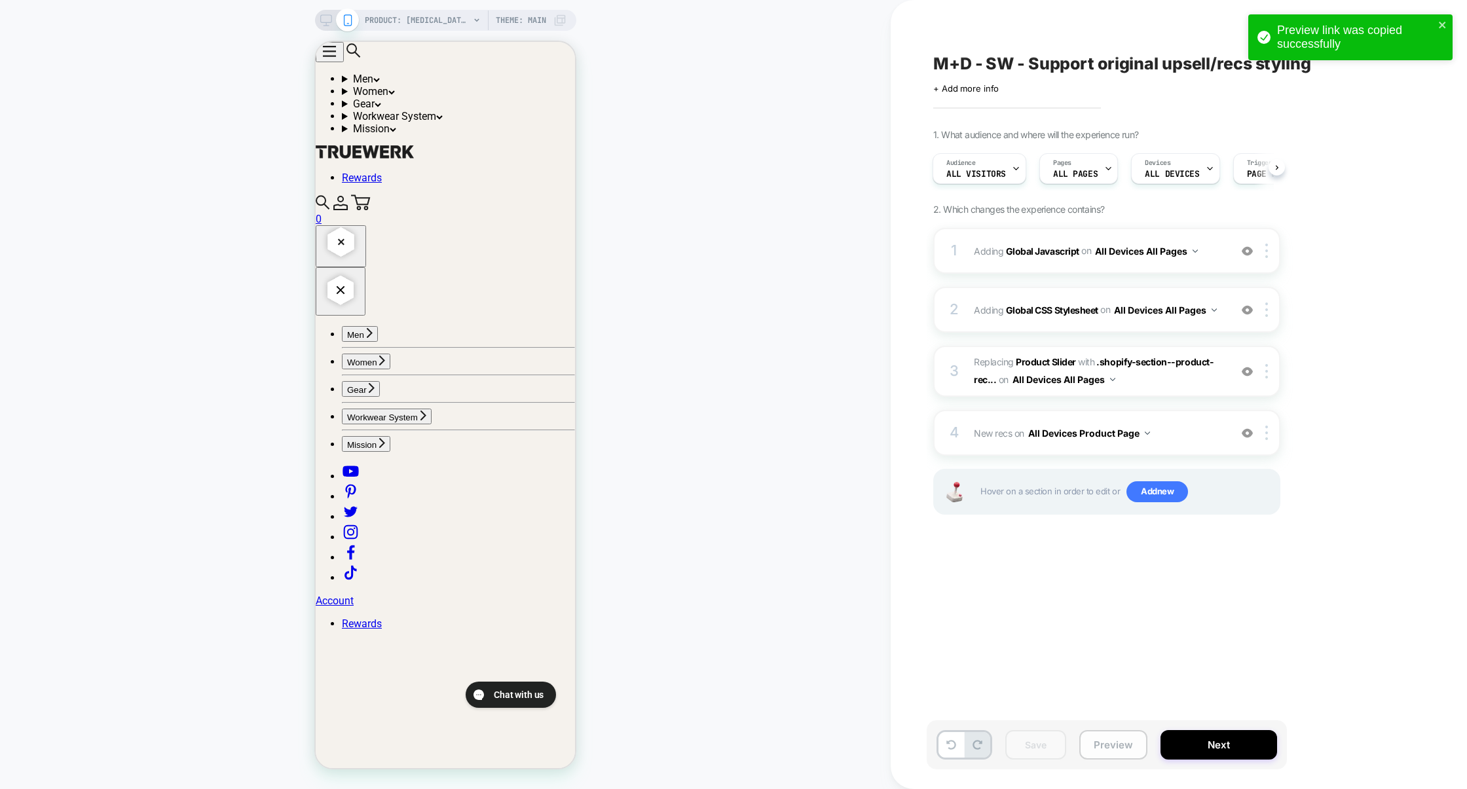
click at [1108, 741] on button "Preview" at bounding box center [1113, 744] width 68 height 29
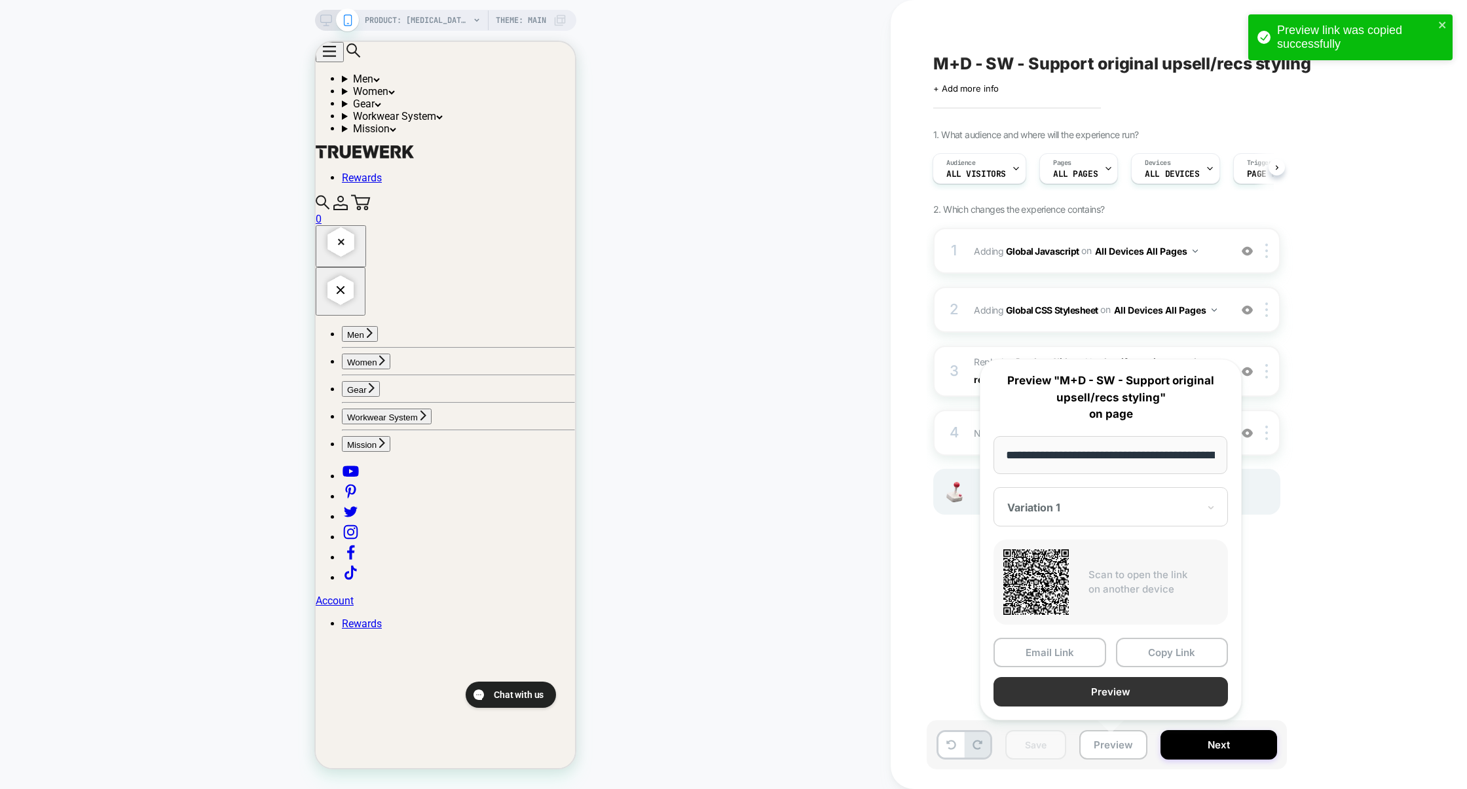
click at [1098, 697] on button "Preview" at bounding box center [1111, 691] width 234 height 29
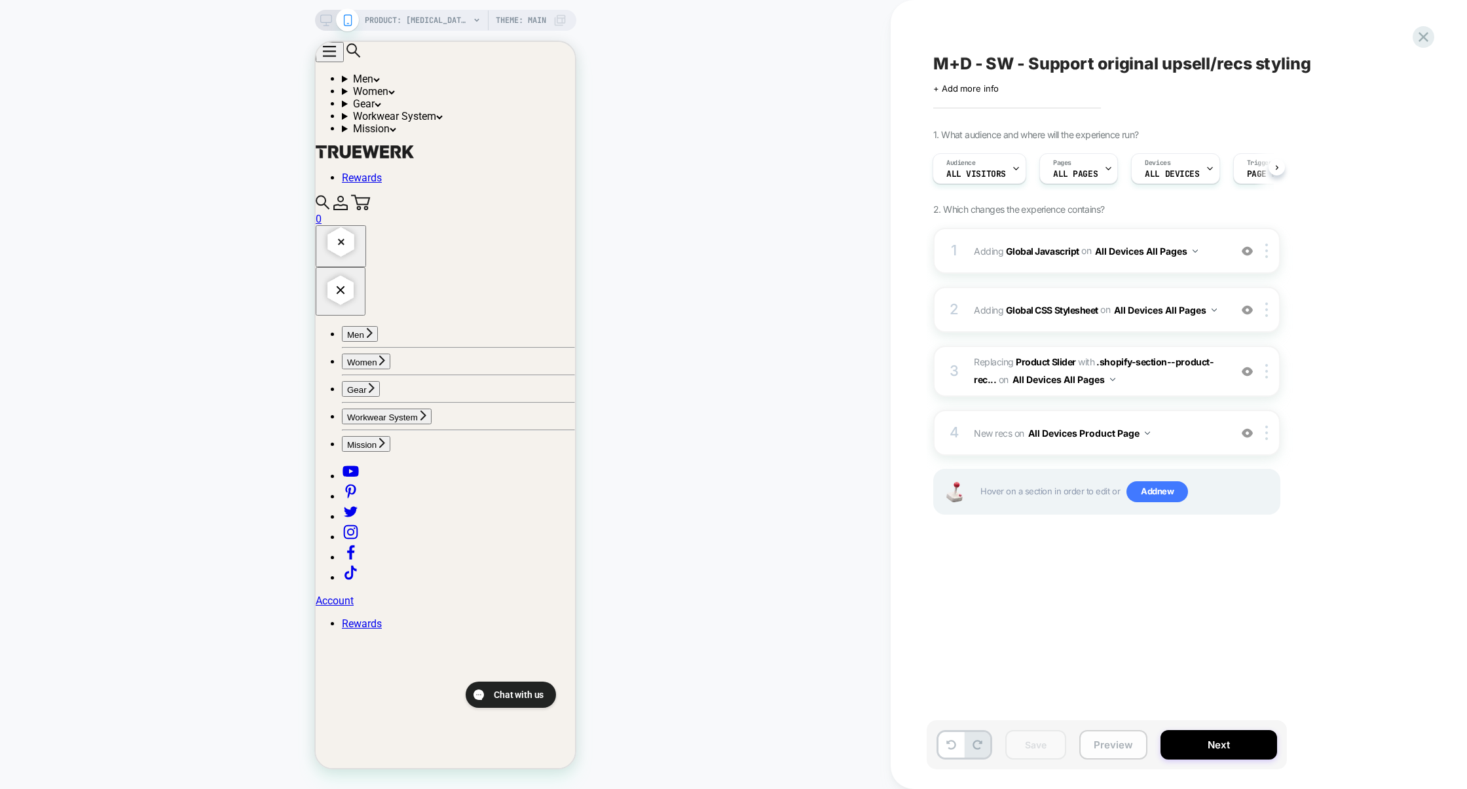
click at [1107, 732] on button "Preview" at bounding box center [1113, 744] width 68 height 29
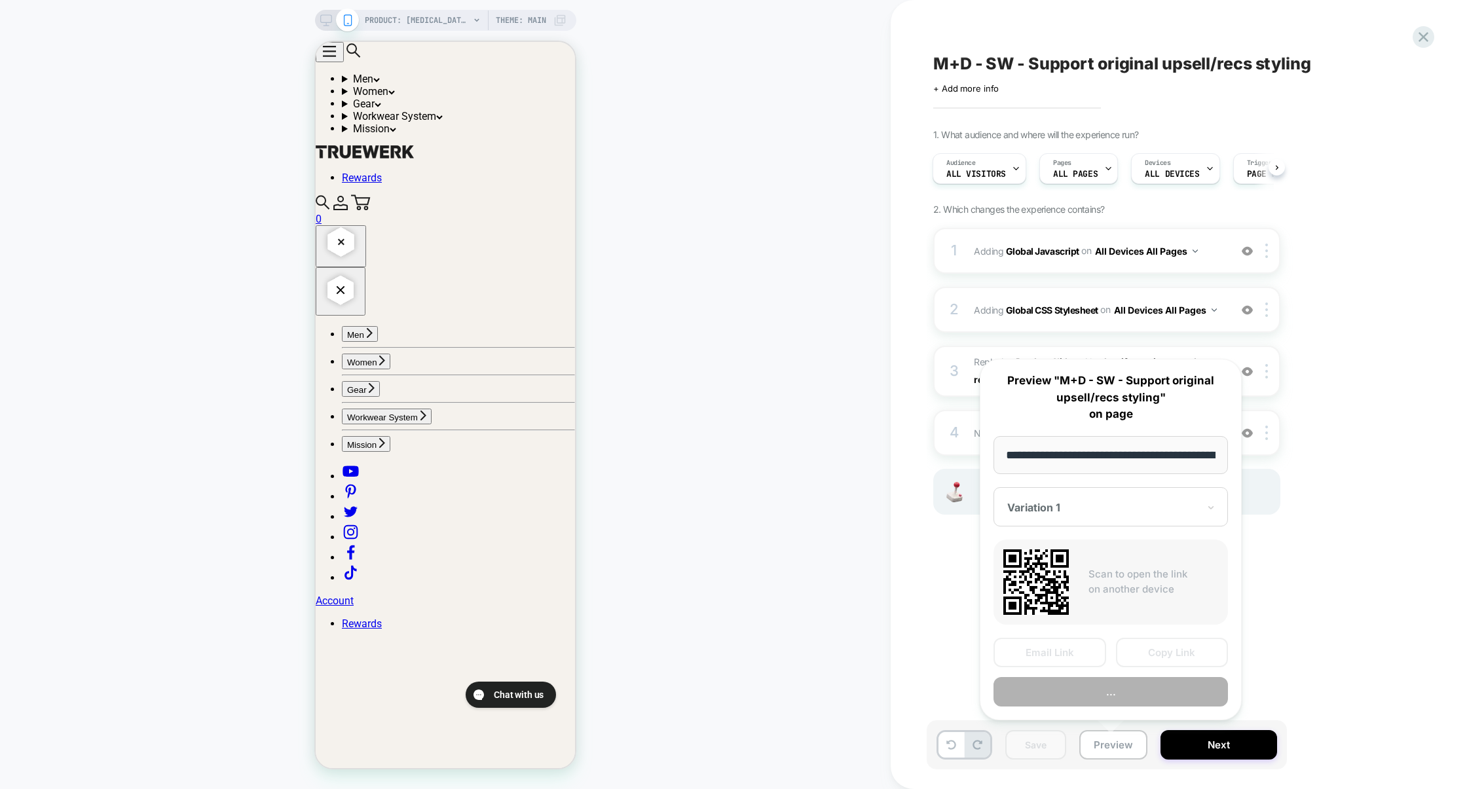
scroll to position [0, 214]
click at [1147, 653] on button "Copy Link" at bounding box center [1172, 652] width 113 height 29
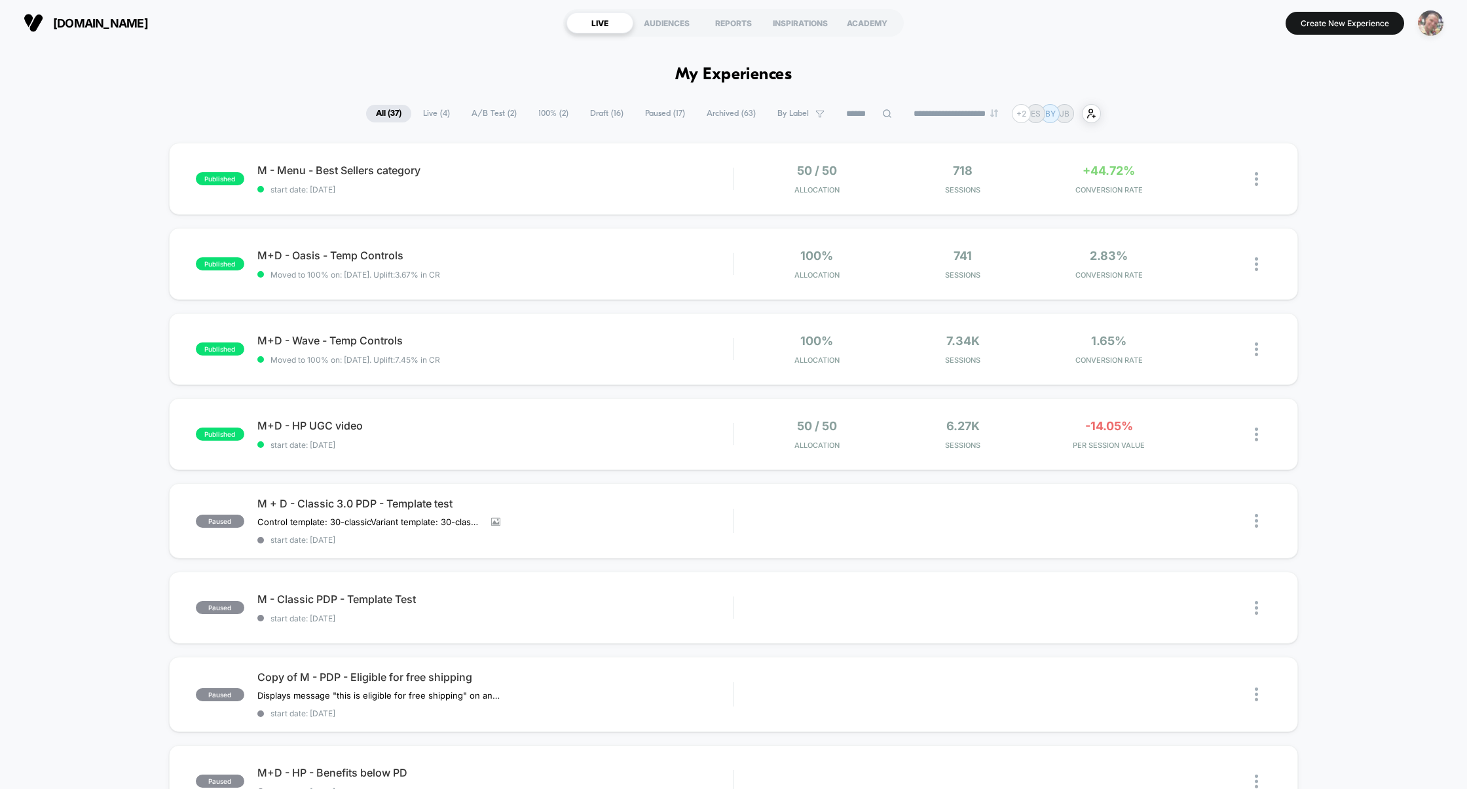
click at [1426, 31] on img "button" at bounding box center [1431, 23] width 26 height 26
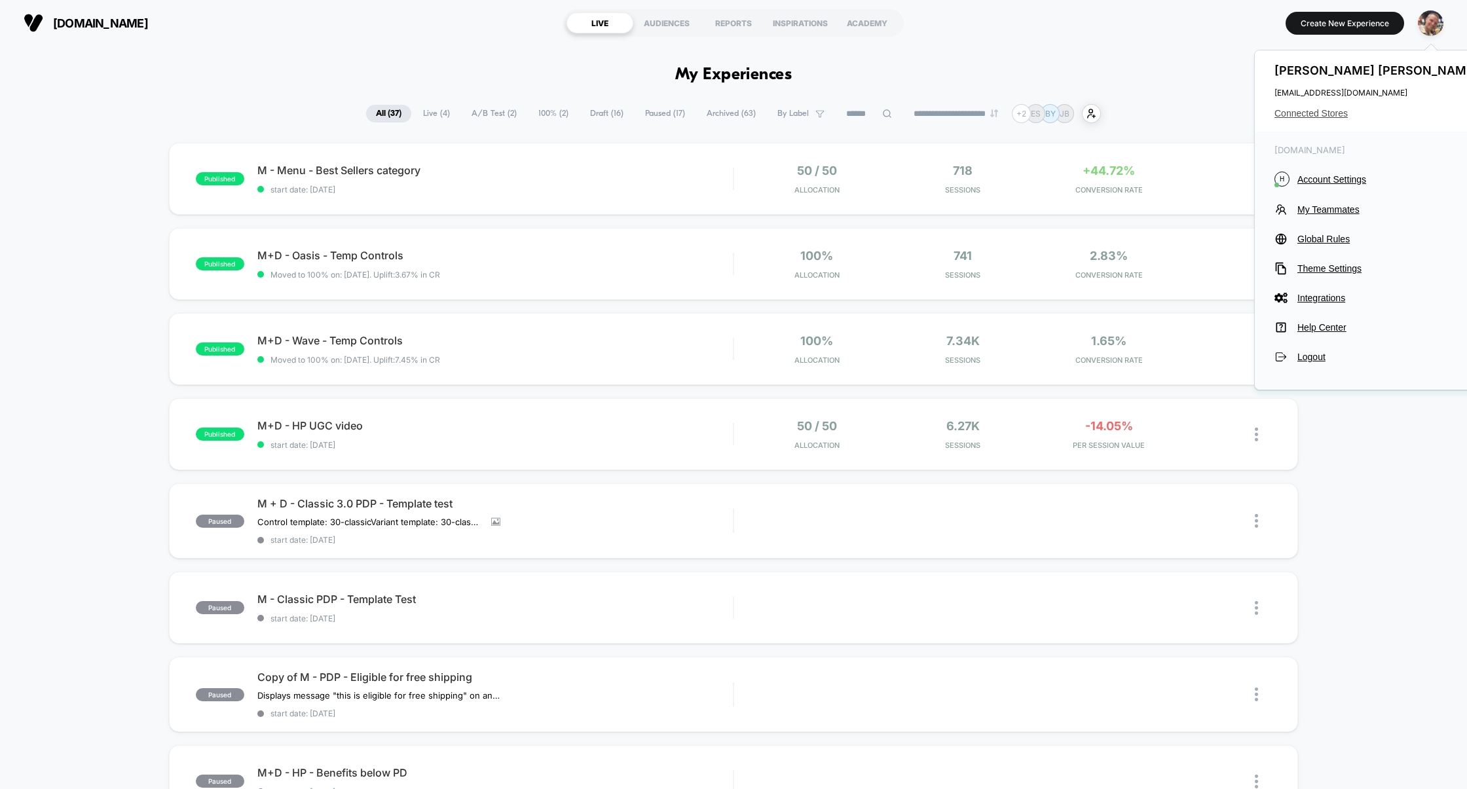
click at [1304, 118] on span "Connected Stores" at bounding box center [1378, 113] width 207 height 10
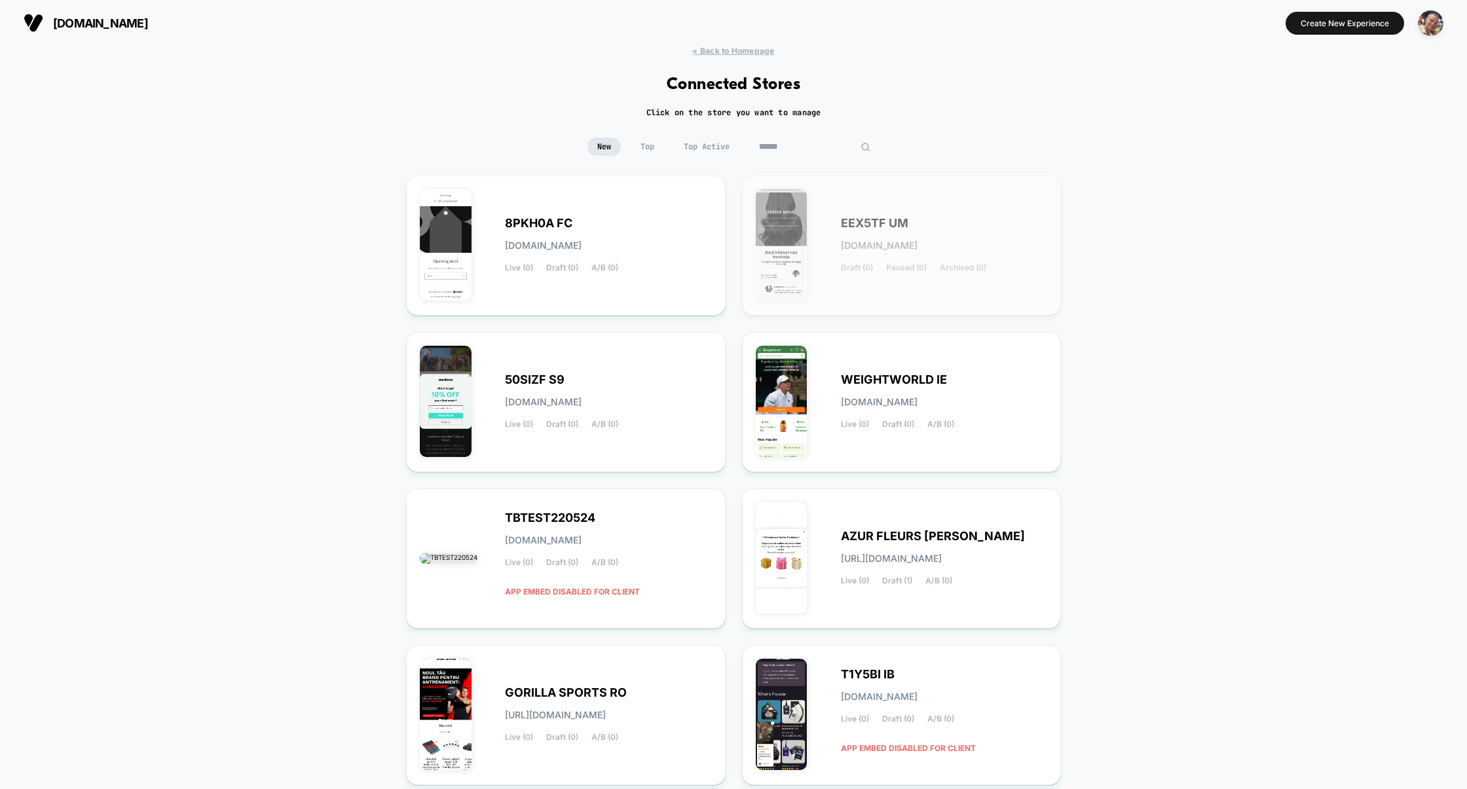
click at [804, 143] on input at bounding box center [814, 147] width 131 height 18
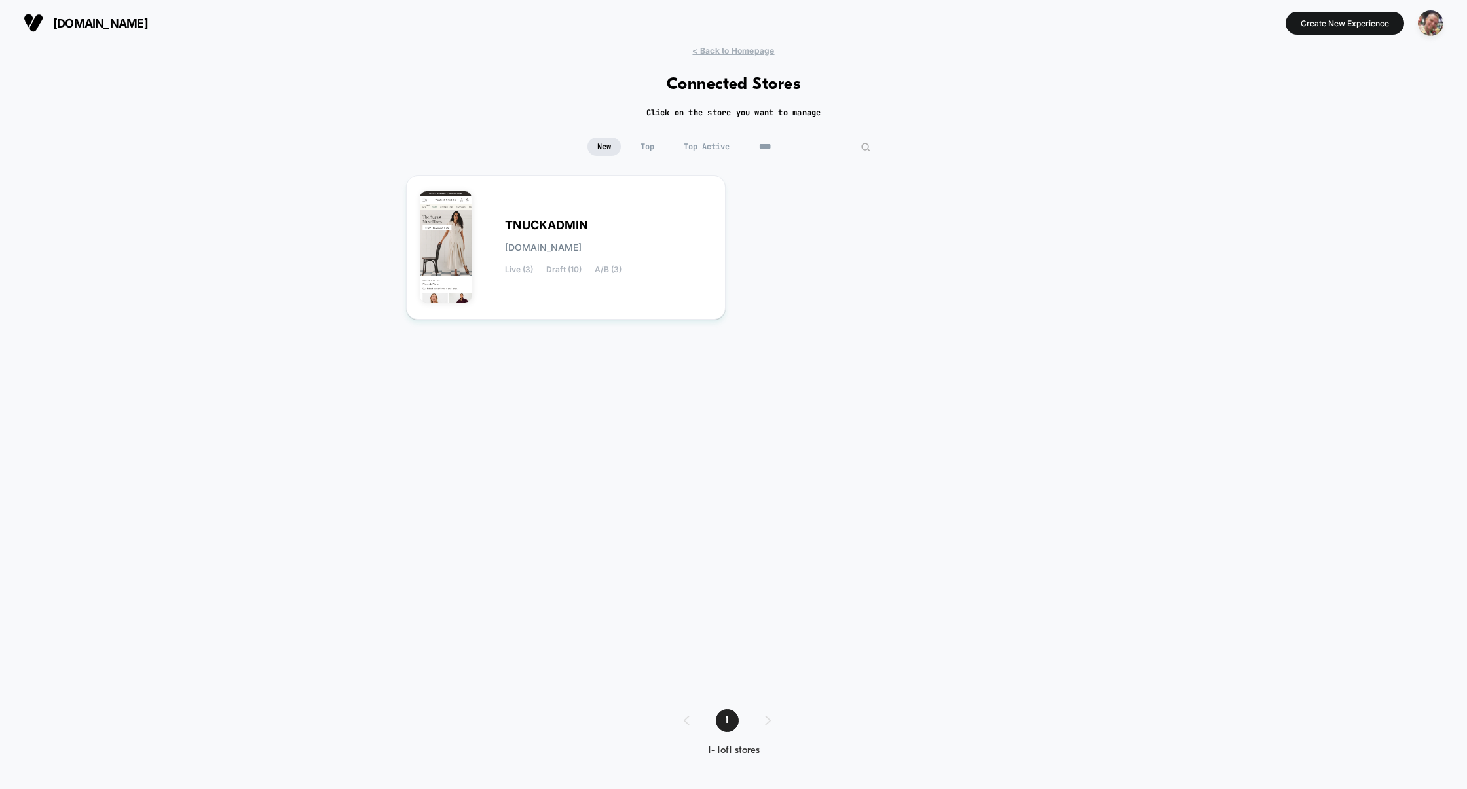
type input "****"
click at [548, 214] on div "TNUCKADMIN [DOMAIN_NAME] Live (3) Draft (10) A/B (3)" at bounding box center [566, 247] width 292 height 117
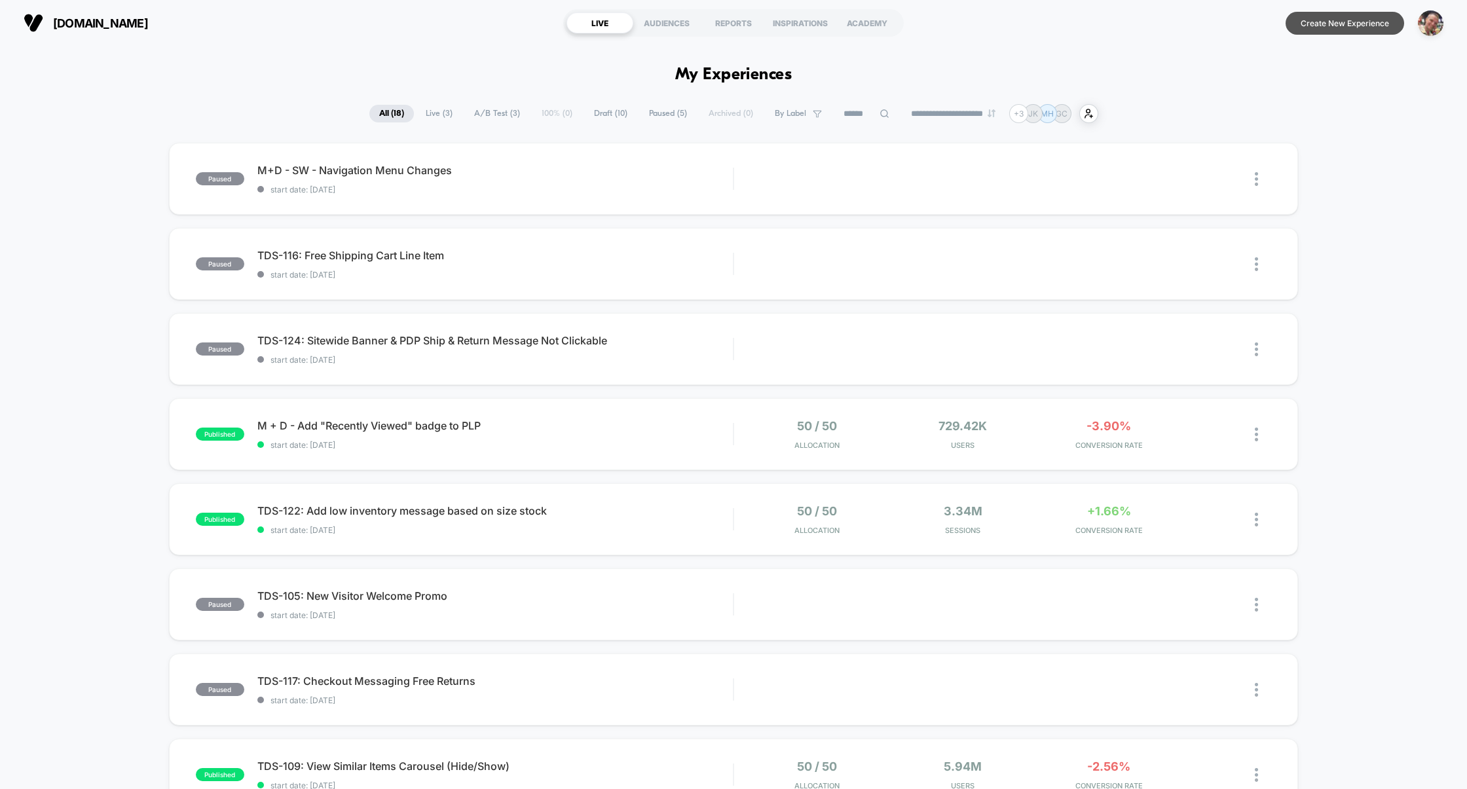
click at [1321, 22] on button "Create New Experience" at bounding box center [1345, 23] width 119 height 23
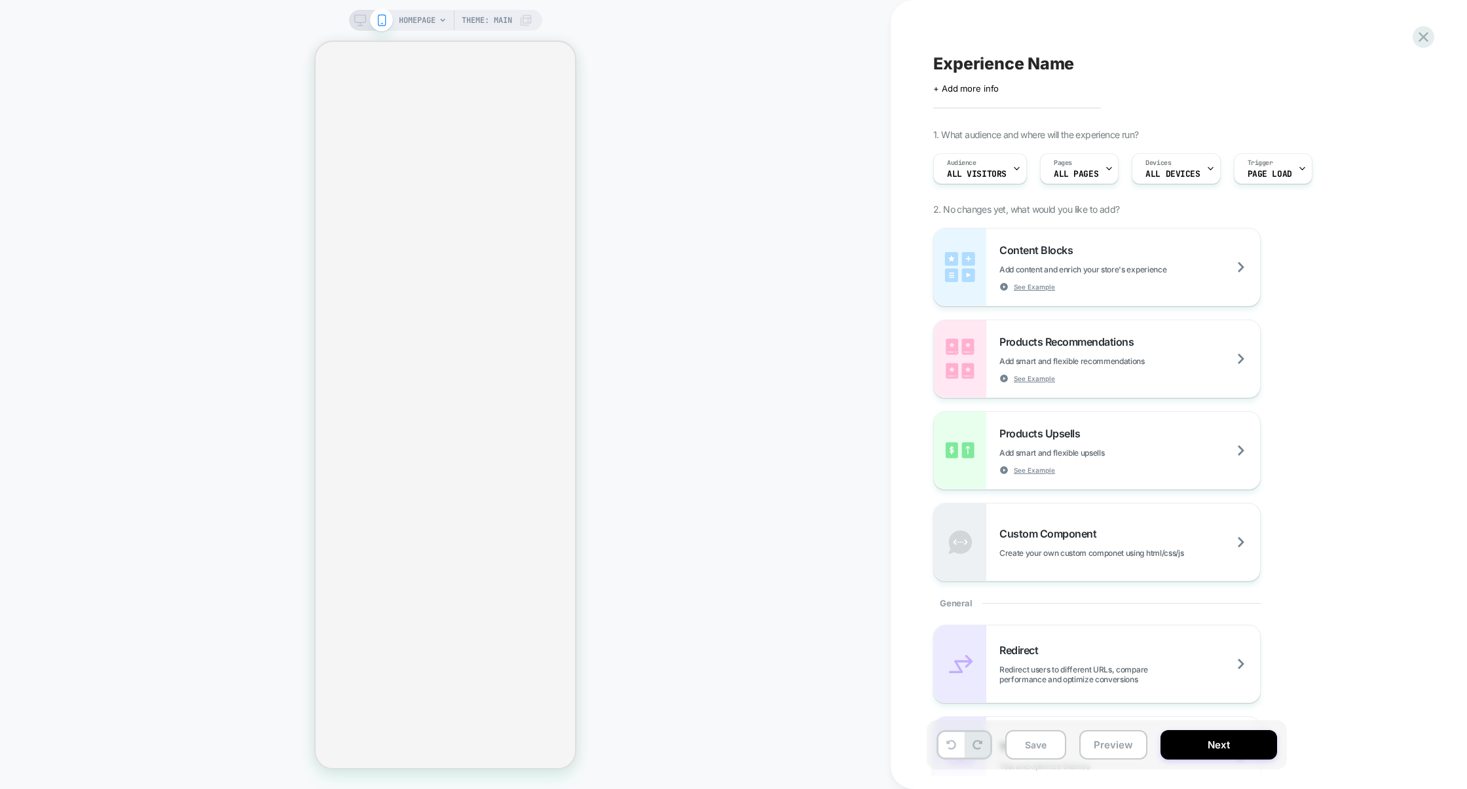
click at [1039, 69] on span "Experience Name" at bounding box center [1003, 64] width 141 height 20
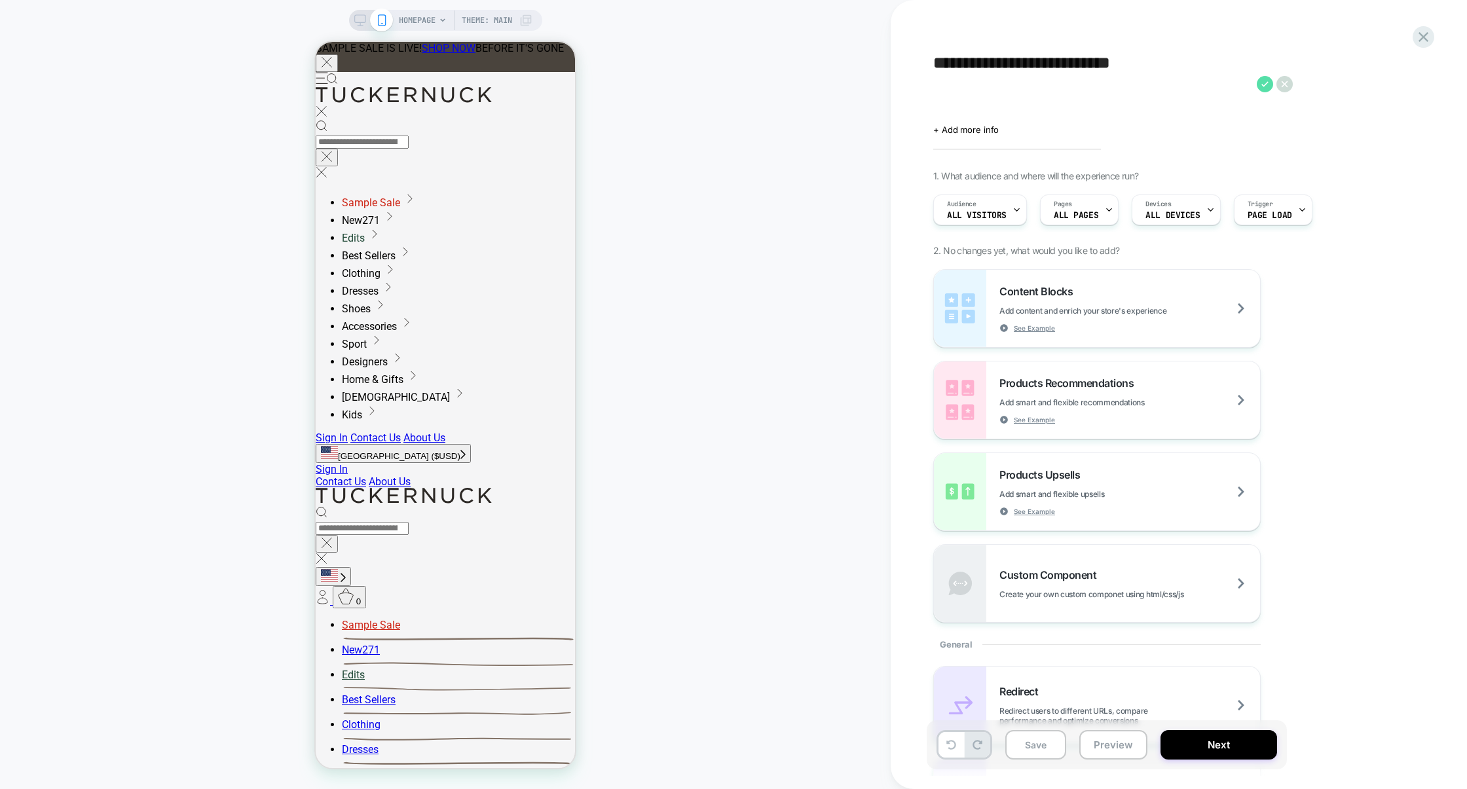
type textarea "**********"
click at [1267, 84] on icon at bounding box center [1265, 84] width 16 height 16
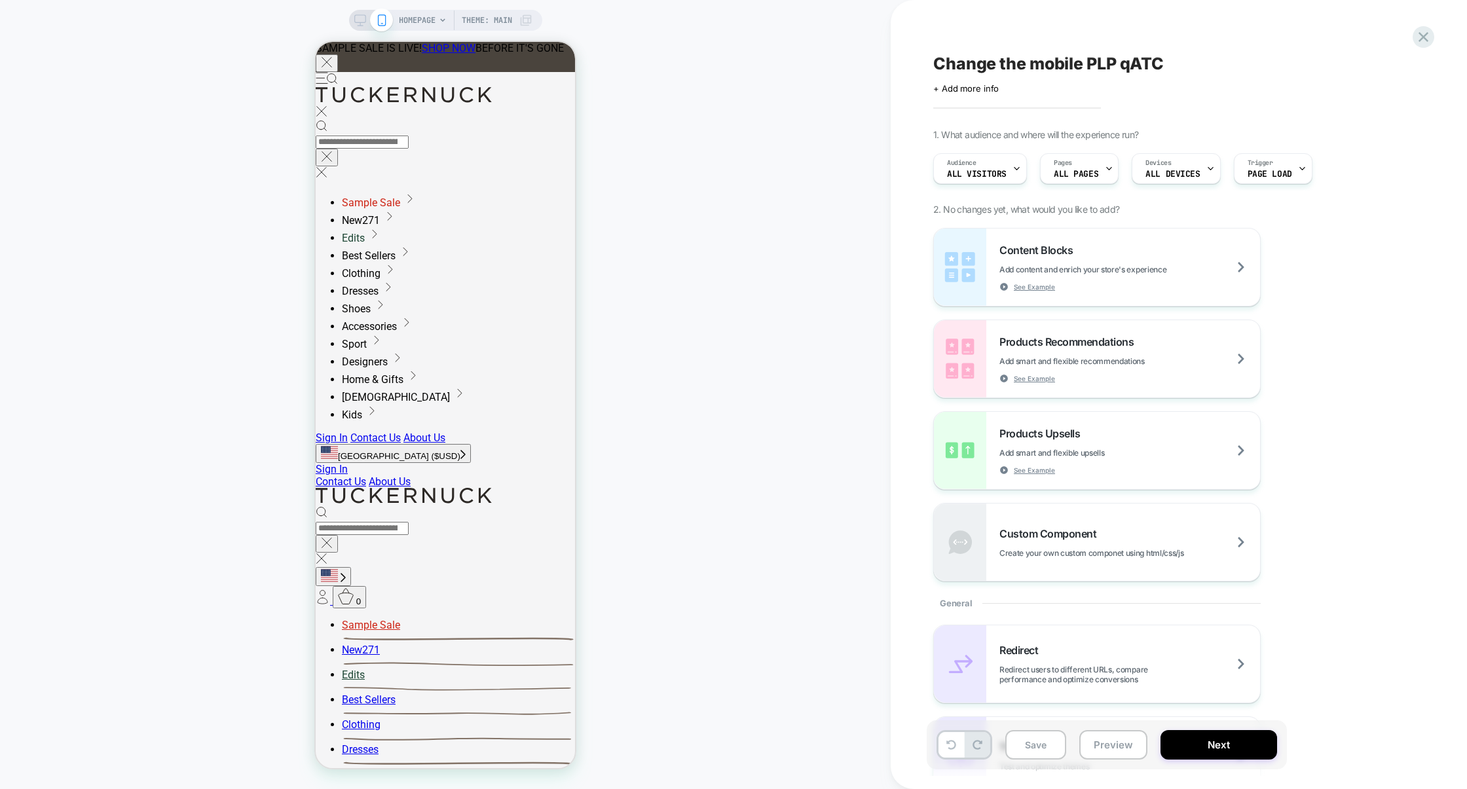
click at [1135, 68] on span "Change the mobile PLP qATC" at bounding box center [1048, 64] width 231 height 20
click at [936, 64] on textarea "**********" at bounding box center [1091, 64] width 317 height 20
type textarea "**********"
click at [1376, 64] on icon at bounding box center [1378, 63] width 7 height 5
click at [1094, 176] on span "ALL PAGES" at bounding box center [1076, 174] width 45 height 9
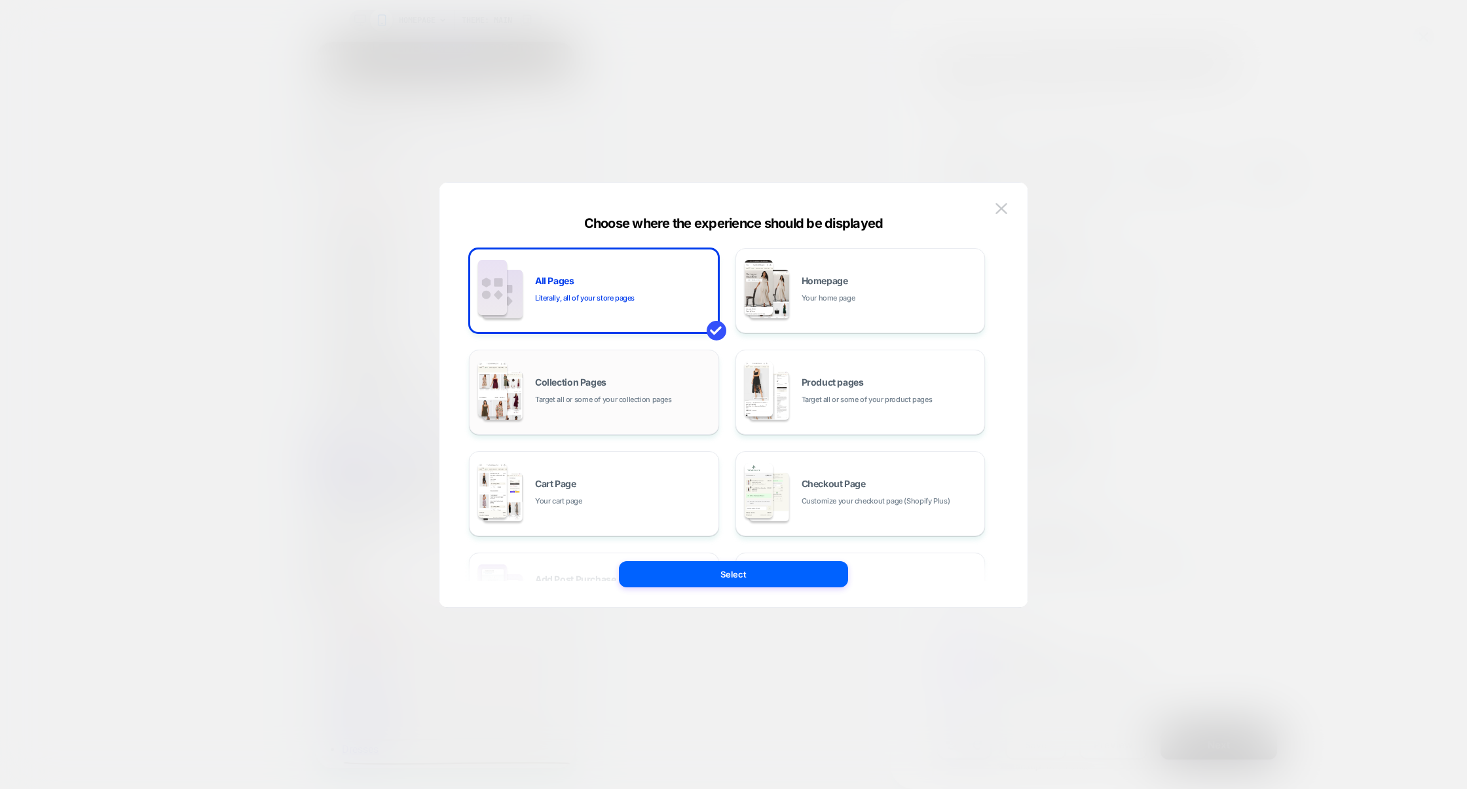
click at [650, 403] on span "Target all or some of your collection pages" at bounding box center [603, 400] width 137 height 12
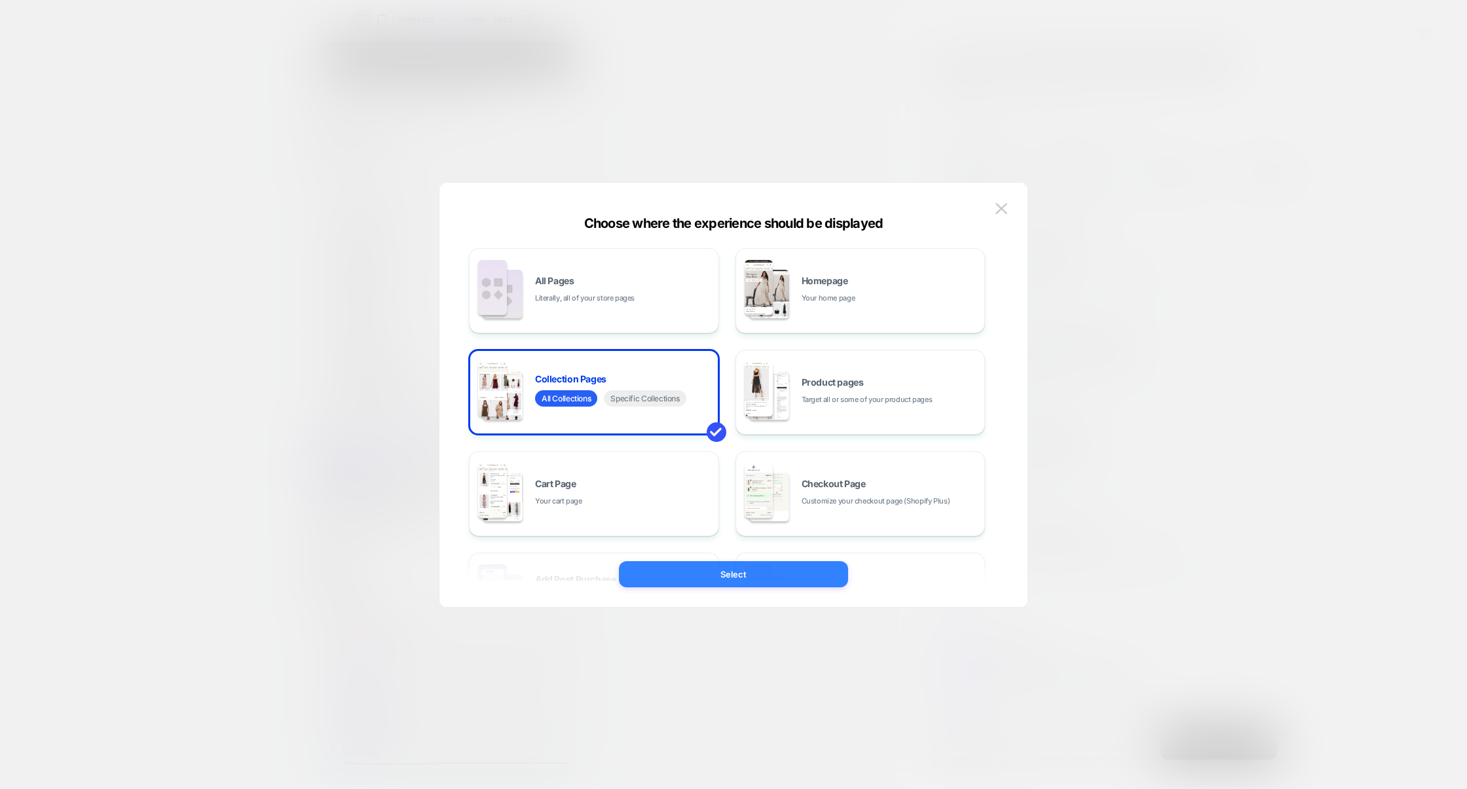
click at [732, 569] on button "Select" at bounding box center [733, 574] width 229 height 26
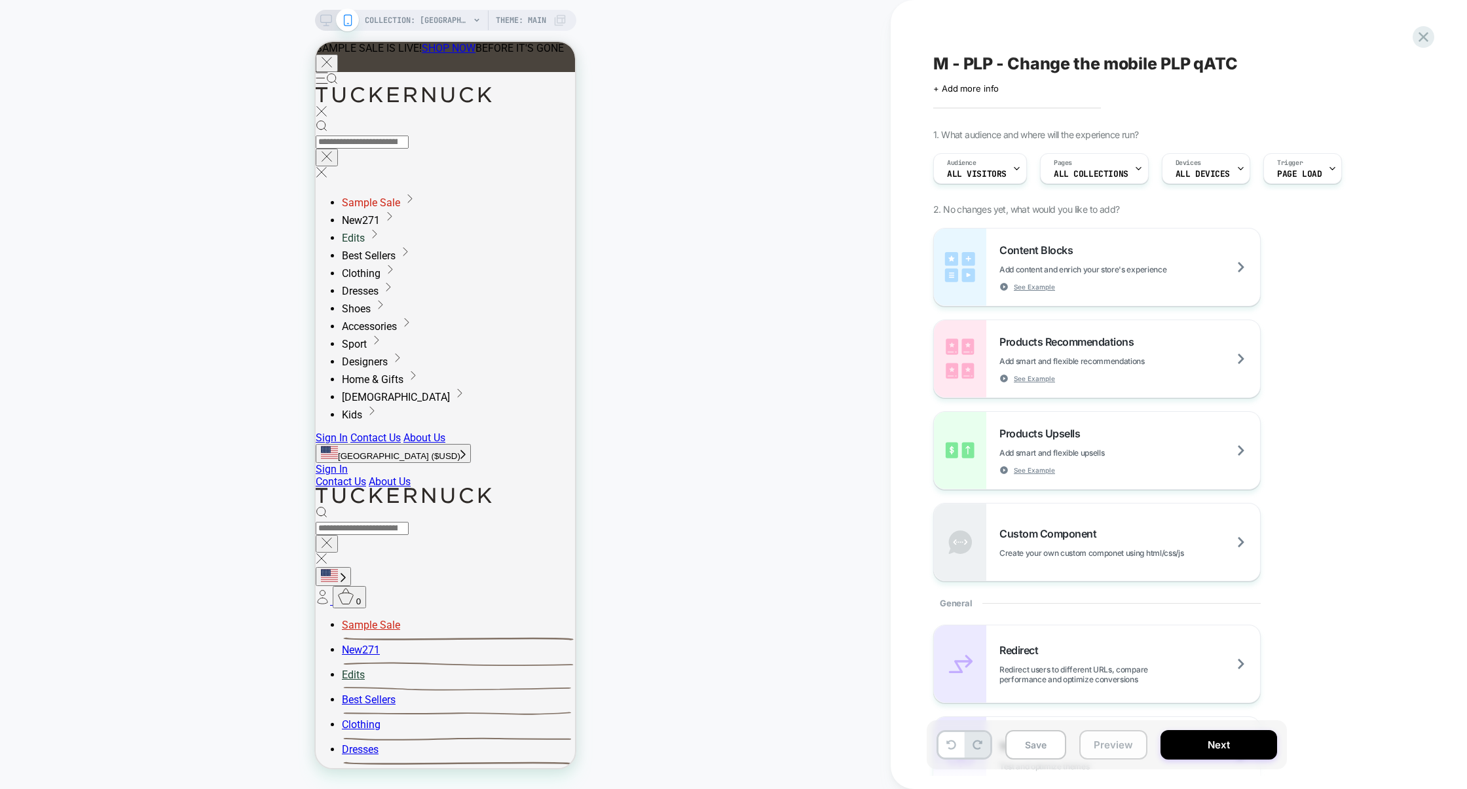
click at [1118, 734] on button "Preview" at bounding box center [1113, 744] width 68 height 29
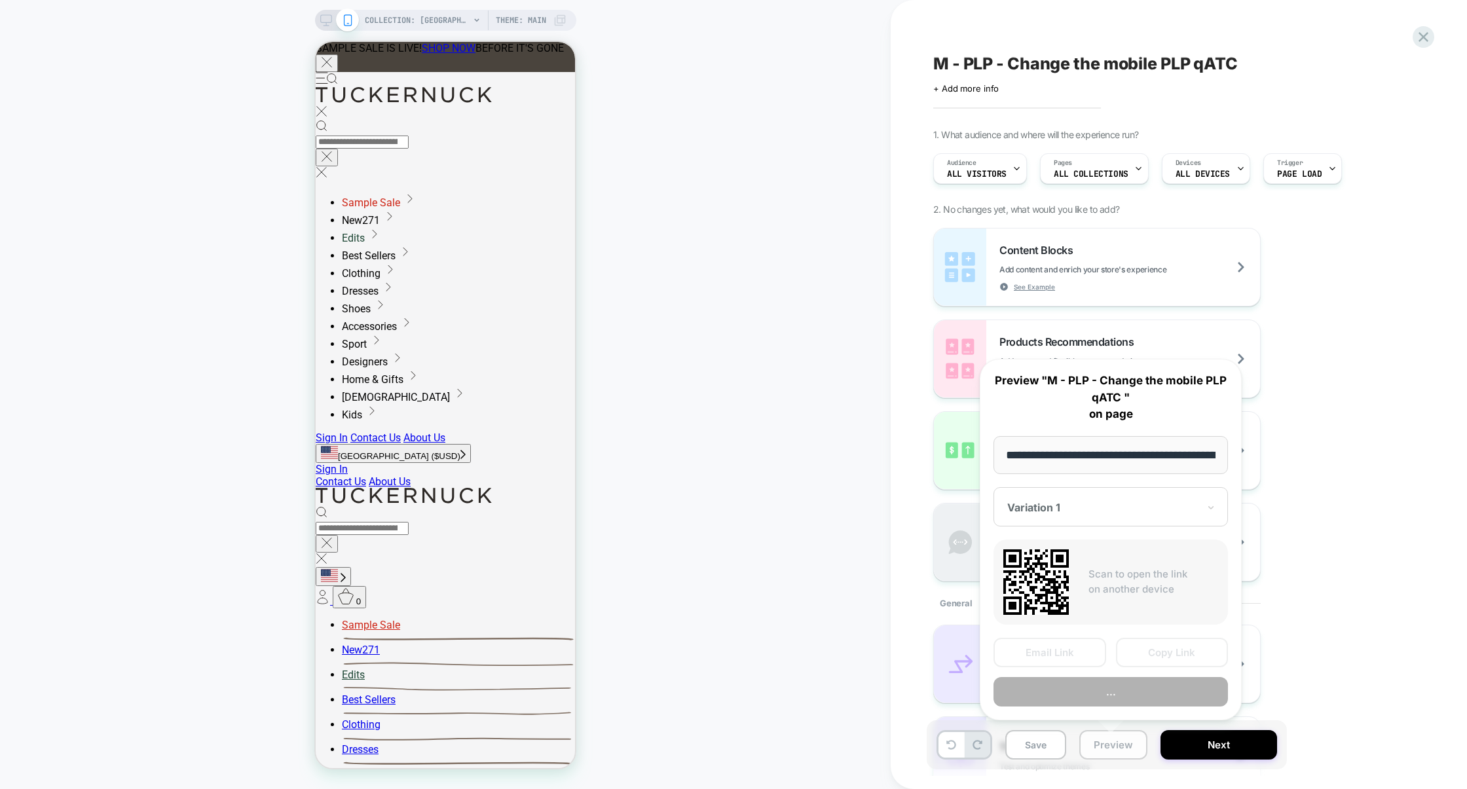
scroll to position [0, 136]
click at [1122, 693] on button "Preview" at bounding box center [1111, 691] width 234 height 29
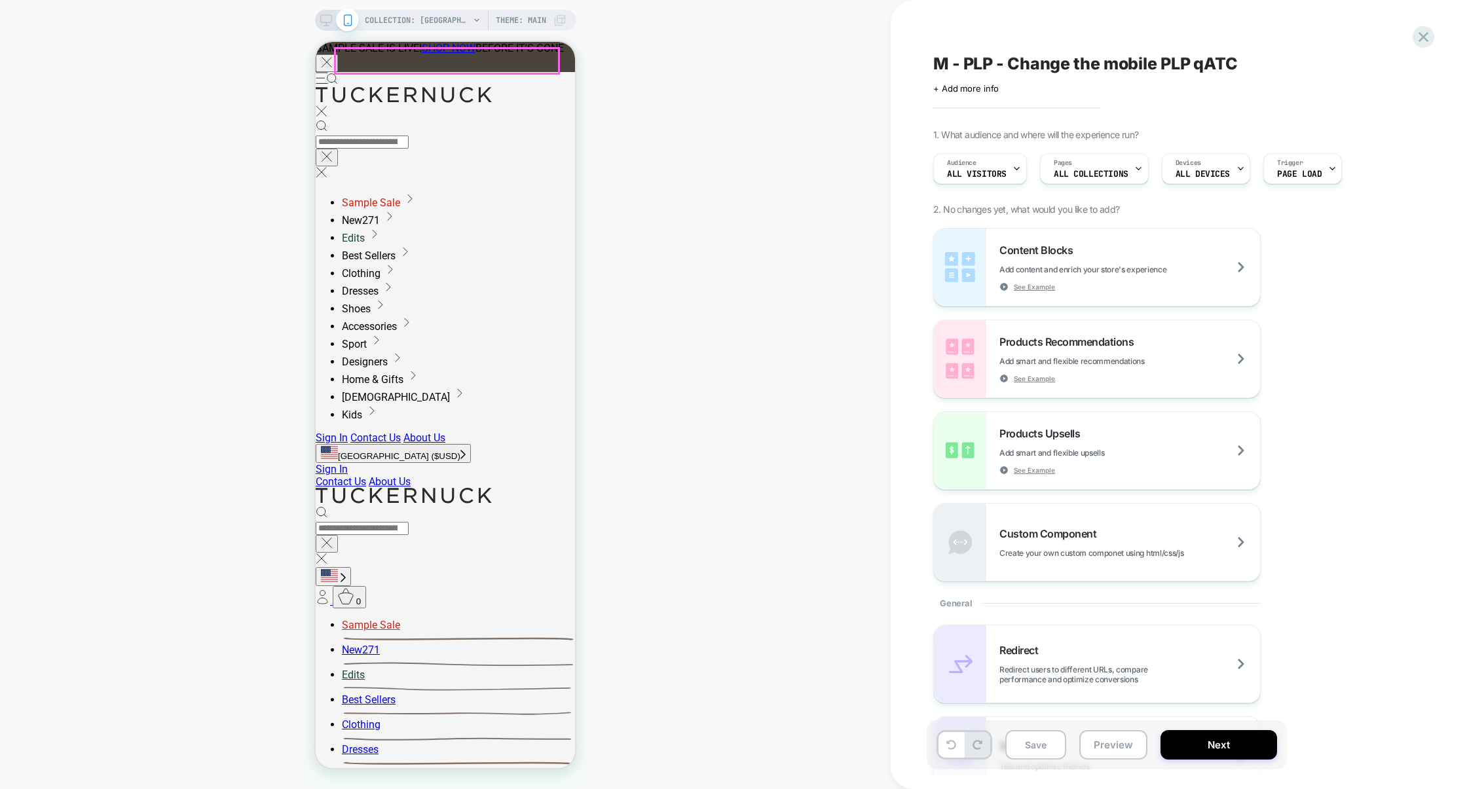
scroll to position [0, 0]
click at [441, 24] on span "COLLECTION: Pomander Place (Category)" at bounding box center [417, 20] width 105 height 21
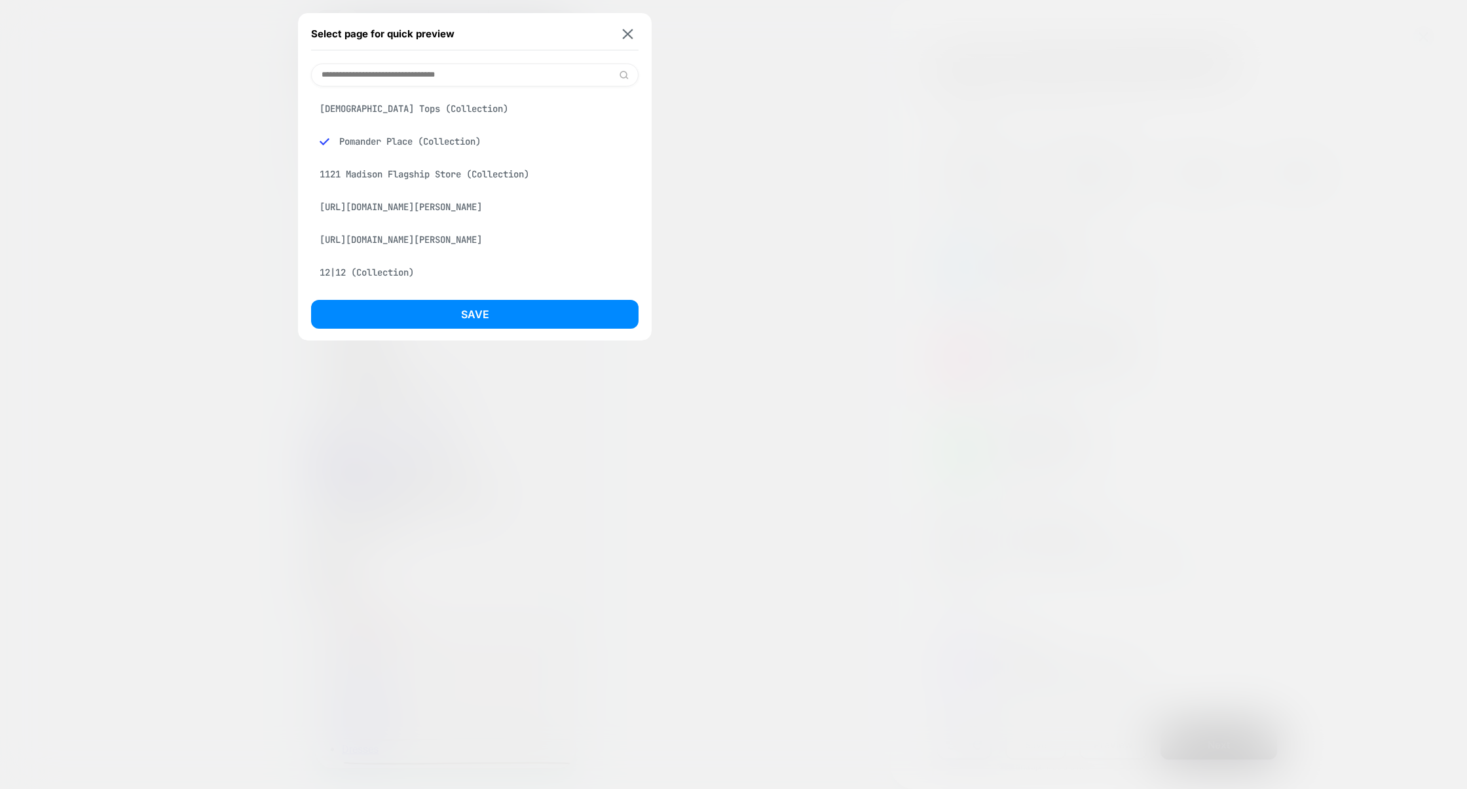
click at [392, 111] on div "Ladies Tops (Collection)" at bounding box center [475, 108] width 328 height 25
click at [433, 312] on button "Save" at bounding box center [475, 314] width 328 height 29
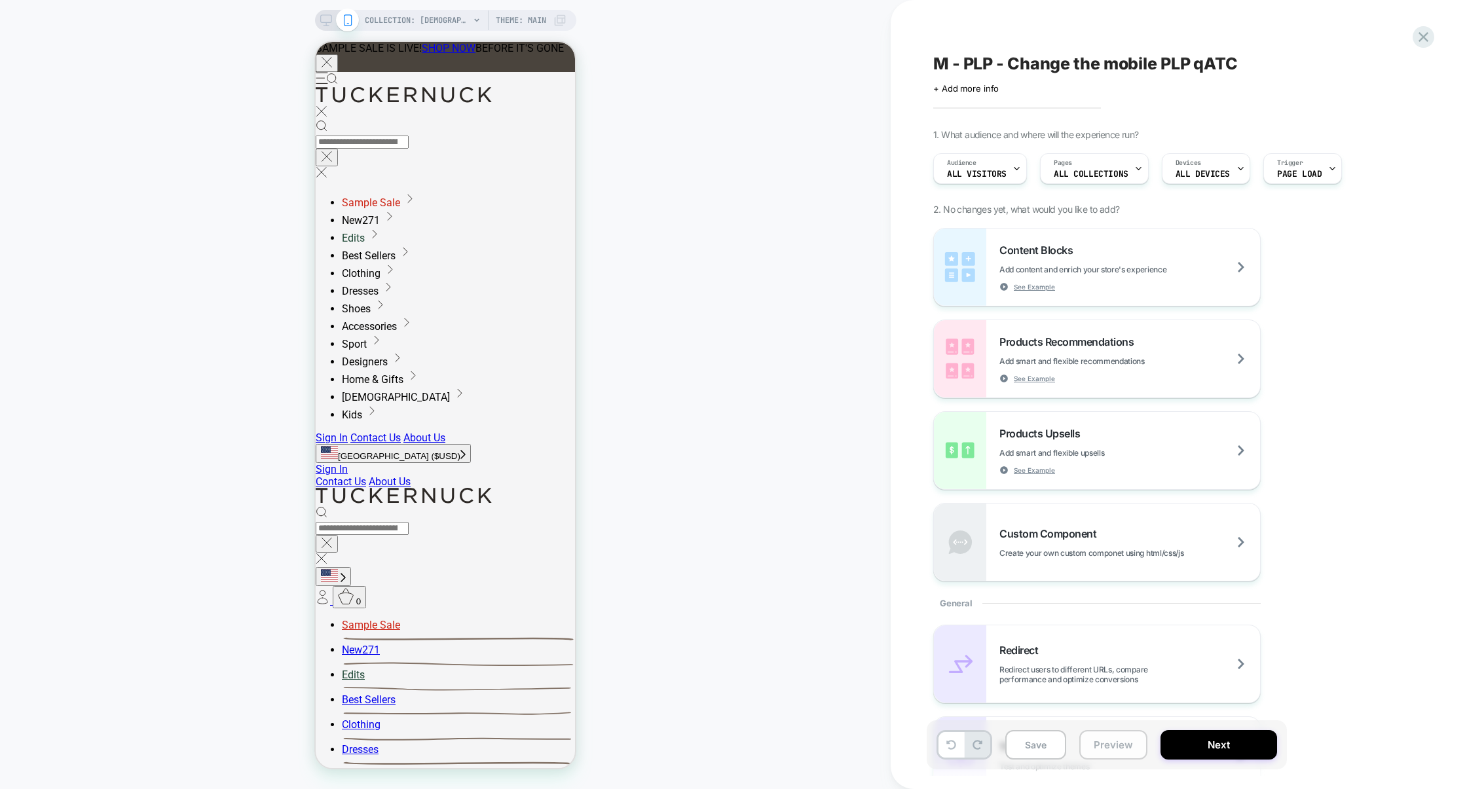
click at [1110, 744] on button "Preview" at bounding box center [1113, 744] width 68 height 29
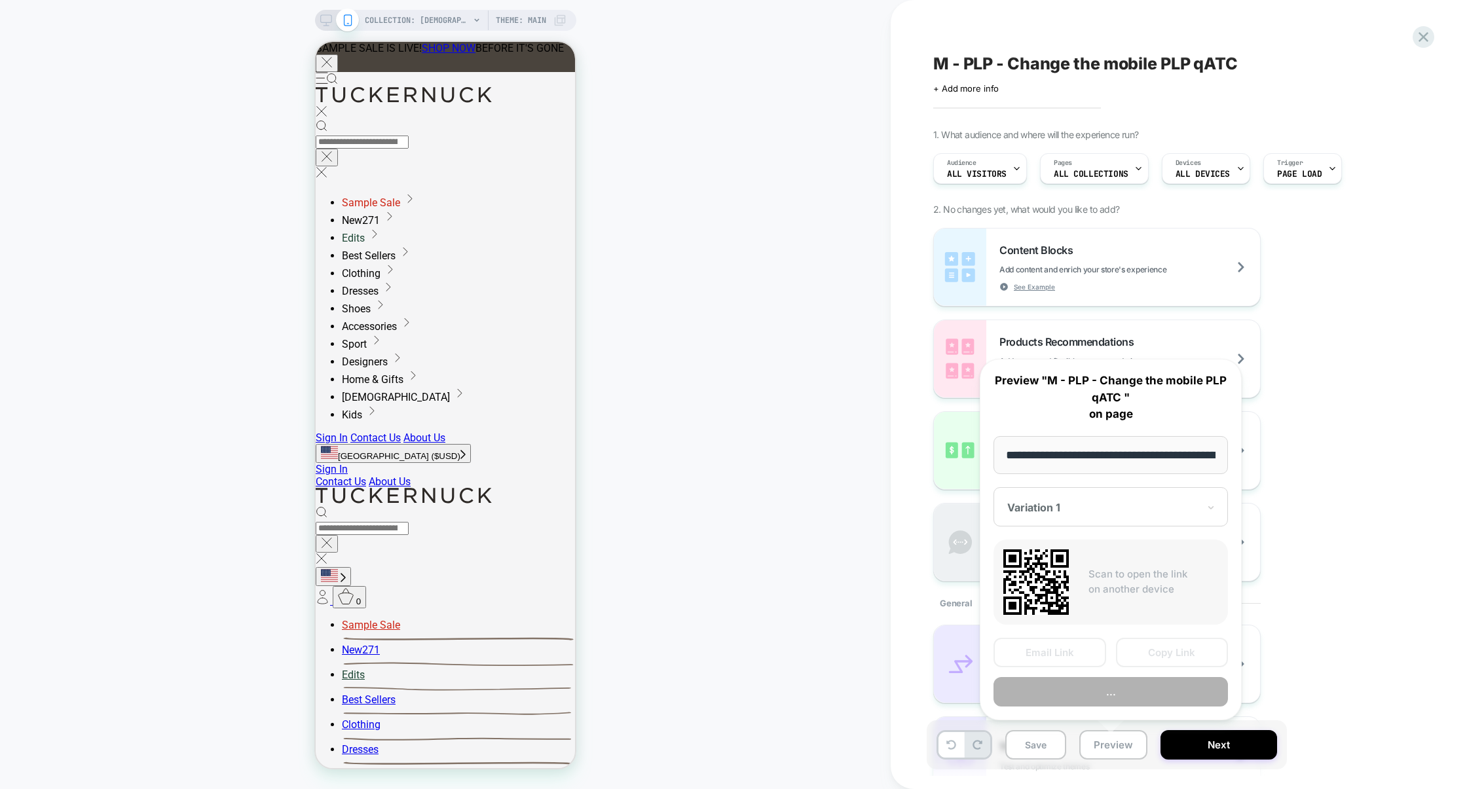
scroll to position [0, 108]
click at [1098, 698] on button "..." at bounding box center [1111, 691] width 234 height 29
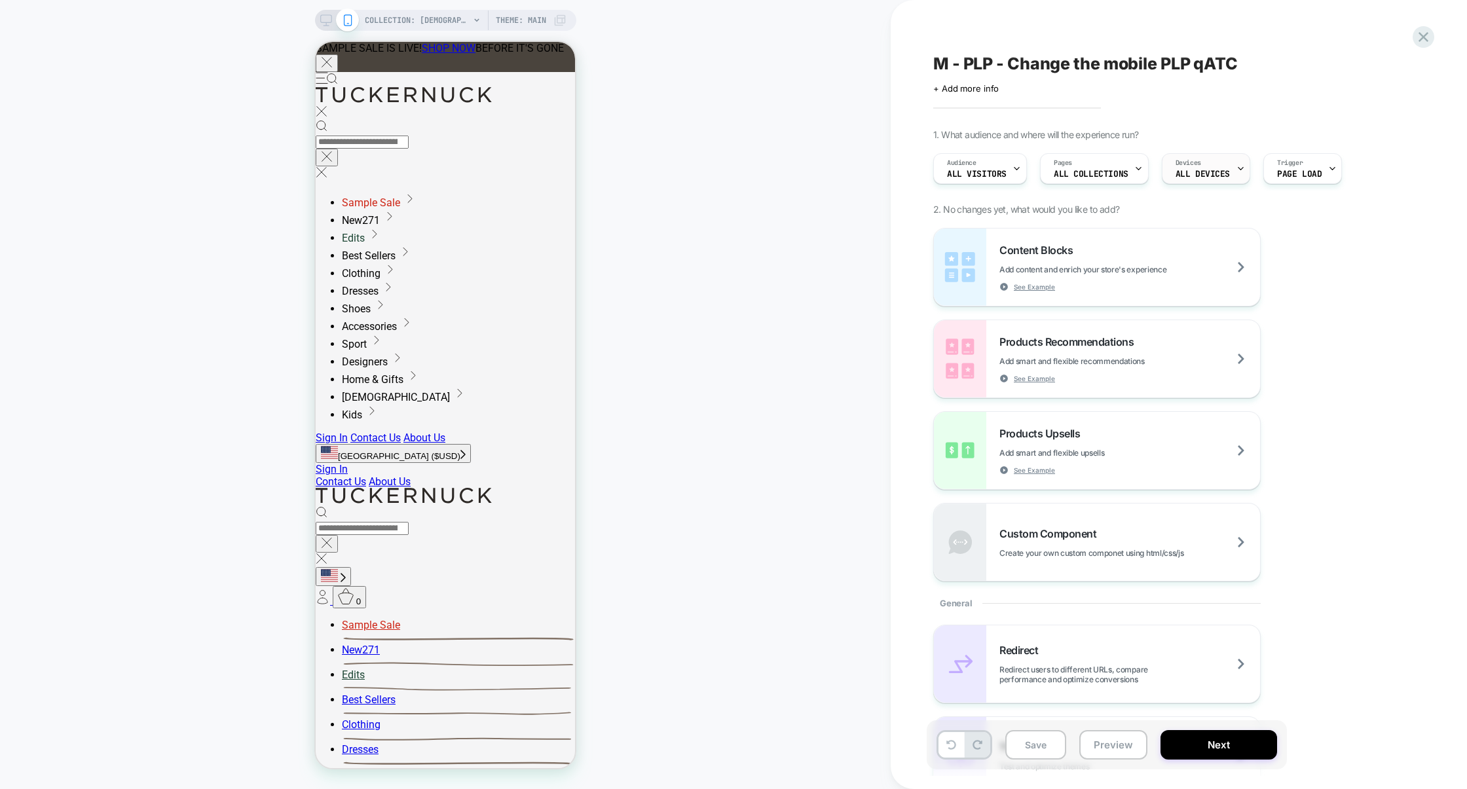
click at [1181, 178] on span "ALL DEVICES" at bounding box center [1203, 174] width 54 height 9
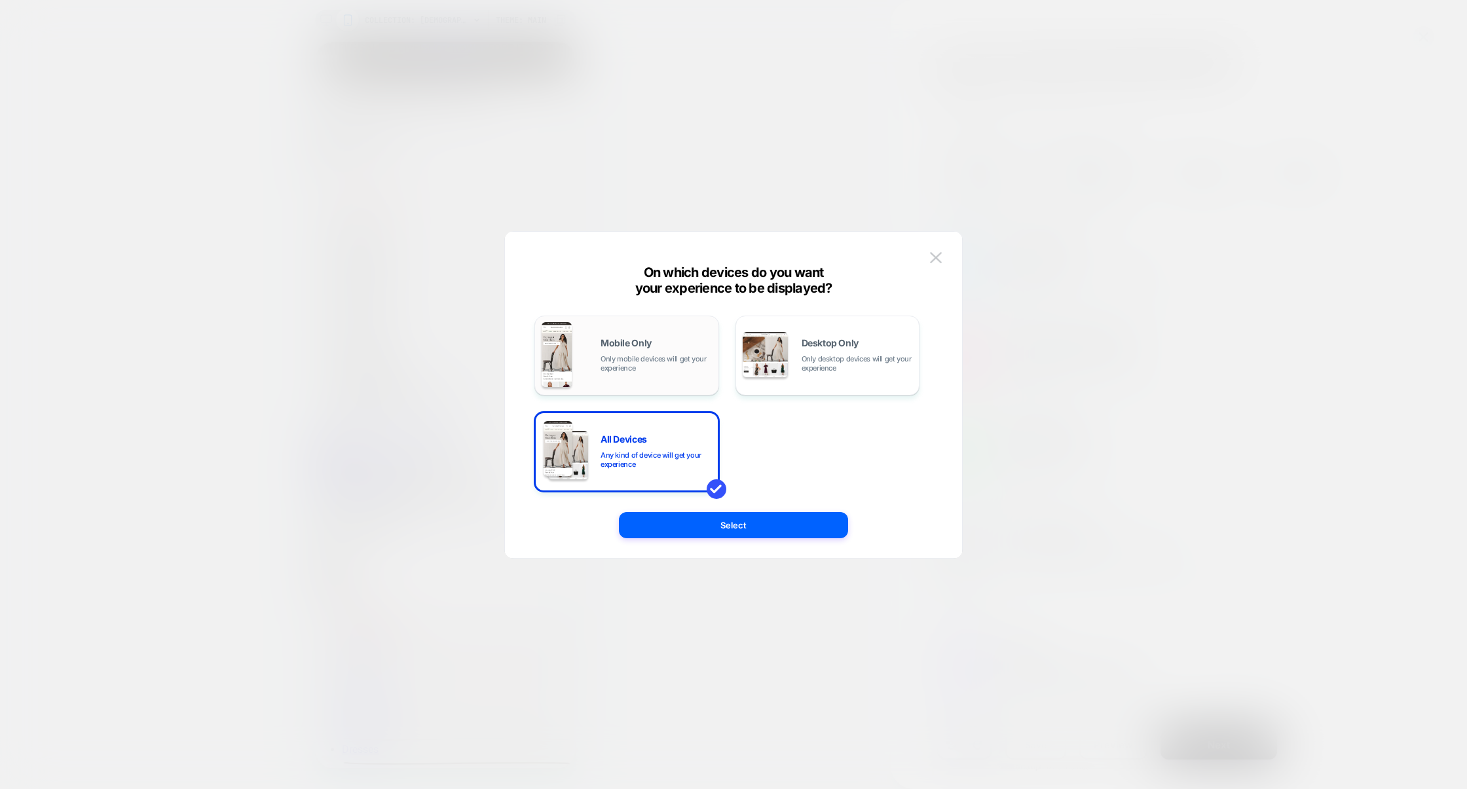
click at [605, 351] on div "Mobile Only Only mobile devices will get your experience" at bounding box center [656, 356] width 111 height 34
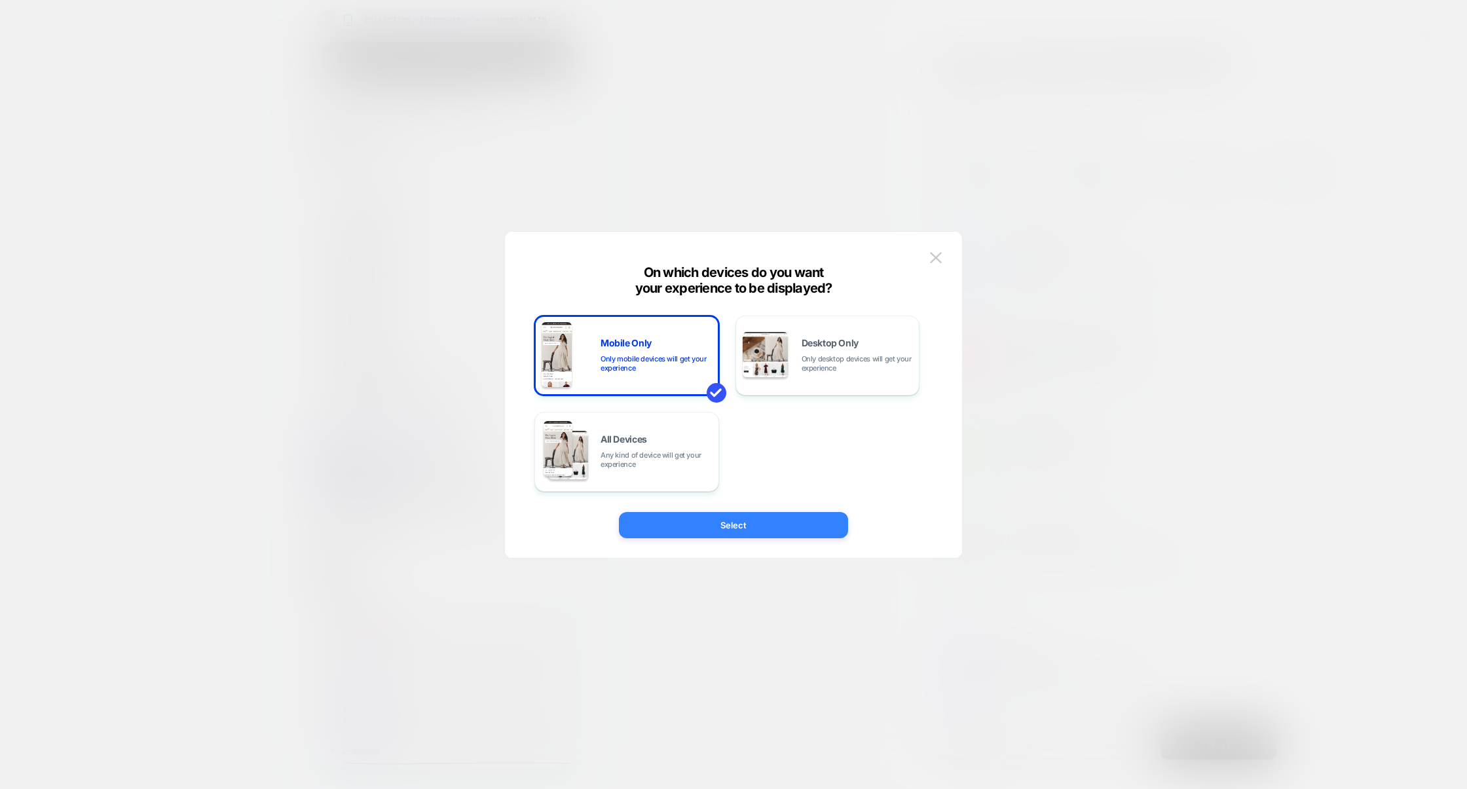
click at [769, 533] on button "Select" at bounding box center [733, 525] width 229 height 26
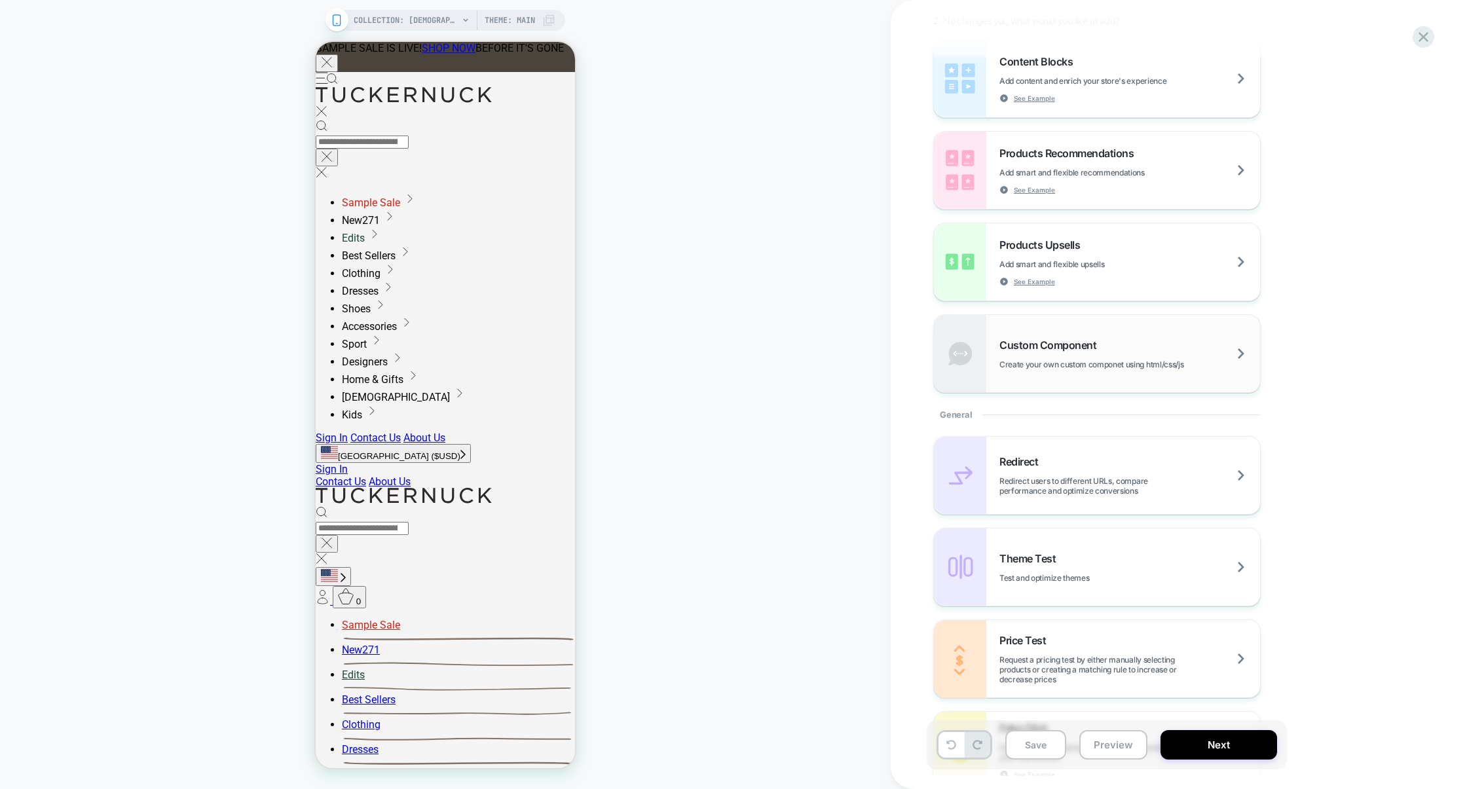
scroll to position [669, 0]
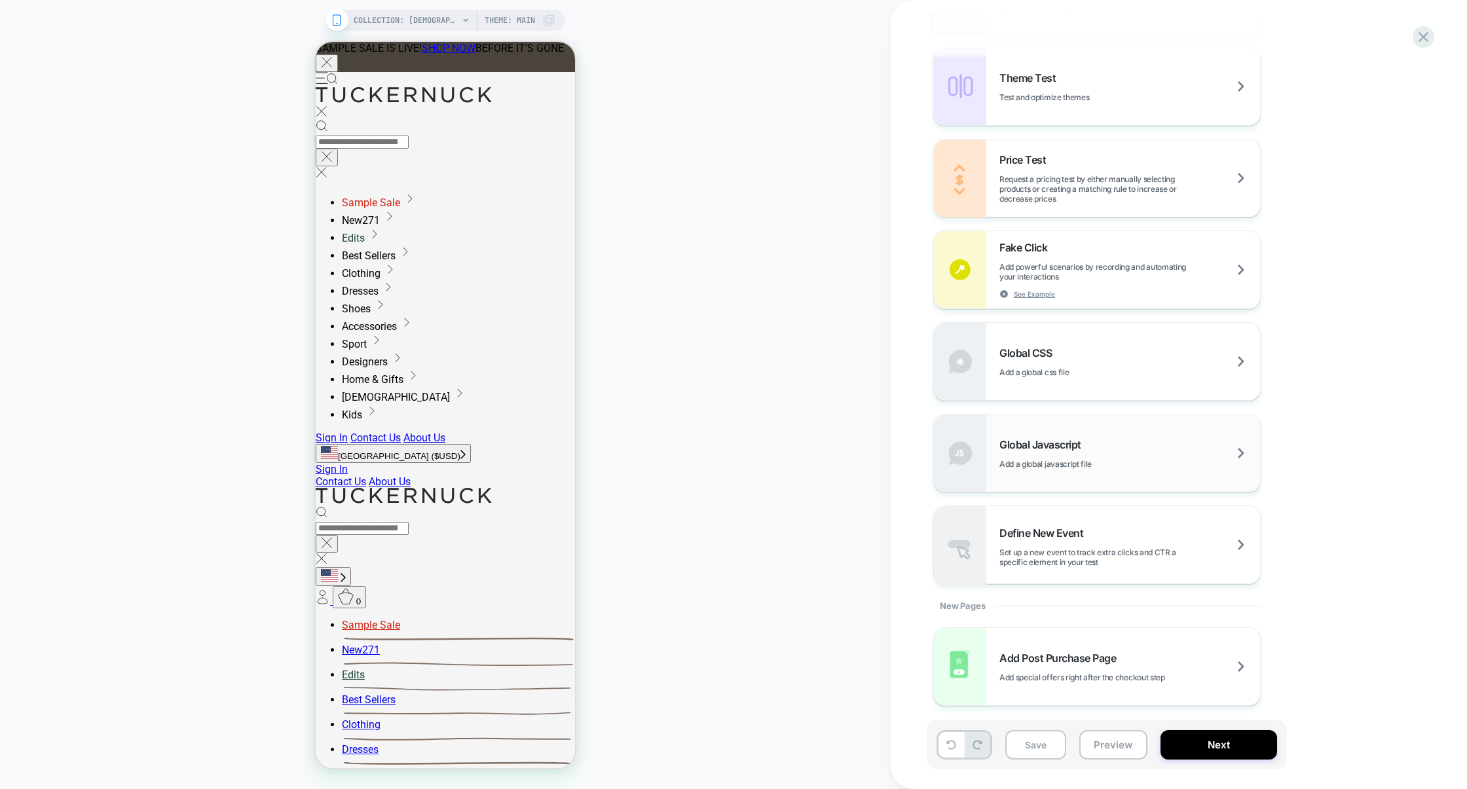
click at [1078, 455] on div "Global Javascript Add a global javascript file" at bounding box center [1130, 453] width 261 height 31
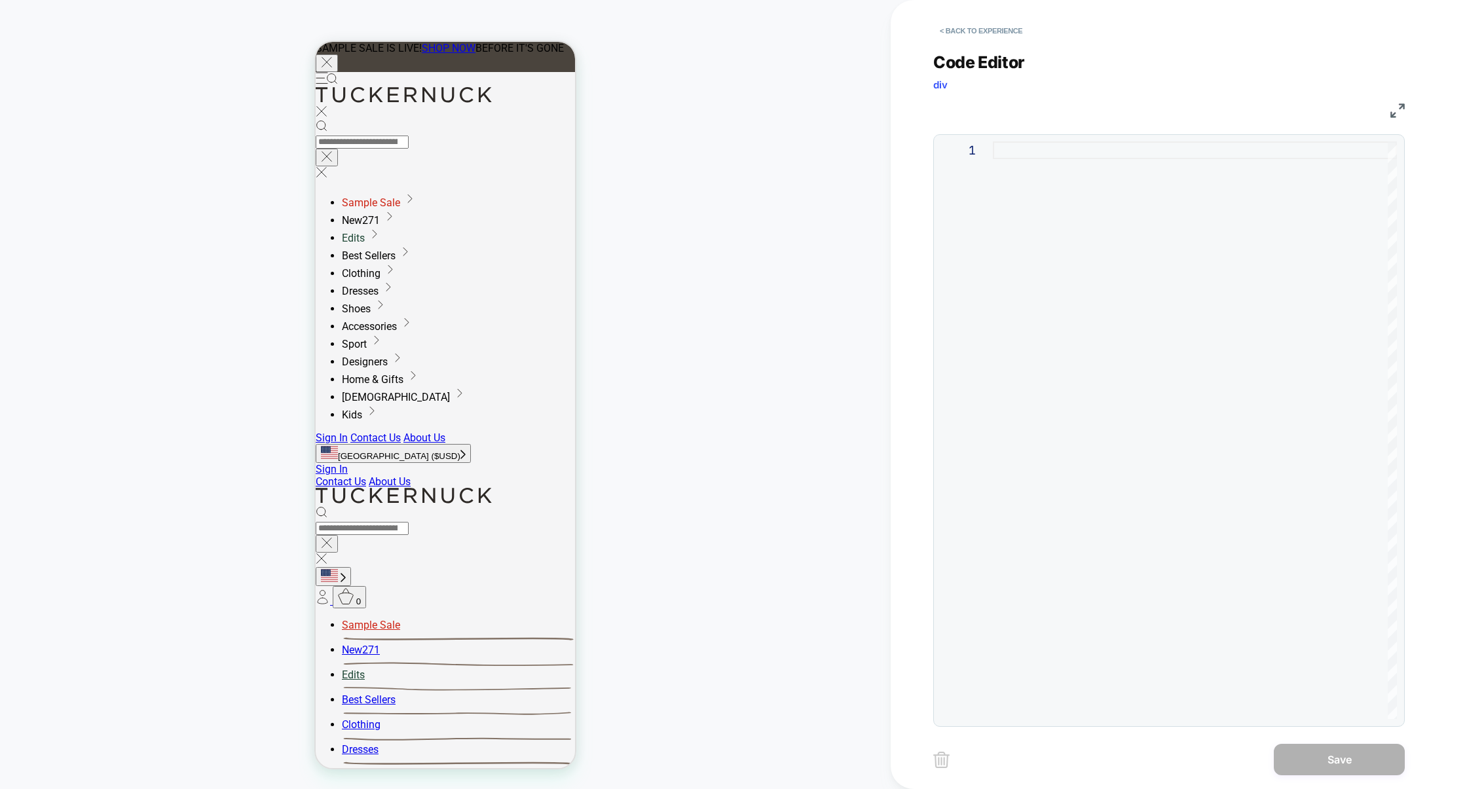
click at [1138, 369] on div at bounding box center [1195, 430] width 404 height 578
type textarea "**********"
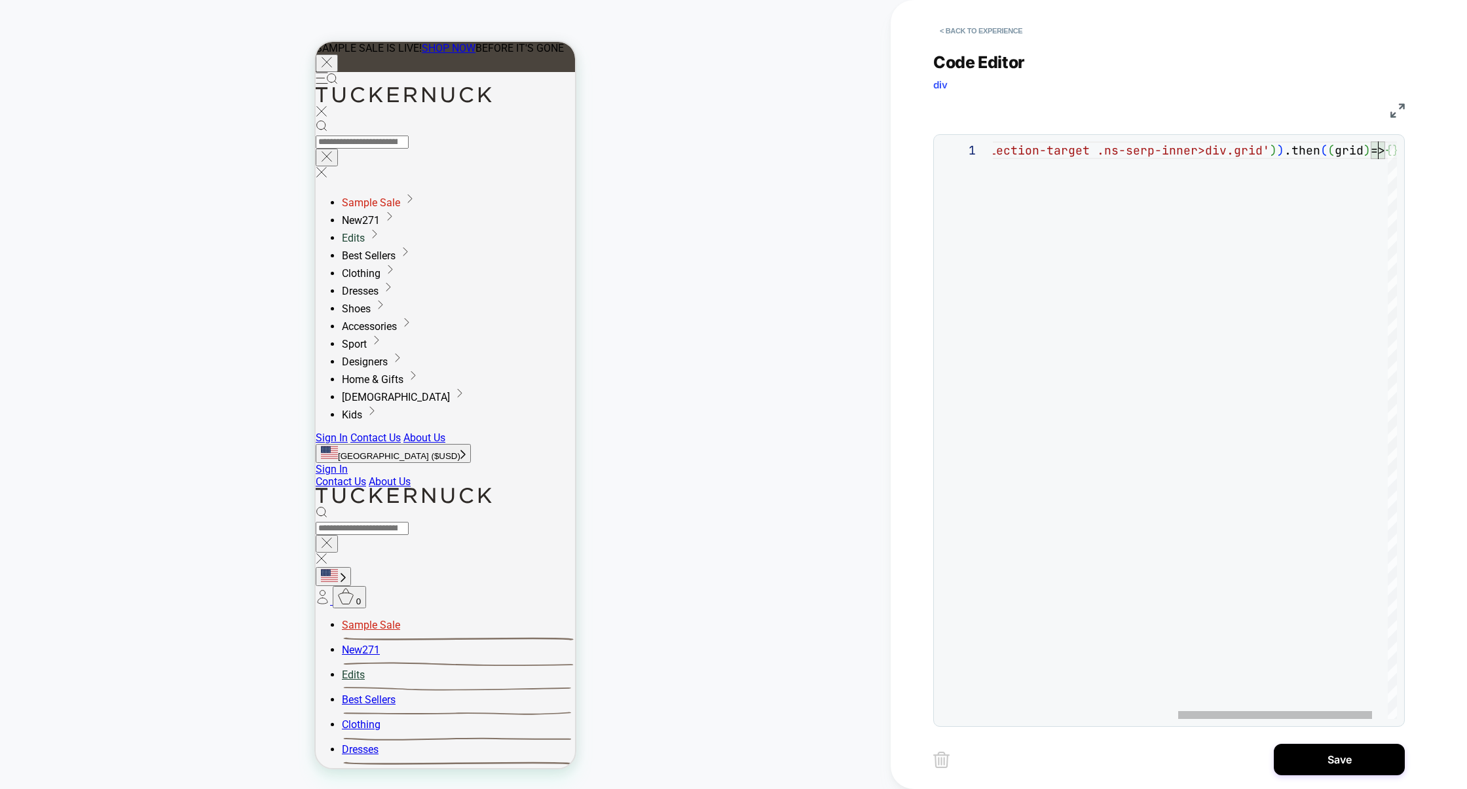
scroll to position [17, 28]
click at [1396, 105] on img at bounding box center [1398, 110] width 14 height 14
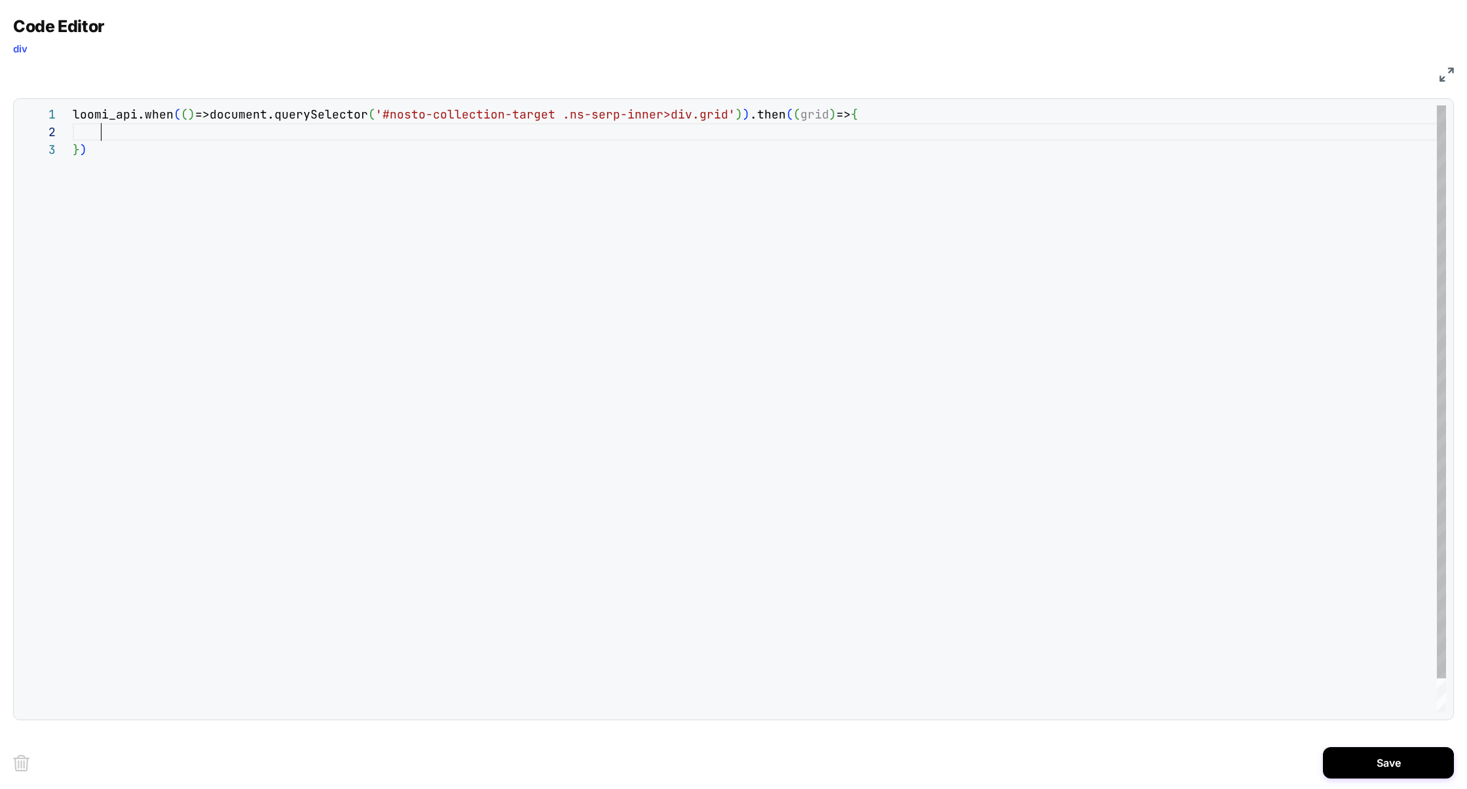
click at [153, 130] on div "loomi_api.when ( ( ) =>document.querySelector ( '#nosto-collection-target .ns-s…" at bounding box center [760, 426] width 1374 height 643
drag, startPoint x: 85, startPoint y: 129, endPoint x: 86, endPoint y: 136, distance: 7.2
click at [86, 136] on span at bounding box center [87, 131] width 29 height 15
drag, startPoint x: 86, startPoint y: 136, endPoint x: 62, endPoint y: 105, distance: 39.6
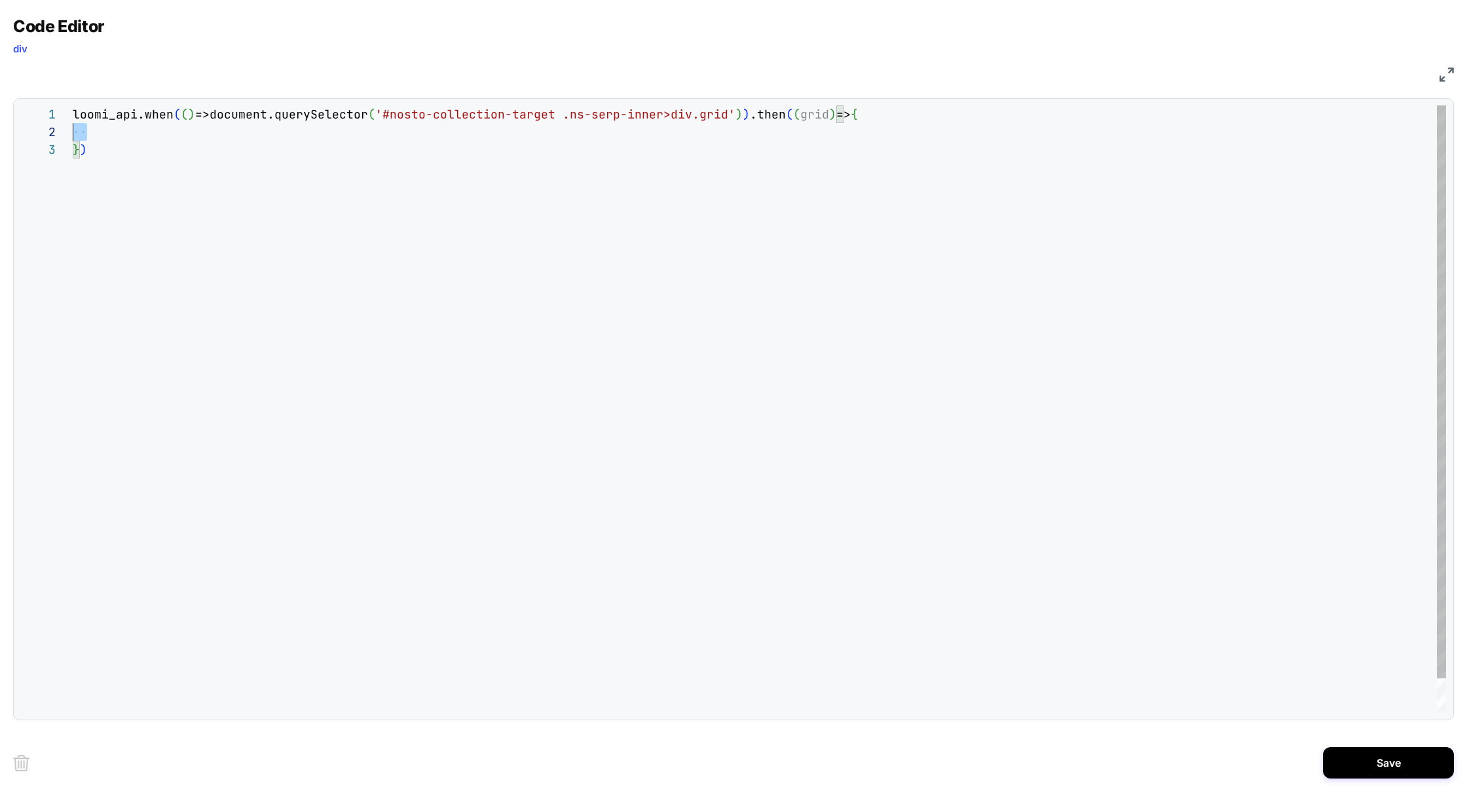
click at [73, 105] on div "loomi_api.when ( ( ) =>document.querySelector ( '#nosto-collection-target .ns-s…" at bounding box center [760, 426] width 1374 height 643
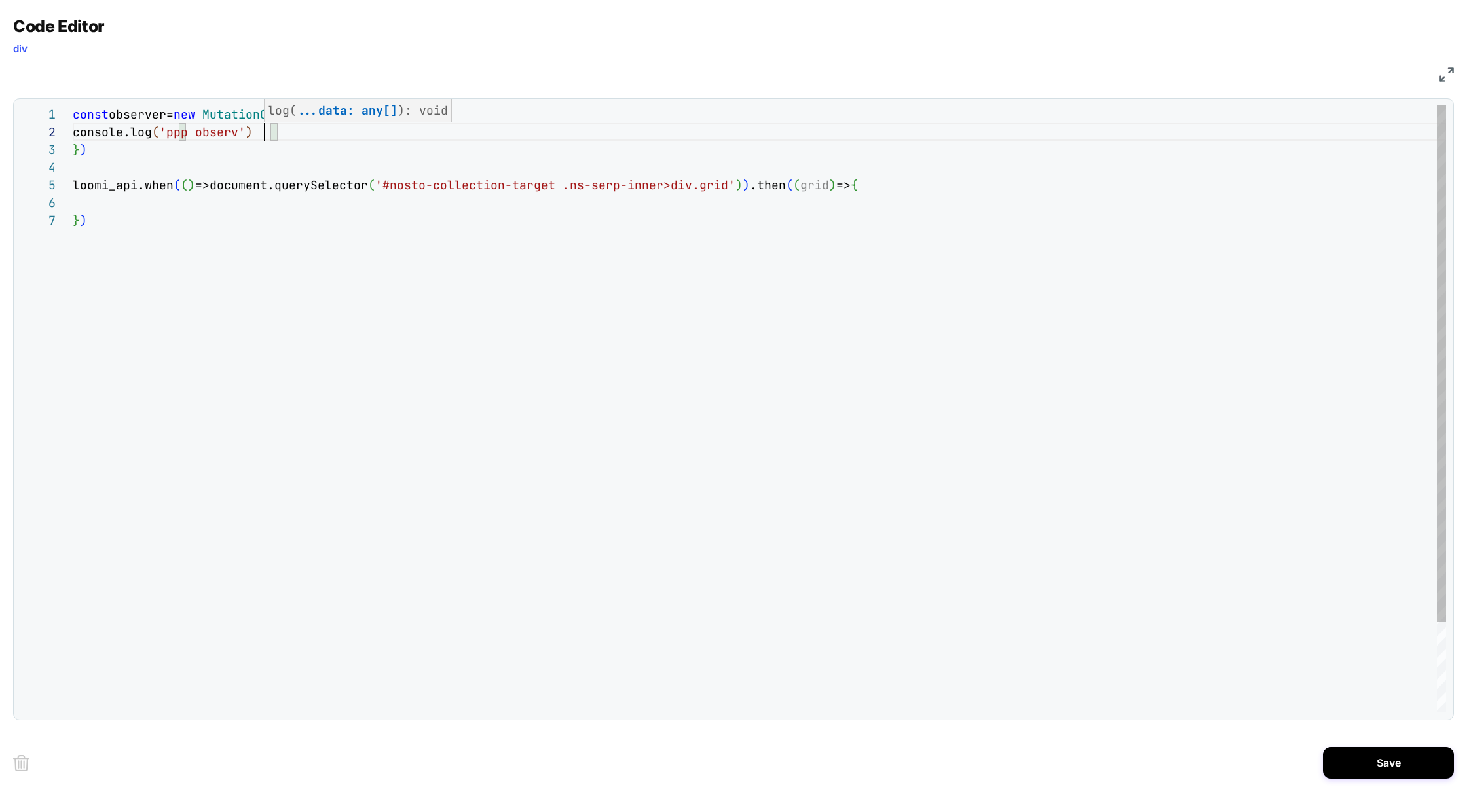
scroll to position [17, 198]
click at [181, 204] on div "const observer= new MutationObserver ( ( ) => { loomi_api.when ( ( ) =>document…" at bounding box center [760, 461] width 1374 height 713
click at [800, 185] on div "const observer= new MutationObserver ( ( ) => { loomi_api.when ( ( ) =>document…" at bounding box center [760, 461] width 1374 height 713
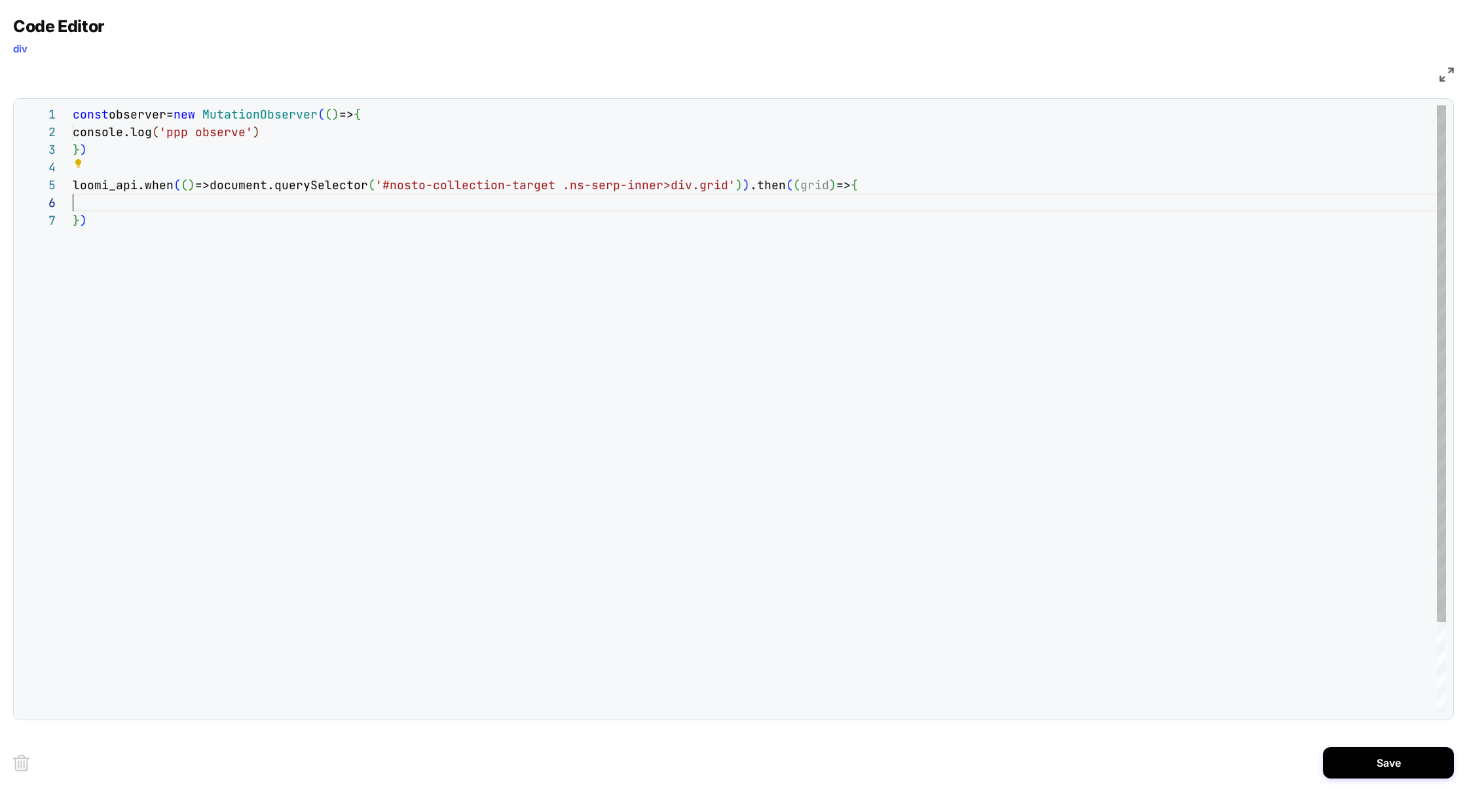
click at [243, 197] on div "const observer= new MutationObserver ( ( ) => { loomi_api.when ( ( ) =>document…" at bounding box center [760, 461] width 1374 height 713
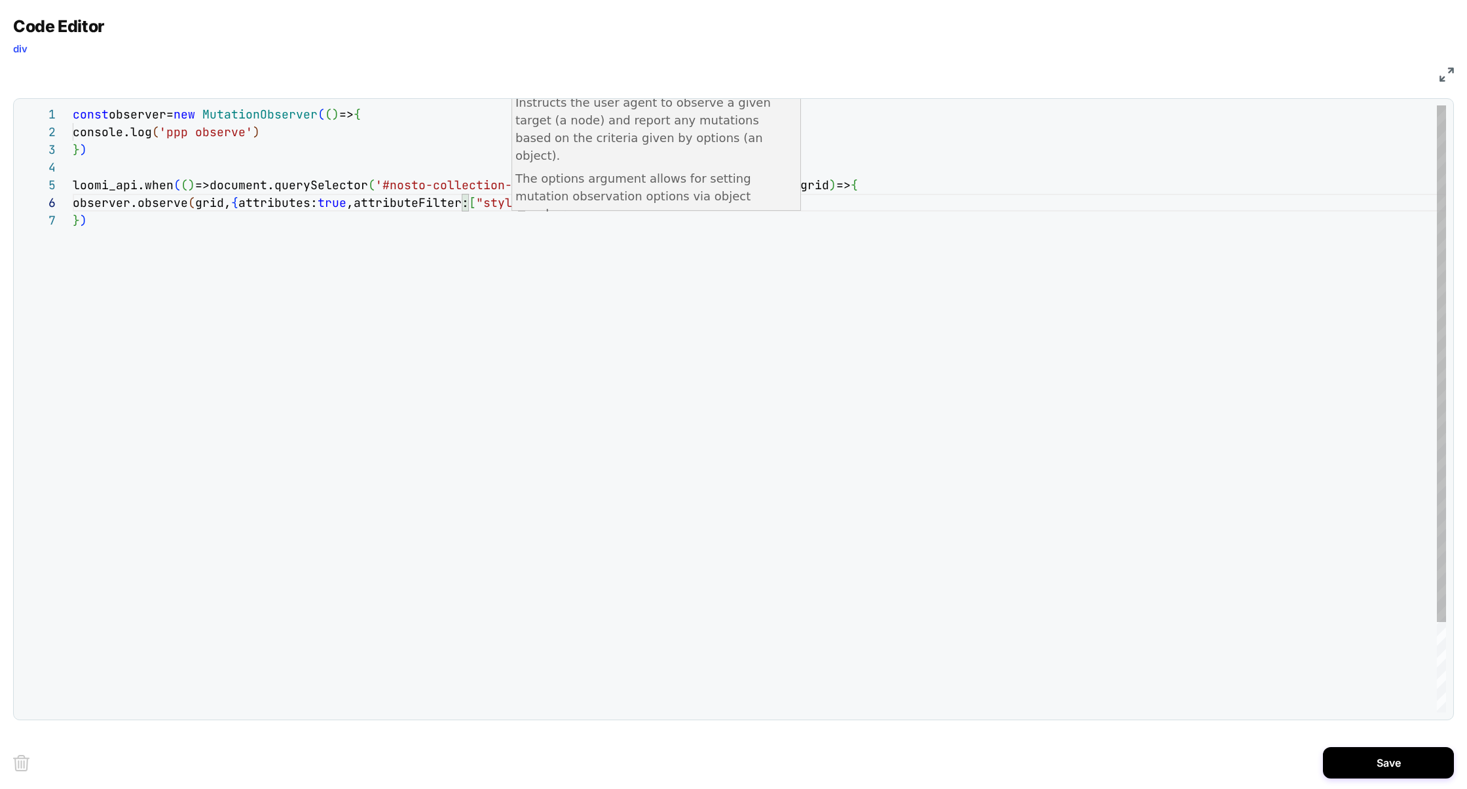
scroll to position [106, 14]
click at [298, 259] on div "const observer= new MutationObserver ( ( ) => { loomi_api.when ( ( ) =>document…" at bounding box center [760, 461] width 1374 height 713
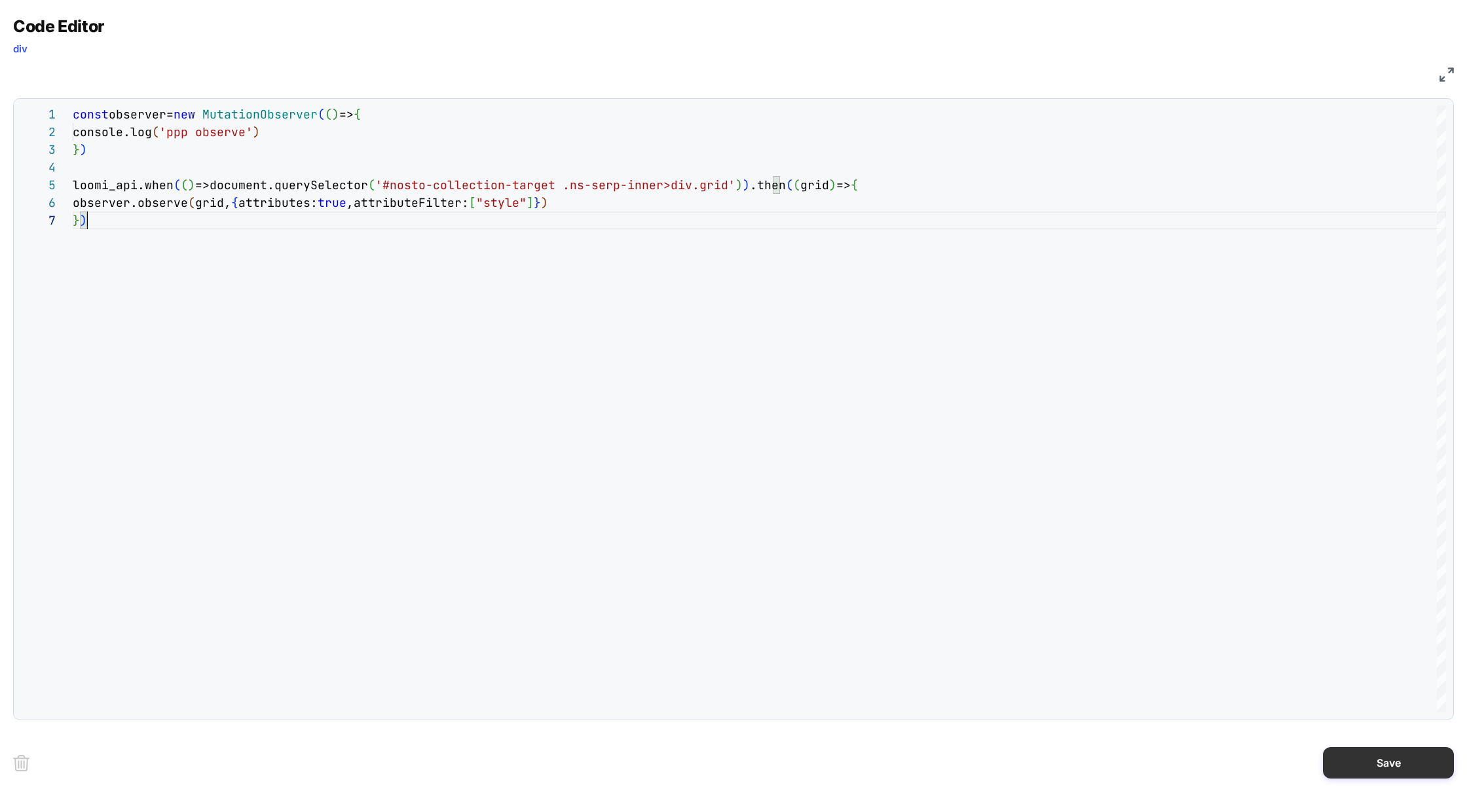
type textarea "**********"
click at [1346, 765] on button "Save" at bounding box center [1388, 762] width 131 height 31
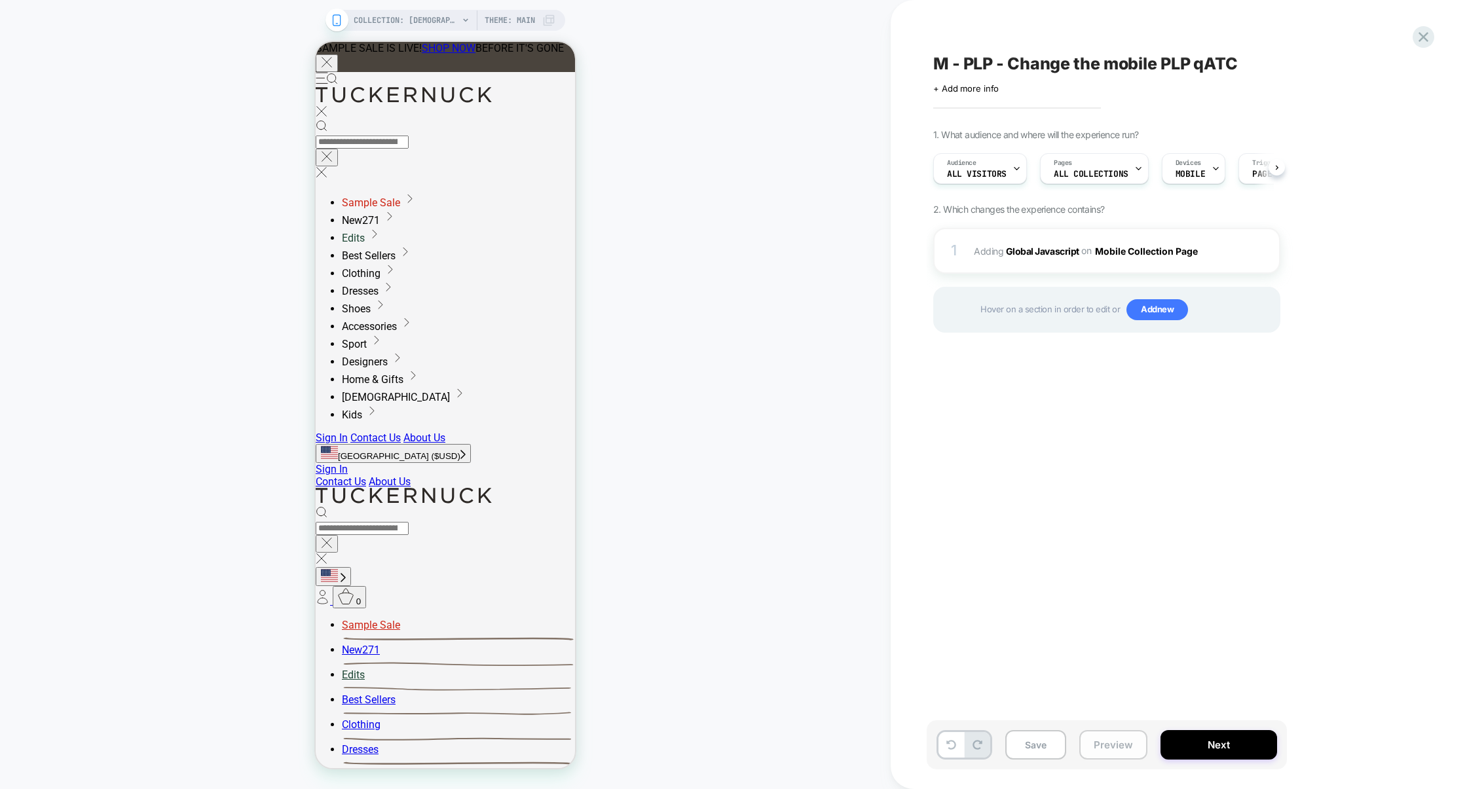
scroll to position [0, 1]
click at [1121, 741] on button "Preview" at bounding box center [1113, 744] width 68 height 29
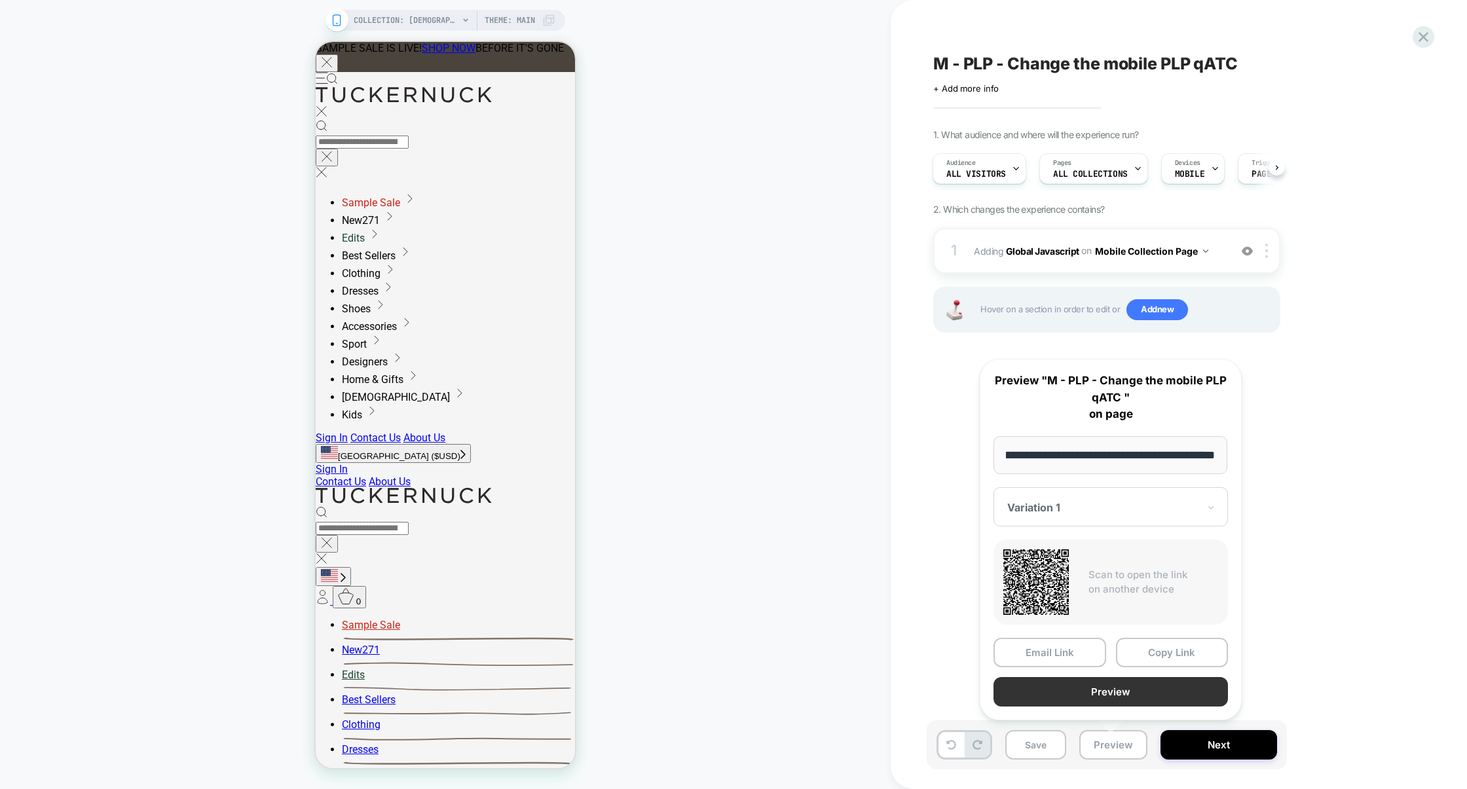
scroll to position [0, 0]
click at [1142, 690] on button "Preview" at bounding box center [1111, 691] width 234 height 29
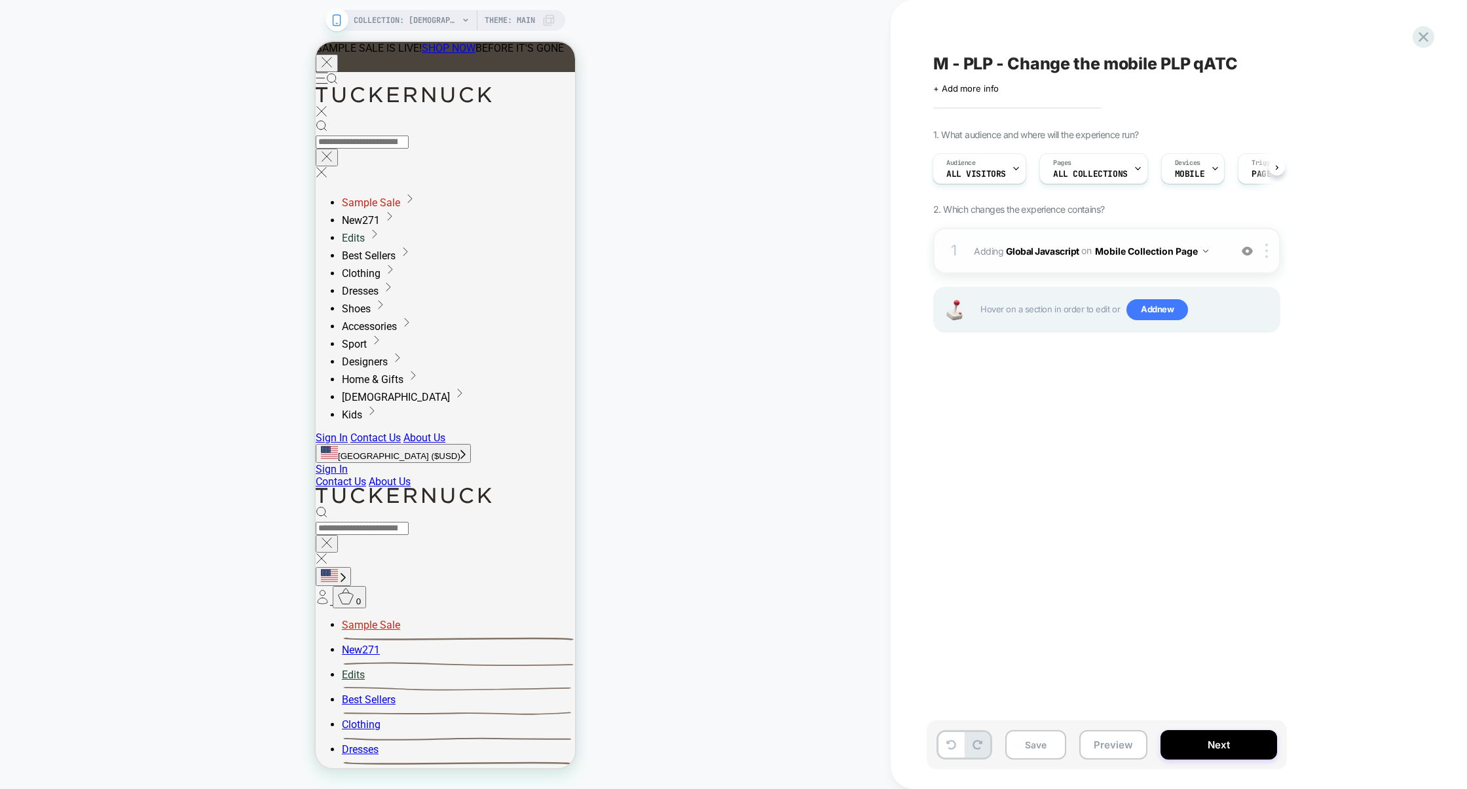
click at [1095, 271] on div "1 Adding Global Javascript on Mobile Collection Page Add Before Add After Copy …" at bounding box center [1106, 251] width 347 height 46
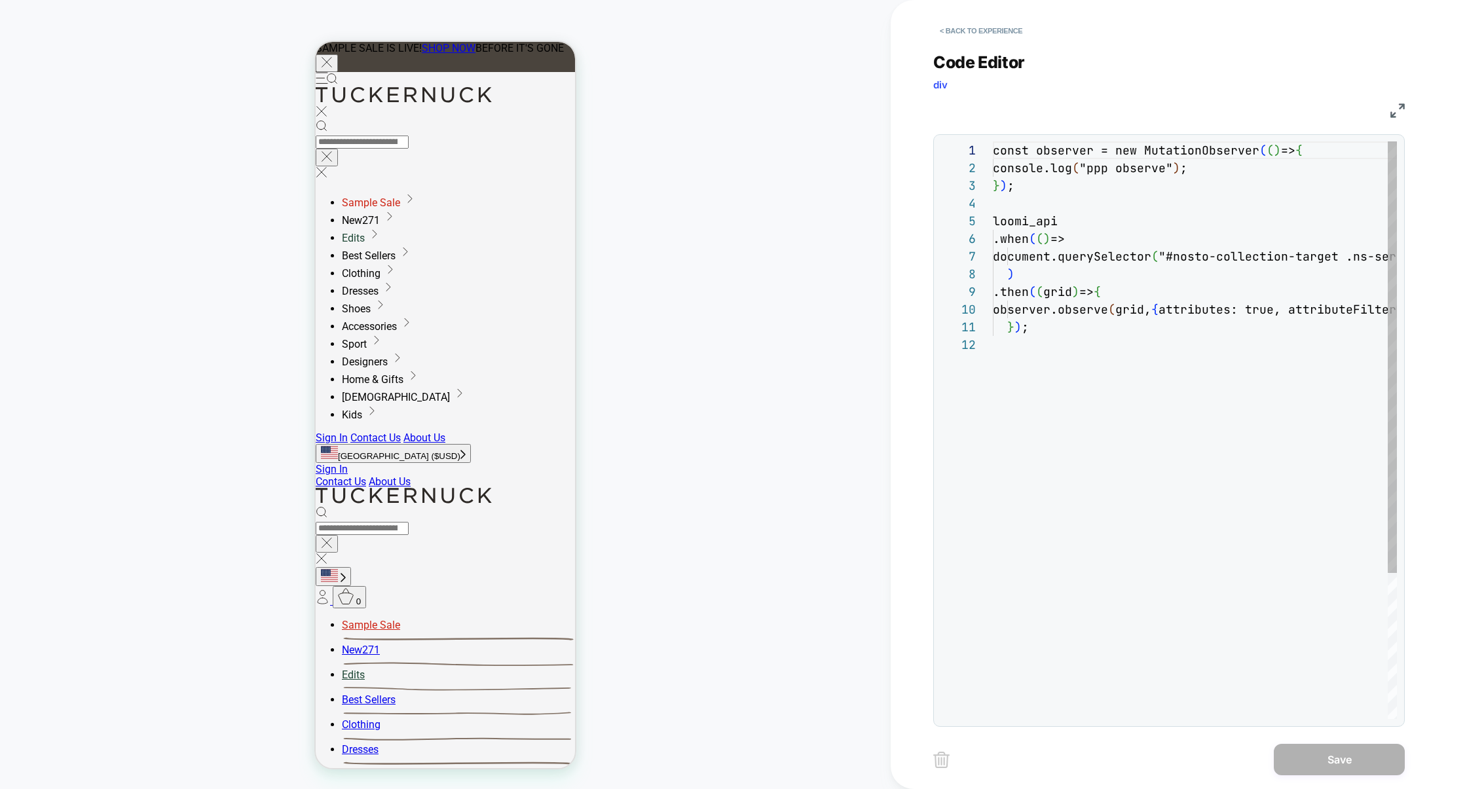
scroll to position [177, 0]
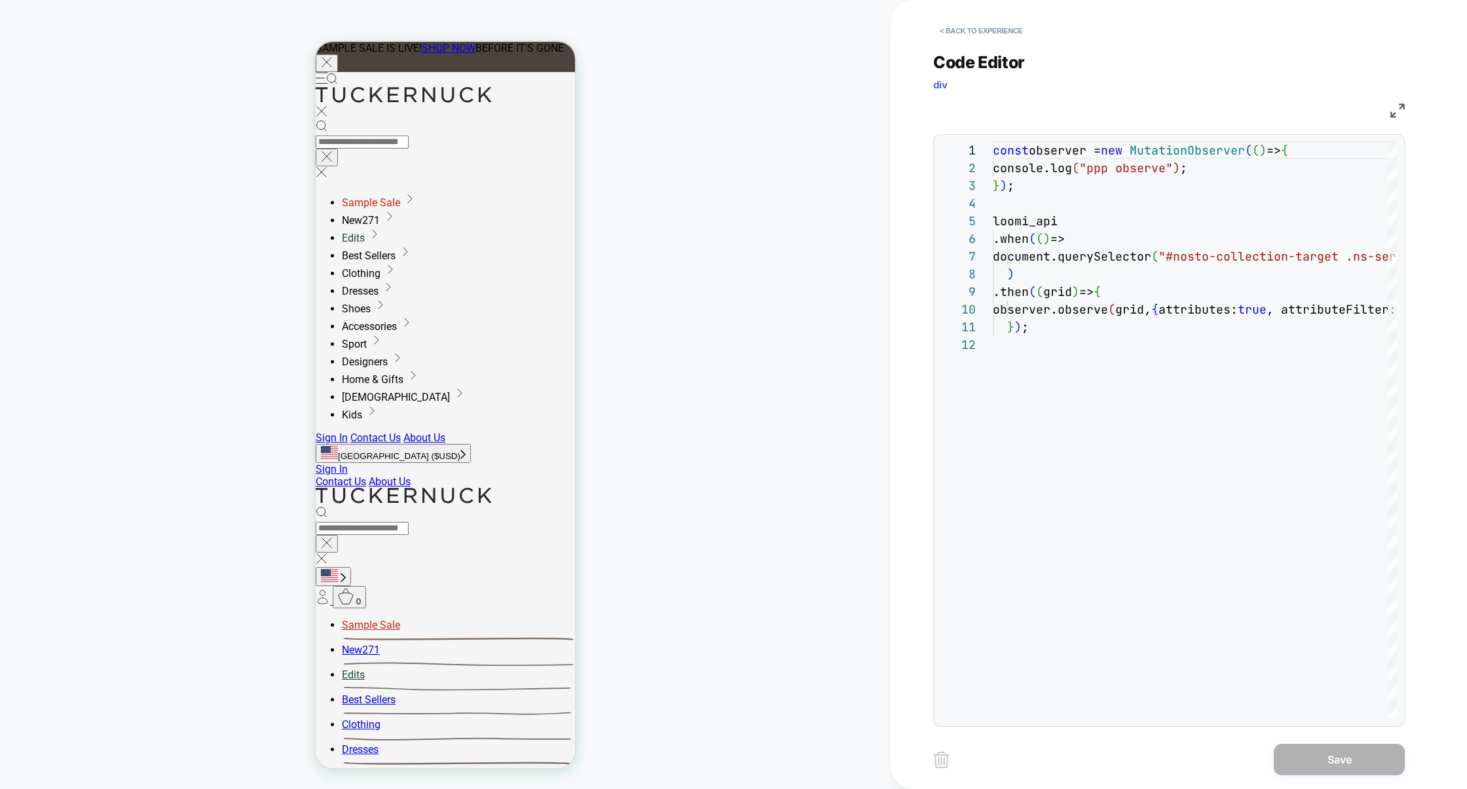
click at [1400, 113] on img at bounding box center [1398, 110] width 14 height 14
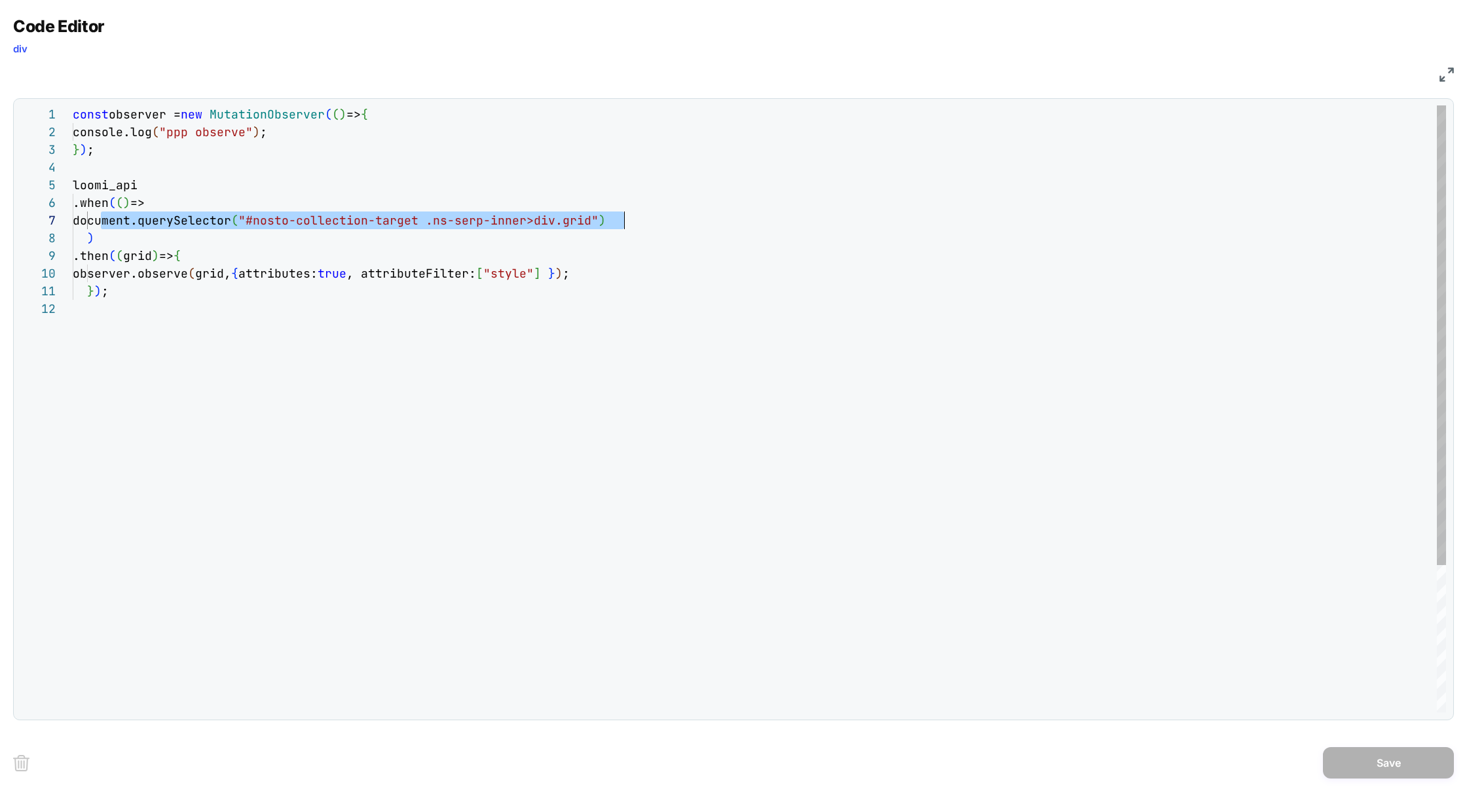
scroll to position [106, 551]
drag, startPoint x: 102, startPoint y: 221, endPoint x: 641, endPoint y: 225, distance: 539.8
click at [641, 225] on div "const observer = new MutationObserver ( ( ) => { console.log ( "ppp observe" ) …" at bounding box center [760, 506] width 1374 height 802
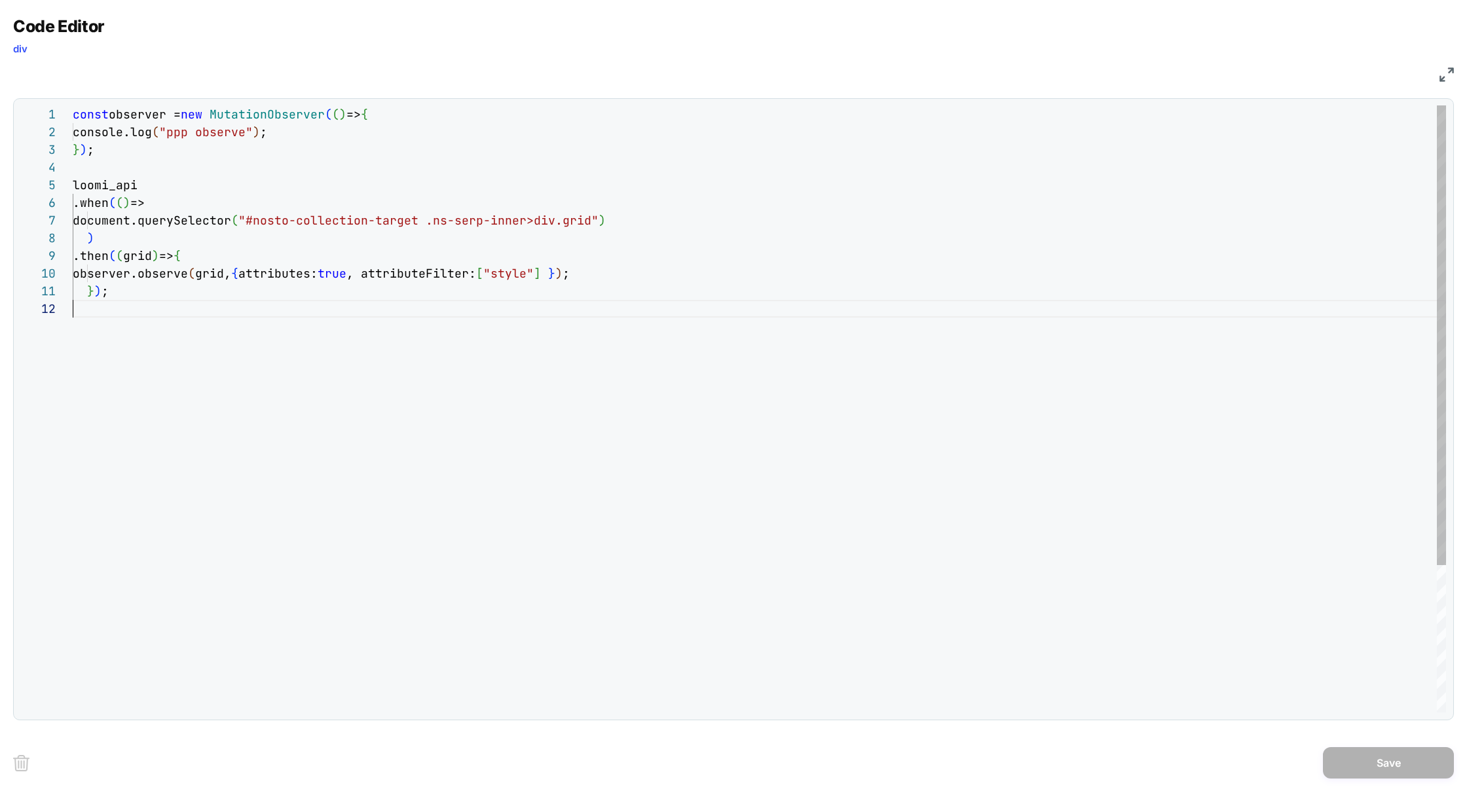
scroll to position [17, 0]
click at [449, 328] on div "const observer = new MutationObserver ( ( ) => { console.log ( "ppp observe" ) …" at bounding box center [760, 506] width 1374 height 802
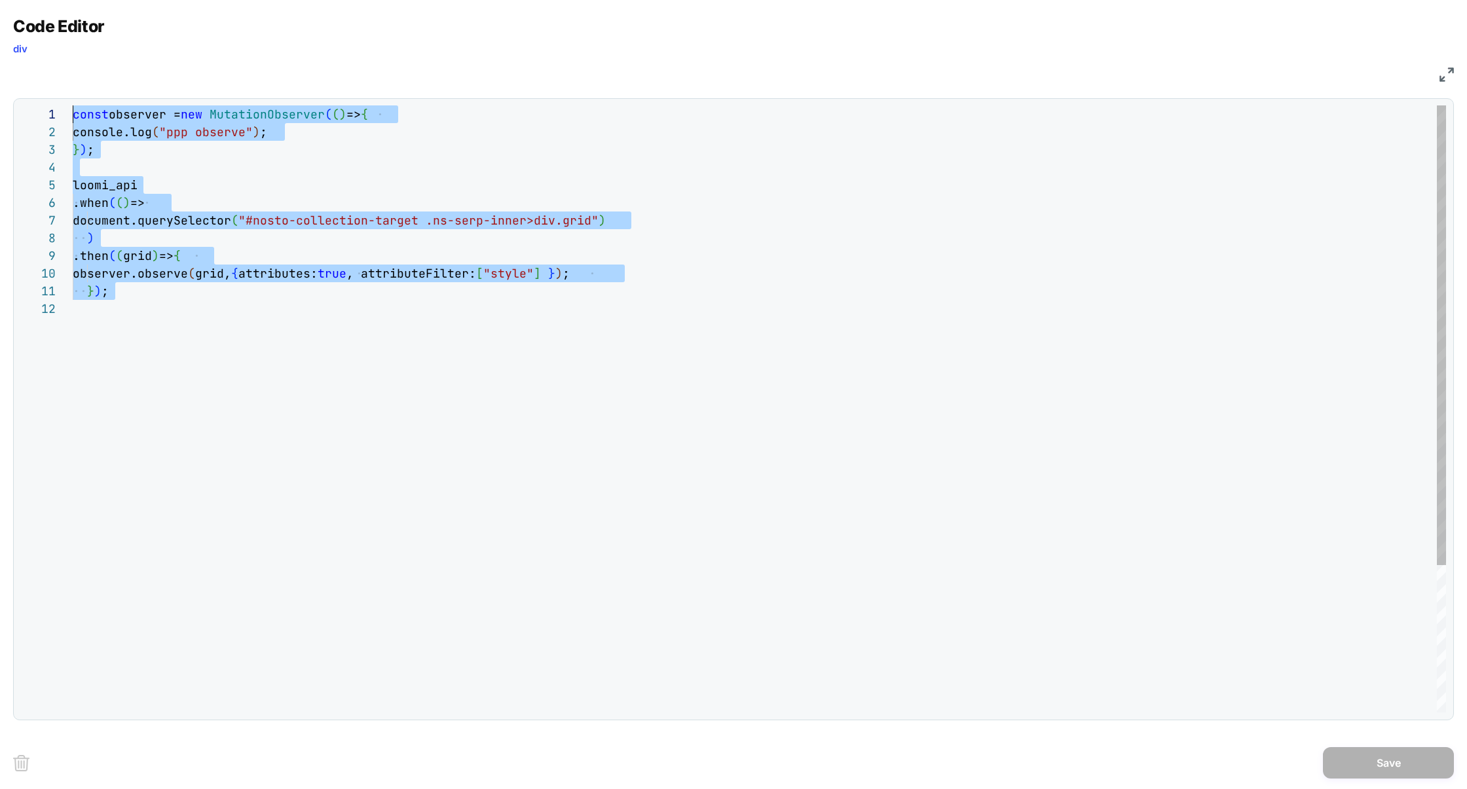
drag, startPoint x: 145, startPoint y: 316, endPoint x: 0, endPoint y: 37, distance: 315.2
click at [0, 37] on div "**********" at bounding box center [733, 394] width 1467 height 789
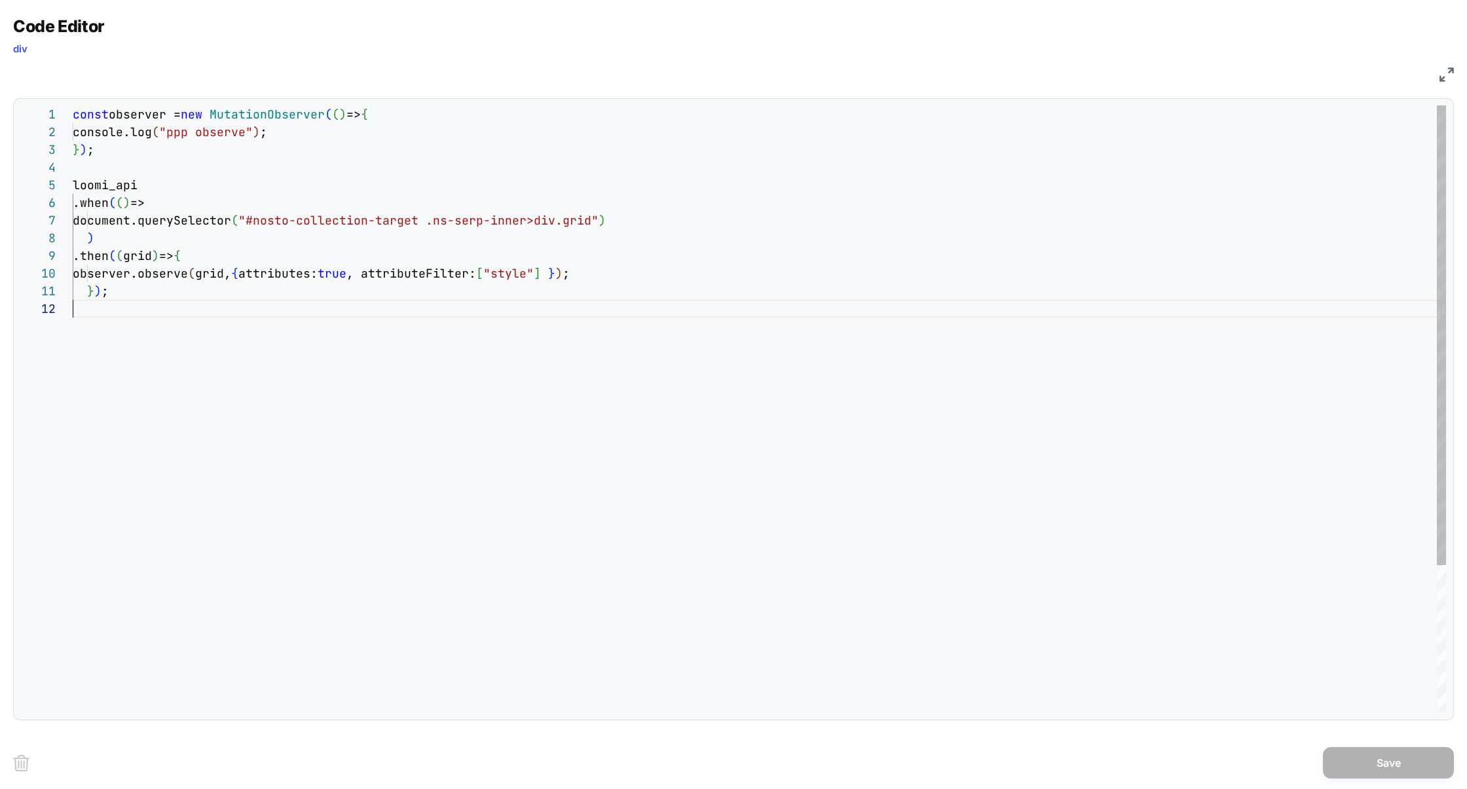
click at [428, 339] on div "const observer = new MutationObserver ( ( ) => { console.log ( "ppp observe" ) …" at bounding box center [760, 506] width 1374 height 802
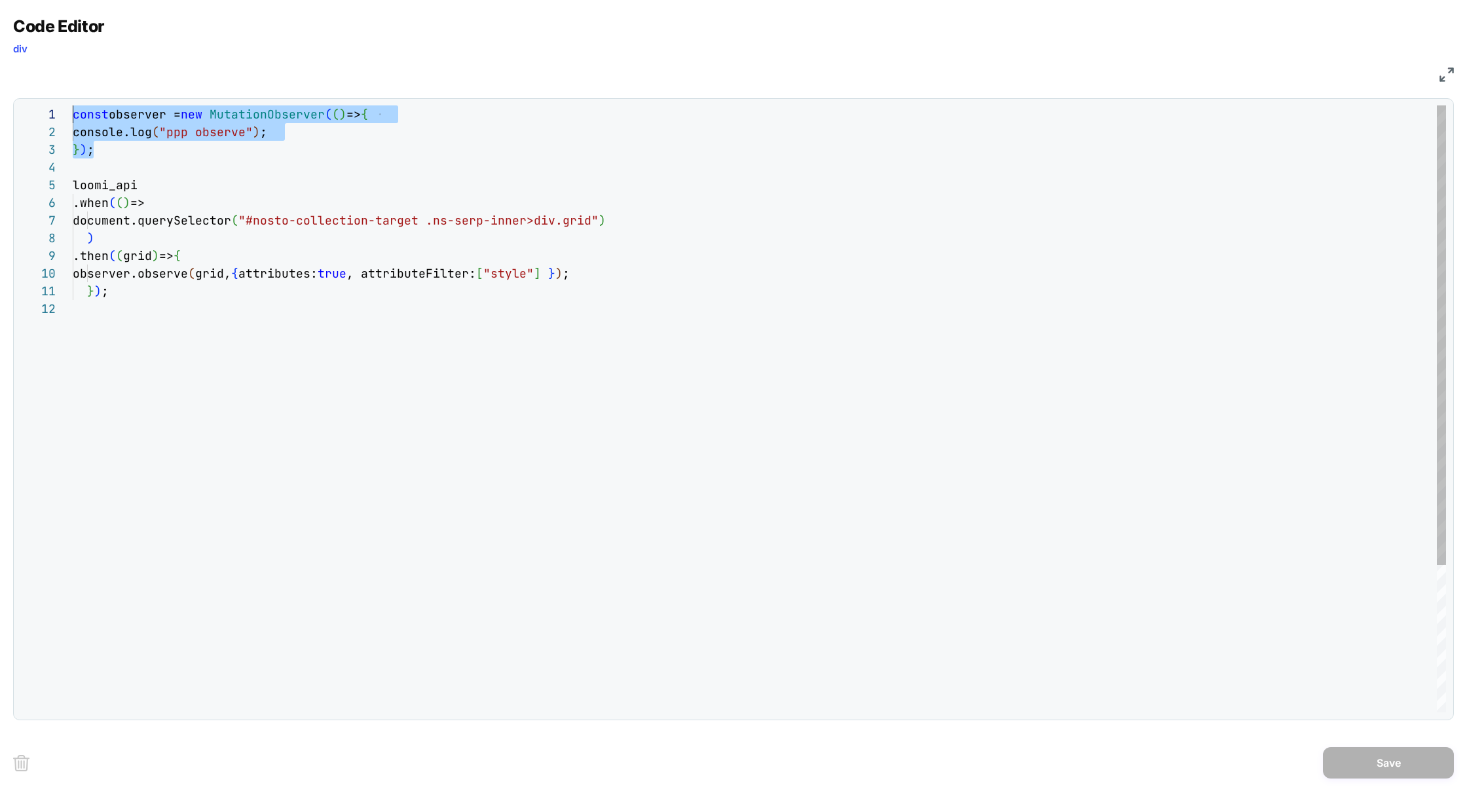
drag, startPoint x: 103, startPoint y: 147, endPoint x: 23, endPoint y: 57, distance: 120.7
click at [73, 105] on div "const observer = new MutationObserver ( ( ) => { console.log ( "ppp observe" ) …" at bounding box center [760, 506] width 1374 height 802
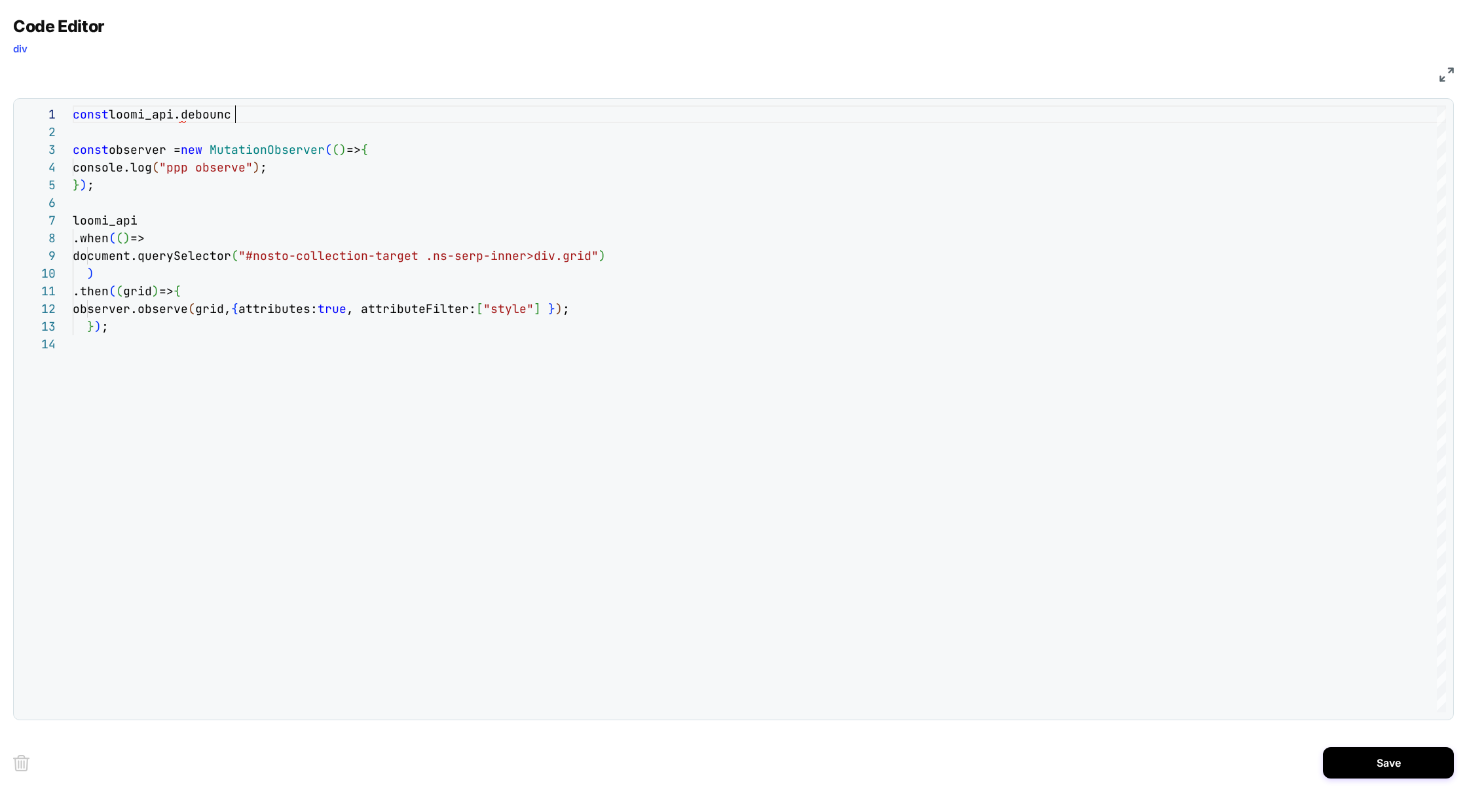
scroll to position [0, 169]
click at [109, 116] on div "const loomi_api.debounce console.log ( "ppp observe" ) ; } ) ; loomi_api .when …" at bounding box center [760, 523] width 1374 height 837
click at [338, 112] on div "const debounced= loomi_api.debounce console.log ( "ppp observe" ) ; } ) ; loomi…" at bounding box center [760, 523] width 1374 height 837
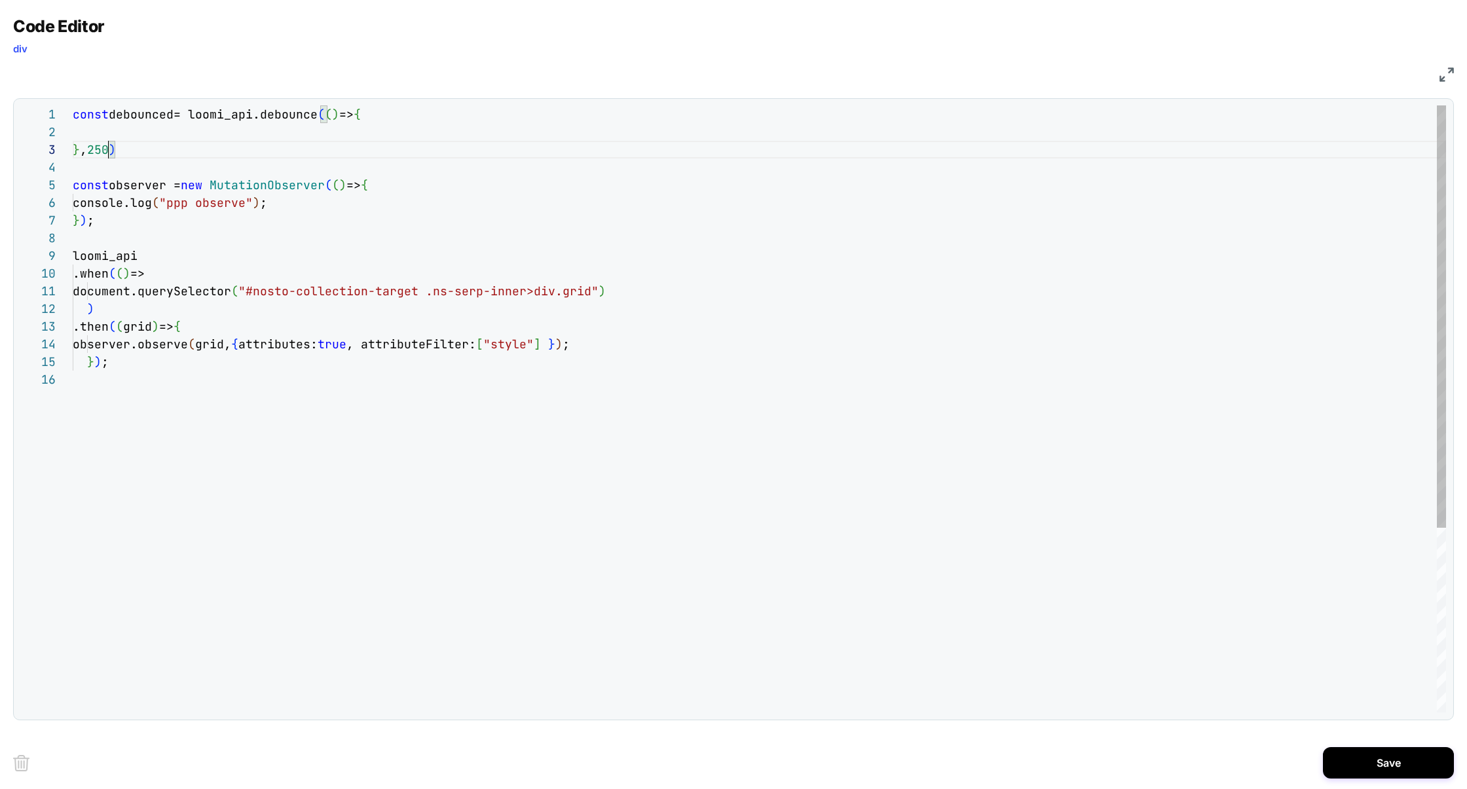
scroll to position [88, 205]
click at [283, 197] on div "const debounced= loomi_api.debounce ( ( ) => { console.log ( "ppp observe" ) ; …" at bounding box center [760, 541] width 1374 height 872
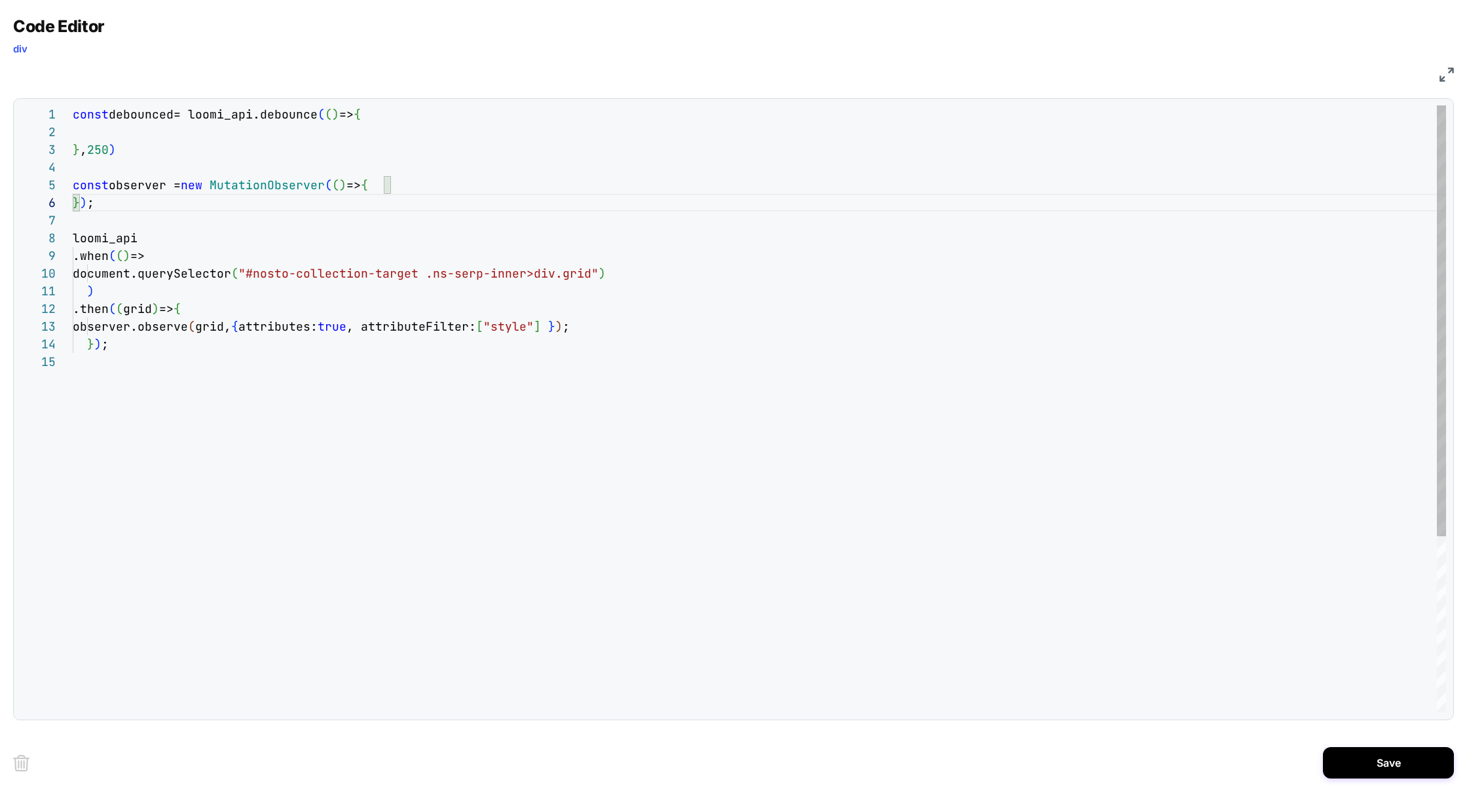
click at [165, 136] on div "const debounced= loomi_api.debounce ( ( ) => { } ) ; loomi_api .when ( ( ) => d…" at bounding box center [760, 532] width 1374 height 855
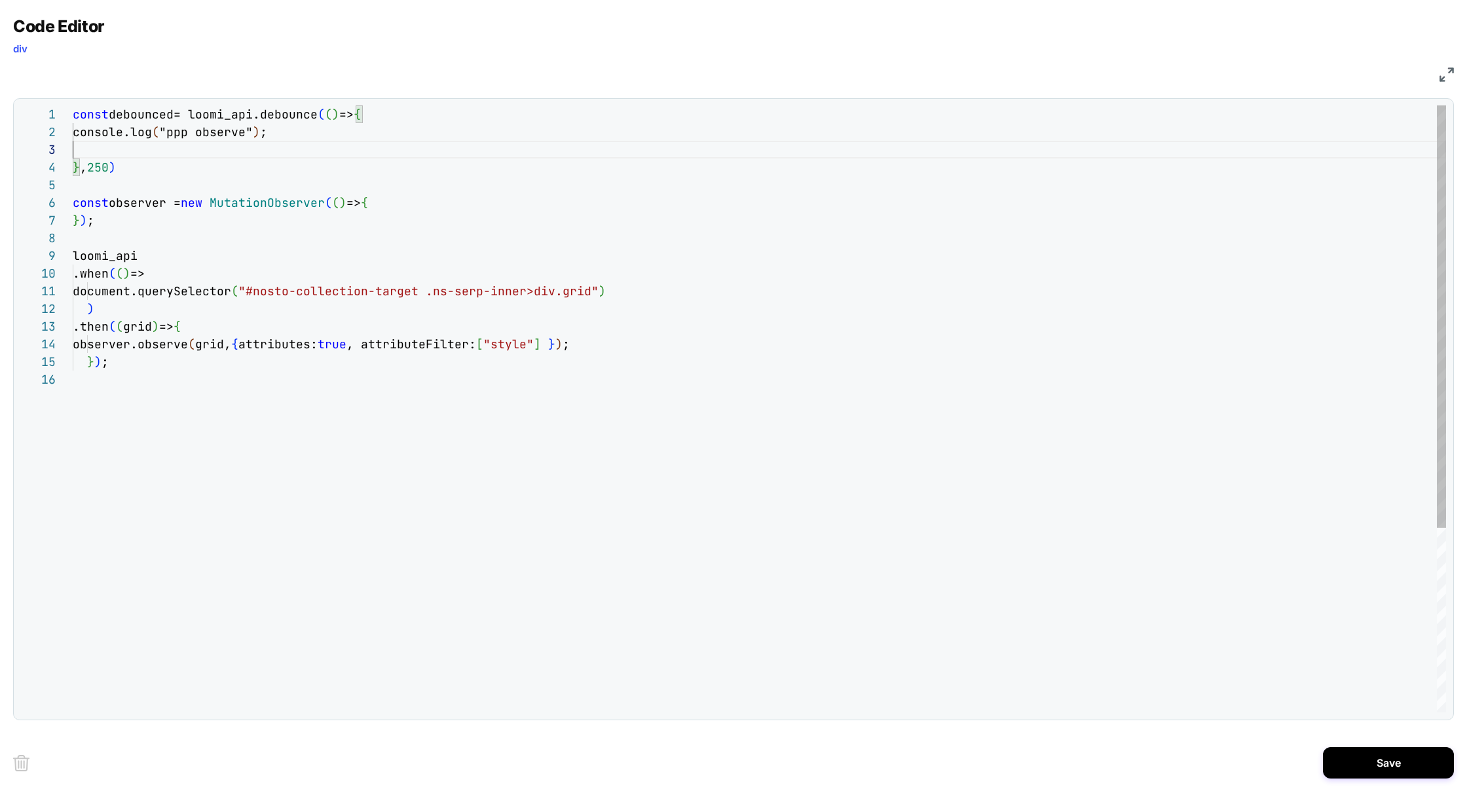
scroll to position [35, 0]
click at [121, 115] on div "const debounced= loomi_api.debounce ( ( ) => { } ) ; loomi_api .when ( ( ) => d…" at bounding box center [760, 541] width 1374 height 872
click at [121, 116] on div "const debounced= loomi_api.debounce ( ( ) => { } ) ; loomi_api .when ( ( ) => d…" at bounding box center [760, 541] width 1374 height 872
drag, startPoint x: 79, startPoint y: 222, endPoint x: 345, endPoint y: 205, distance: 266.5
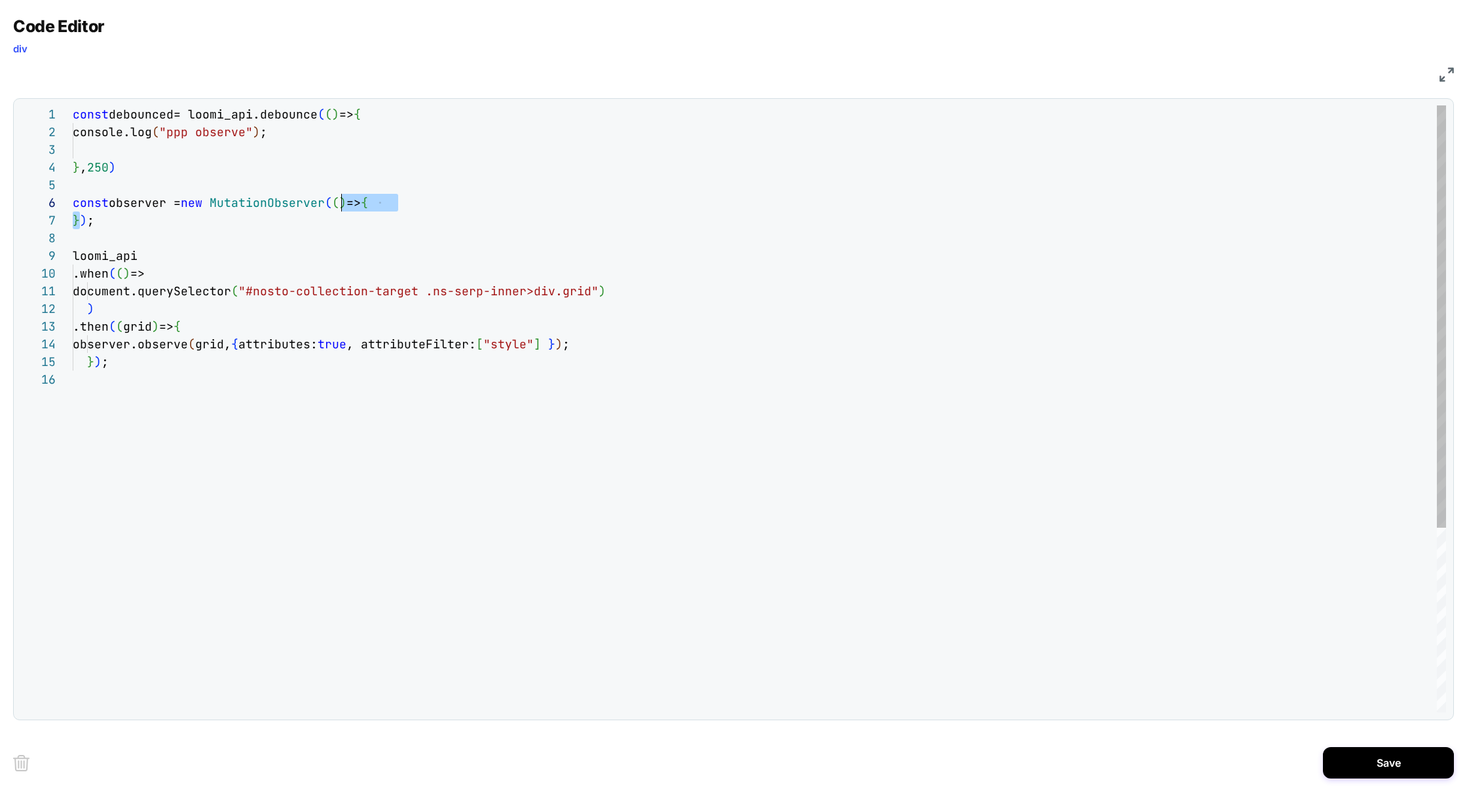
click at [345, 205] on div "const debounced= loomi_api.debounce ( ( ) => { } ) ; loomi_api .when ( ( ) => d…" at bounding box center [760, 541] width 1374 height 872
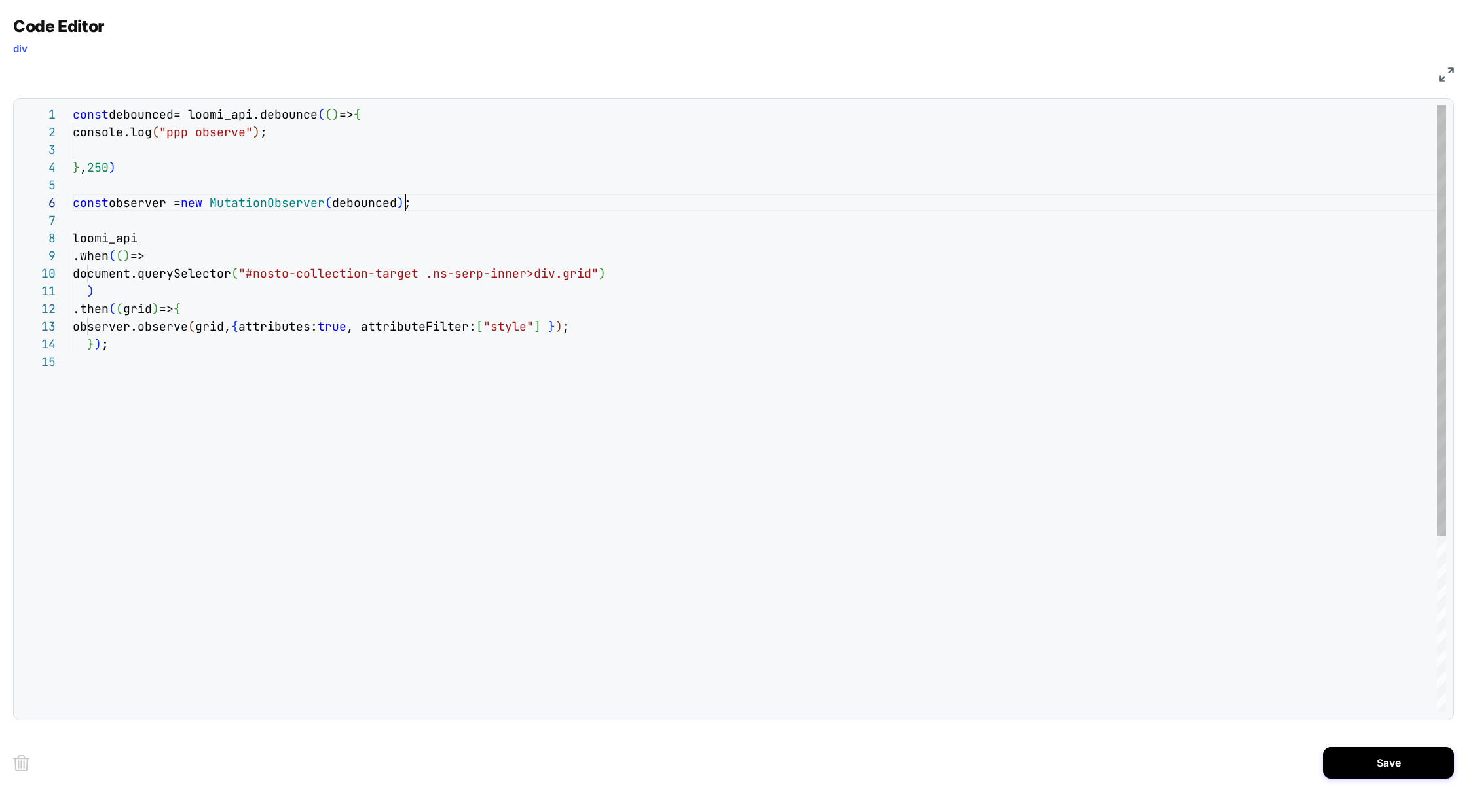
scroll to position [88, 333]
drag, startPoint x: 392, startPoint y: 329, endPoint x: 591, endPoint y: 334, distance: 198.5
click at [593, 334] on div "const debounced= loomi_api.debounce ( ( ) => { loomi_api .when ( ( ) => documen…" at bounding box center [760, 532] width 1374 height 855
click at [647, 296] on div "const debounced= loomi_api.debounce ( ( ) => { loomi_api .when ( ( ) => documen…" at bounding box center [760, 532] width 1374 height 855
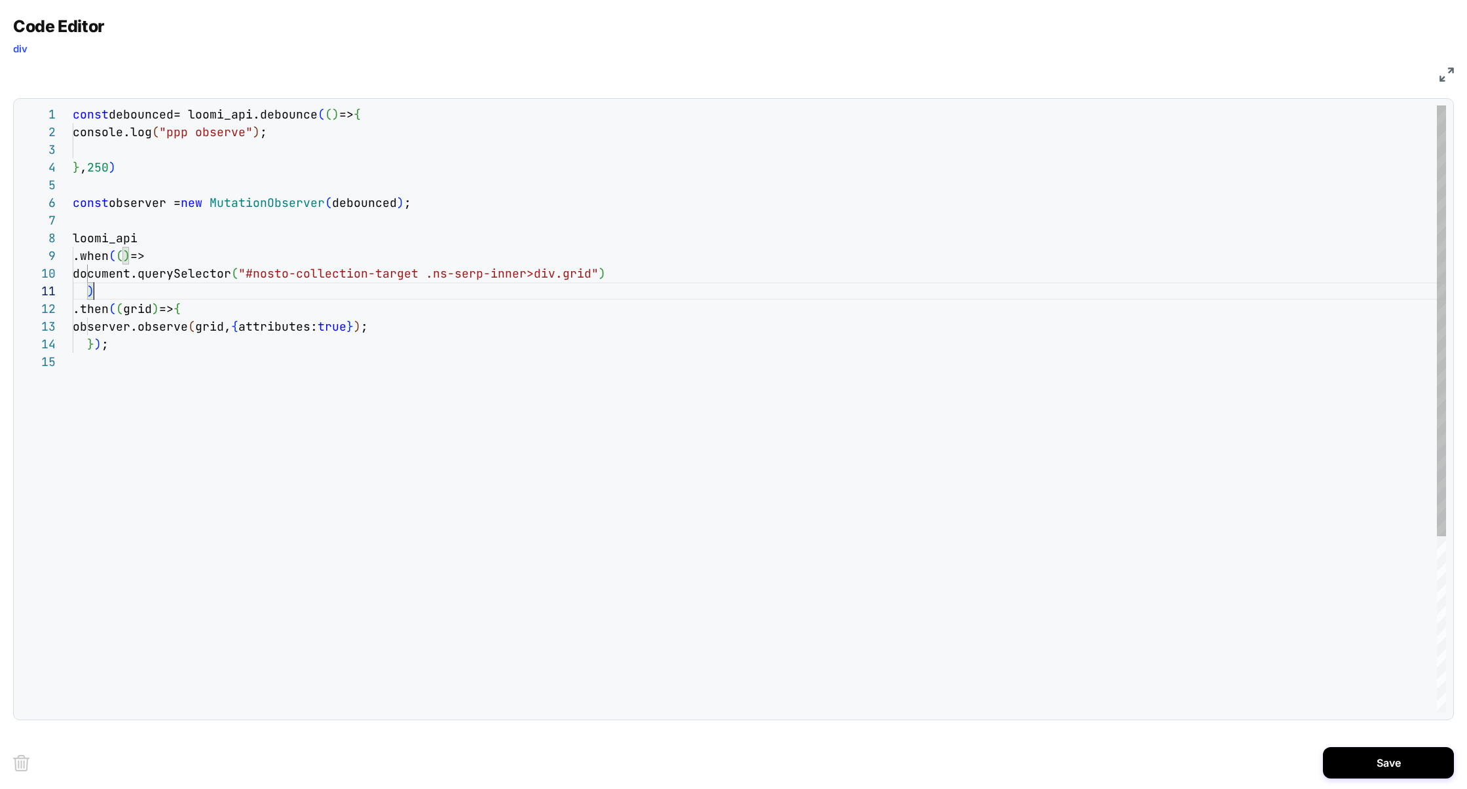
scroll to position [0, 21]
type textarea "**********"
click at [1355, 757] on button "Save" at bounding box center [1388, 762] width 131 height 31
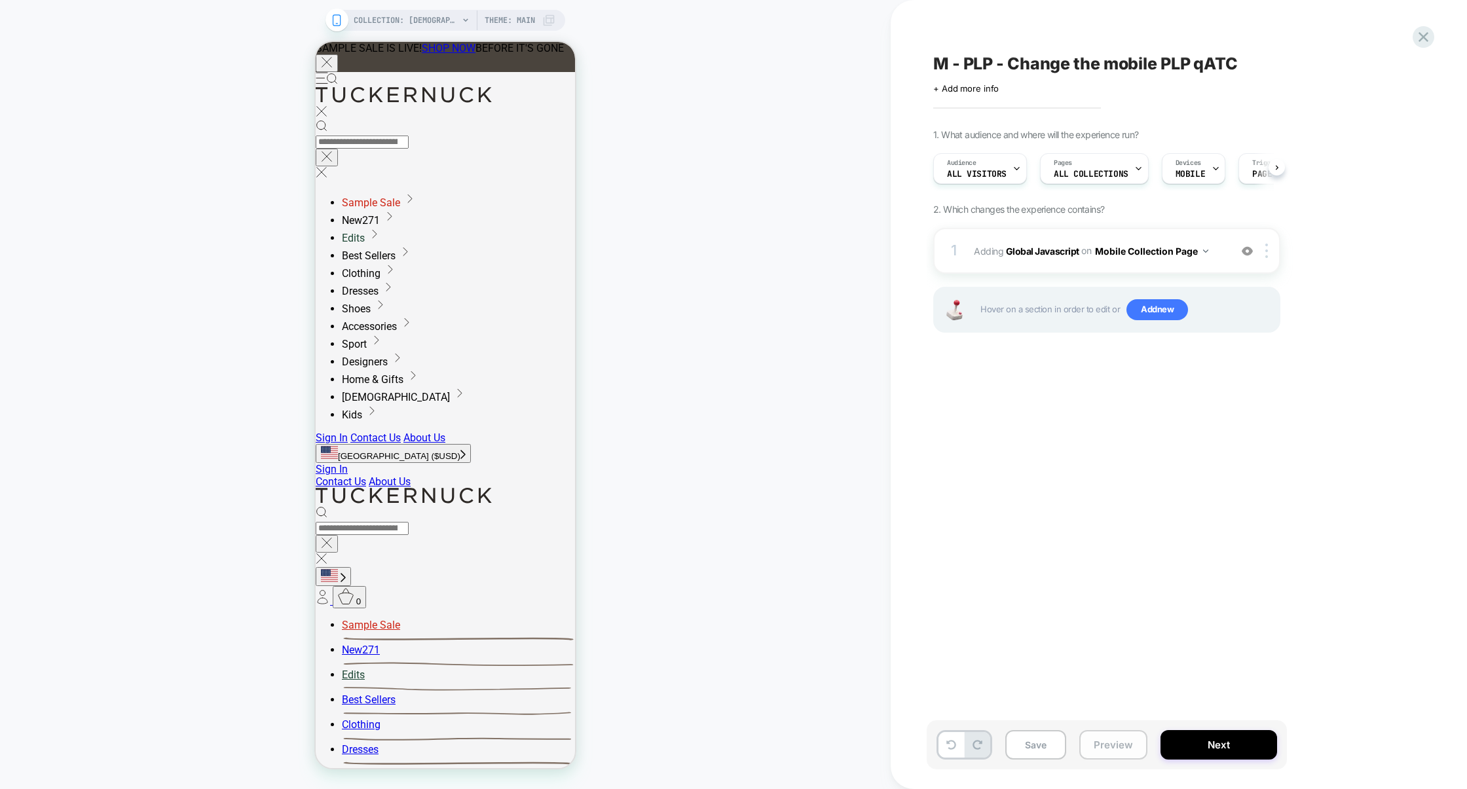
scroll to position [0, 1]
click at [1091, 739] on button "Preview" at bounding box center [1113, 744] width 68 height 29
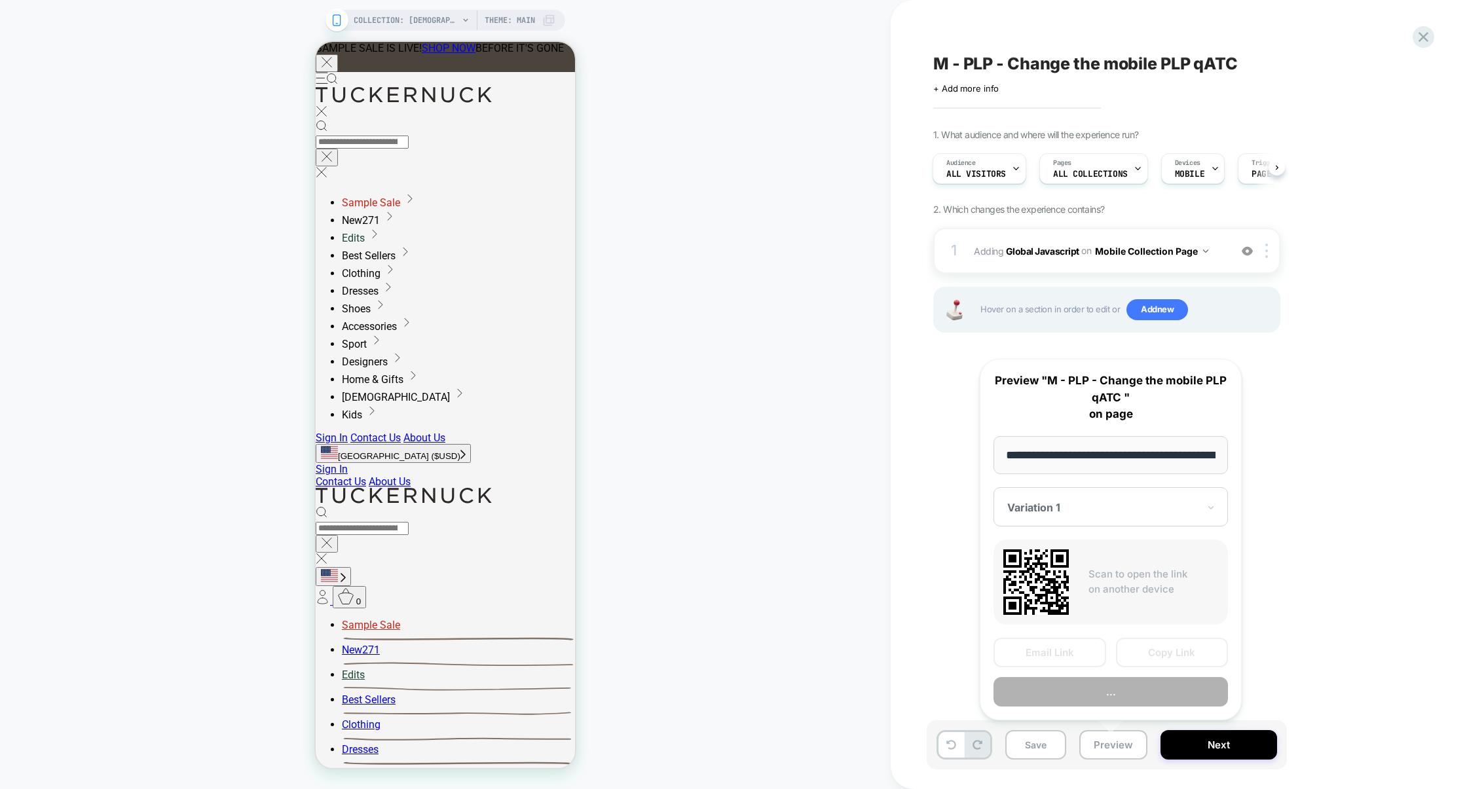
scroll to position [0, 108]
click at [1124, 700] on button "Preview" at bounding box center [1111, 691] width 234 height 29
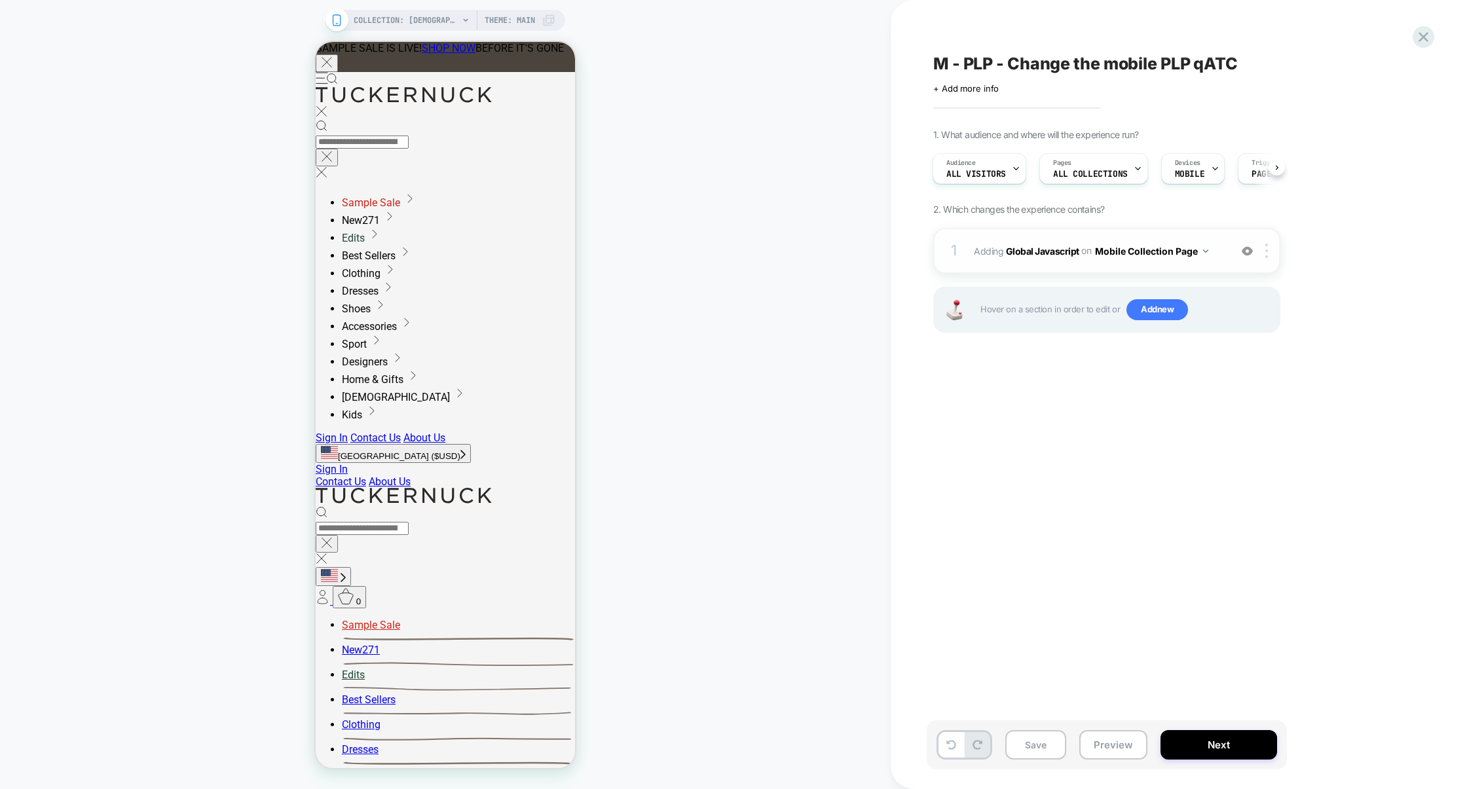
click at [1020, 272] on div "1 Adding Global Javascript on Mobile Collection Page Add Before Add After Copy …" at bounding box center [1106, 251] width 347 height 46
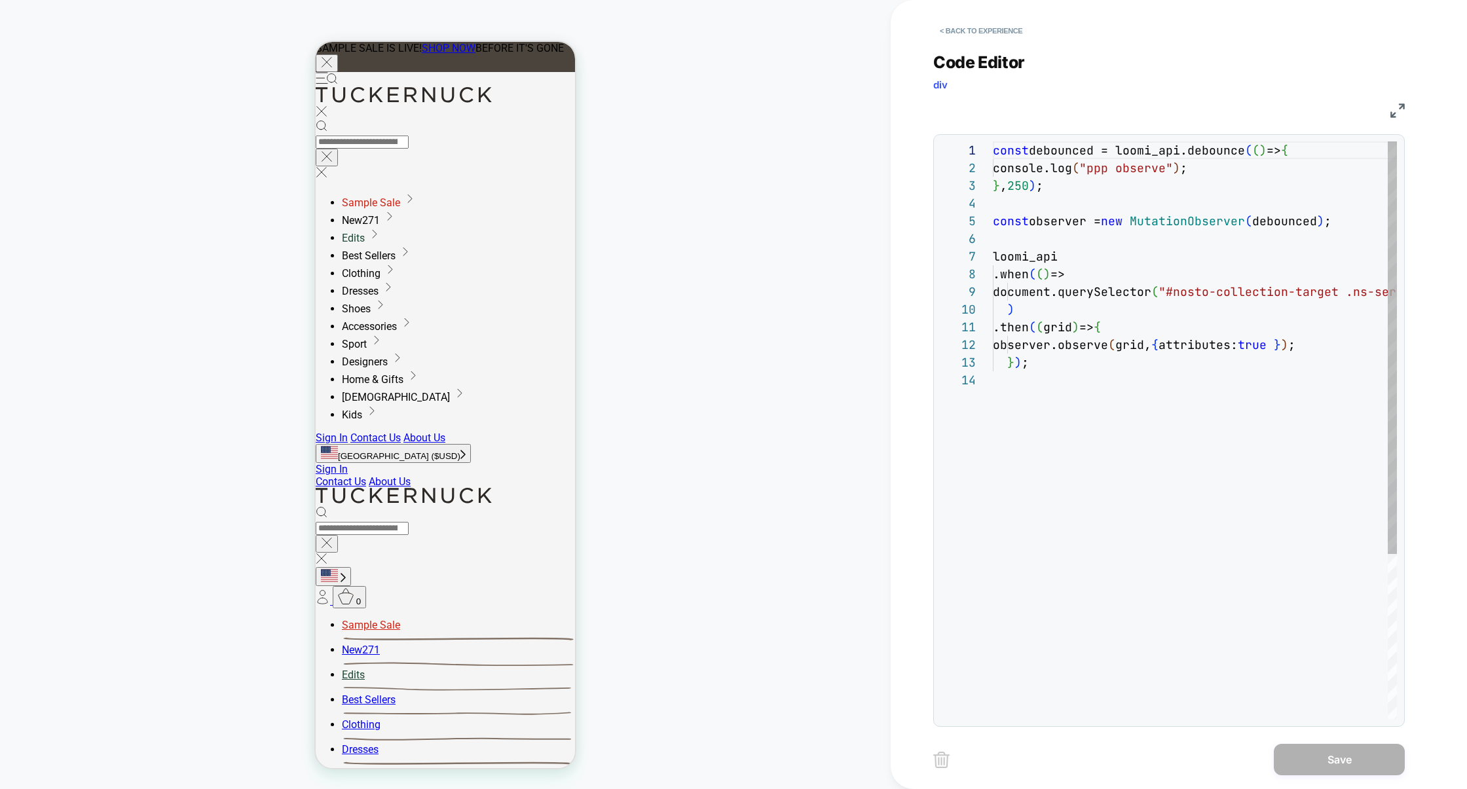
scroll to position [177, 0]
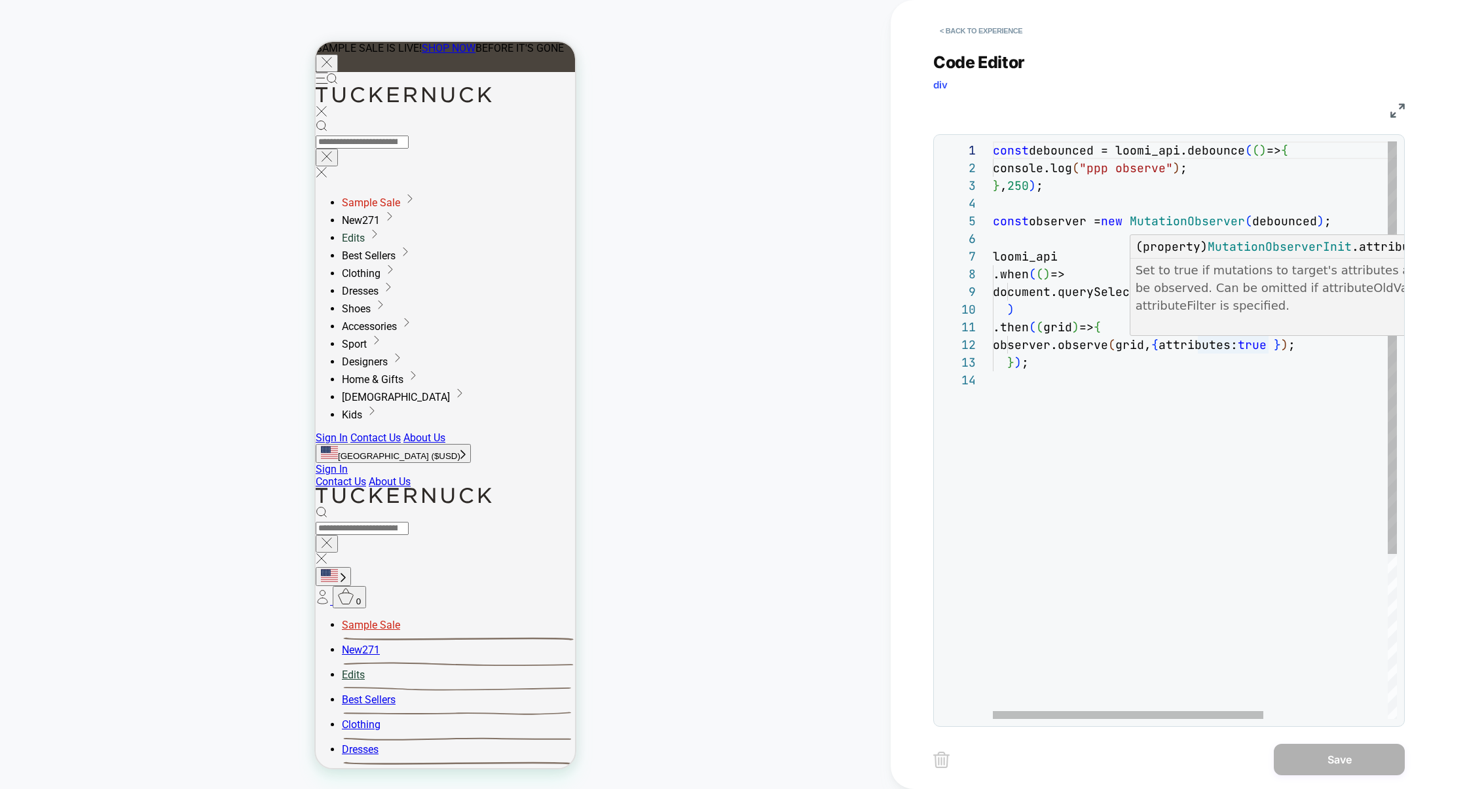
click at [1219, 347] on div "const debounced = loomi_api.debounce ( ( ) => { console.log ( "ppp observe" ) ;…" at bounding box center [1287, 545] width 589 height 808
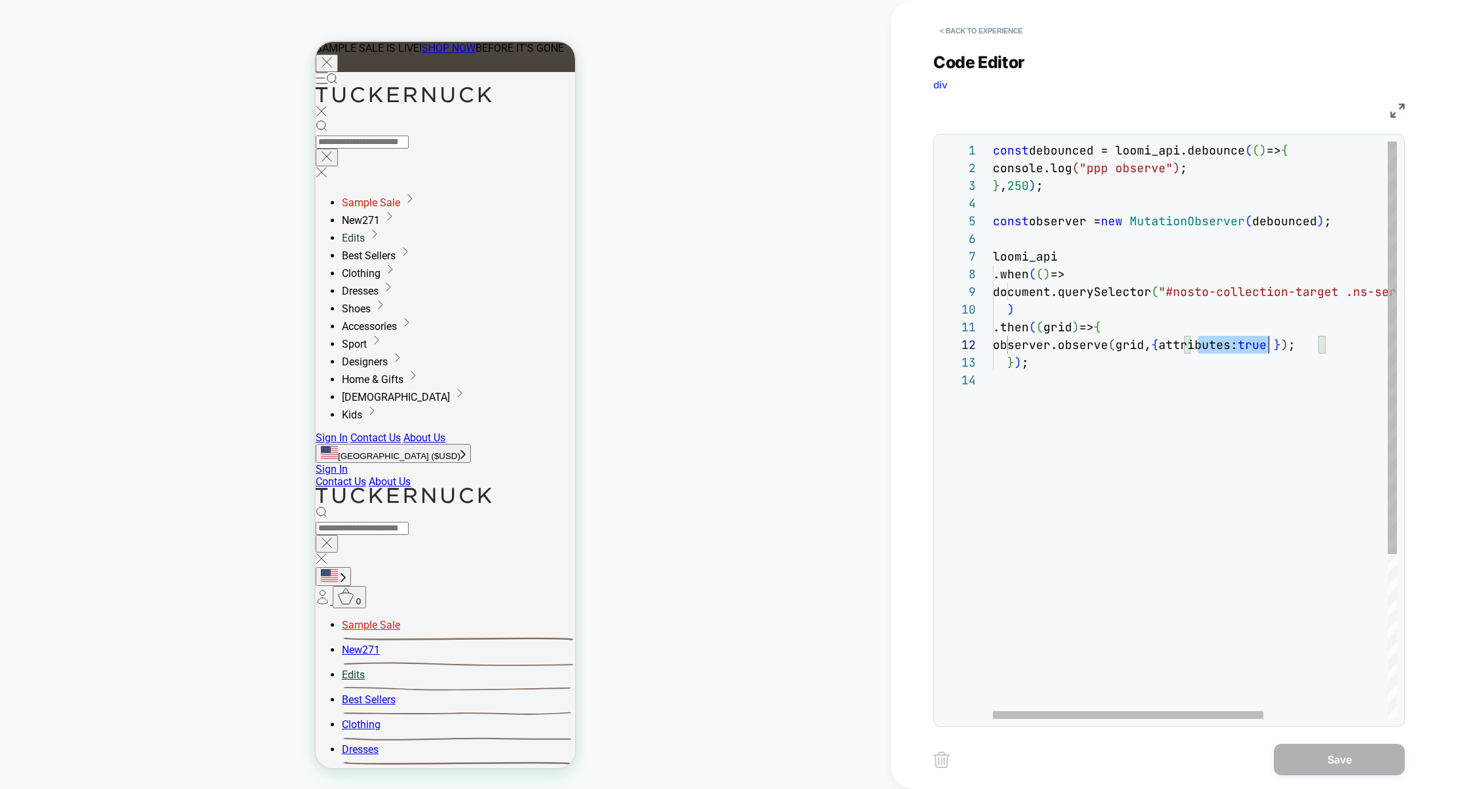
click at [1220, 347] on div "const debounced = loomi_api.debounce ( ( ) => { console.log ( "ppp observe" ) ;…" at bounding box center [1287, 545] width 589 height 808
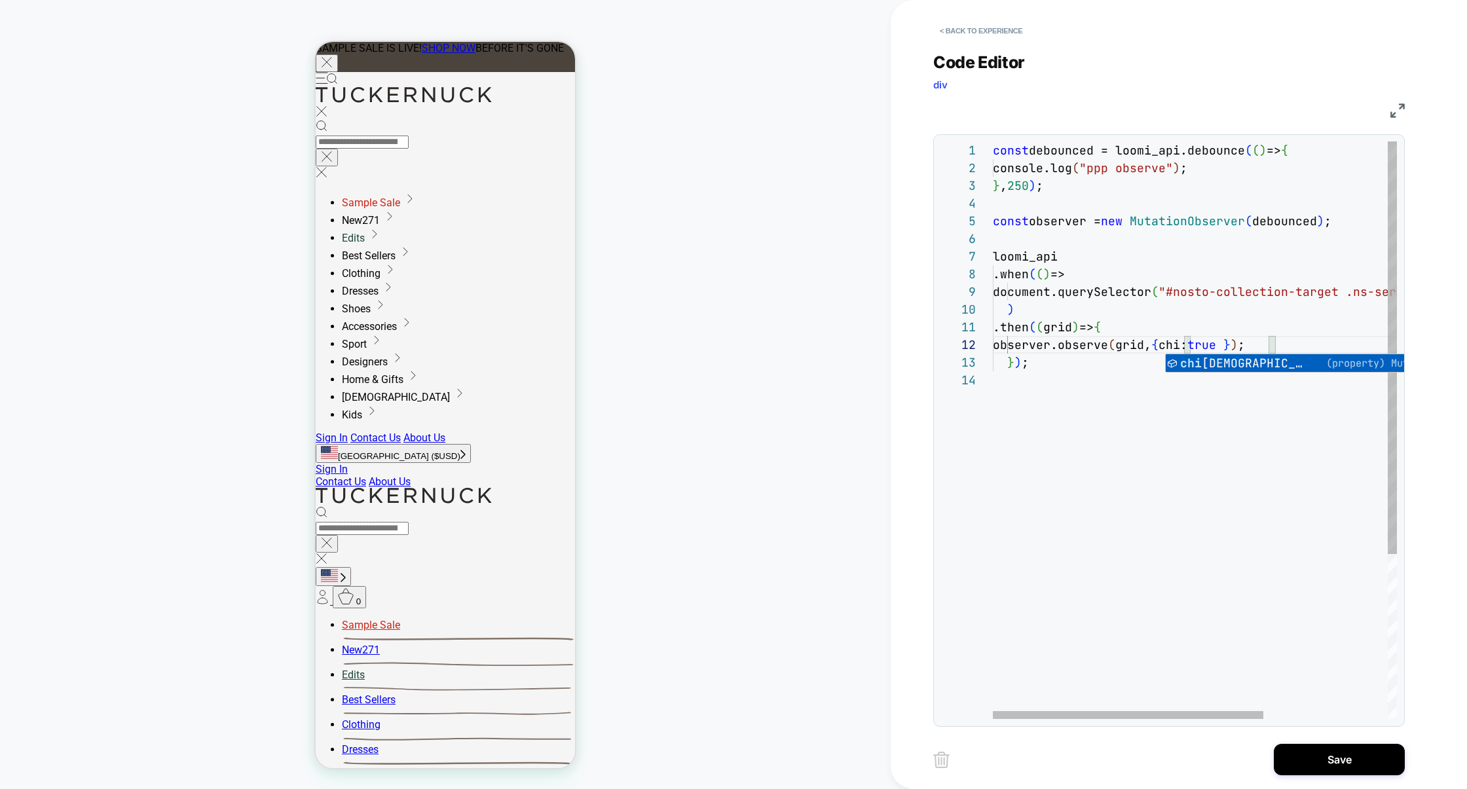
scroll to position [17, 269]
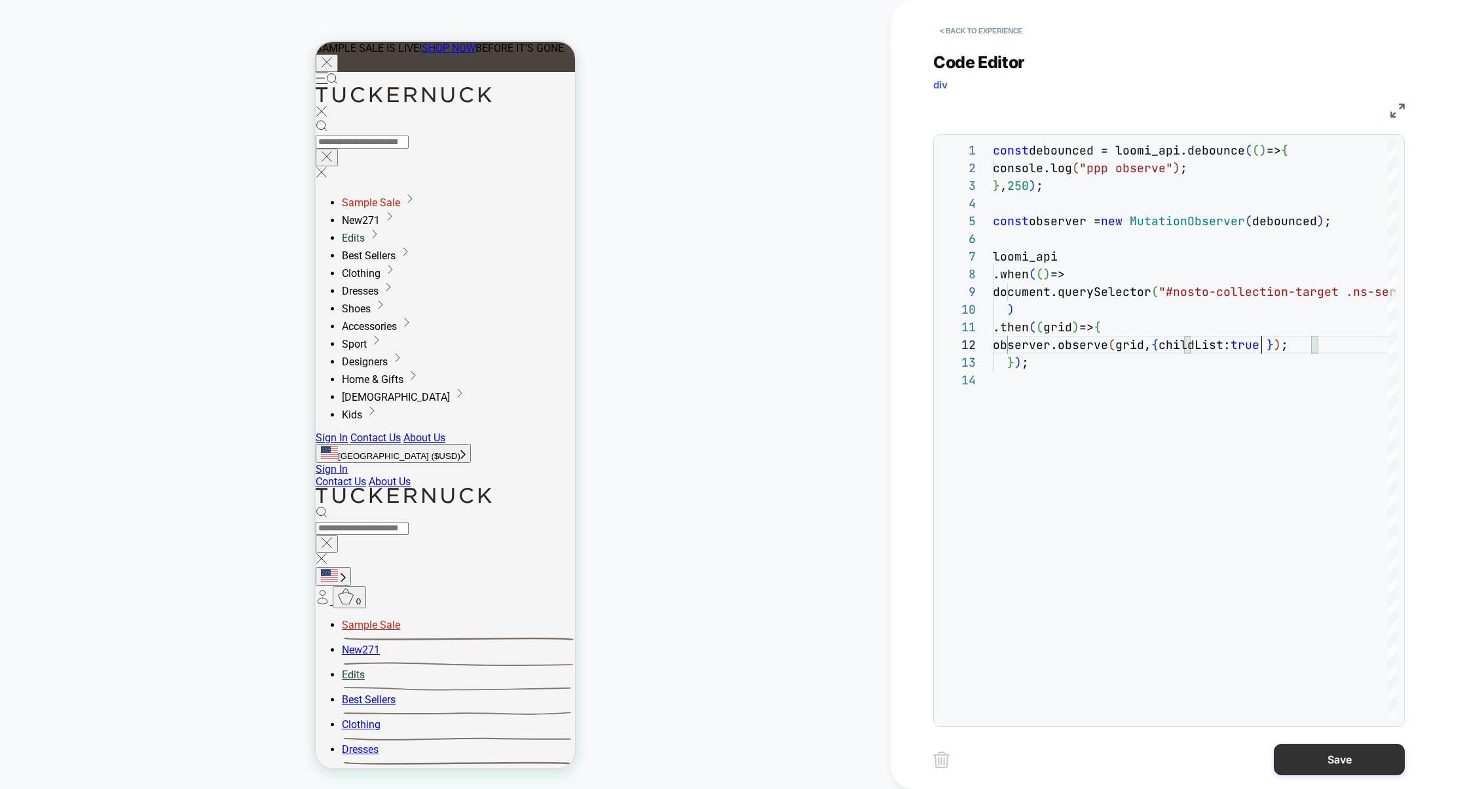
type textarea "**********"
click at [1315, 749] on button "Save" at bounding box center [1339, 759] width 131 height 31
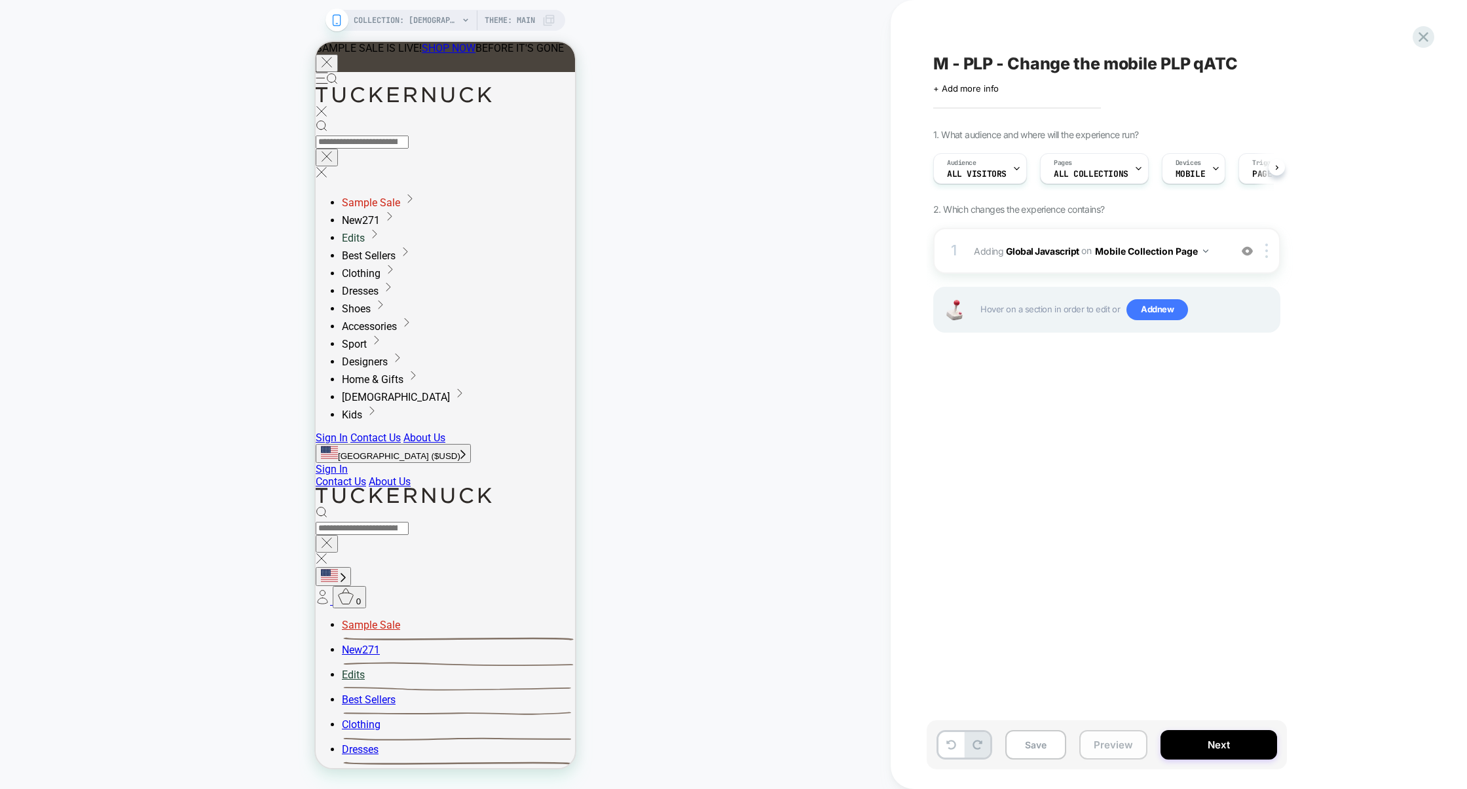
click at [1095, 745] on button "Preview" at bounding box center [1113, 744] width 68 height 29
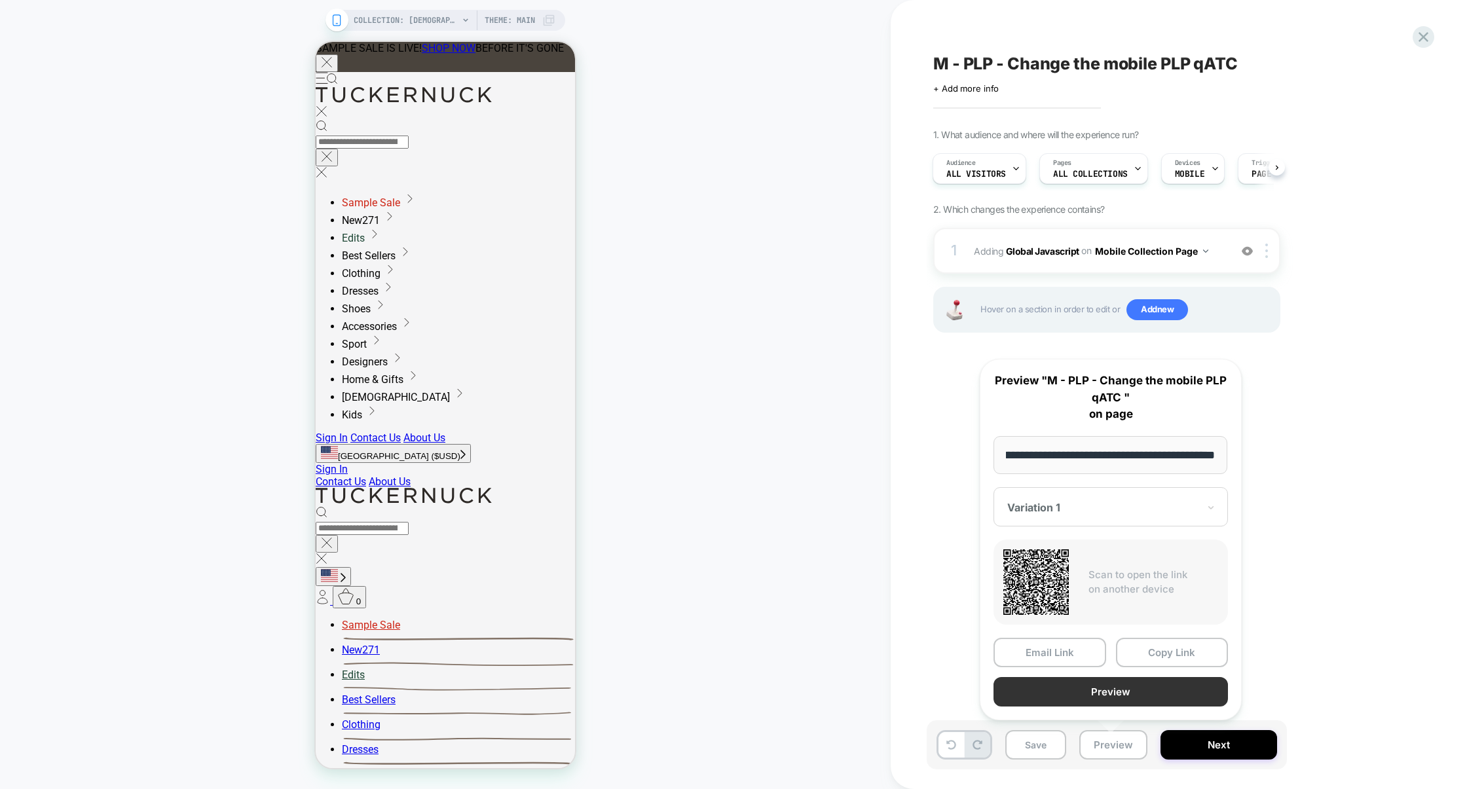
scroll to position [0, 0]
click at [1116, 690] on button "Preview" at bounding box center [1111, 691] width 234 height 29
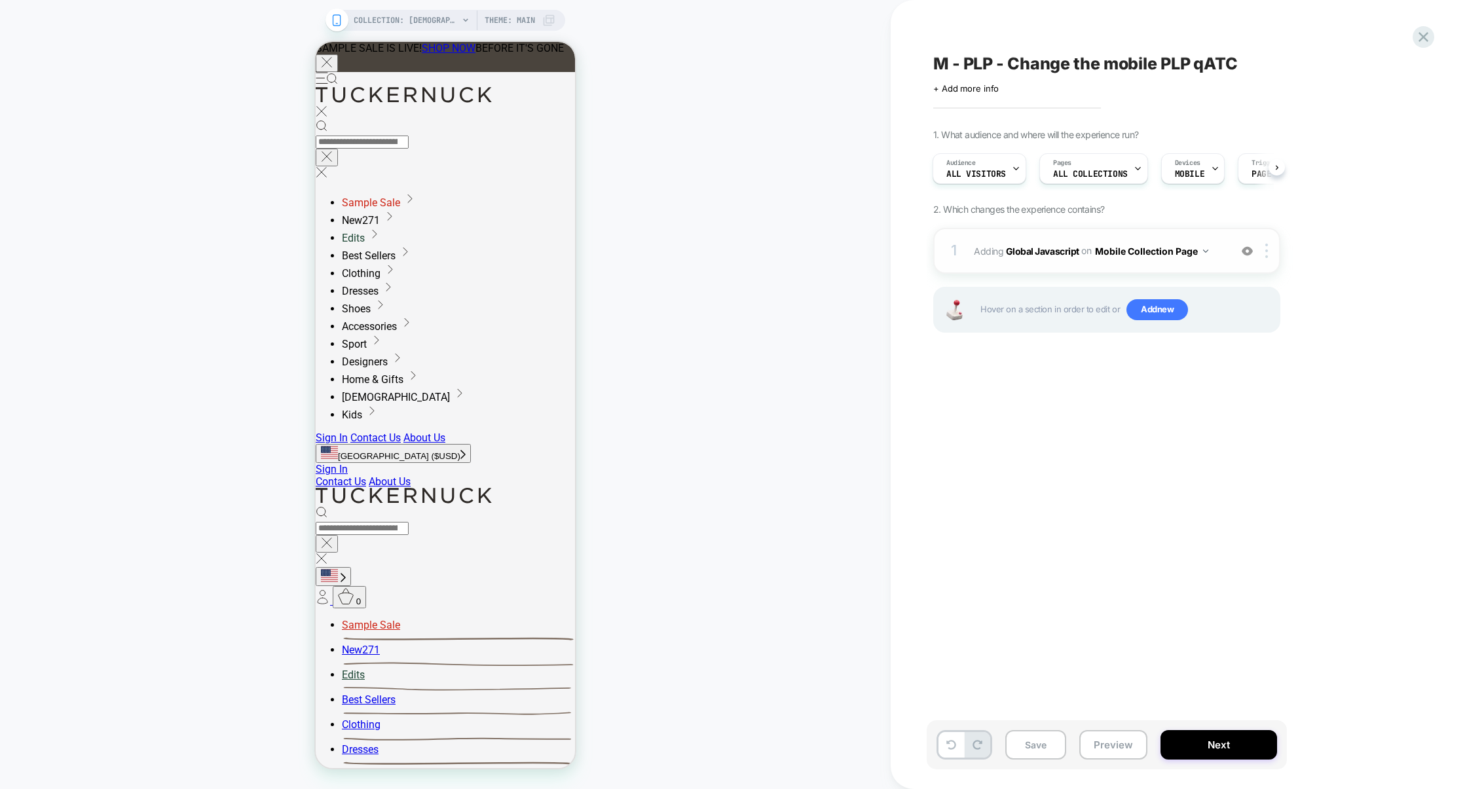
click at [1059, 266] on div "1 Adding Global Javascript on Mobile Collection Page Add Before Add After Copy …" at bounding box center [1106, 251] width 347 height 46
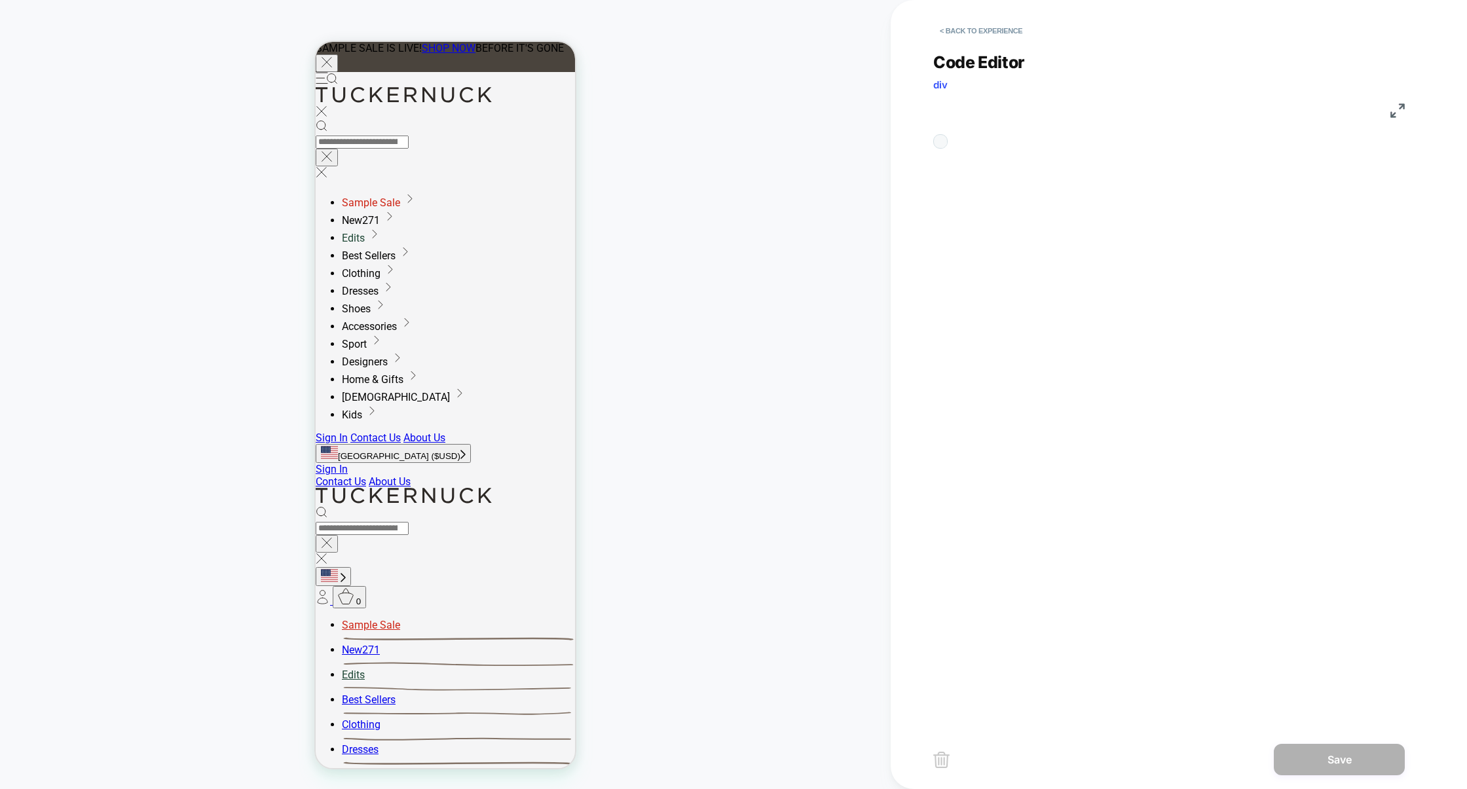
scroll to position [177, 0]
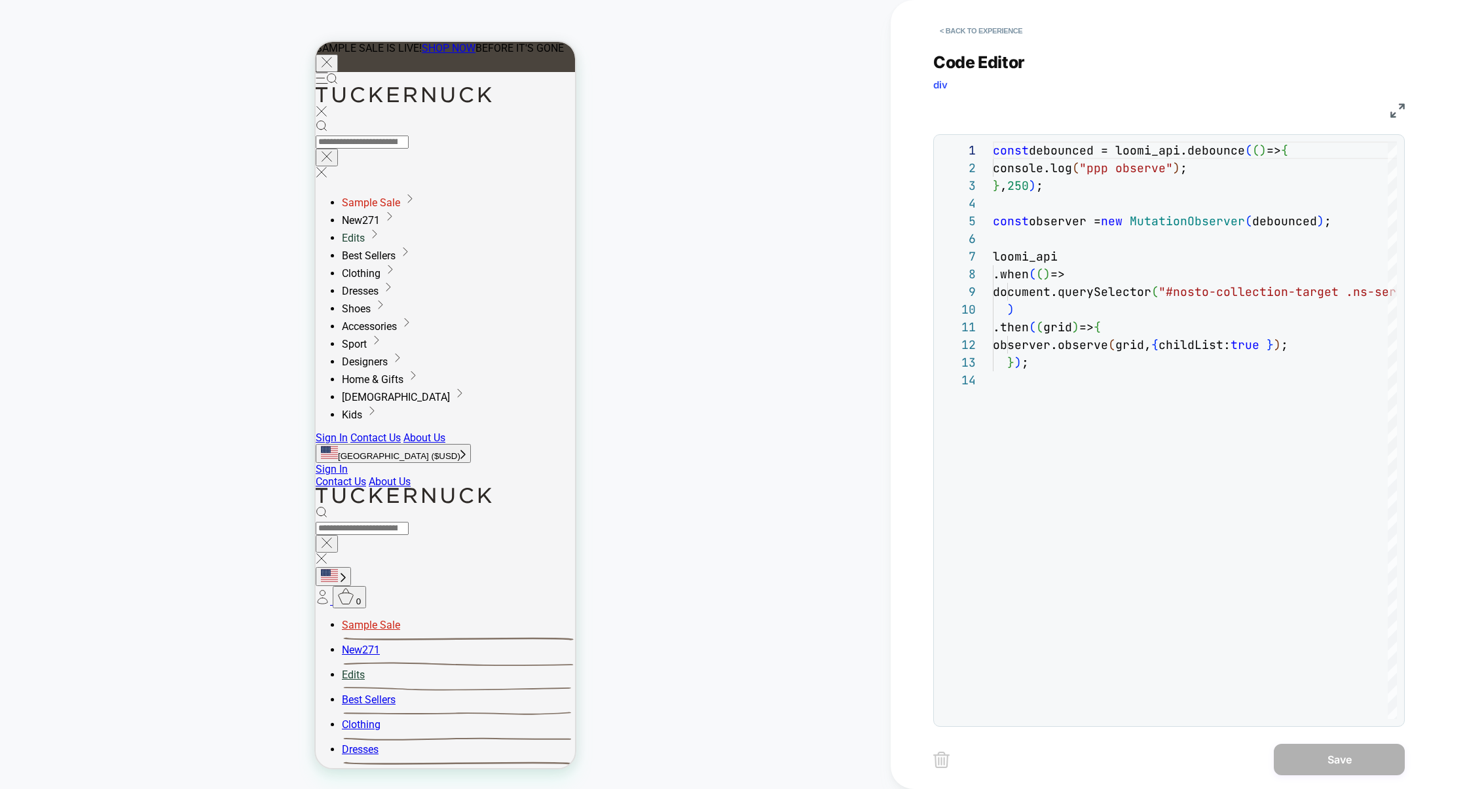
click at [1407, 114] on div "**********" at bounding box center [1178, 394] width 491 height 789
click at [1404, 112] on img at bounding box center [1398, 110] width 14 height 14
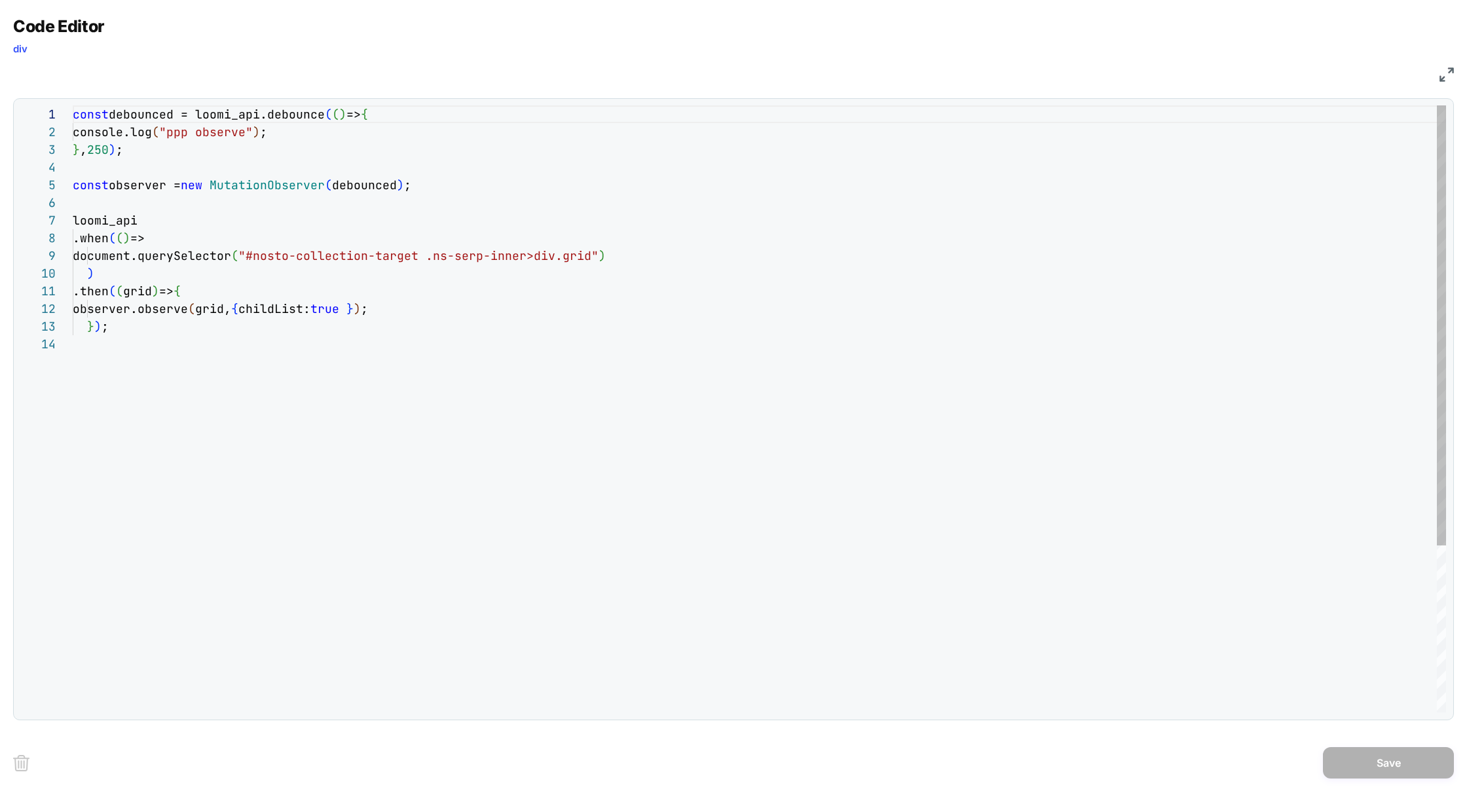
click at [85, 358] on div "const debounced = loomi_api.debounce ( ( ) => { console.log ( "ppp observe" ) ;…" at bounding box center [760, 523] width 1374 height 837
click at [233, 312] on div "const debounced = loomi_api.debounce ( ( ) => { console.log ( "ppp observe" ) ;…" at bounding box center [760, 550] width 1374 height 890
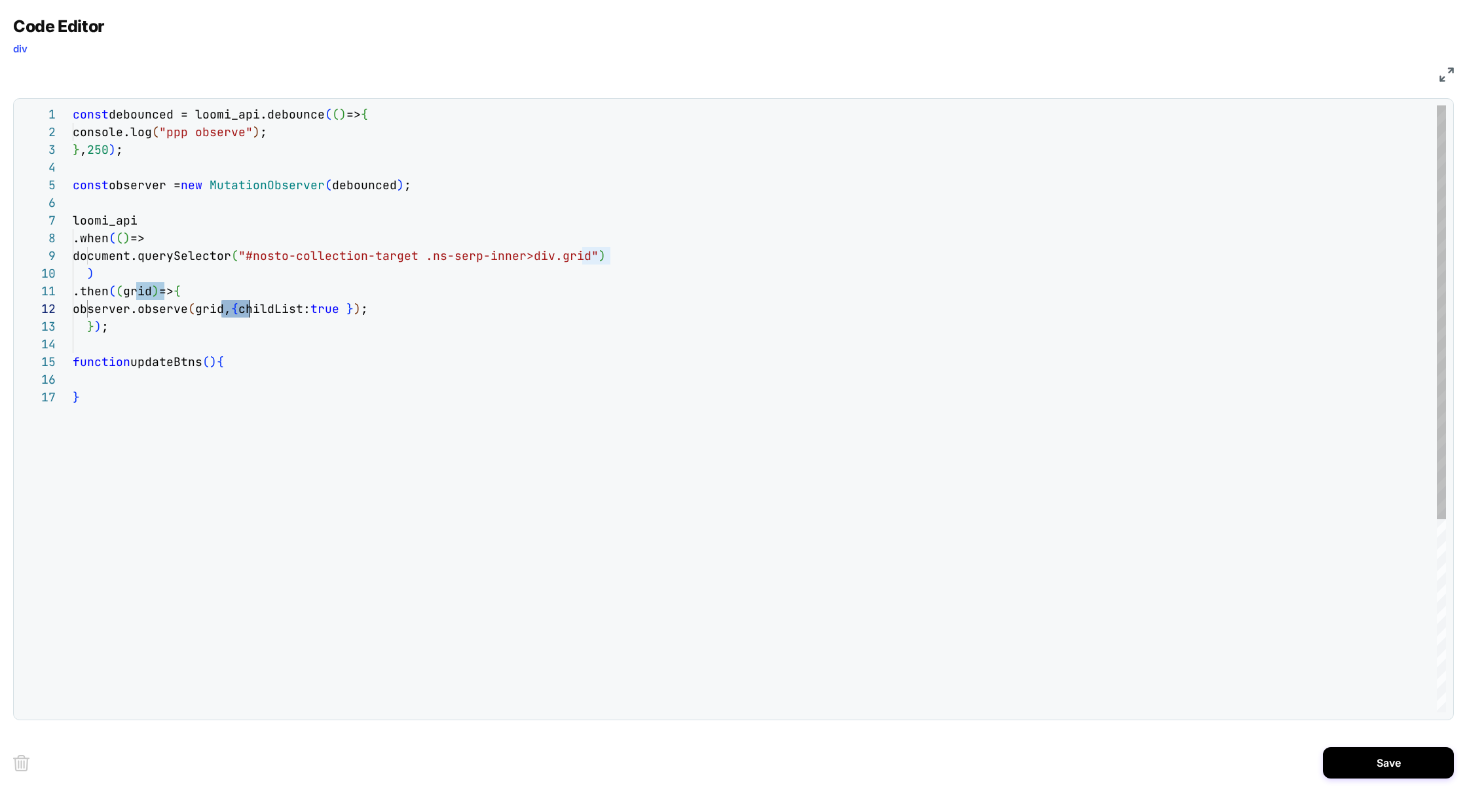
click at [159, 367] on div "const debounced = loomi_api.debounce ( ( ) => { console.log ( "ppp observe" ) ;…" at bounding box center [760, 550] width 1374 height 890
drag, startPoint x: 291, startPoint y: 136, endPoint x: 73, endPoint y: 129, distance: 218.2
click at [73, 129] on div "const debounced = loomi_api.debounce ( ( ) => { console.log ( "ppp observe" ) ;…" at bounding box center [760, 550] width 1374 height 890
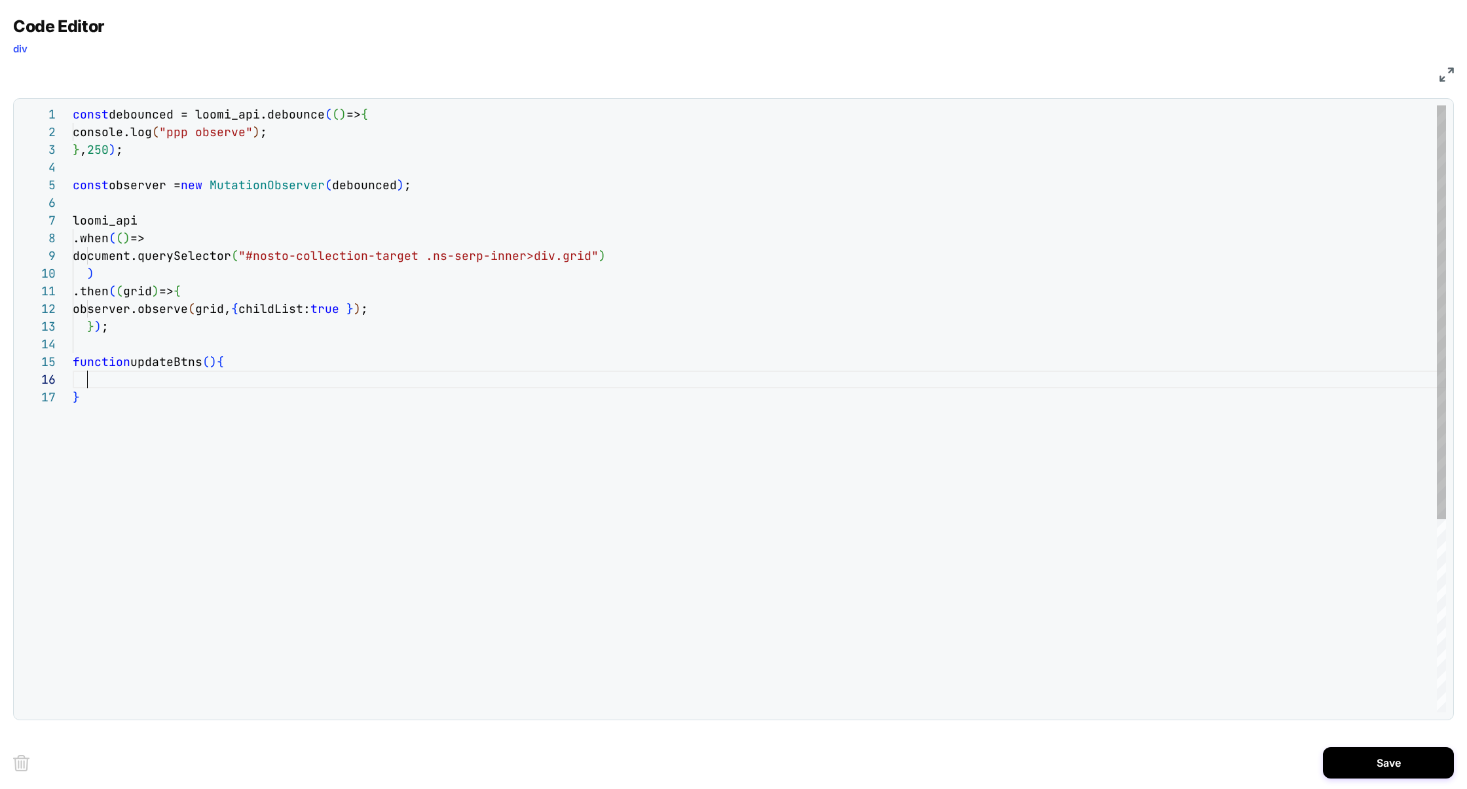
click at [126, 384] on div "const debounced = loomi_api.debounce ( ( ) => { console.log ( "ppp observe" ) ;…" at bounding box center [760, 550] width 1374 height 890
click at [179, 358] on div "const debounced = loomi_api.debounce ( ( ) => { console.log ( "ppp observe" ) ;…" at bounding box center [760, 550] width 1374 height 890
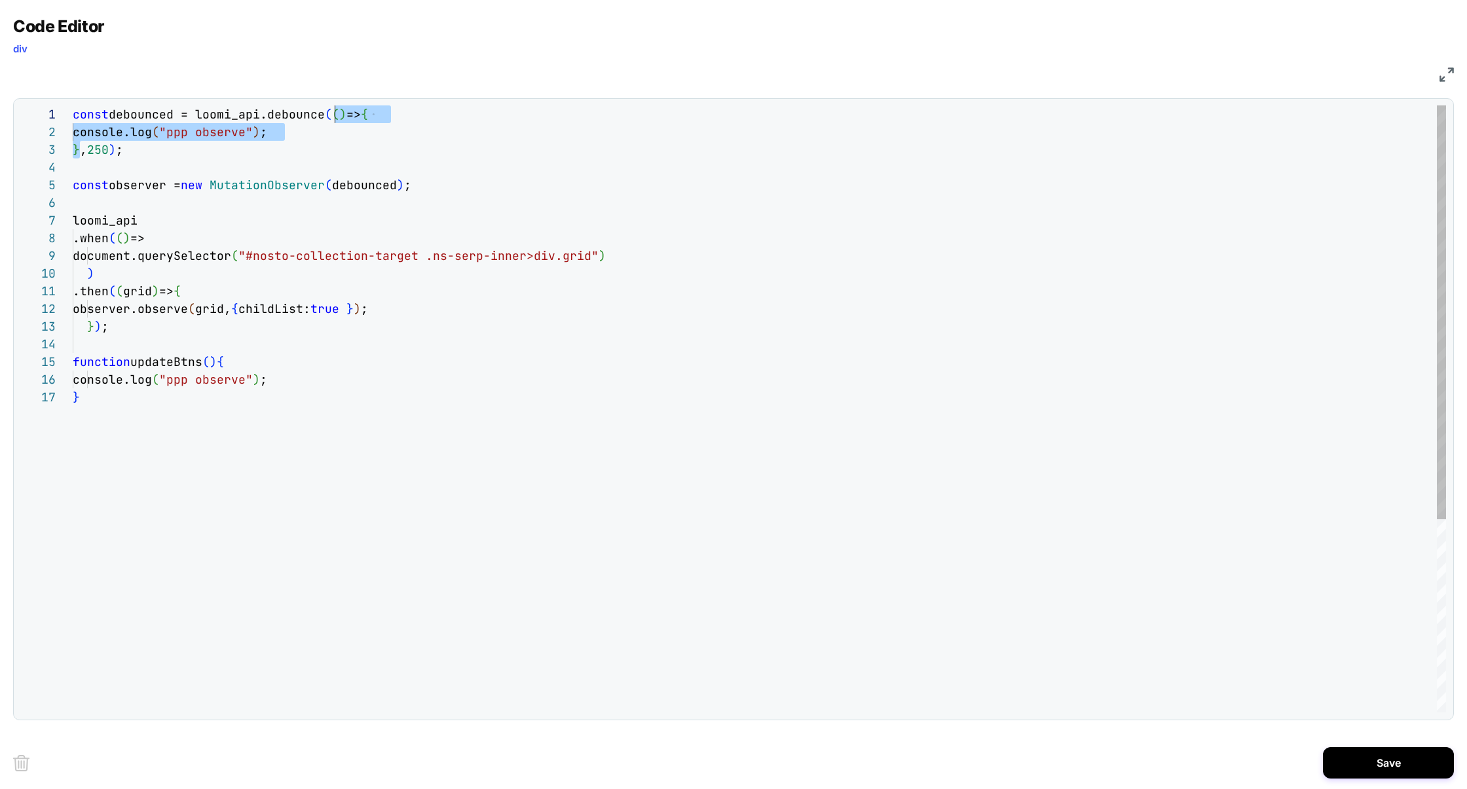
drag, startPoint x: 81, startPoint y: 150, endPoint x: 333, endPoint y: 122, distance: 253.1
click at [333, 122] on div "const debounced = loomi_api.debounce ( ( ) => { console.log ( "ppp observe" ) ;…" at bounding box center [760, 550] width 1374 height 890
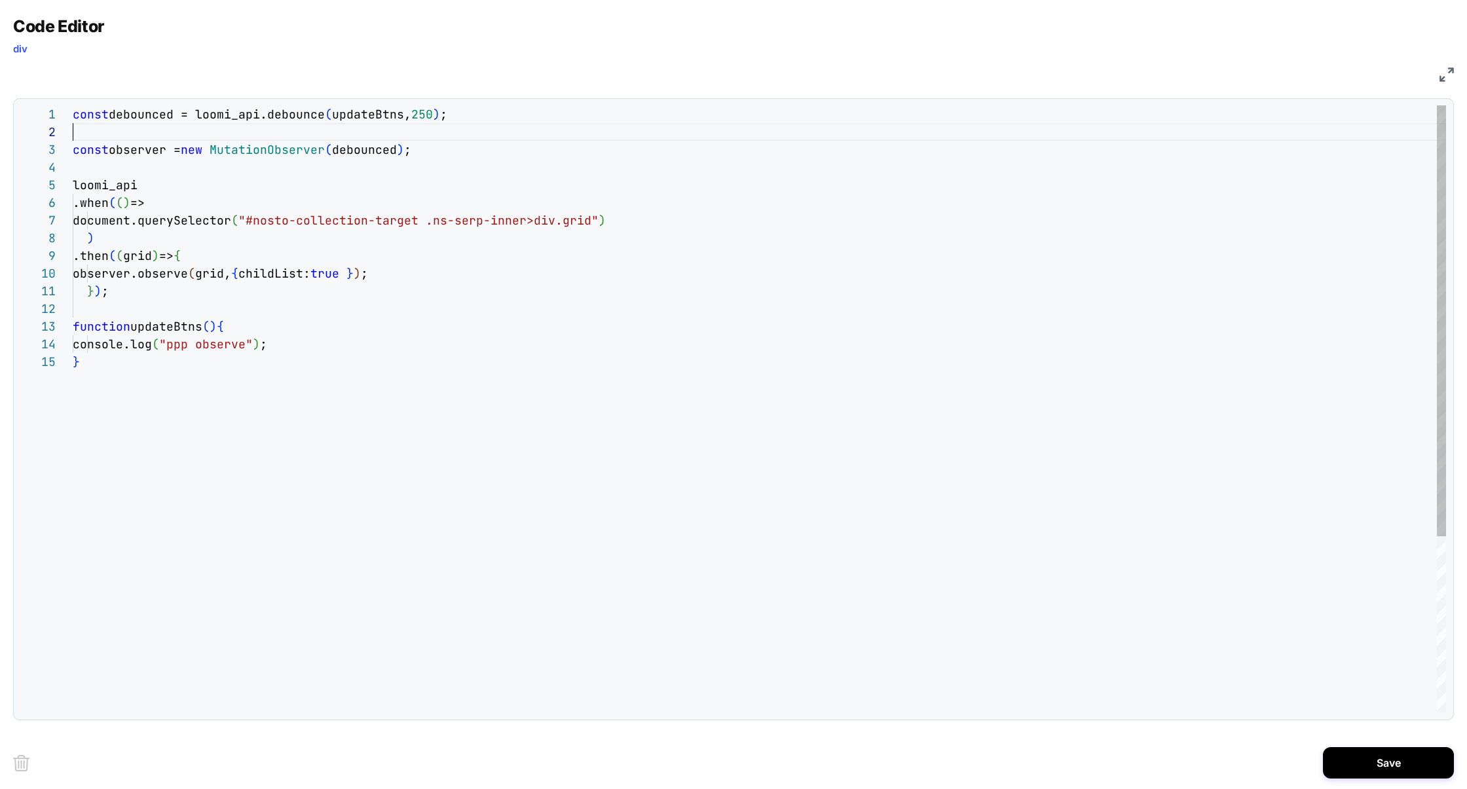
scroll to position [0, 0]
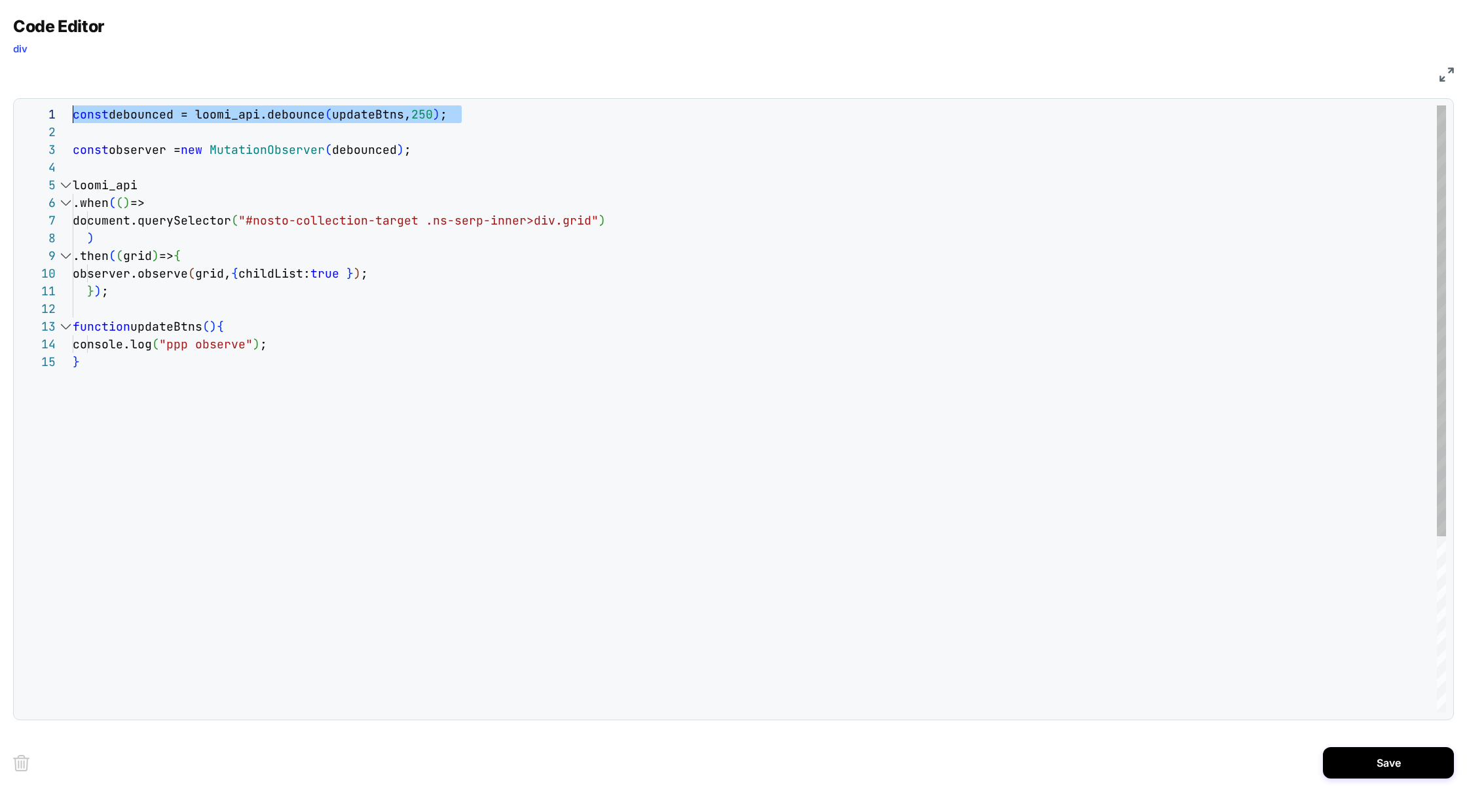
drag, startPoint x: 89, startPoint y: 124, endPoint x: 62, endPoint y: 107, distance: 31.5
click at [73, 107] on div "const debounced = loomi_api.debounce ( updateBtns, 250 ) ; const observer = new…" at bounding box center [760, 532] width 1374 height 855
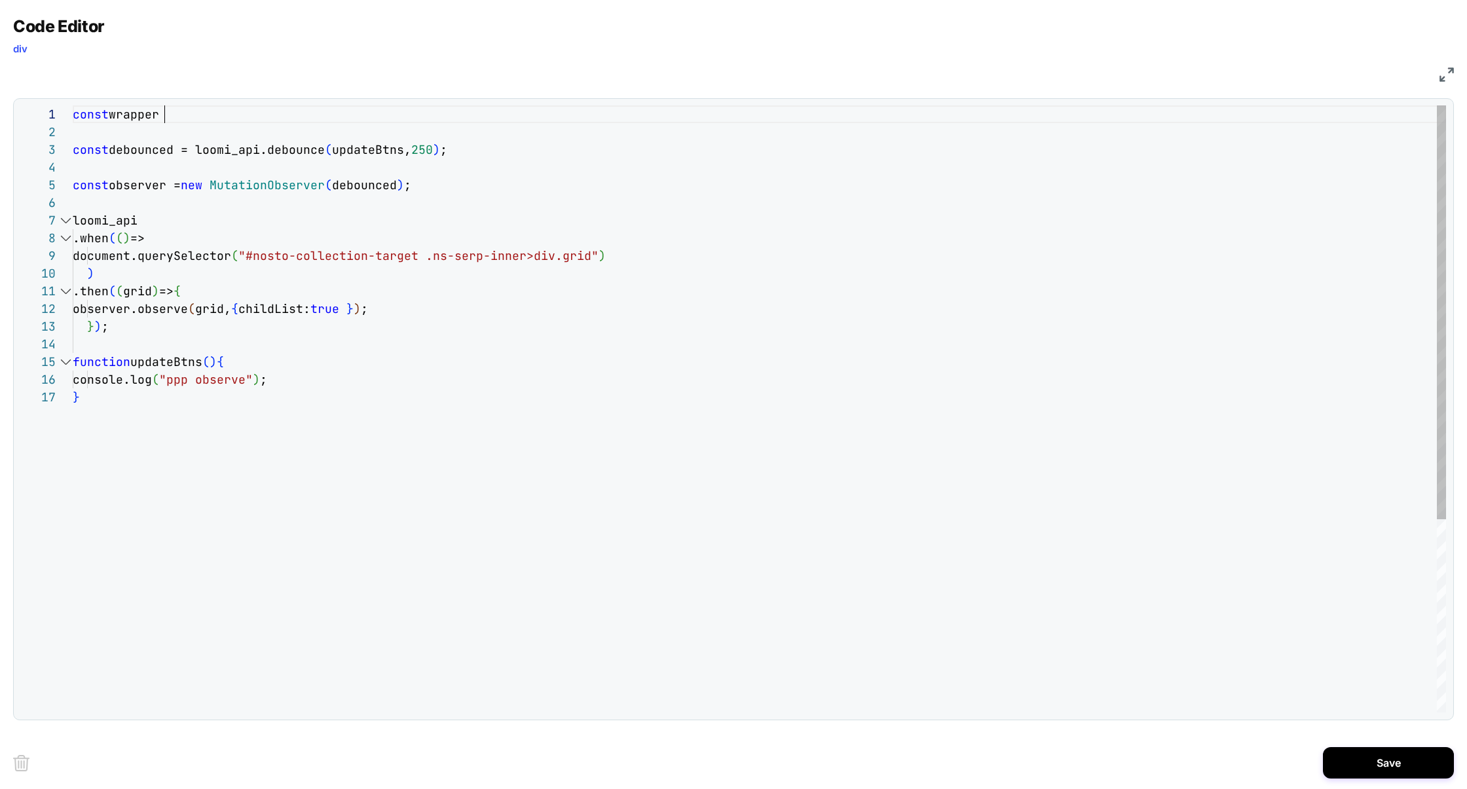
scroll to position [0, 92]
click at [81, 113] on div "const wrapper const observer = new MutationObserver ( debounced ) ; loomi_api .…" at bounding box center [760, 550] width 1374 height 890
click at [200, 113] on div "let wrapper const observer = new MutationObserver ( debounced ) ; loomi_api .wh…" at bounding box center [760, 550] width 1374 height 890
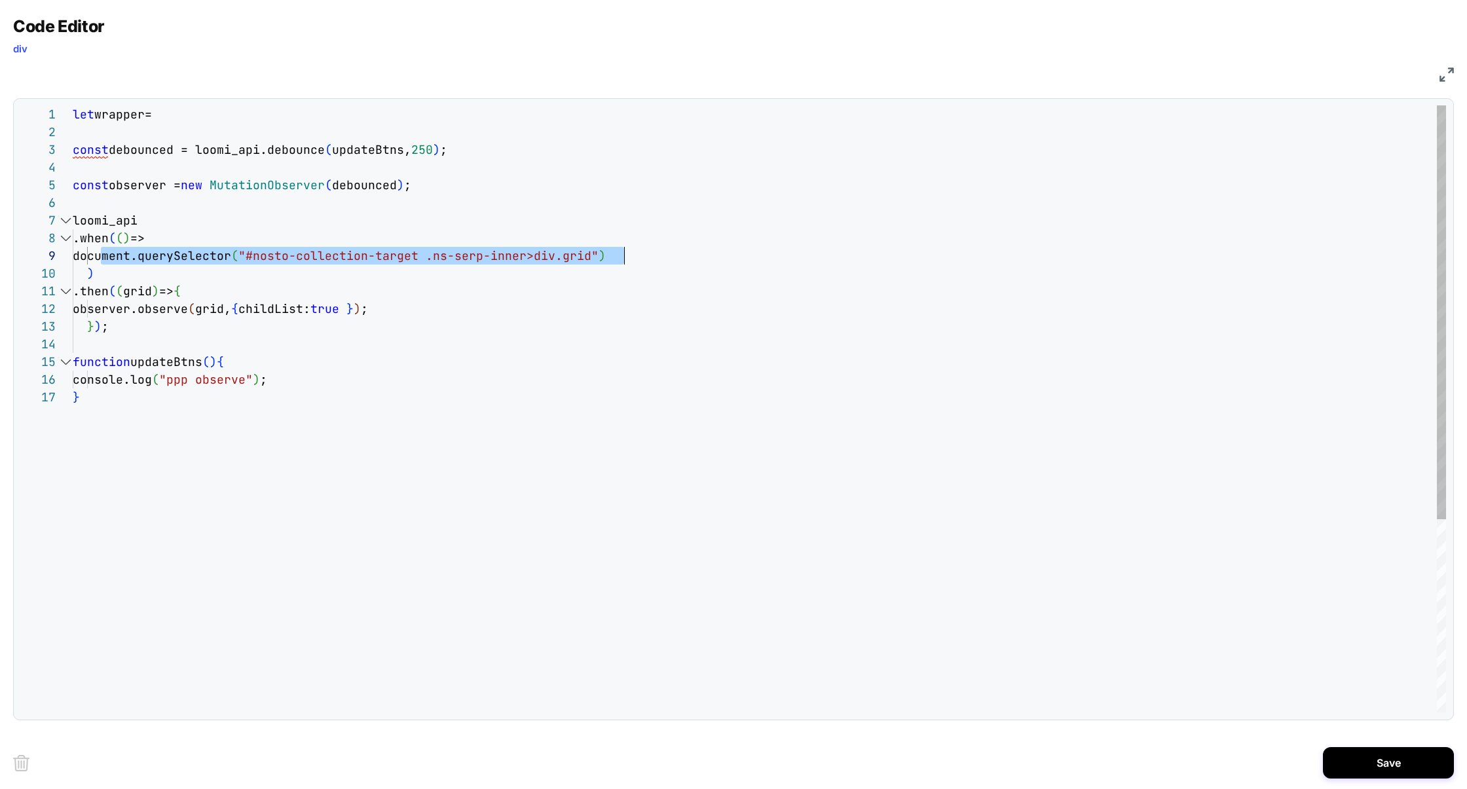
scroll to position [141, 551]
drag, startPoint x: 103, startPoint y: 255, endPoint x: 656, endPoint y: 250, distance: 553.5
click at [656, 250] on div "let wrapper= const observer = new MutationObserver ( debounced ) ; loomi_api .w…" at bounding box center [760, 550] width 1374 height 890
click at [267, 109] on div "let wrapper= const observer = new MutationObserver ( debounced ) ; loomi_api .w…" at bounding box center [760, 550] width 1374 height 890
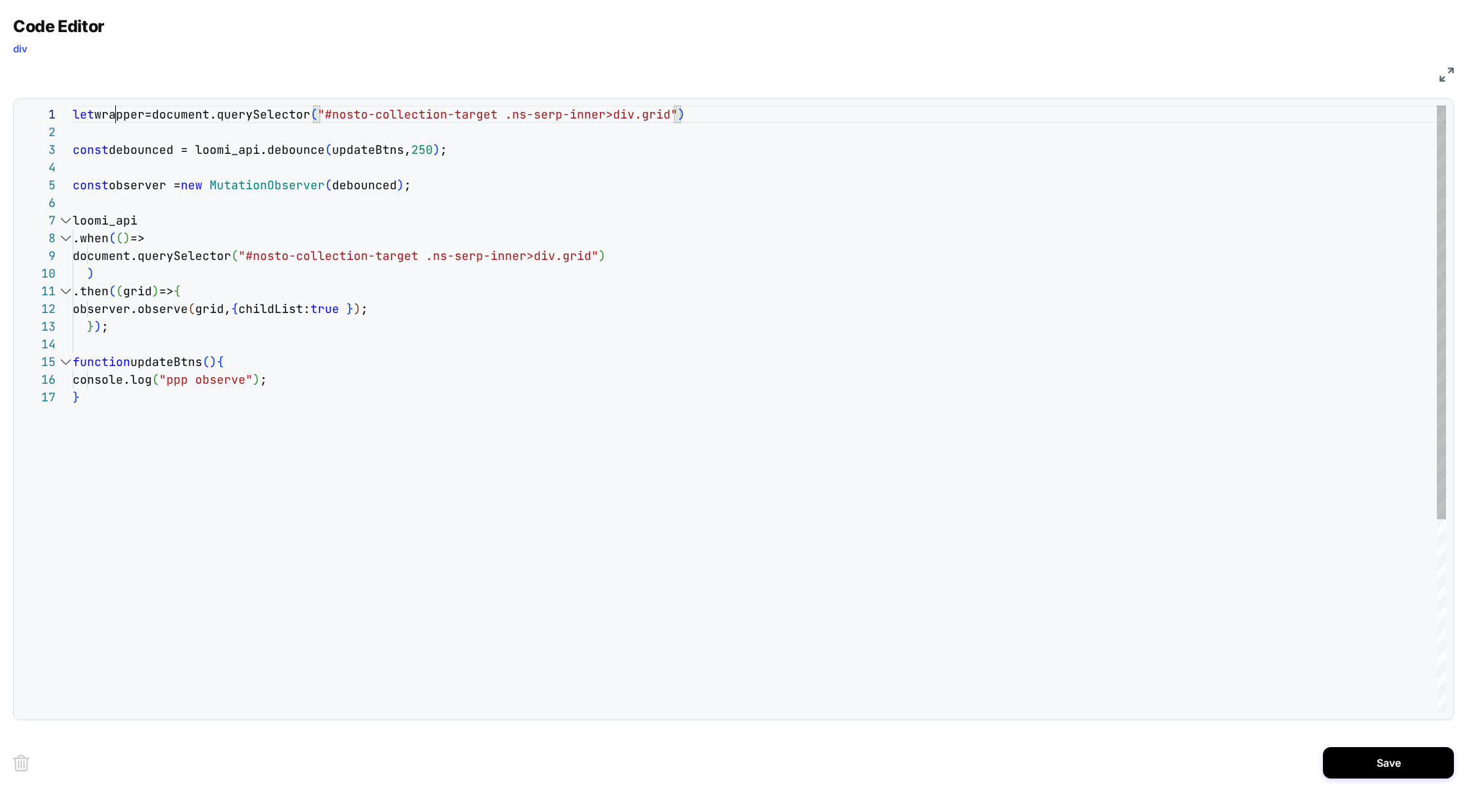
click at [115, 114] on div "let wrapper=document.querySelector ( "#nosto-collection-target .ns-serp-inner>d…" at bounding box center [760, 550] width 1374 height 890
click at [159, 290] on div "let wrapper=document.querySelector ( "#nosto-collection-target .ns-serp-inner>d…" at bounding box center [760, 550] width 1374 height 890
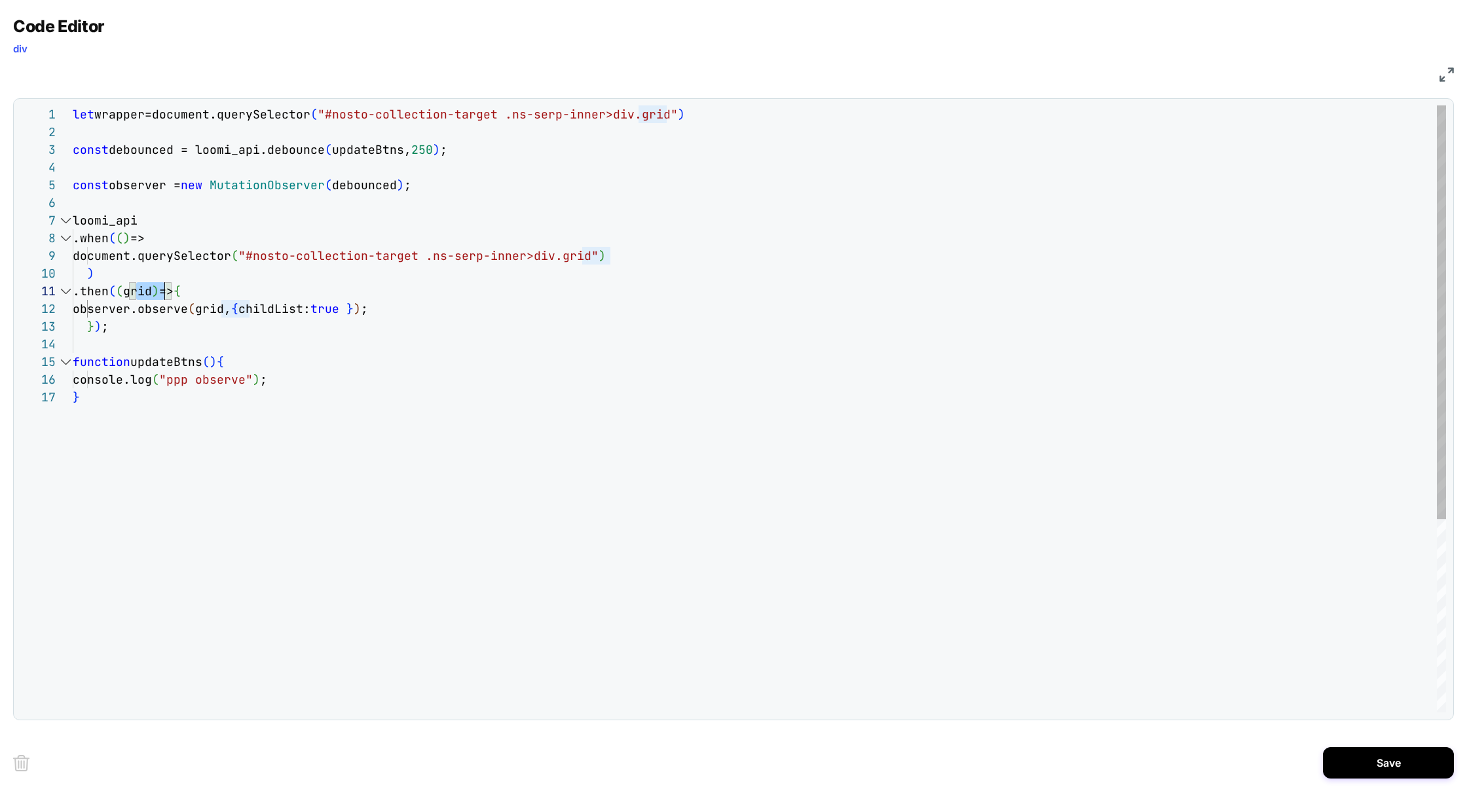
scroll to position [0, 92]
click at [227, 295] on div "let wrapper=document.querySelector ( "#nosto-collection-target .ns-serp-inner>d…" at bounding box center [760, 550] width 1374 height 890
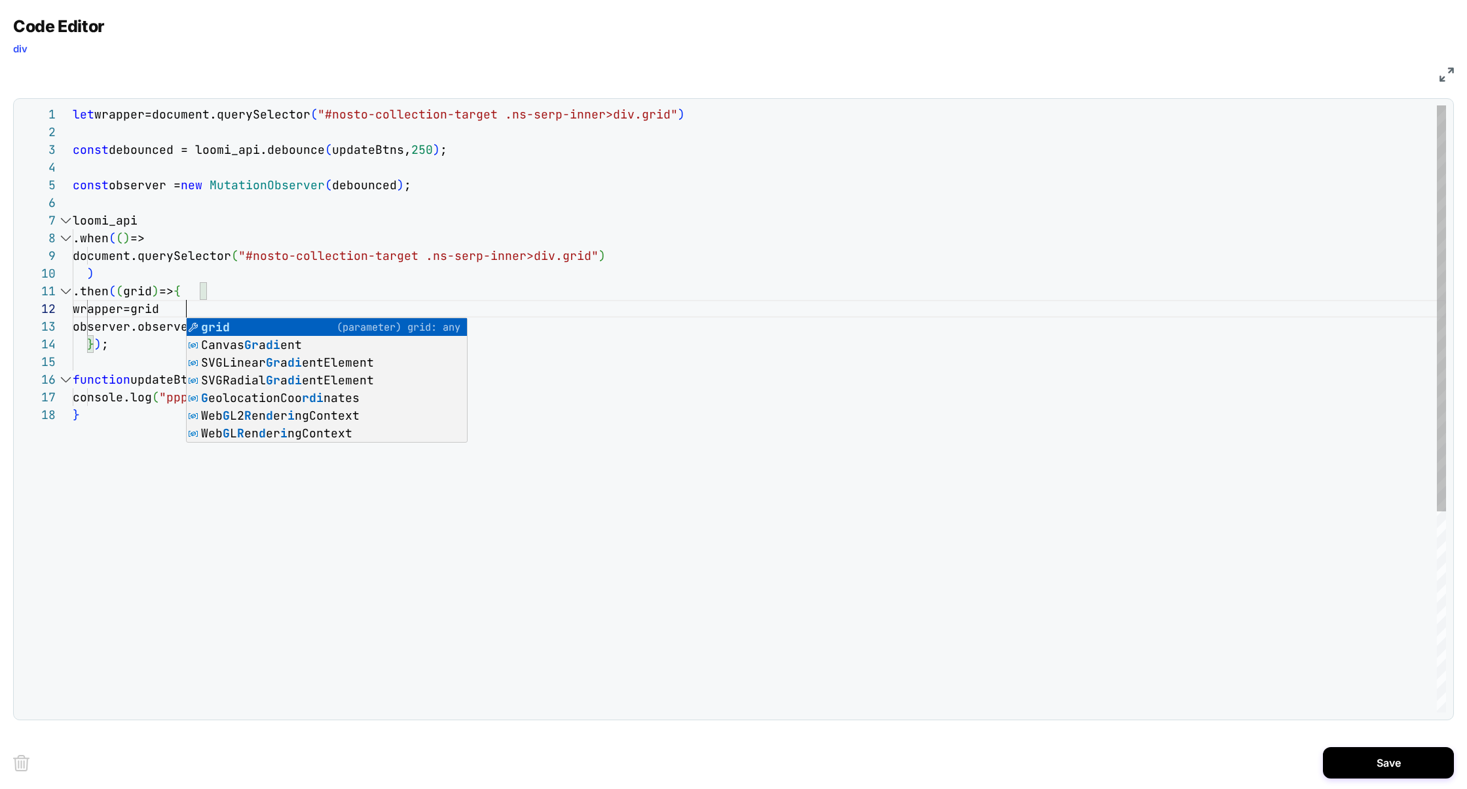
scroll to position [17, 113]
click at [136, 108] on div "let wrapper=document.querySelector ( "#nosto-collection-target .ns-serp-inner>d…" at bounding box center [760, 559] width 1374 height 908
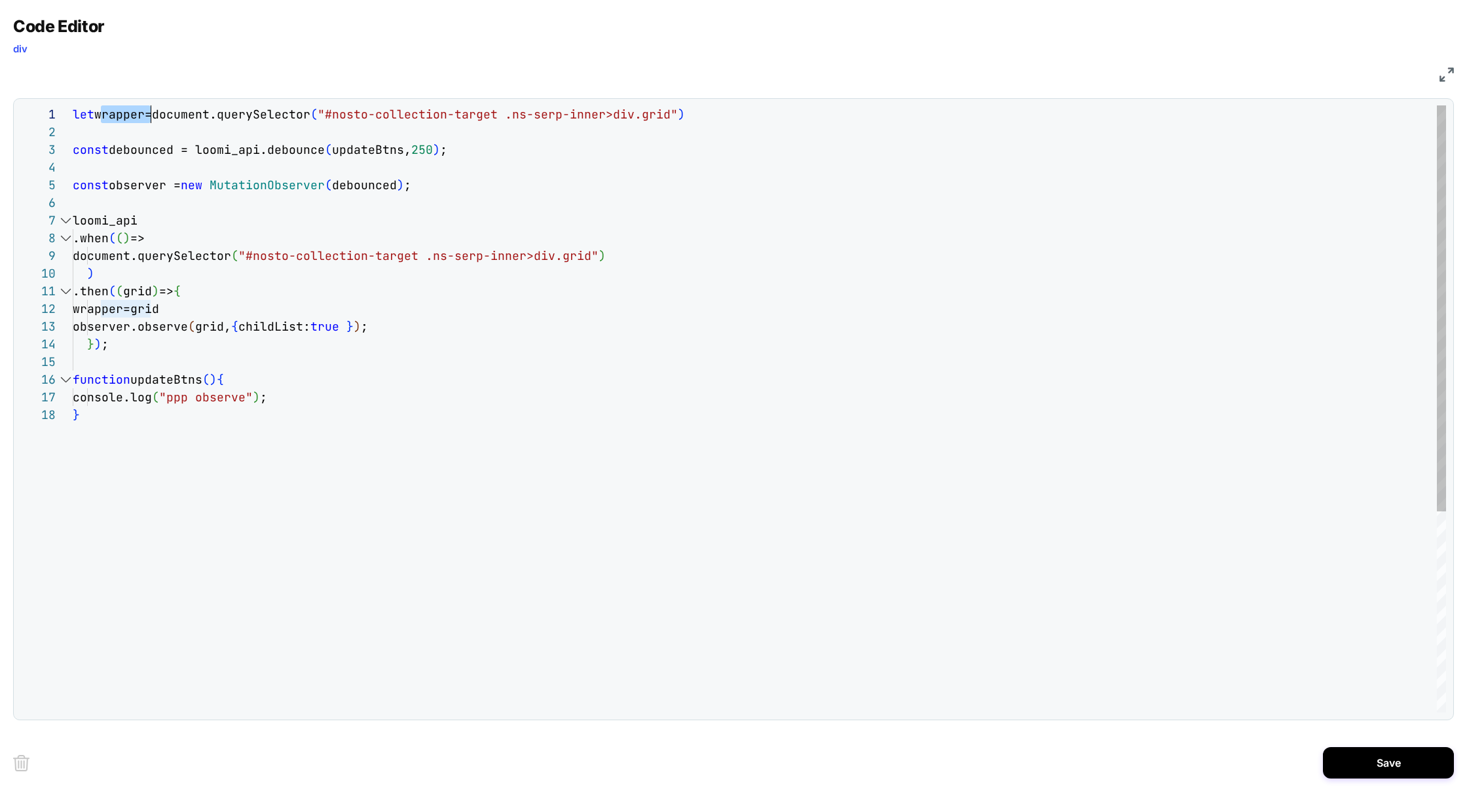
click at [136, 108] on div "let wrapper=document.querySelector ( "#nosto-collection-target .ns-serp-inner>d…" at bounding box center [760, 559] width 1374 height 908
click at [322, 404] on div "let wrapper=document.querySelector ( "#nosto-collection-target .ns-serp-inner>d…" at bounding box center [760, 559] width 1374 height 908
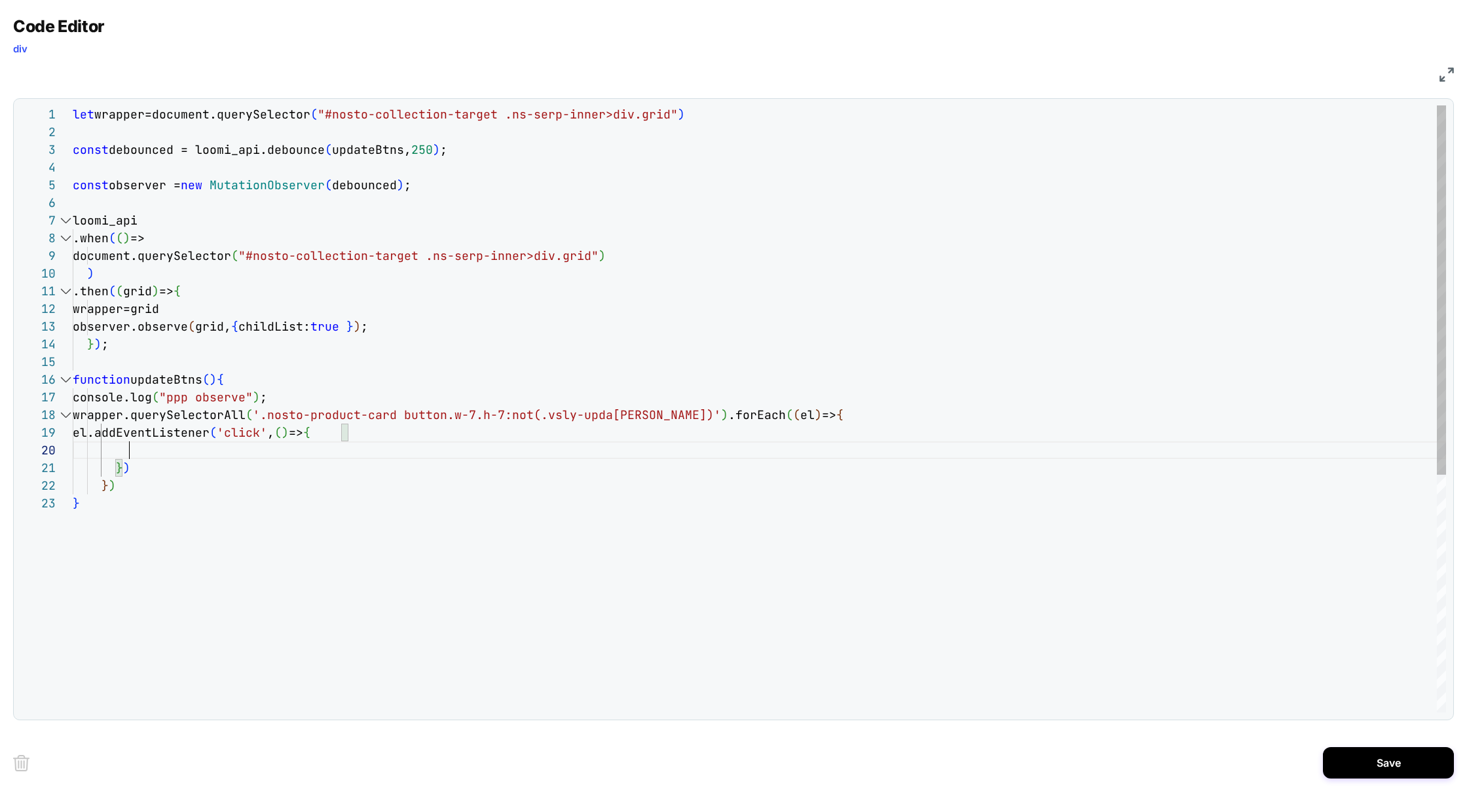
scroll to position [35, 7]
click at [144, 553] on div "let wrapper=document.querySelector ( "#nosto-collection-target .ns-serp-inner>d…" at bounding box center [760, 603] width 1374 height 996
click at [225, 536] on div "let wrapper=document.querySelector ( "#nosto-collection-target .ns-serp-inner>d…" at bounding box center [760, 638] width 1374 height 1067
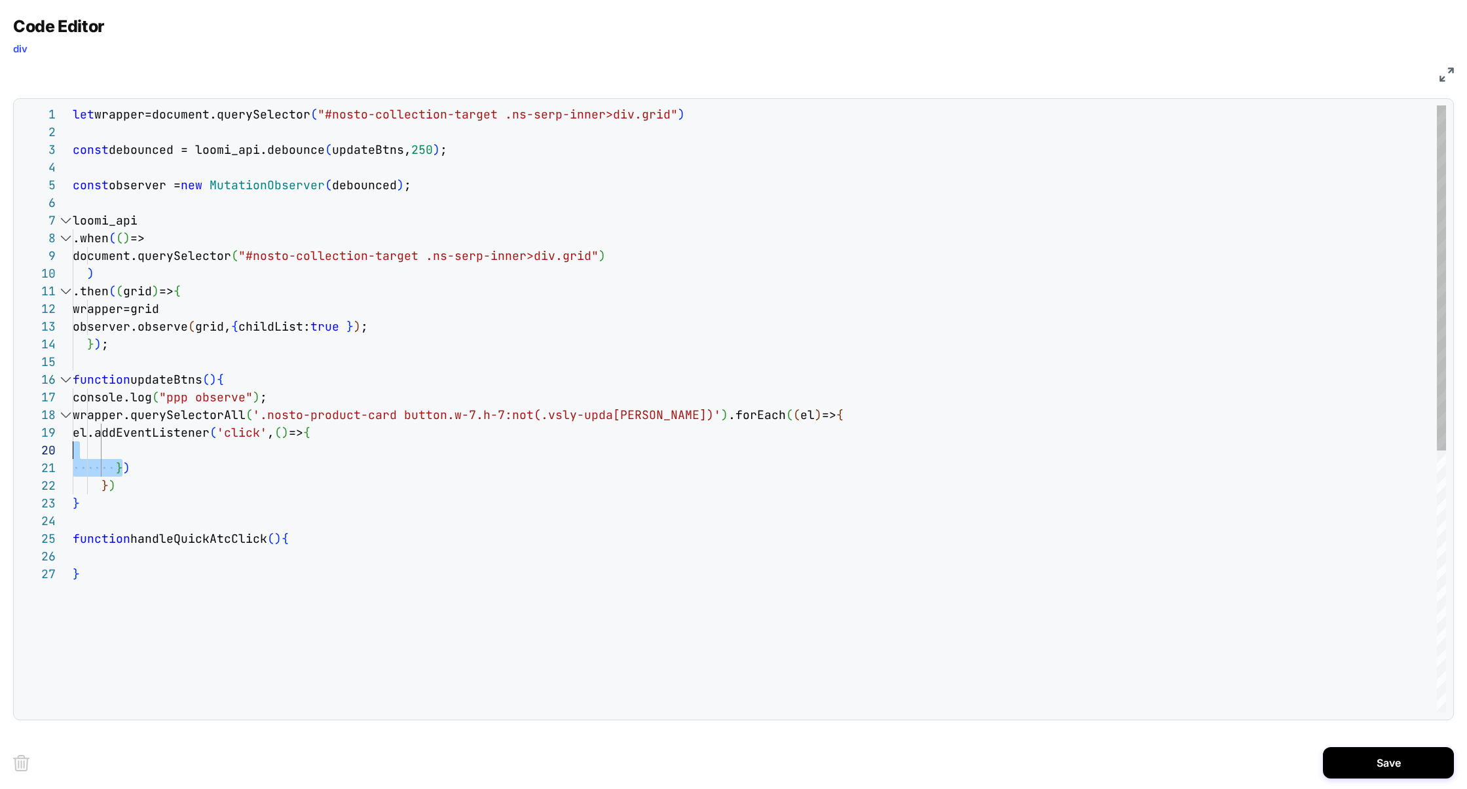
scroll to position [141, 240]
drag, startPoint x: 121, startPoint y: 467, endPoint x: 316, endPoint y: 435, distance: 198.5
click at [316, 435] on div "let wrapper=document.querySelector ( "#nosto-collection-target .ns-serp-inner>d…" at bounding box center [760, 638] width 1374 height 1067
click at [475, 436] on div "let wrapper=document.querySelector ( "#nosto-collection-target .ns-serp-inner>d…" at bounding box center [760, 621] width 1374 height 1032
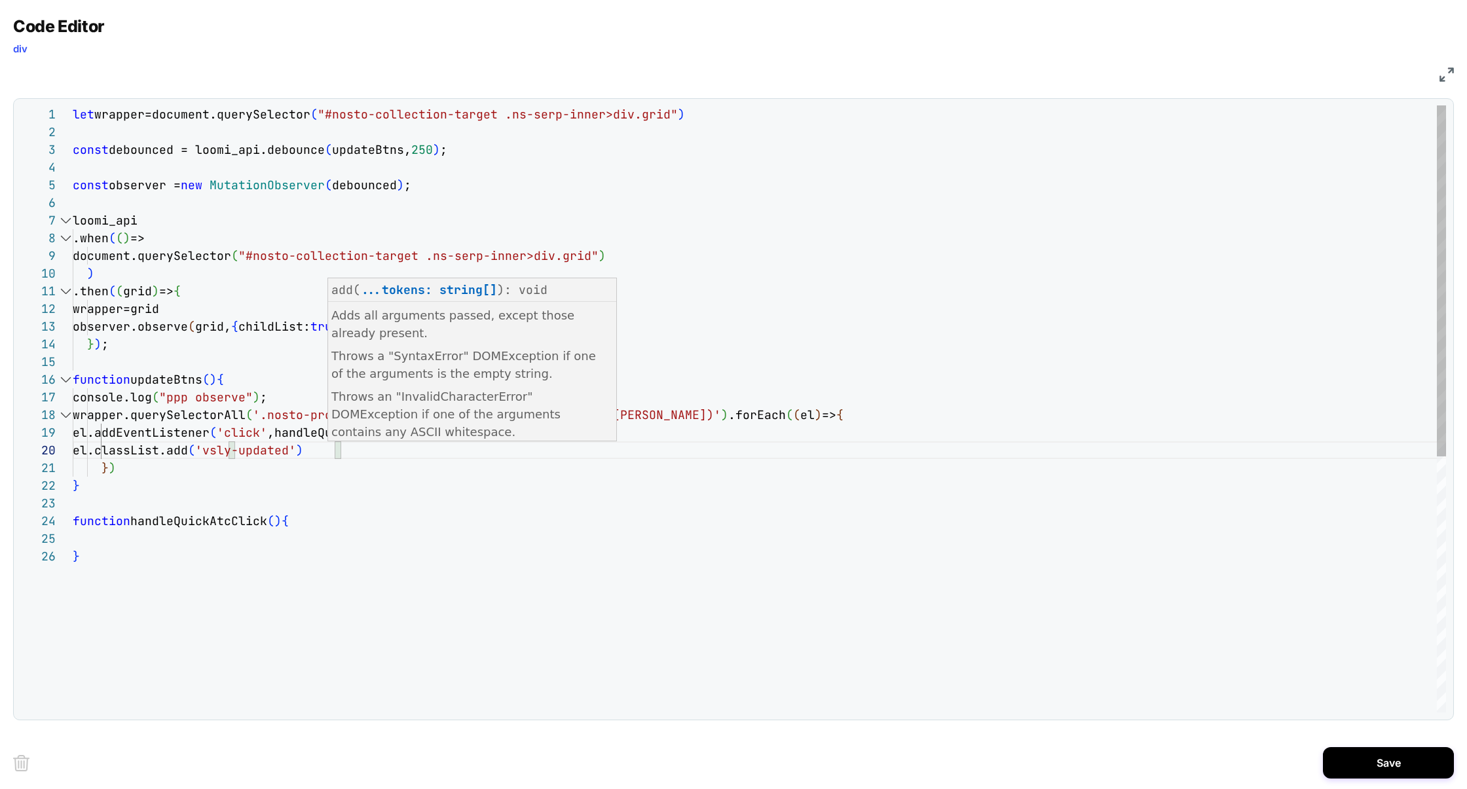
scroll to position [71, 0]
click at [226, 540] on div "let wrapper=document.querySelector ( "#nosto-collection-target .ns-serp-inner>d…" at bounding box center [760, 629] width 1374 height 1049
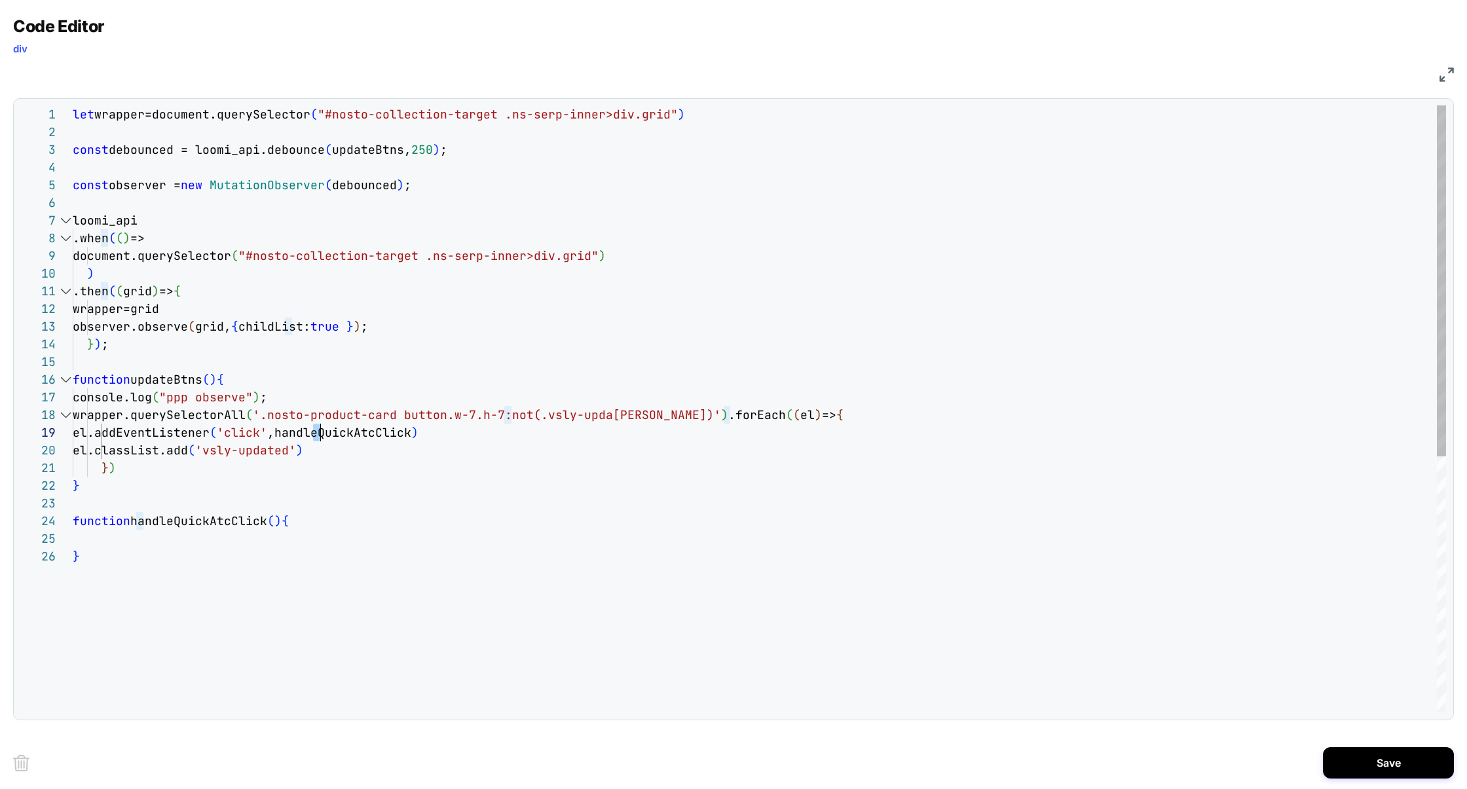
click at [317, 434] on div "let wrapper=document.querySelector ( "#nosto-collection-target .ns-serp-inner>d…" at bounding box center [760, 629] width 1374 height 1049
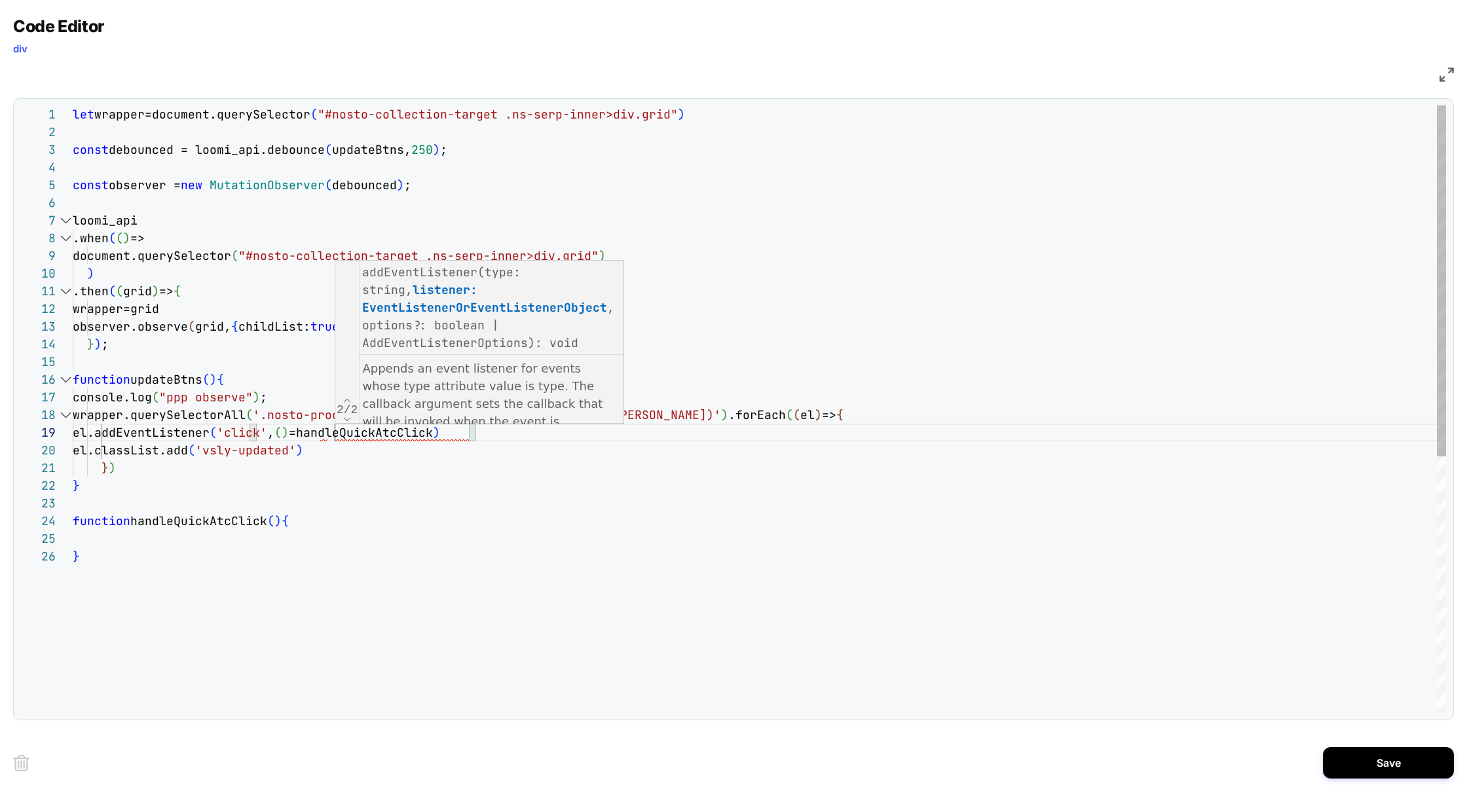
scroll to position [141, 269]
click at [503, 435] on div "let wrapper=document.querySelector ( "#nosto-collection-target .ns-serp-inner>d…" at bounding box center [760, 629] width 1374 height 1049
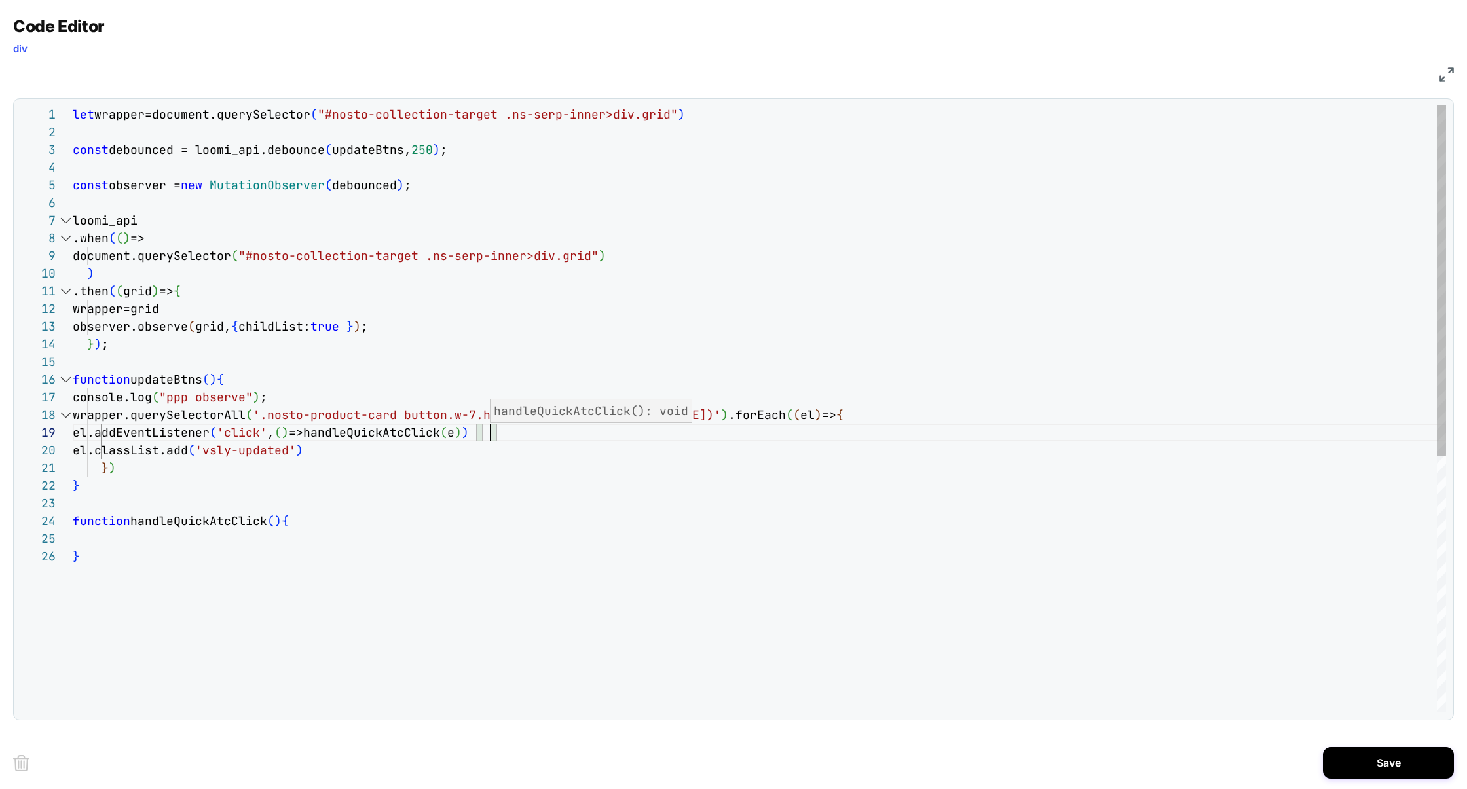
scroll to position [141, 424]
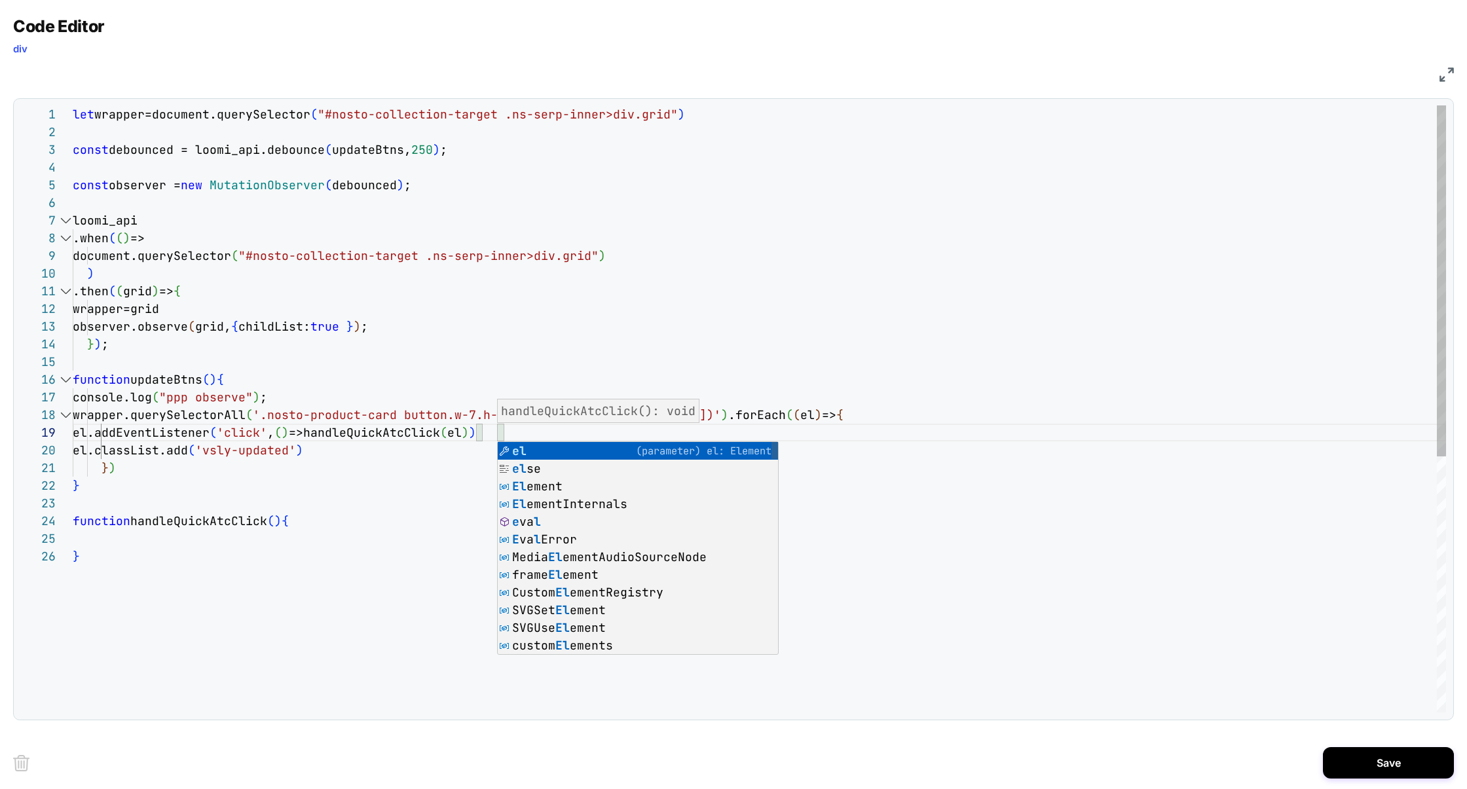
click at [313, 497] on div "let wrapper=document.querySelector ( "#nosto-collection-target .ns-serp-inner>d…" at bounding box center [760, 629] width 1374 height 1049
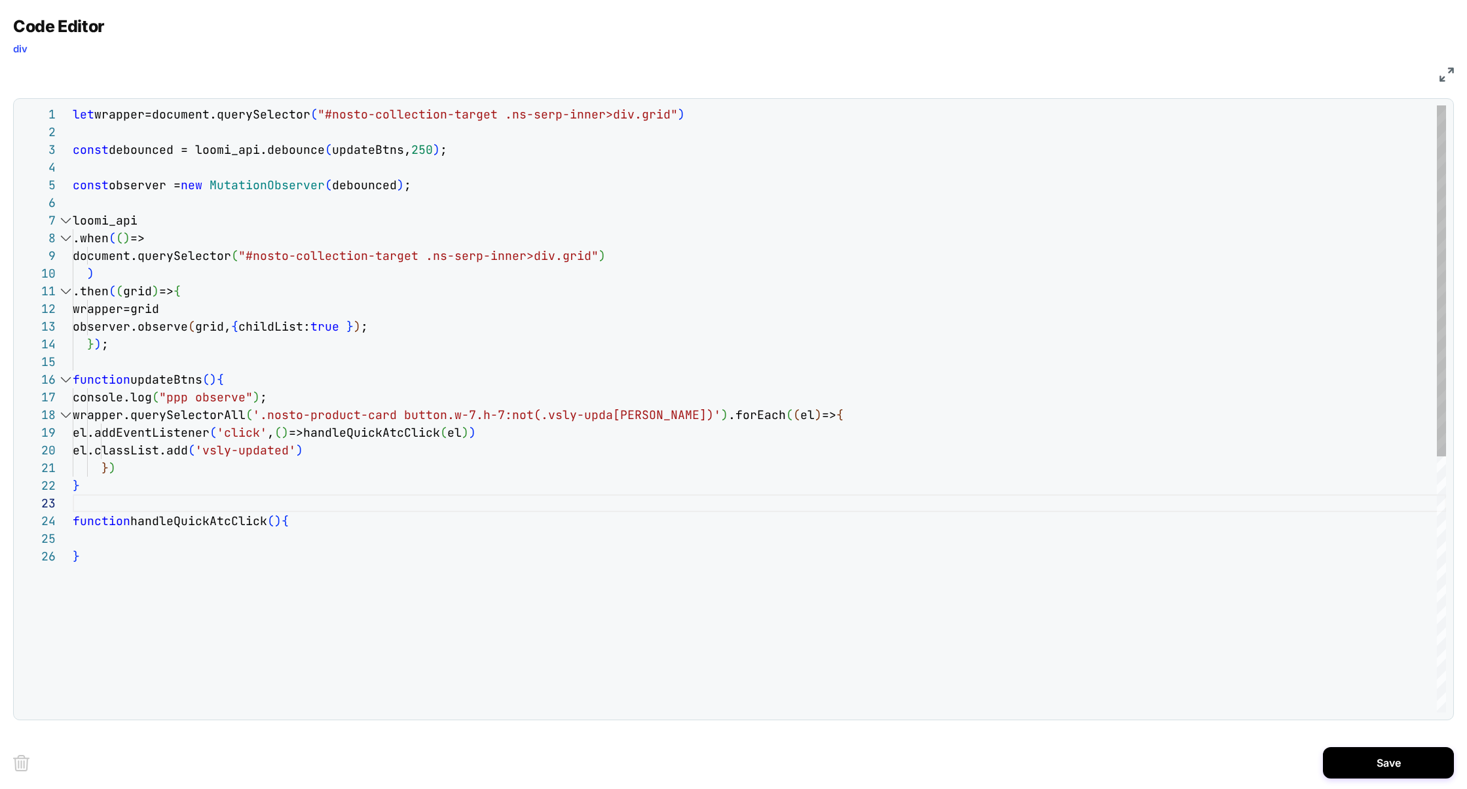
click at [278, 523] on div "let wrapper=document.querySelector ( "#nosto-collection-target .ns-serp-inner>d…" at bounding box center [760, 629] width 1374 height 1049
click at [102, 539] on div "let wrapper=document.querySelector ( "#nosto-collection-target .ns-serp-inner>d…" at bounding box center [760, 629] width 1374 height 1049
drag, startPoint x: 315, startPoint y: 400, endPoint x: 0, endPoint y: 400, distance: 315.1
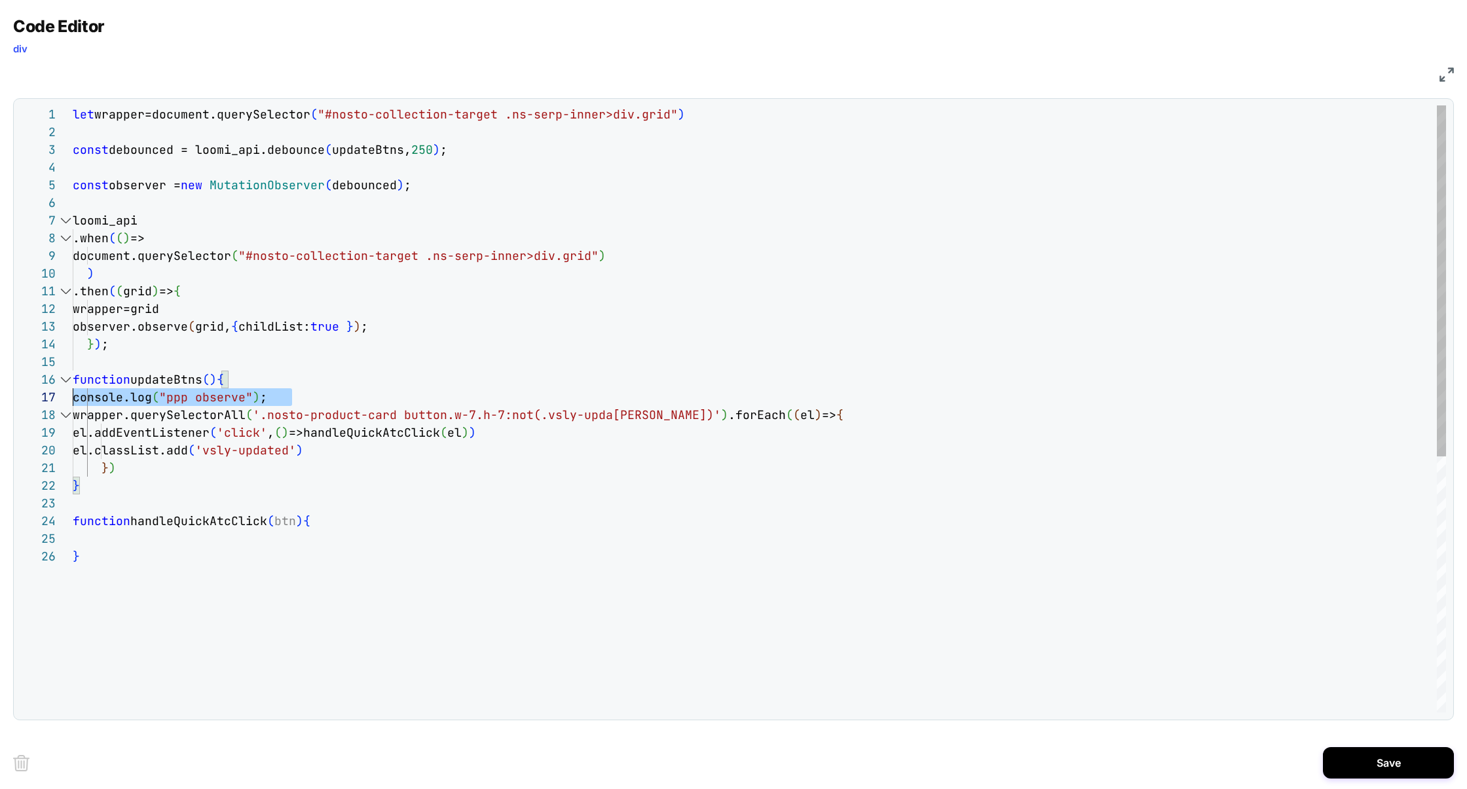
click at [73, 400] on div "let wrapper=document.querySelector ( "#nosto-collection-target .ns-serp-inner>d…" at bounding box center [760, 629] width 1374 height 1049
click at [155, 535] on div "let wrapper=document.querySelector ( "#nosto-collection-target .ns-serp-inner>d…" at bounding box center [760, 629] width 1374 height 1049
click at [286, 523] on div "let wrapper=document.querySelector ( "#nosto-collection-target .ns-serp-inner>d…" at bounding box center [760, 629] width 1374 height 1049
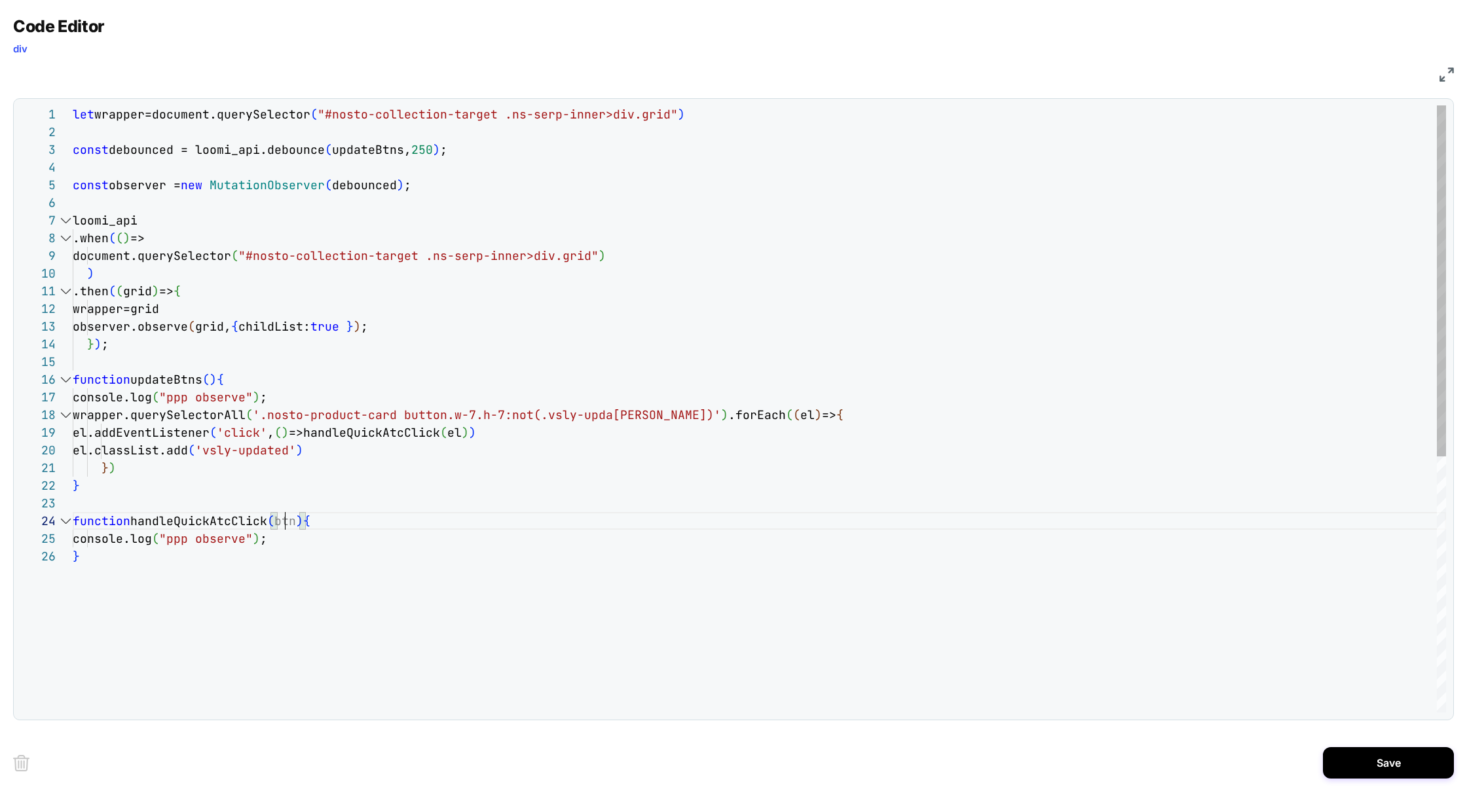
scroll to position [53, 227]
click at [256, 536] on div "let wrapper=document.querySelector ( "#nosto-collection-target .ns-serp-inner>d…" at bounding box center [760, 629] width 1374 height 1049
click at [255, 536] on div "let wrapper=document.querySelector ( "#nosto-collection-target .ns-serp-inner>d…" at bounding box center [760, 629] width 1374 height 1049
click at [359, 574] on div "let wrapper=document.querySelector ( "#nosto-collection-target .ns-serp-inner>d…" at bounding box center [760, 629] width 1374 height 1049
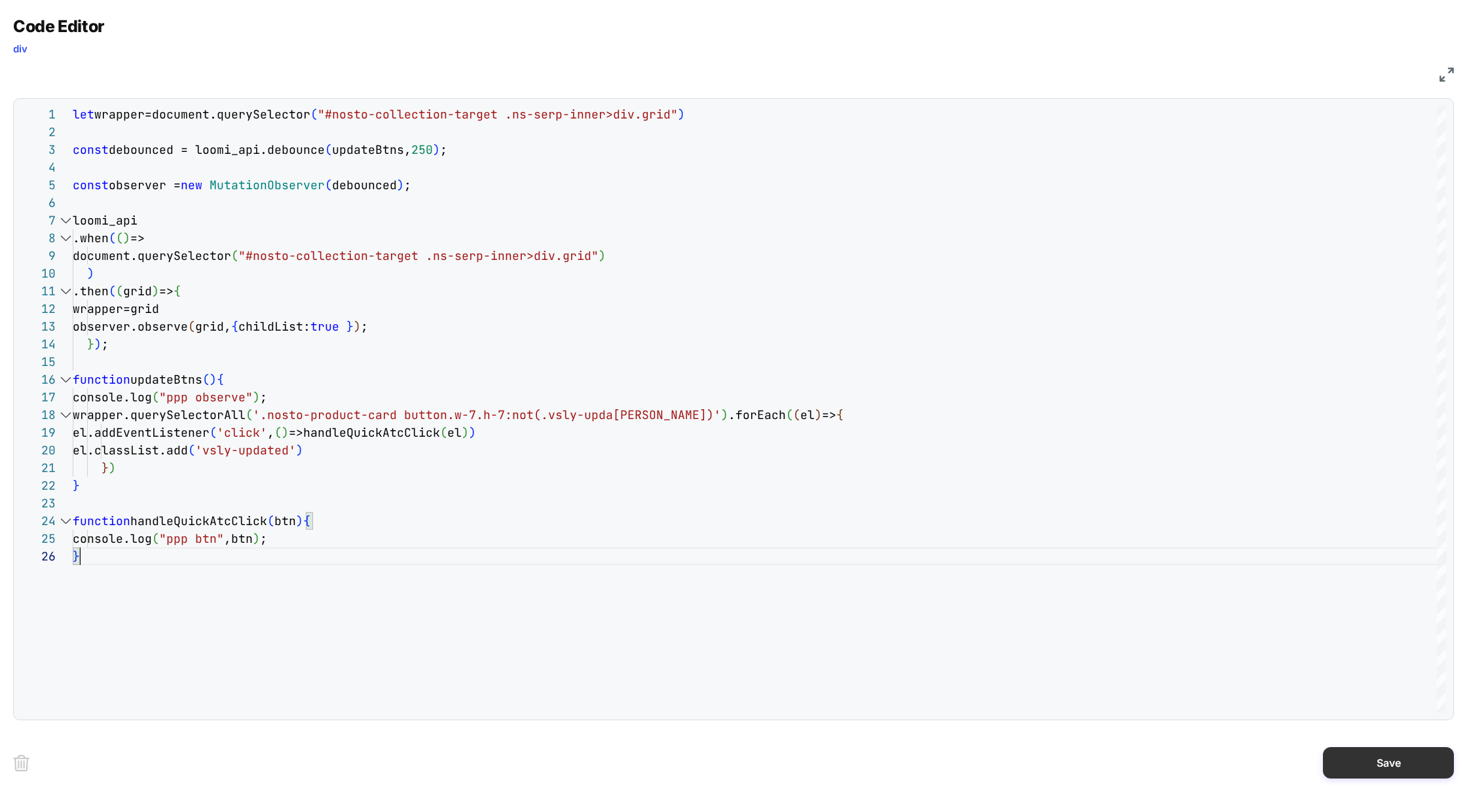
type textarea "**********"
click at [1386, 753] on button "Save" at bounding box center [1388, 762] width 131 height 31
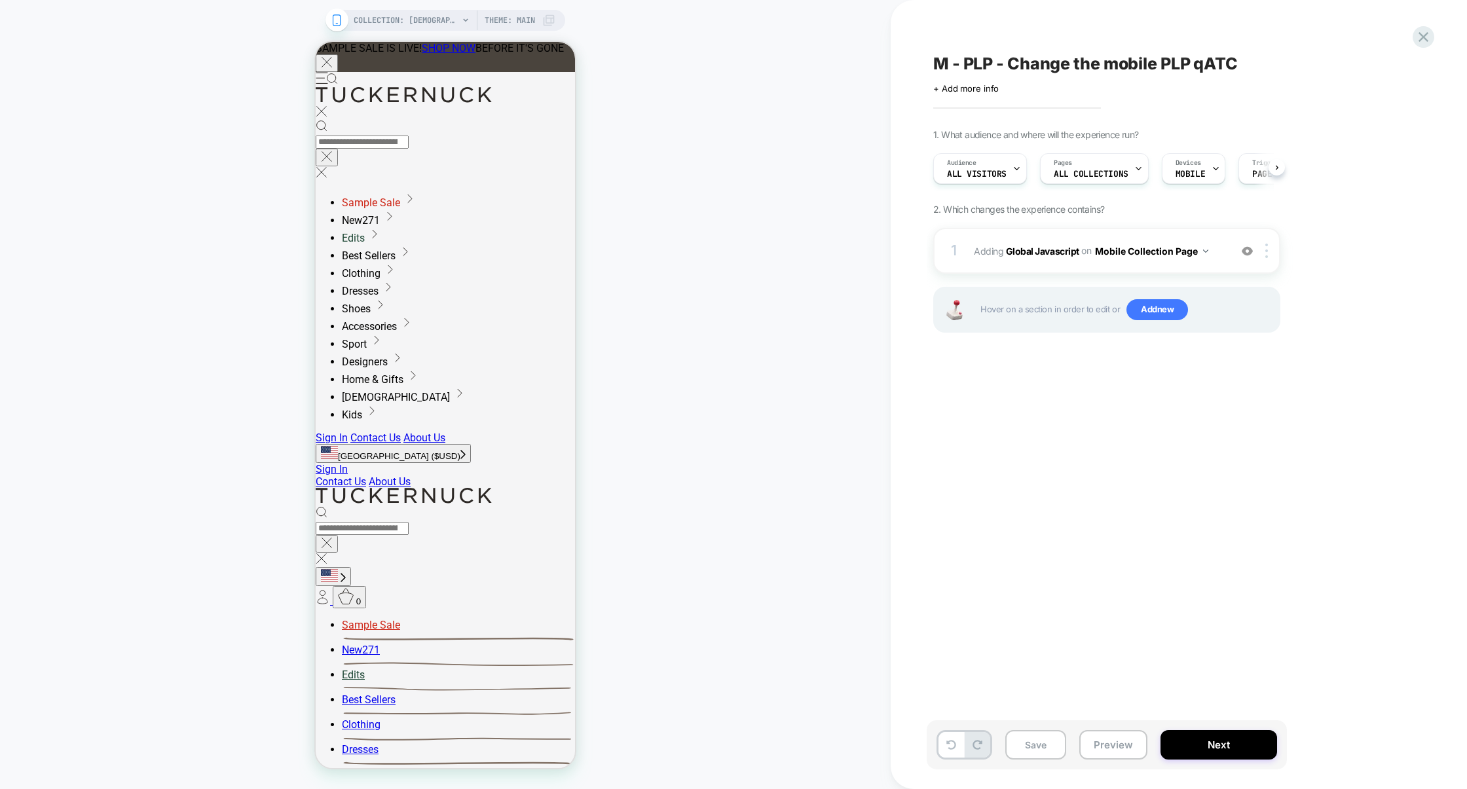
scroll to position [0, 1]
click at [1029, 743] on button "Save" at bounding box center [1035, 744] width 61 height 29
click at [1127, 744] on button "Preview" at bounding box center [1113, 744] width 68 height 29
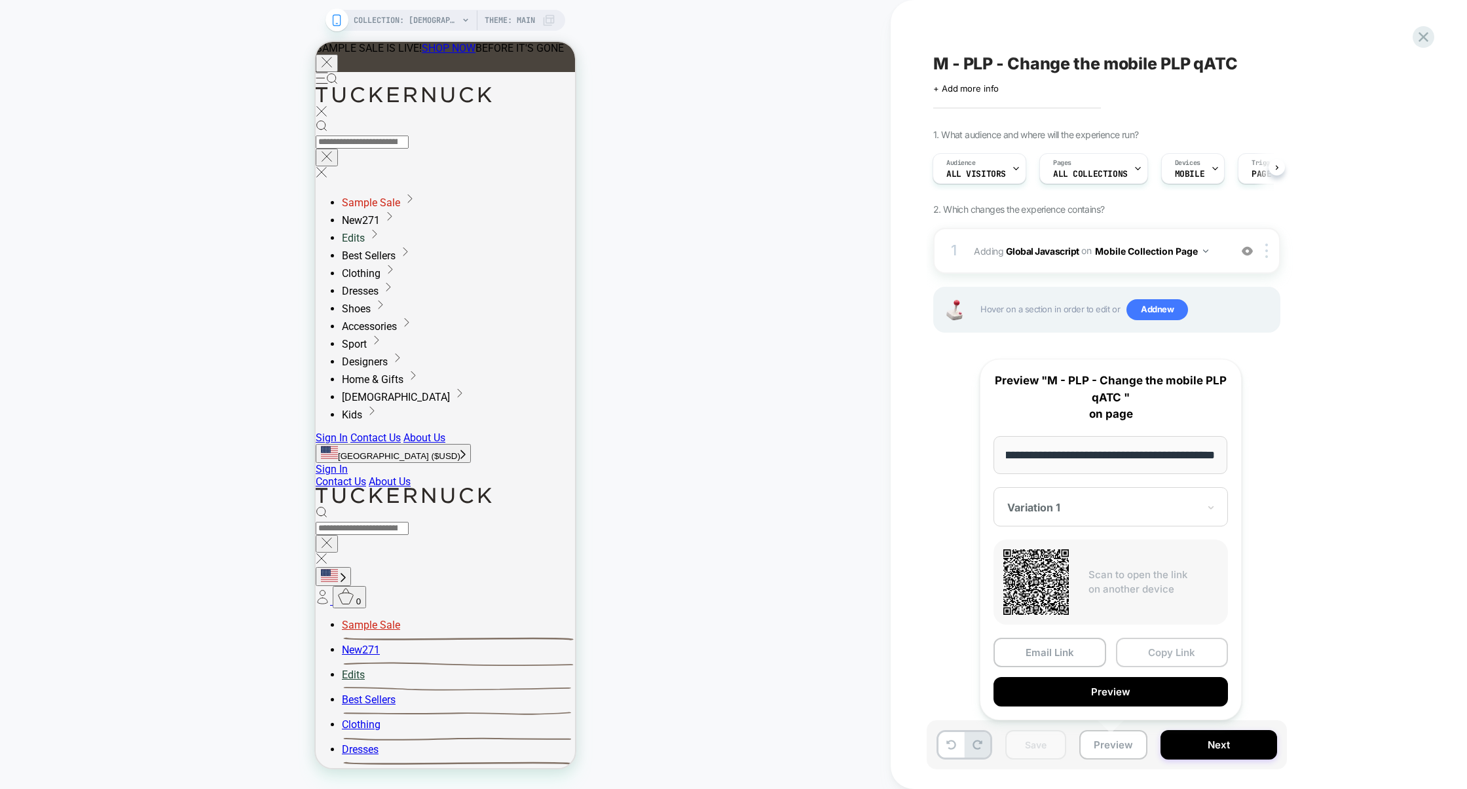
scroll to position [0, 0]
click at [1164, 656] on button "Copy Link" at bounding box center [1172, 652] width 113 height 29
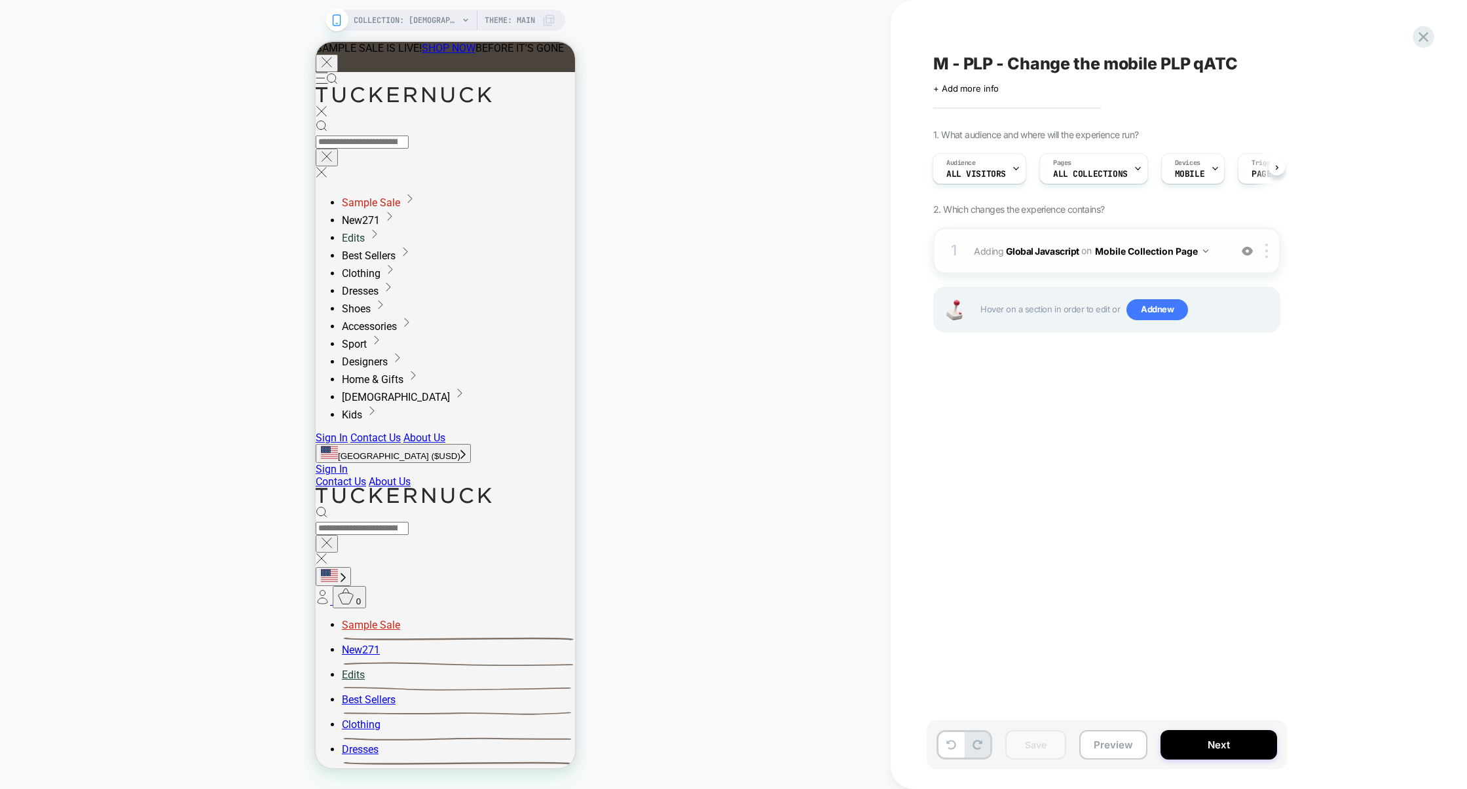
click at [1053, 268] on div "1 Adding Global Javascript on Mobile Collection Page Add Before Add After Copy …" at bounding box center [1106, 251] width 347 height 46
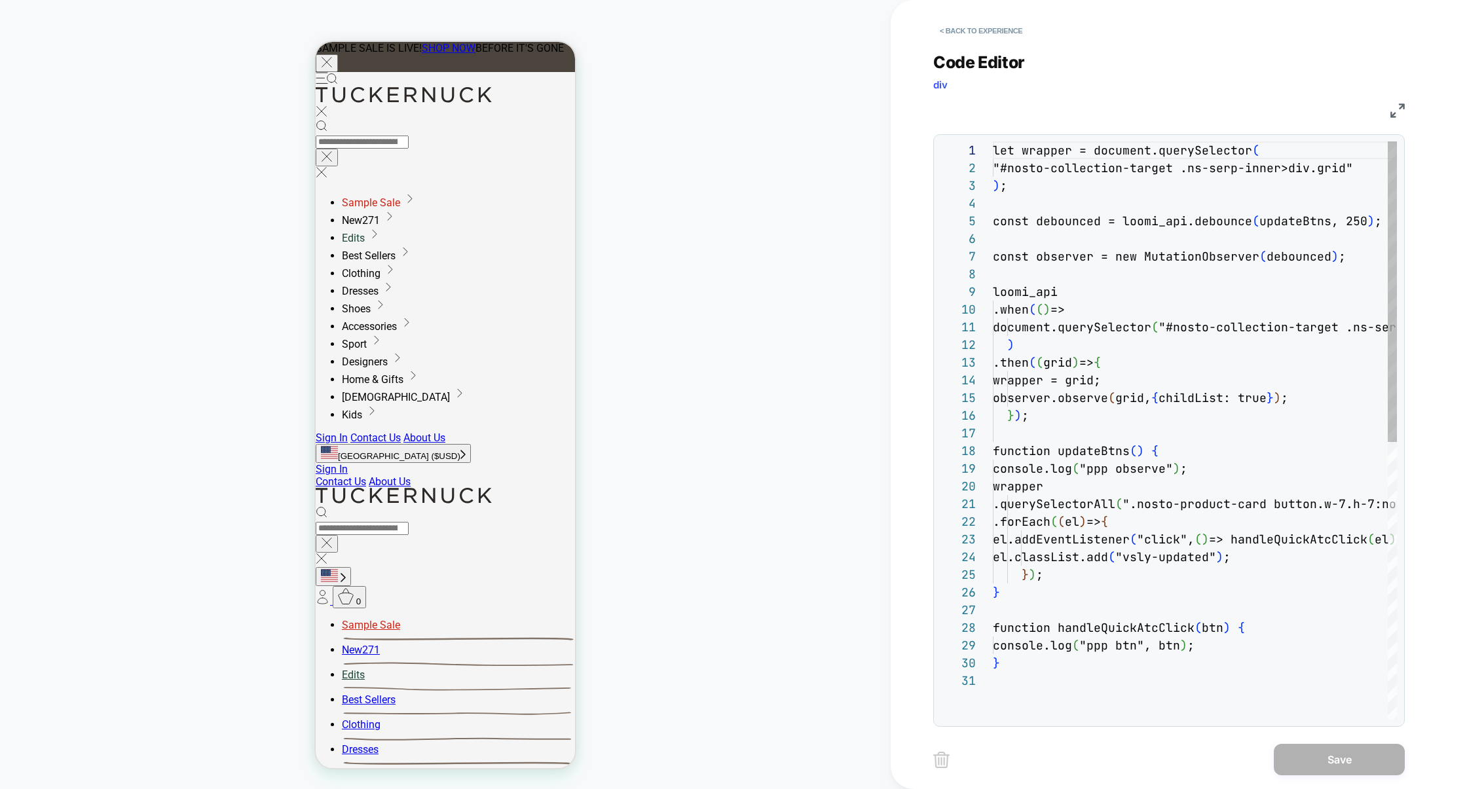
scroll to position [177, 0]
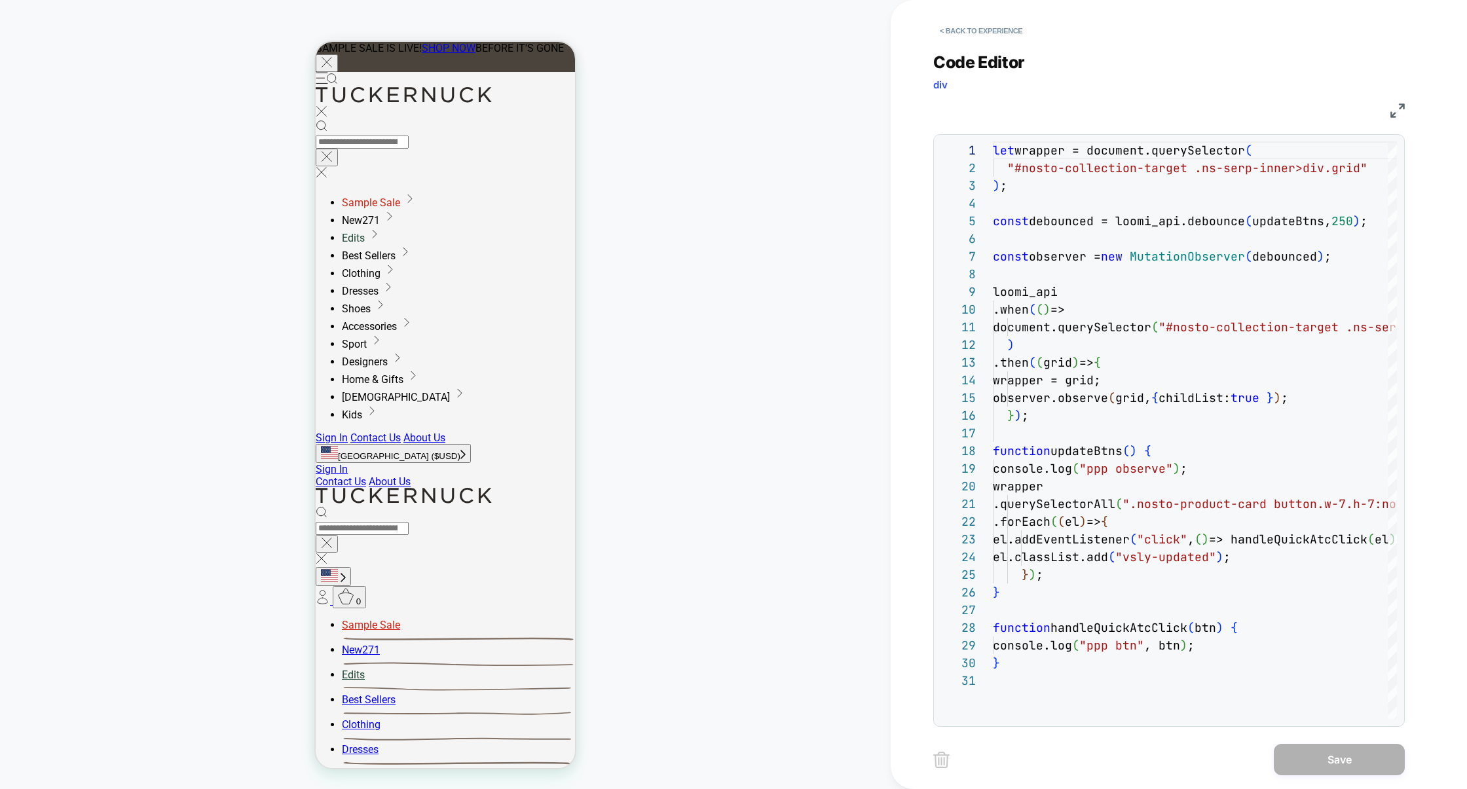
click at [1407, 107] on div "< Back to experience Code Editor div JS 1 2 3 4 5 6 7 8 9 10 11 12 13 14 15 16 …" at bounding box center [1178, 394] width 491 height 789
click at [1403, 108] on img at bounding box center [1398, 110] width 14 height 14
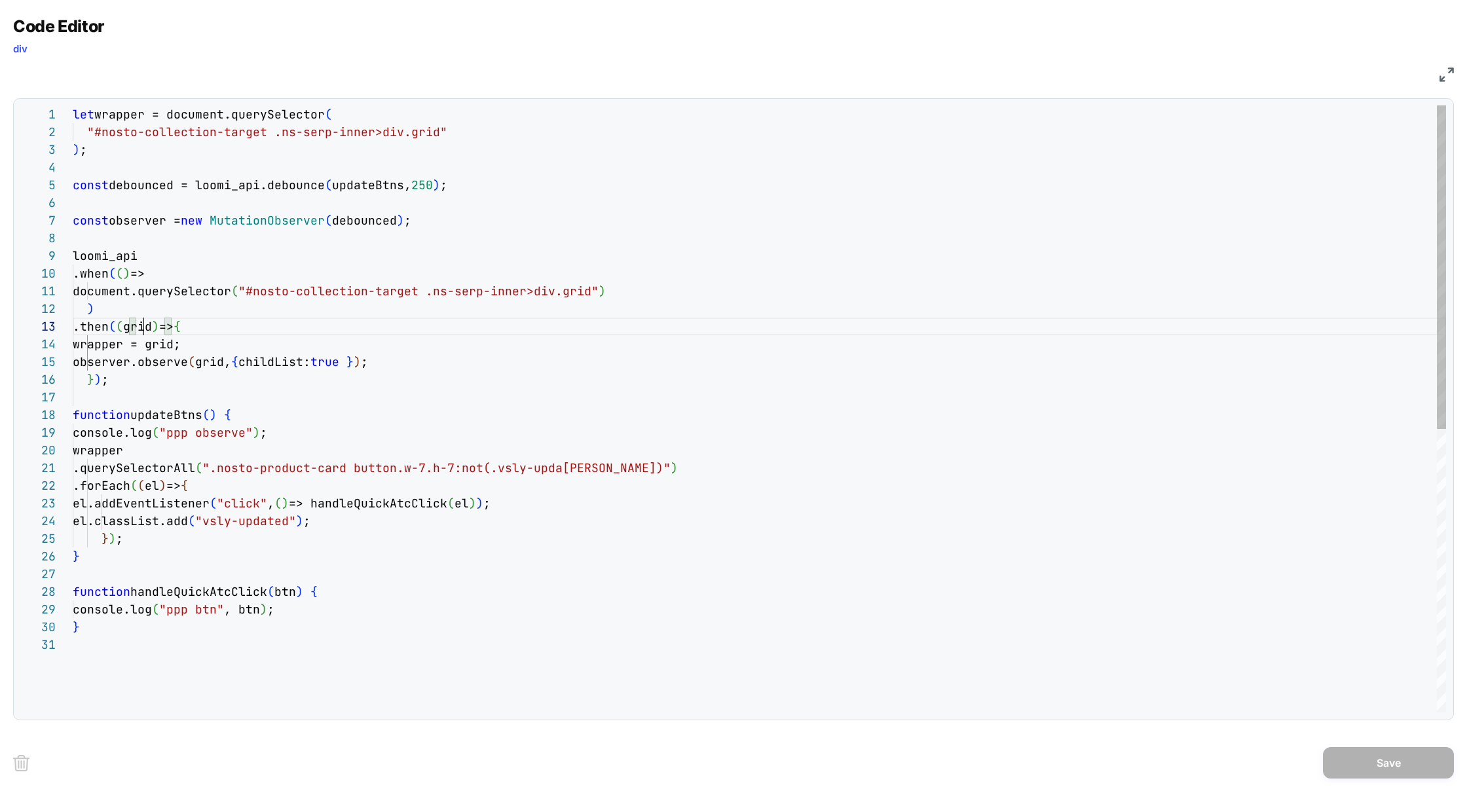
click at [145, 321] on div "let wrapper = document.querySelector ( "#nosto-collection-target .ns-serp-inner…" at bounding box center [760, 674] width 1374 height 1138
click at [364, 186] on div "let wrapper = document.querySelector ( "#nosto-collection-target .ns-serp-inner…" at bounding box center [760, 674] width 1374 height 1138
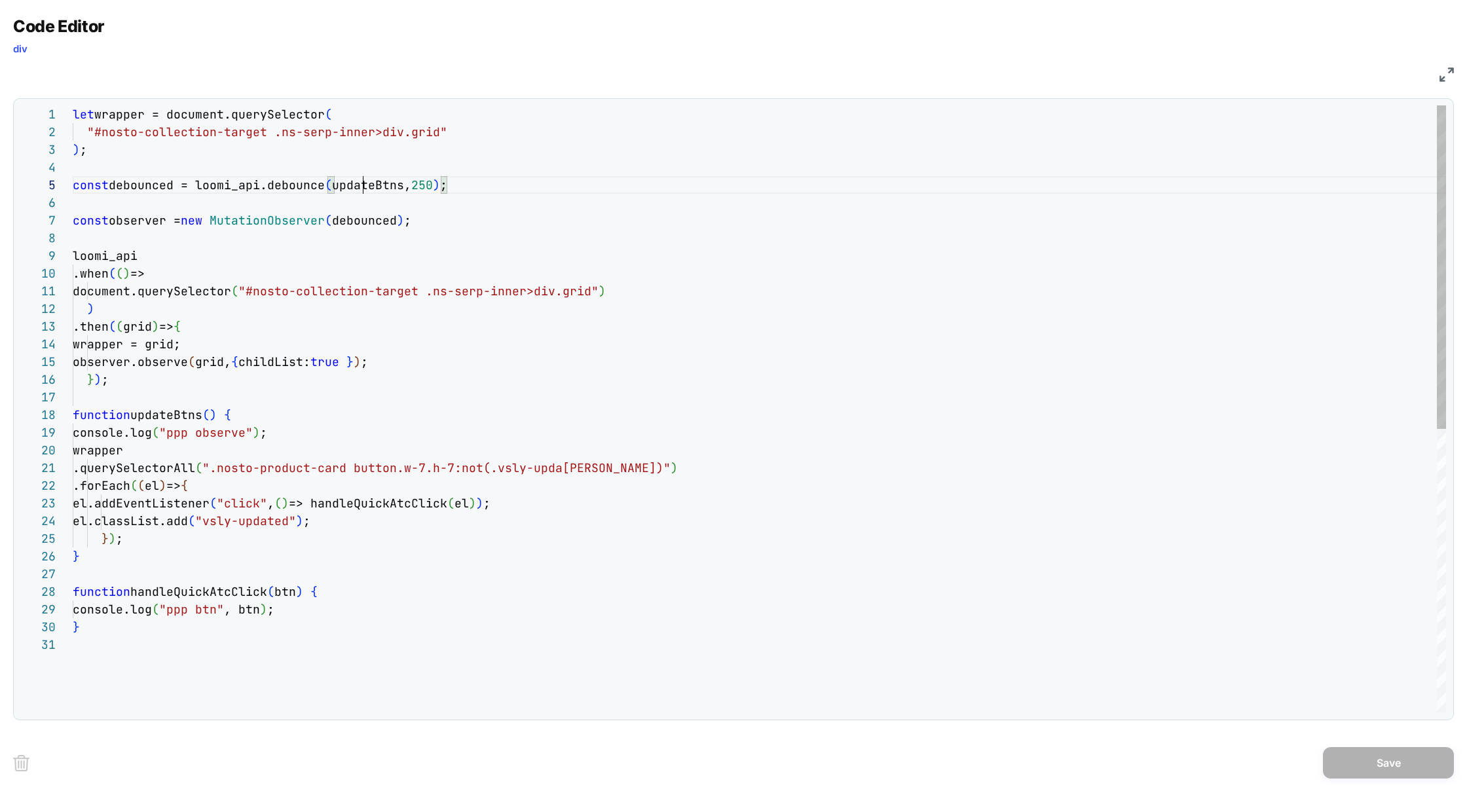
scroll to position [71, 333]
click at [220, 344] on div "let wrapper = document.querySelector ( "#nosto-collection-target .ns-serp-inner…" at bounding box center [760, 674] width 1374 height 1138
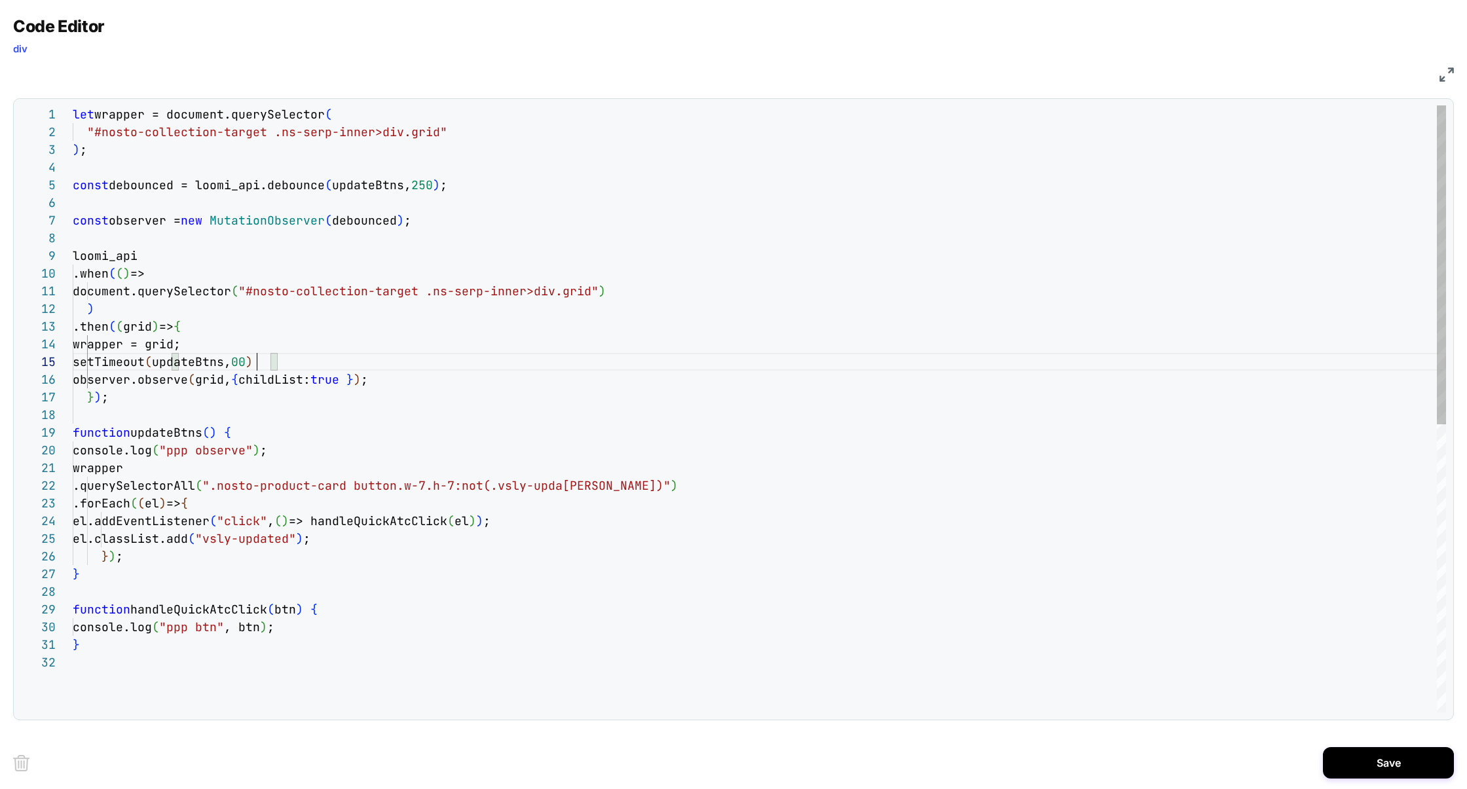
scroll to position [71, 191]
click at [565, 377] on div "let wrapper = document.querySelector ( "#nosto-collection-target .ns-serp-inner…" at bounding box center [760, 682] width 1374 height 1155
type textarea "**********"
click at [1396, 768] on button "Save" at bounding box center [1388, 762] width 131 height 31
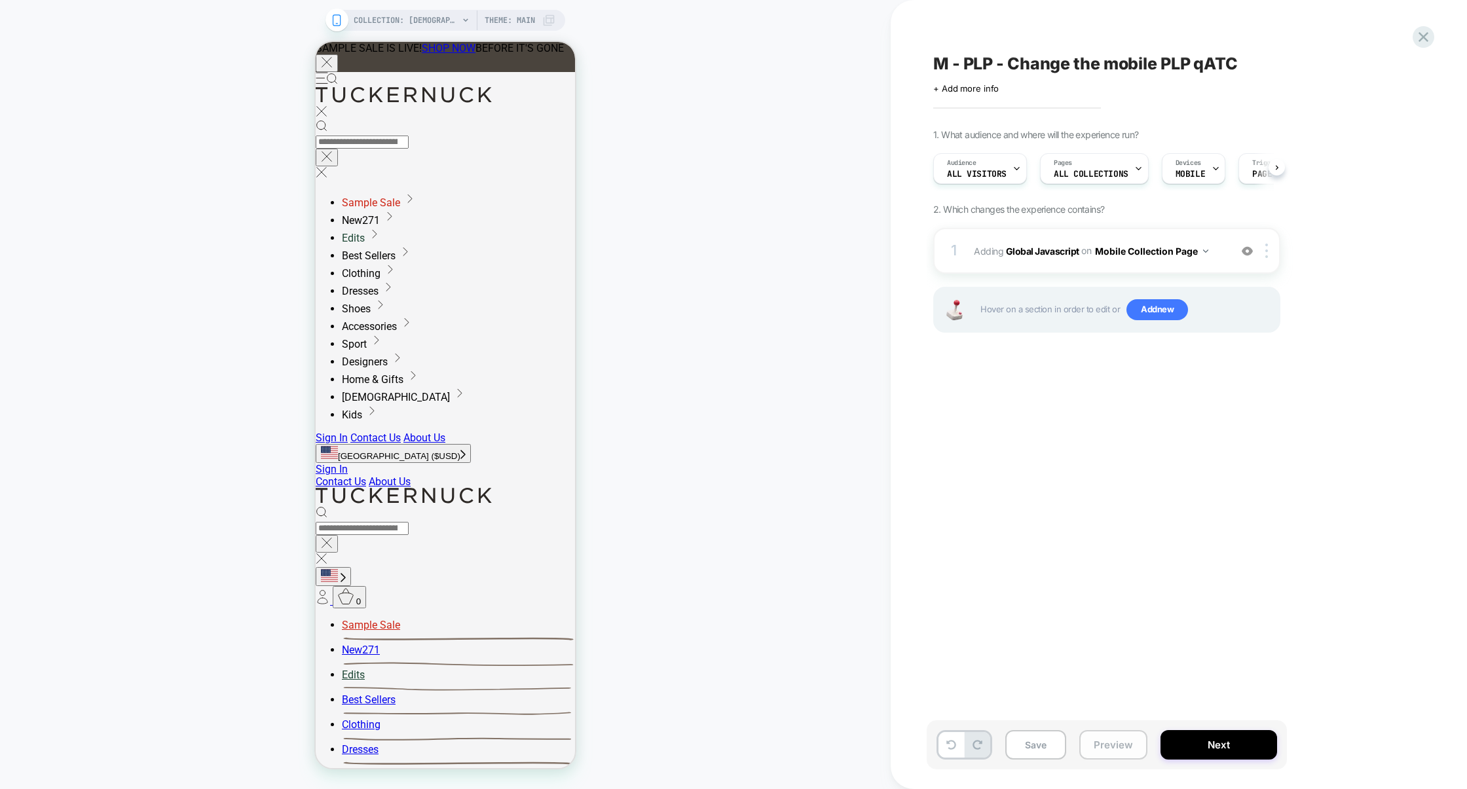
click at [1104, 748] on button "Preview" at bounding box center [1113, 744] width 68 height 29
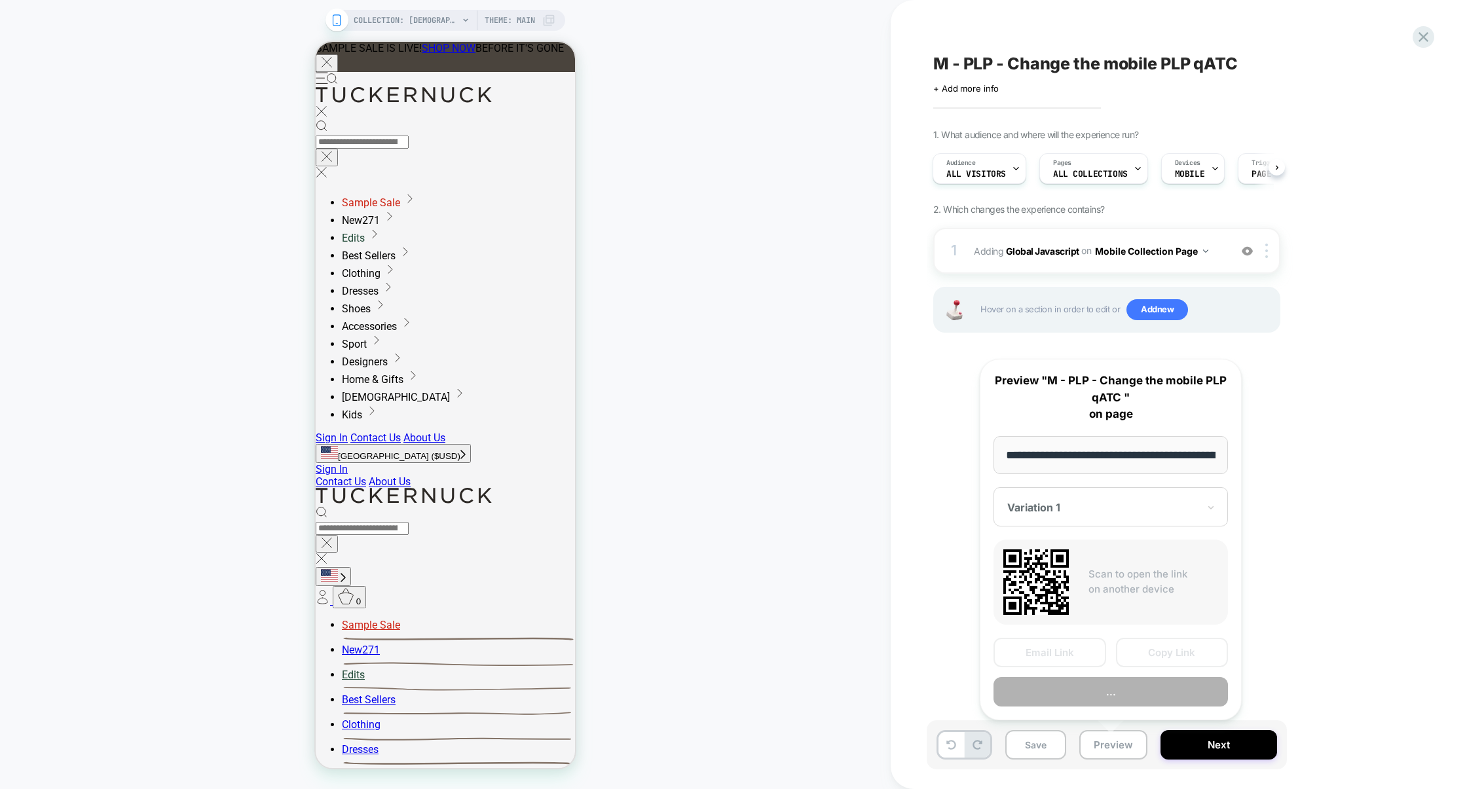
scroll to position [0, 108]
click at [1076, 696] on button "Preview" at bounding box center [1111, 691] width 234 height 29
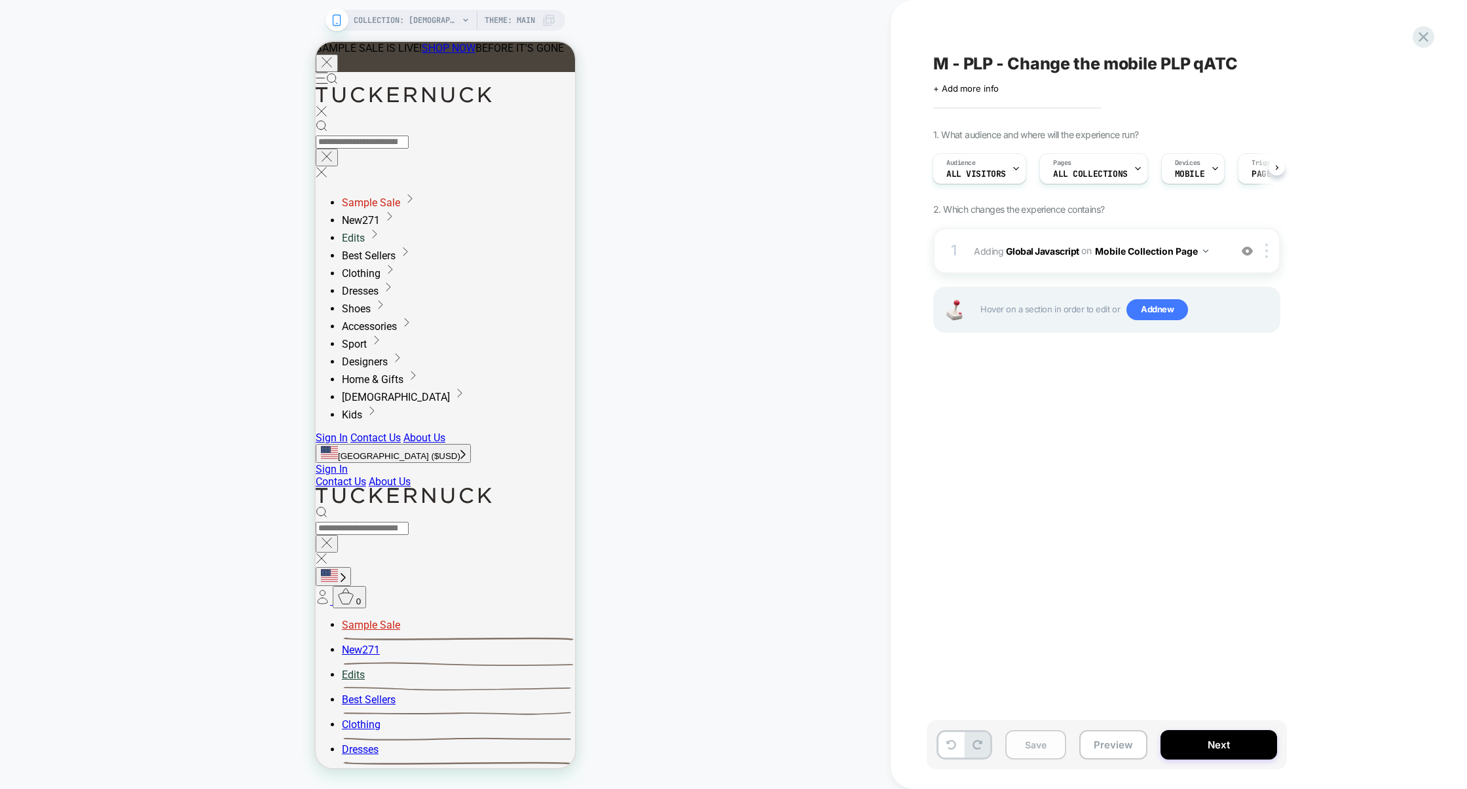
click at [1017, 759] on button "Save" at bounding box center [1035, 744] width 61 height 29
click at [1093, 271] on div "1 Adding Global Javascript on Mobile Collection Page Add Before Add After Copy …" at bounding box center [1106, 251] width 347 height 46
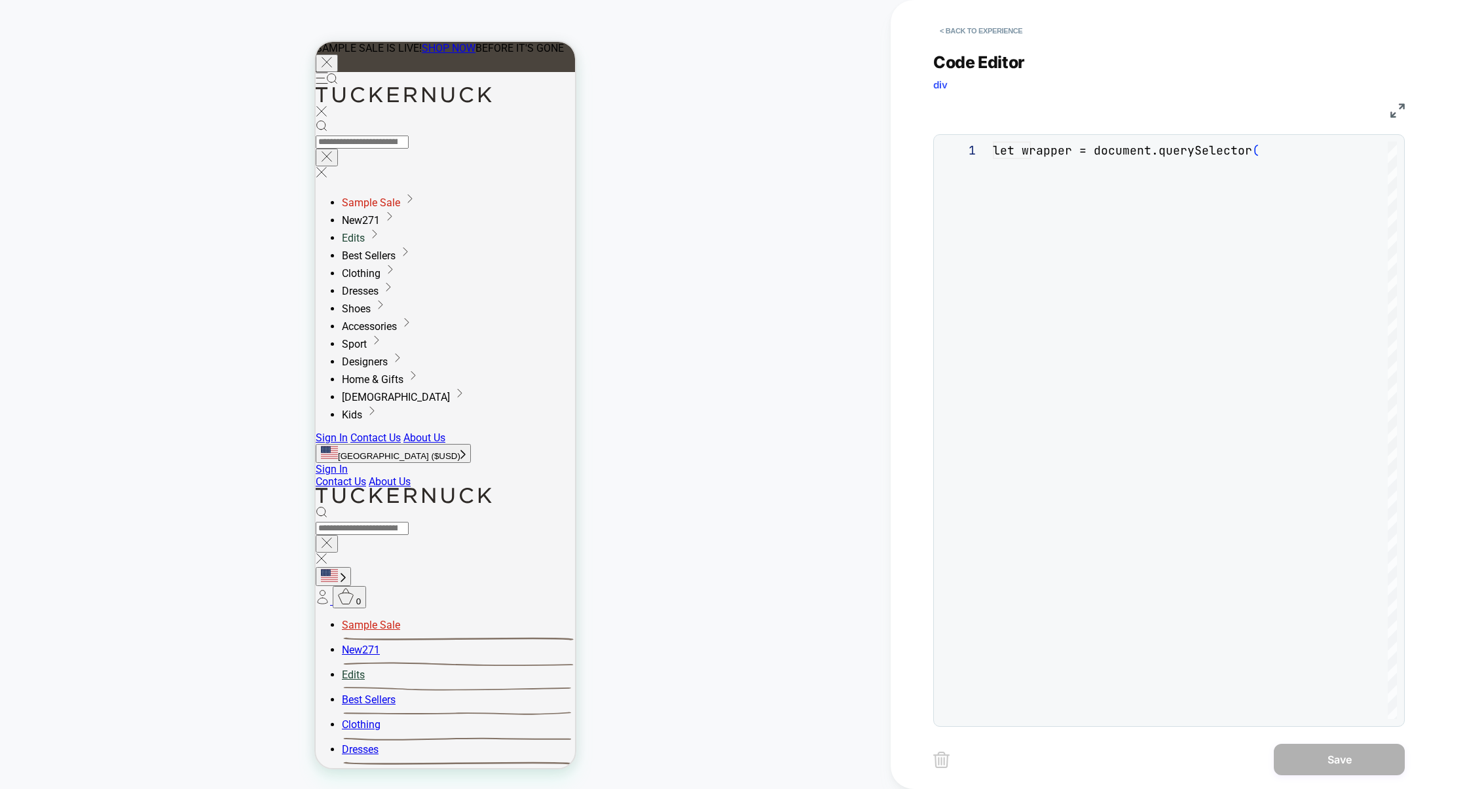
scroll to position [177, 0]
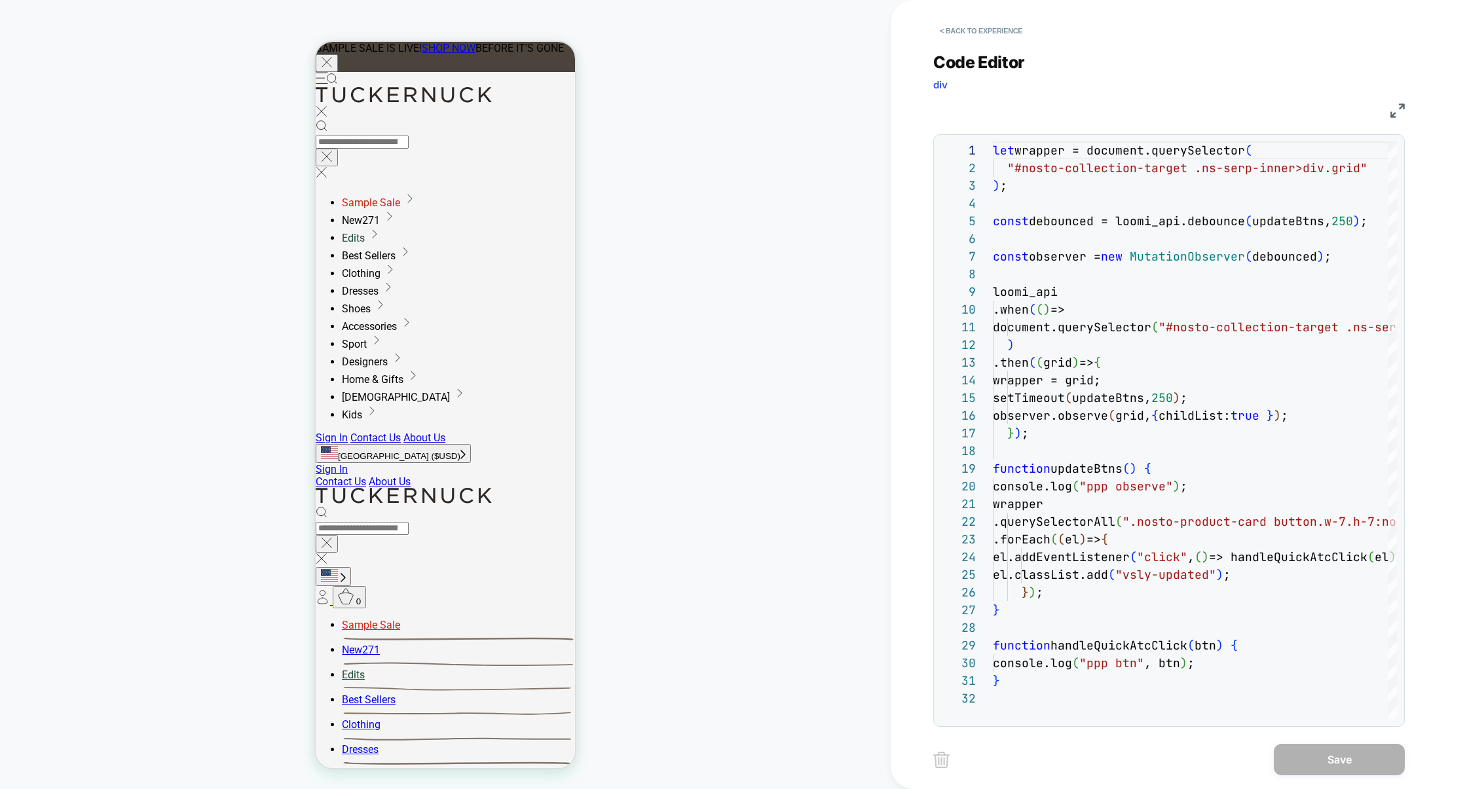
click at [1396, 111] on img at bounding box center [1398, 110] width 14 height 14
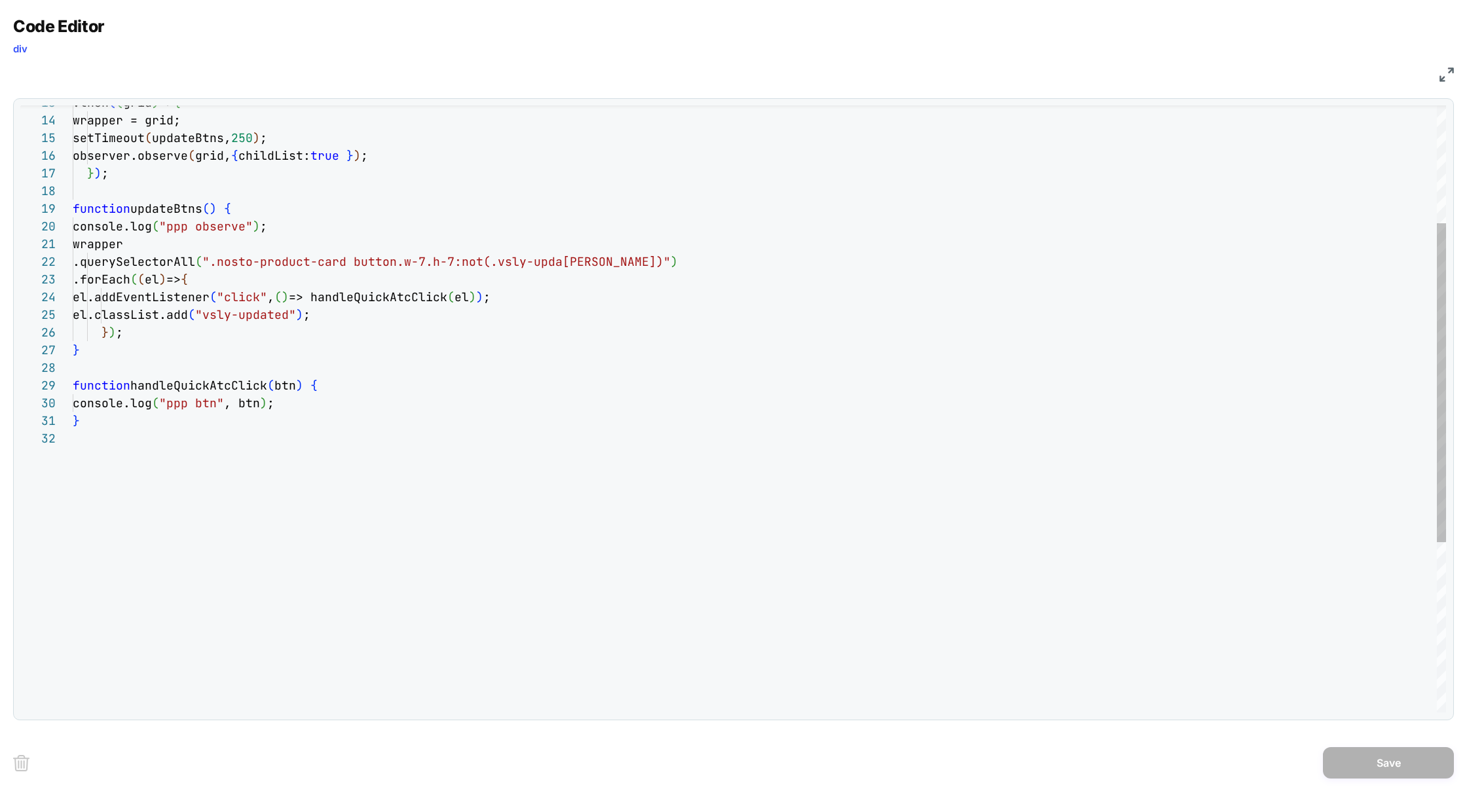
scroll to position [159, 212]
click at [310, 401] on div "console.log ( "ppp btn" , btn ) ; } function handleQuickAtcClick ( btn ) { } ) …" at bounding box center [760, 458] width 1374 height 1155
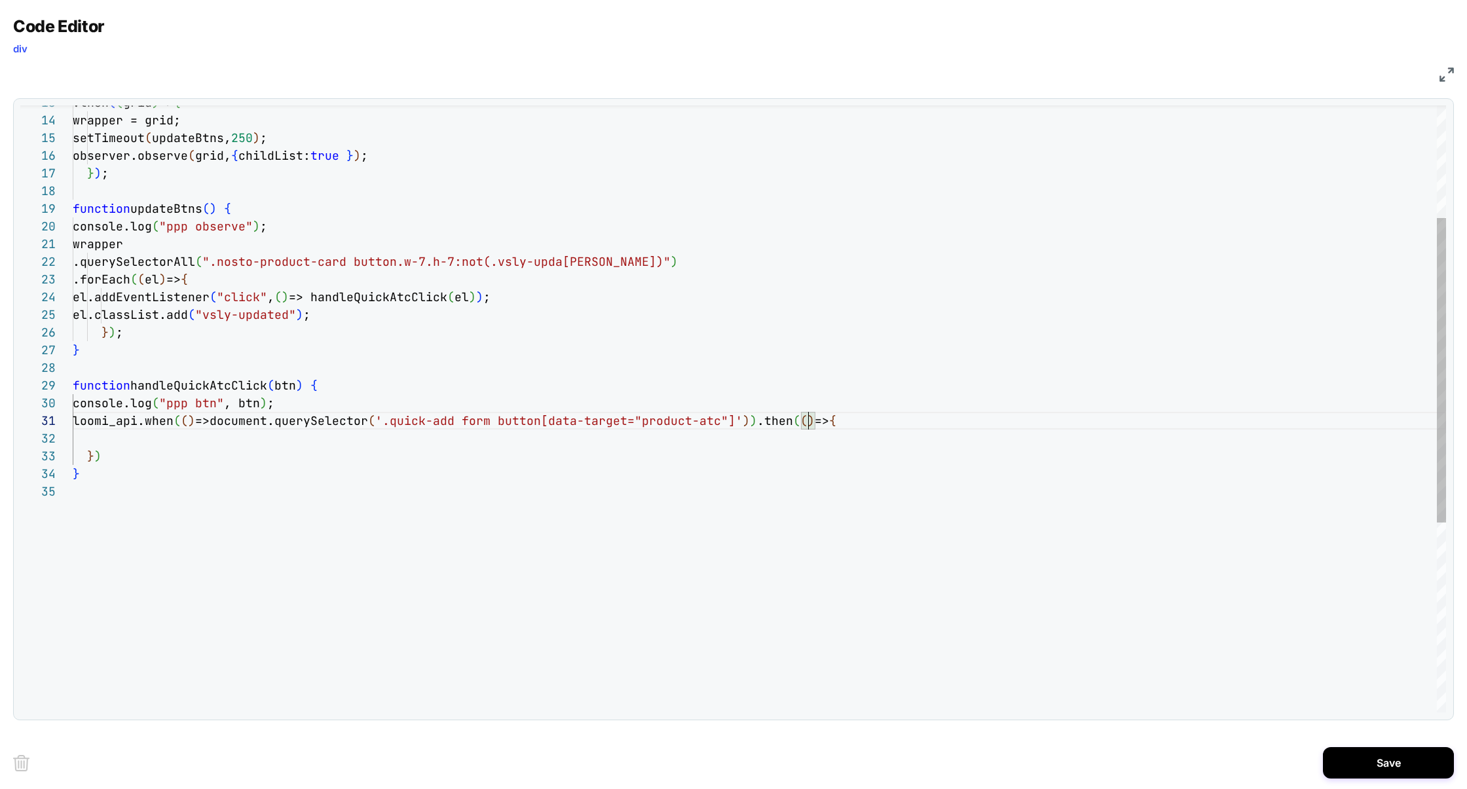
scroll to position [0, 735]
click at [807, 424] on div "console.log ( "ppp btn" , btn ) ; function handleQuickAtcClick ( btn ) { } ) ; …" at bounding box center [760, 485] width 1374 height 1209
click at [839, 417] on div "console.log ( "ppp btn" , btn ) ; function handleQuickAtcClick ( btn ) { } ) ; …" at bounding box center [760, 485] width 1374 height 1209
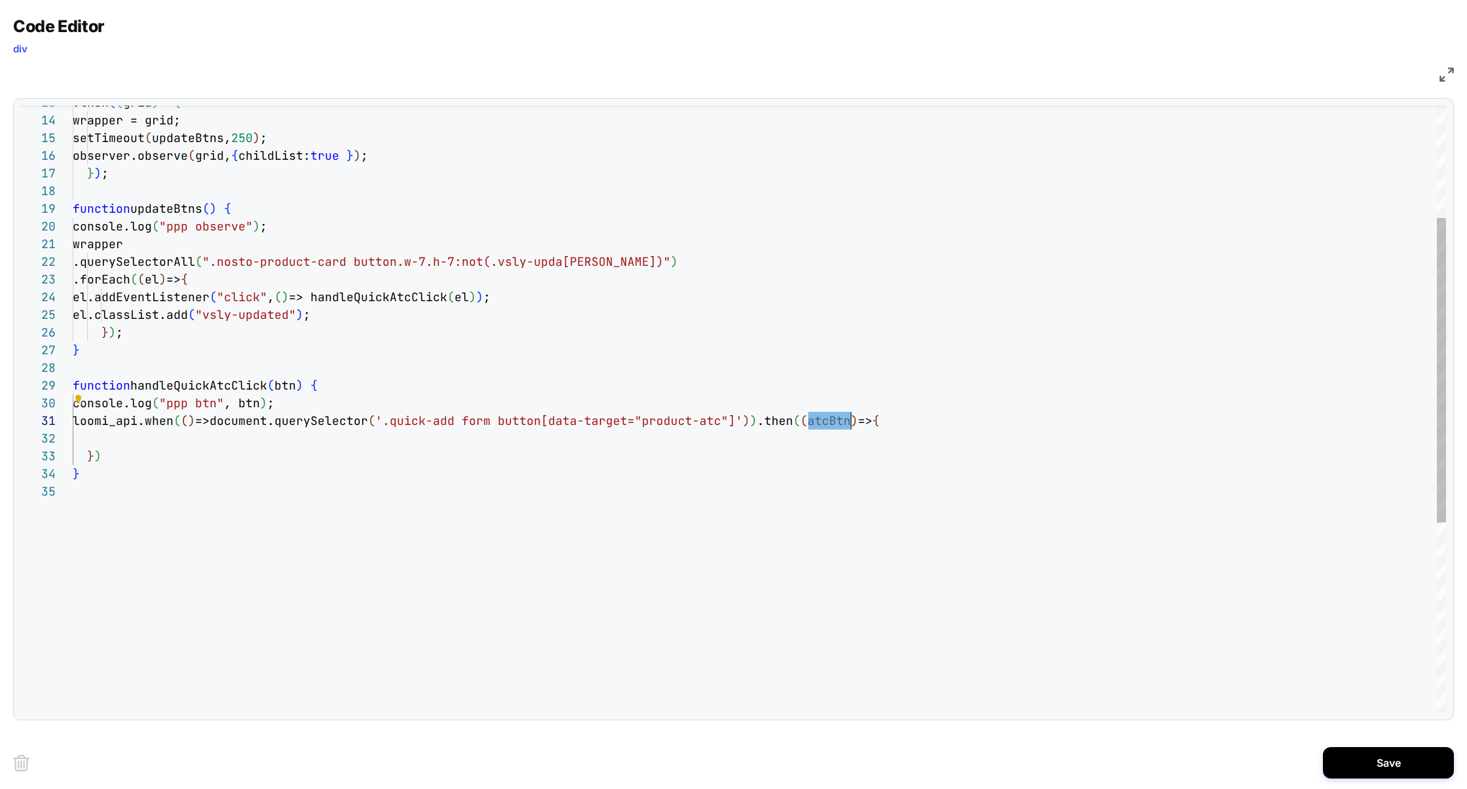
scroll to position [17, 0]
click at [195, 440] on div "console.log ( "ppp btn" , btn ) ; function handleQuickAtcClick ( btn ) { } ) ; …" at bounding box center [760, 485] width 1374 height 1209
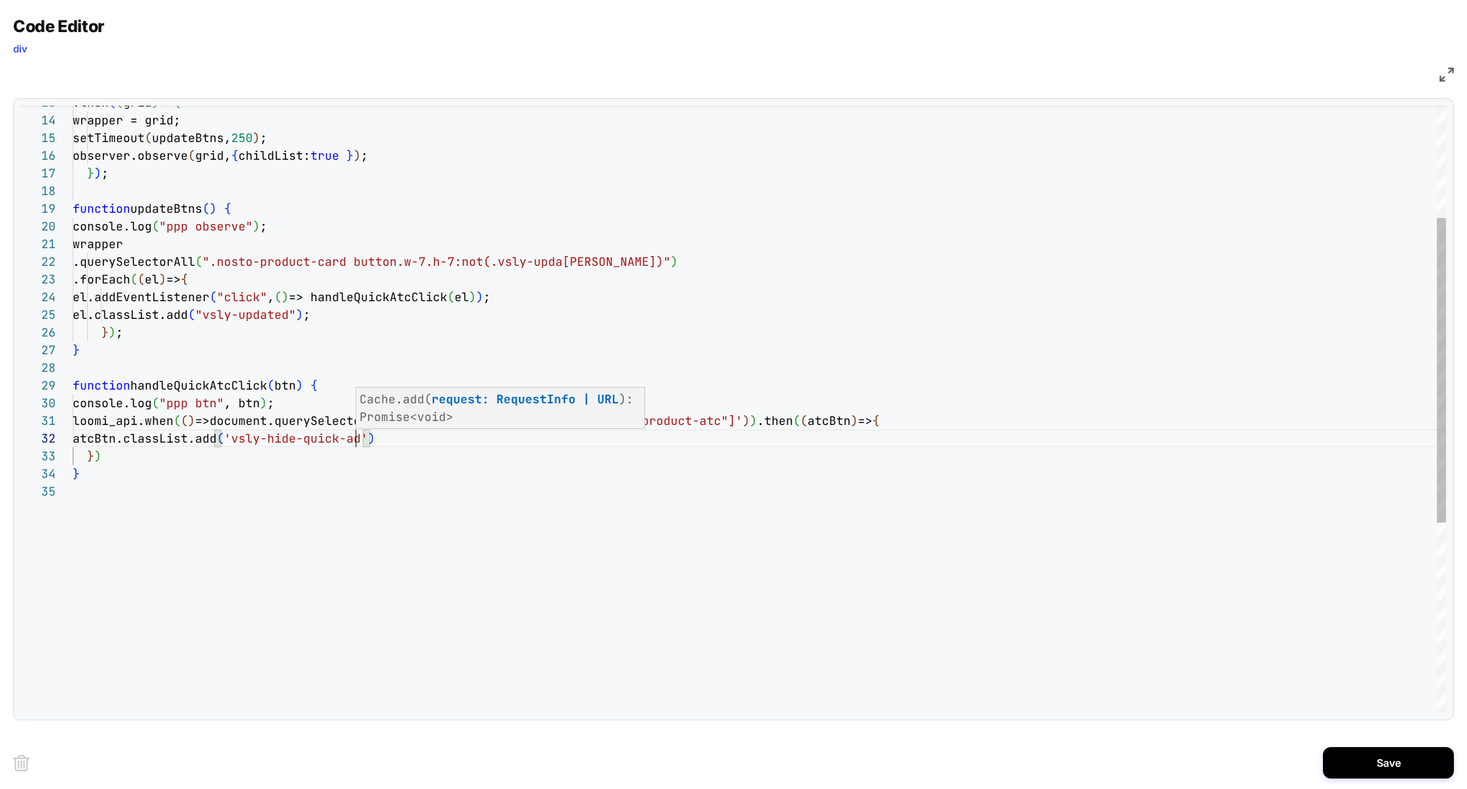
scroll to position [17, 290]
click at [464, 425] on div "console.log ( "ppp btn" , btn ) ; function handleQuickAtcClick ( btn ) { } ) ; …" at bounding box center [760, 485] width 1374 height 1209
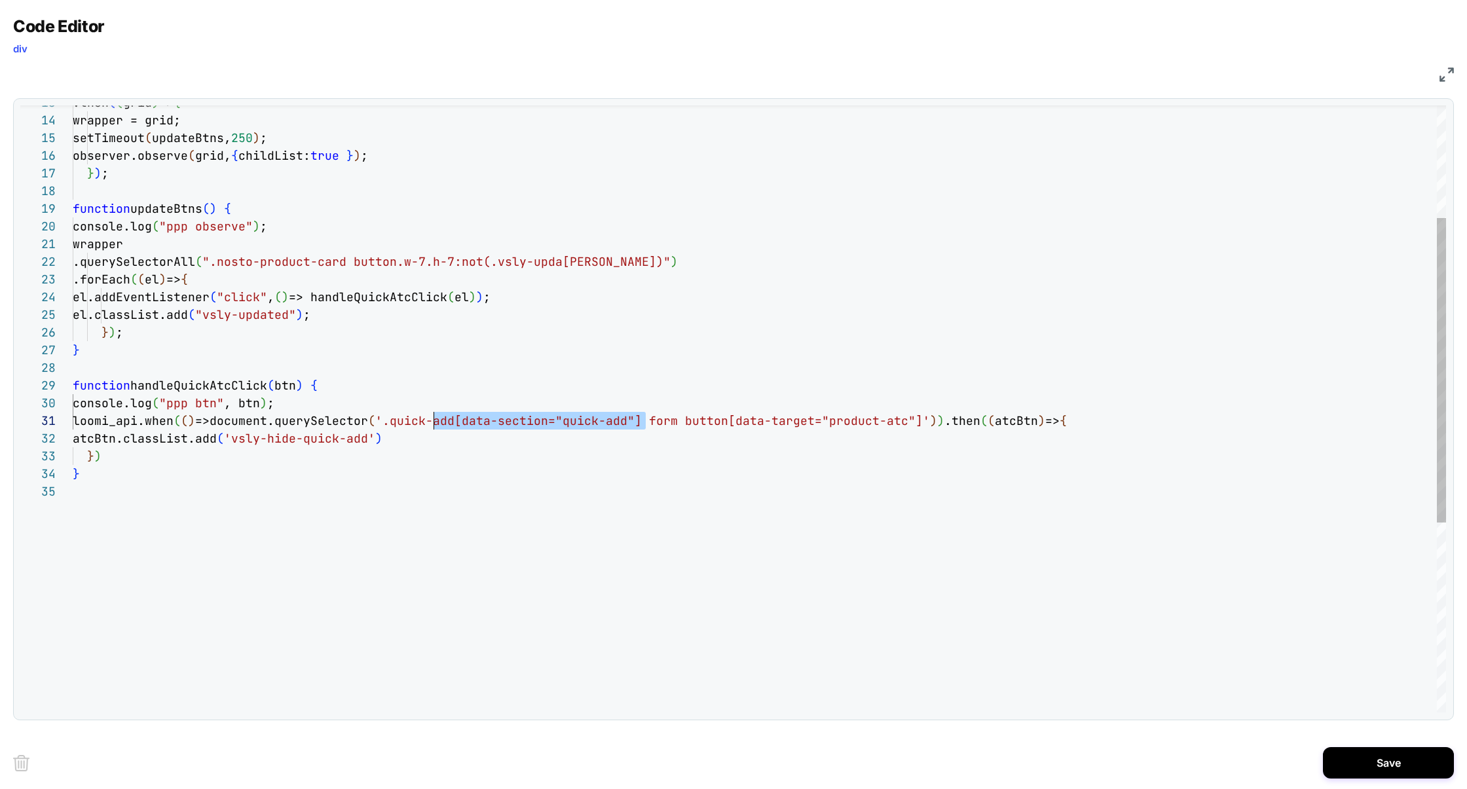
scroll to position [0, 318]
drag, startPoint x: 647, startPoint y: 422, endPoint x: 391, endPoint y: 420, distance: 255.5
drag, startPoint x: 365, startPoint y: 440, endPoint x: 231, endPoint y: 440, distance: 133.6
click at [231, 440] on div "console.log ( "ppp btn" , btn ) ; function handleQuickAtcClick ( btn ) { } ) ; …" at bounding box center [760, 485] width 1374 height 1209
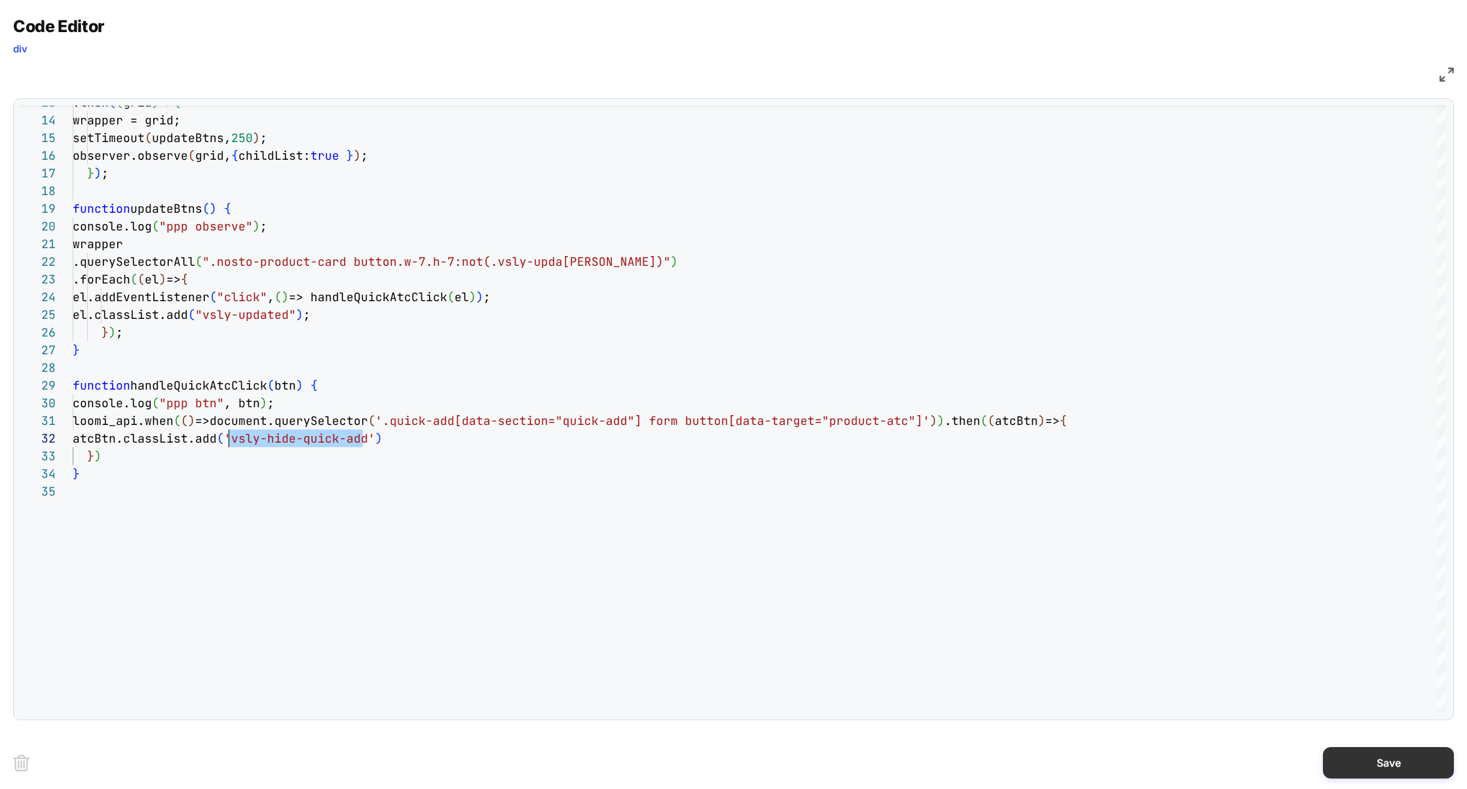
type textarea "**********"
click at [1385, 768] on button "Save" at bounding box center [1388, 762] width 131 height 31
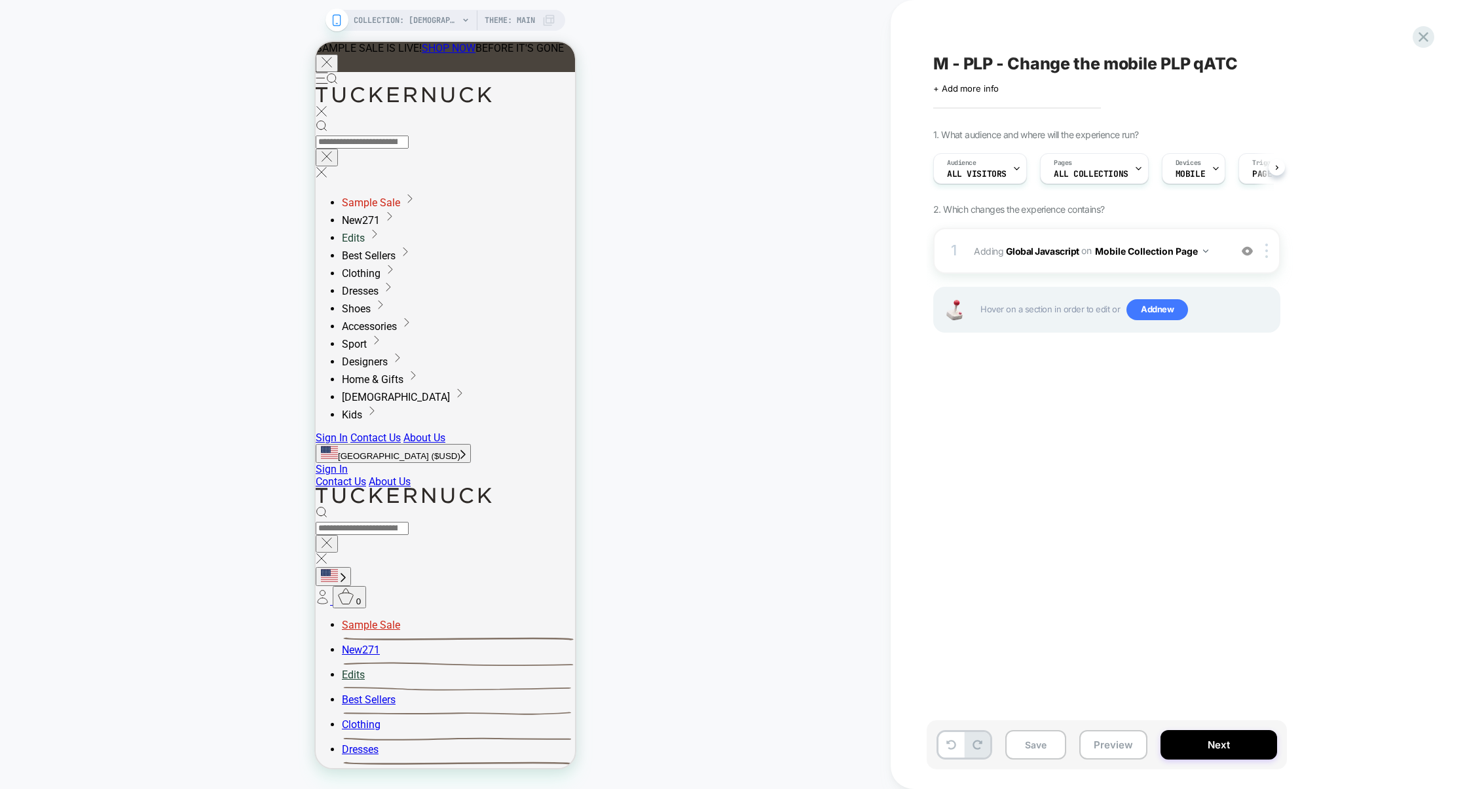
scroll to position [0, 1]
click at [1155, 309] on span "Add new" at bounding box center [1158, 309] width 62 height 21
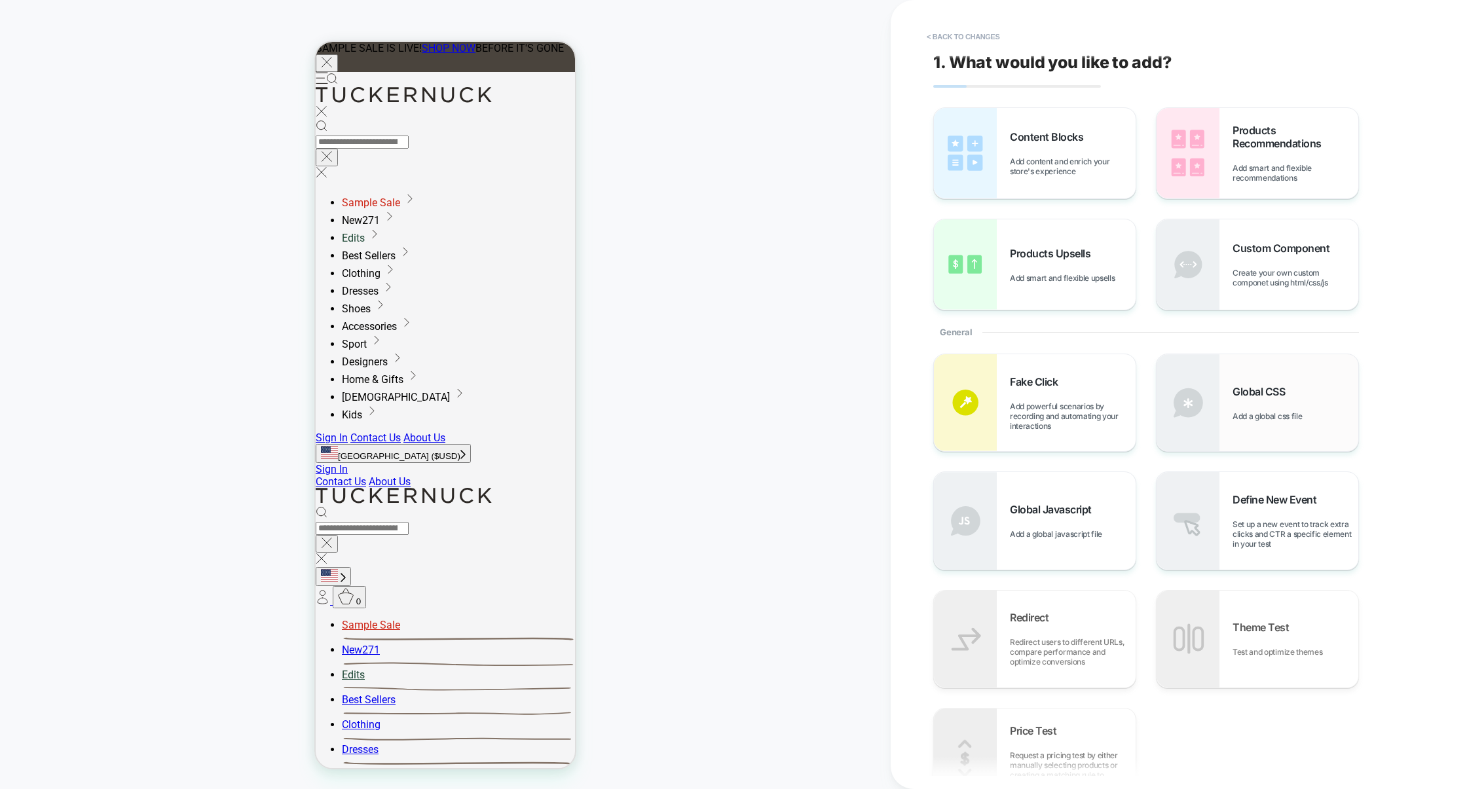
click at [1224, 403] on div "Global CSS Add a global css file" at bounding box center [1258, 402] width 202 height 97
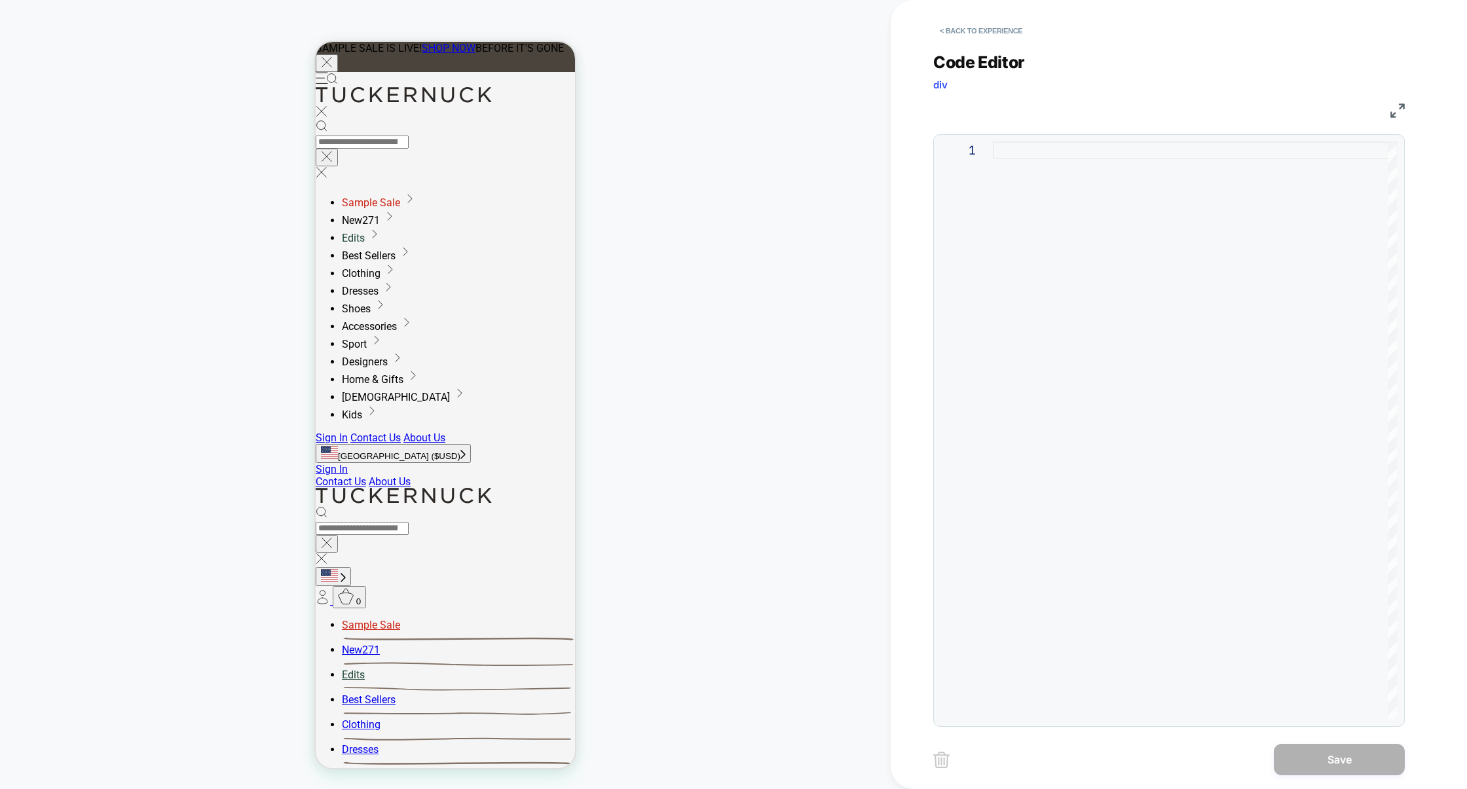
click at [1125, 366] on div at bounding box center [1195, 430] width 404 height 578
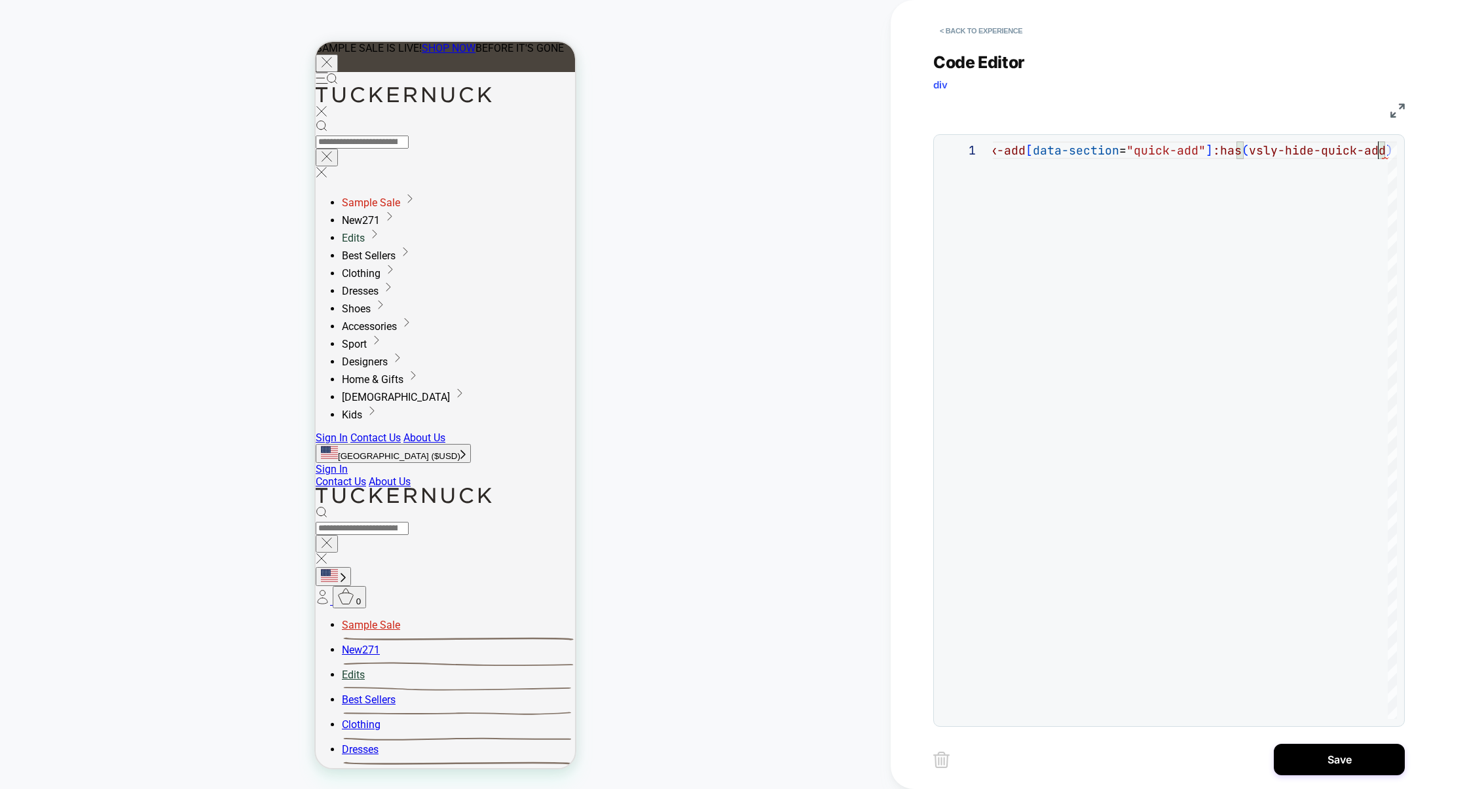
scroll to position [0, 424]
click at [1248, 151] on div ".quick-add [ data-section = "quick-add" ] :has ( vsly-hide-quick-add )" at bounding box center [1188, 430] width 469 height 578
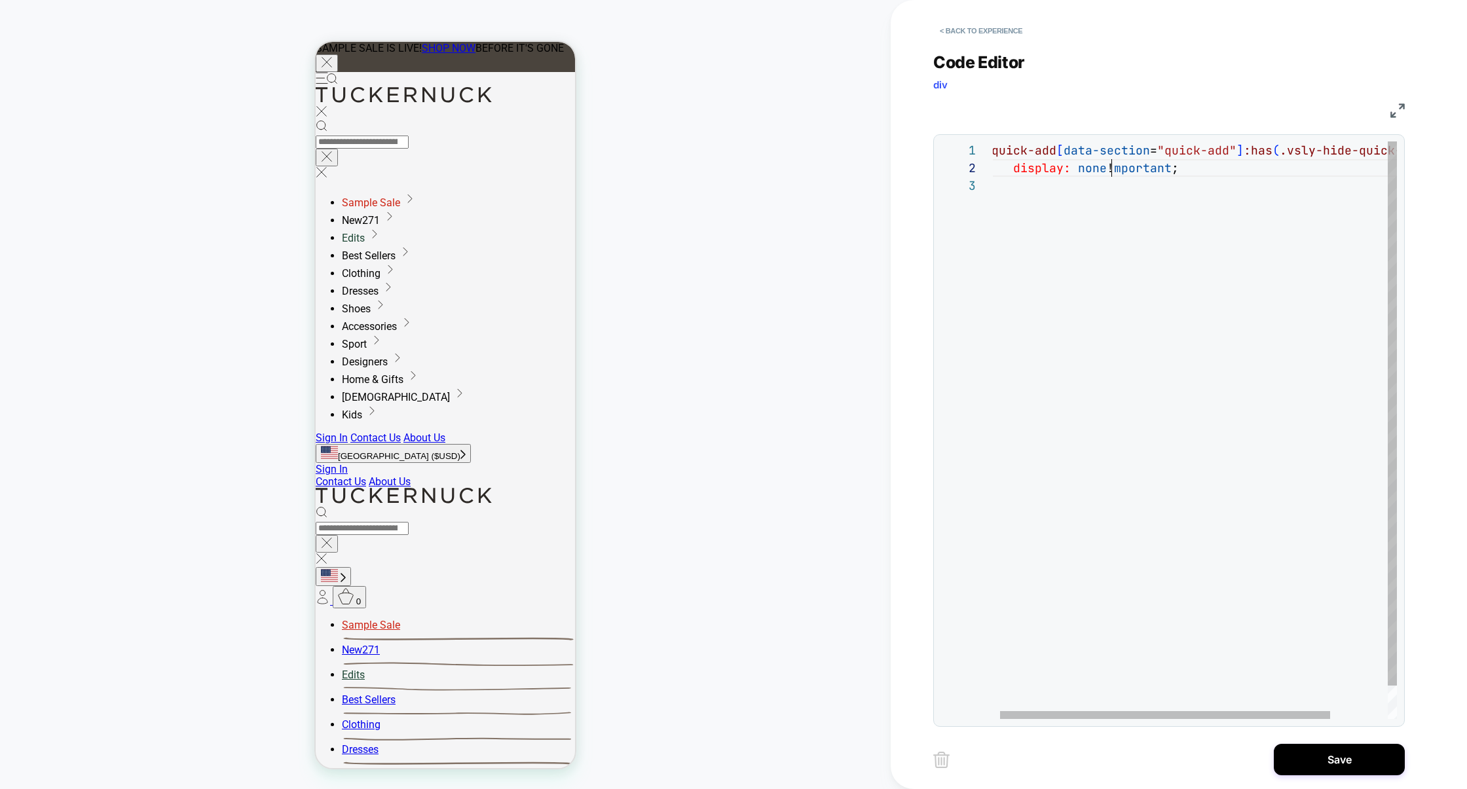
scroll to position [17, 134]
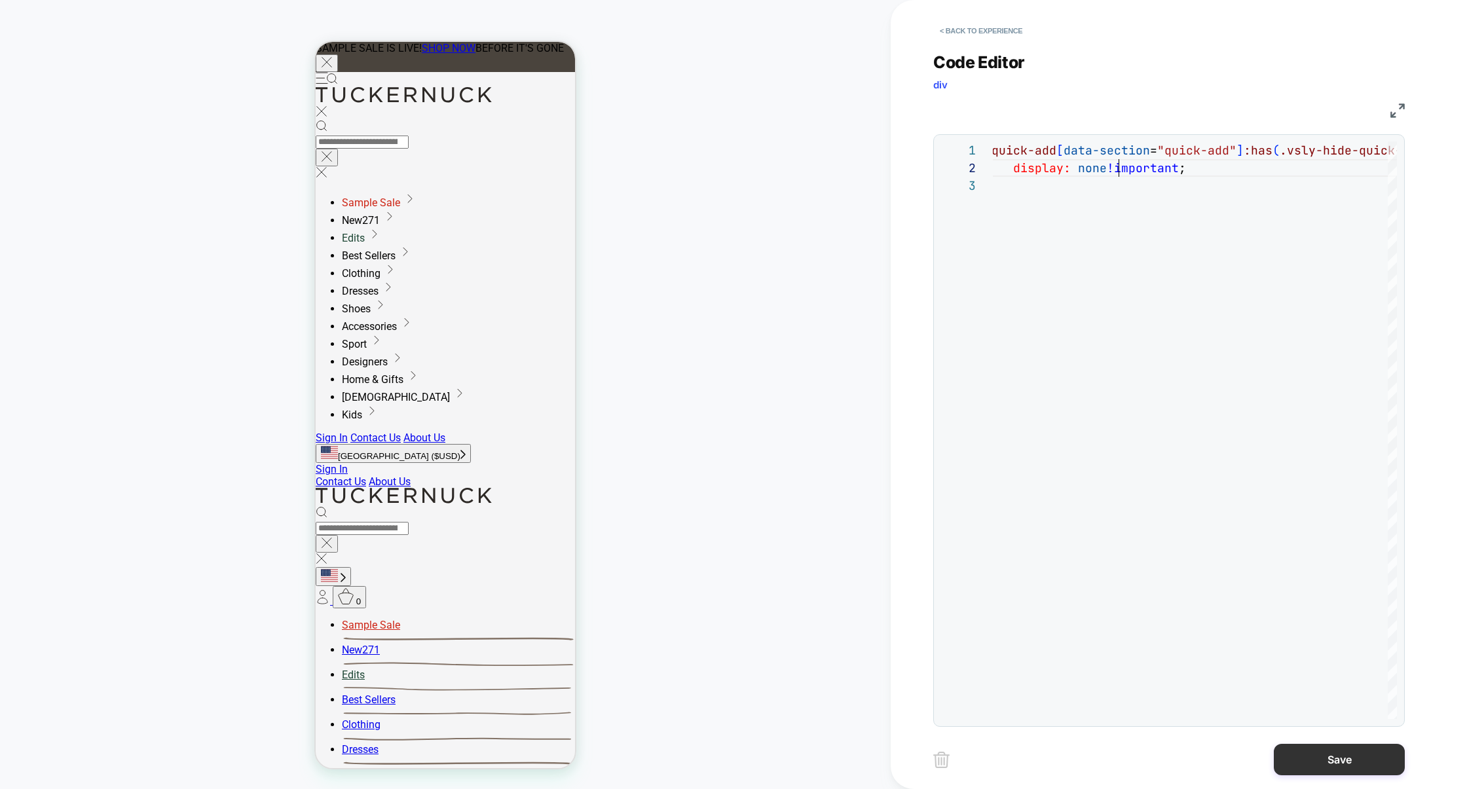
type textarea "**********"
click at [1343, 756] on button "Save" at bounding box center [1339, 759] width 131 height 31
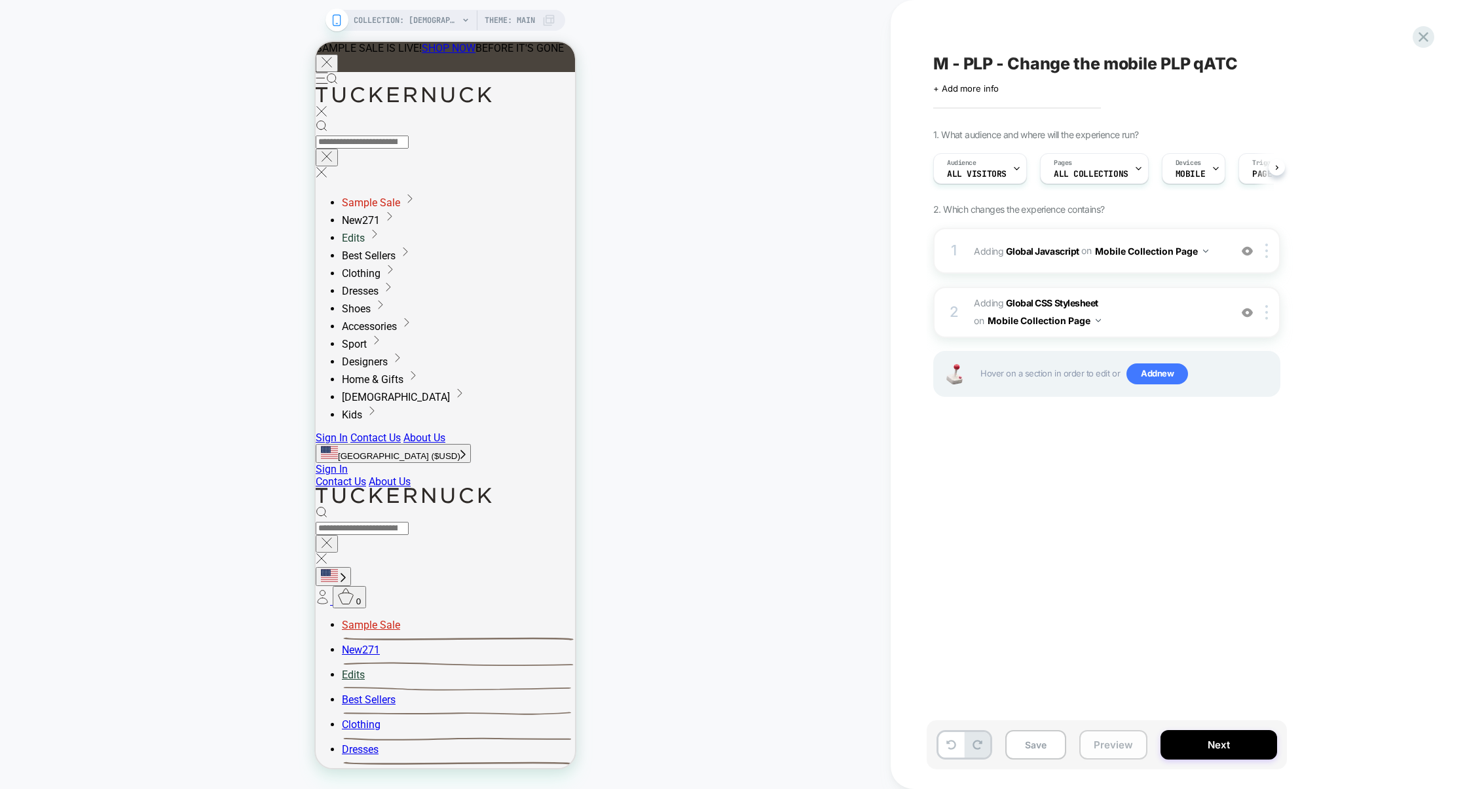
click at [1123, 747] on button "Preview" at bounding box center [1113, 744] width 68 height 29
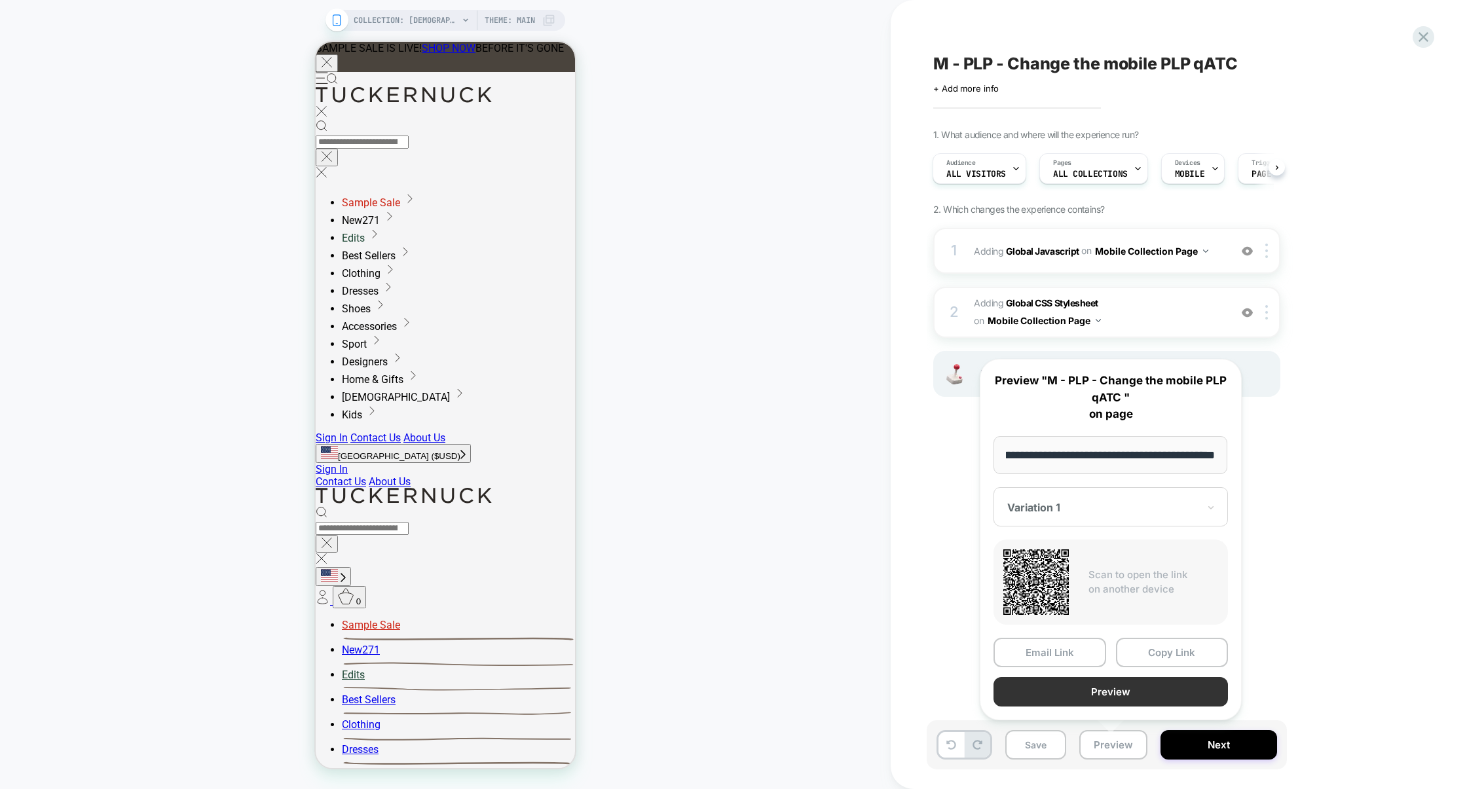
scroll to position [0, 0]
click at [1112, 698] on button "Preview" at bounding box center [1111, 691] width 234 height 29
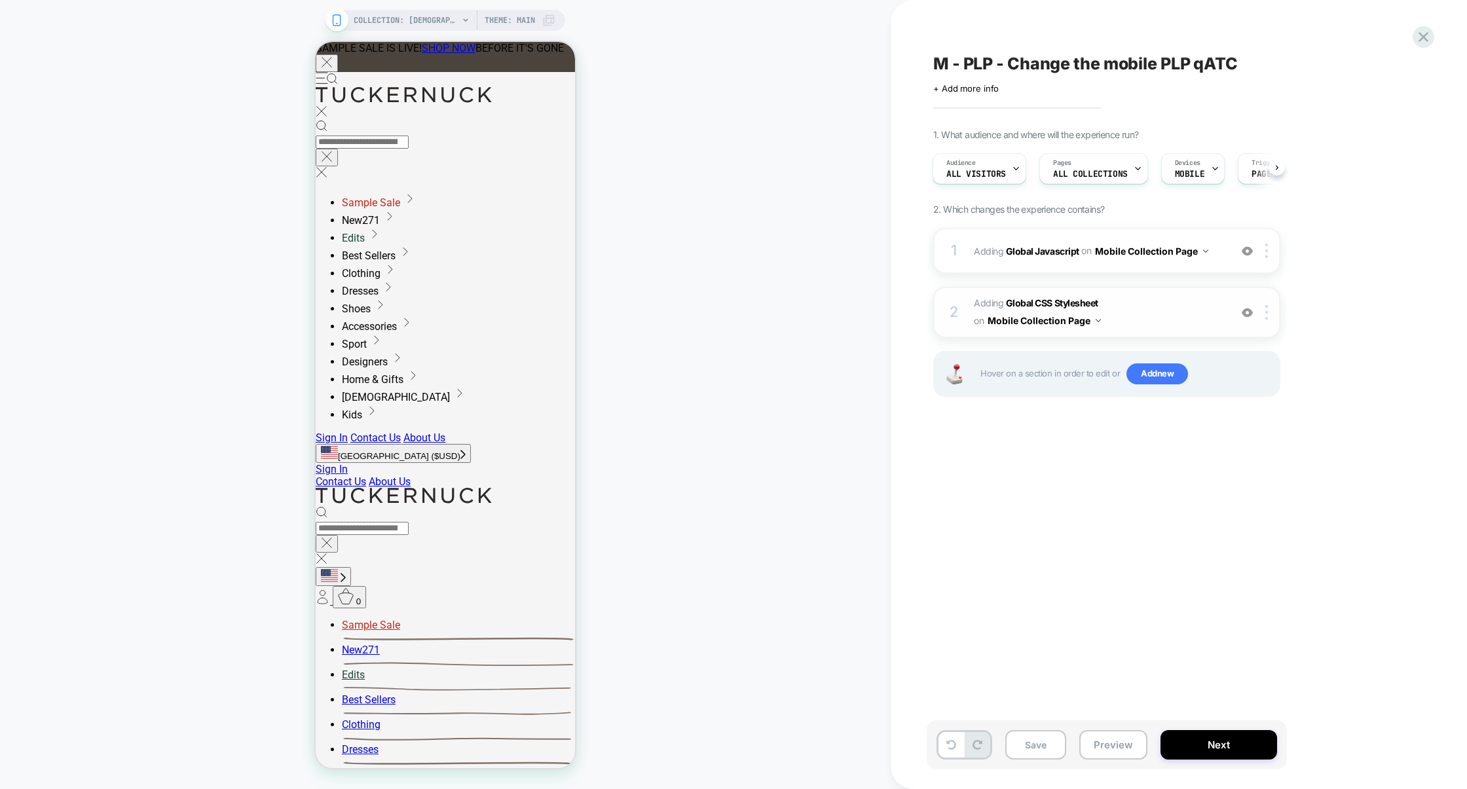
click at [1151, 309] on span "Adding Global CSS Stylesheet on Mobile Collection Page" at bounding box center [1099, 312] width 250 height 35
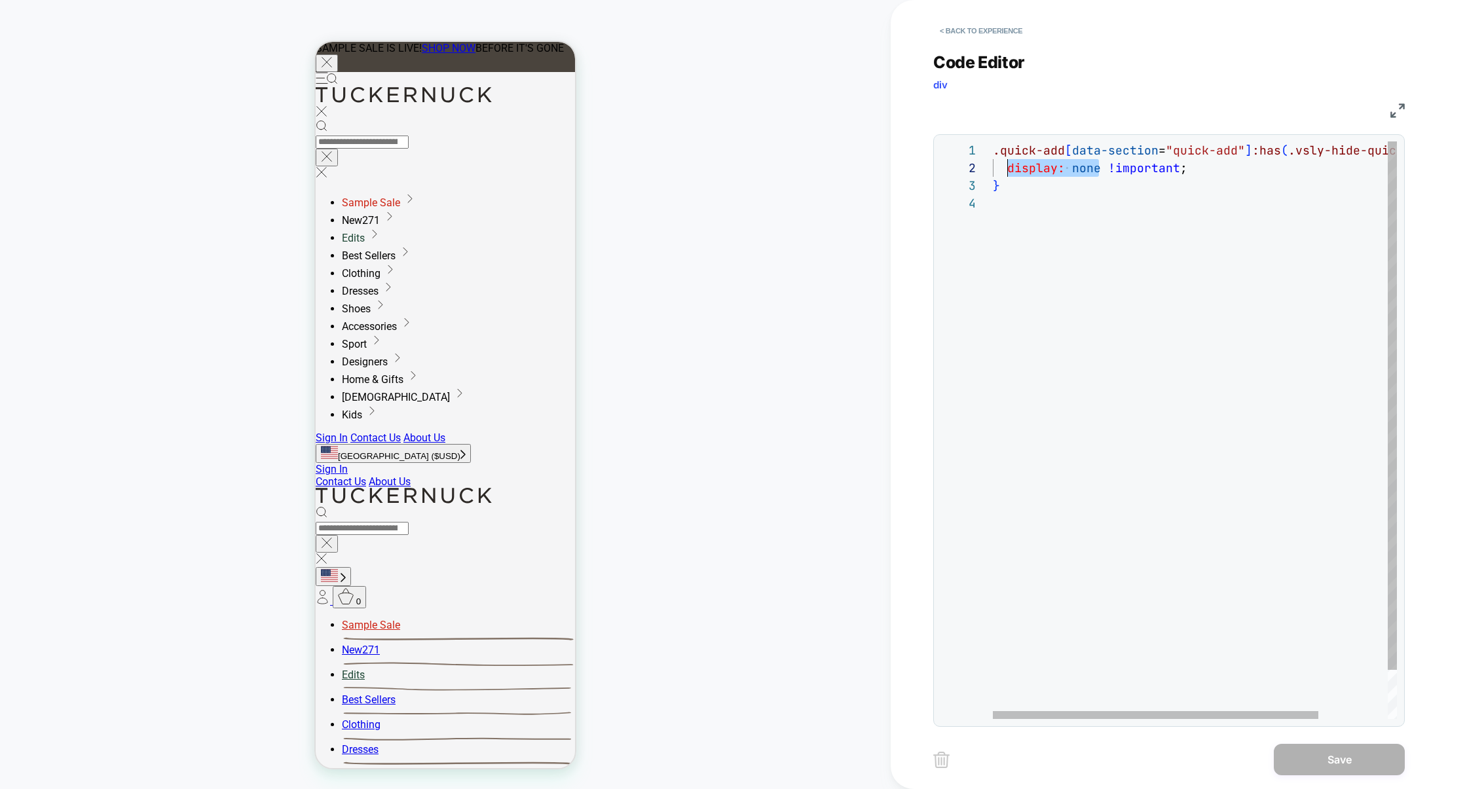
scroll to position [17, 14]
drag, startPoint x: 1097, startPoint y: 171, endPoint x: 1009, endPoint y: 170, distance: 87.8
click at [1009, 170] on div ".quick-add [ data-section = "quick-add" ] :has ( .vsly-hide-quick-add ) { displ…" at bounding box center [1238, 456] width 490 height 631
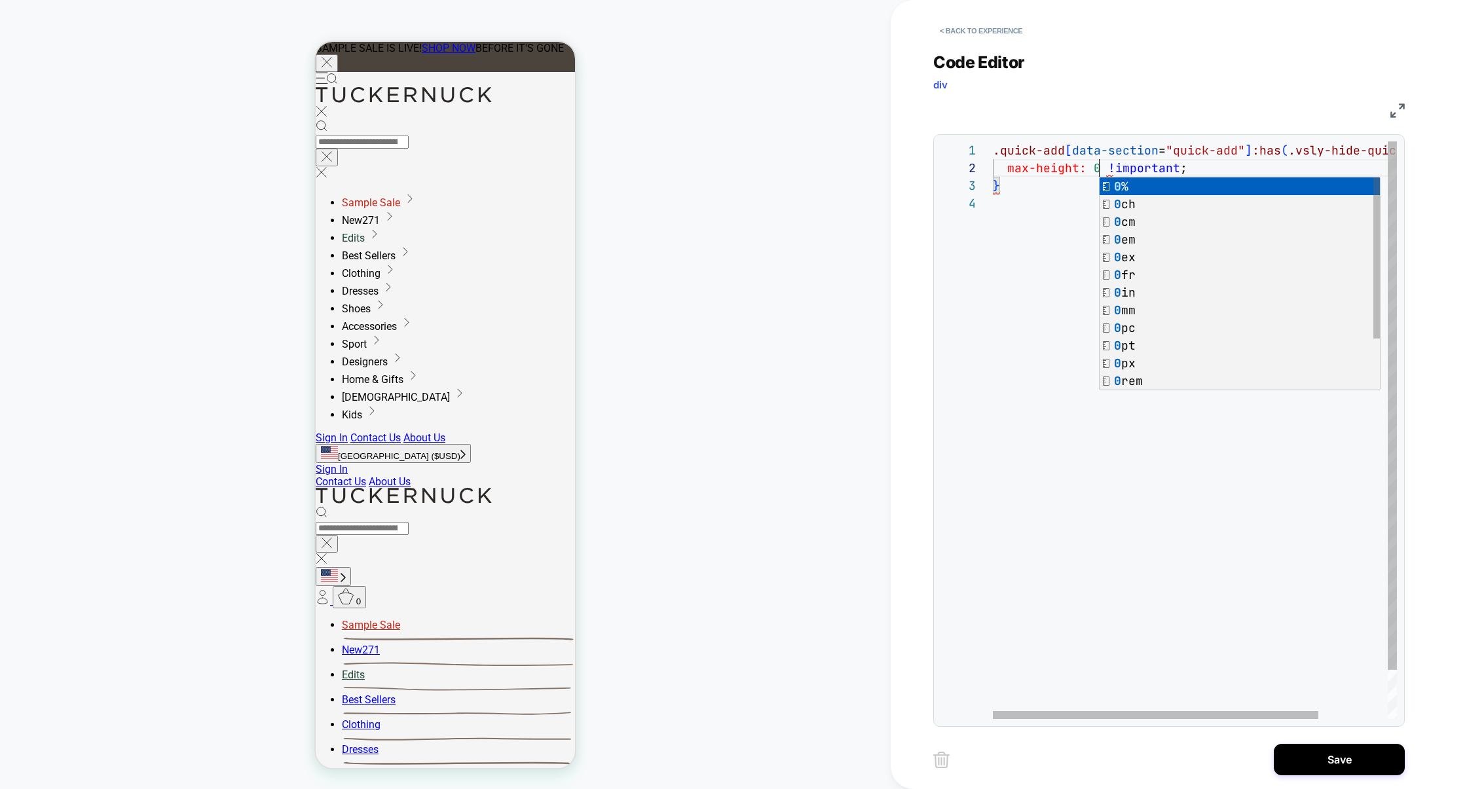
scroll to position [17, 106]
click at [1041, 219] on div ".quick-add [ data-section = "quick-add" ] :has ( .vsly-hide-quick-add ) { max-h…" at bounding box center [1238, 456] width 490 height 631
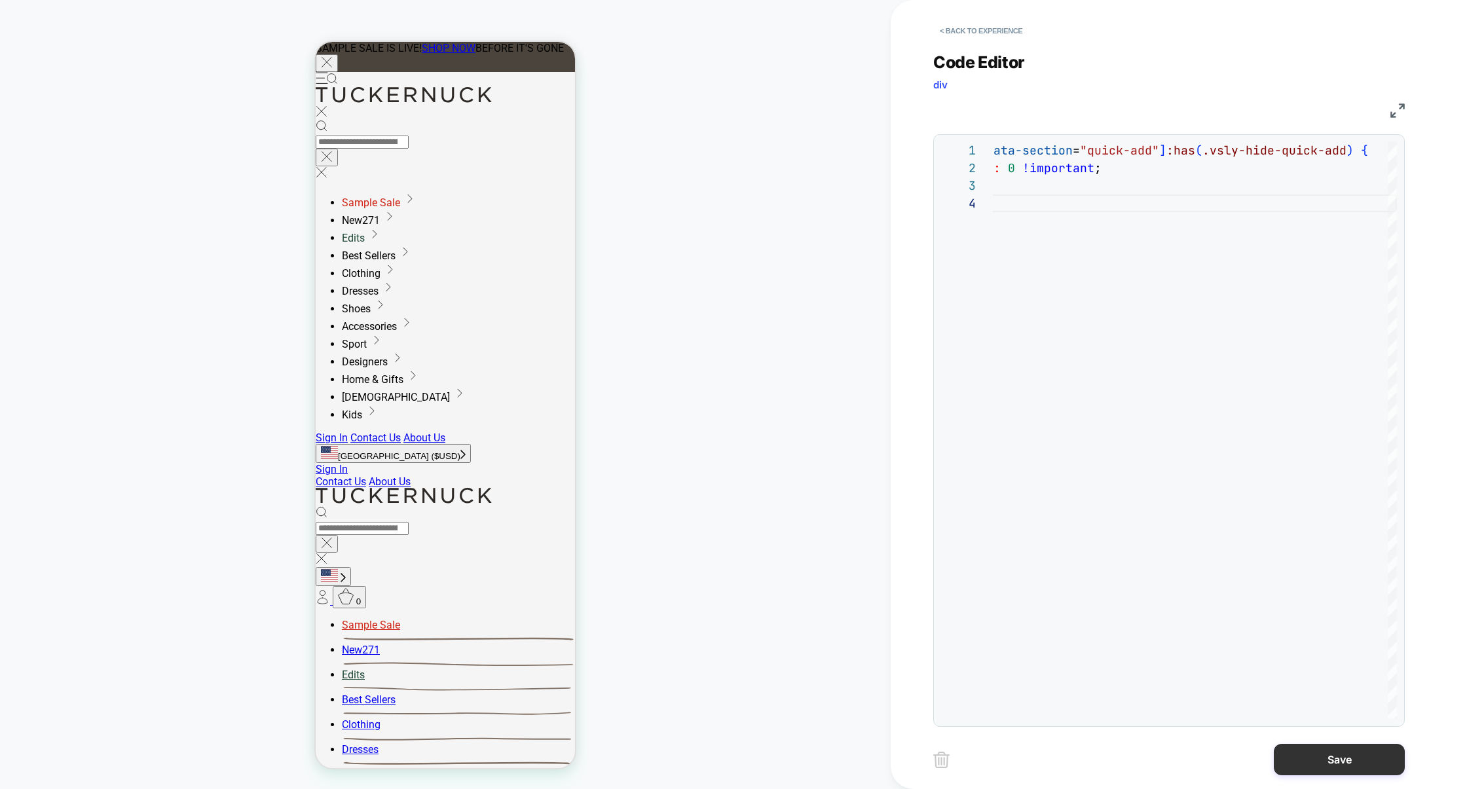
type textarea "**********"
click at [1317, 753] on button "Save" at bounding box center [1339, 759] width 131 height 31
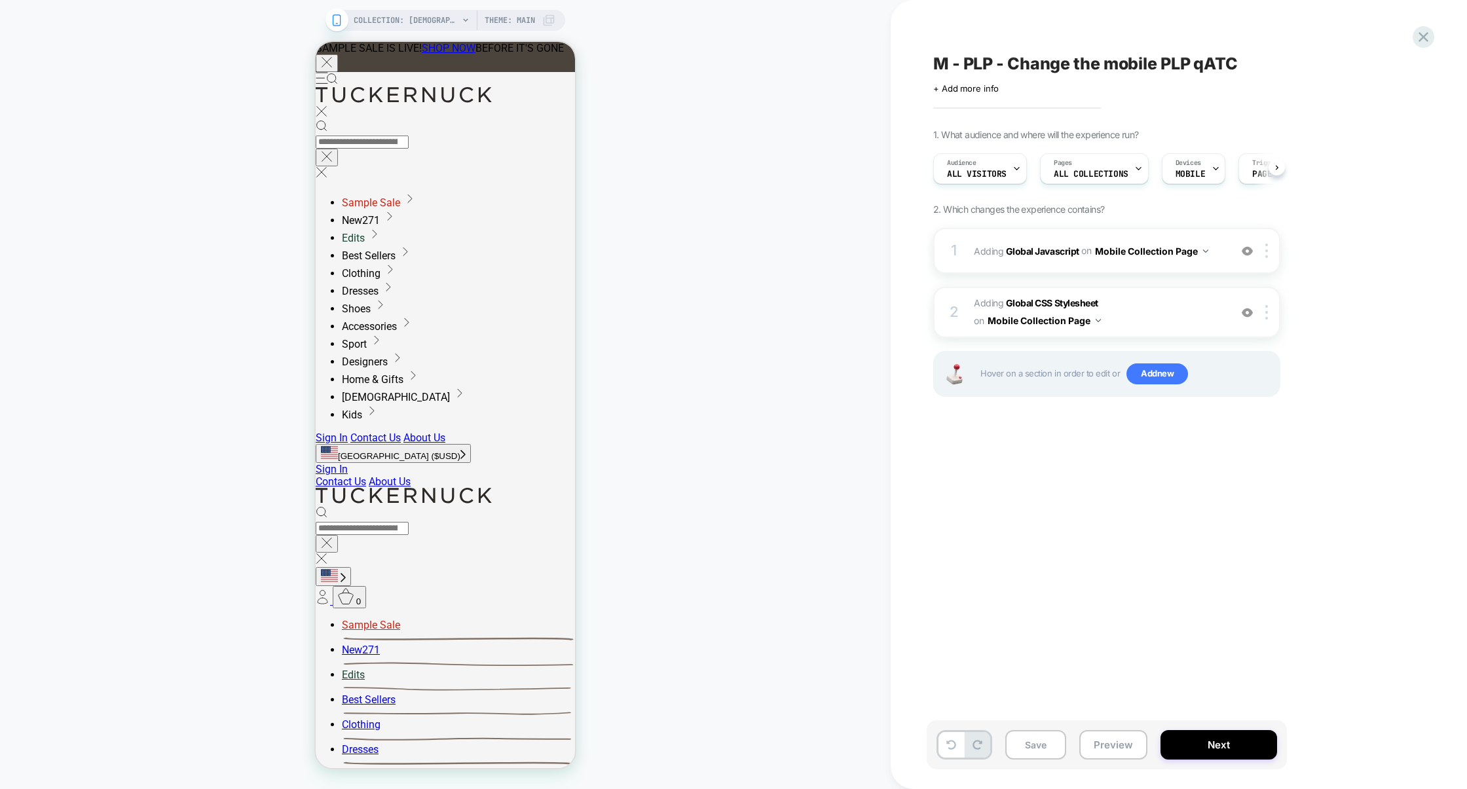
scroll to position [0, 1]
click at [1108, 269] on div "1 Adding Global Javascript on Mobile Collection Page Add Before Add After Copy …" at bounding box center [1106, 251] width 347 height 46
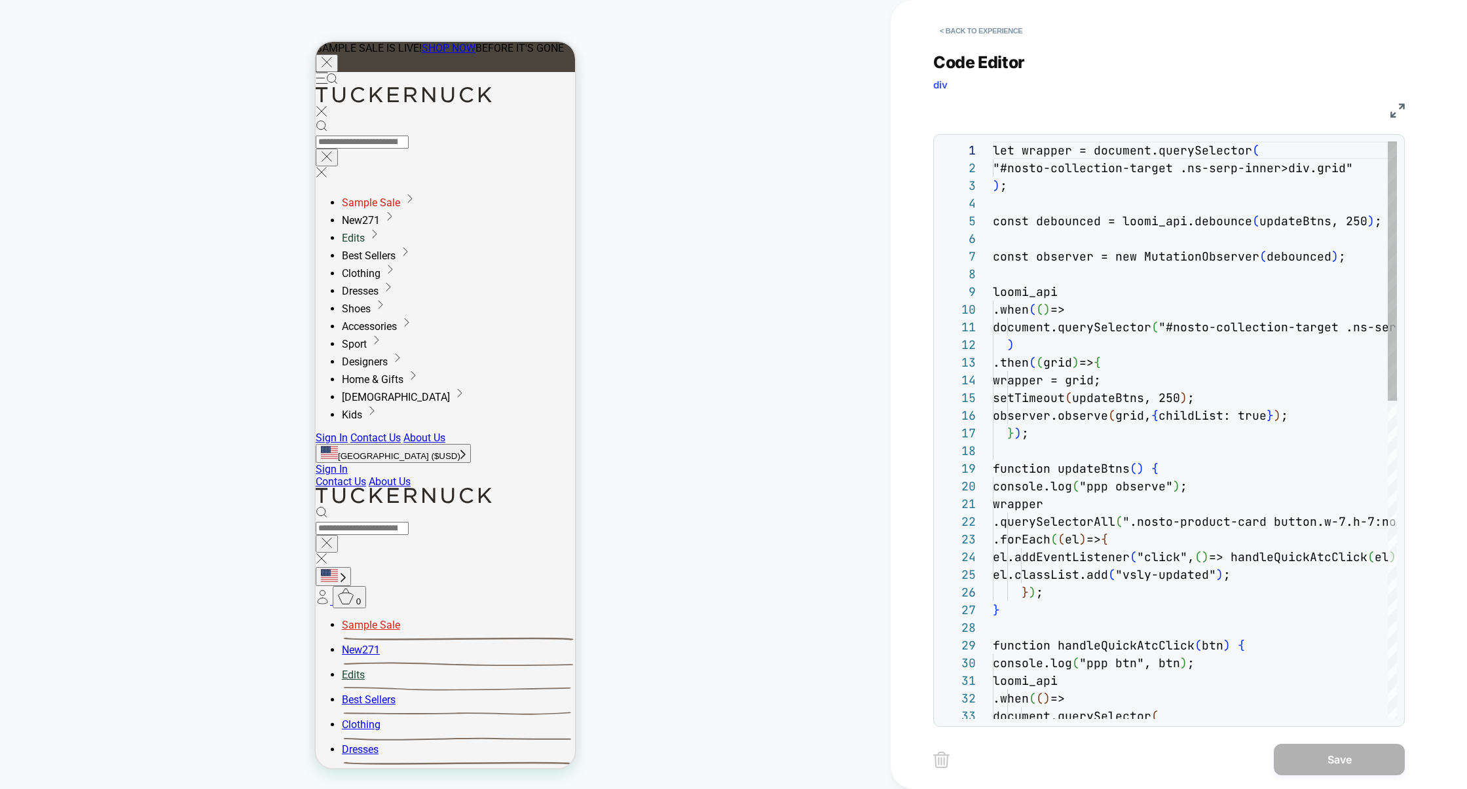
scroll to position [177, 0]
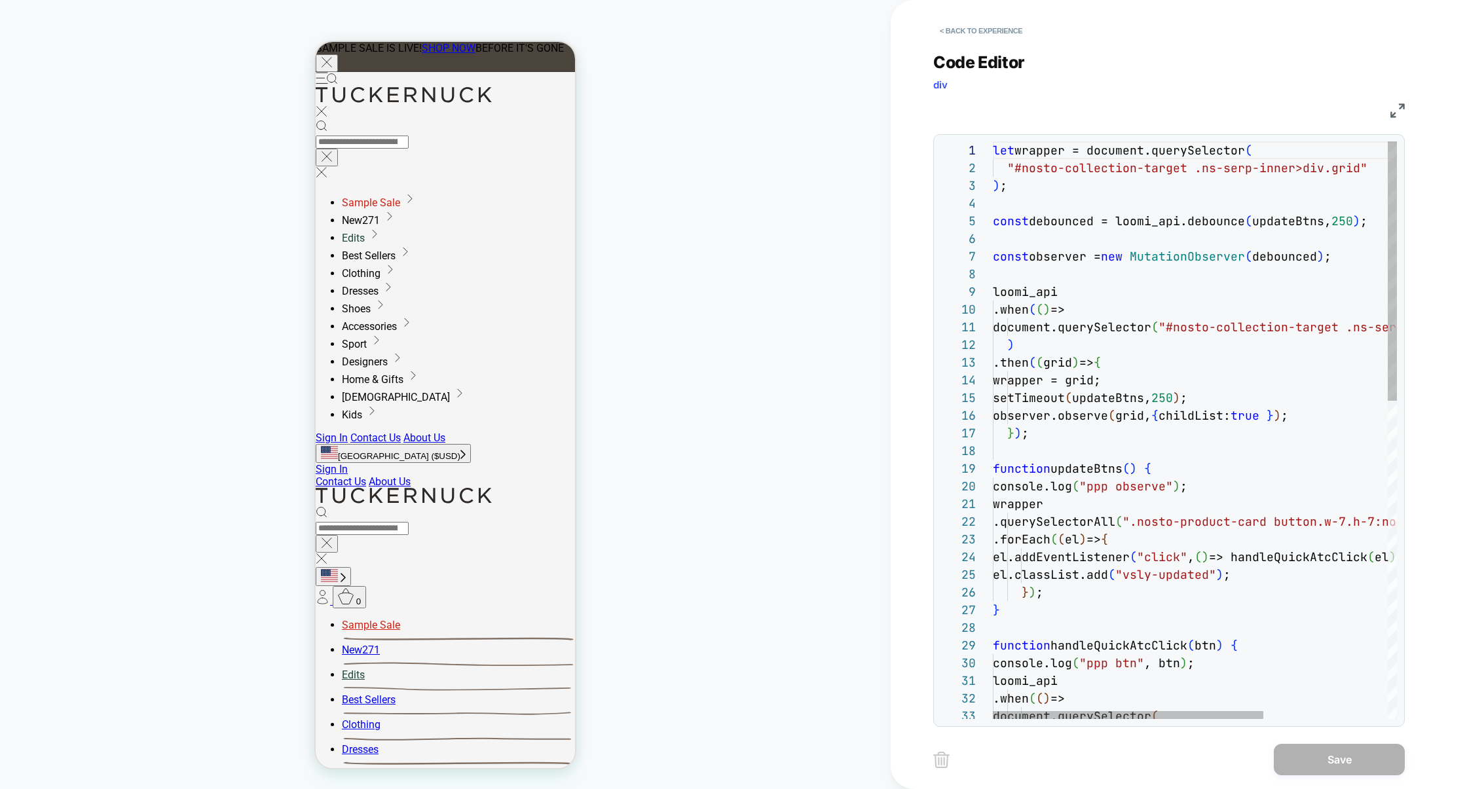
click at [1398, 107] on img at bounding box center [1398, 110] width 14 height 14
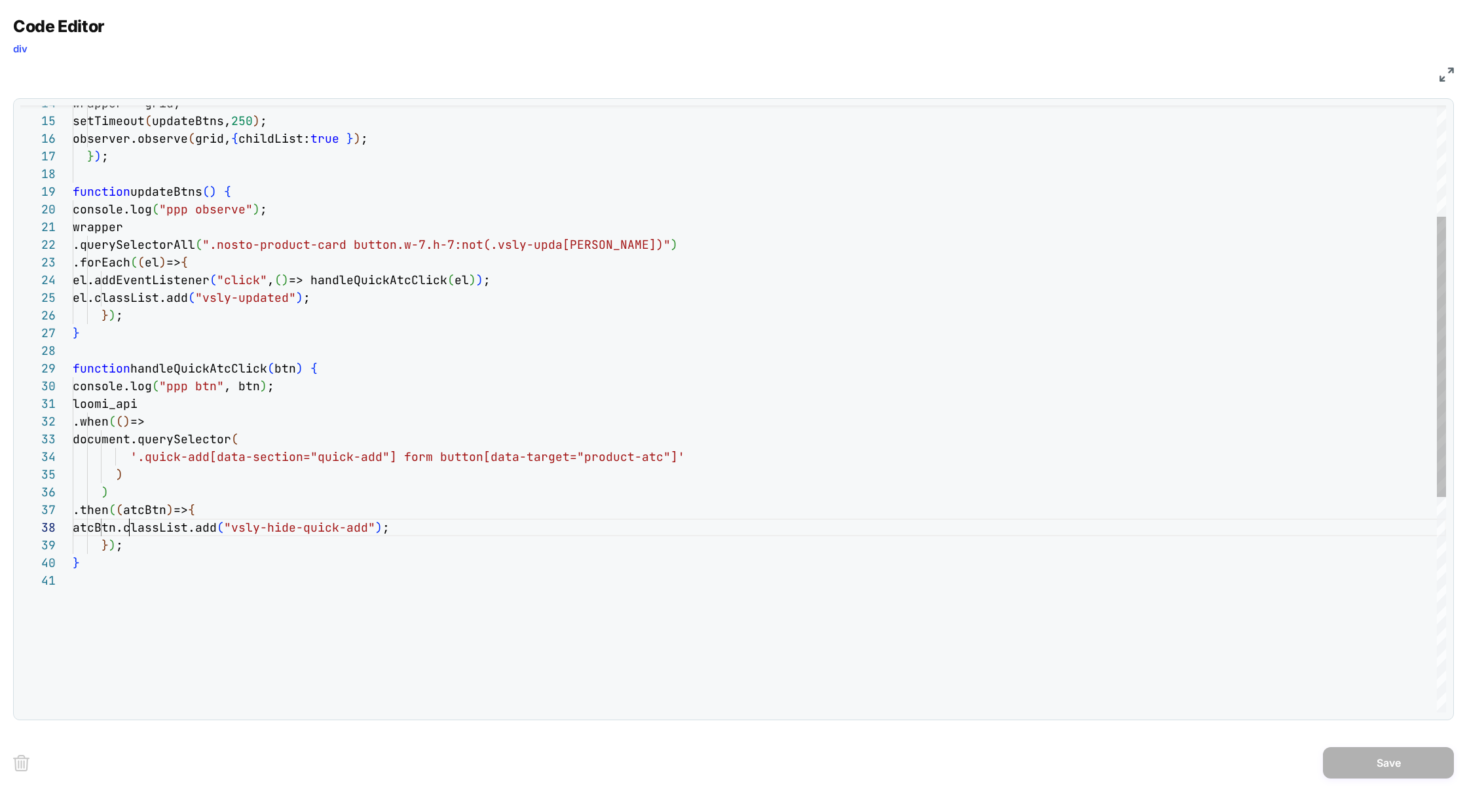
click at [126, 531] on div "} } ) ; .then ( ( atcBtn ) => { atcBtn.classList.add ( "vsly-hide-quick-add" ) …" at bounding box center [760, 521] width 1374 height 1315
click at [305, 388] on div "} } ) ; .then ( ( atcBtn ) => { atcBtn.classList.add ( "vsly-hide-quick-add" ) …" at bounding box center [760, 521] width 1374 height 1315
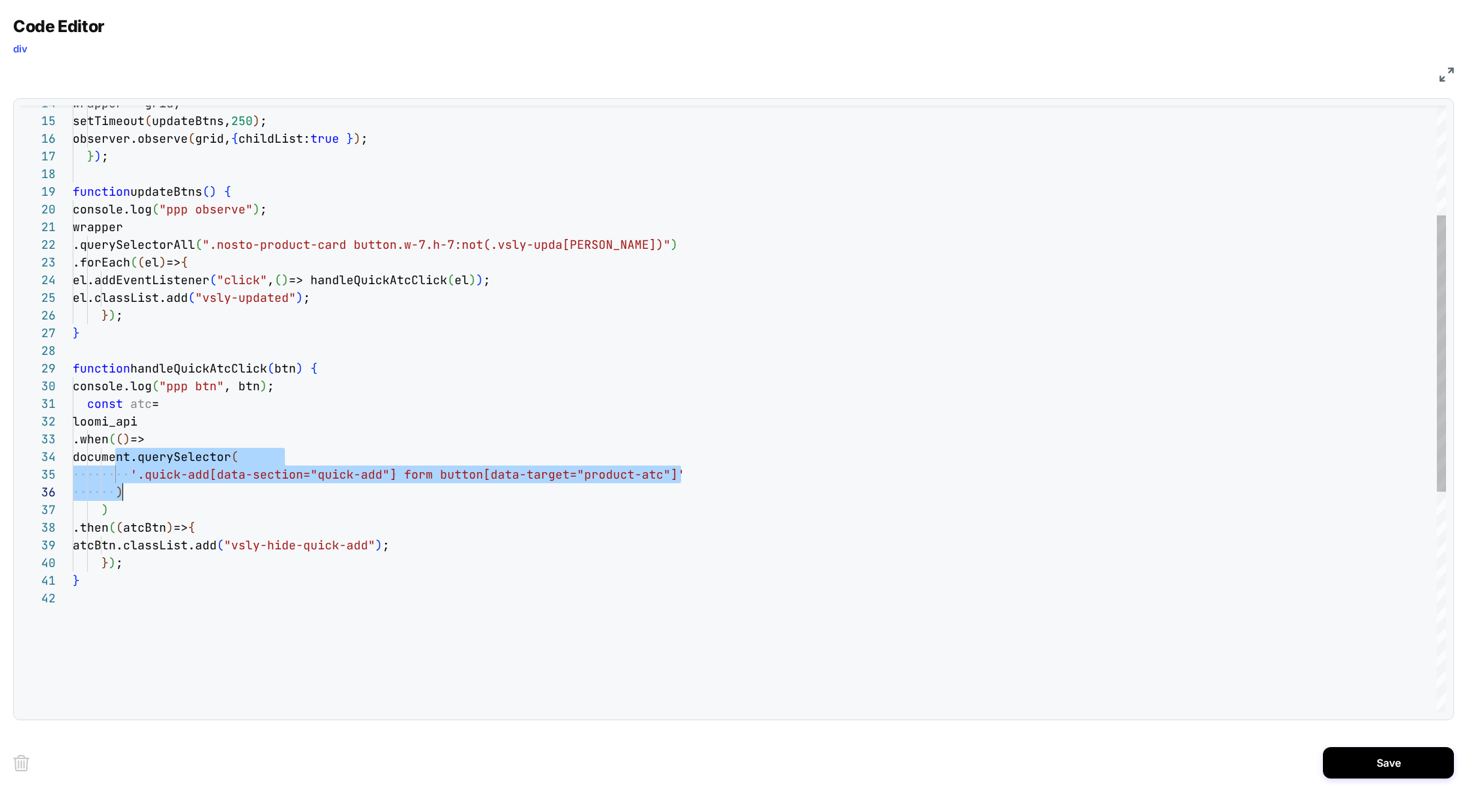
scroll to position [53, 50]
drag, startPoint x: 115, startPoint y: 457, endPoint x: 127, endPoint y: 500, distance: 45.0
click at [127, 500] on div "} } ) ; .then ( ( atcBtn ) => { atcBtn.classList.add ( "vsly-hide-quick-add" ) …" at bounding box center [760, 530] width 1374 height 1332
click at [172, 409] on div "} } ) ; .then ( ( atcBtn ) => { atcBtn.classList.add ( "vsly-hide-quick-add" ) …" at bounding box center [760, 530] width 1374 height 1332
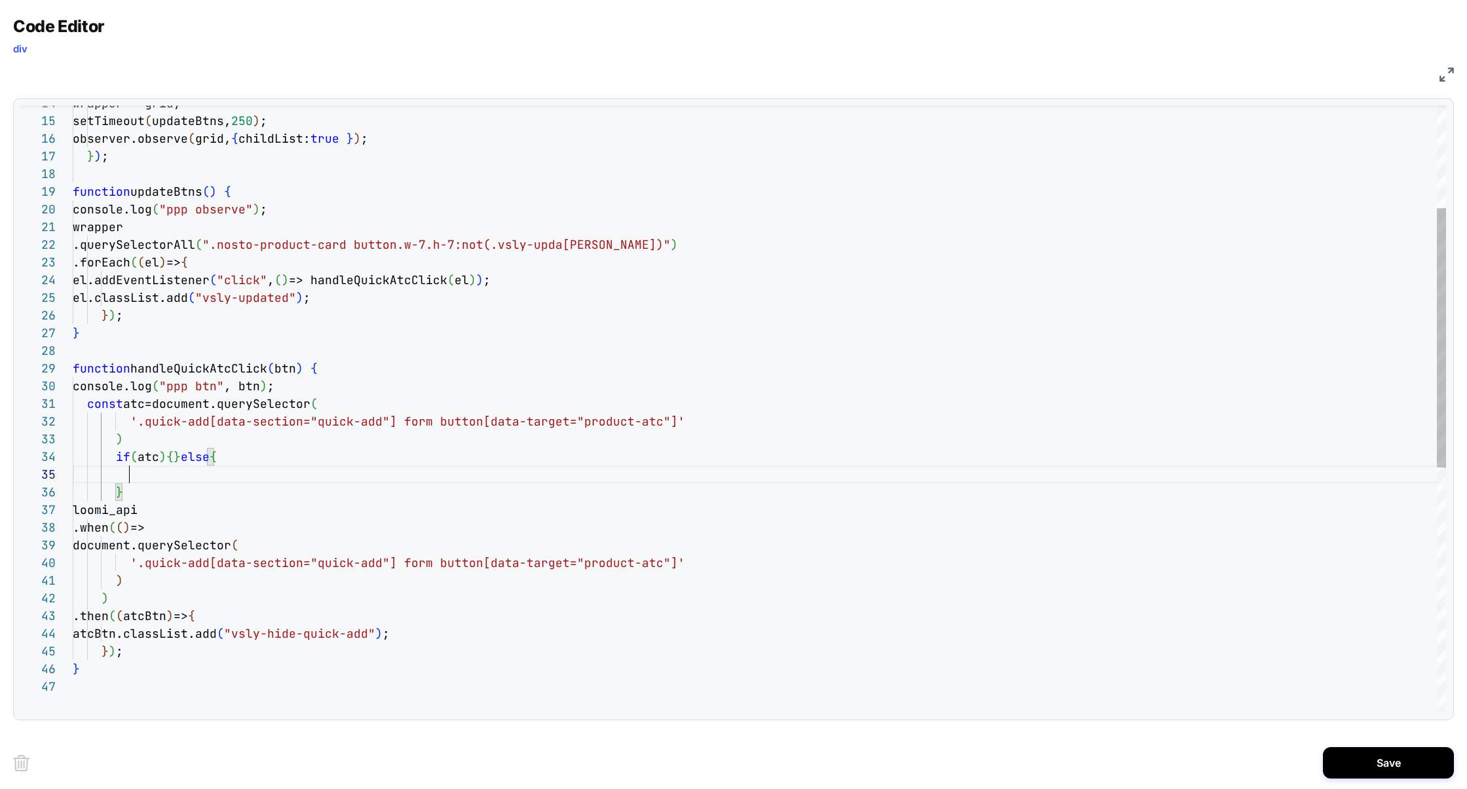
scroll to position [71, 56]
click at [236, 609] on div "} ) ; .then ( ( atcBtn ) => { atcBtn.classList.add ( "vsly-hide-quick-add" ) ; …" at bounding box center [760, 574] width 1374 height 1421
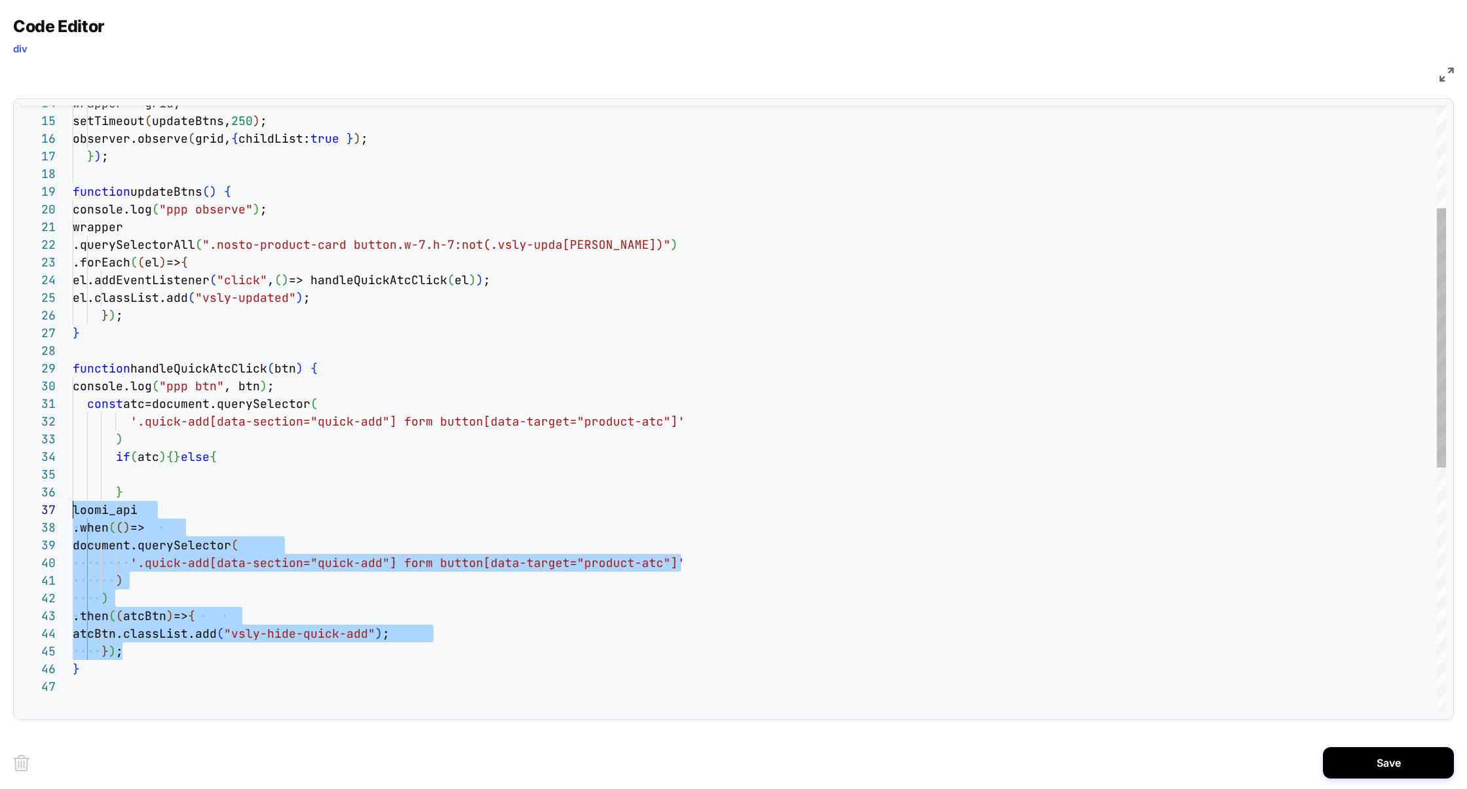
scroll to position [106, 0]
drag, startPoint x: 145, startPoint y: 653, endPoint x: 25, endPoint y: 516, distance: 182.9
click at [25, 515] on div "45 43 44 41 42 39 40 37 38 29 30 26 27 28 24 25 22 23 20 21 18 19 16 17 15 14 3…" at bounding box center [733, 408] width 1426 height 607
drag, startPoint x: 108, startPoint y: 516, endPoint x: 109, endPoint y: 481, distance: 34.7
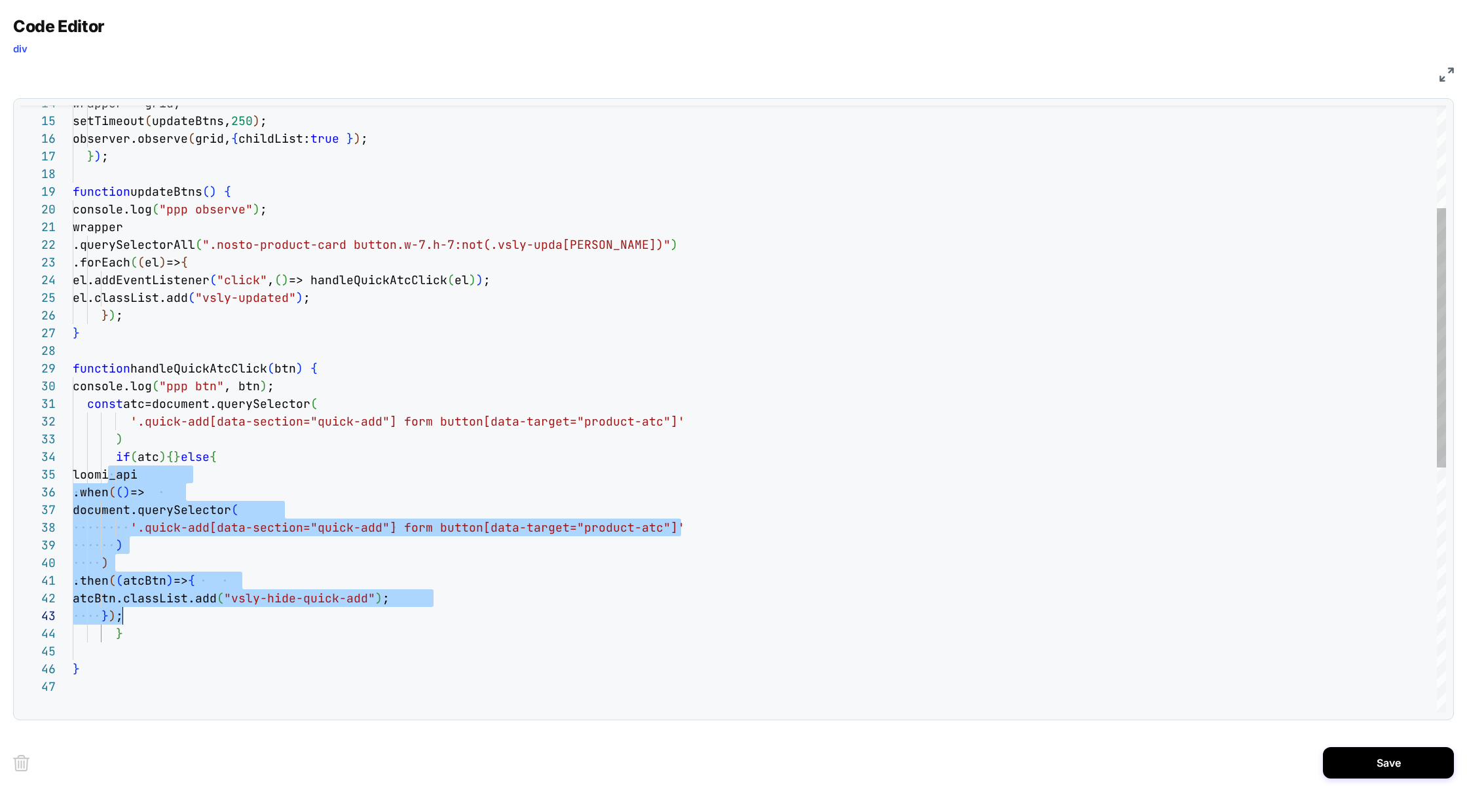
scroll to position [141, 50]
click at [246, 550] on div "function handleQuickAtcClick ( btn ) { console.log ( "ppp btn" , btn ) ; } ) ; …" at bounding box center [760, 574] width 1374 height 1421
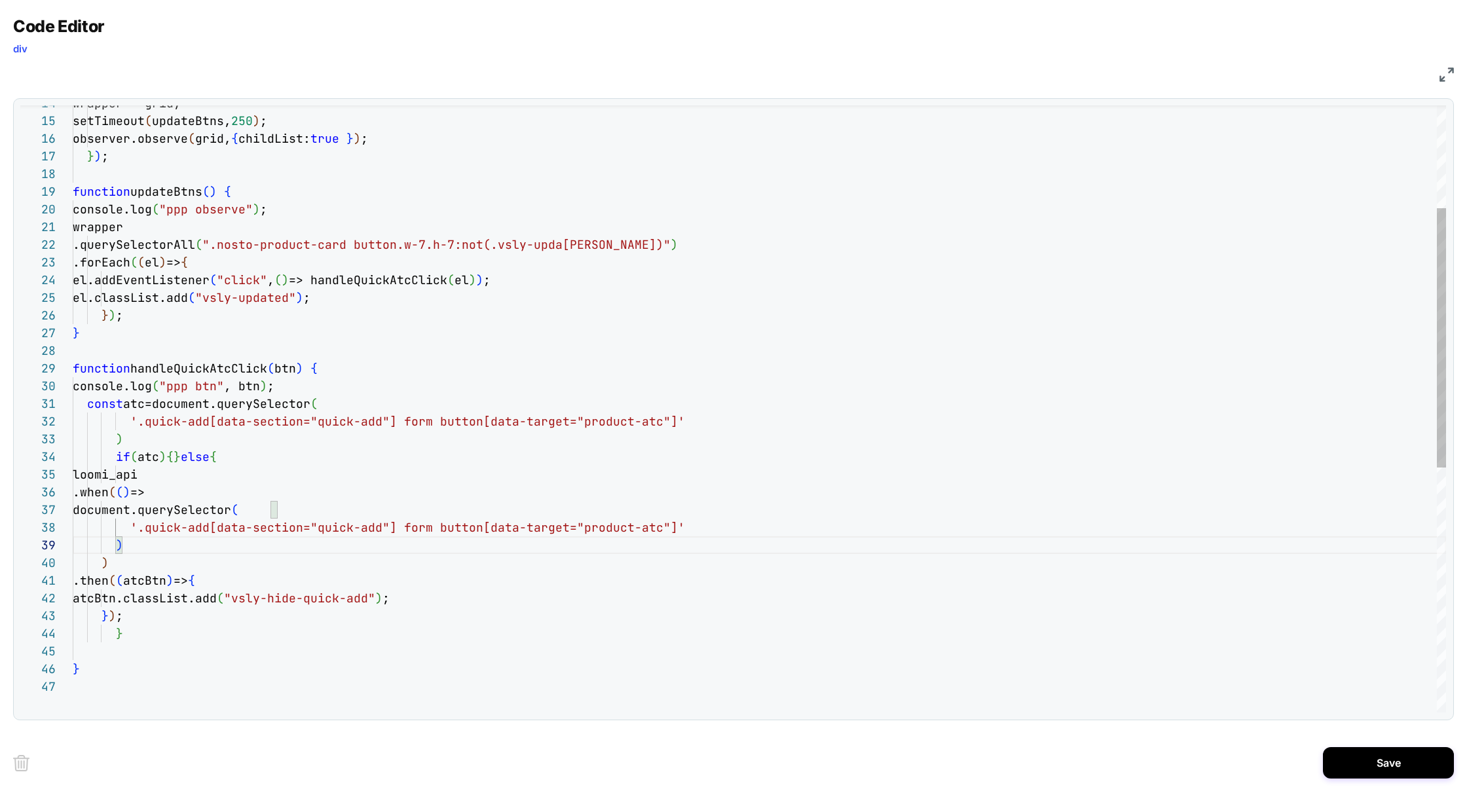
click at [170, 457] on div "function handleQuickAtcClick ( btn ) { console.log ( "ppp btn" , btn ) ; } ) ; …" at bounding box center [760, 574] width 1374 height 1421
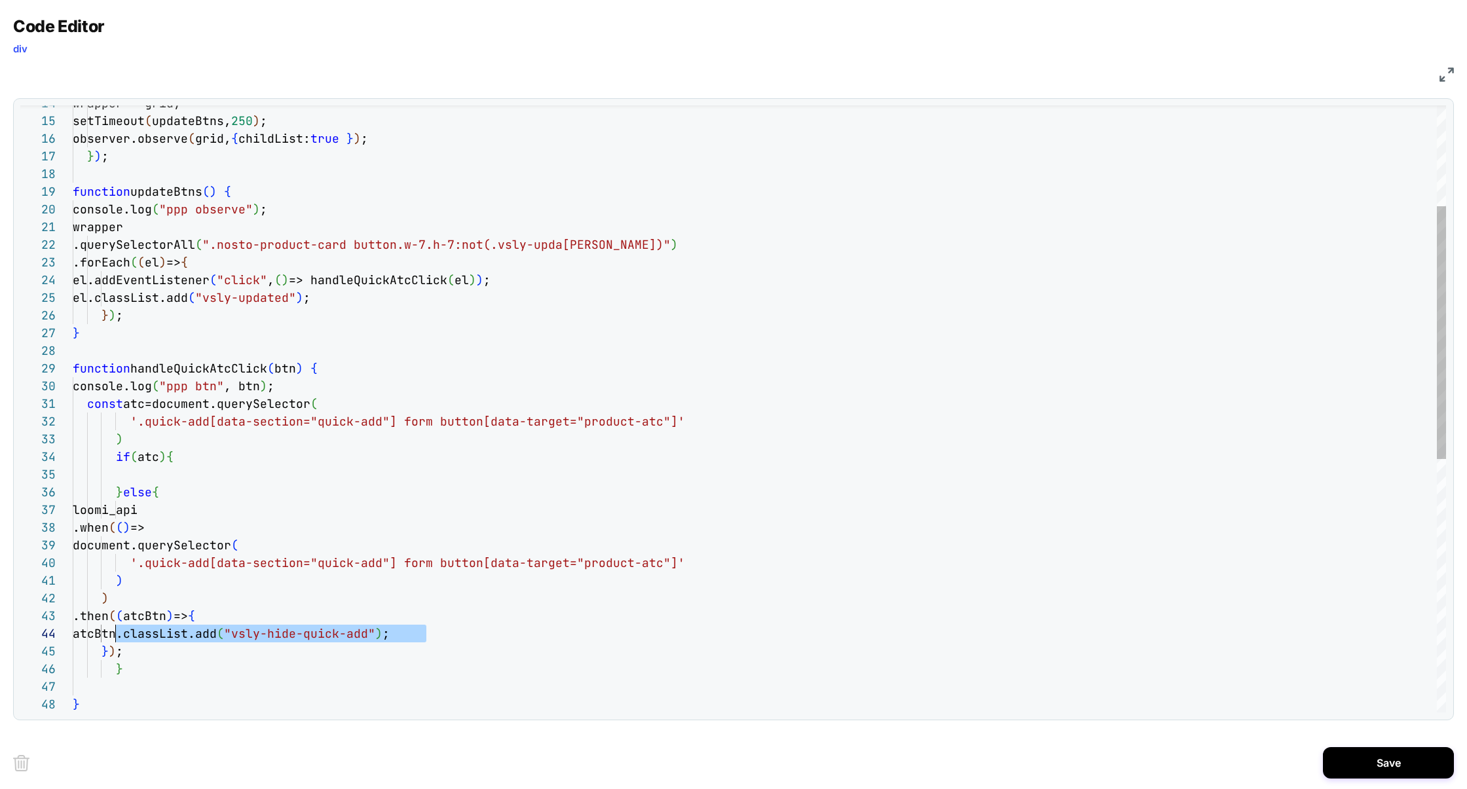
scroll to position [53, 43]
drag, startPoint x: 455, startPoint y: 633, endPoint x: 113, endPoint y: 631, distance: 341.9
click at [113, 631] on div "atcBtn.classList.add ( "vsly-hide-quick-add" ) ;" at bounding box center [760, 634] width 1374 height 18
click at [170, 474] on div "function handleQuickAtcClick ( btn ) { console.log ( "ppp btn" , btn ) ; } ) ; …" at bounding box center [760, 592] width 1374 height 1456
click at [140, 455] on div "function handleQuickAtcClick ( btn ) { console.log ( "ppp btn" , btn ) ; } ) ; …" at bounding box center [760, 592] width 1374 height 1456
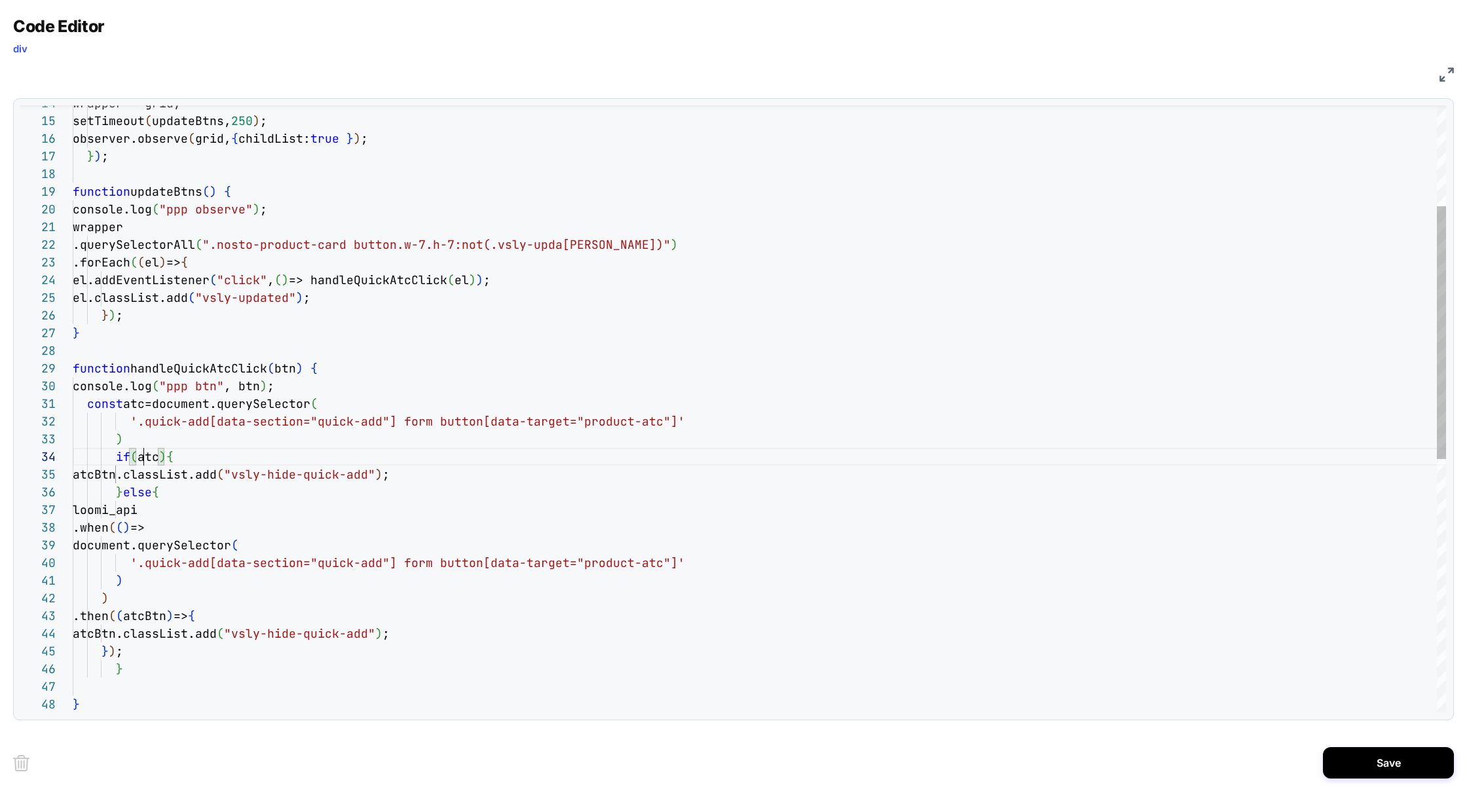
click at [140, 455] on div "function handleQuickAtcClick ( btn ) { console.log ( "ppp btn" , btn ) ; } ) ; …" at bounding box center [760, 592] width 1374 height 1456
click at [137, 633] on div "function handleQuickAtcClick ( btn ) { console.log ( "ppp btn" , btn ) ; } ) ; …" at bounding box center [760, 592] width 1374 height 1456
click at [141, 407] on div "function handleQuickAtcClick ( btn ) { console.log ( "ppp btn" , btn ) ; } ) ; …" at bounding box center [760, 592] width 1374 height 1456
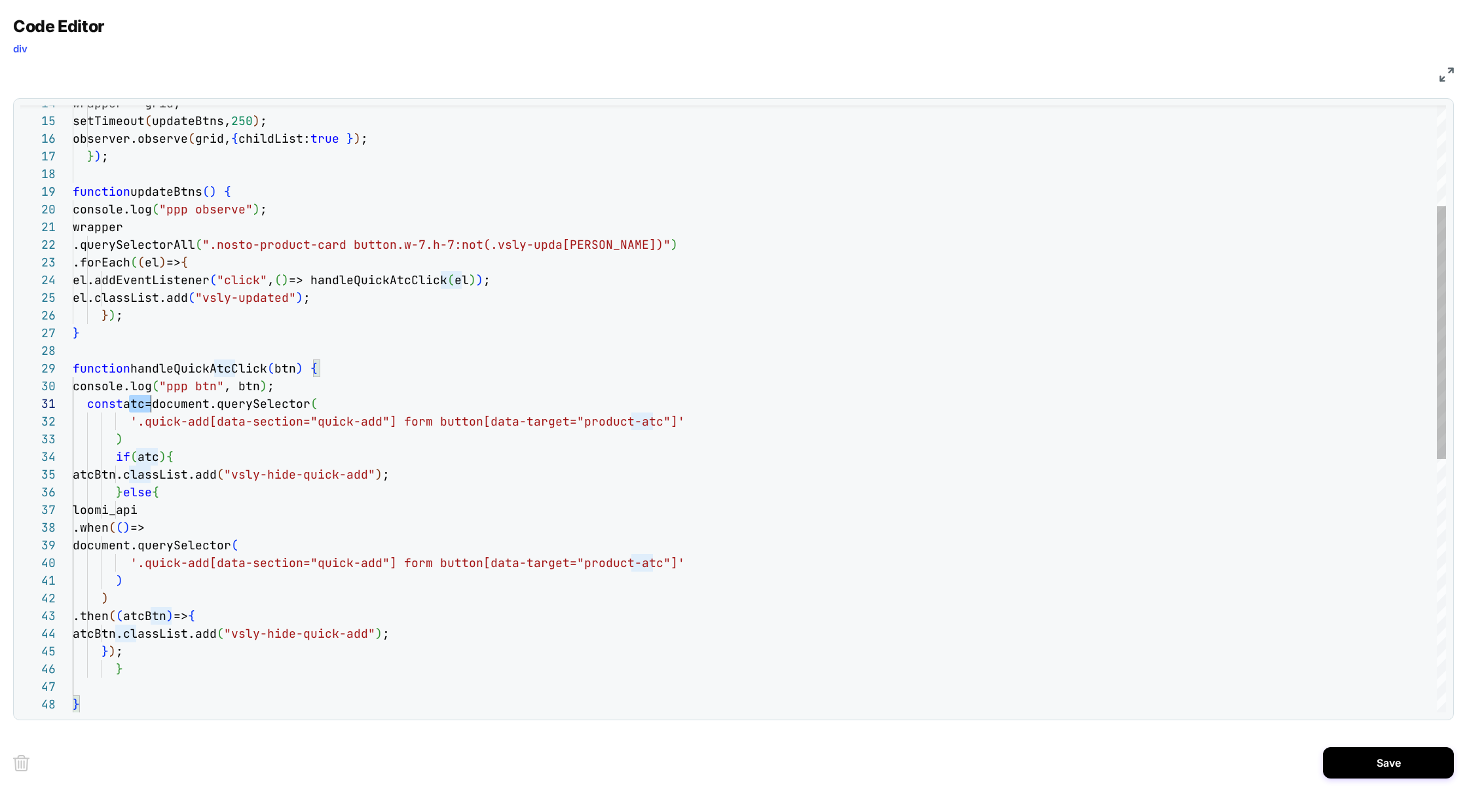
click at [141, 407] on div "function handleQuickAtcClick ( btn ) { console.log ( "ppp btn" , btn ) ; } ) ; …" at bounding box center [760, 592] width 1374 height 1456
click at [147, 455] on div "function handleQuickAtcClick ( btn ) { console.log ( "ppp btn" , btn ) ; } ) ; …" at bounding box center [760, 592] width 1374 height 1456
click at [147, 456] on div "function handleQuickAtcClick ( btn ) { console.log ( "ppp btn" , btn ) ; } ) ; …" at bounding box center [760, 592] width 1374 height 1456
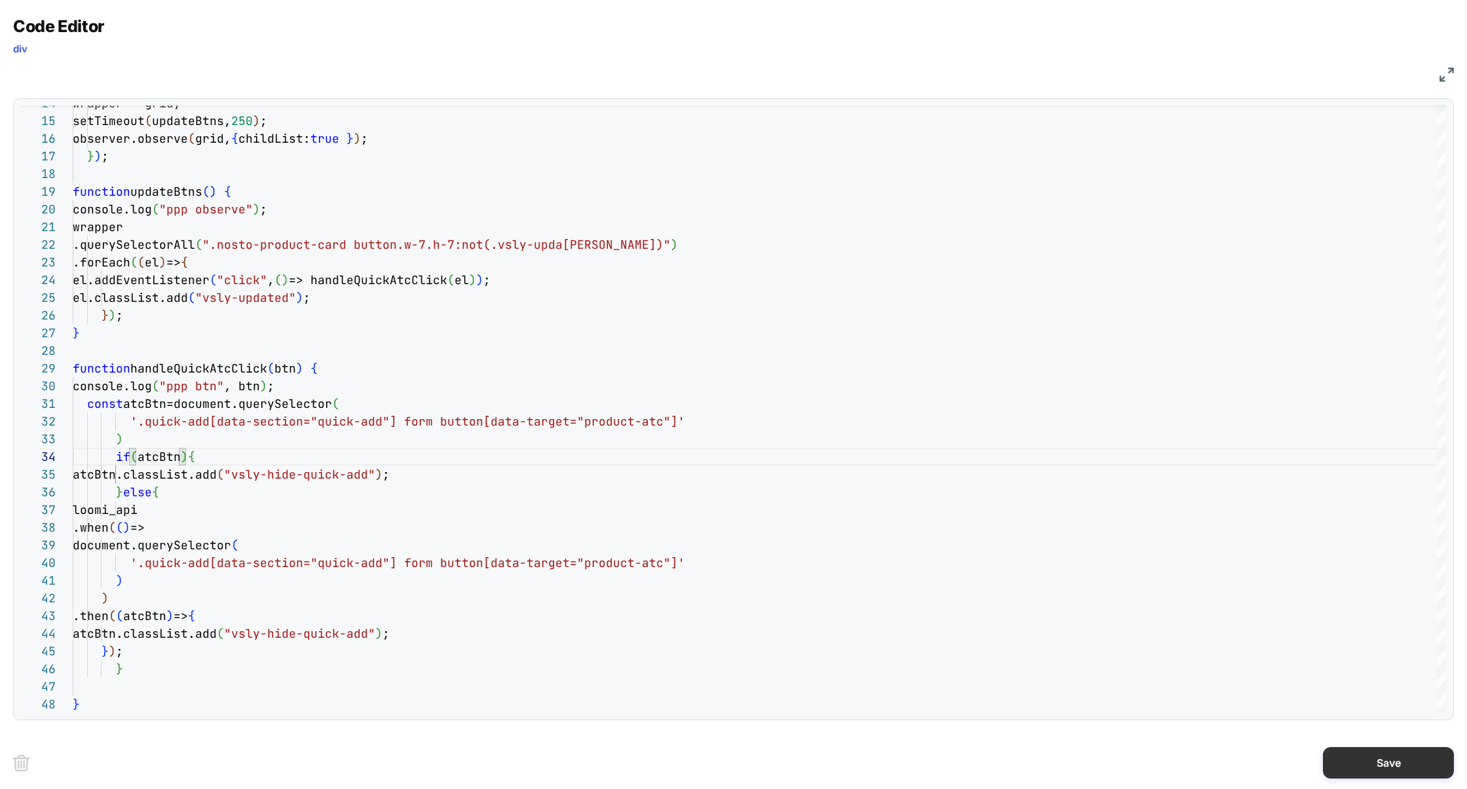
type textarea "**********"
click at [1394, 759] on button "Save" at bounding box center [1388, 762] width 131 height 31
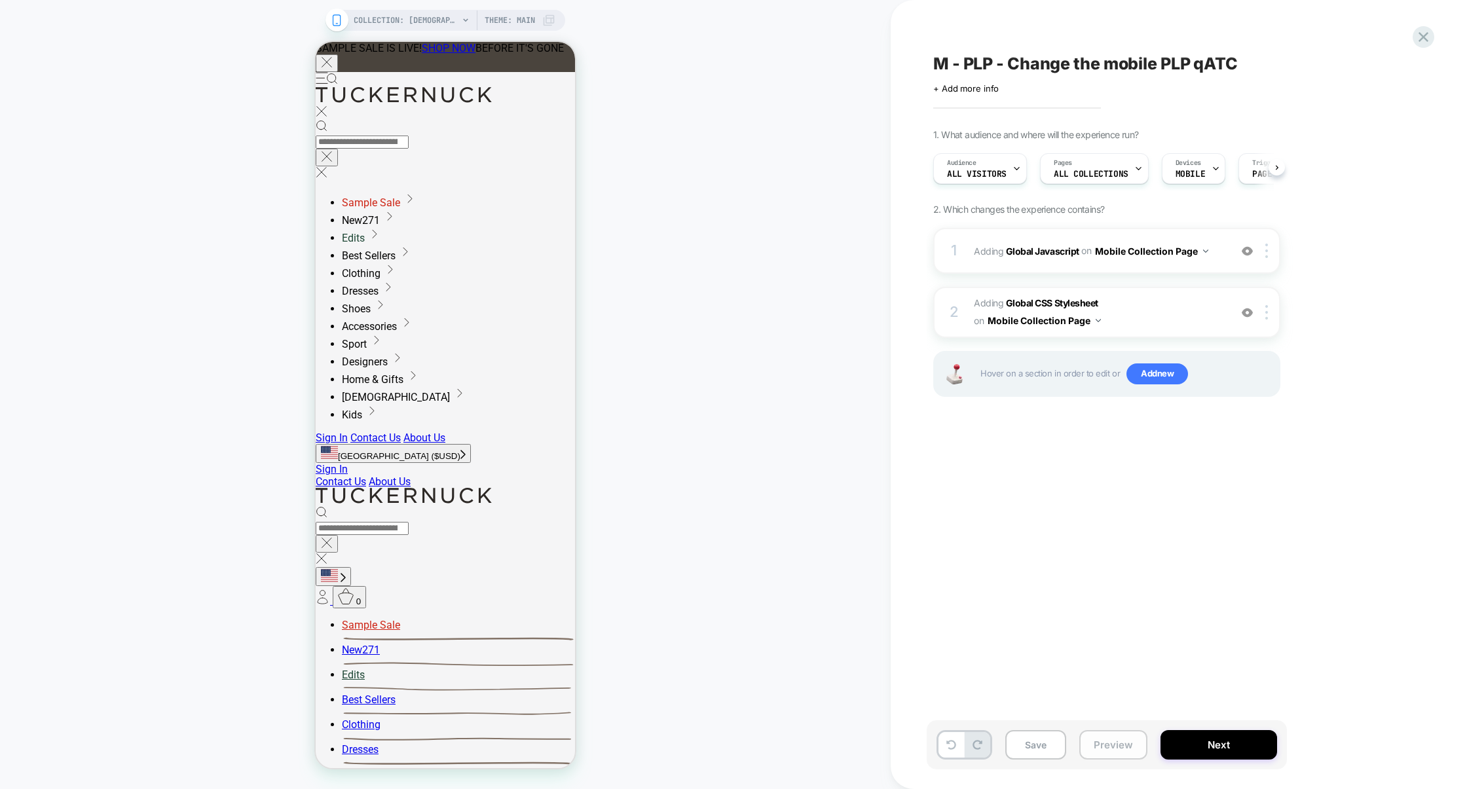
scroll to position [0, 1]
click at [1119, 745] on button "Preview" at bounding box center [1113, 744] width 68 height 29
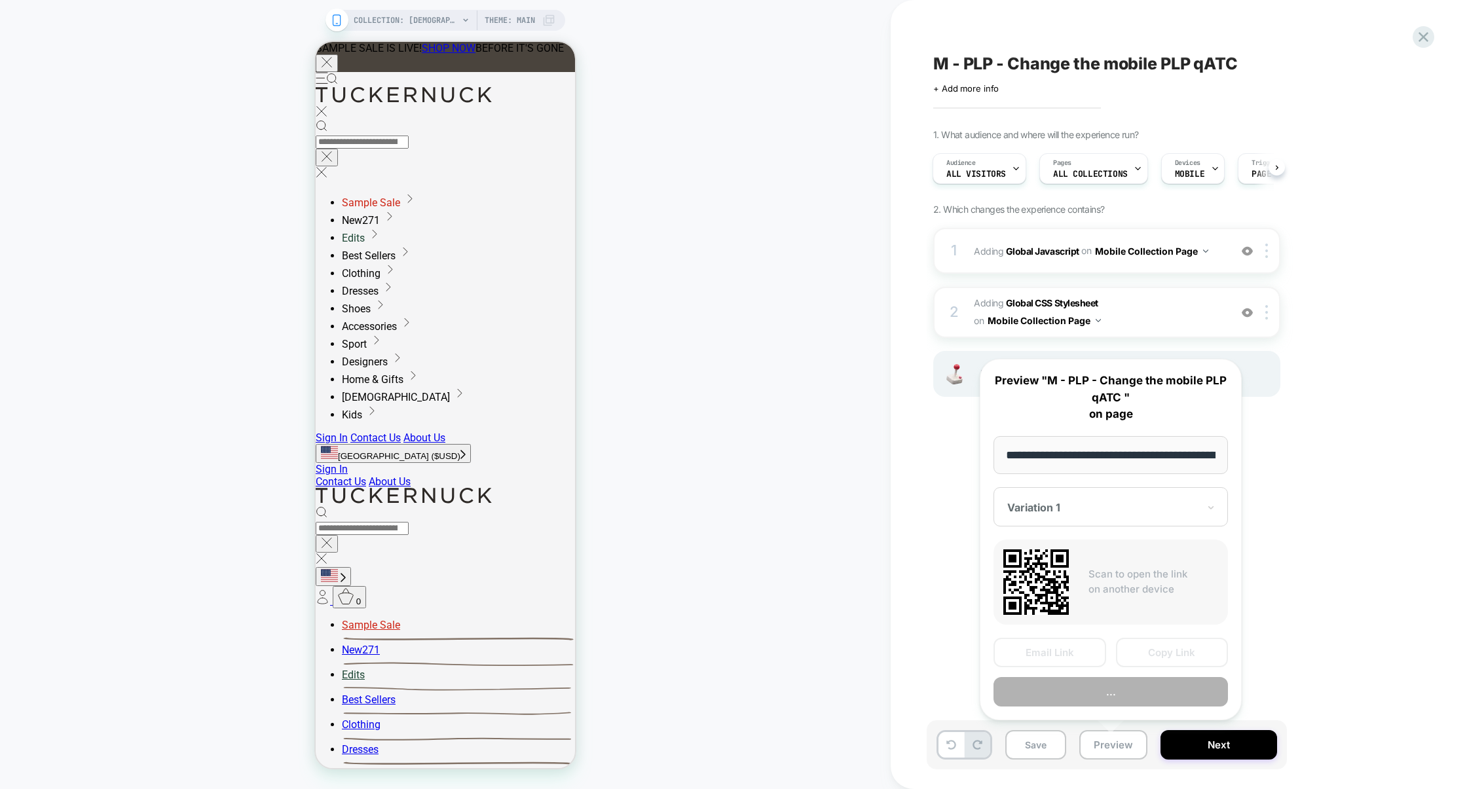
scroll to position [0, 108]
click at [1125, 691] on button "Preview" at bounding box center [1111, 691] width 234 height 29
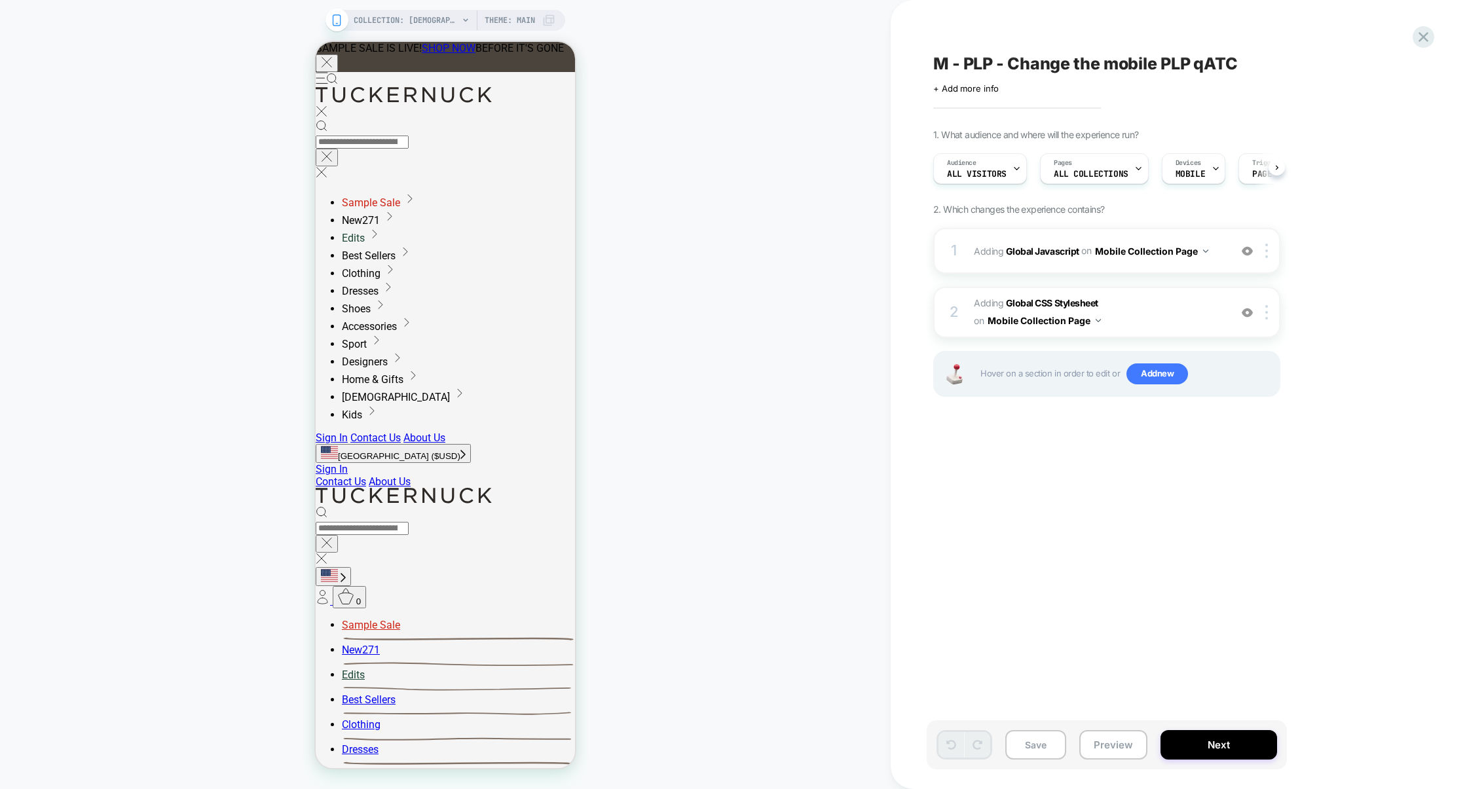
scroll to position [0, 1]
click at [1034, 738] on button "Save" at bounding box center [1035, 744] width 61 height 29
click at [1148, 312] on span "Adding Global CSS Stylesheet on Mobile Collection Page" at bounding box center [1099, 312] width 250 height 35
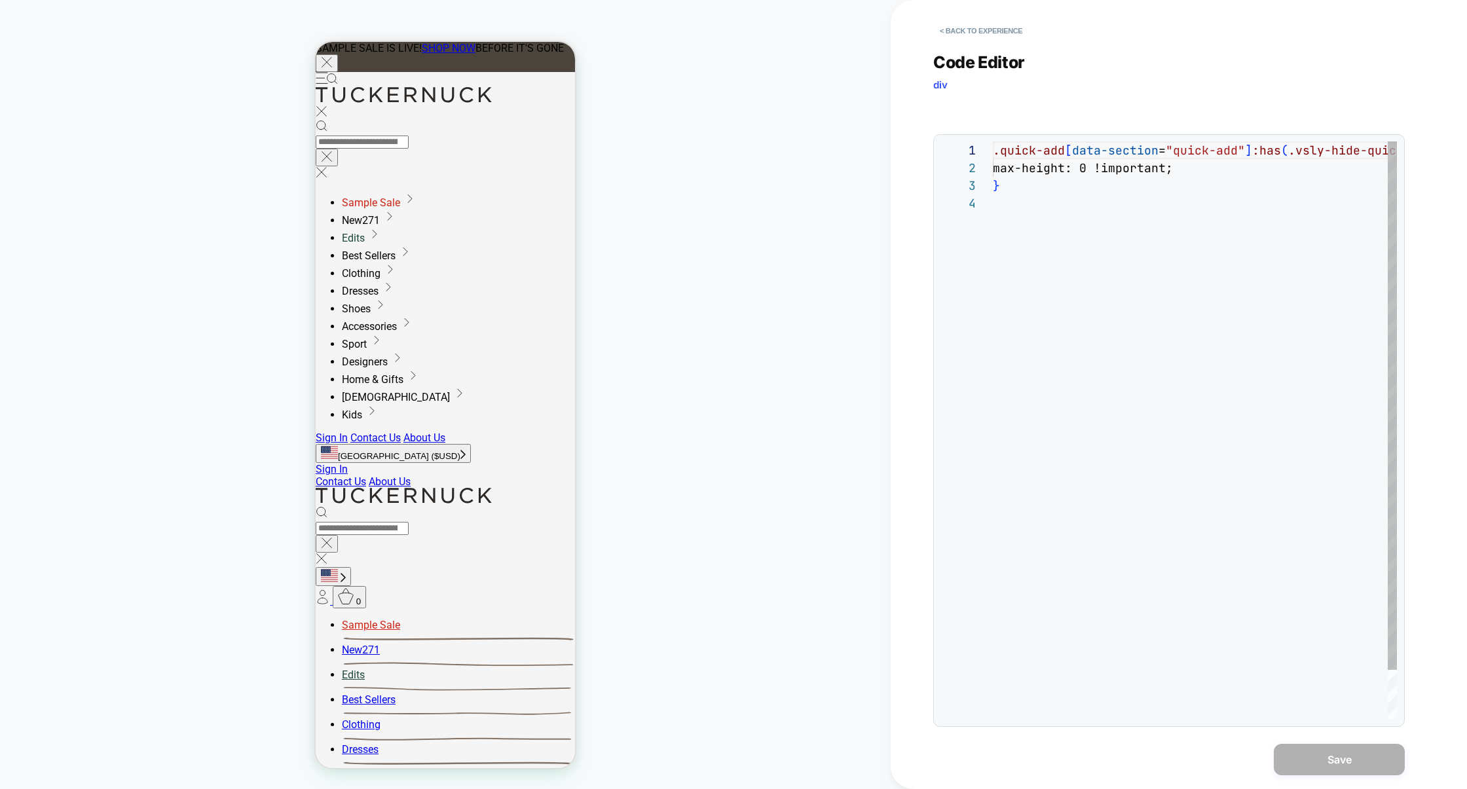
scroll to position [53, 0]
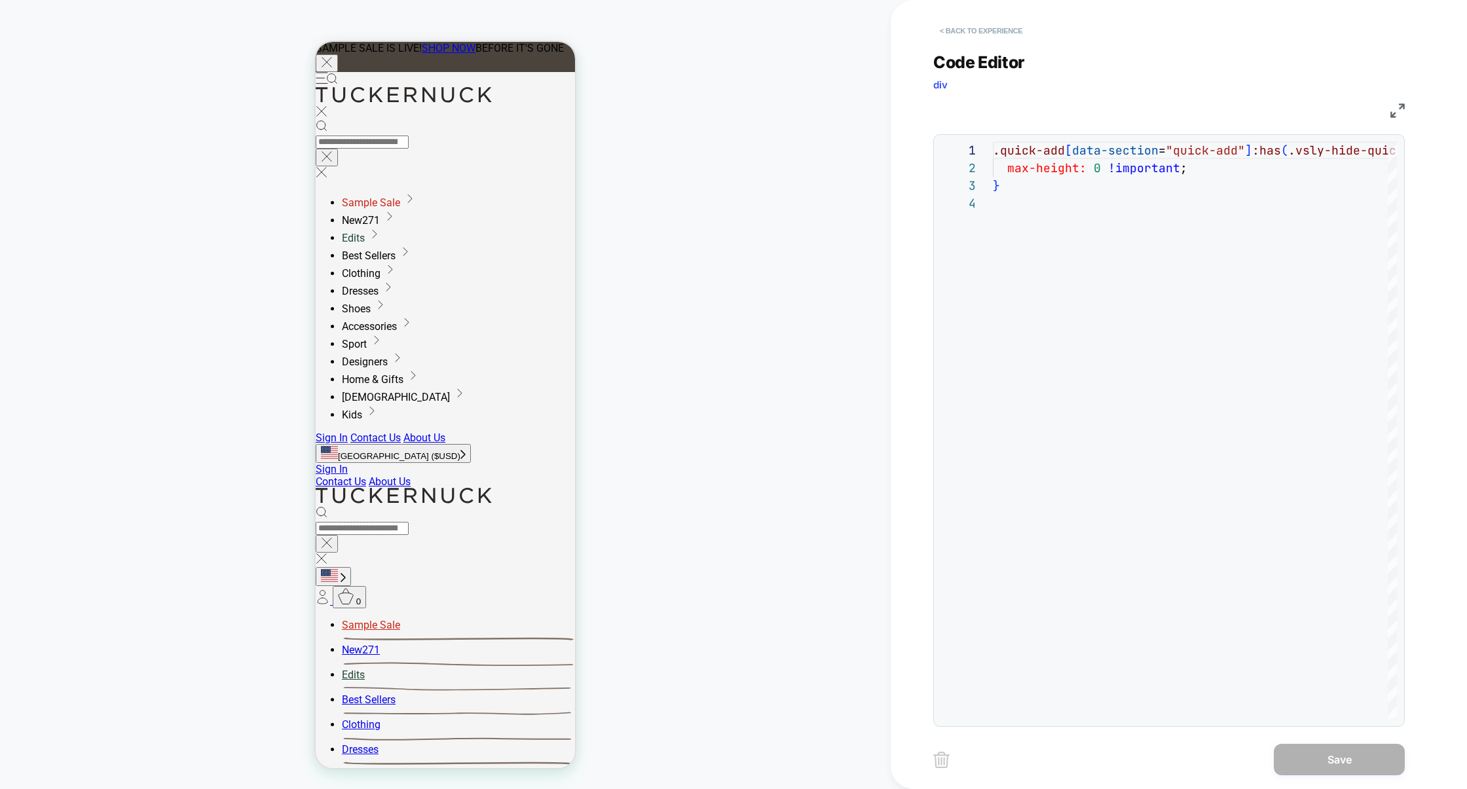
click at [1008, 38] on button "< Back to experience" at bounding box center [981, 30] width 96 height 21
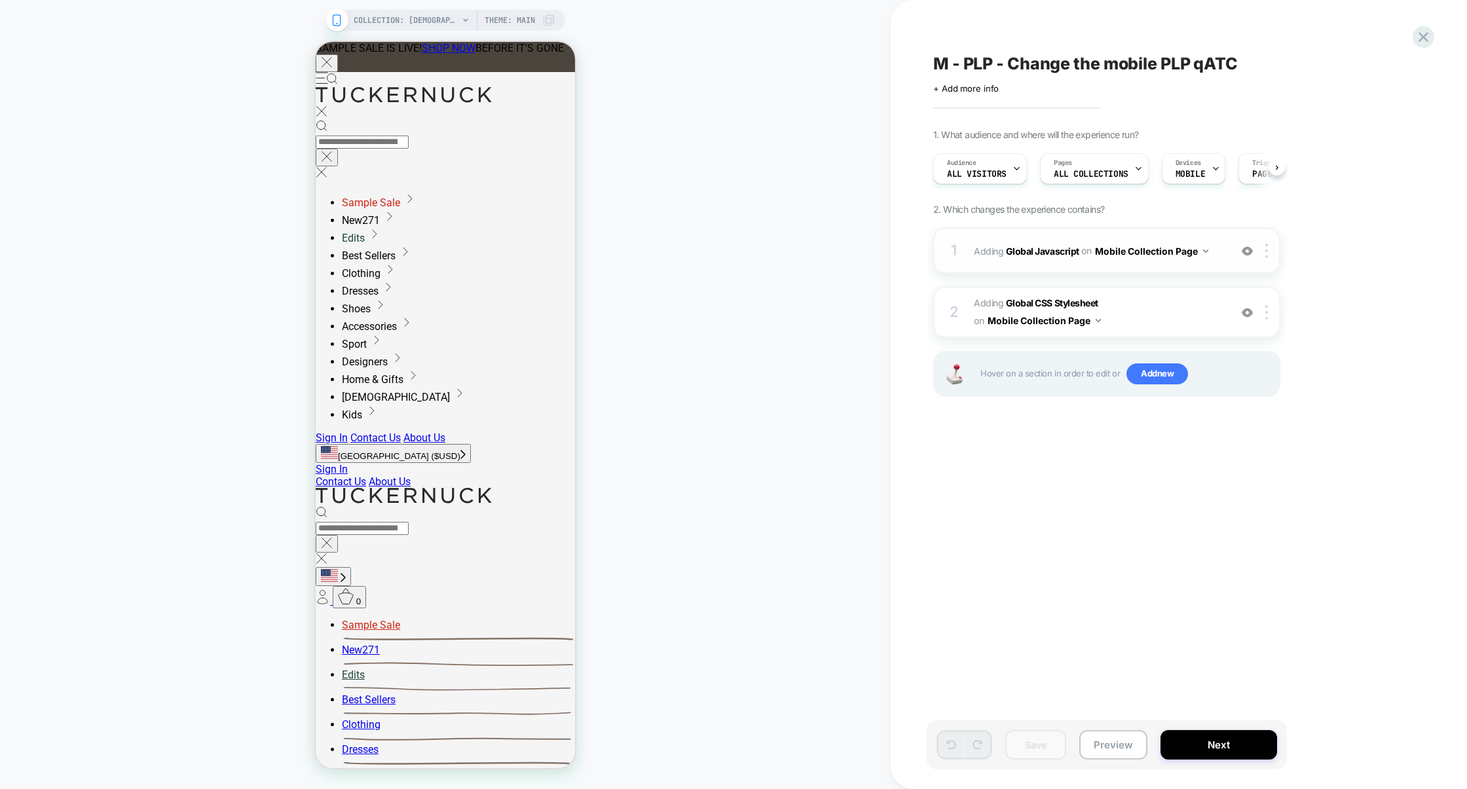
scroll to position [0, 1]
click at [1090, 265] on div "1 Adding Global Javascript on Mobile Collection Page Add Before Add After Copy …" at bounding box center [1106, 251] width 347 height 46
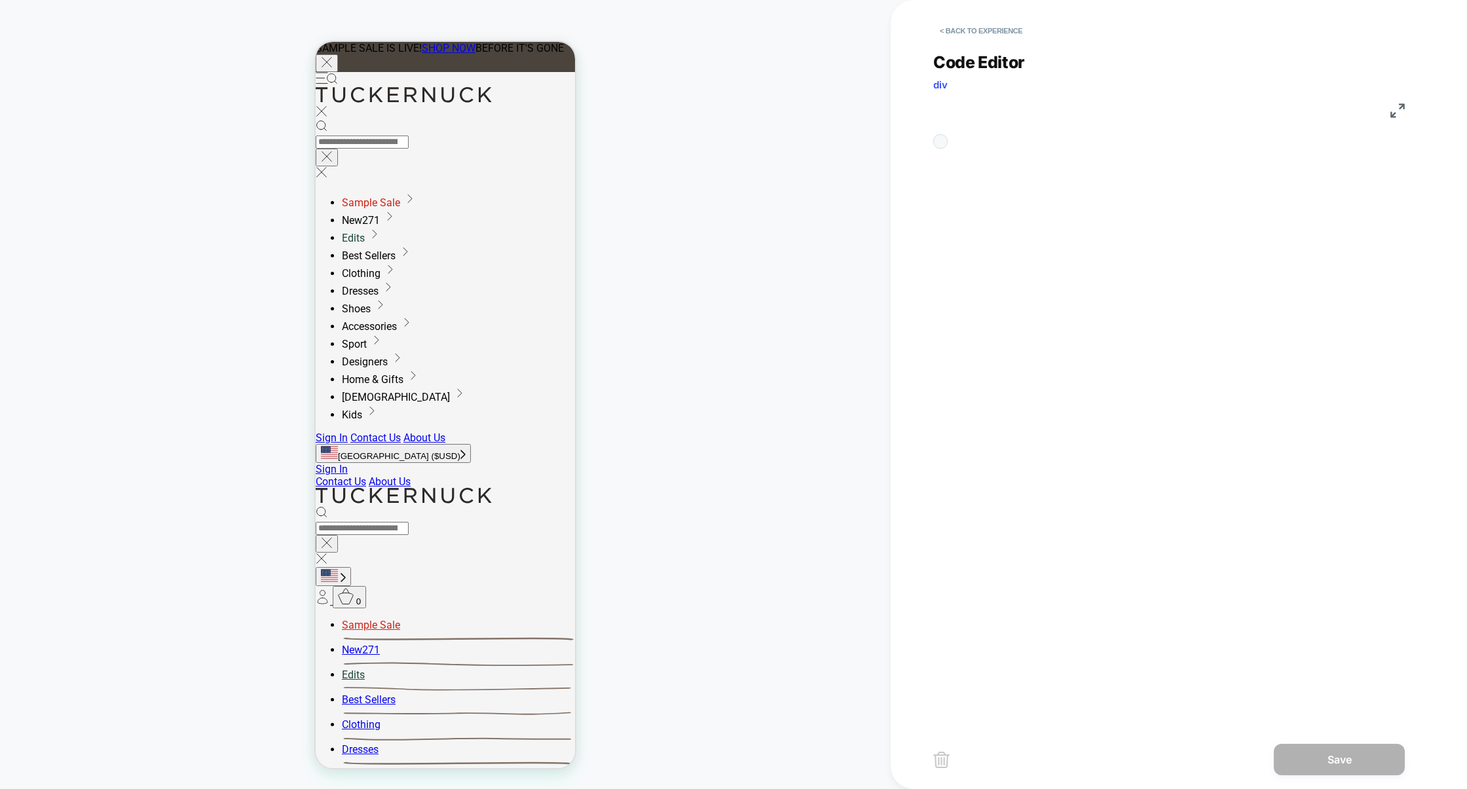
scroll to position [177, 0]
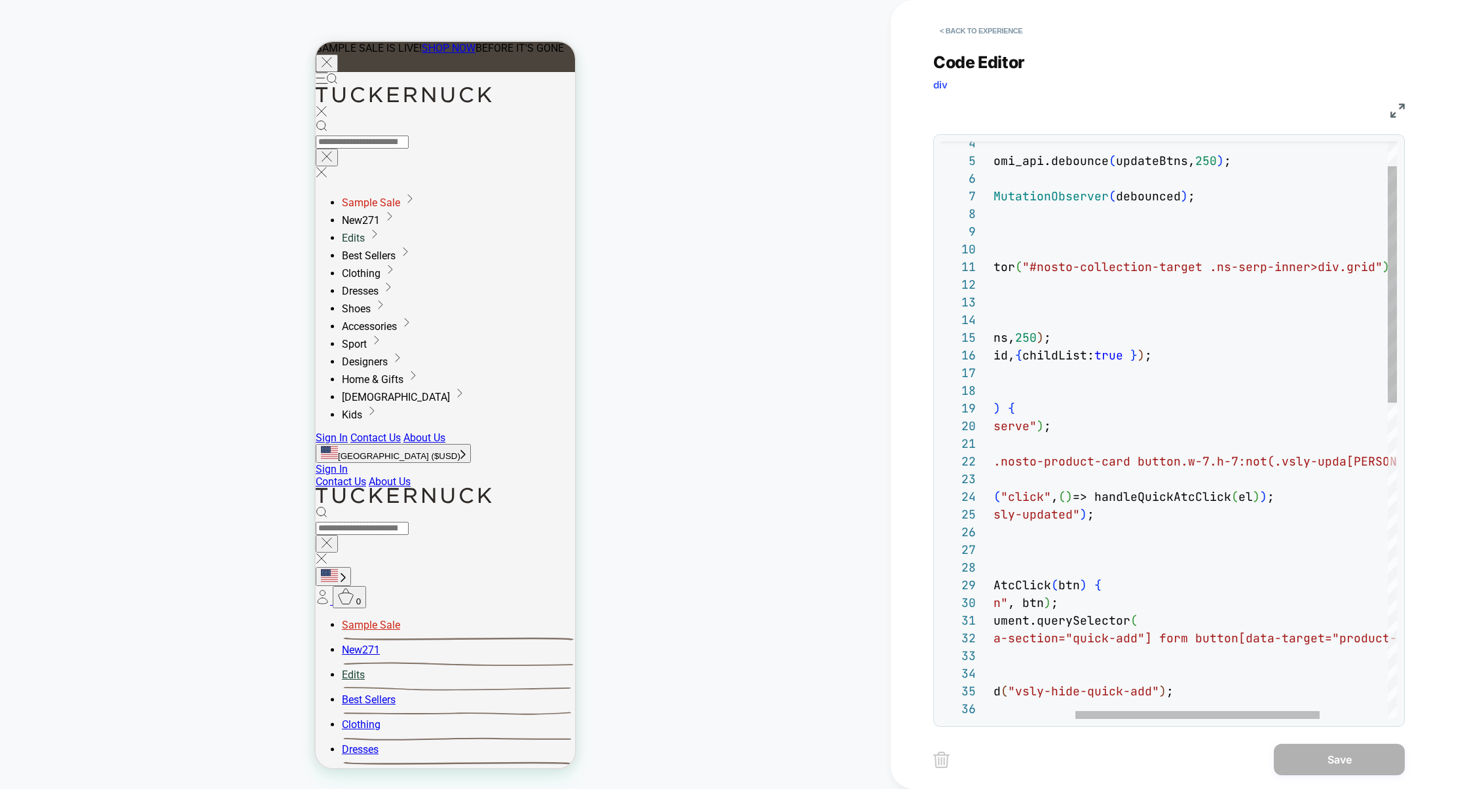
type textarea "**********"
drag, startPoint x: 1053, startPoint y: 269, endPoint x: 1176, endPoint y: 269, distance: 123.1
click at [1176, 269] on div "function handleQuickAtcClick ( btn ) { console.log ( "ppp btn" , btn ) ; const …" at bounding box center [1183, 785] width 653 height 1409
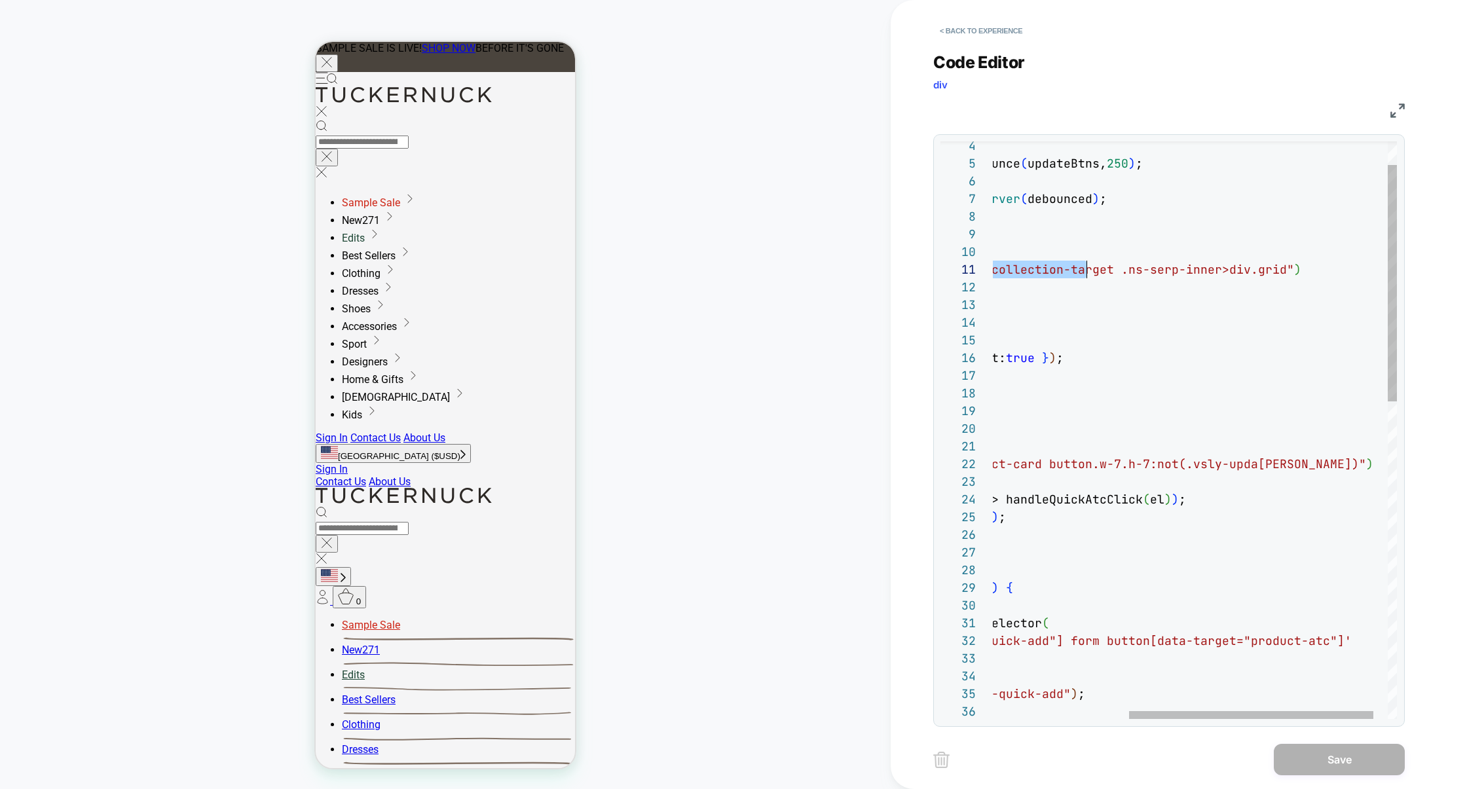
click at [1305, 270] on div "function handleQuickAtcClick ( btn ) { console.log ( "ppp btn" , btn ) ; const …" at bounding box center [1094, 788] width 653 height 1409
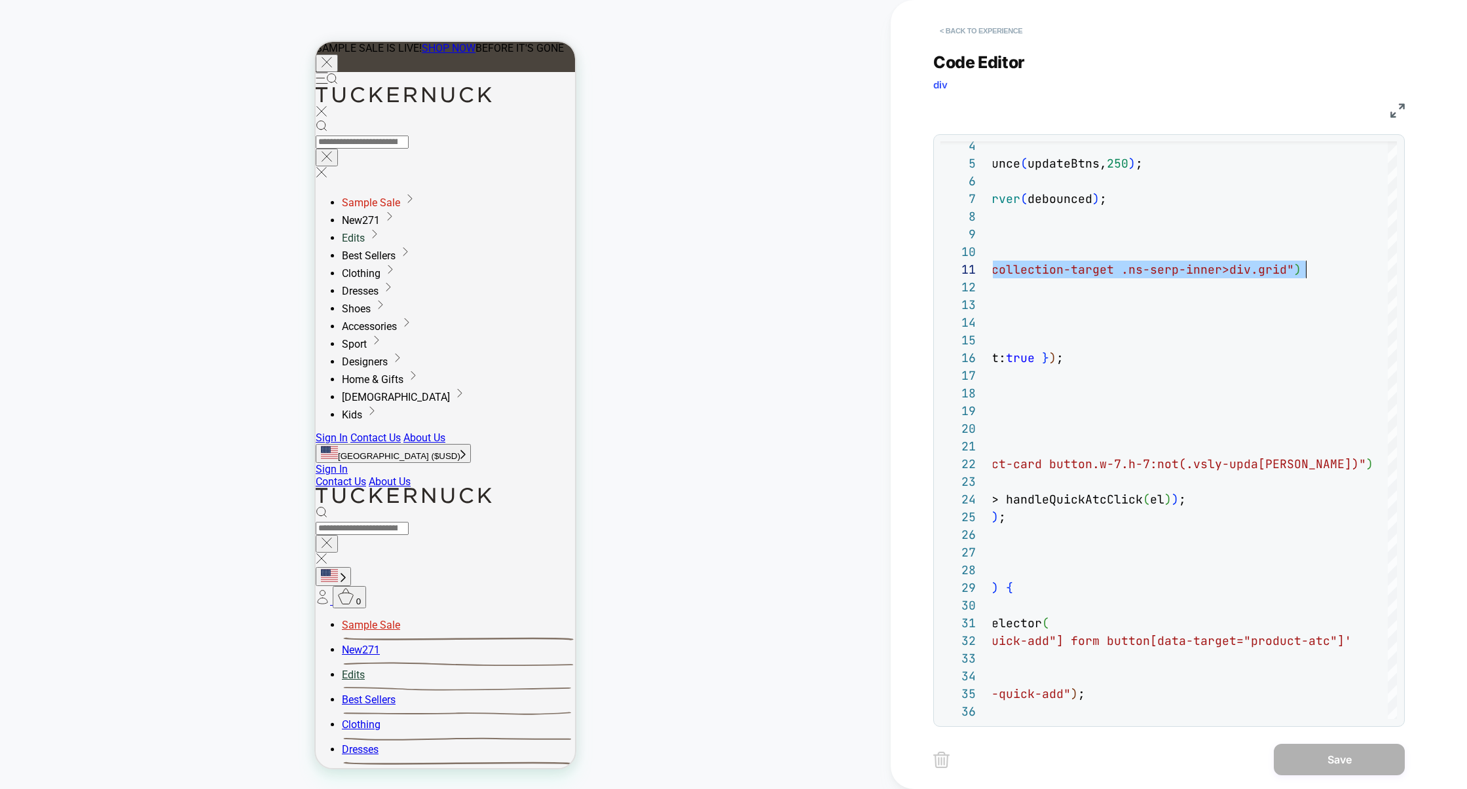
click at [988, 28] on button "< Back to experience" at bounding box center [981, 30] width 96 height 21
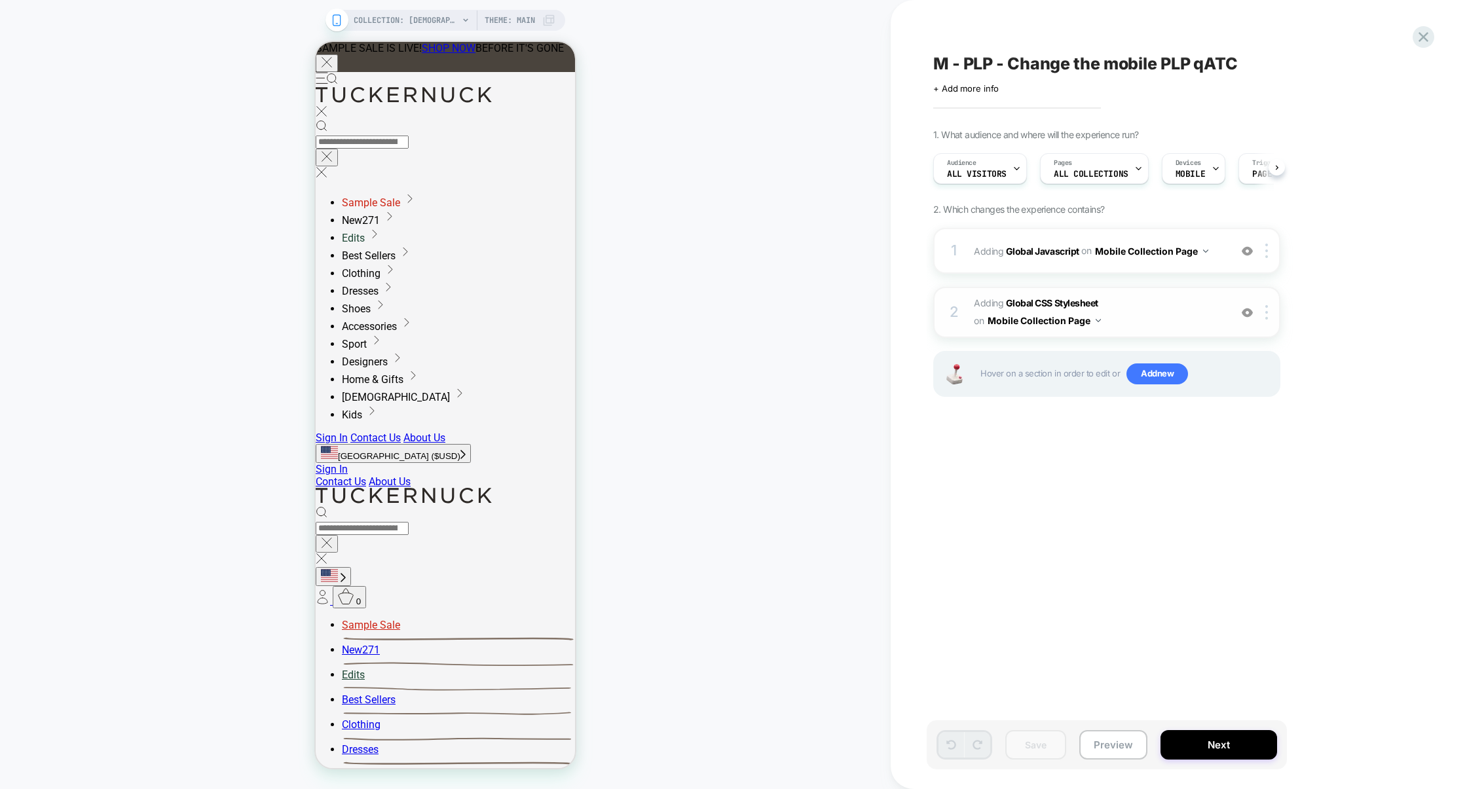
click at [1155, 324] on span "Adding Global CSS Stylesheet on Mobile Collection Page" at bounding box center [1099, 312] width 250 height 35
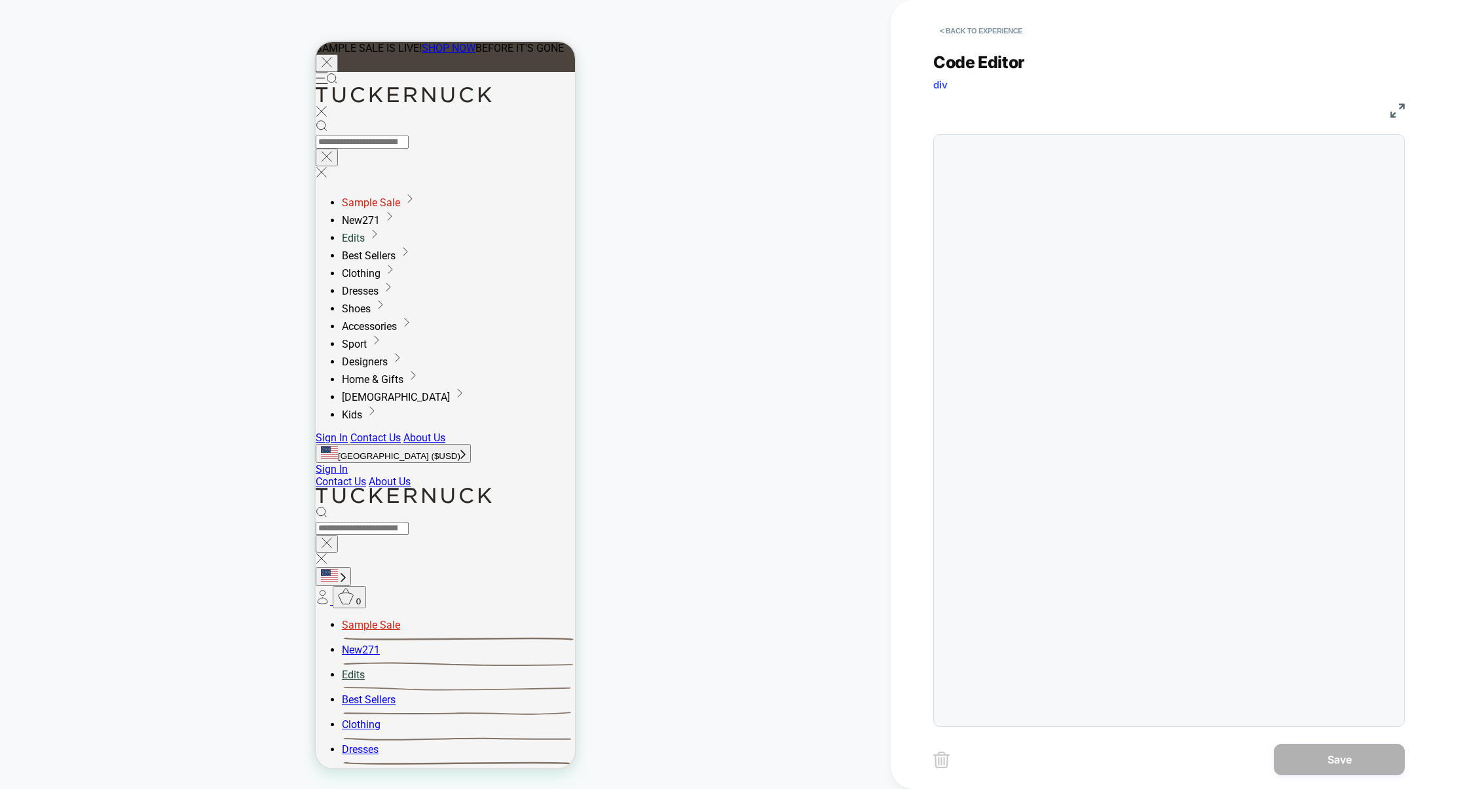
scroll to position [53, 0]
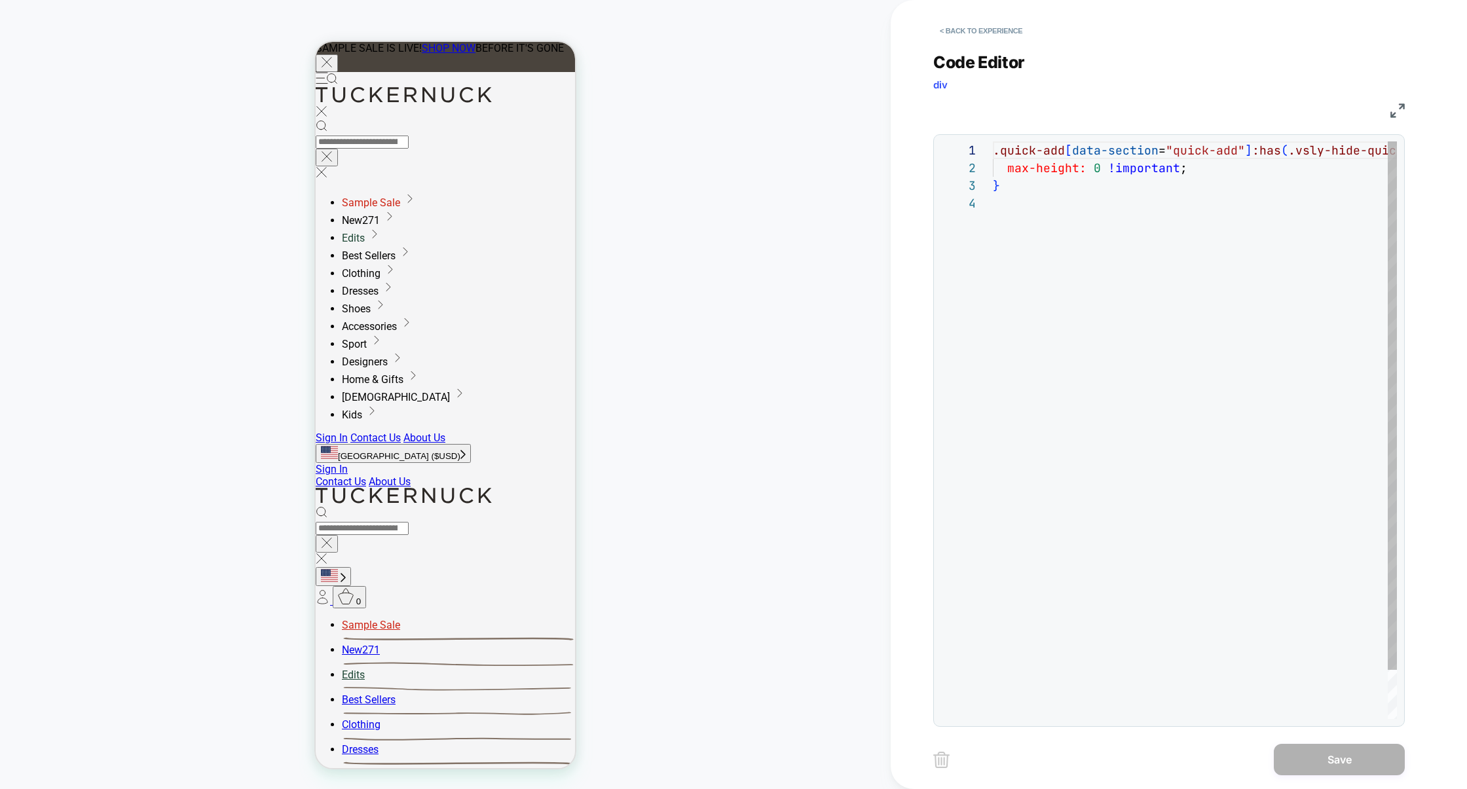
click at [1073, 400] on div ".quick-add [ data-section = "quick-add" ] :has ( .vsly-hide-quick-add ) { max-h…" at bounding box center [1195, 456] width 404 height 631
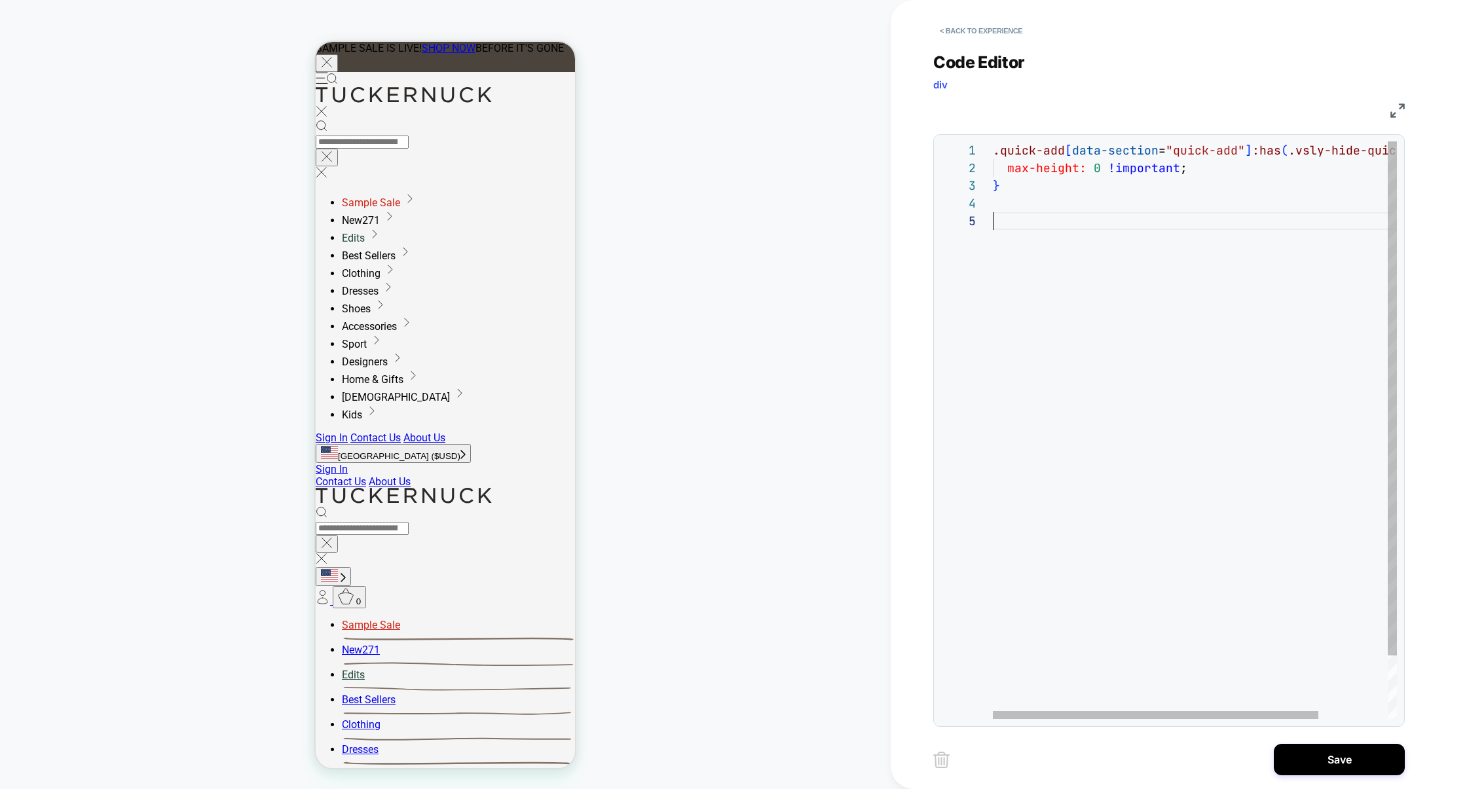
scroll to position [71, 339]
drag, startPoint x: 1172, startPoint y: 223, endPoint x: 1337, endPoint y: 224, distance: 165.1
click at [1337, 224] on div ".quick-add [ data-section = "quick-add" ] :has ( .vsly-hide-quick-add ) { max-h…" at bounding box center [1238, 465] width 490 height 648
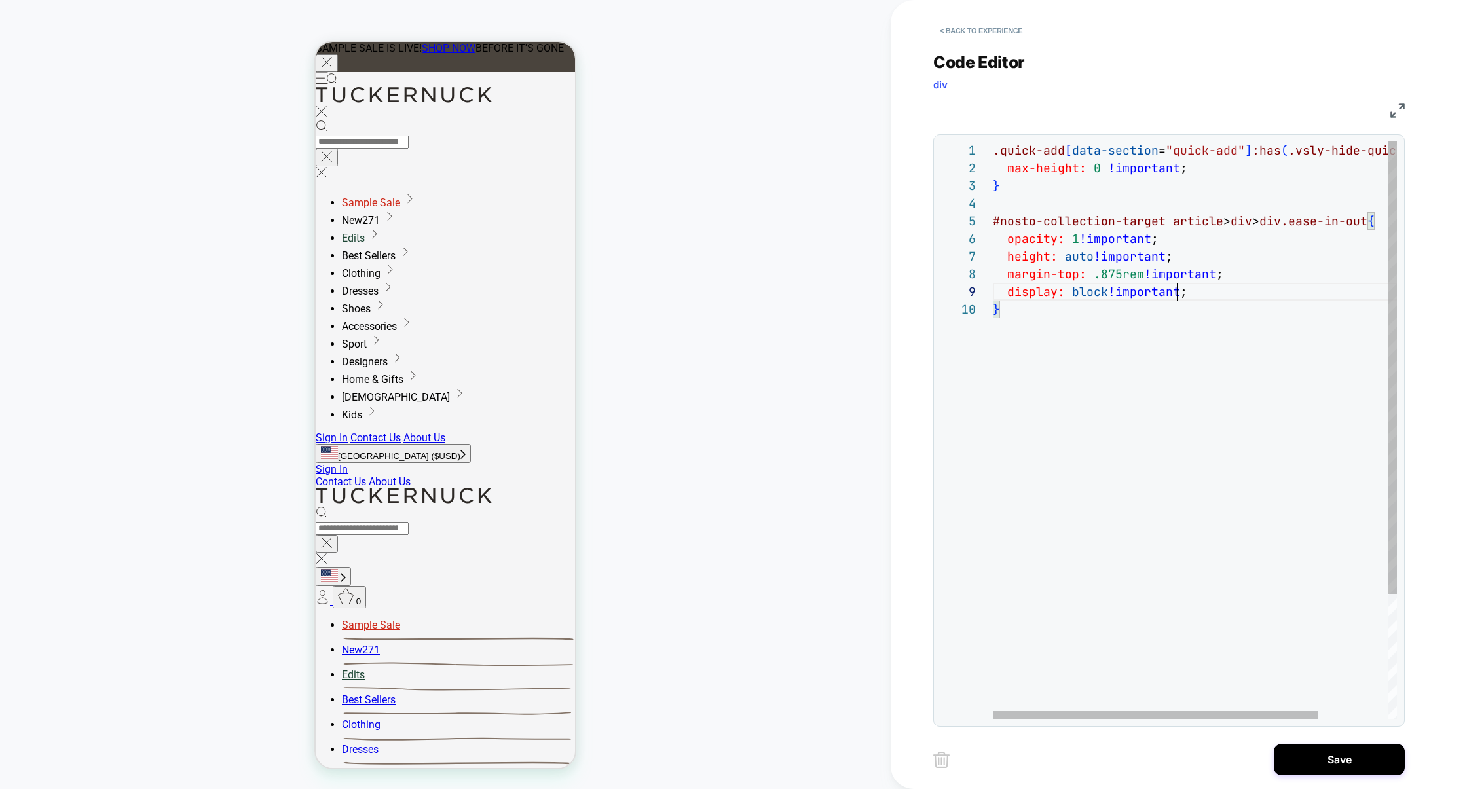
scroll to position [141, 184]
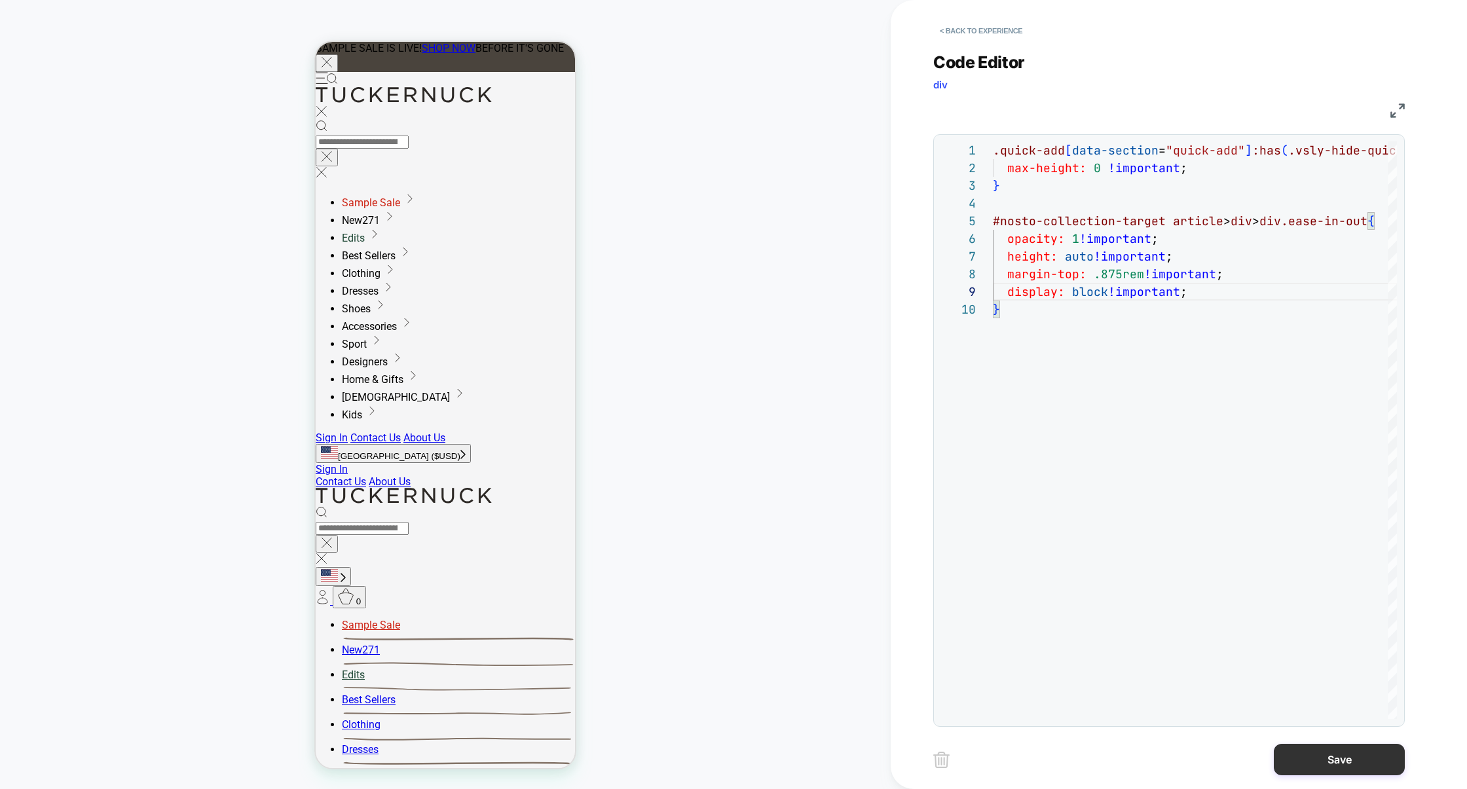
type textarea "**********"
click at [1326, 753] on button "Save" at bounding box center [1339, 759] width 131 height 31
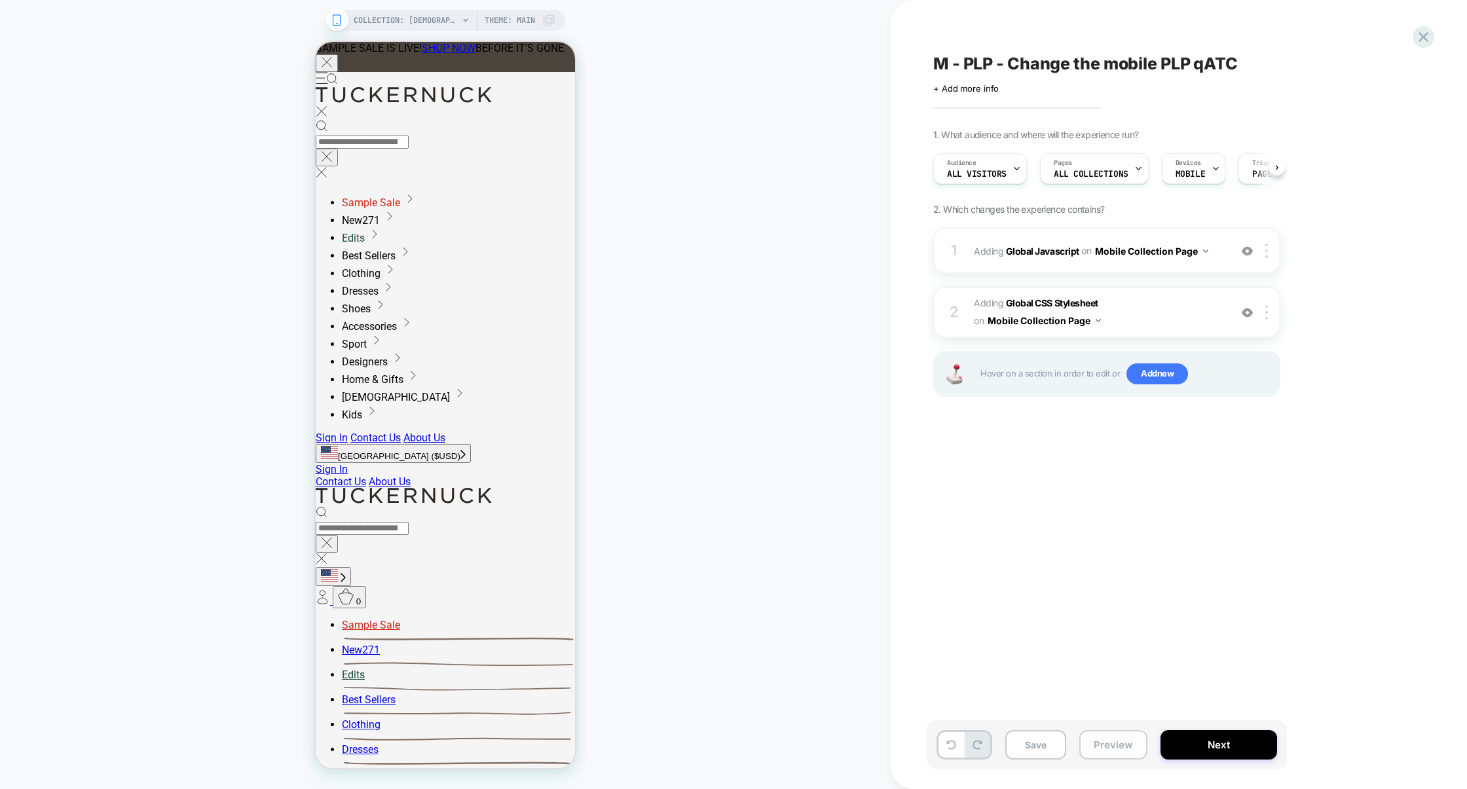
scroll to position [0, 1]
click at [1083, 751] on button "Preview" at bounding box center [1113, 744] width 68 height 29
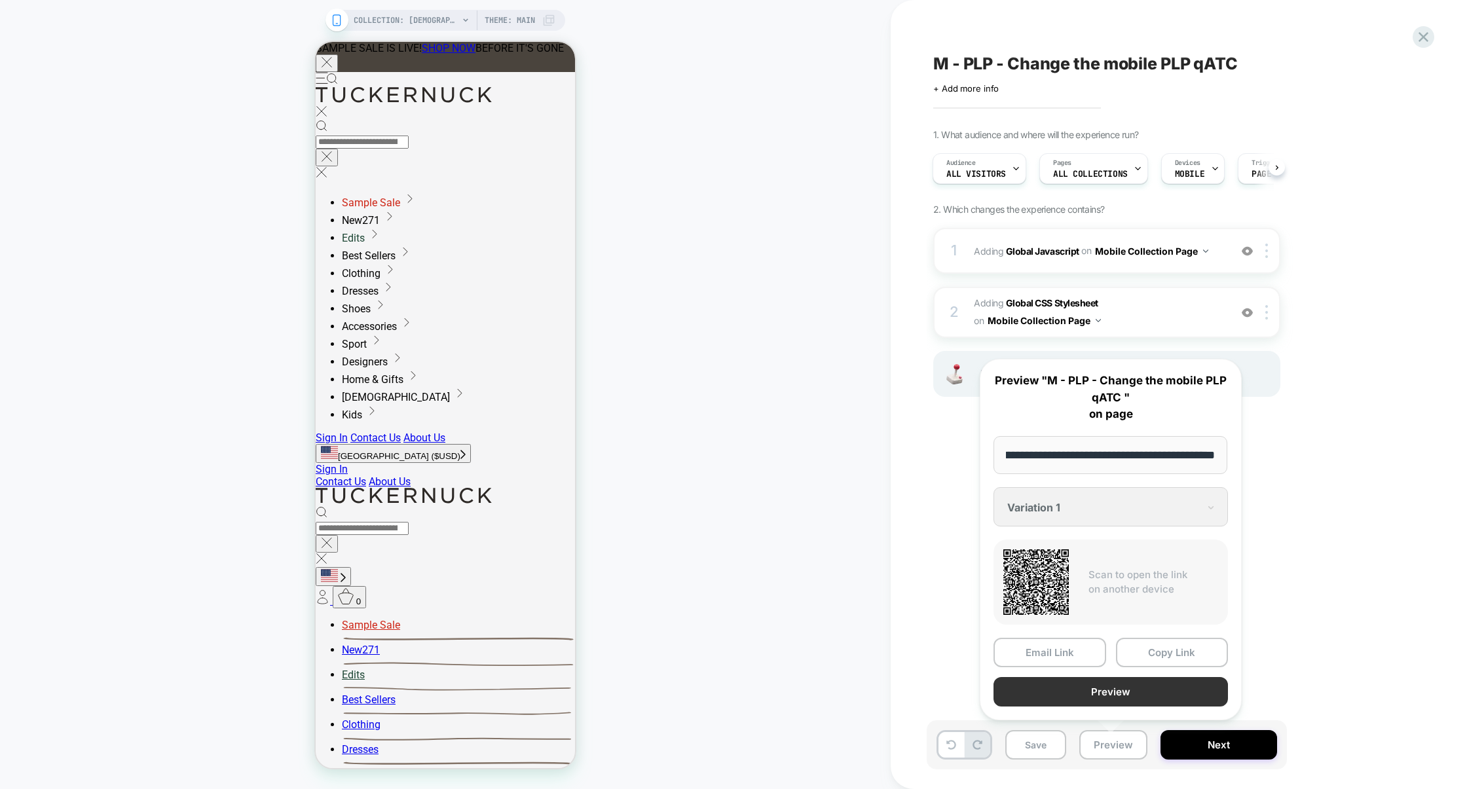
scroll to position [0, 0]
click at [1108, 693] on button "Preview" at bounding box center [1111, 691] width 234 height 29
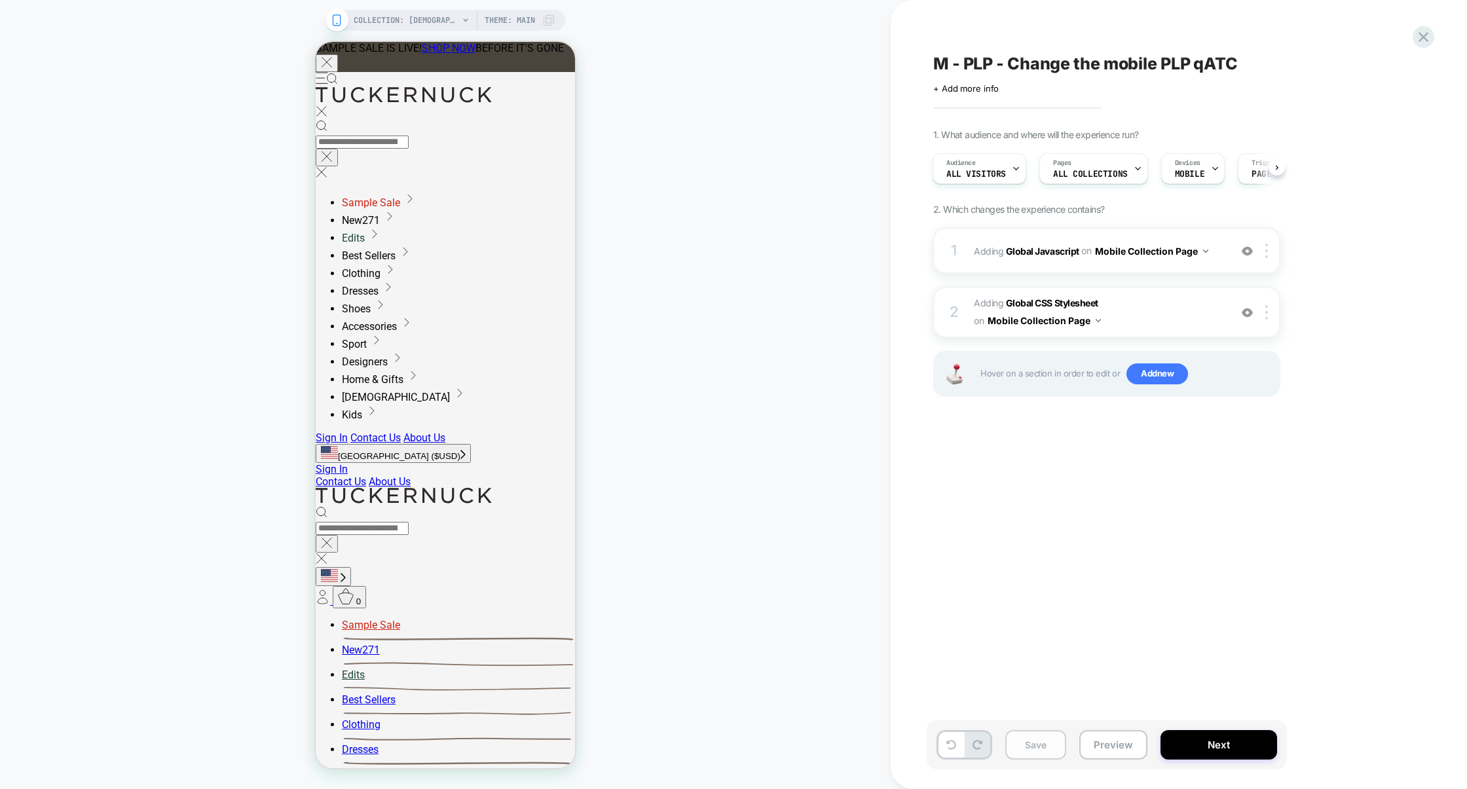
click at [1043, 739] on button "Save" at bounding box center [1035, 744] width 61 height 29
click at [1106, 743] on button "Preview" at bounding box center [1113, 744] width 68 height 29
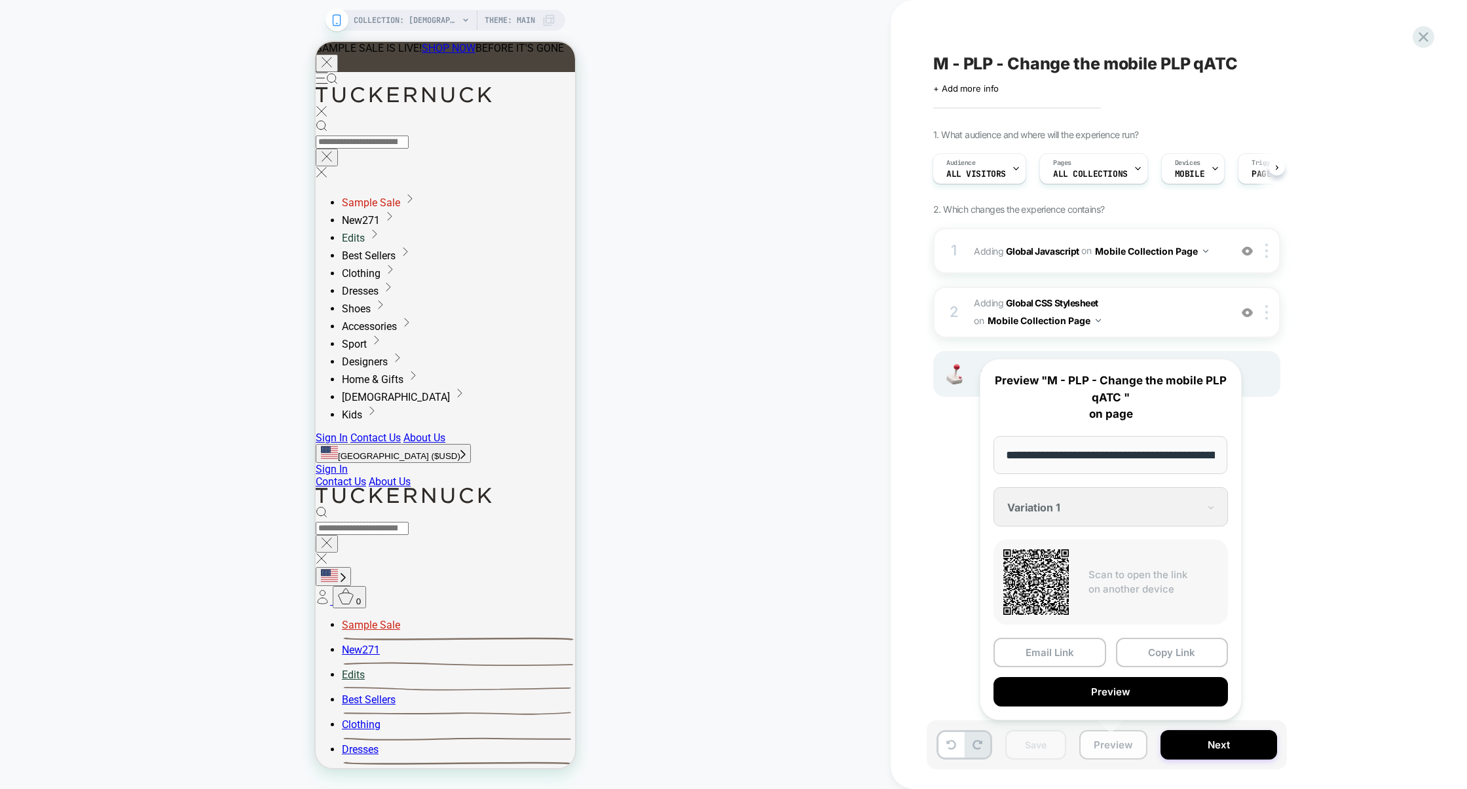
click at [1131, 660] on button "Copy Link" at bounding box center [1172, 652] width 113 height 29
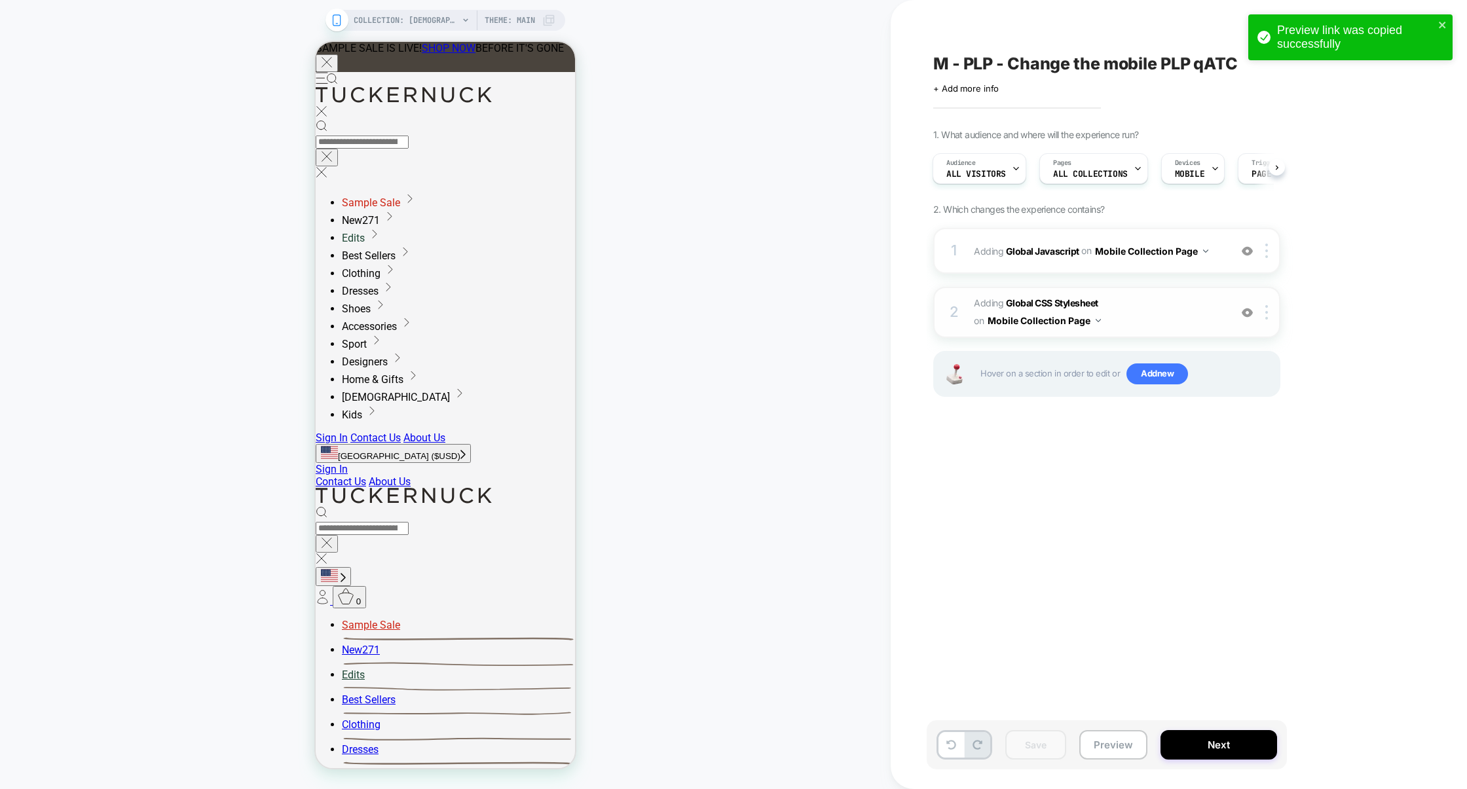
click at [1146, 307] on span "Adding Global CSS Stylesheet on Mobile Collection Page" at bounding box center [1099, 312] width 250 height 35
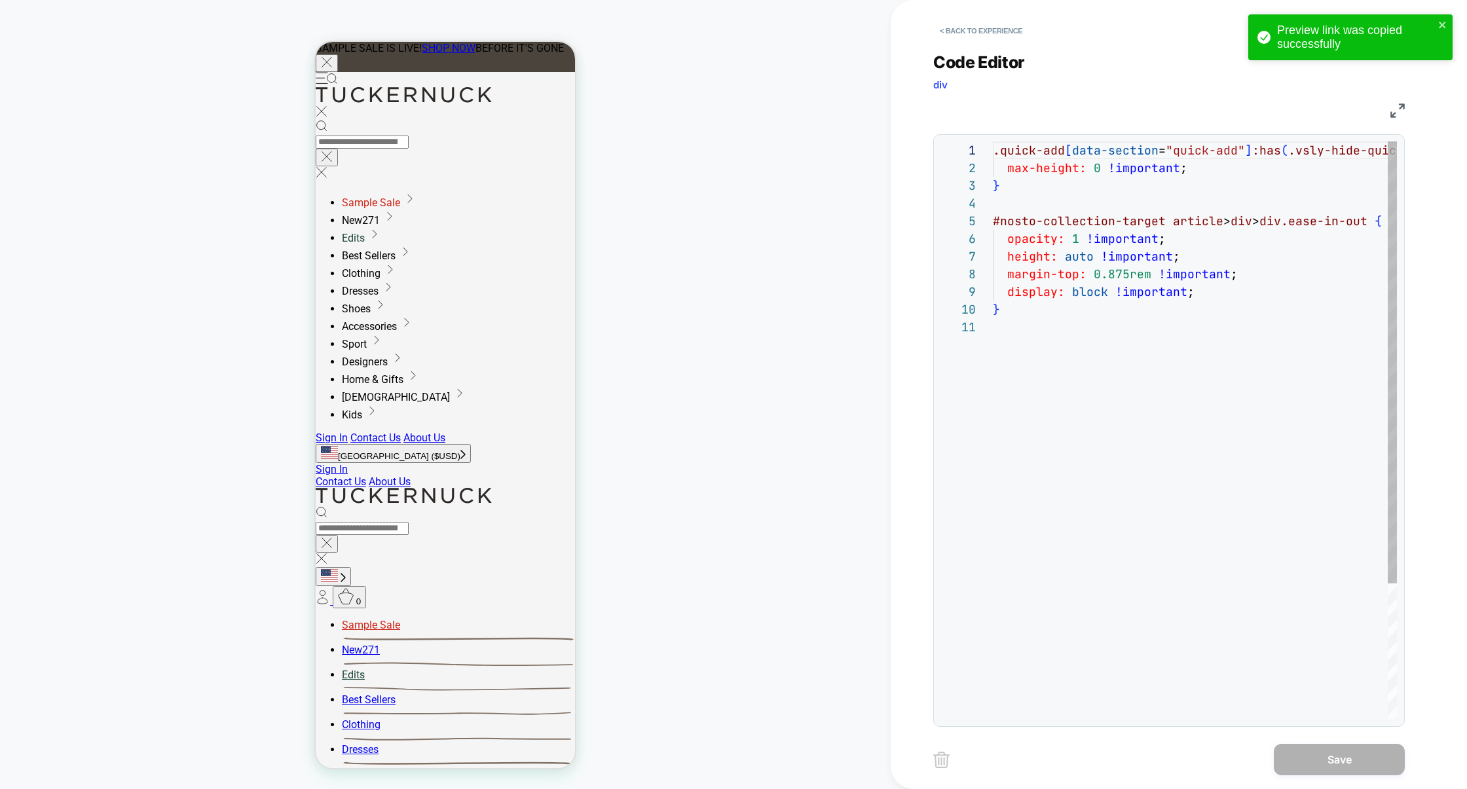
scroll to position [177, 0]
click at [1003, 36] on button "< Back to experience" at bounding box center [981, 30] width 96 height 21
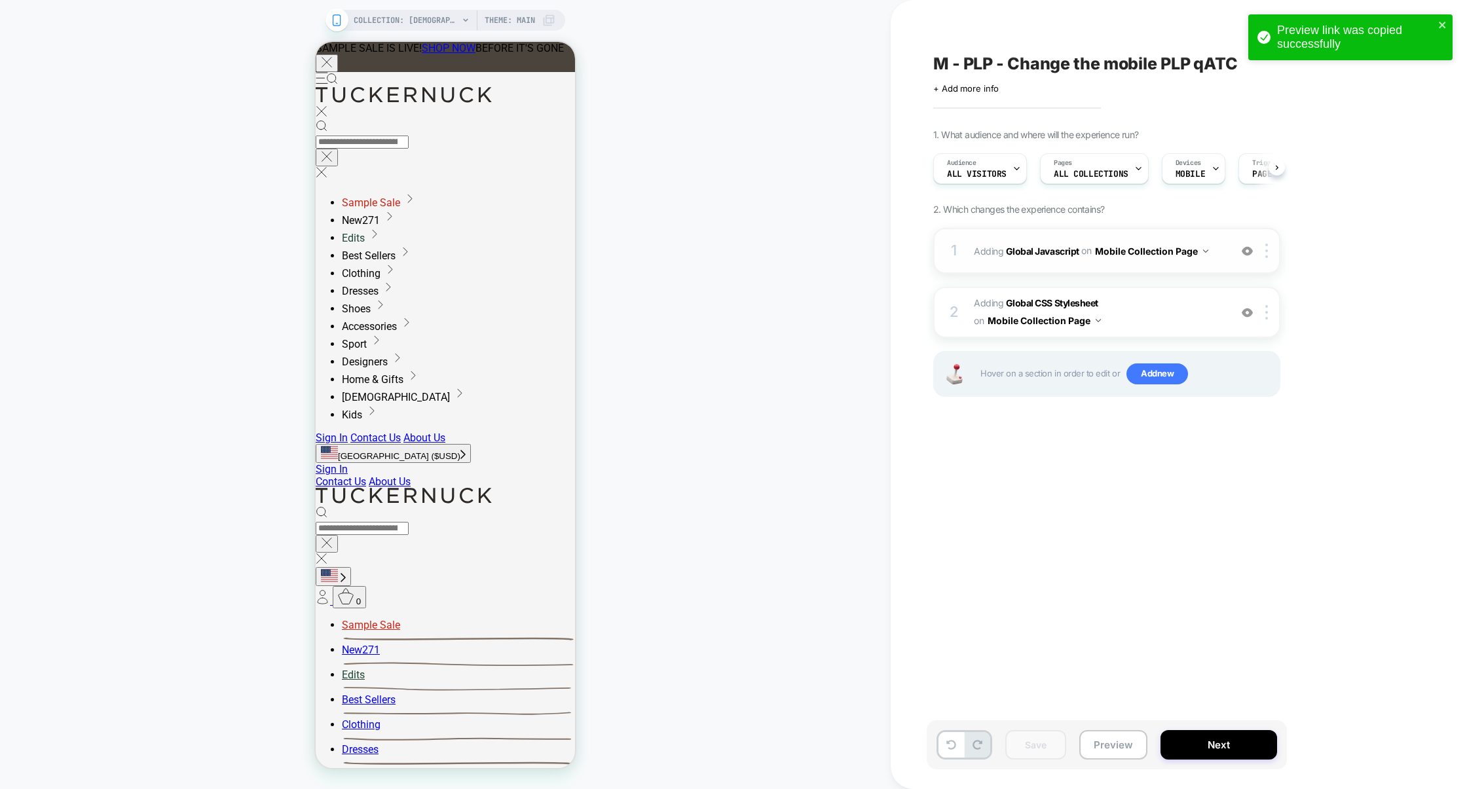
scroll to position [0, 1]
click at [1084, 270] on div "1 Adding Global Javascript on Mobile Collection Page Add Before Add After Copy …" at bounding box center [1106, 251] width 347 height 46
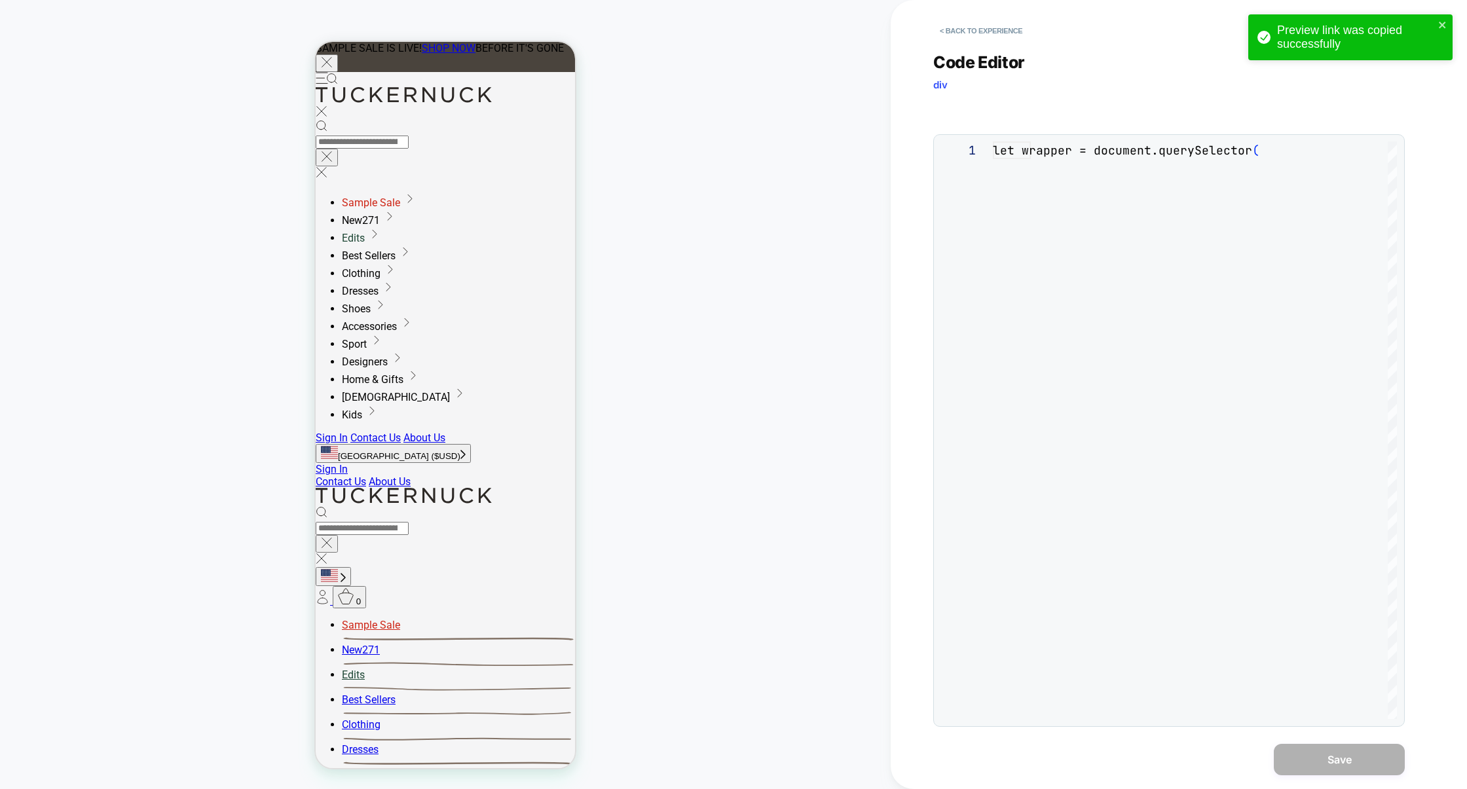
scroll to position [177, 0]
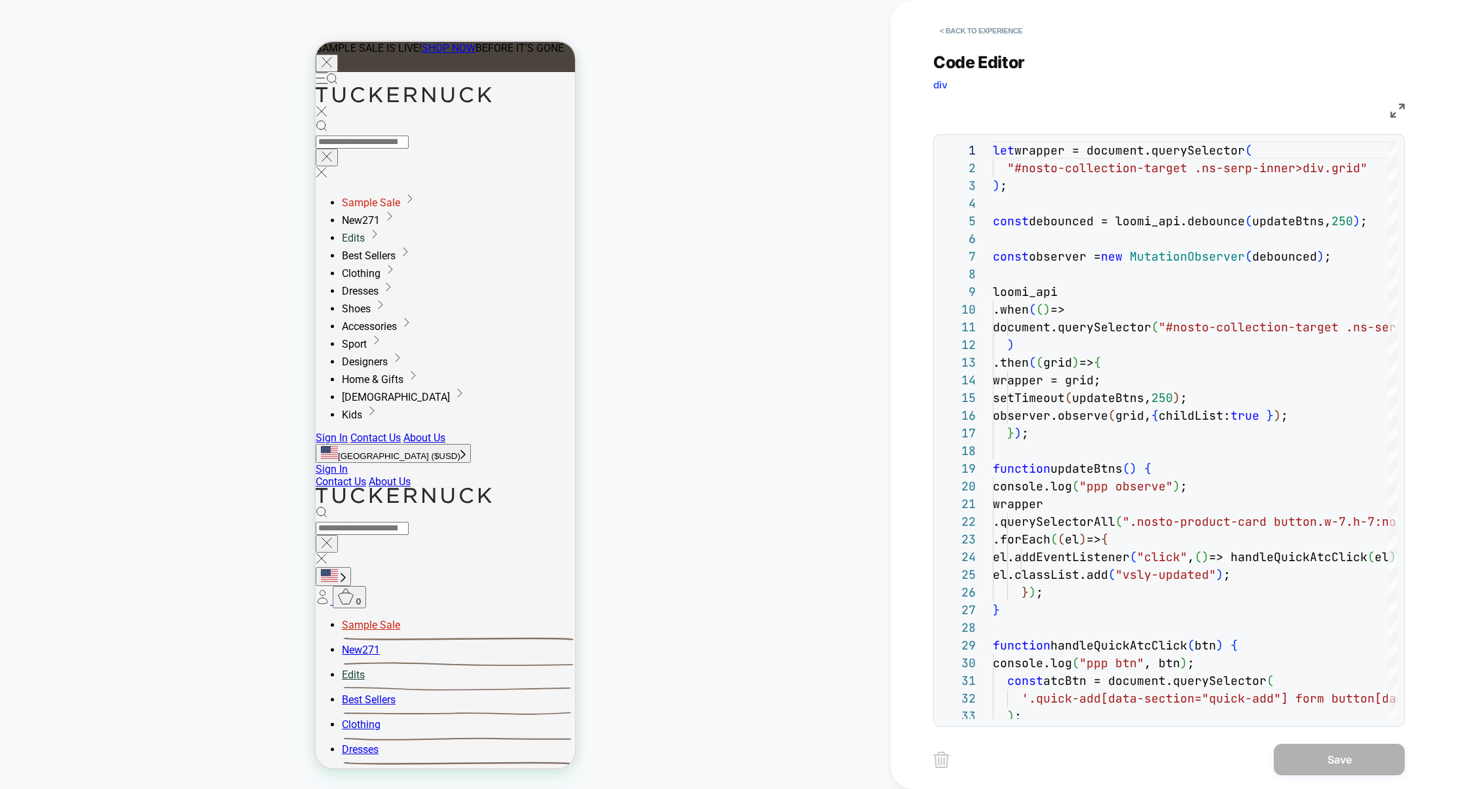
click at [1394, 113] on img at bounding box center [1398, 110] width 14 height 14
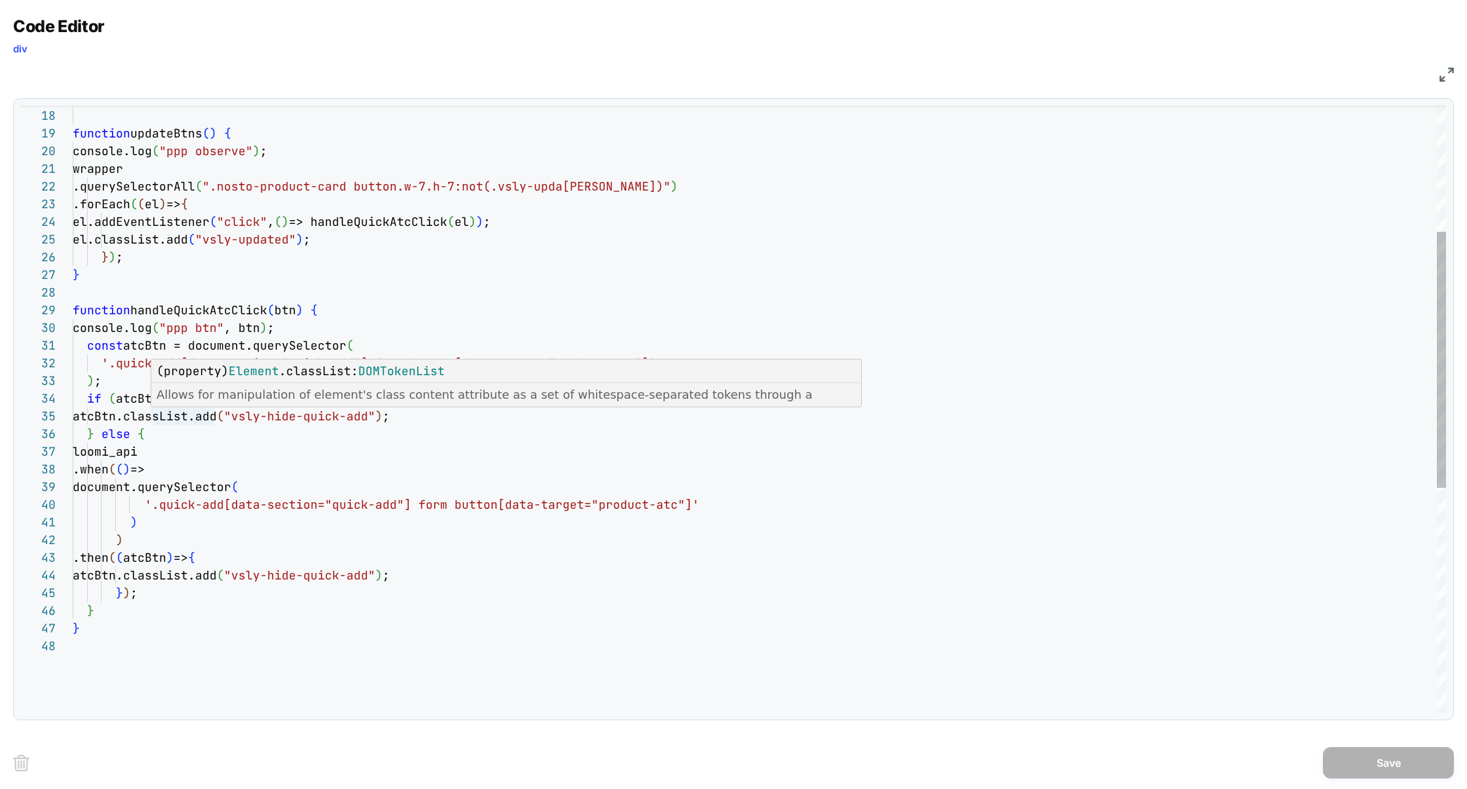
click at [133, 403] on div "} ) ; function updateBtns ( ) { console.log ( "ppp observe" ) ; wrapper .queryS…" at bounding box center [760, 525] width 1374 height 1438
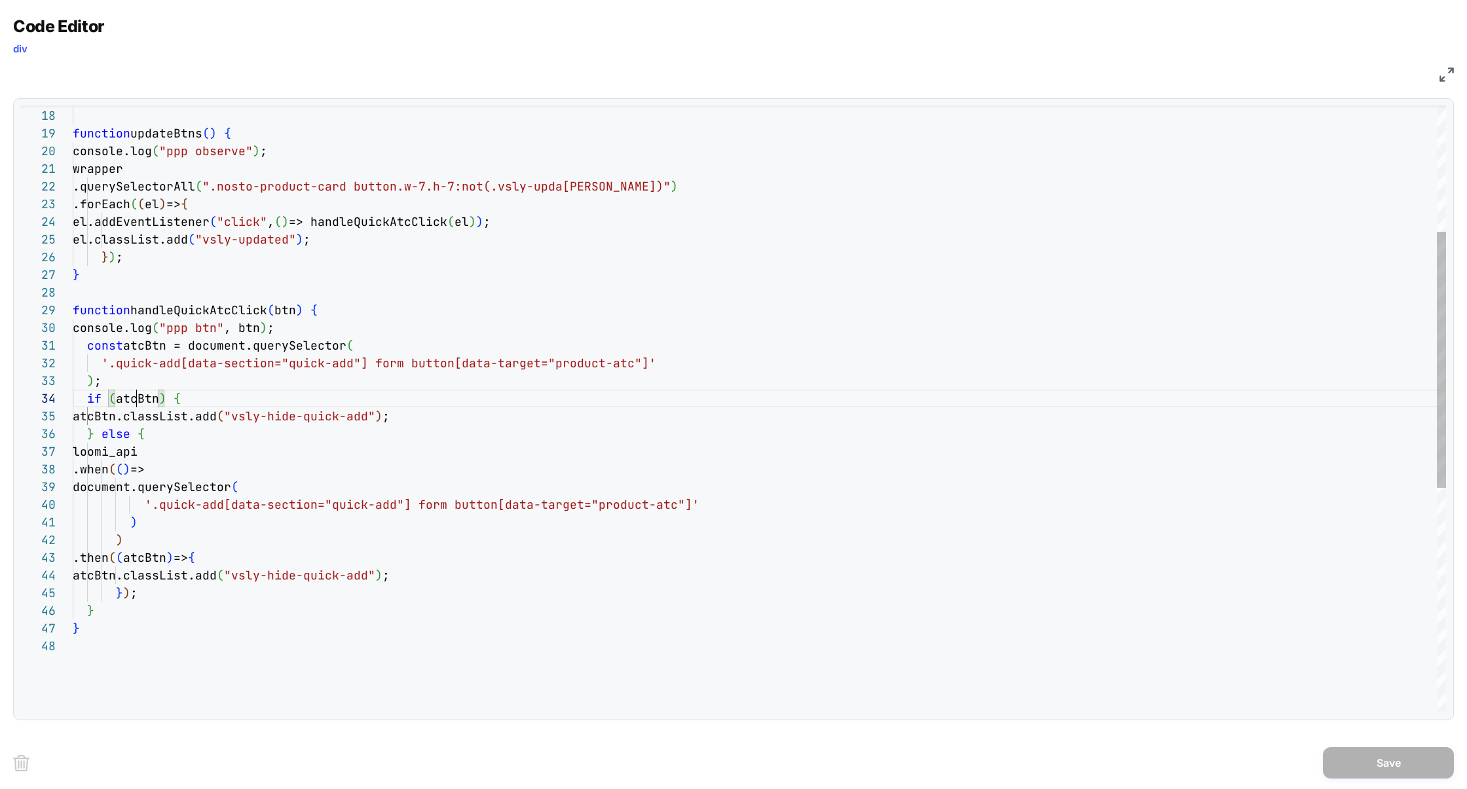
click at [133, 403] on div "} ) ; function updateBtns ( ) { console.log ( "ppp observe" ) ; wrapper .queryS…" at bounding box center [760, 525] width 1374 height 1438
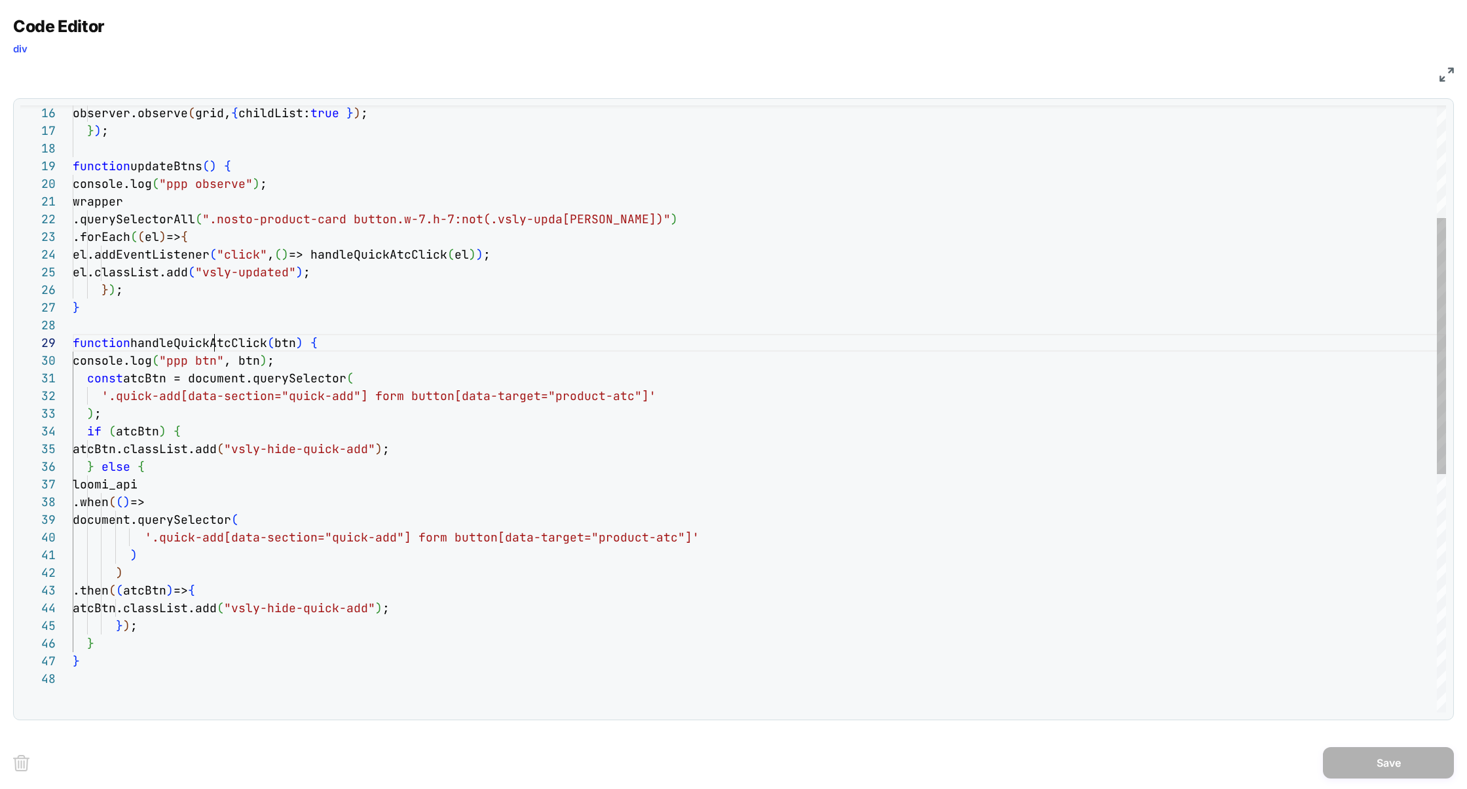
click at [217, 338] on div "} ) ; function updateBtns ( ) { console.log ( "ppp observe" ) ; wrapper .queryS…" at bounding box center [760, 558] width 1374 height 1438
click at [254, 363] on div "} ) ; function updateBtns ( ) { console.log ( "ppp observe" ) ; wrapper .queryS…" at bounding box center [760, 558] width 1374 height 1438
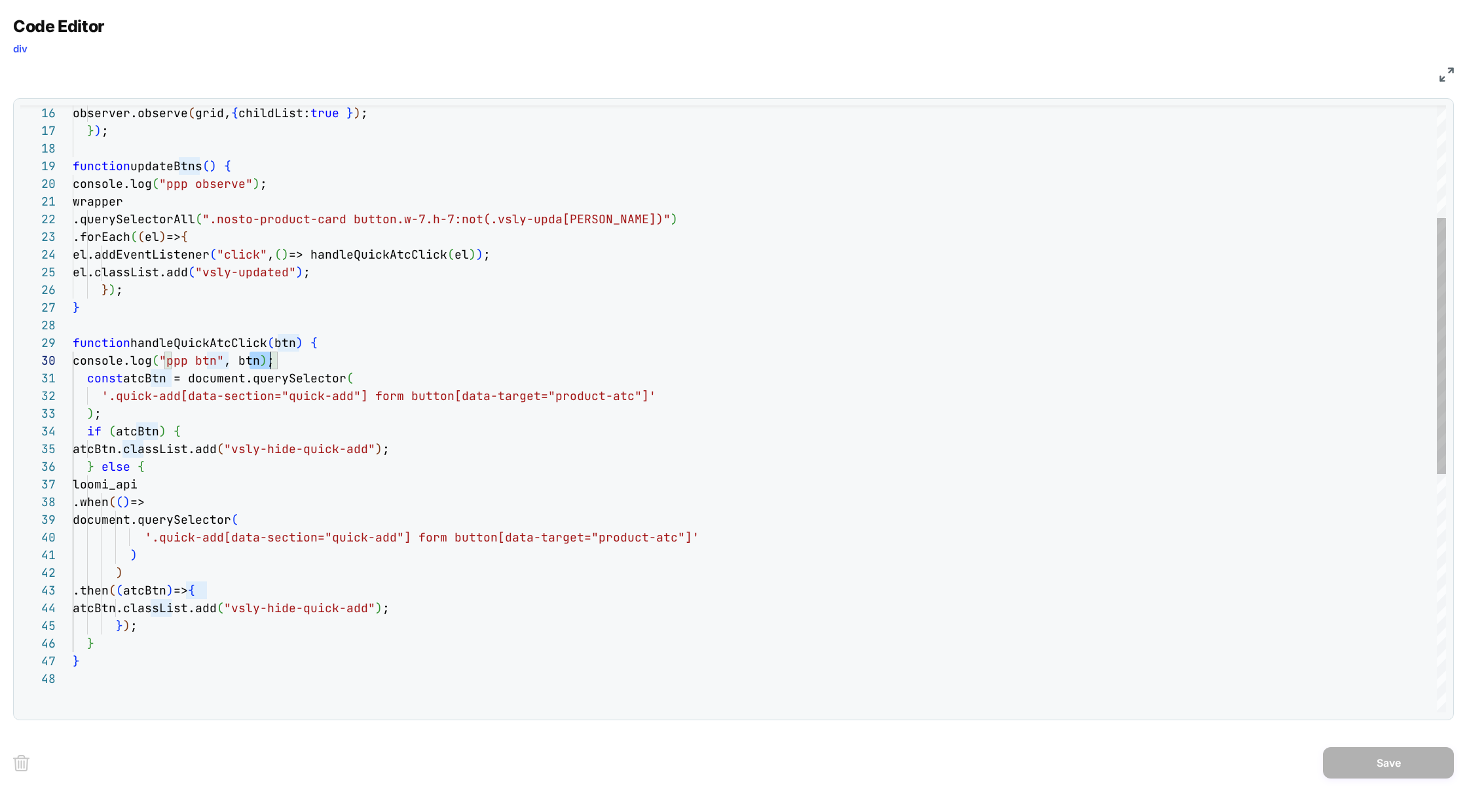
scroll to position [159, 198]
click at [313, 362] on div "} ) ; function updateBtns ( ) { console.log ( "ppp observe" ) ; wrapper .queryS…" at bounding box center [760, 558] width 1374 height 1438
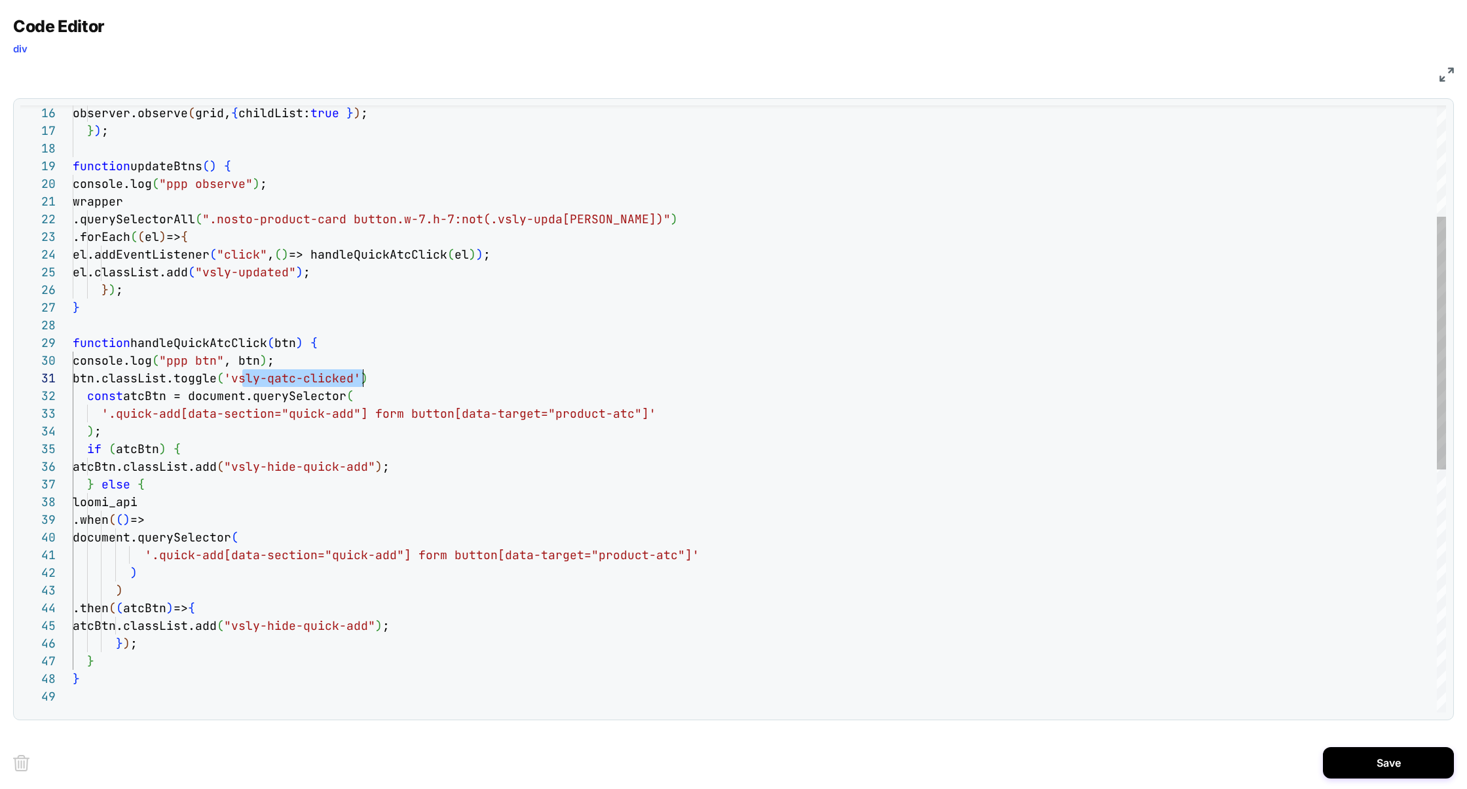
scroll to position [0, 290]
drag, startPoint x: 242, startPoint y: 381, endPoint x: 366, endPoint y: 378, distance: 123.2
type textarea "**********"
click at [426, 367] on div "} ) ; function updateBtns ( ) { console.log ( "ppp observe" ) ; wrapper .queryS…" at bounding box center [760, 567] width 1374 height 1456
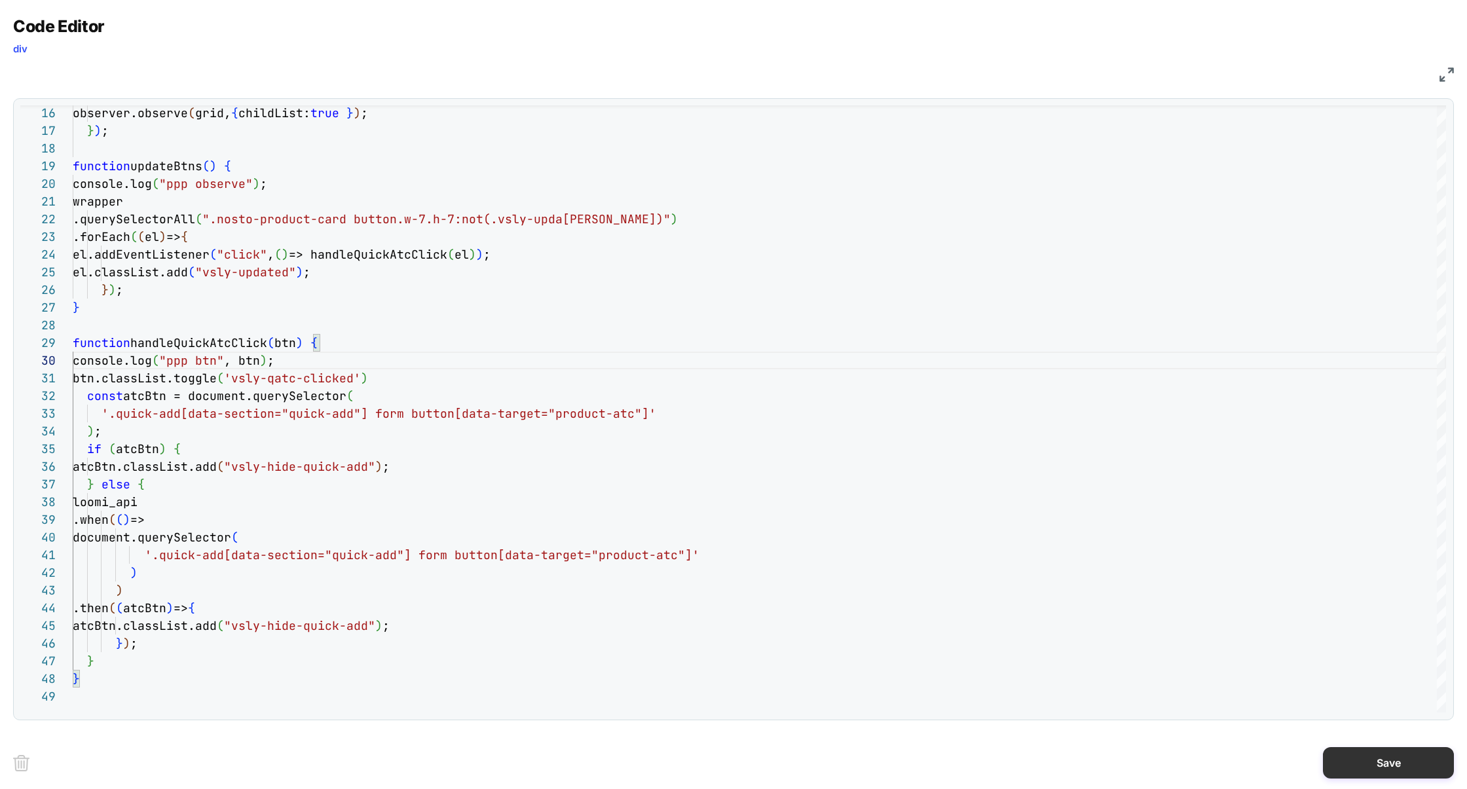
click at [1364, 760] on button "Save" at bounding box center [1388, 762] width 131 height 31
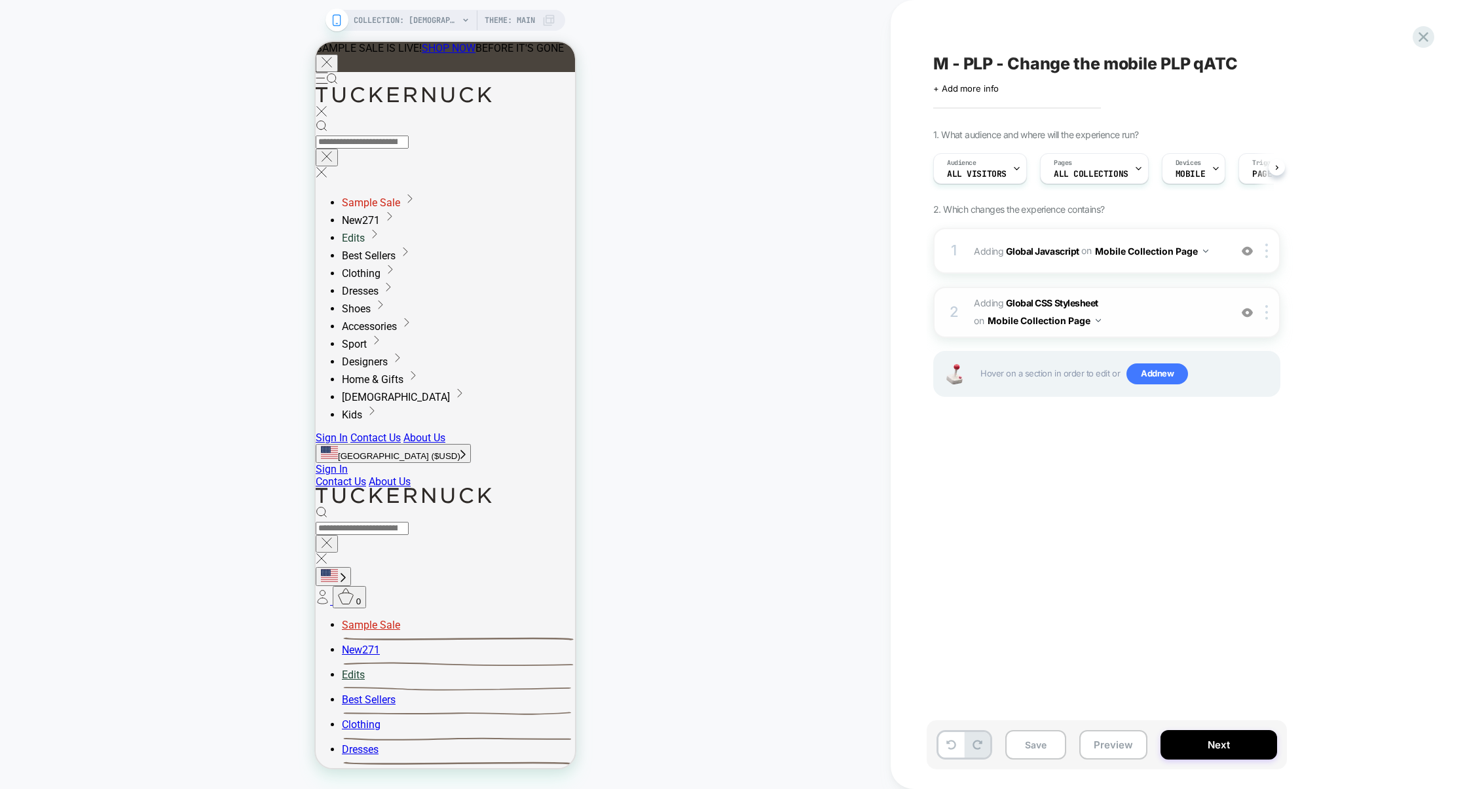
scroll to position [0, 1]
click at [1105, 268] on div "1 Adding Global Javascript on Mobile Collection Page Add Before Add After Copy …" at bounding box center [1106, 251] width 347 height 46
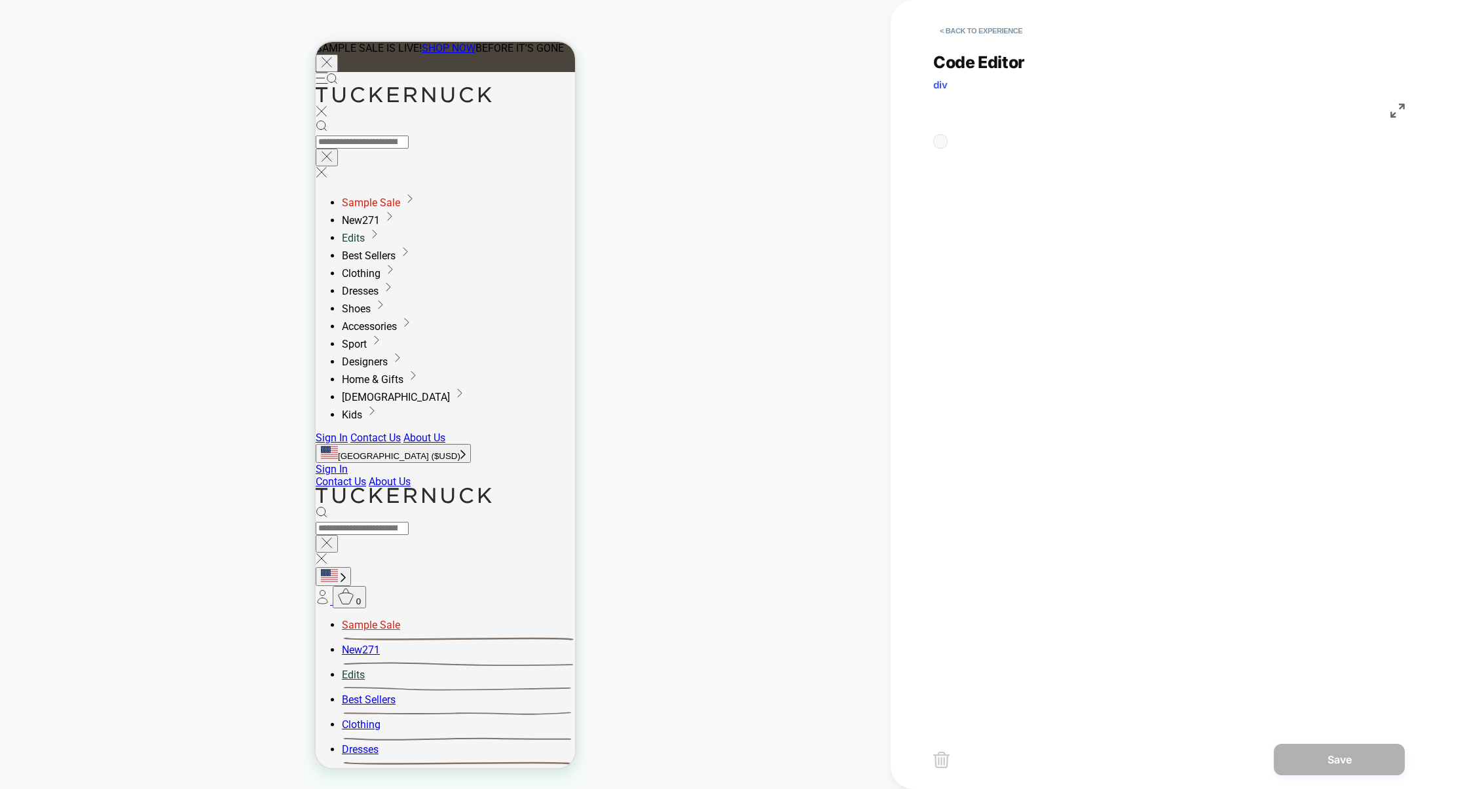
scroll to position [177, 0]
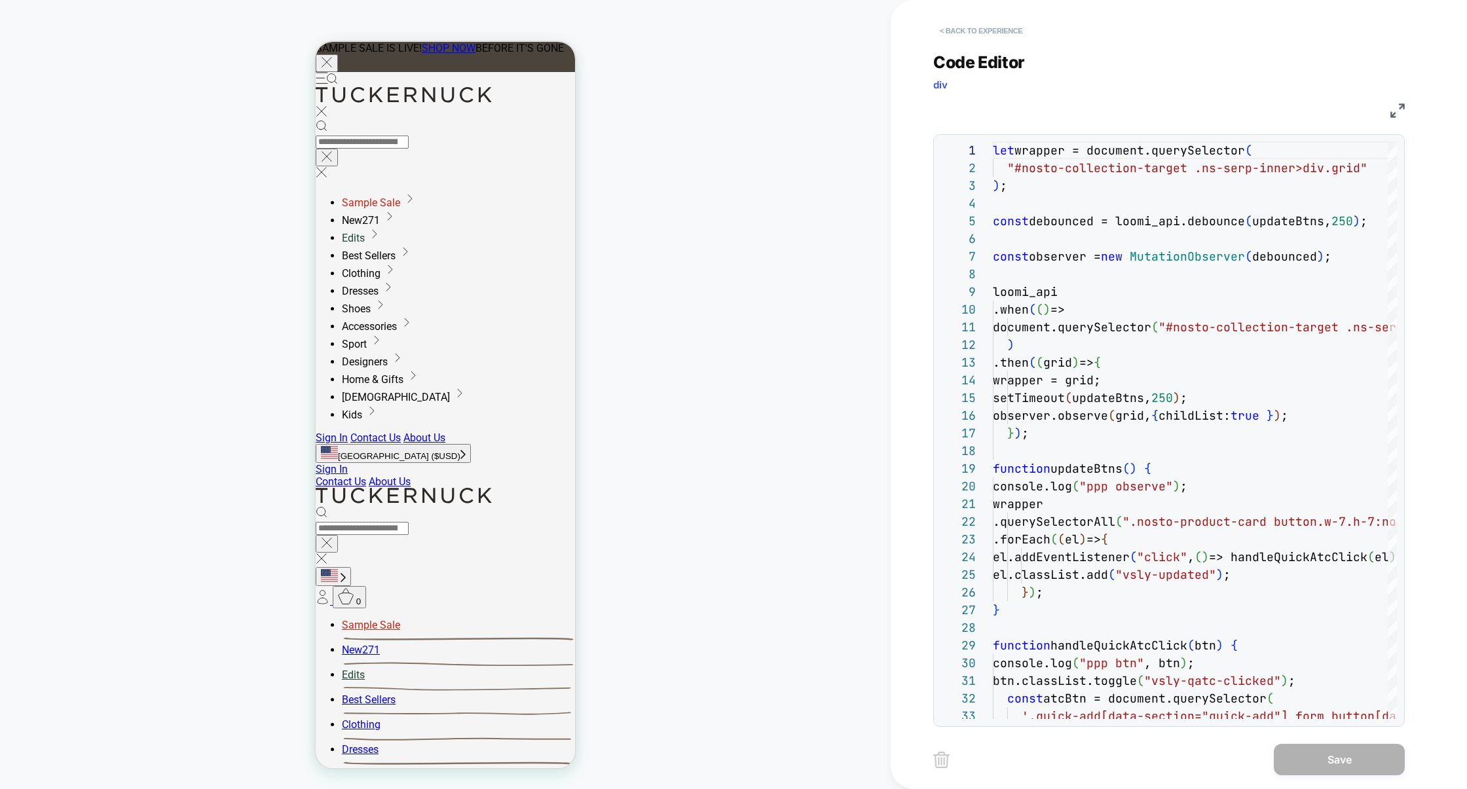
click at [998, 32] on button "< Back to experience" at bounding box center [981, 30] width 96 height 21
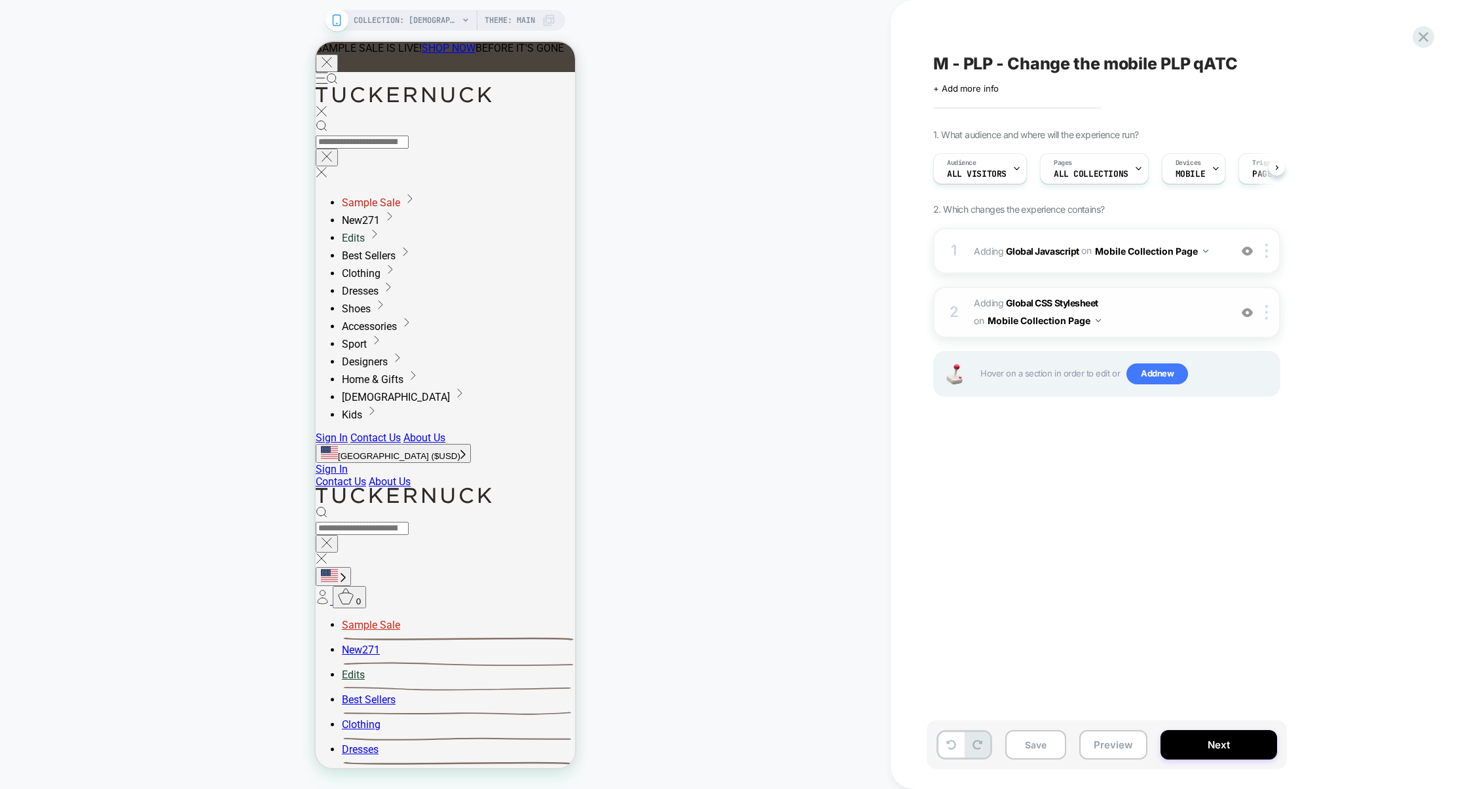
click at [1196, 307] on span "Adding Global CSS Stylesheet on Mobile Collection Page" at bounding box center [1099, 312] width 250 height 35
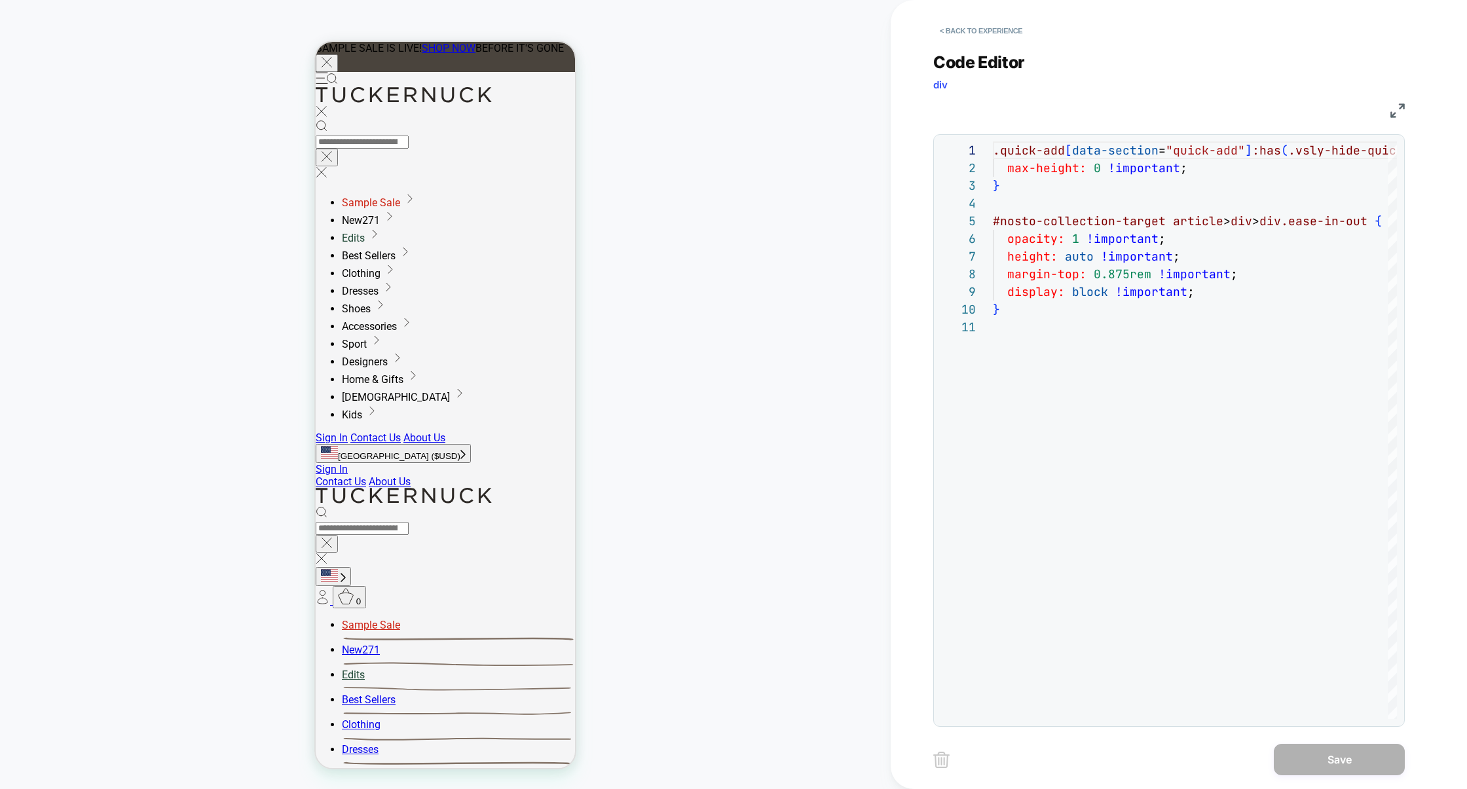
click at [1402, 106] on img at bounding box center [1398, 110] width 14 height 14
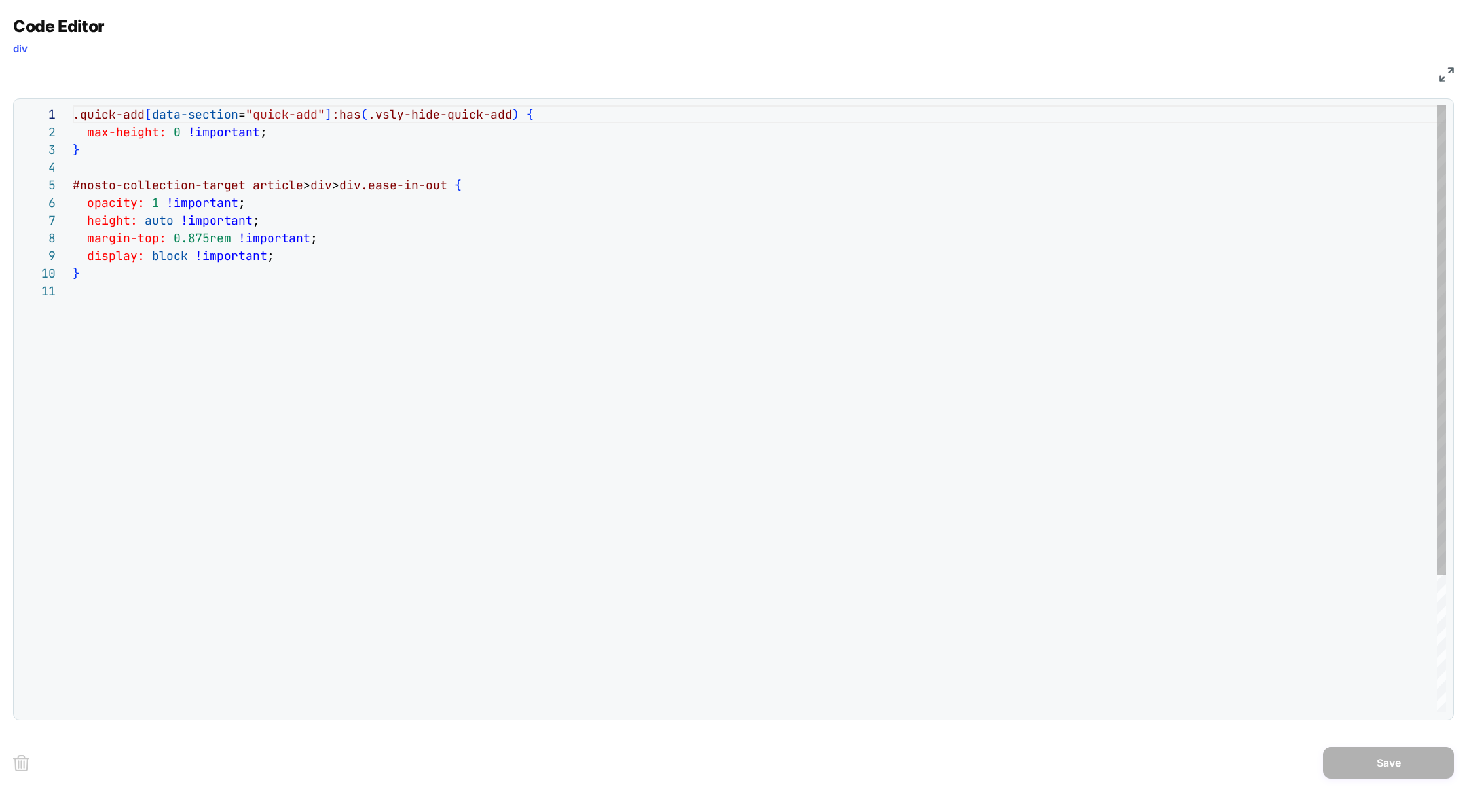
click at [303, 186] on div ".quick-add [ data-section = "quick-add" ] :has ( .vsly-hide-quick-add ) { max-h…" at bounding box center [760, 497] width 1374 height 784
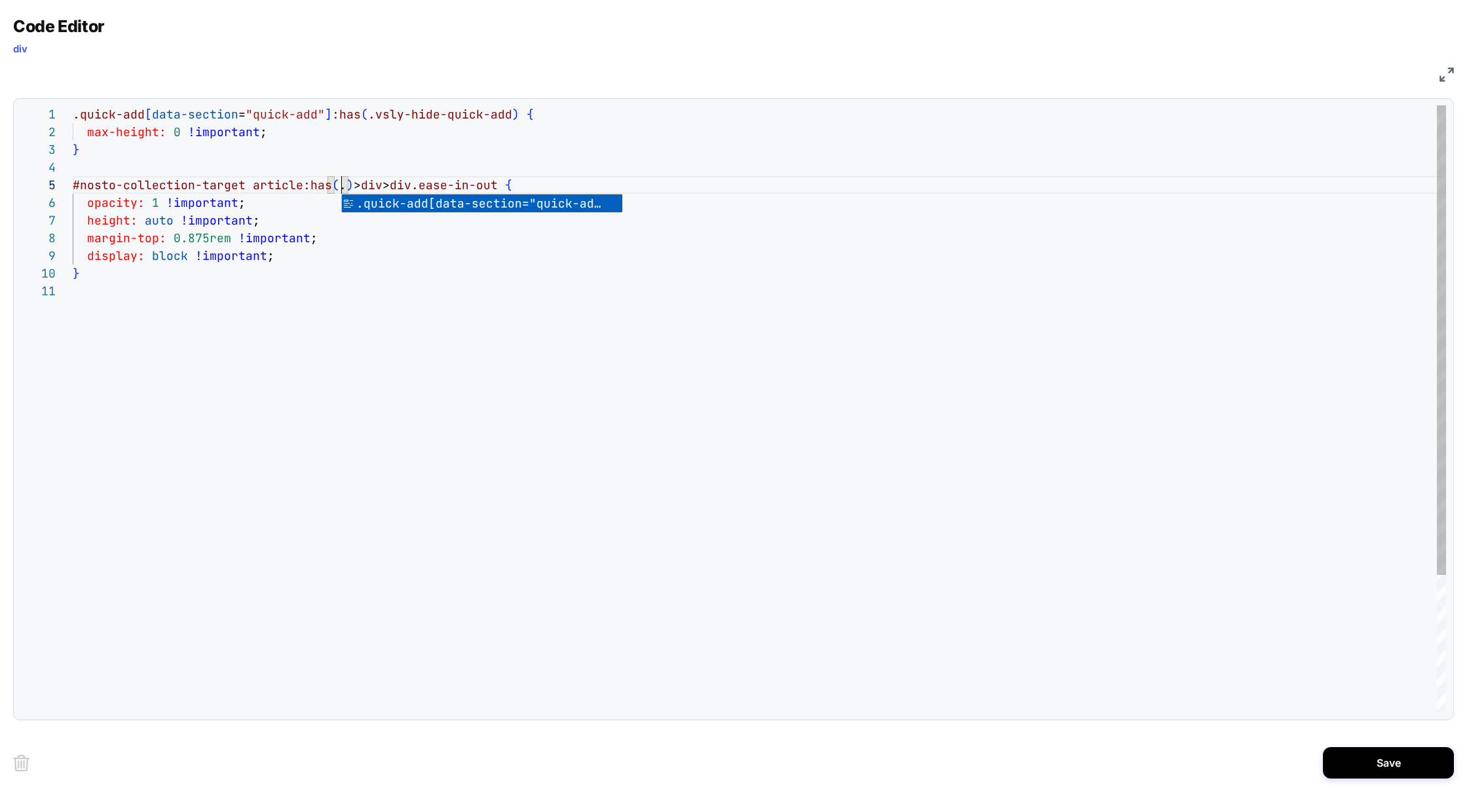
scroll to position [71, 389]
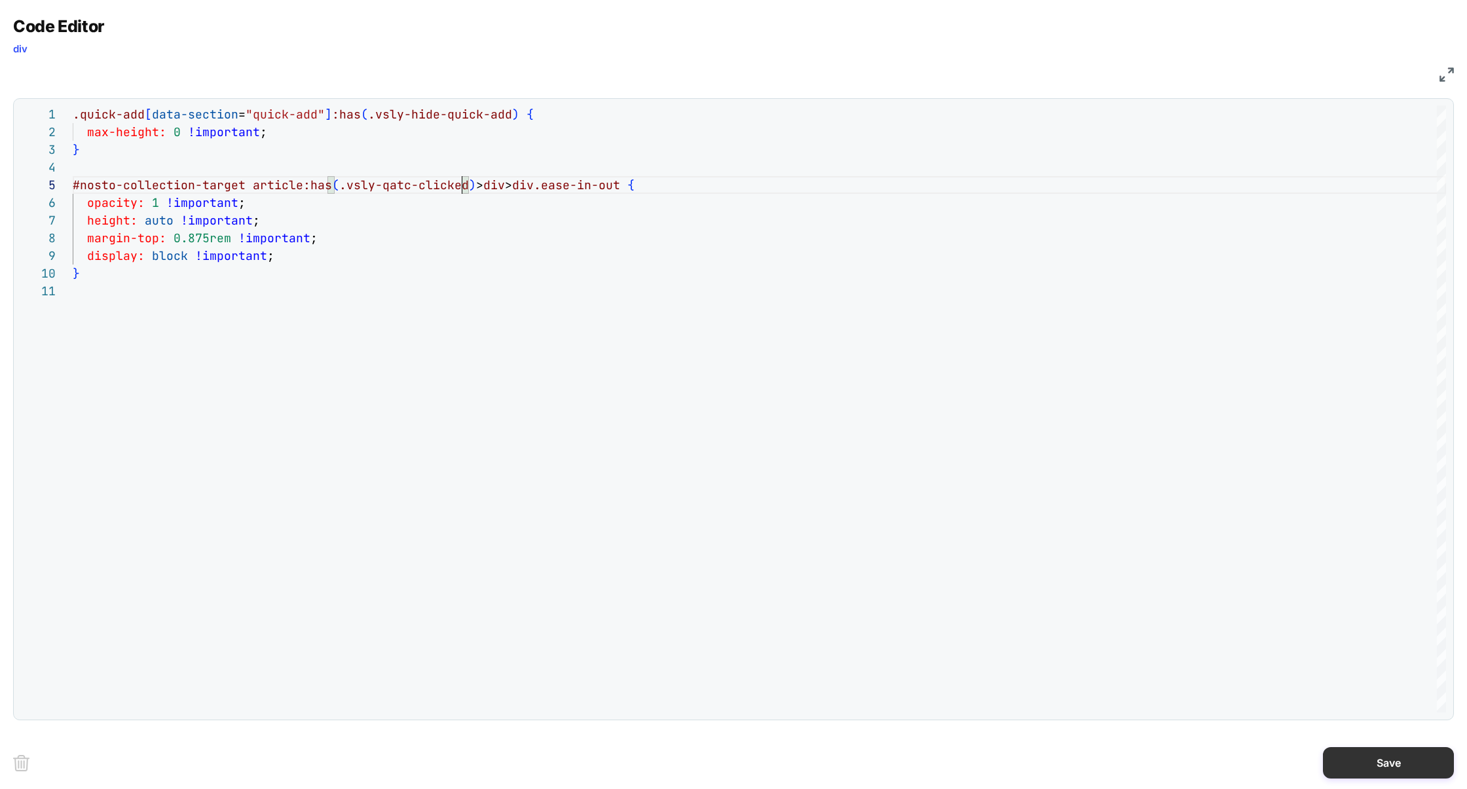
type textarea "**********"
click at [1389, 768] on button "Save" at bounding box center [1388, 762] width 131 height 31
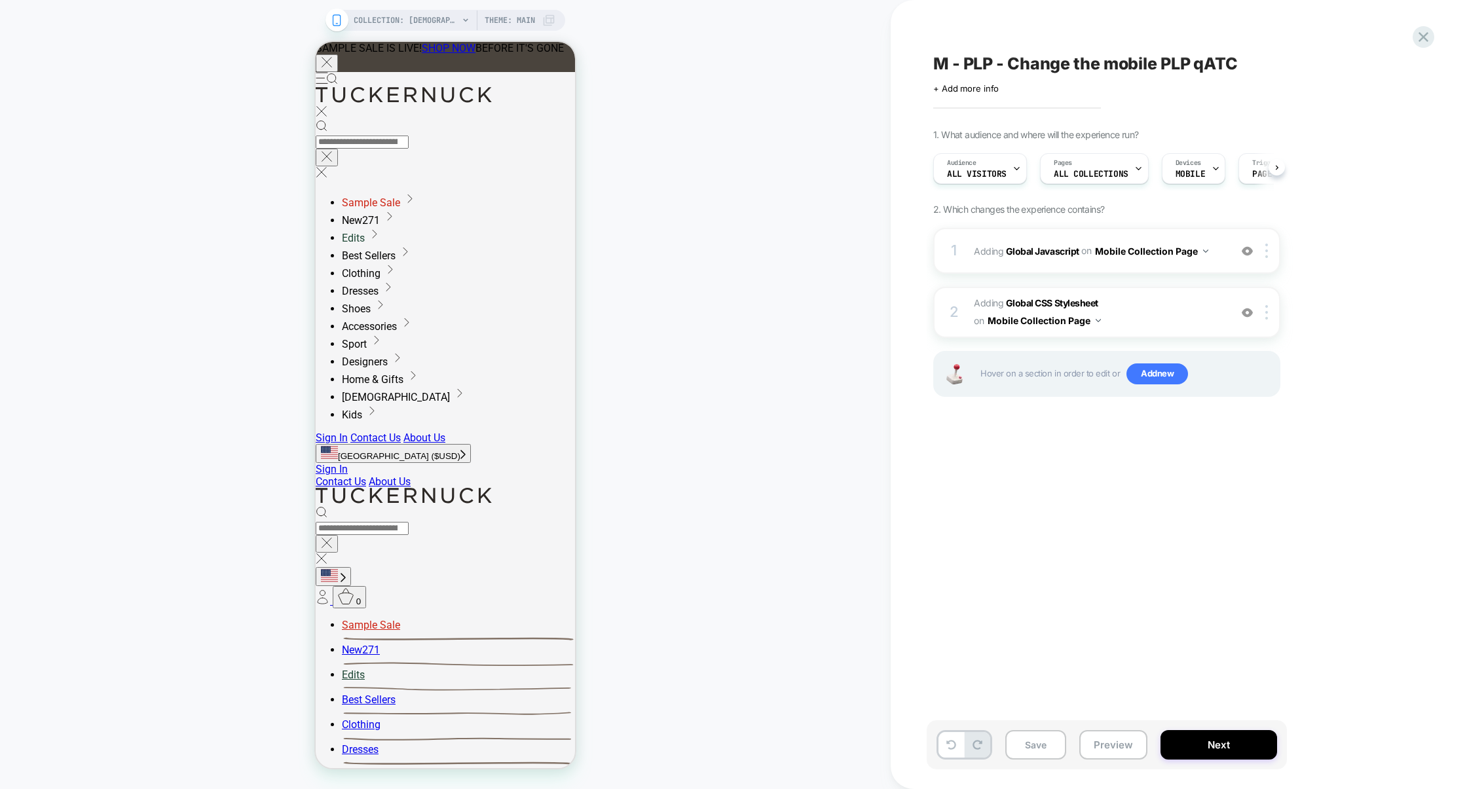
scroll to position [0, 1]
click at [1034, 757] on button "Save" at bounding box center [1035, 744] width 61 height 29
click at [1116, 741] on button "Preview" at bounding box center [1113, 744] width 68 height 29
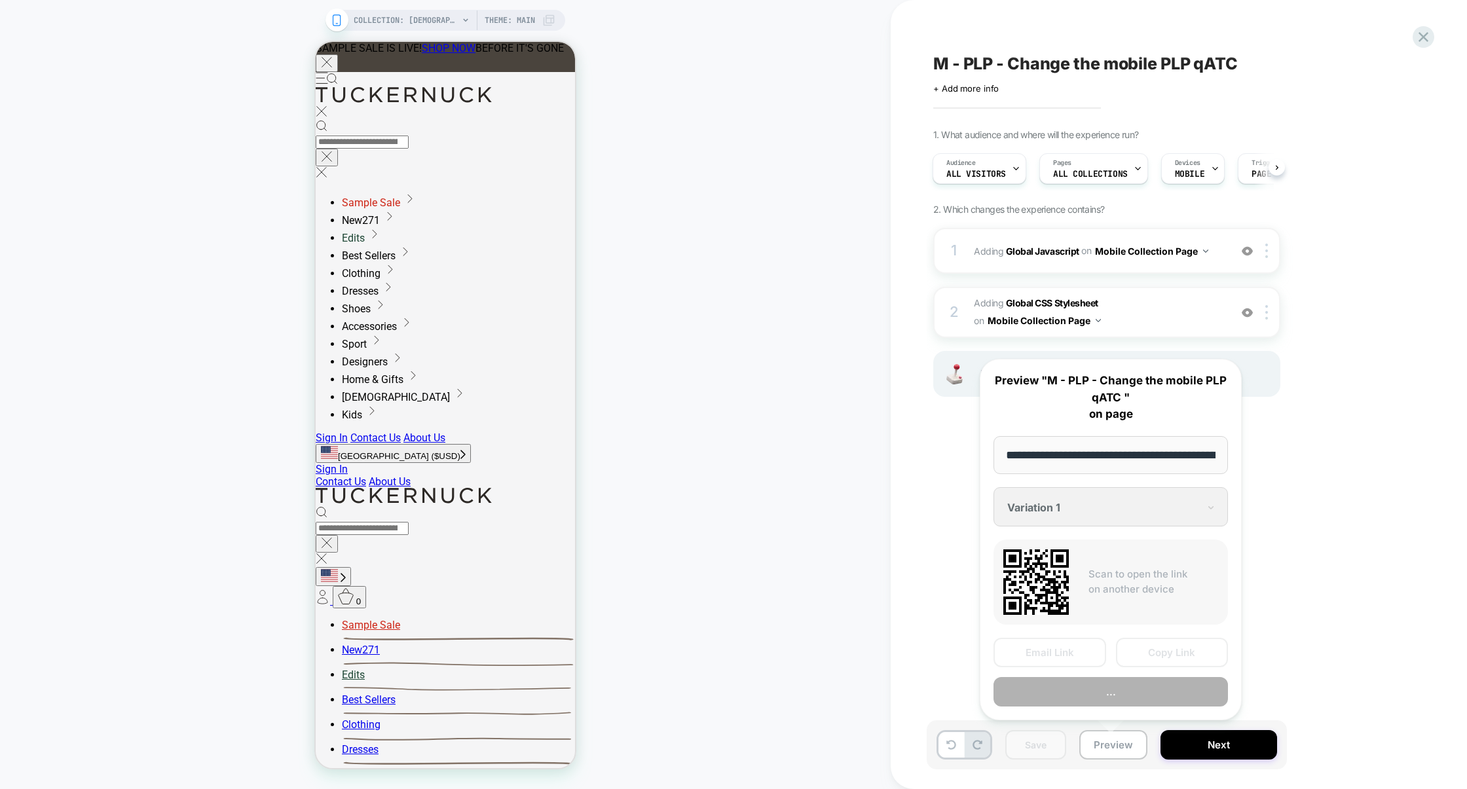
scroll to position [0, 108]
click at [1150, 657] on button "Copy Link" at bounding box center [1172, 652] width 113 height 29
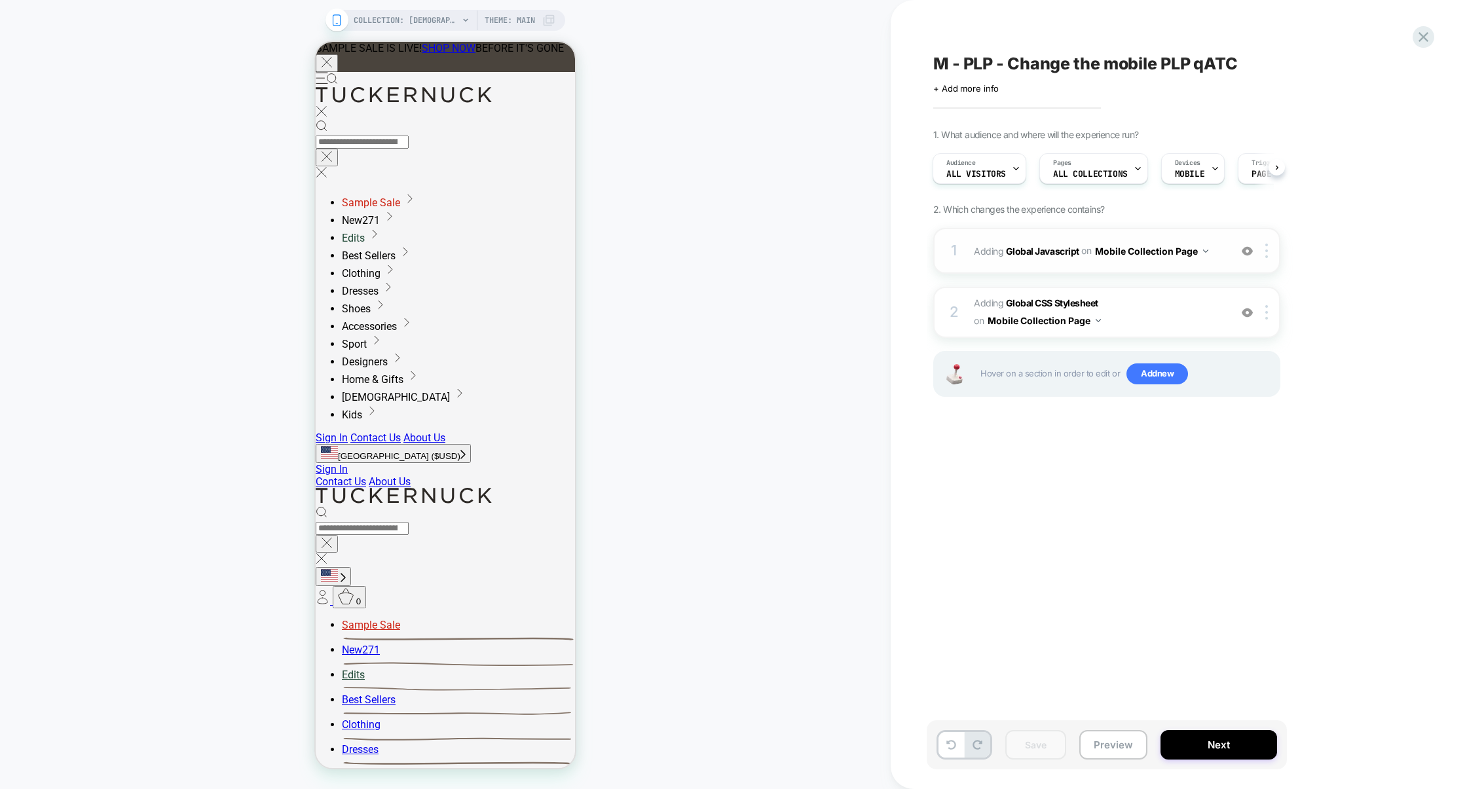
click at [1097, 267] on div "1 Adding Global Javascript on Mobile Collection Page Add Before Add After Copy …" at bounding box center [1106, 251] width 347 height 46
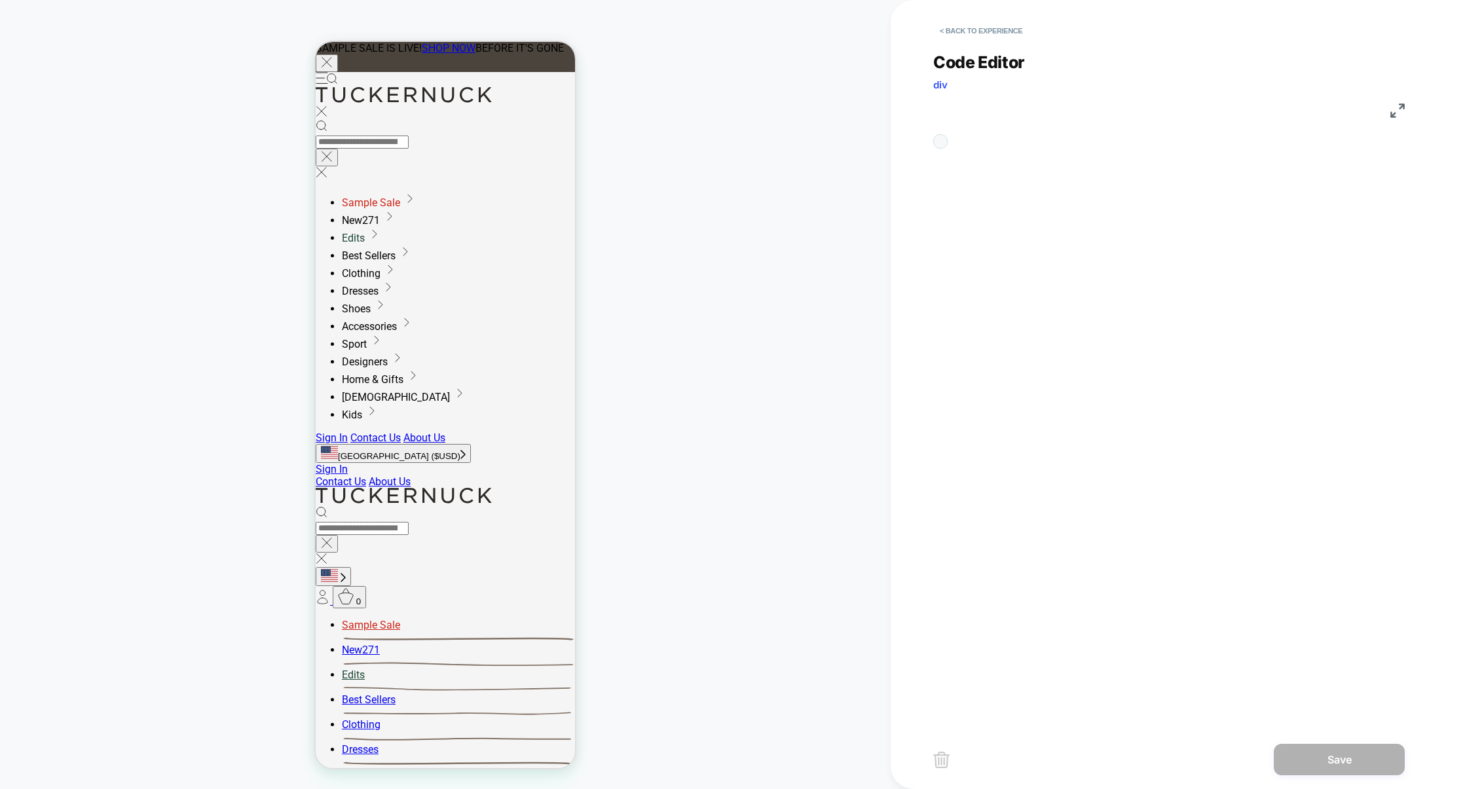
scroll to position [177, 0]
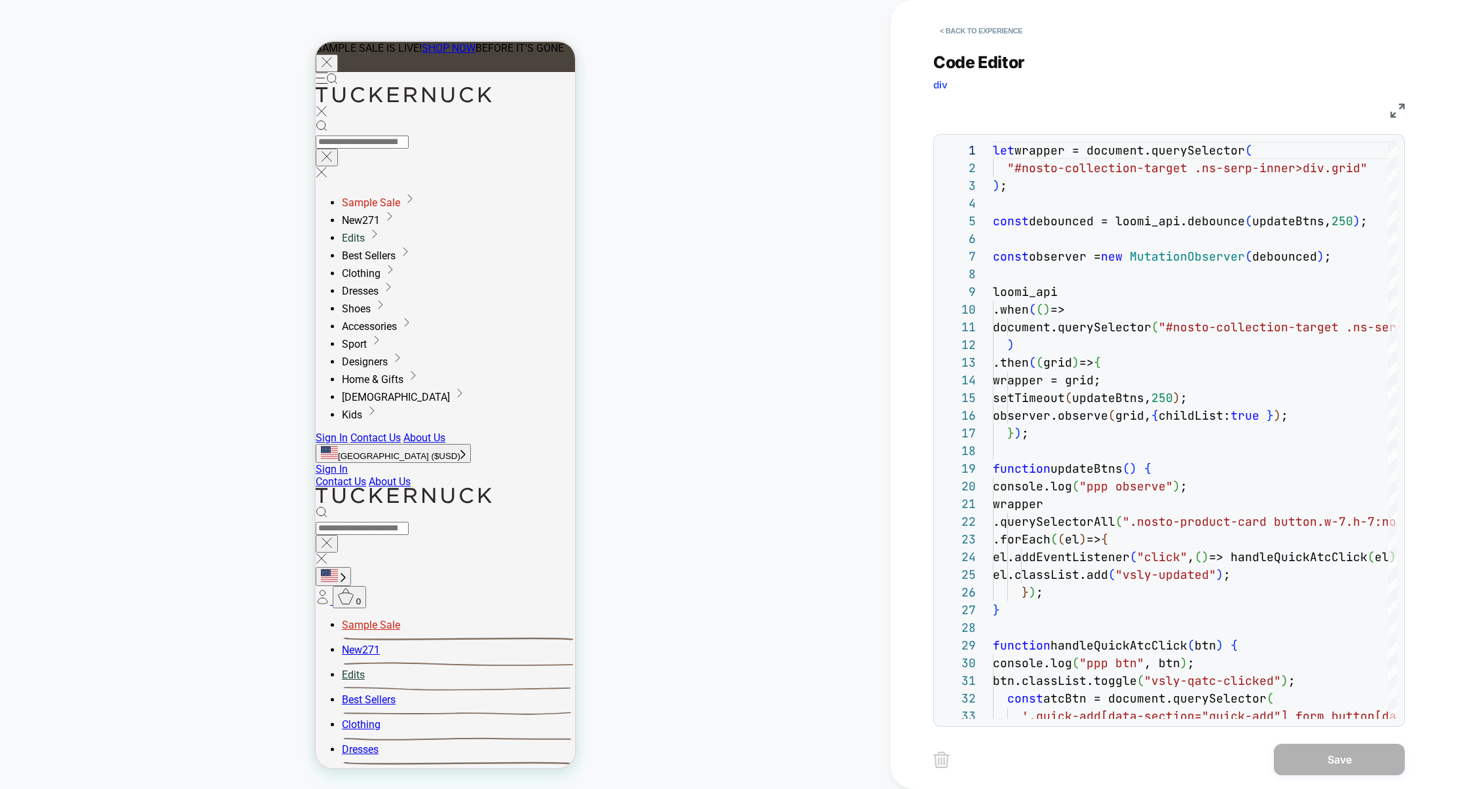
click at [1403, 107] on img at bounding box center [1398, 110] width 14 height 14
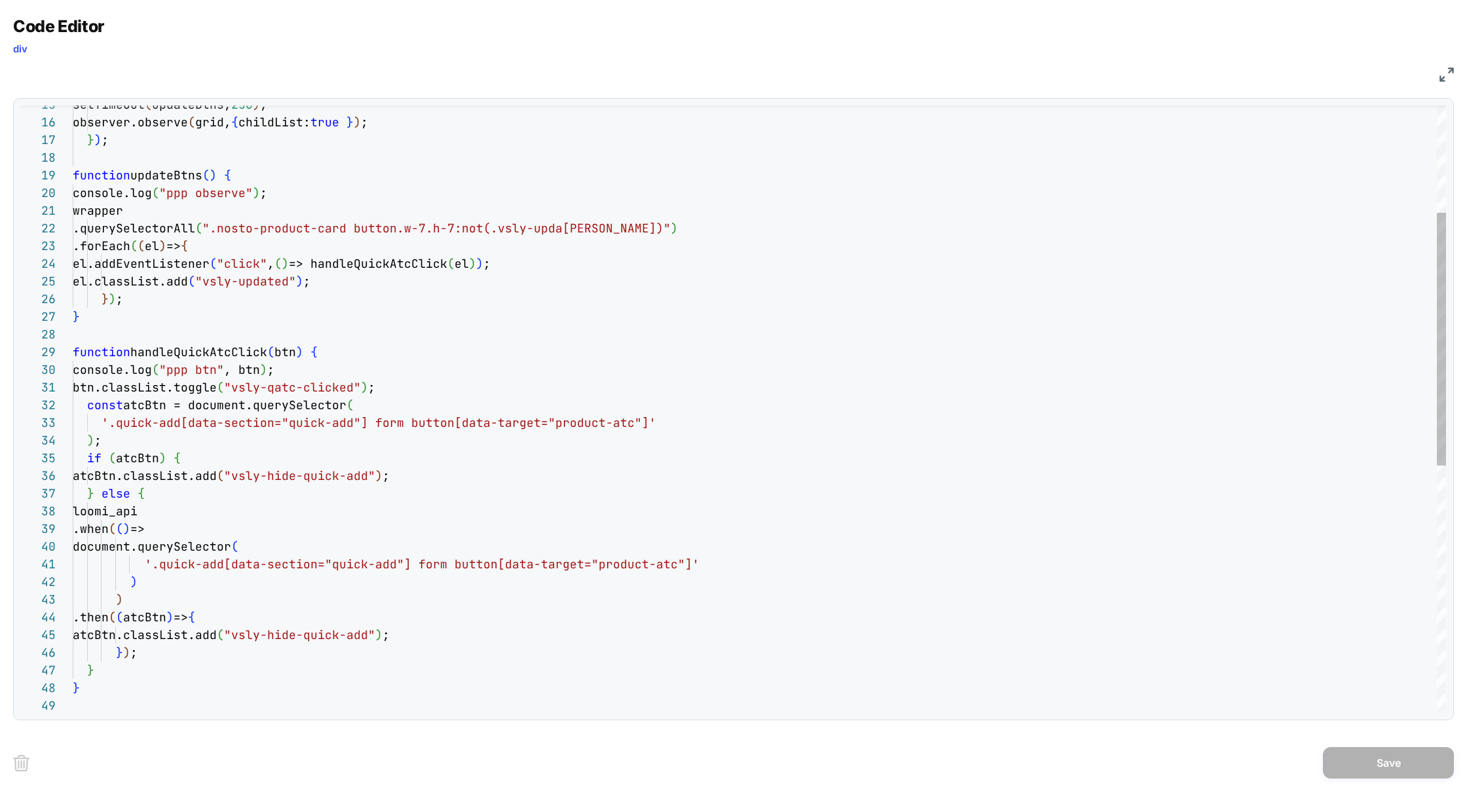
click at [308, 367] on div "observer.observe ( grid, { childList: true } ) ; } ) ; function updateBtns ( ) …" at bounding box center [760, 576] width 1374 height 1456
click at [329, 267] on div "observer.observe ( grid, { childList: true } ) ; } ) ; function updateBtns ( ) …" at bounding box center [760, 576] width 1374 height 1456
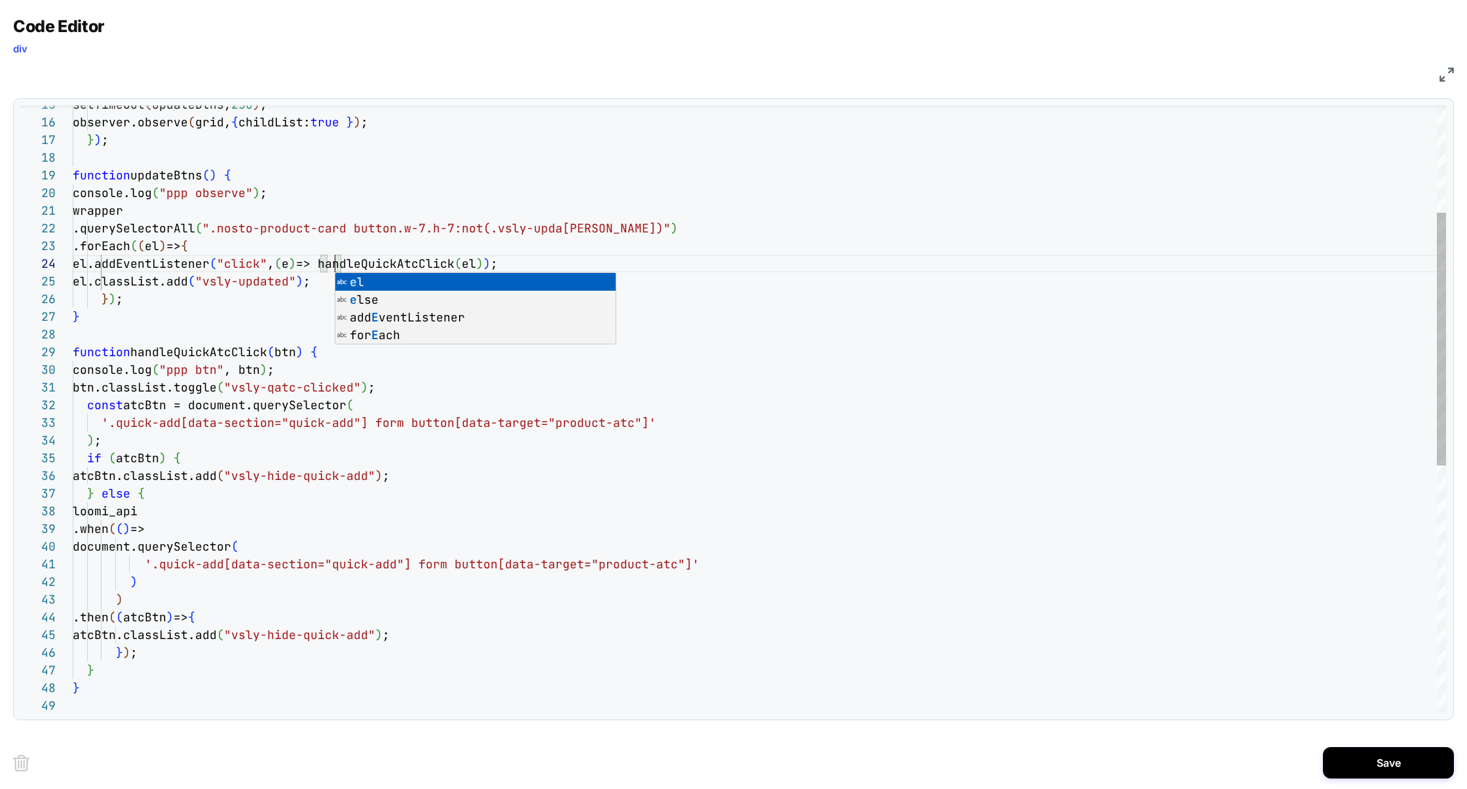
scroll to position [53, 262]
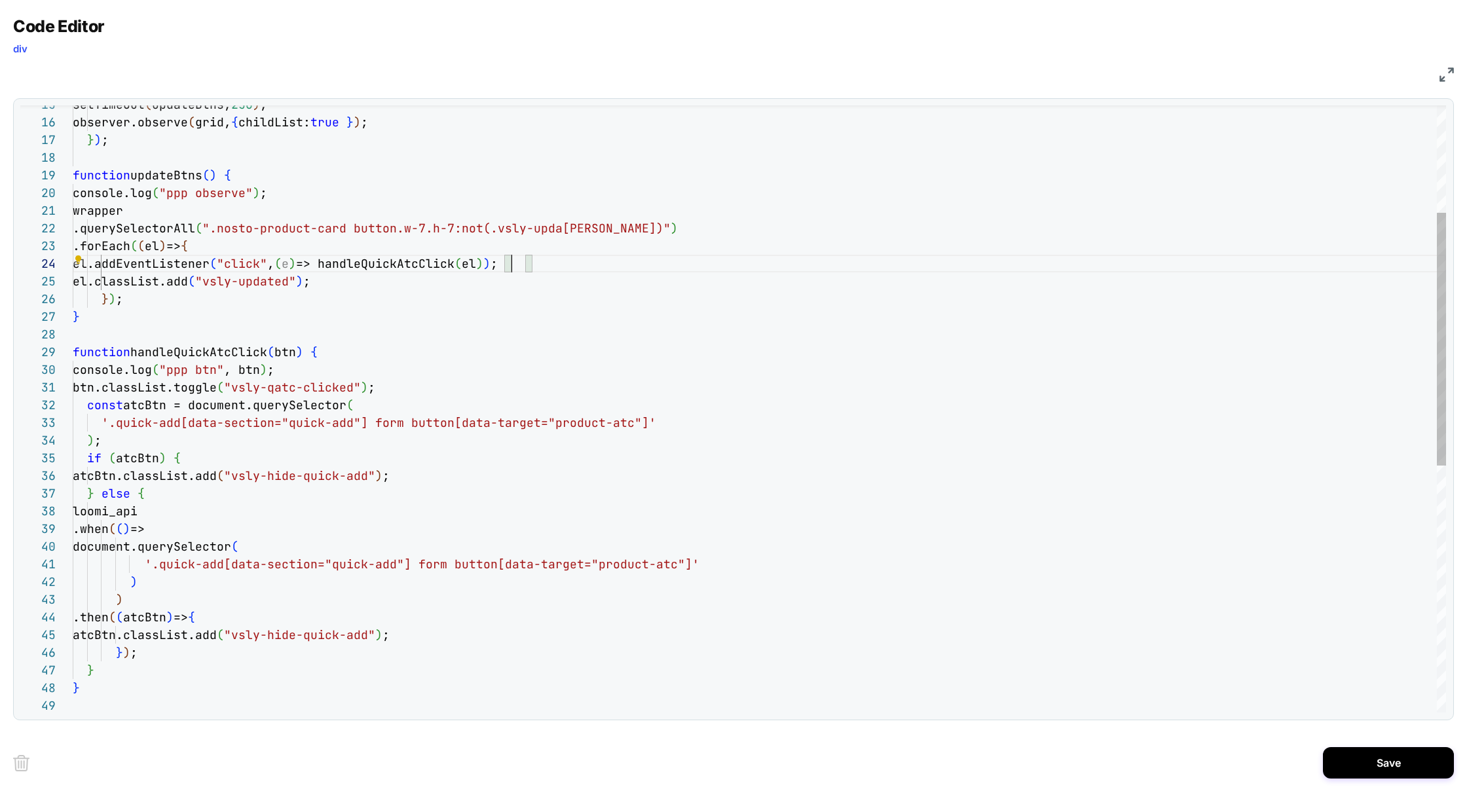
click at [513, 263] on div "observer.observe ( grid, { childList: true } ) ; } ) ; function updateBtns ( ) …" at bounding box center [760, 576] width 1374 height 1456
click at [279, 354] on div "observer.observe ( grid, { childList: true } ) ; } ) ; function updateBtns ( ) …" at bounding box center [760, 576] width 1374 height 1456
click at [379, 354] on div "observer.observe ( grid, { childList: true } ) ; } ) ; function updateBtns ( ) …" at bounding box center [760, 576] width 1374 height 1456
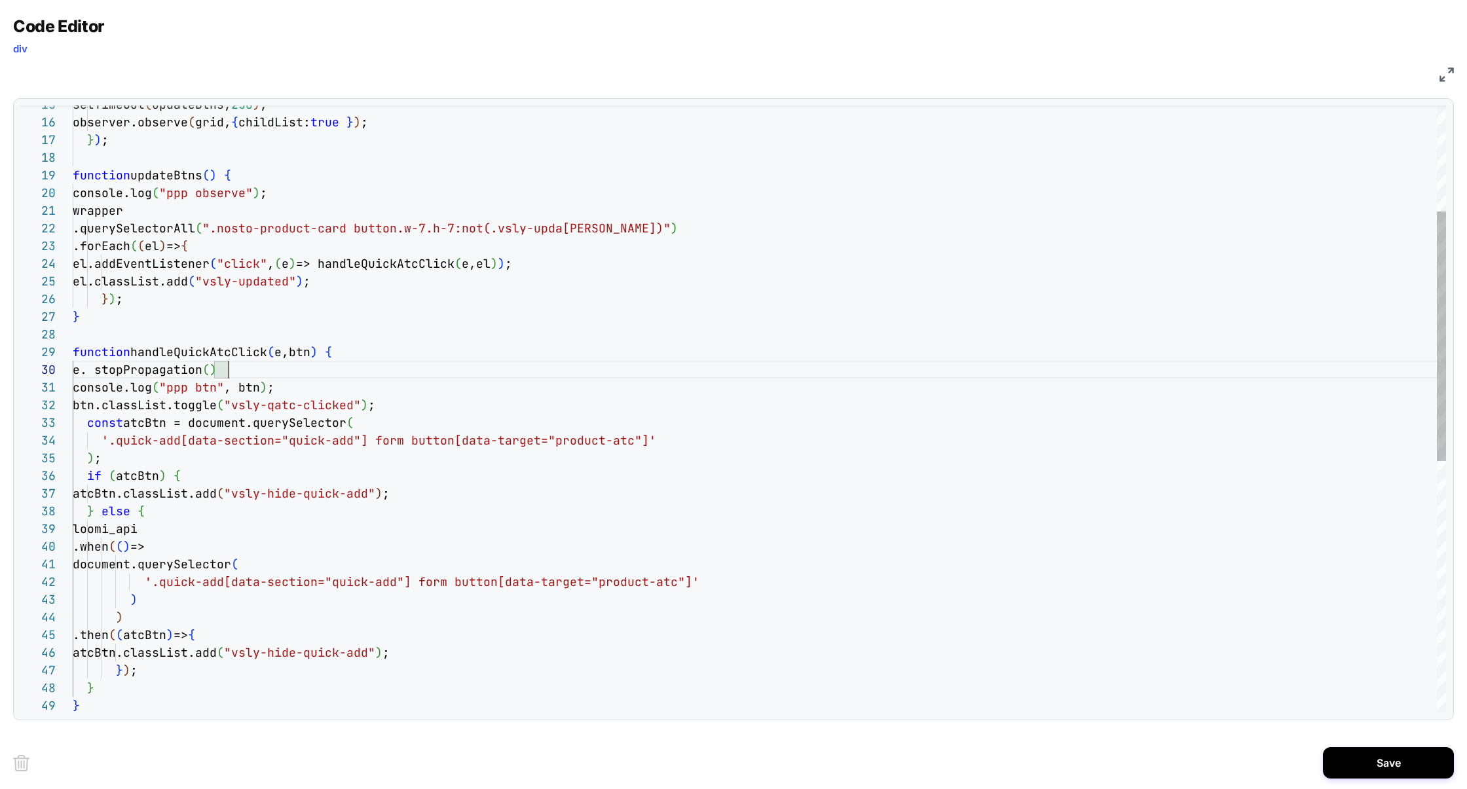
scroll to position [159, 156]
click at [105, 371] on div "observer.observe ( grid, { childList: true } ) ; } ) ; function updateBtns ( ) …" at bounding box center [760, 585] width 1374 height 1474
click at [237, 368] on div "observer.observe ( grid, { childList: true } ) ; } ) ; function updateBtns ( ) …" at bounding box center [760, 585] width 1374 height 1474
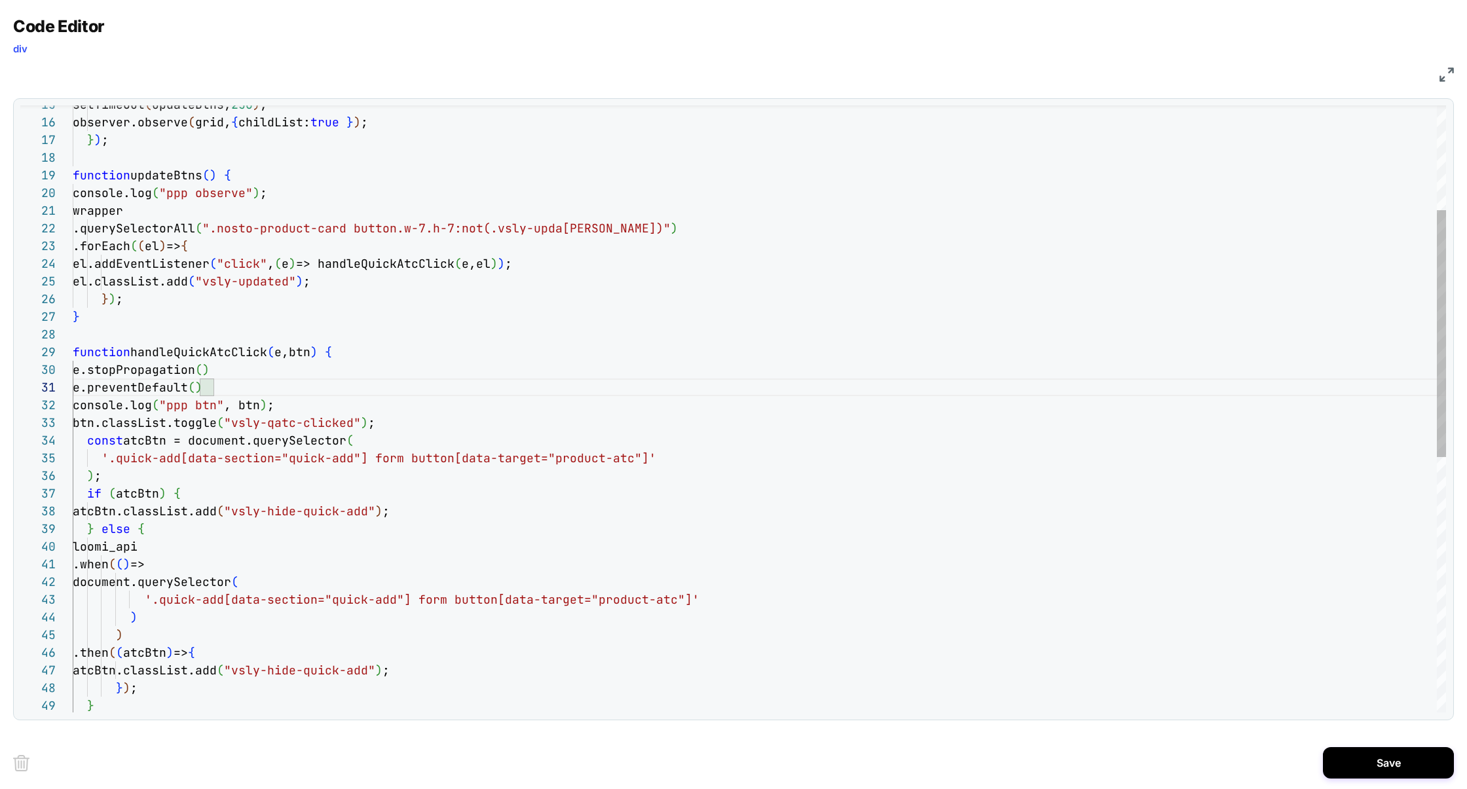
scroll to position [17, 212]
click at [291, 407] on div "observer.observe ( grid, { childList: true } ) ; } ) ; function updateBtns ( ) …" at bounding box center [760, 593] width 1374 height 1491
click at [398, 418] on div "observer.observe ( grid, { childList: true } ) ; } ) ; function updateBtns ( ) …" at bounding box center [760, 593] width 1374 height 1491
click at [366, 438] on div "observer.observe ( grid, { childList: true } ) ; } ) ; function updateBtns ( ) …" at bounding box center [760, 593] width 1374 height 1491
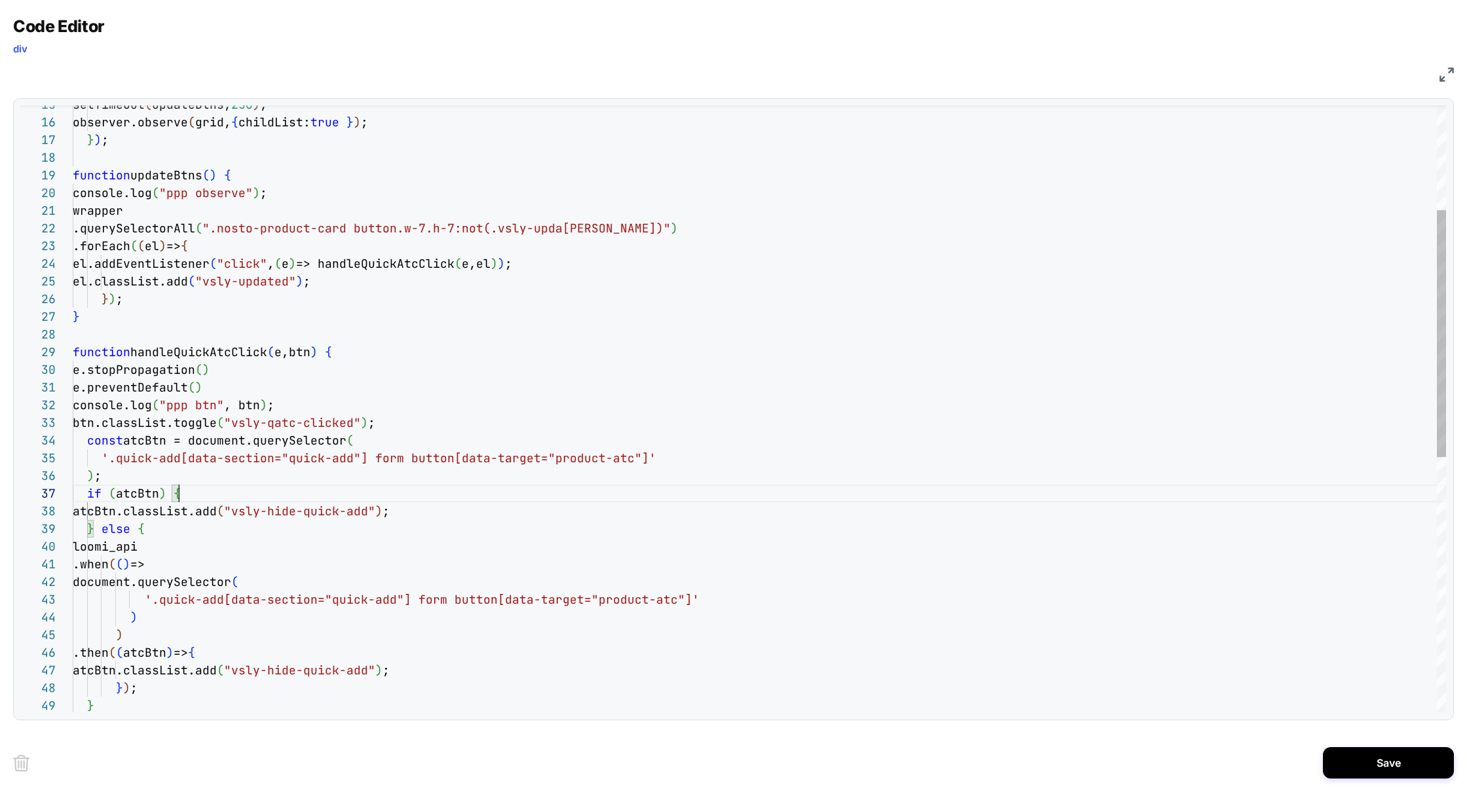
click at [193, 495] on div "observer.observe ( grid, { childList: true } ) ; } ) ; function updateBtns ( ) …" at bounding box center [760, 593] width 1374 height 1491
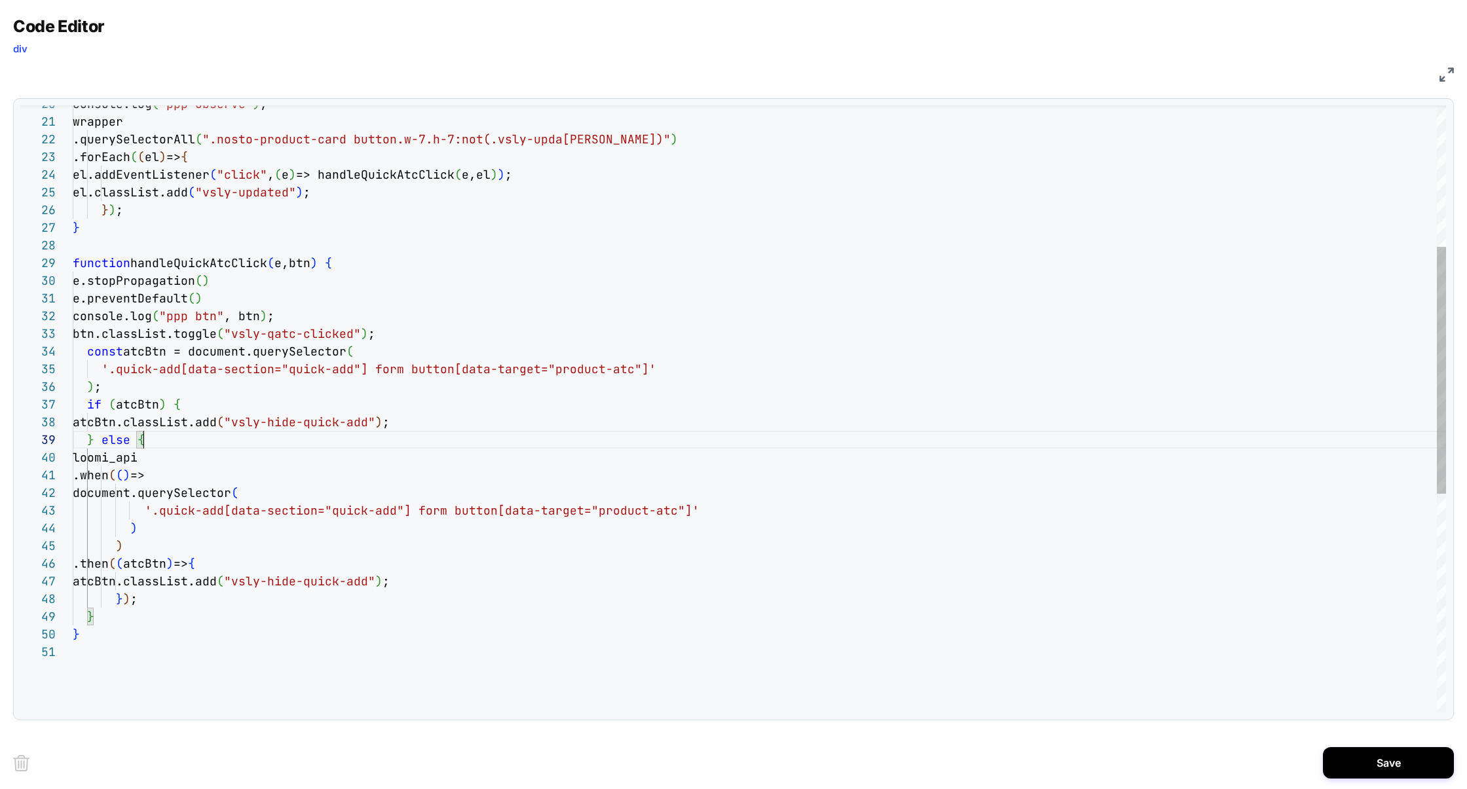
click at [157, 443] on div "console.log ( "ppp observe" ) ; wrapper .querySelectorAll ( ".nosto-product-car…" at bounding box center [760, 504] width 1374 height 1491
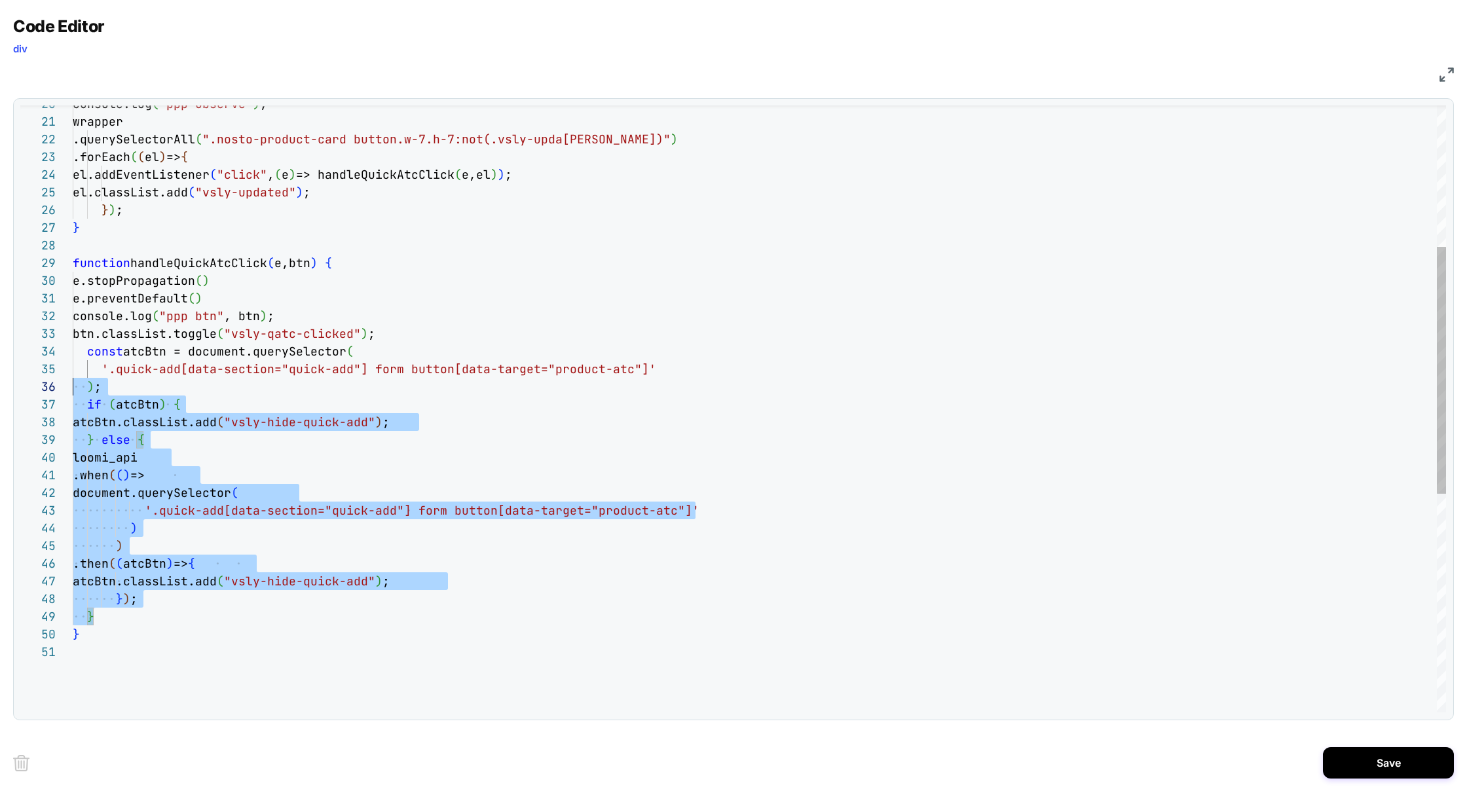
scroll to position [53, 0]
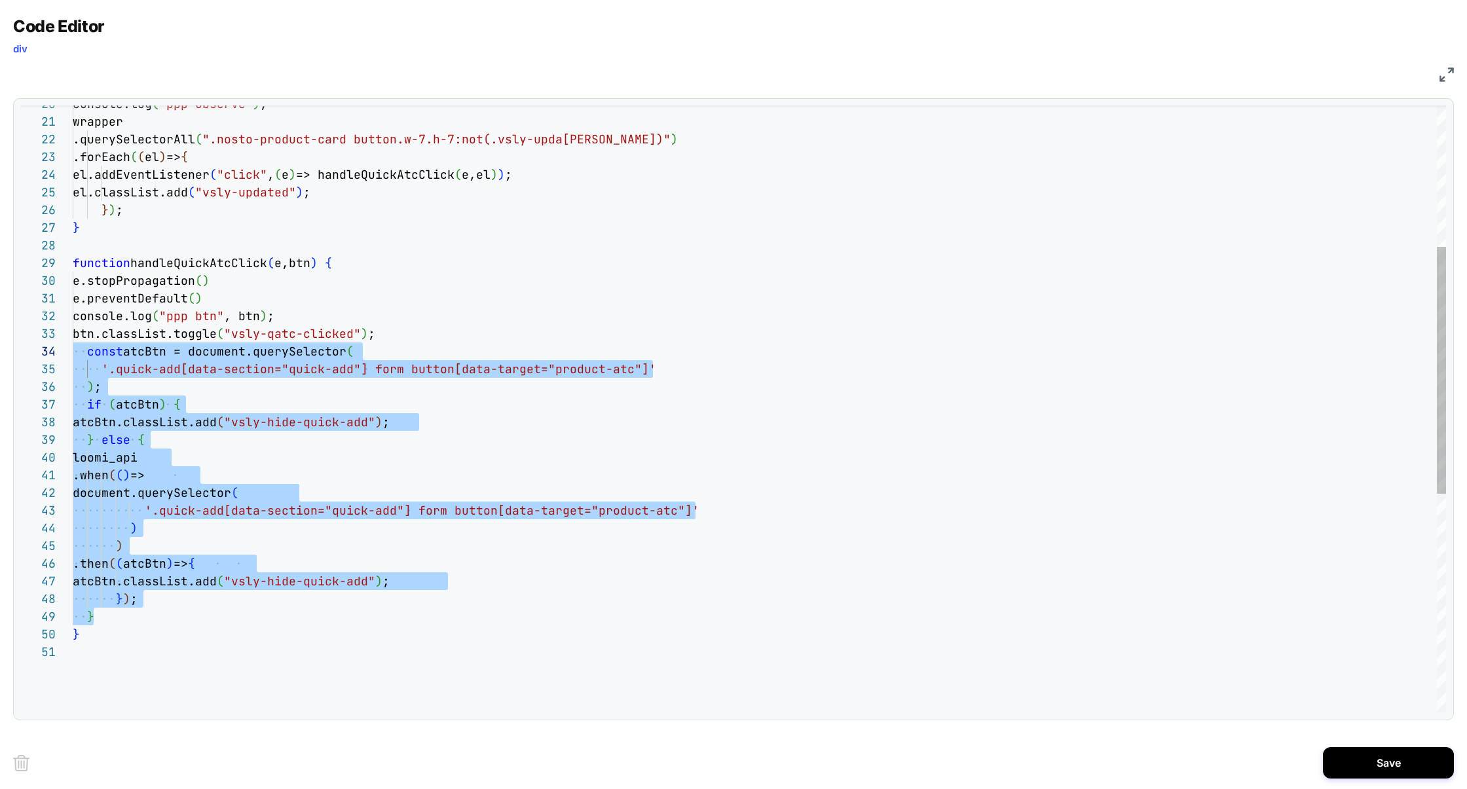
drag, startPoint x: 113, startPoint y: 614, endPoint x: 8, endPoint y: 348, distance: 285.8
click at [8, 348] on div "Code Editor div JS 20 21 22 23 24 25 26 27 28 29 32 33 34 35 36 37 38 39 40 41 …" at bounding box center [733, 394] width 1467 height 789
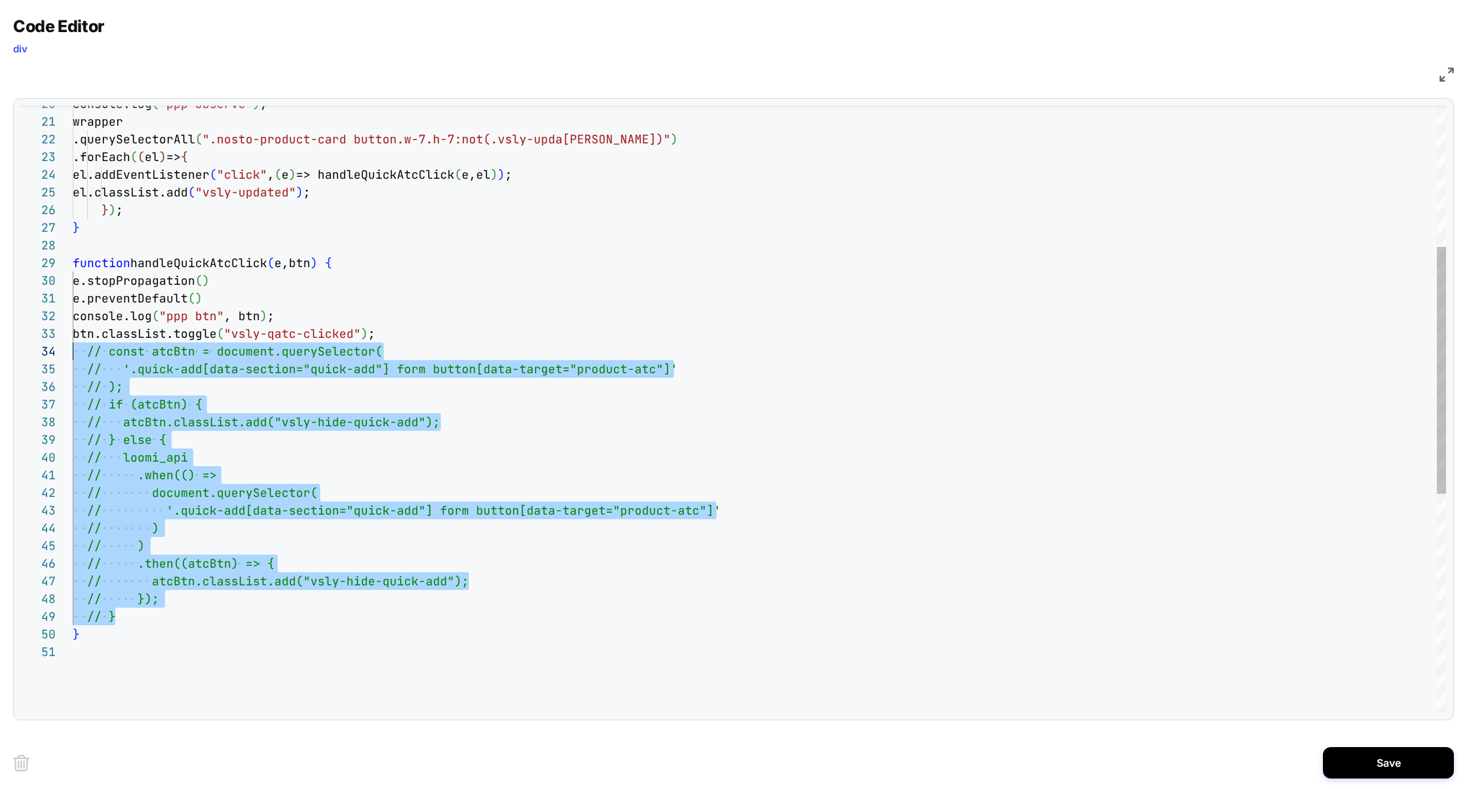
scroll to position [88, 50]
click at [466, 392] on div "console.log ( "ppp observe" ) ; wrapper .querySelectorAll ( ".nosto-product-car…" at bounding box center [760, 504] width 1374 height 1491
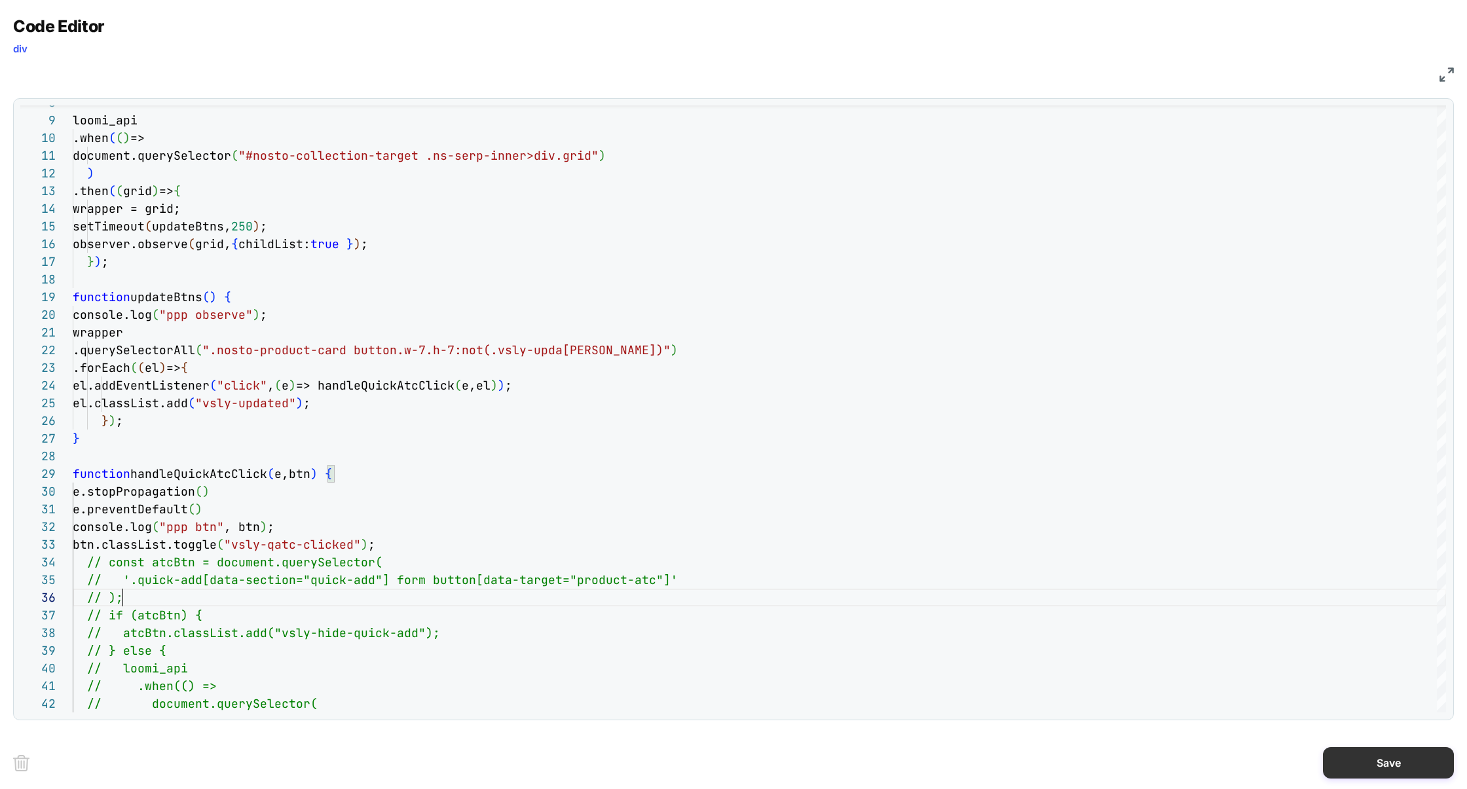
type textarea "**********"
click at [1374, 760] on button "Save" at bounding box center [1388, 762] width 131 height 31
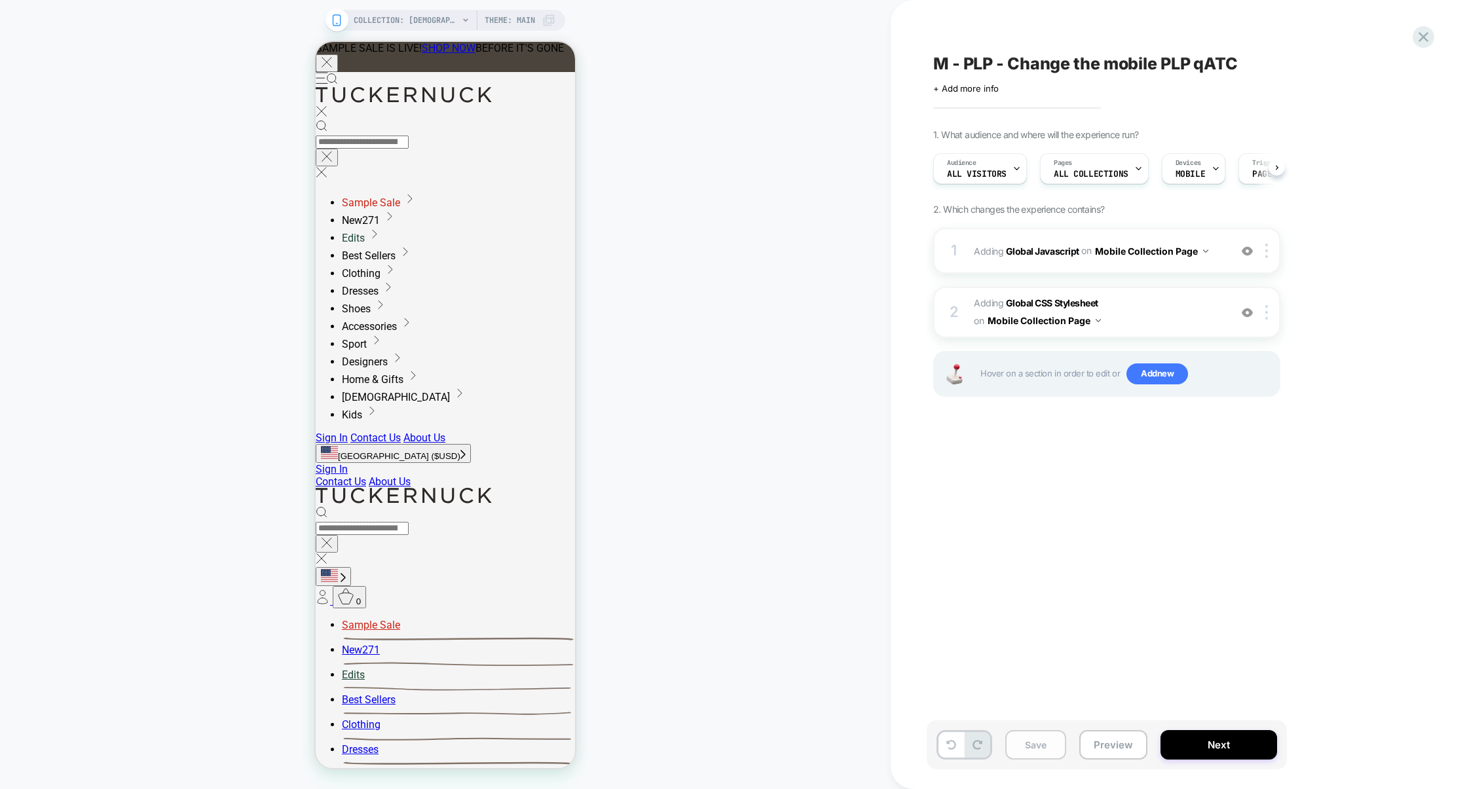
scroll to position [0, 1]
click at [1040, 749] on button "Save" at bounding box center [1035, 744] width 61 height 29
click at [1114, 745] on button "Preview" at bounding box center [1113, 744] width 68 height 29
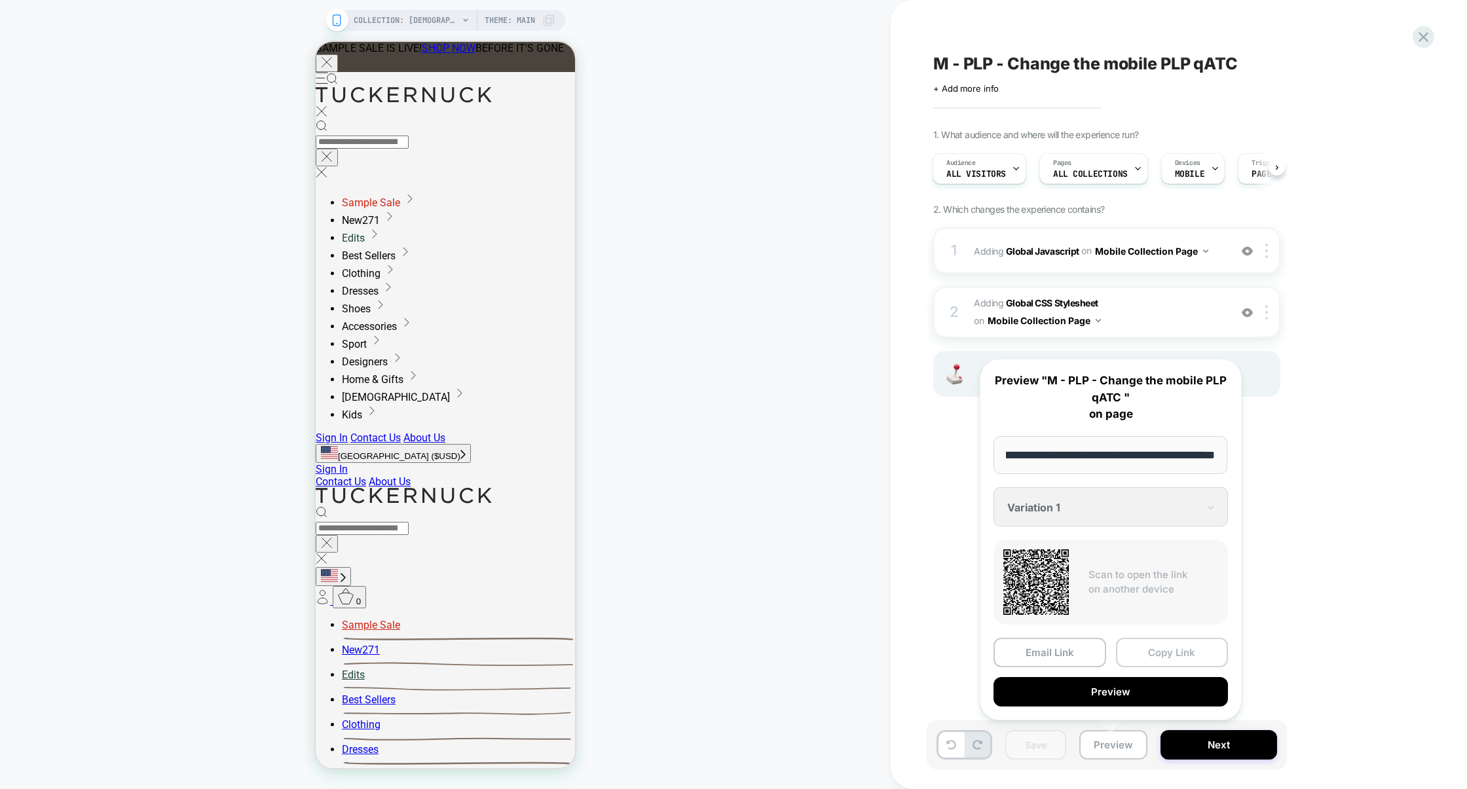
scroll to position [0, 0]
click at [1151, 654] on button "Copy Link" at bounding box center [1172, 652] width 113 height 29
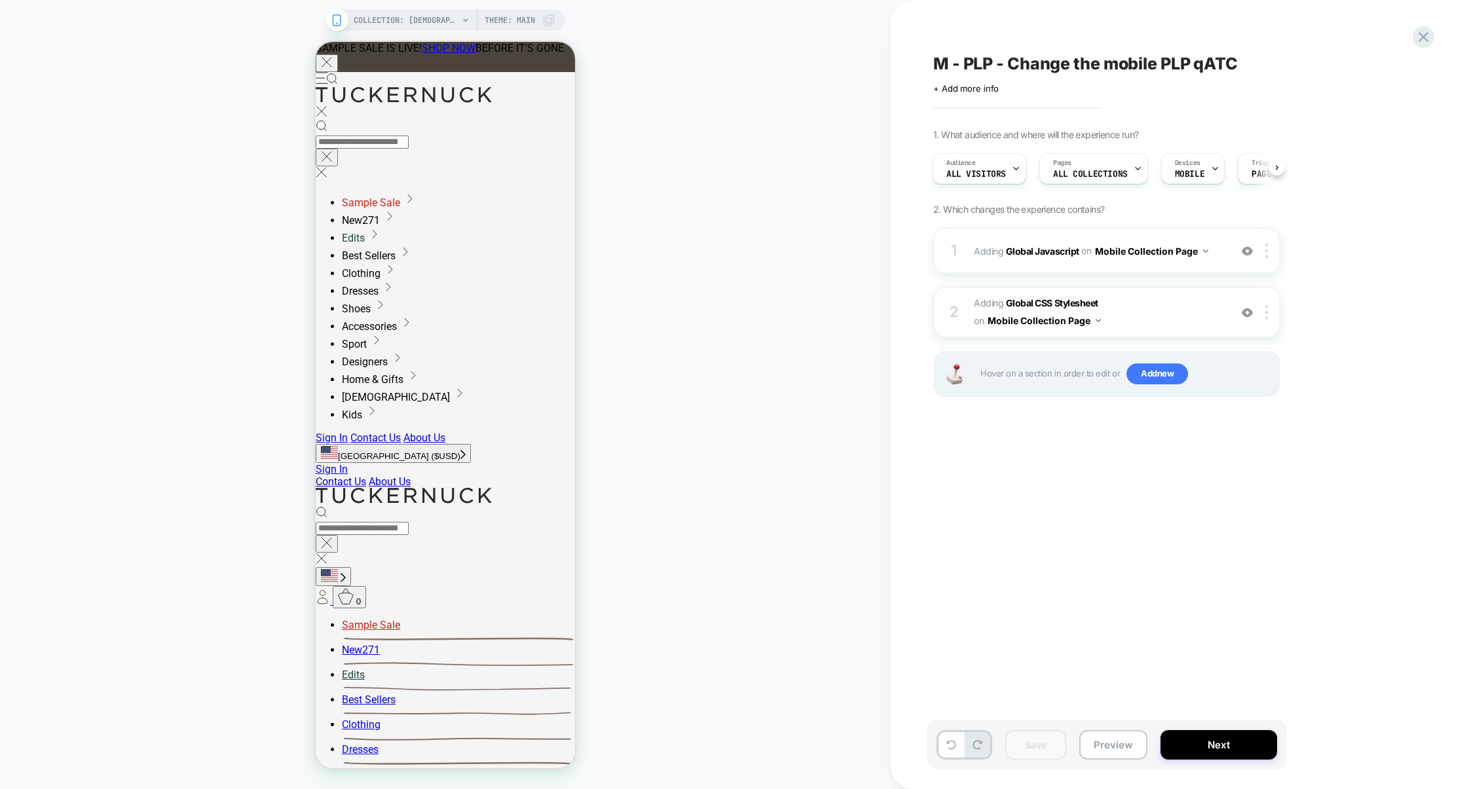
click at [1123, 295] on span "Adding Global CSS Stylesheet on Mobile Collection Page" at bounding box center [1099, 312] width 250 height 35
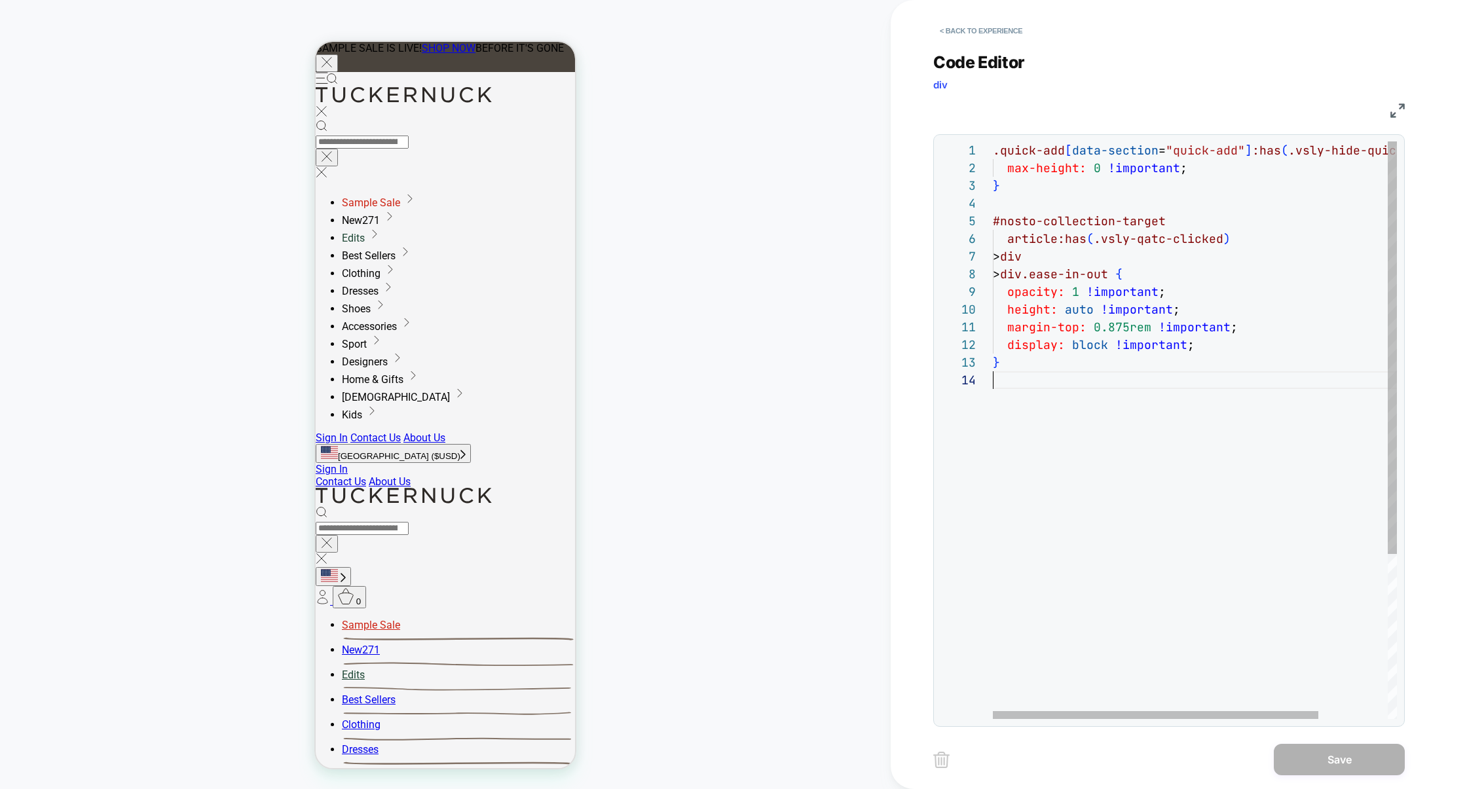
click at [1085, 405] on div ".quick-add [ data-section = "quick-add" ] :has ( .vsly-hide-quick-add ) { max-h…" at bounding box center [1238, 545] width 490 height 808
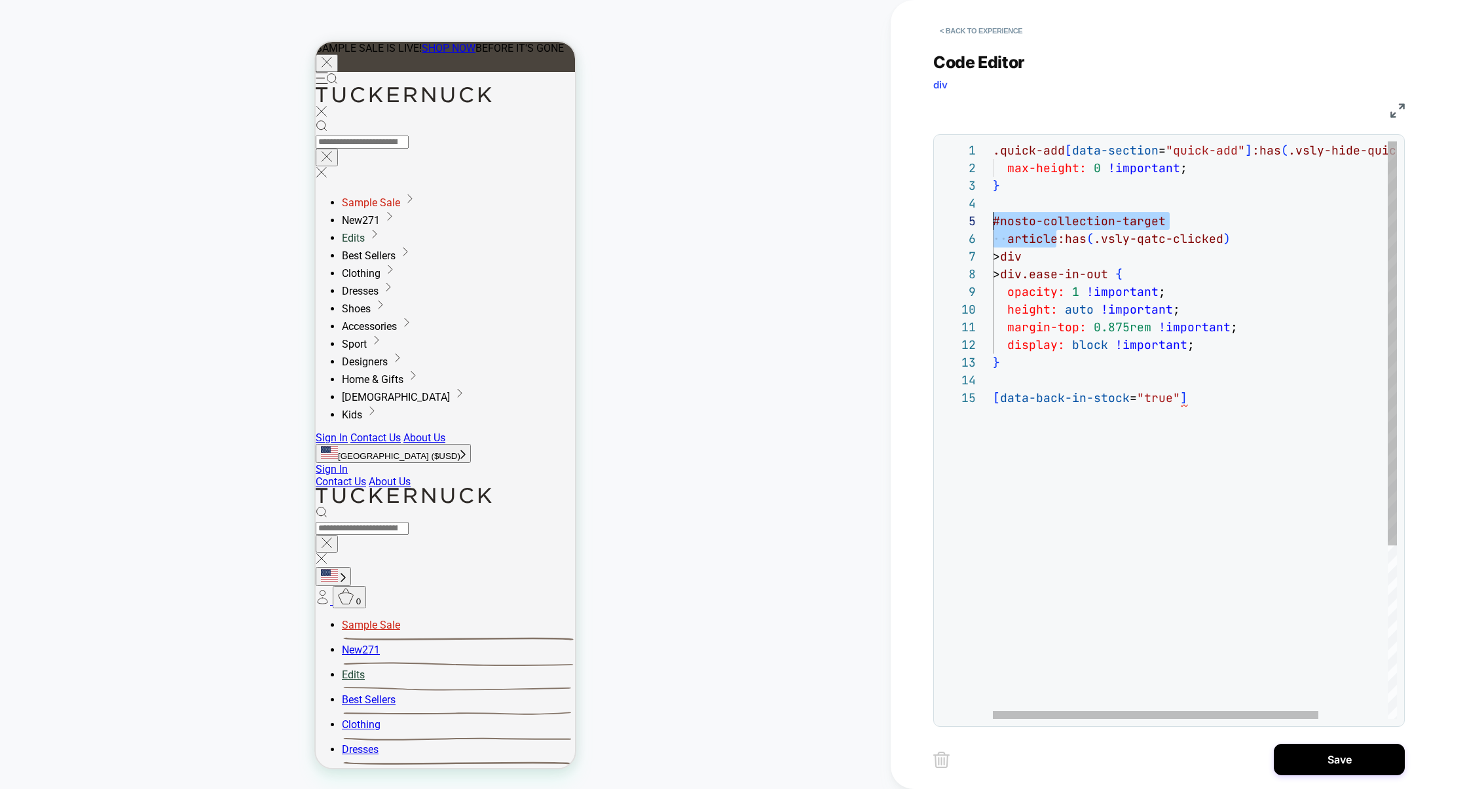
scroll to position [71, 0]
drag, startPoint x: 1057, startPoint y: 240, endPoint x: 971, endPoint y: 227, distance: 87.4
click at [993, 227] on div ".quick-add [ data-section = "quick-add" ] :has ( .vsly-hide-quick-add ) { max-h…" at bounding box center [1238, 553] width 490 height 825
drag, startPoint x: 1011, startPoint y: 396, endPoint x: 983, endPoint y: 392, distance: 28.4
click at [993, 392] on div ".quick-add [ data-section = "quick-add" ] :has ( .vsly-hide-quick-add ) { max-h…" at bounding box center [1238, 553] width 490 height 825
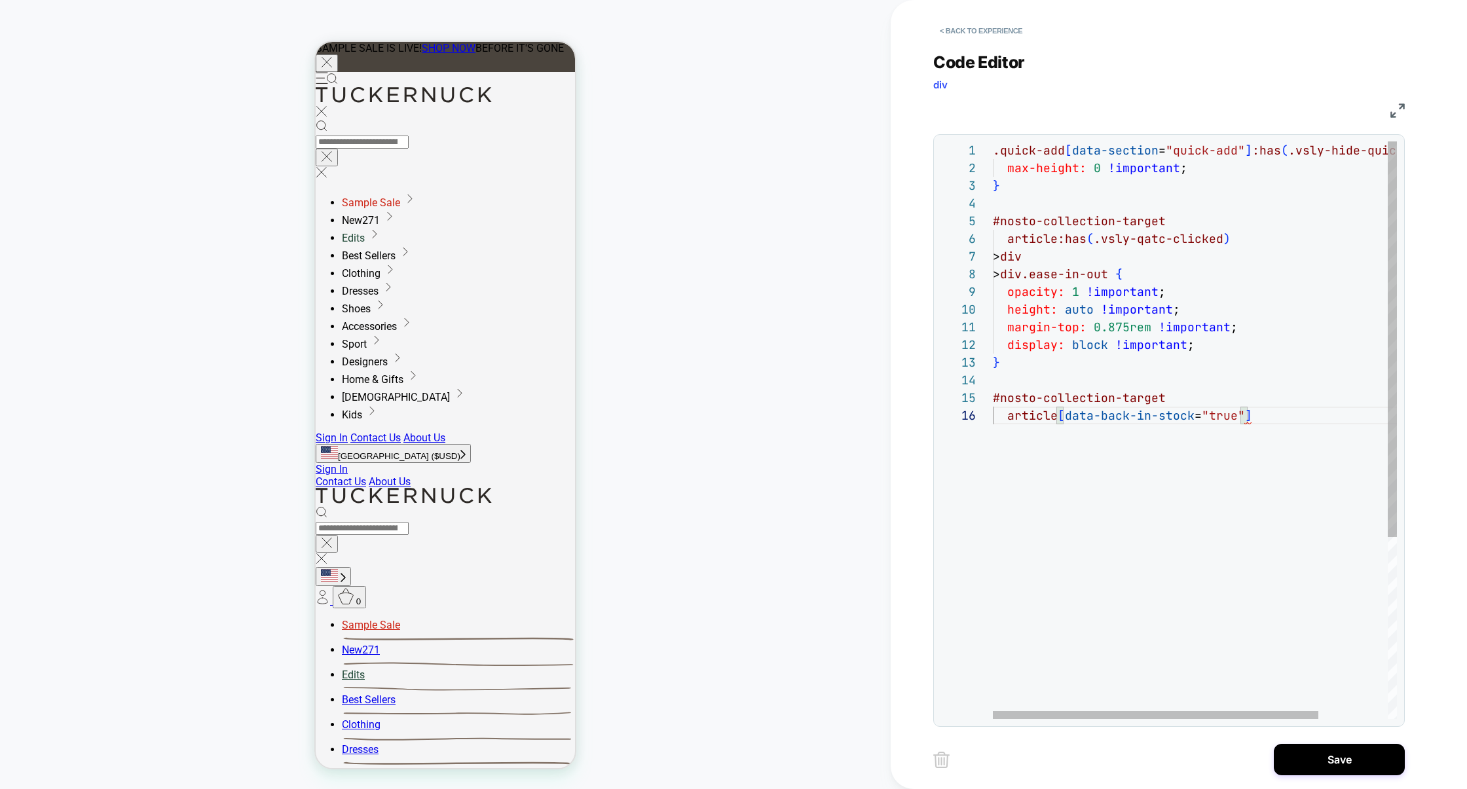
scroll to position [88, 71]
click at [1288, 424] on div ".quick-add [ data-section = "quick-add" ] :has ( .vsly-hide-quick-add ) { max-h…" at bounding box center [1238, 562] width 490 height 843
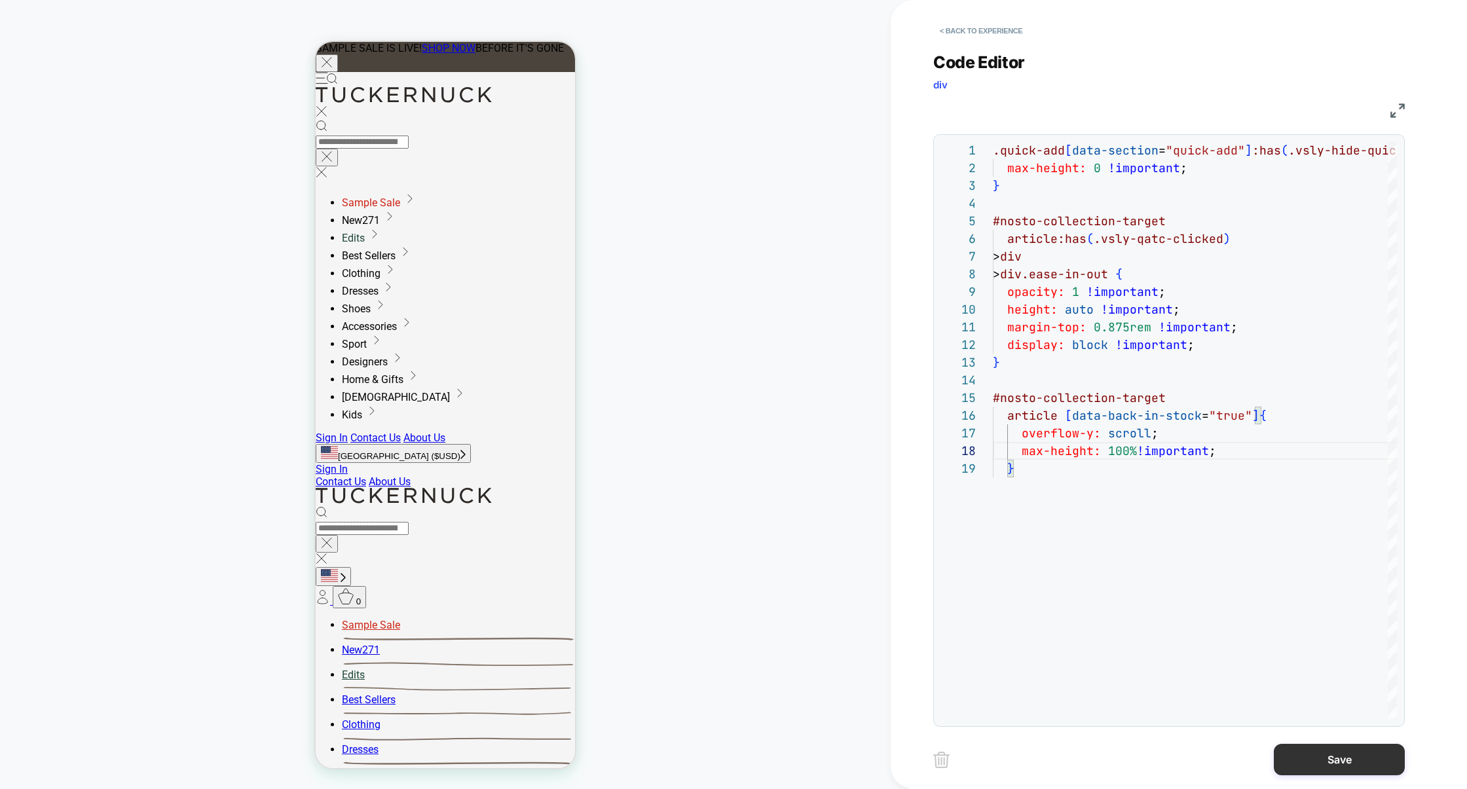
type textarea "**********"
click at [1311, 759] on button "Save" at bounding box center [1339, 759] width 131 height 31
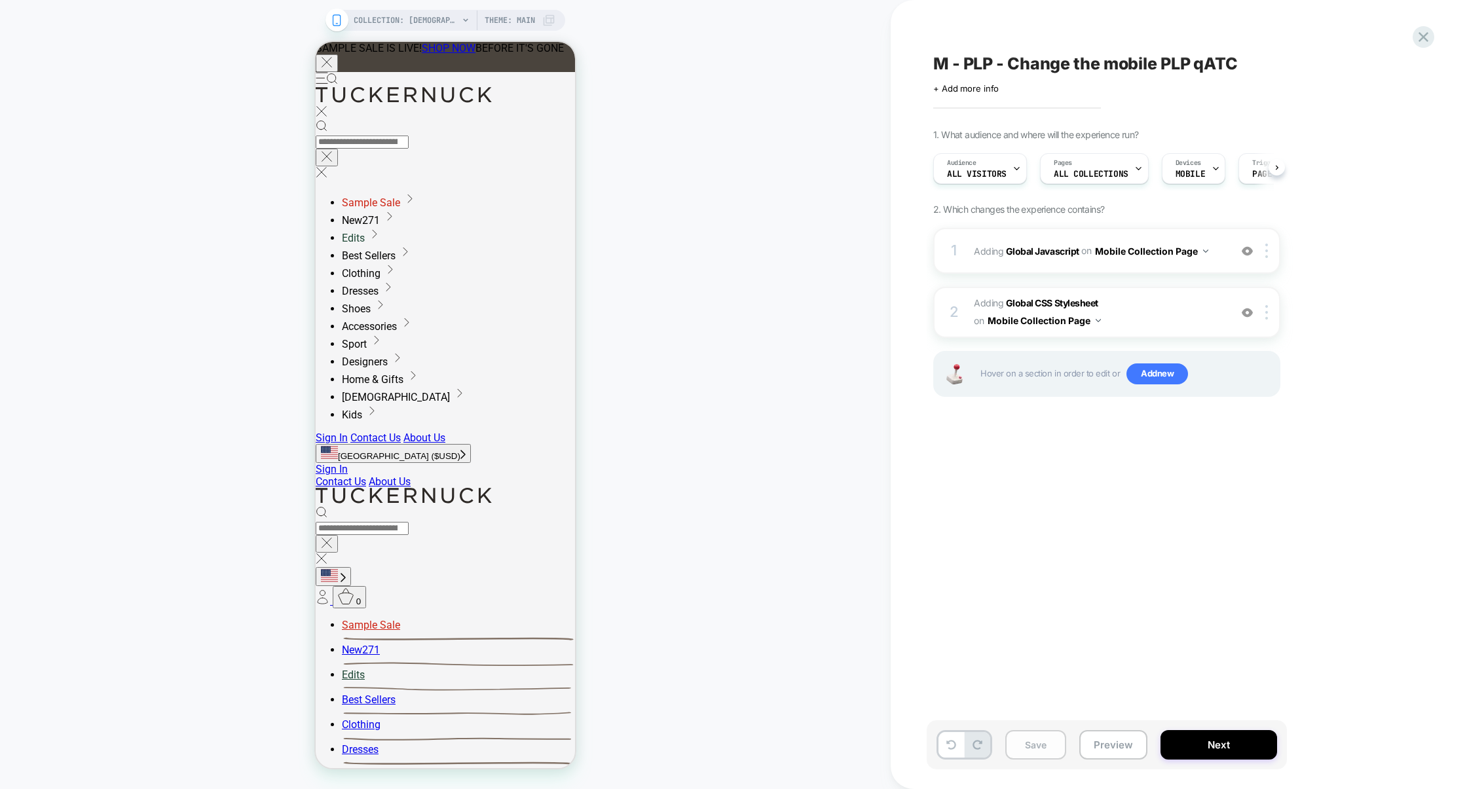
click at [1040, 753] on button "Save" at bounding box center [1035, 744] width 61 height 29
click at [1097, 751] on button "Preview" at bounding box center [1113, 744] width 68 height 29
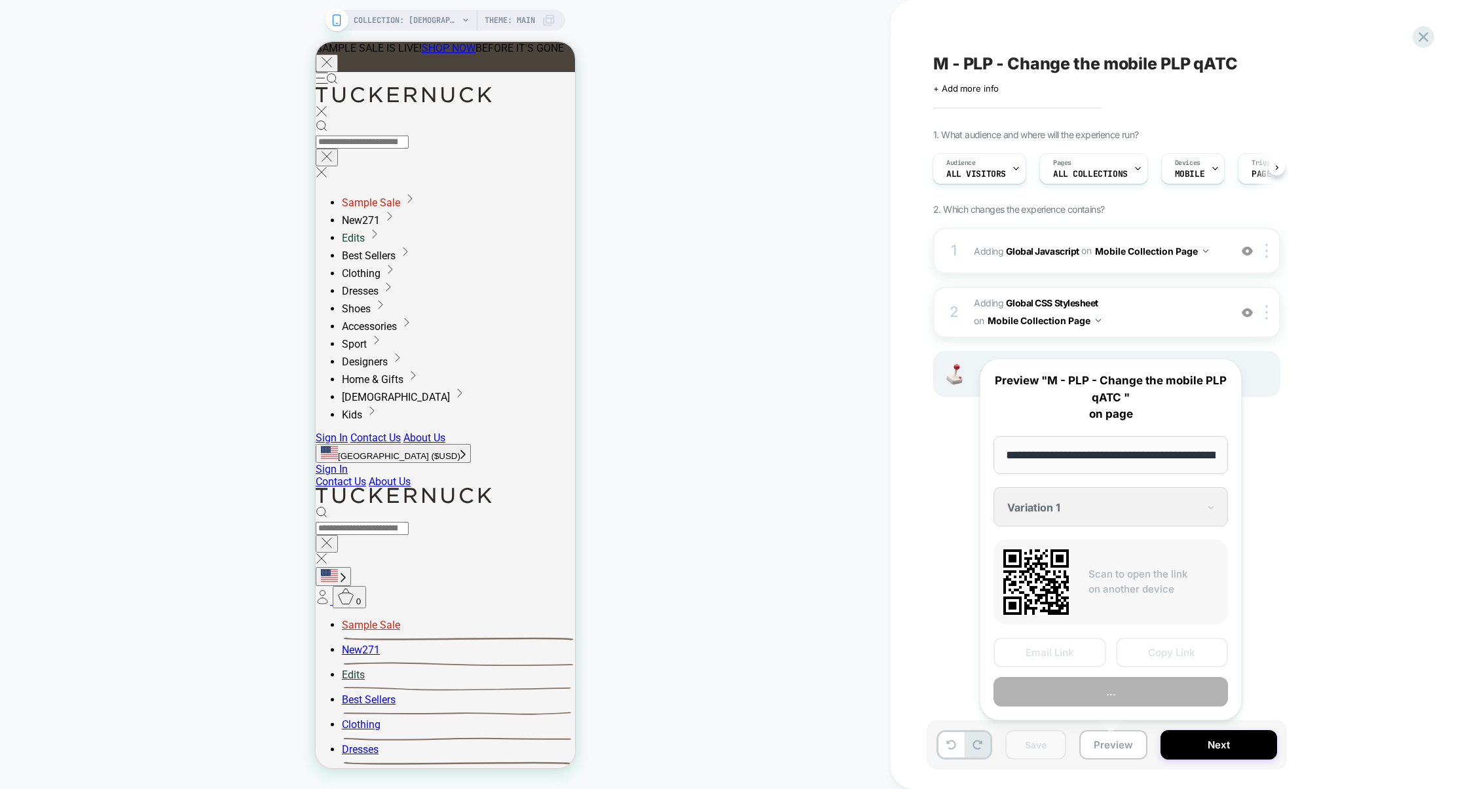
scroll to position [0, 108]
click at [1148, 656] on button "Copy Link" at bounding box center [1172, 652] width 113 height 29
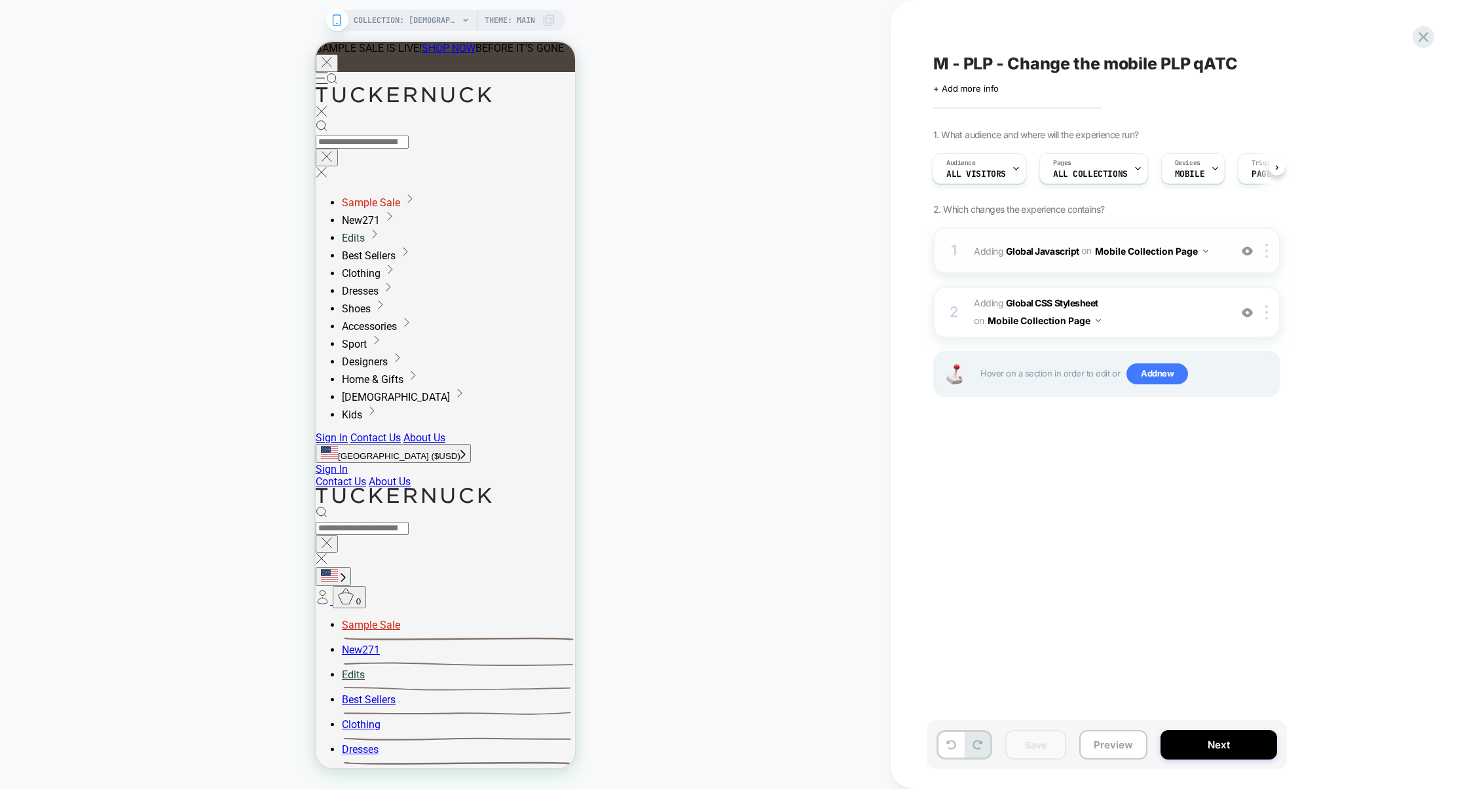
click at [1105, 273] on div "1 Adding Global Javascript on Mobile Collection Page Add Before Add After Copy …" at bounding box center [1106, 251] width 347 height 46
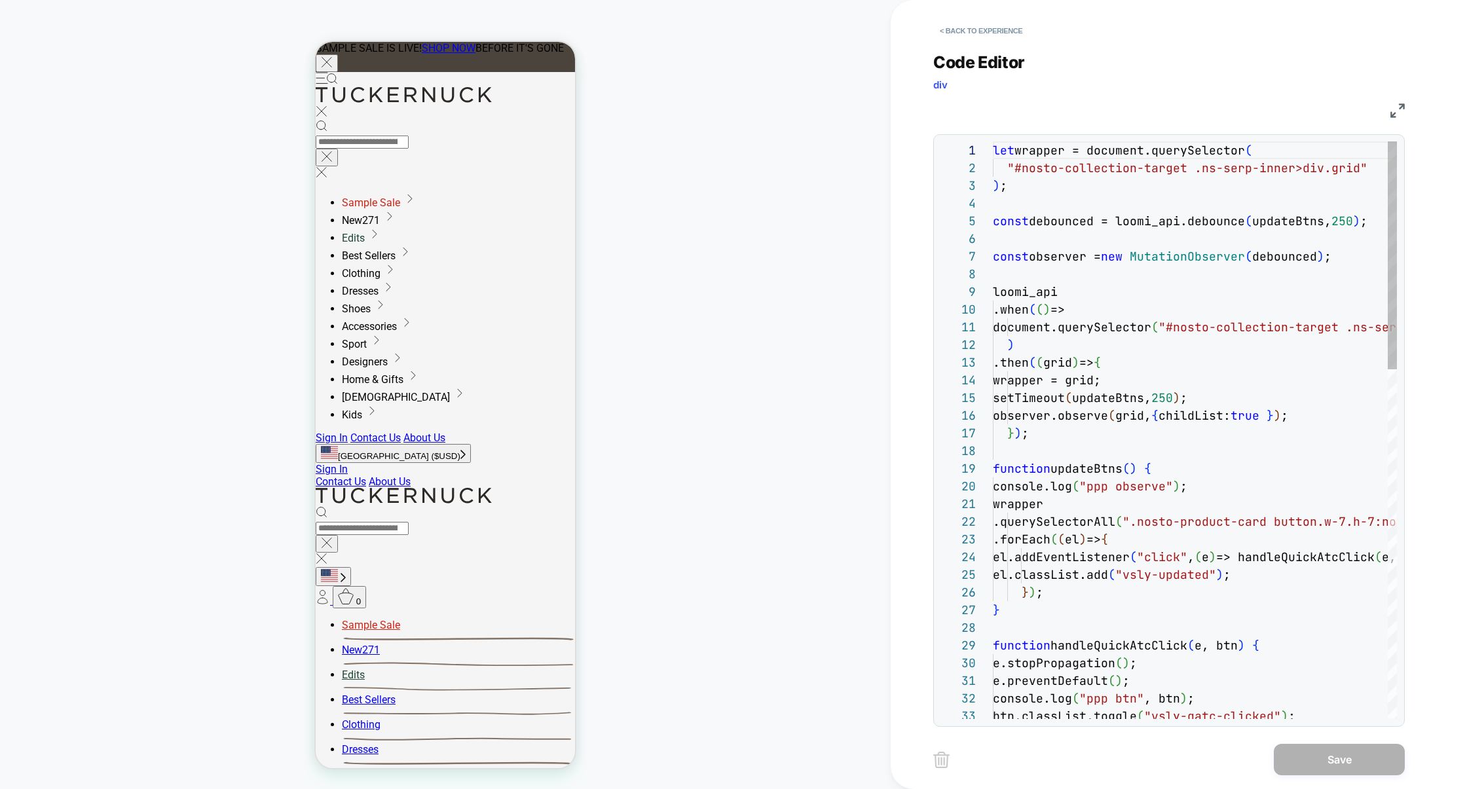
scroll to position [177, 0]
click at [1398, 109] on img at bounding box center [1398, 110] width 14 height 14
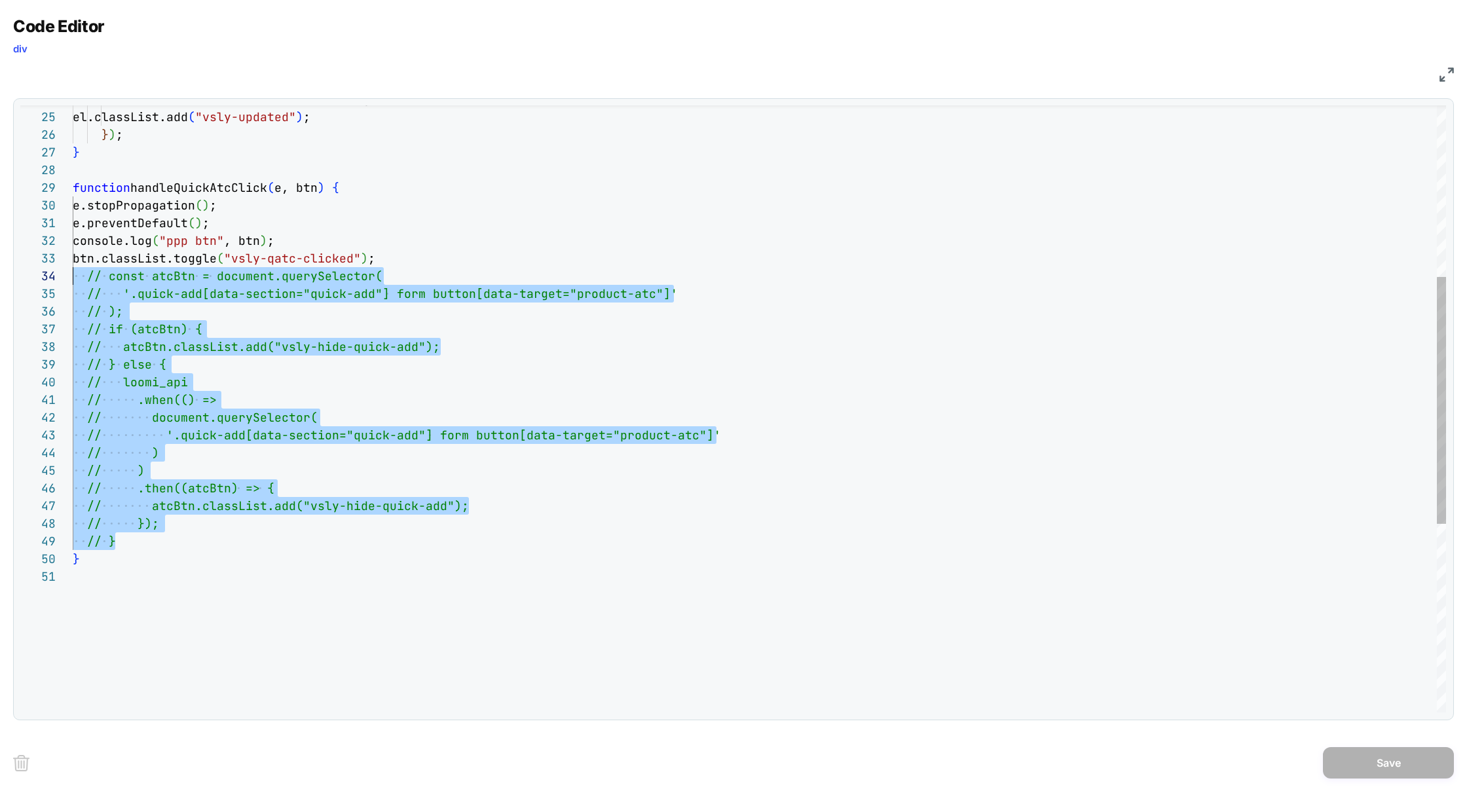
scroll to position [53, 0]
drag, startPoint x: 136, startPoint y: 539, endPoint x: 64, endPoint y: 271, distance: 278.1
click at [63, 271] on div "24 25 26 27 28 29 30 31 32 33 34 35 36 37 38 39 40 41 42 43 44 45 46 47 48 49 5…" at bounding box center [733, 408] width 1426 height 607
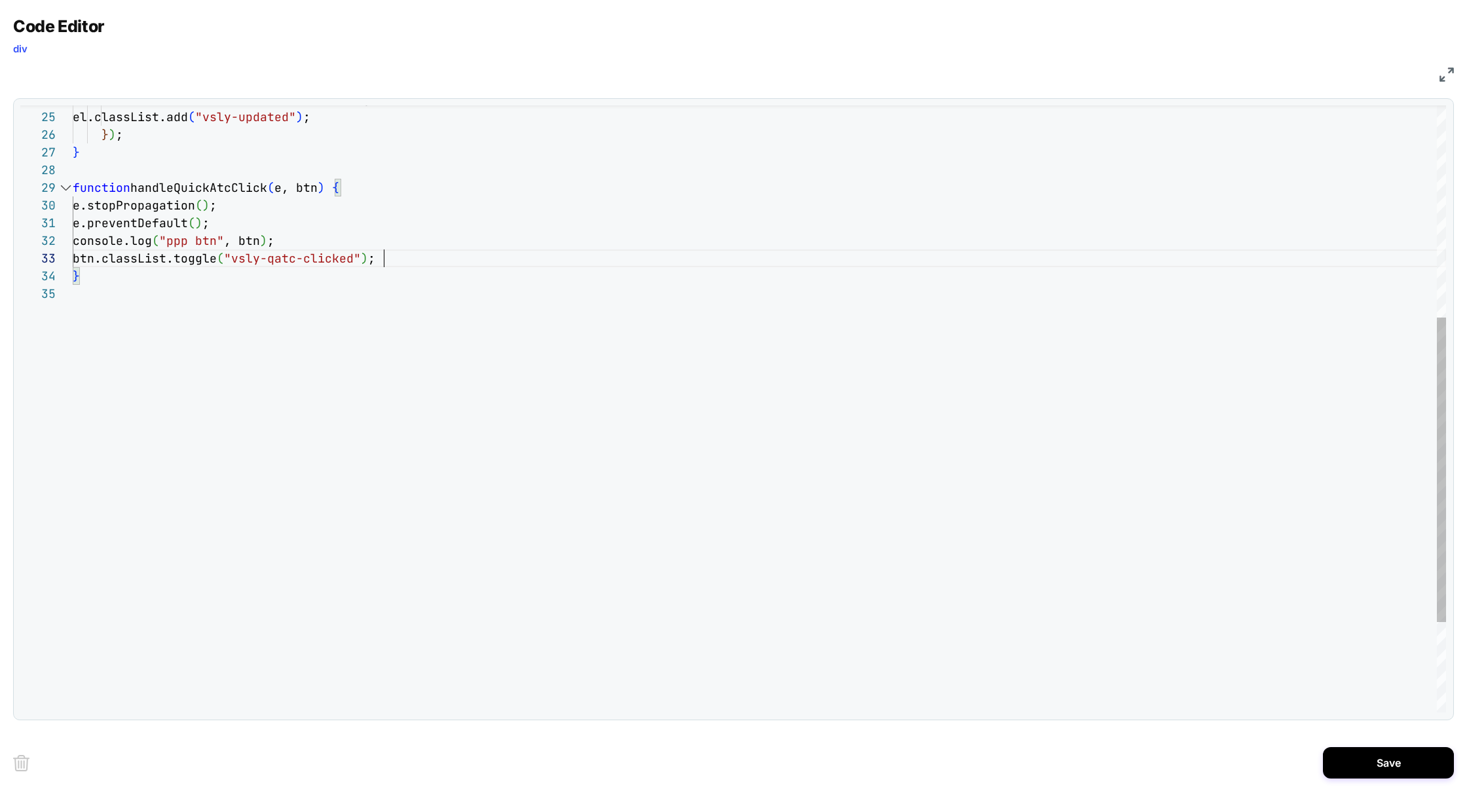
scroll to position [35, 310]
click at [223, 309] on div "el.addEventListener ( "click" , ( e ) => handleQuickAtcClick ( e, el ) ) ; el.c…" at bounding box center [760, 288] width 1374 height 1209
click at [301, 237] on div "el.addEventListener ( "click" , ( e ) => handleQuickAtcClick ( e, el ) ) ; el.c…" at bounding box center [760, 288] width 1374 height 1209
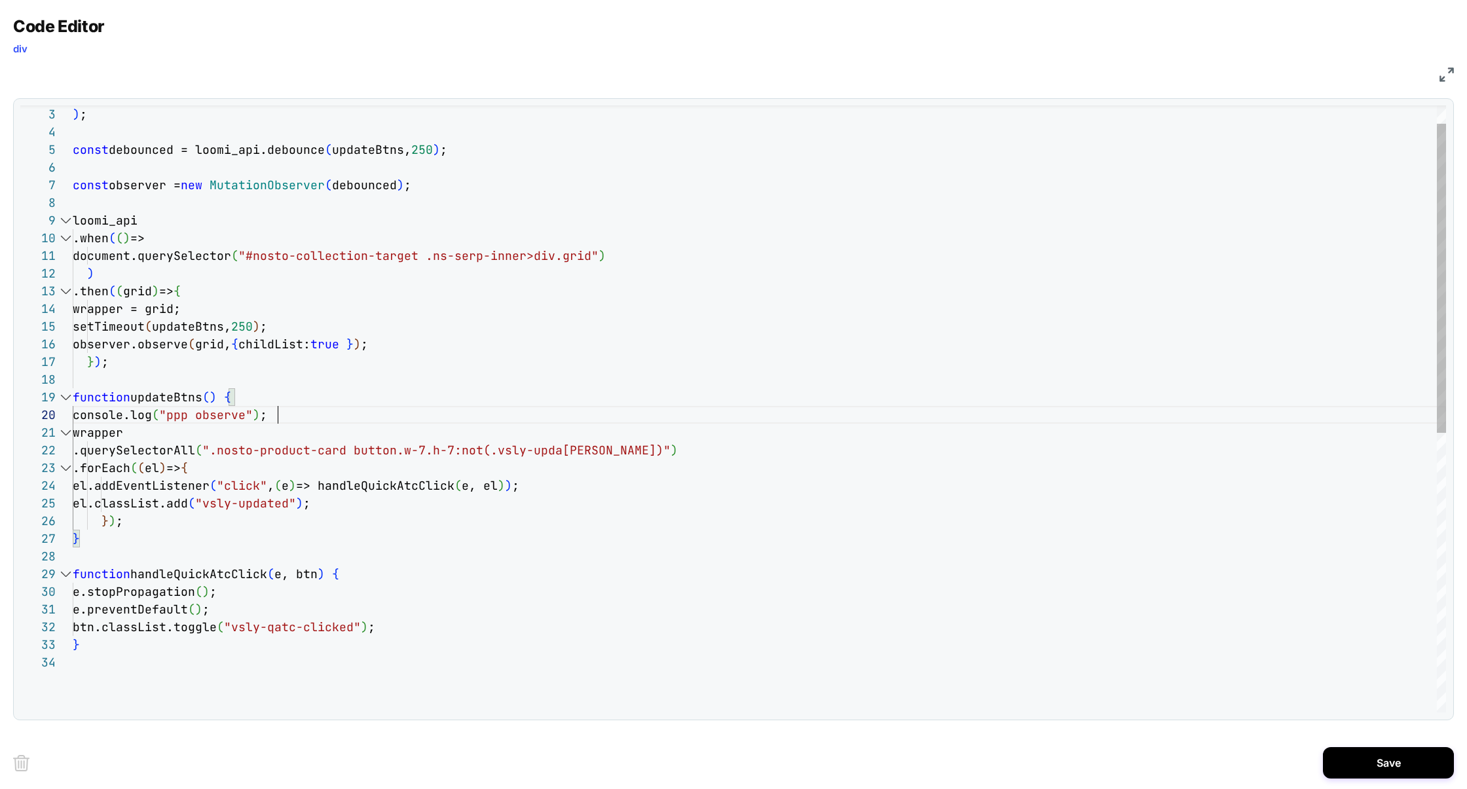
scroll to position [159, 205]
click at [318, 408] on div "el.addEventListener ( "click" , ( e ) => handleQuickAtcClick ( e, el ) ) ; el.c…" at bounding box center [760, 665] width 1374 height 1191
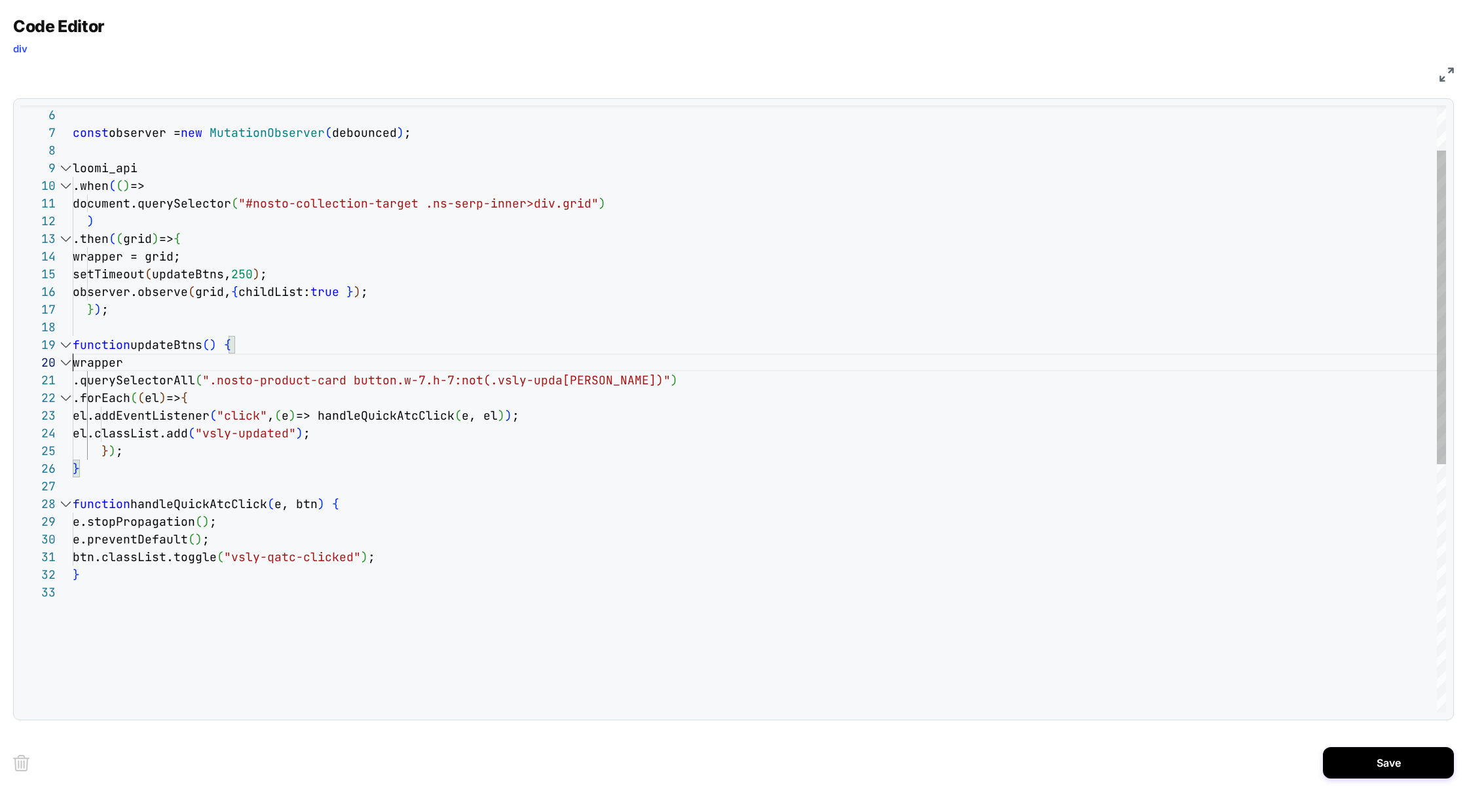
click at [318, 409] on div "el.addEventListener ( "click" , ( e ) => handleQuickAtcClick ( e, el ) ) ; el.c…" at bounding box center [760, 604] width 1374 height 1173
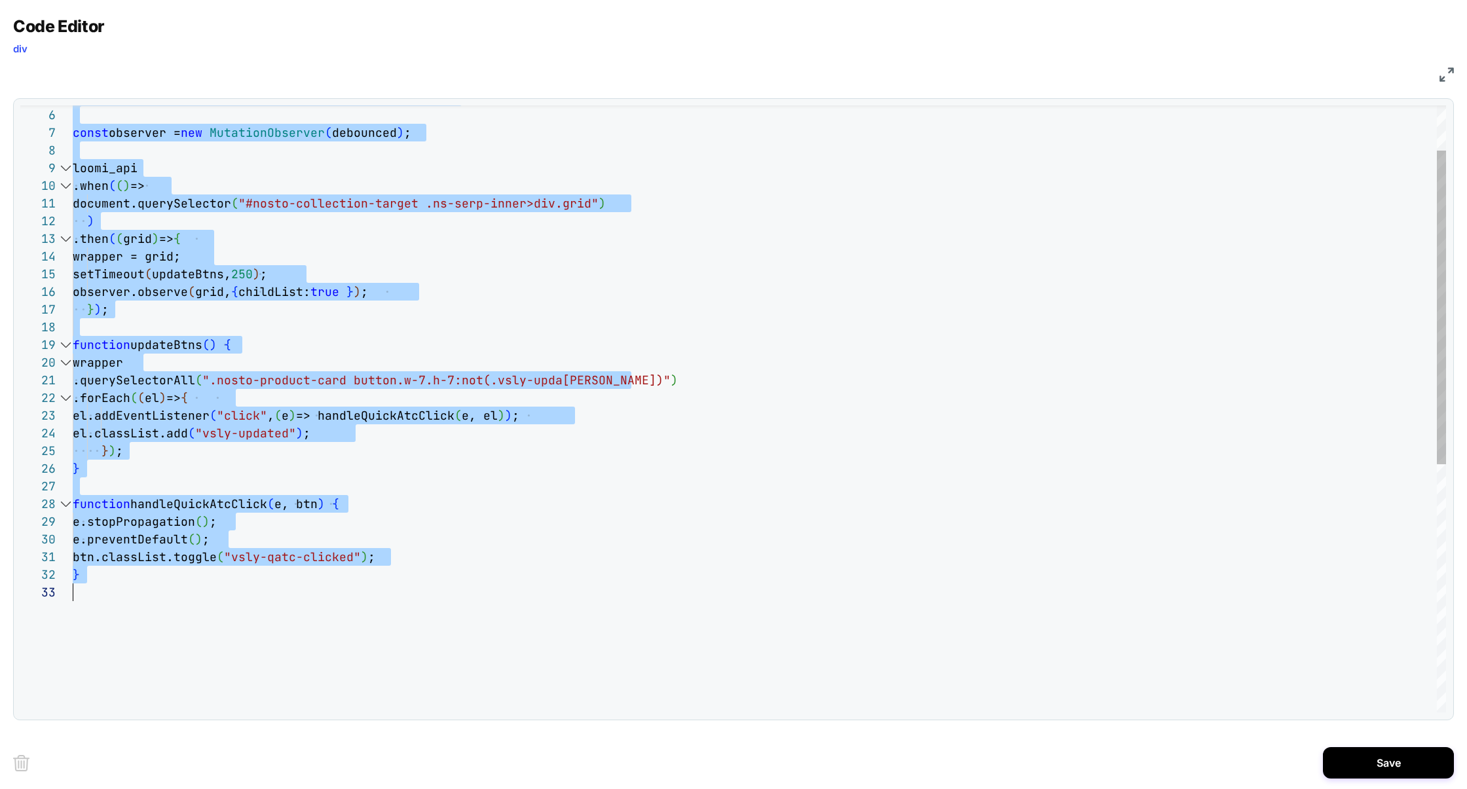
scroll to position [0, 0]
click at [180, 512] on div "el.addEventListener ( "click" , ( e ) => handleQuickAtcClick ( e, el ) ) ; el.c…" at bounding box center [760, 604] width 1374 height 1173
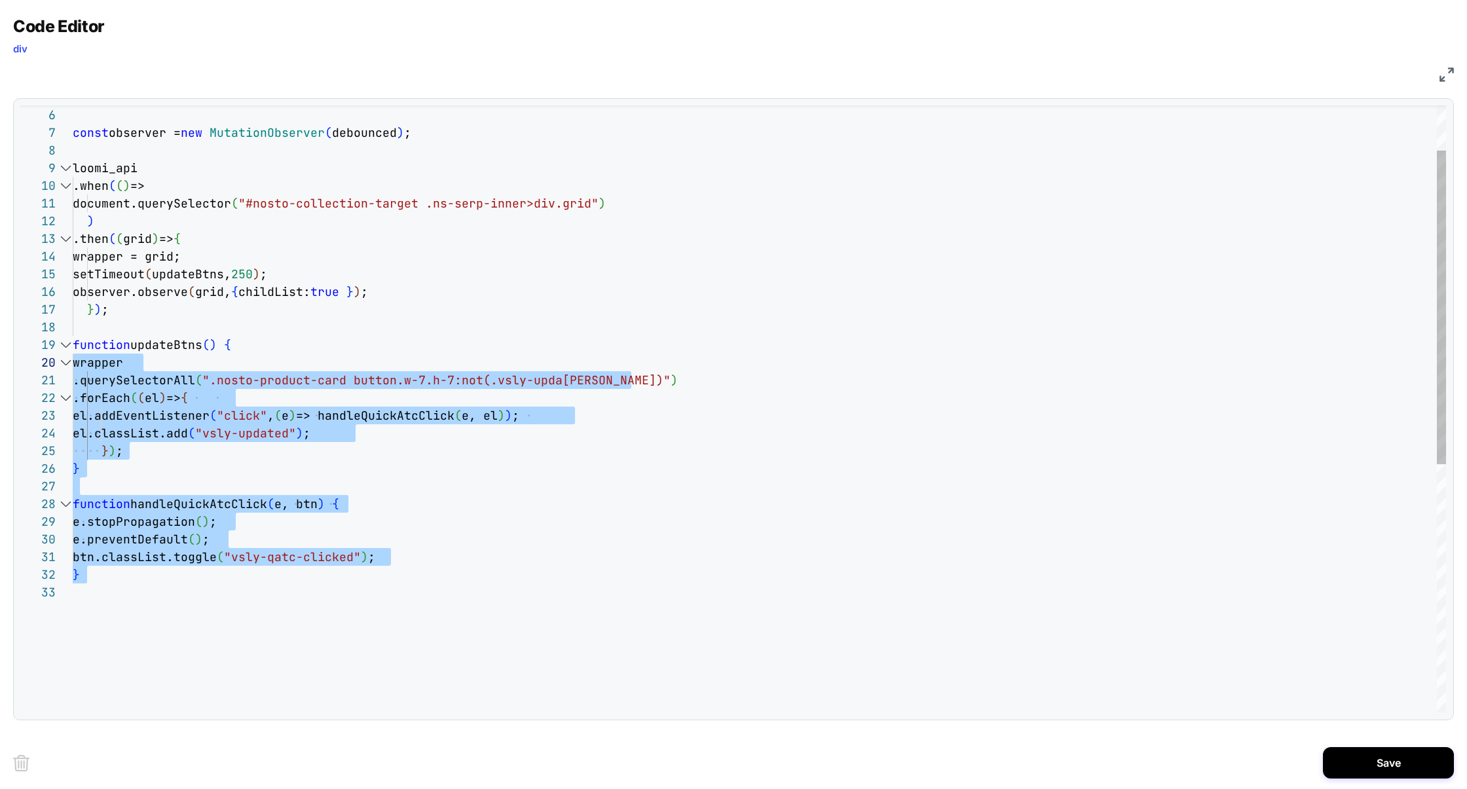
scroll to position [141, 0]
drag, startPoint x: 137, startPoint y: 591, endPoint x: 36, endPoint y: 352, distance: 258.9
click at [73, 351] on div "el.addEventListener ( "click" , ( e ) => handleQuickAtcClick ( e, el ) ) ; el.c…" at bounding box center [760, 604] width 1374 height 1173
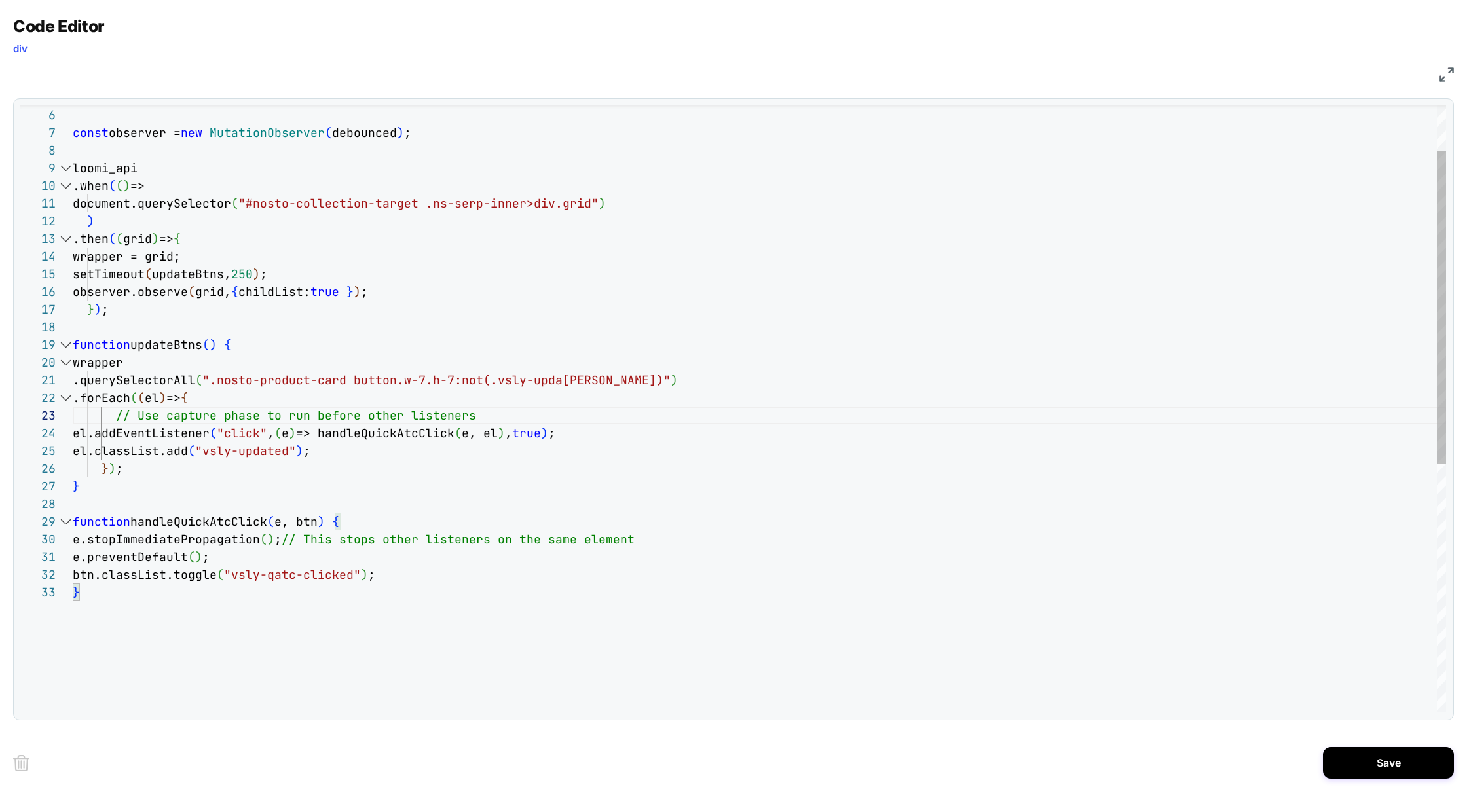
scroll to position [35, 360]
click at [432, 417] on div "// Use capture phase to run before other listeners el.addEventListener ( "click…" at bounding box center [760, 604] width 1374 height 1173
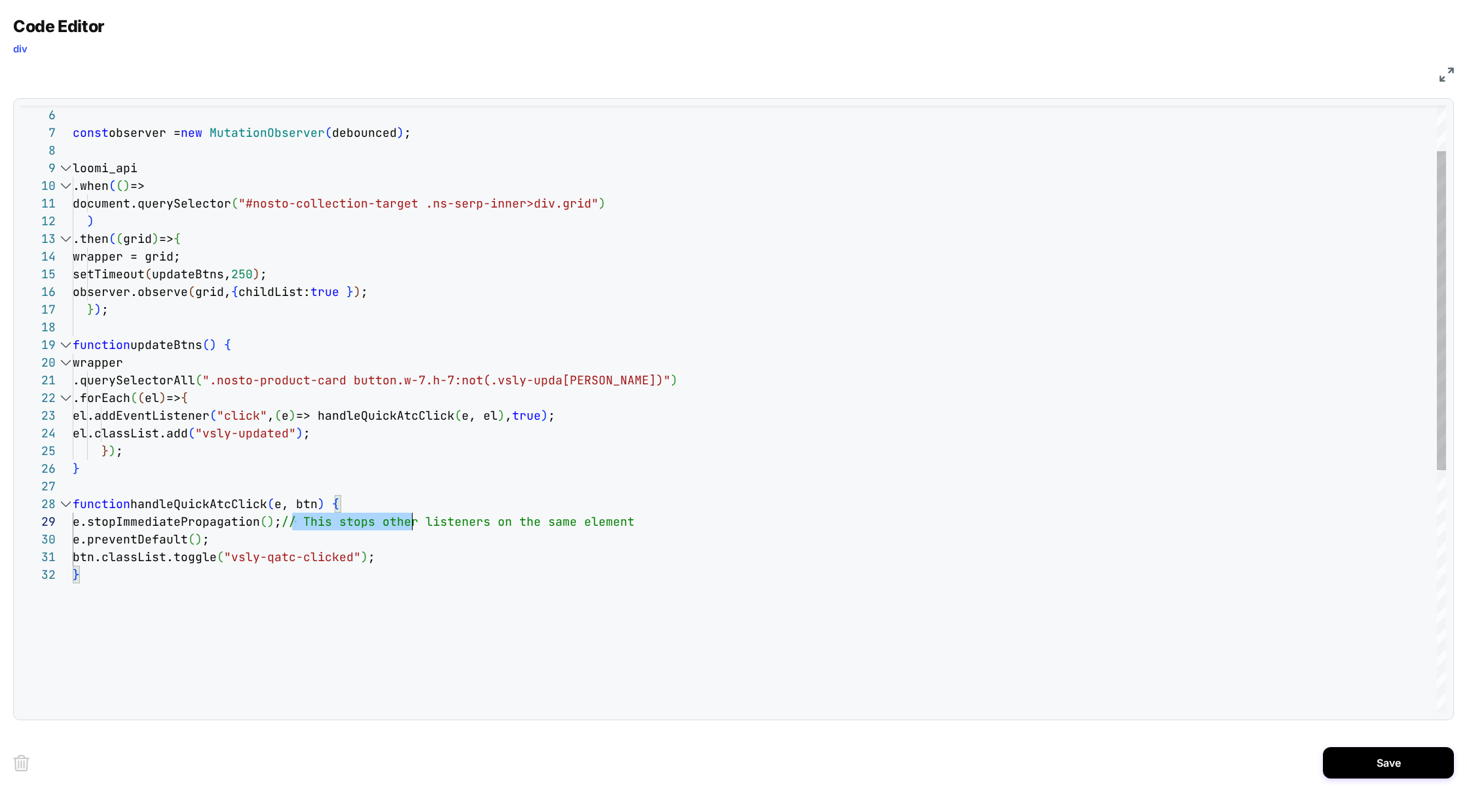
scroll to position [141, 148]
drag, startPoint x: 290, startPoint y: 527, endPoint x: 829, endPoint y: 528, distance: 539.7
click at [829, 528] on div "el.addEventListener ( "click" , ( e ) => handleQuickAtcClick ( e, el ) , true )…" at bounding box center [760, 595] width 1374 height 1155
type textarea "**********"
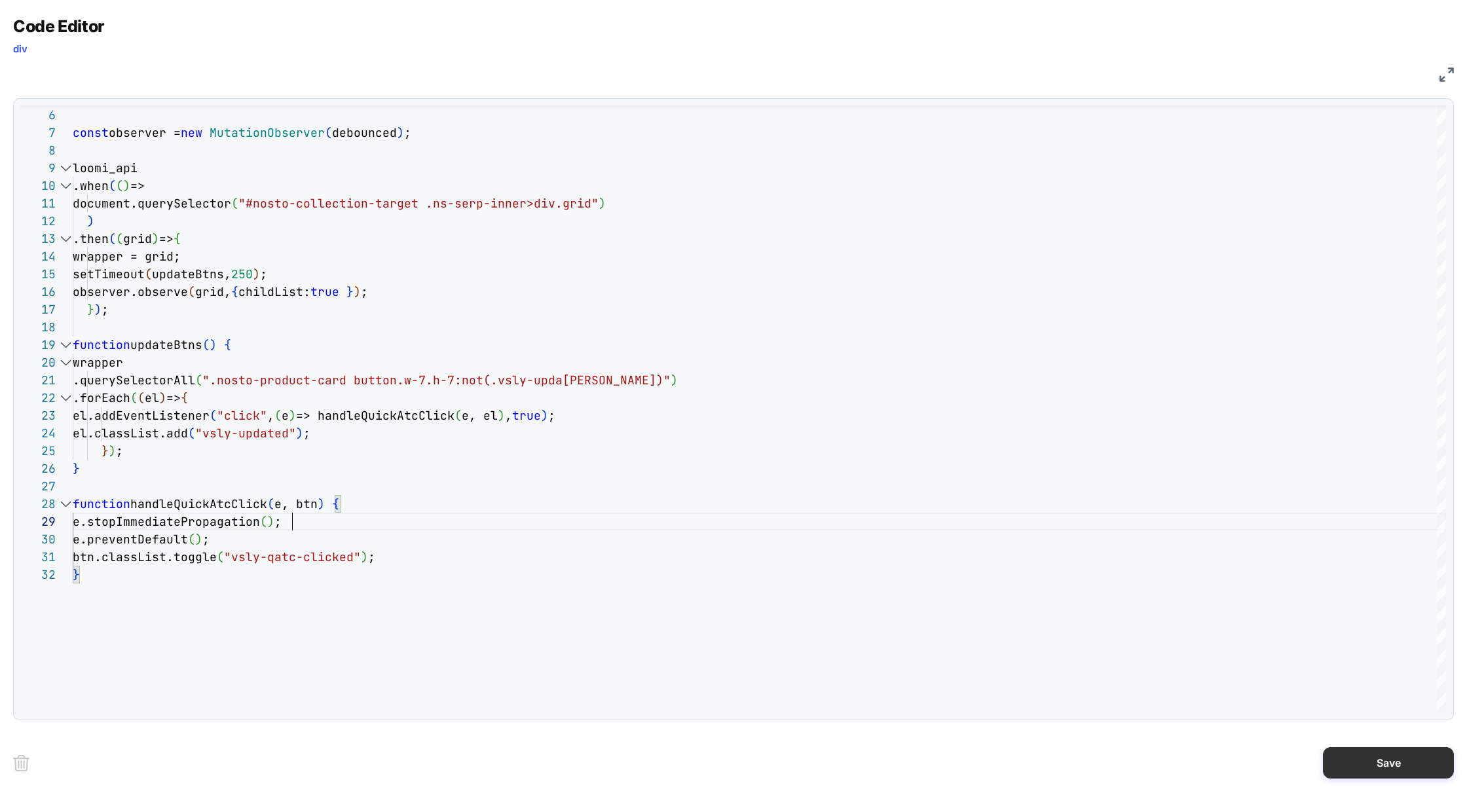
click at [1370, 765] on button "Save" at bounding box center [1388, 762] width 131 height 31
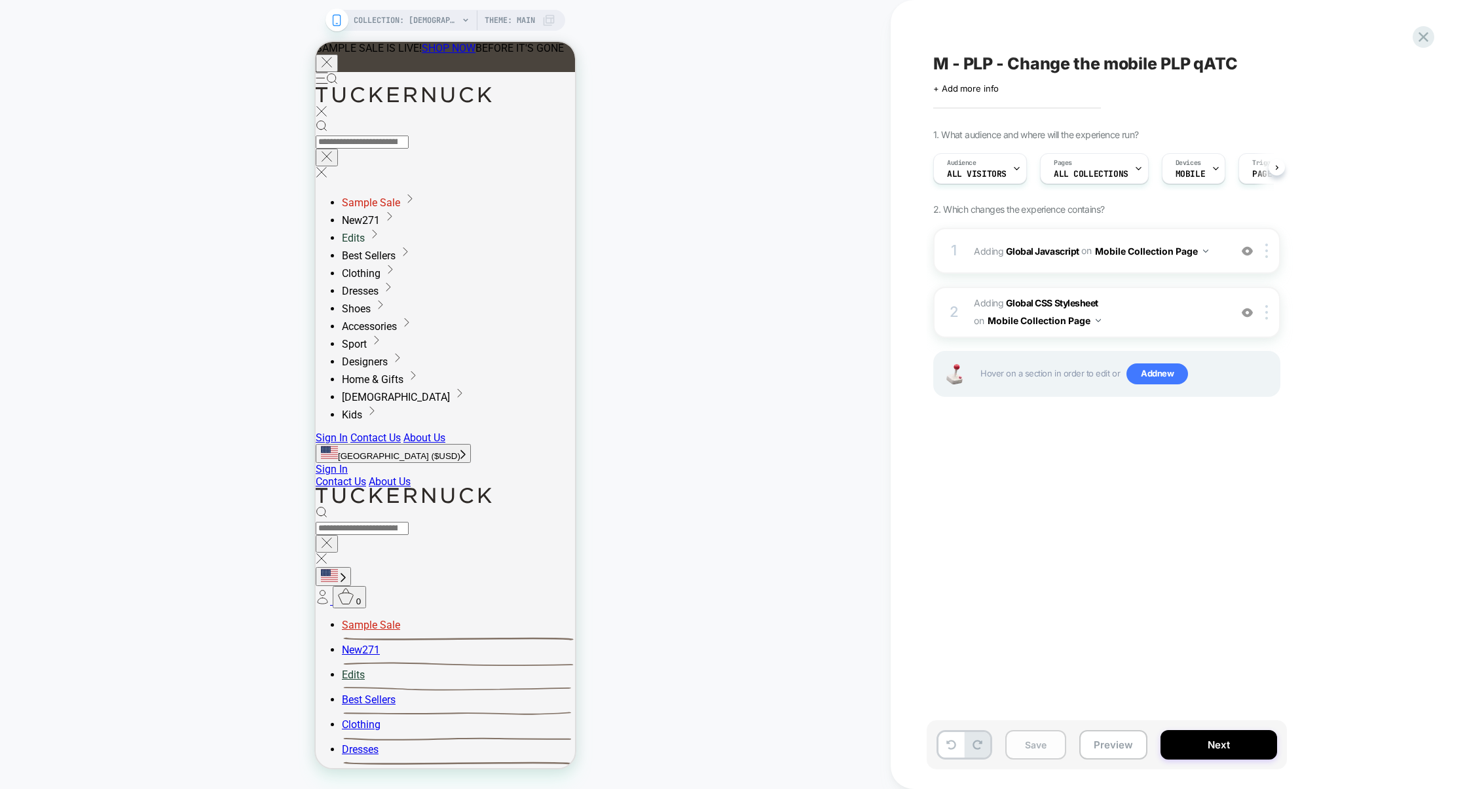
scroll to position [0, 1]
click at [1056, 747] on button "Save" at bounding box center [1035, 744] width 61 height 29
click at [1097, 747] on button "Preview" at bounding box center [1113, 744] width 68 height 29
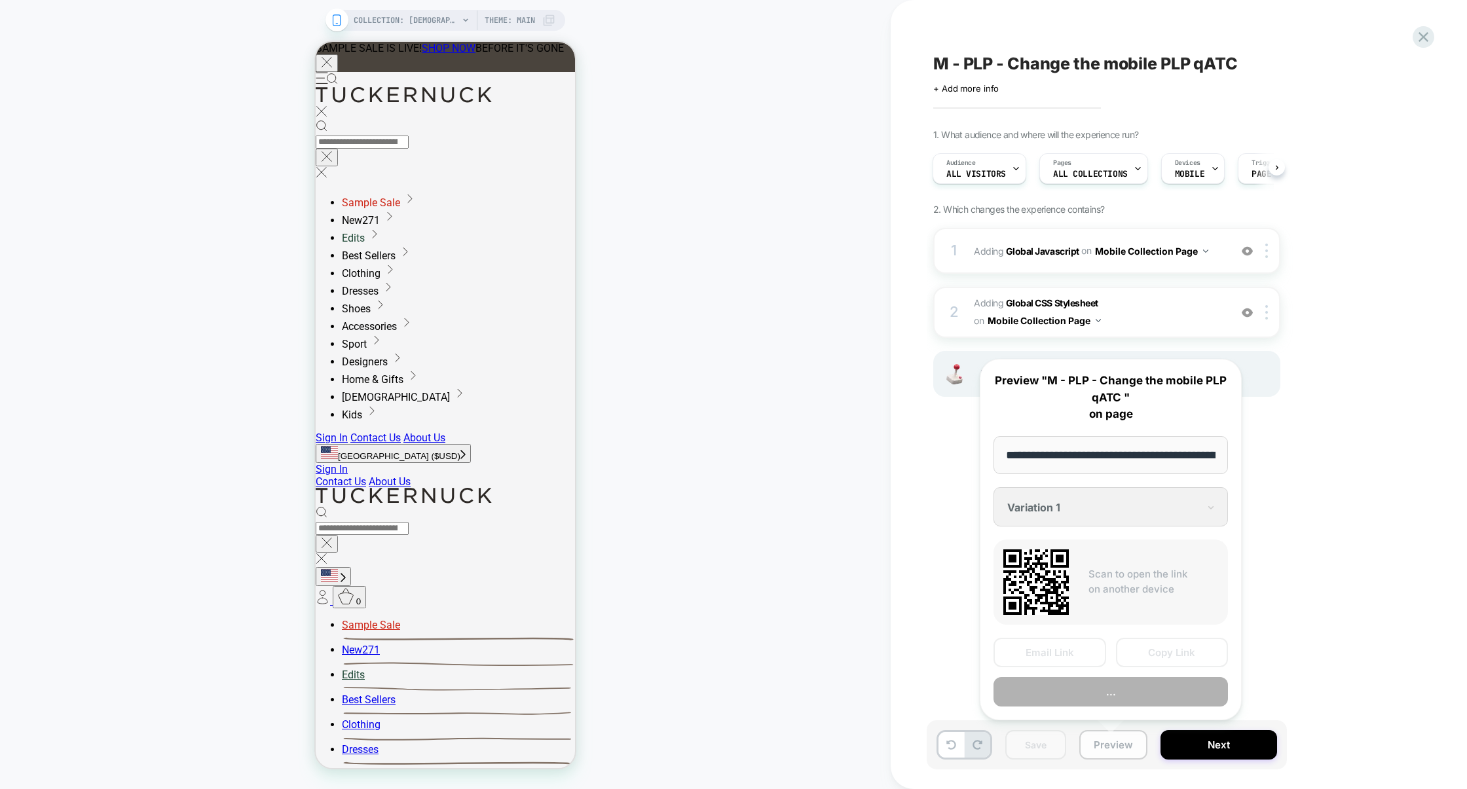
click at [1162, 648] on button "Copy Link" at bounding box center [1172, 652] width 113 height 29
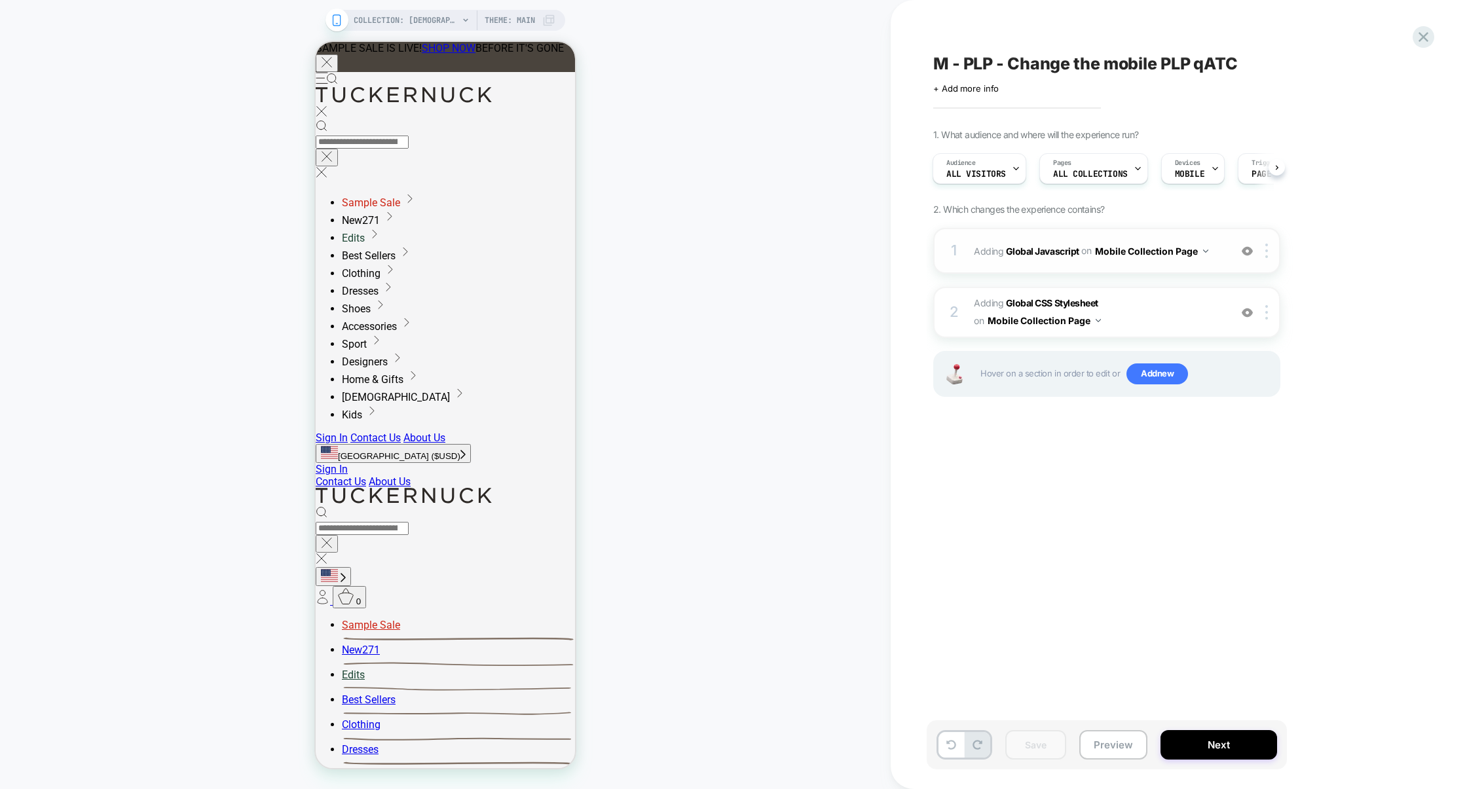
click at [1129, 272] on div "1 Adding Global Javascript on Mobile Collection Page Add Before Add After Copy …" at bounding box center [1106, 251] width 347 height 46
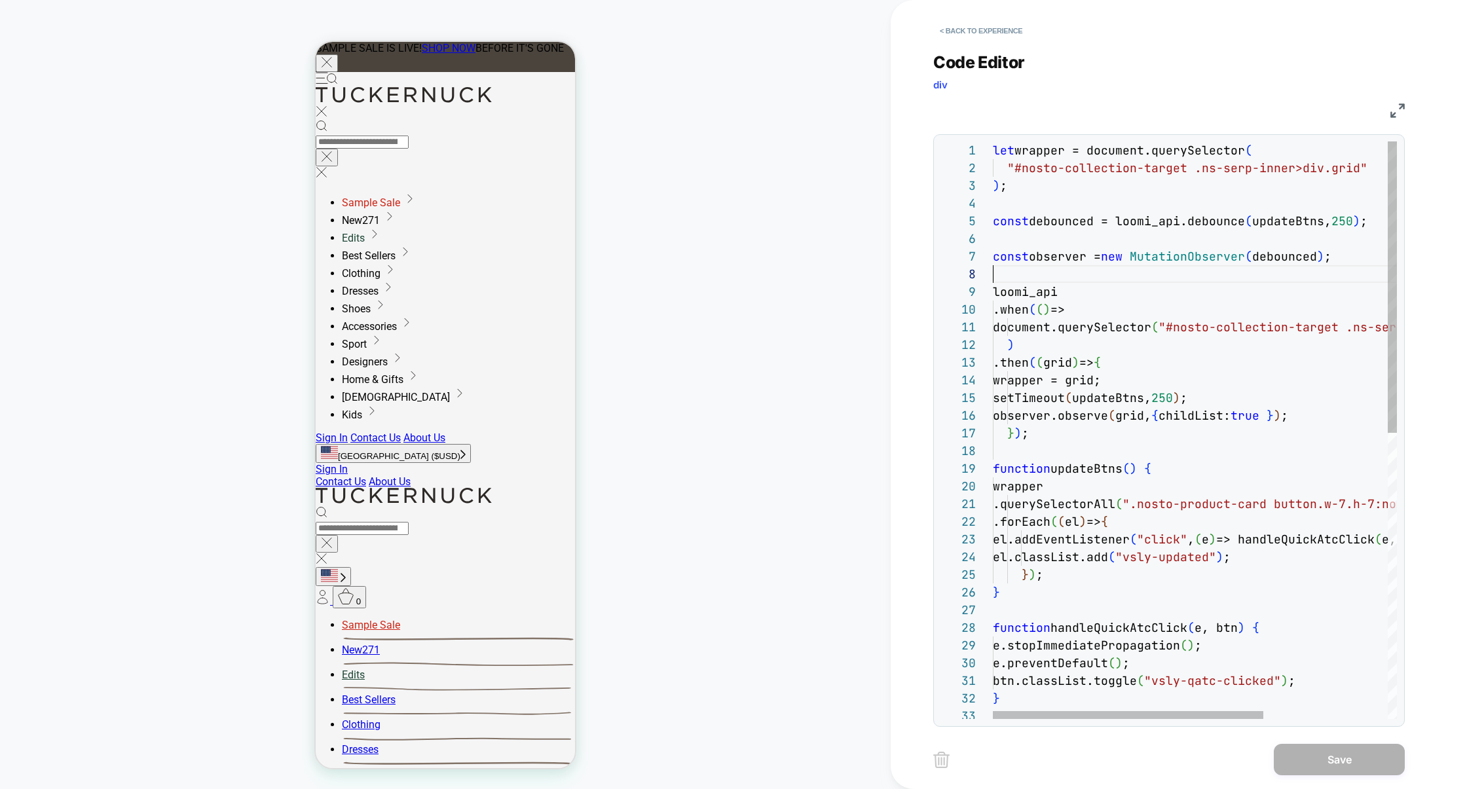
click at [1149, 272] on div "let wrapper = document.querySelector ( "#nosto-collection-target .ns-serp-inner…" at bounding box center [1287, 713] width 589 height 1144
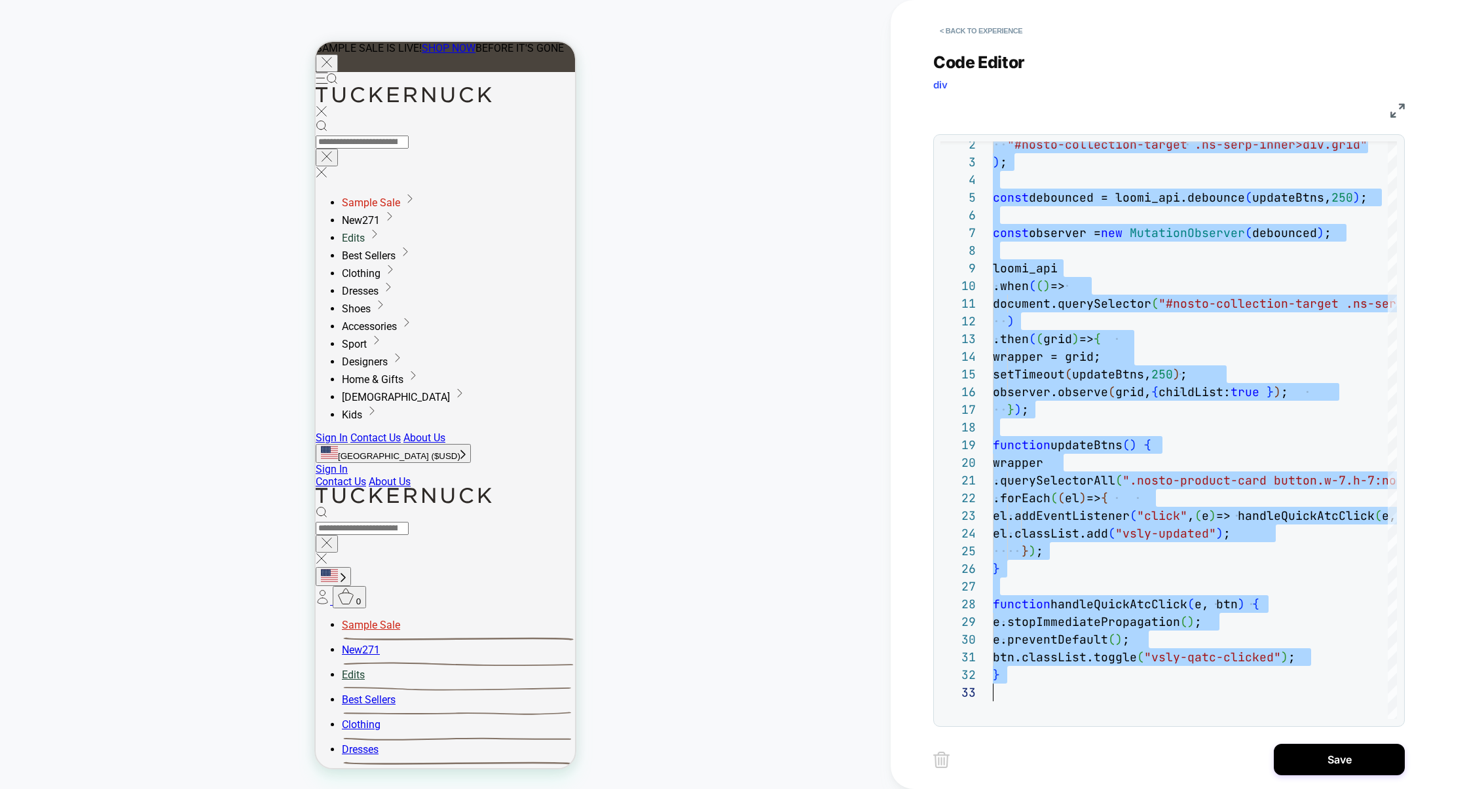
click at [1391, 115] on img at bounding box center [1398, 110] width 14 height 14
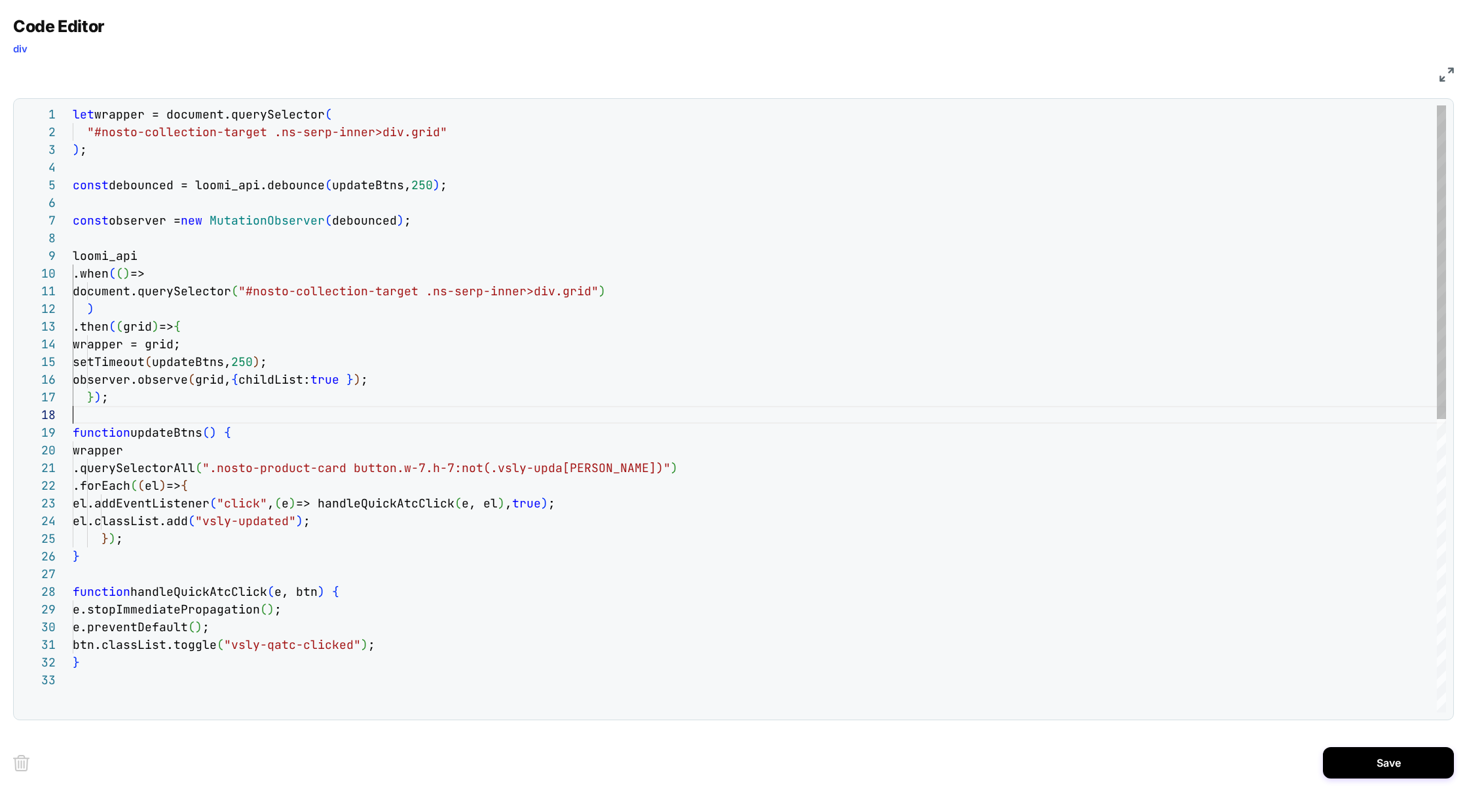
scroll to position [124, 0]
click at [836, 421] on div ""#nosto-collection-target .ns-serp-inner>div.grid" ) ; const debounced = loomi_…" at bounding box center [760, 691] width 1374 height 1173
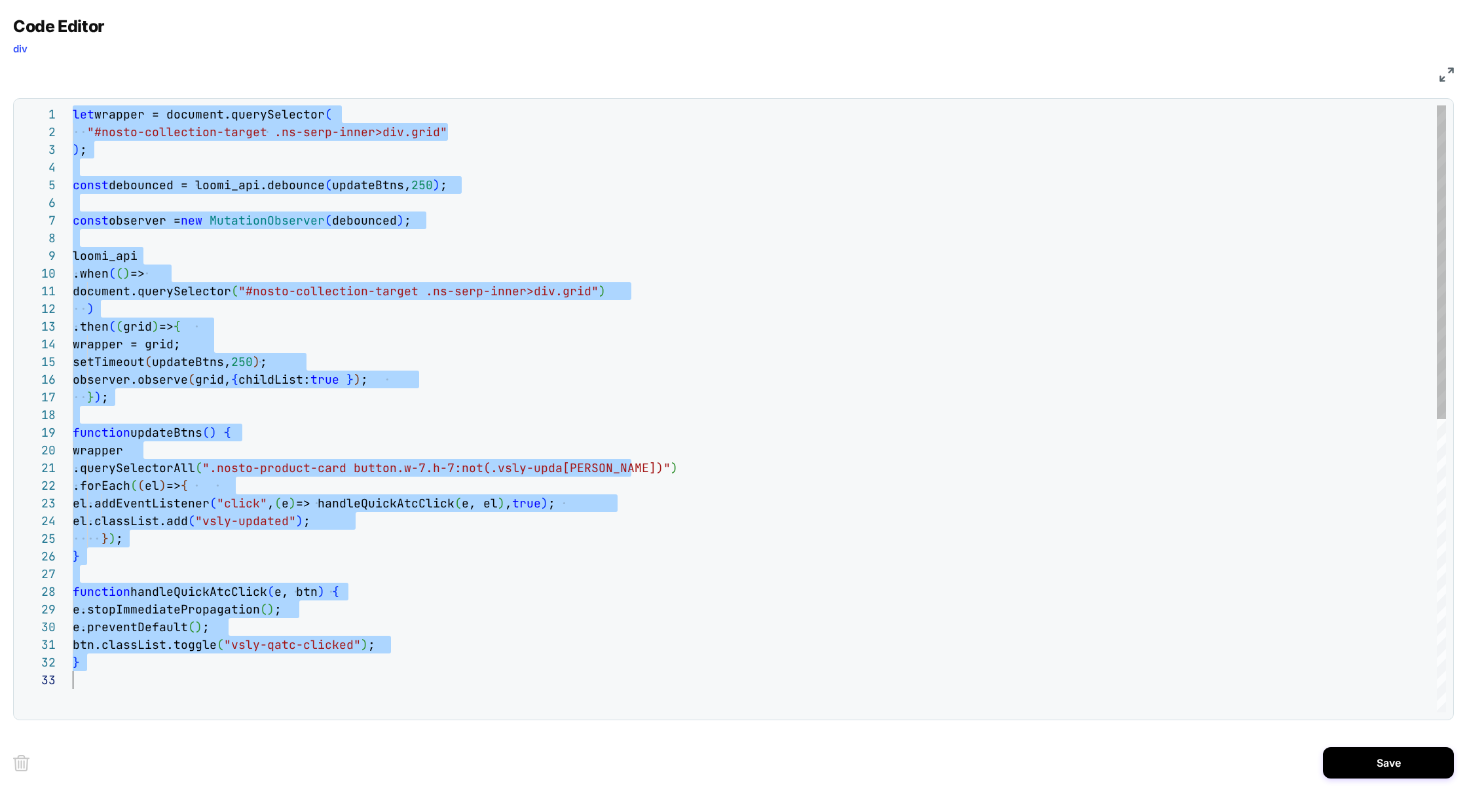
scroll to position [0, 0]
type textarea "***"
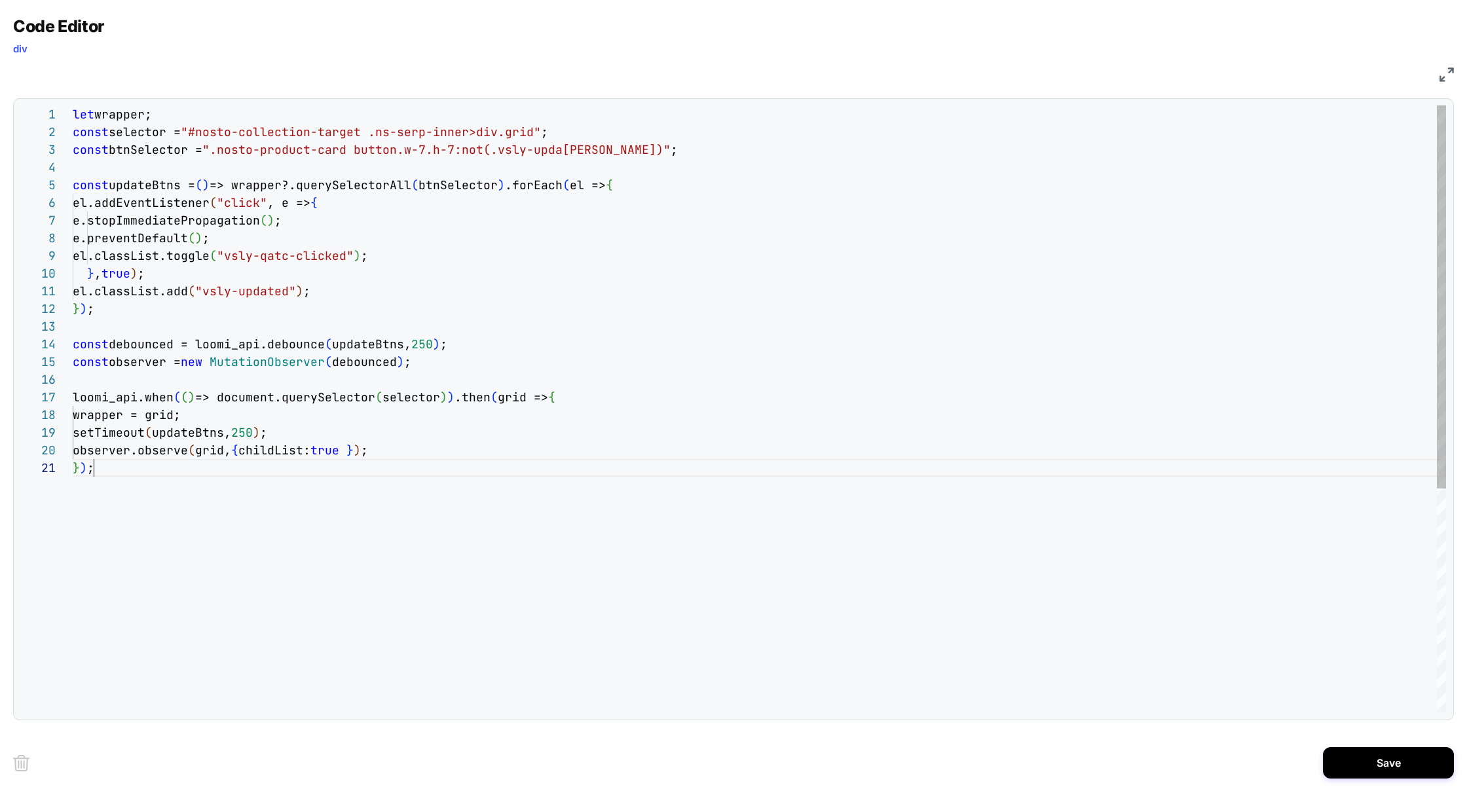
scroll to position [0, 20]
click at [1357, 754] on button "Save" at bounding box center [1388, 762] width 131 height 31
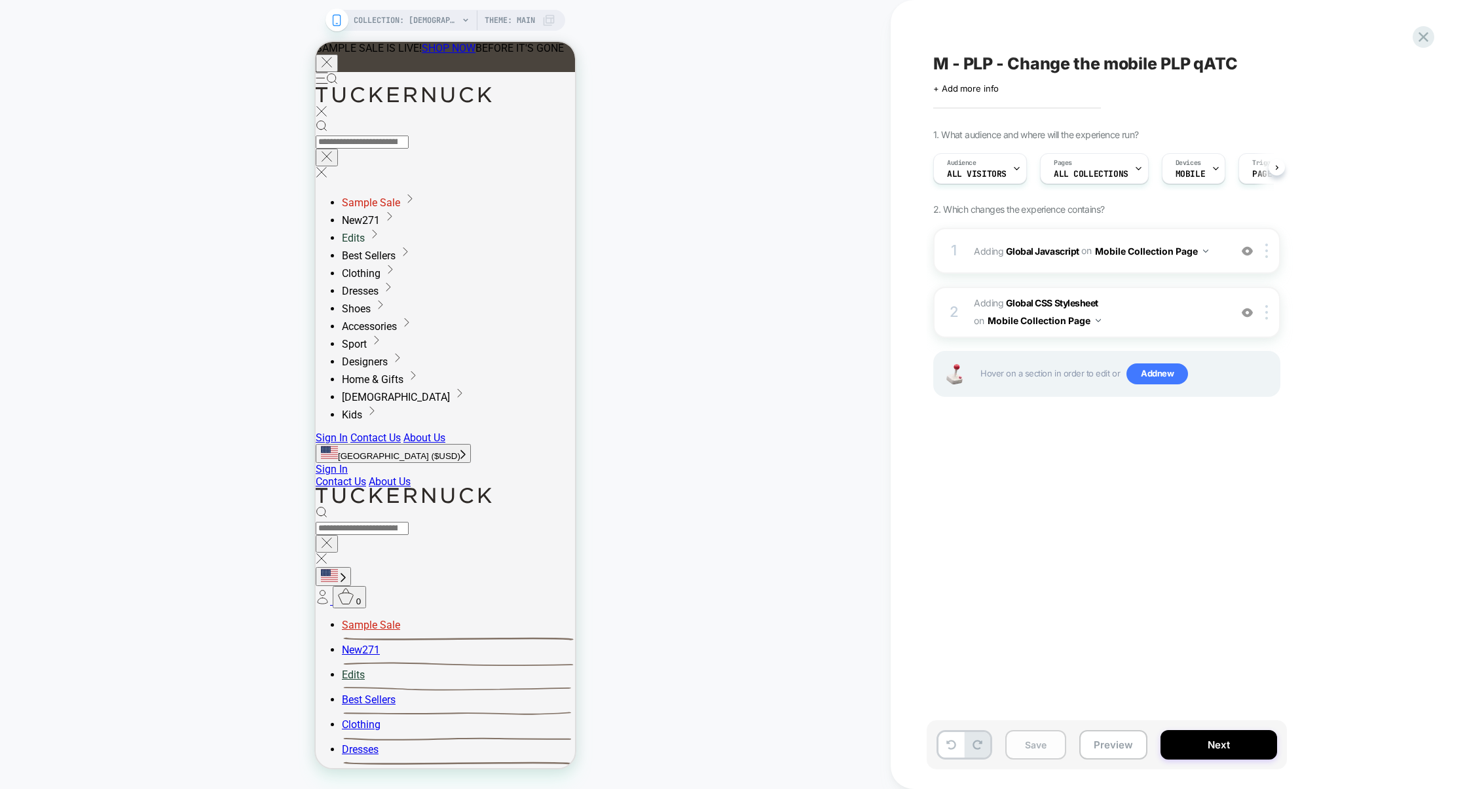
scroll to position [0, 1]
click at [1033, 751] on button "Save" at bounding box center [1035, 744] width 61 height 29
click at [1106, 749] on button "Preview" at bounding box center [1113, 744] width 68 height 29
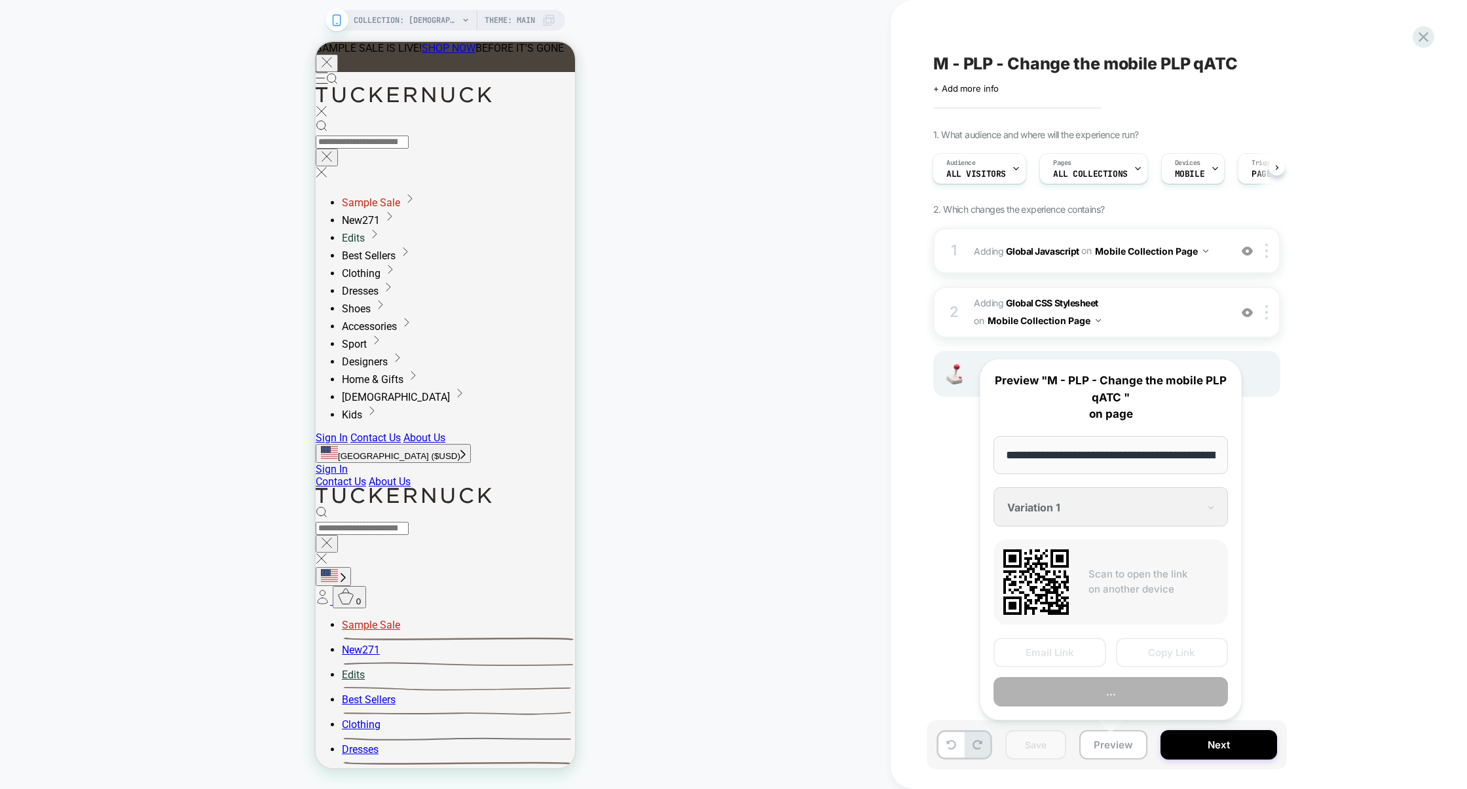
scroll to position [0, 108]
click at [1170, 656] on button "Copy Link" at bounding box center [1172, 652] width 113 height 29
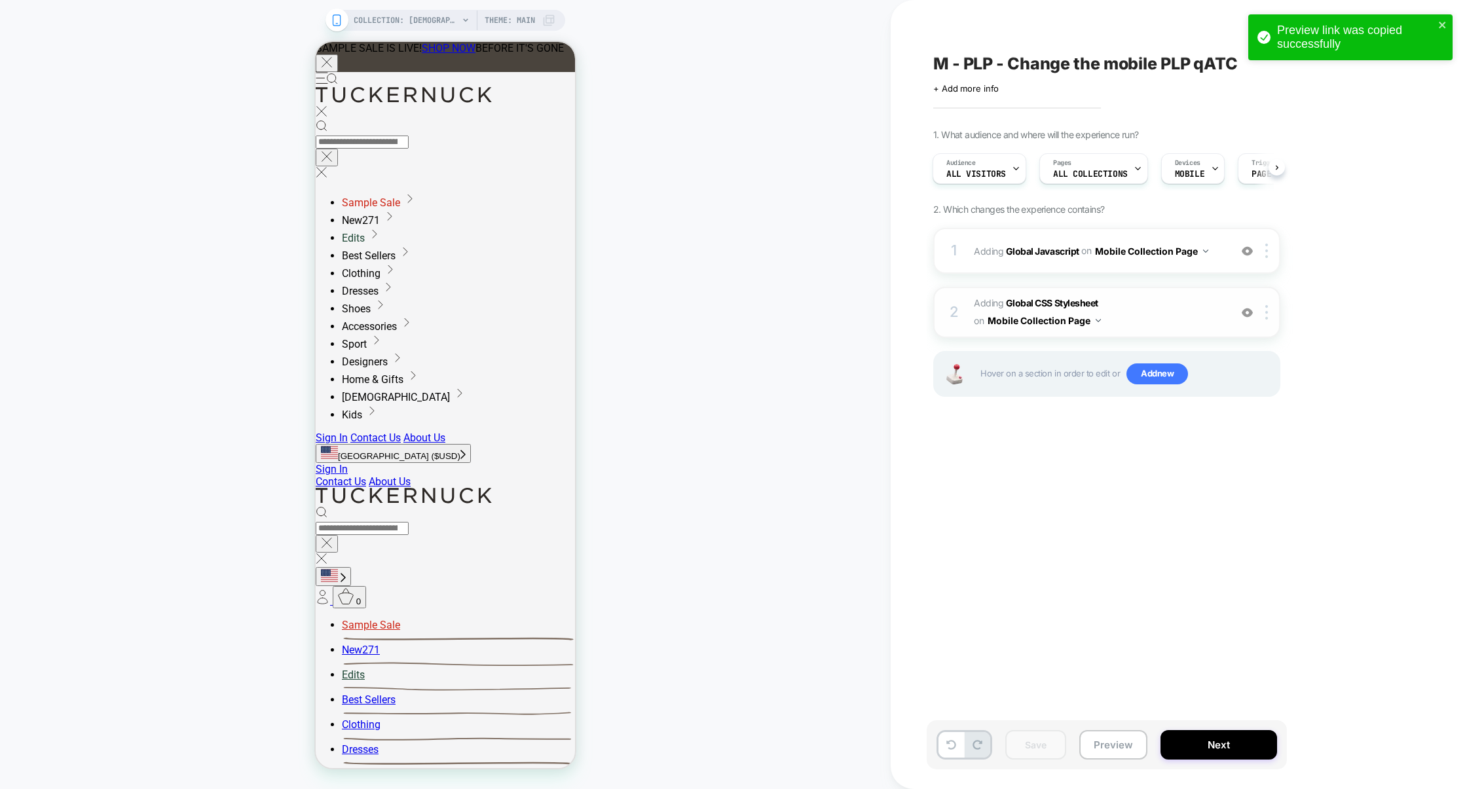
click at [1145, 315] on span "Adding Global CSS Stylesheet on Mobile Collection Page" at bounding box center [1099, 312] width 250 height 35
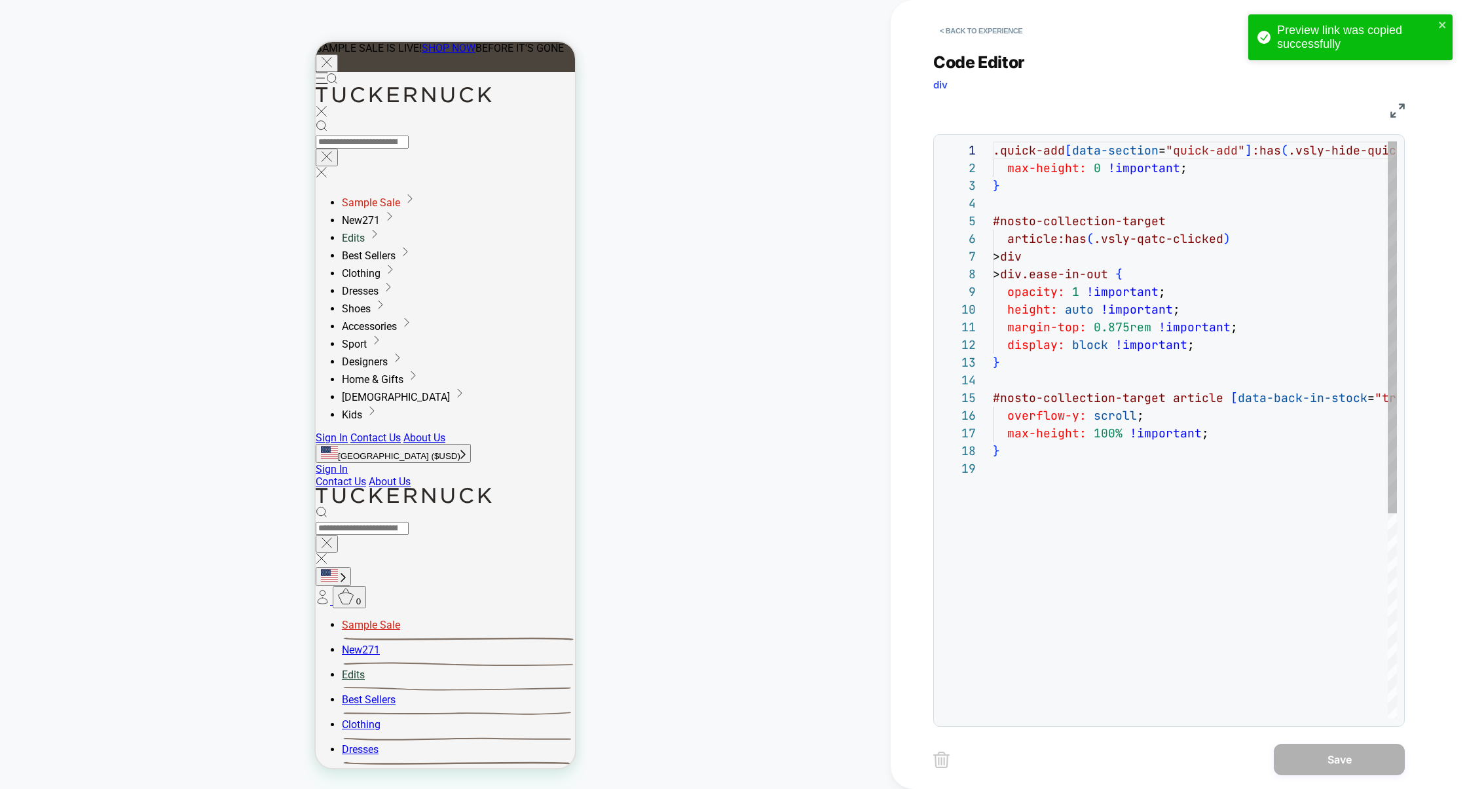
scroll to position [177, 0]
click at [991, 33] on button "< Back to experience" at bounding box center [981, 30] width 96 height 21
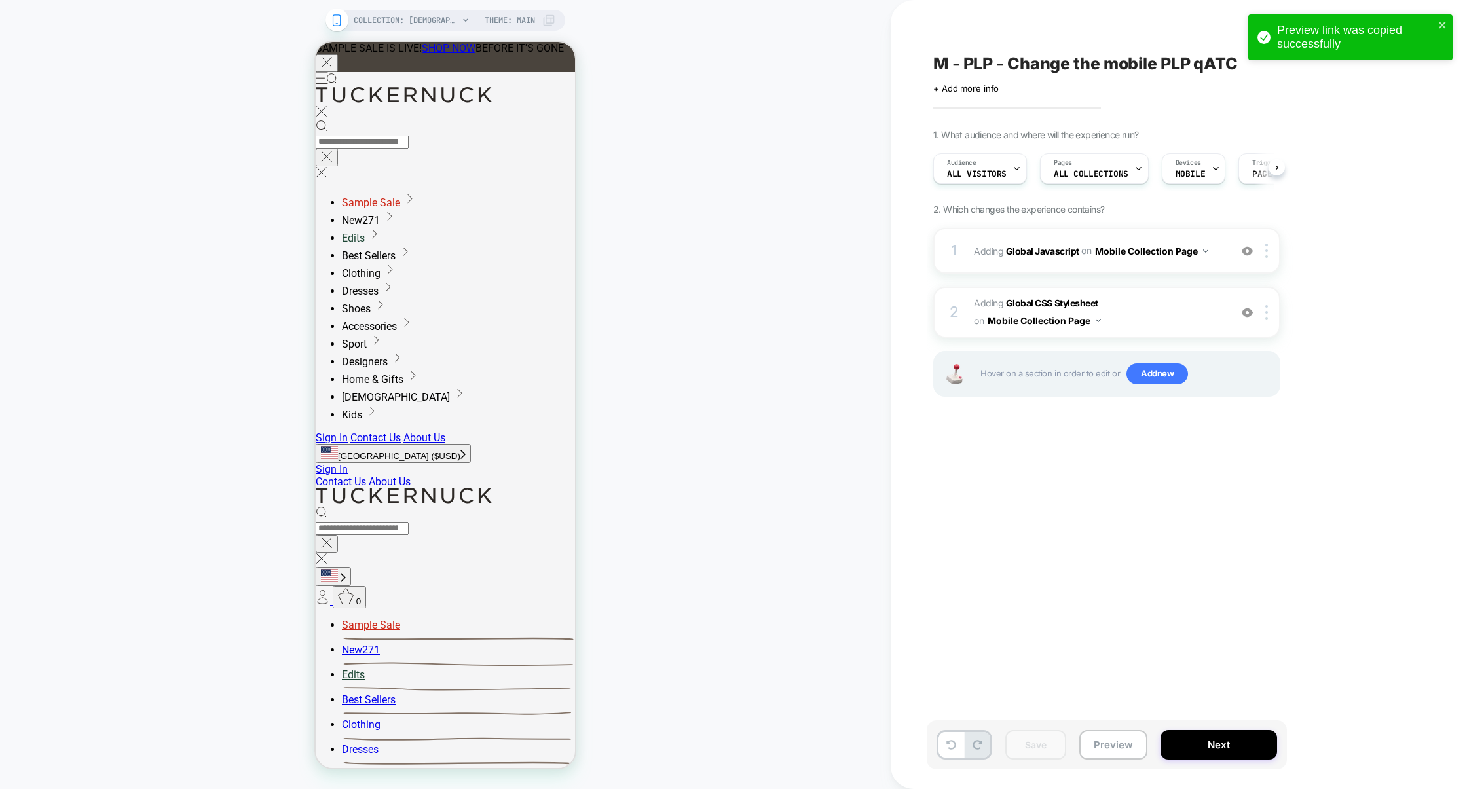
scroll to position [0, 1]
click at [1105, 732] on button "Preview" at bounding box center [1113, 744] width 68 height 29
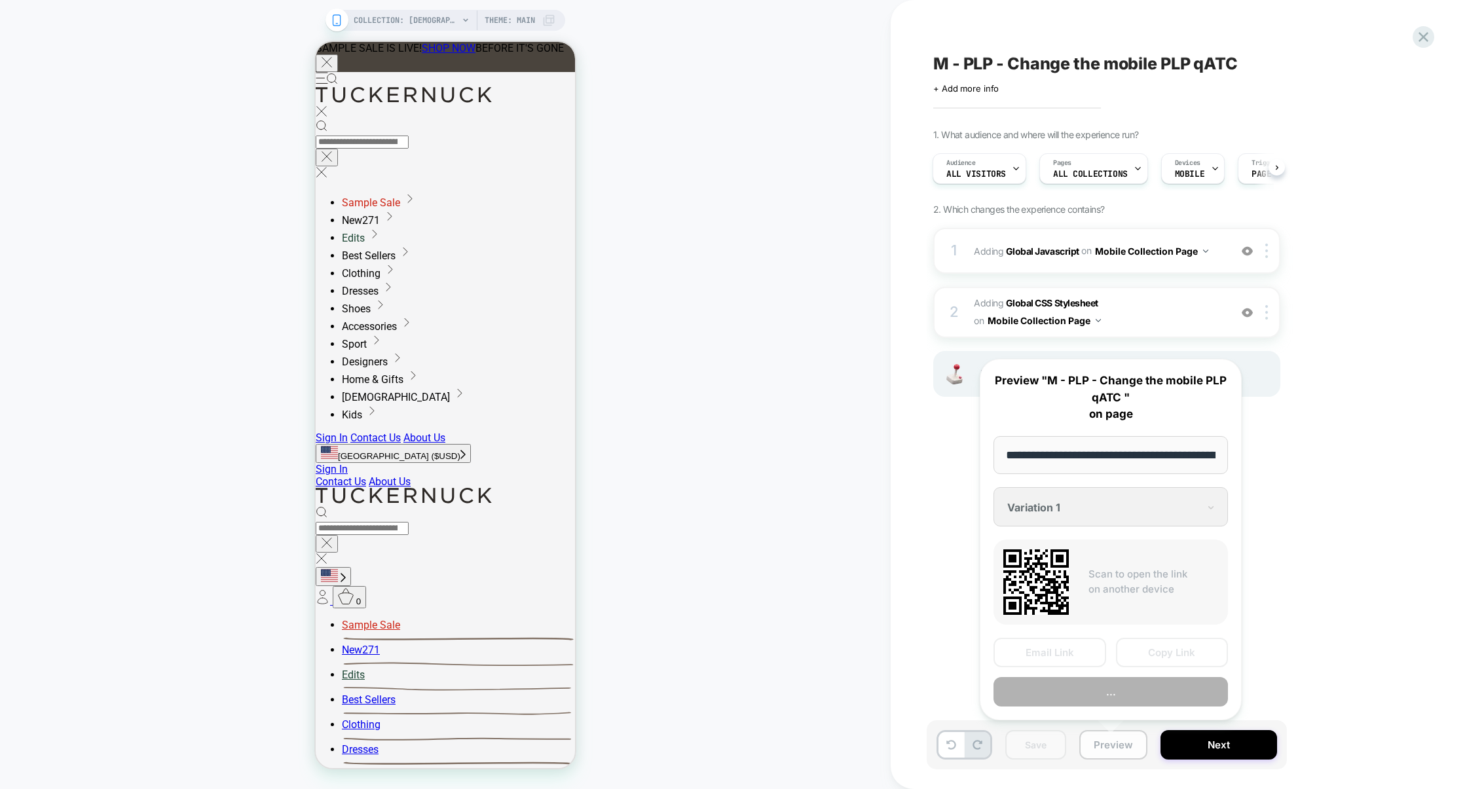
scroll to position [0, 108]
click at [1152, 658] on button "Copy Link" at bounding box center [1172, 652] width 113 height 29
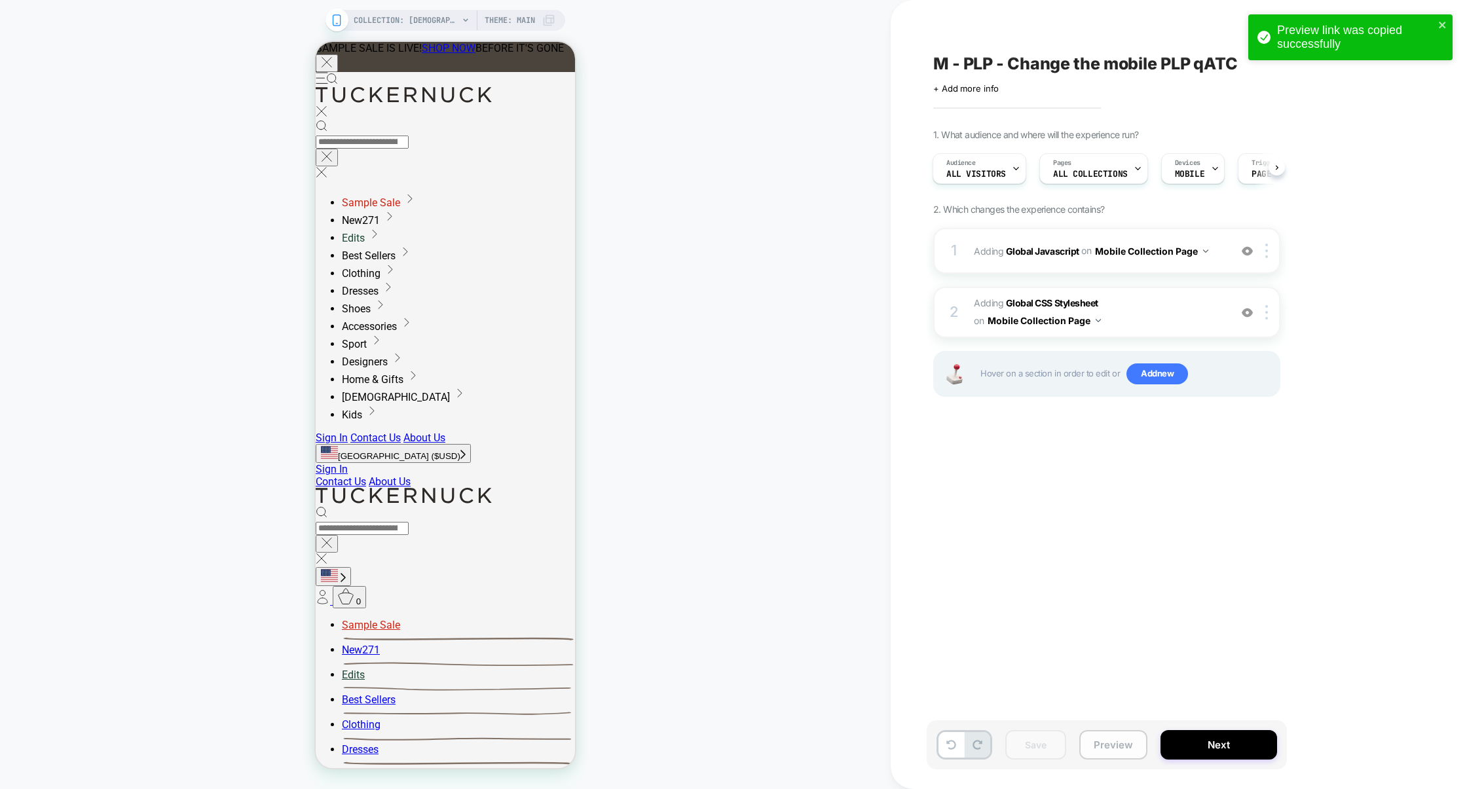
click at [1122, 740] on button "Preview" at bounding box center [1113, 744] width 68 height 29
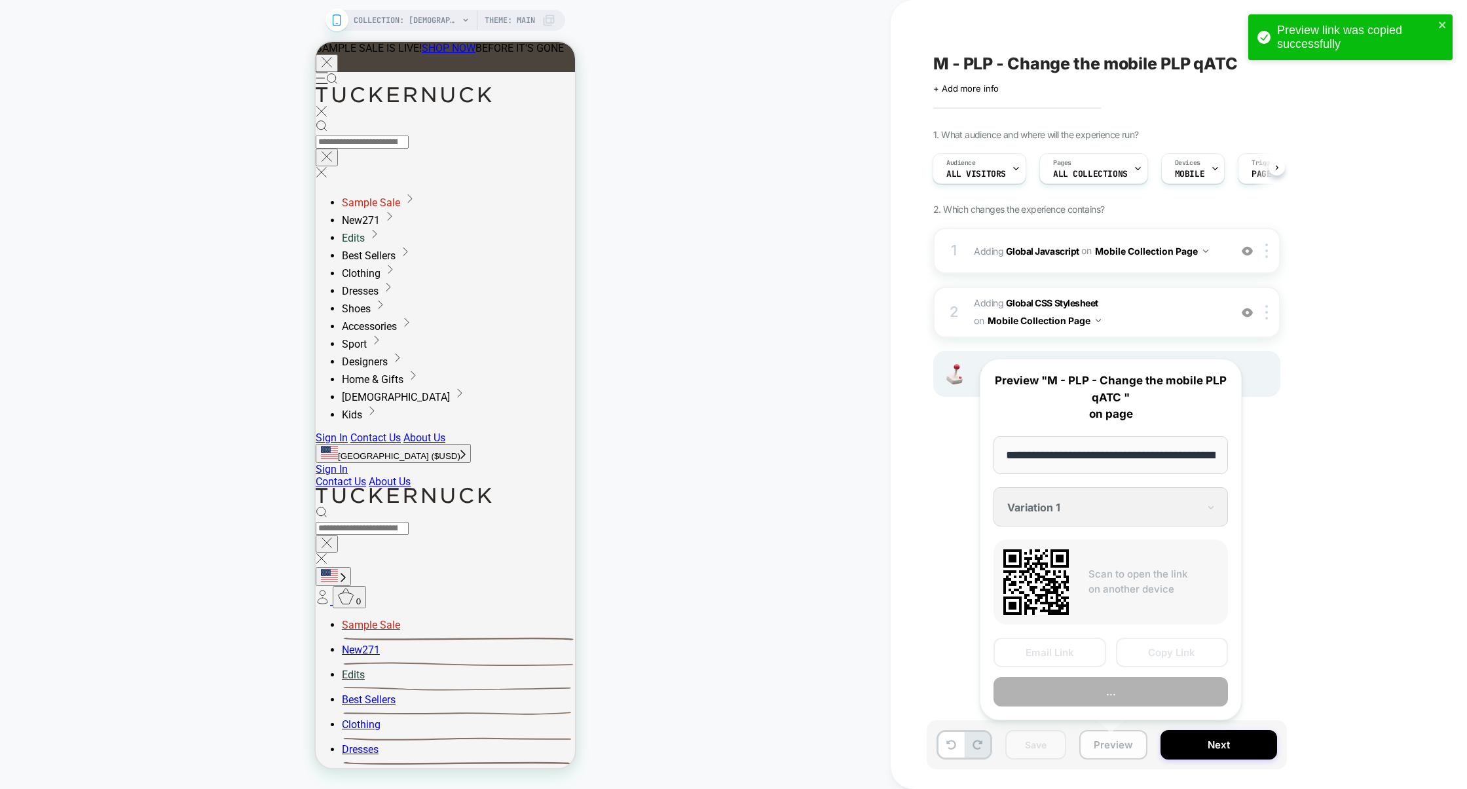
scroll to position [0, 108]
click at [1296, 547] on div "M - PLP - Change the mobile PLP qATC Click to edit experience details + Add mor…" at bounding box center [1172, 394] width 491 height 763
